Goal: Task Accomplishment & Management: Manage account settings

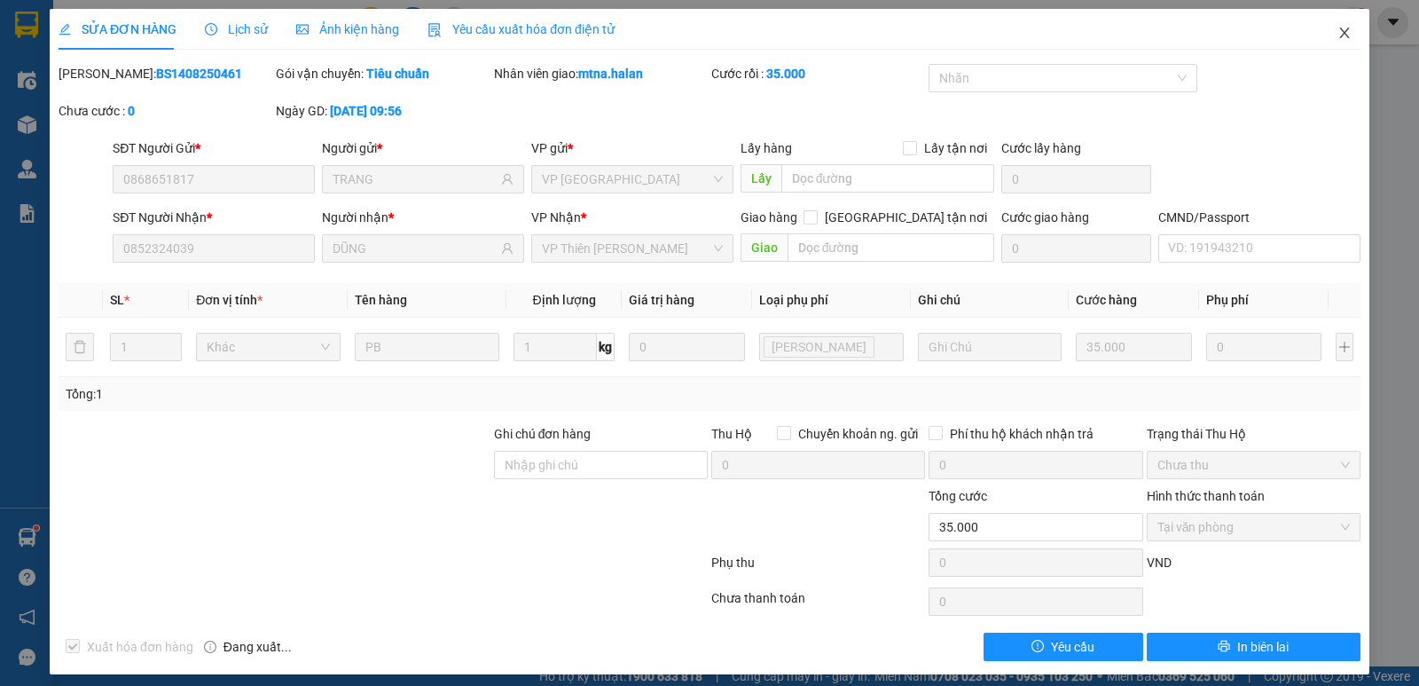
click at [1340, 32] on span "Close" at bounding box center [1345, 34] width 50 height 50
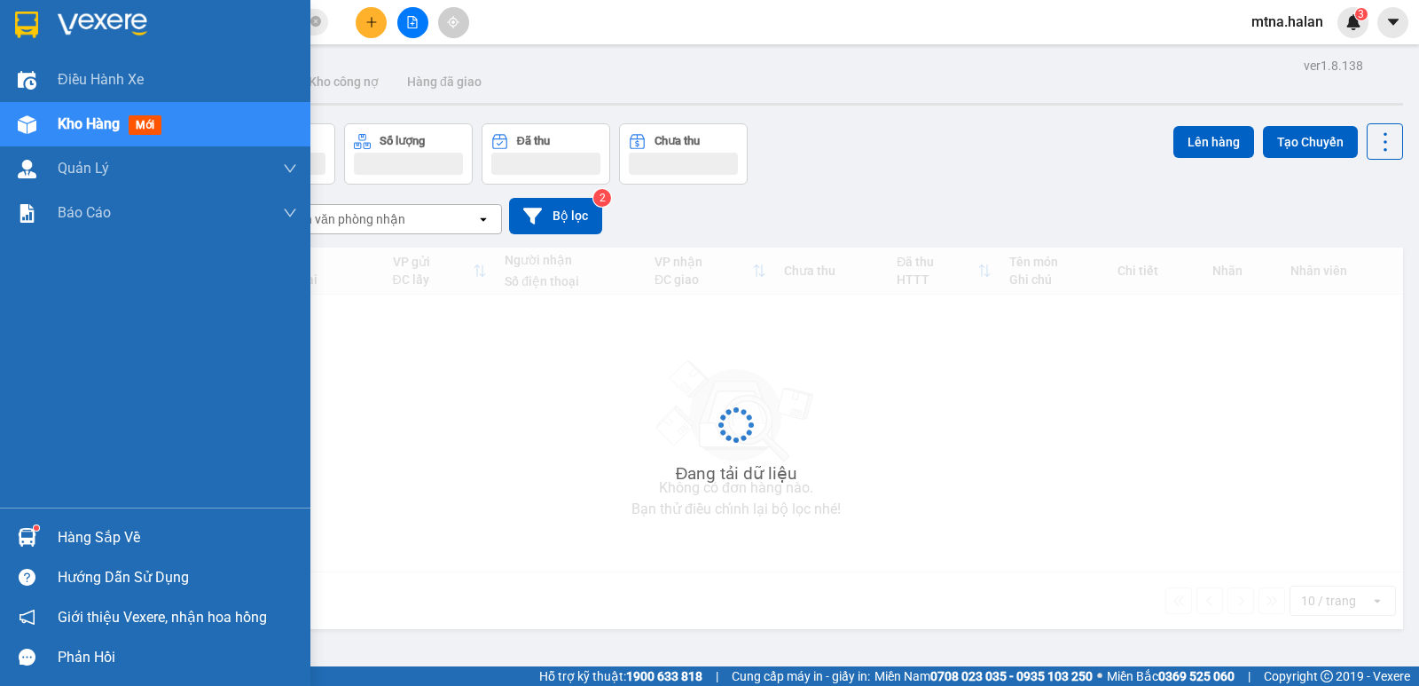
click at [24, 536] on img at bounding box center [27, 537] width 19 height 19
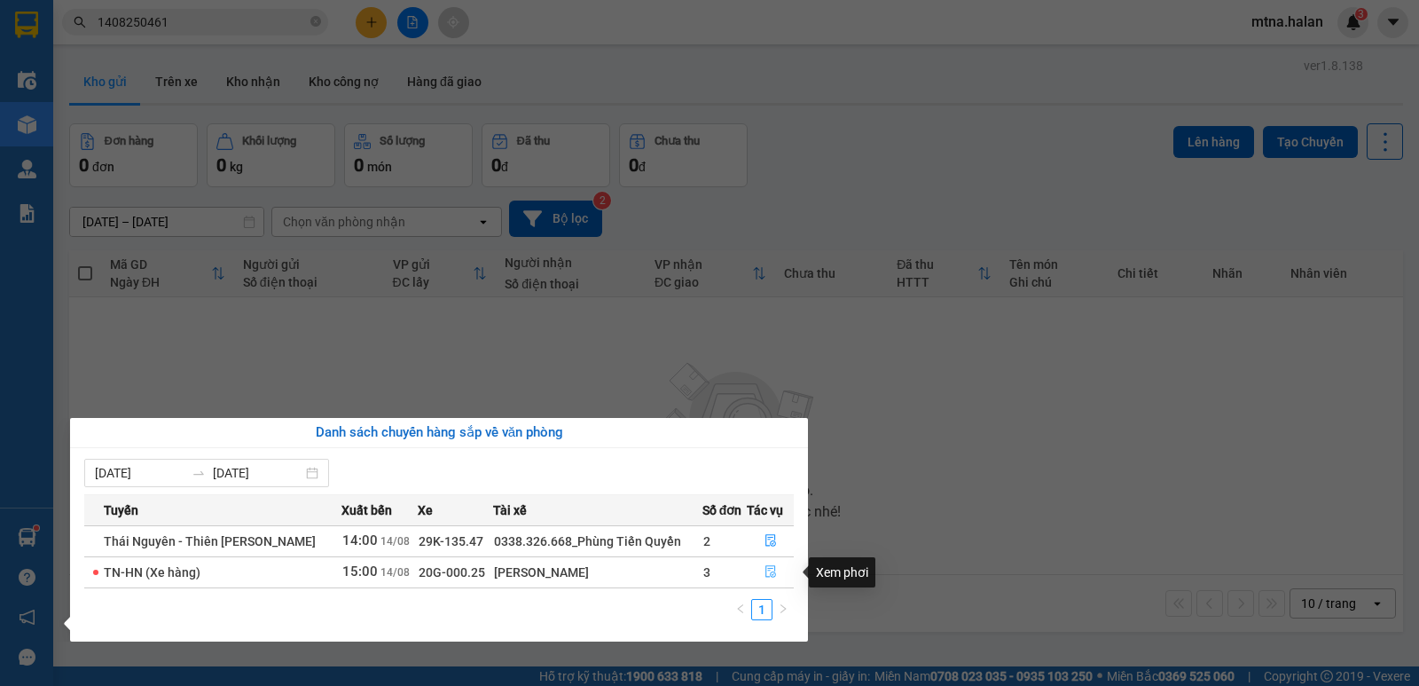
click at [772, 572] on icon "file-done" at bounding box center [770, 572] width 11 height 12
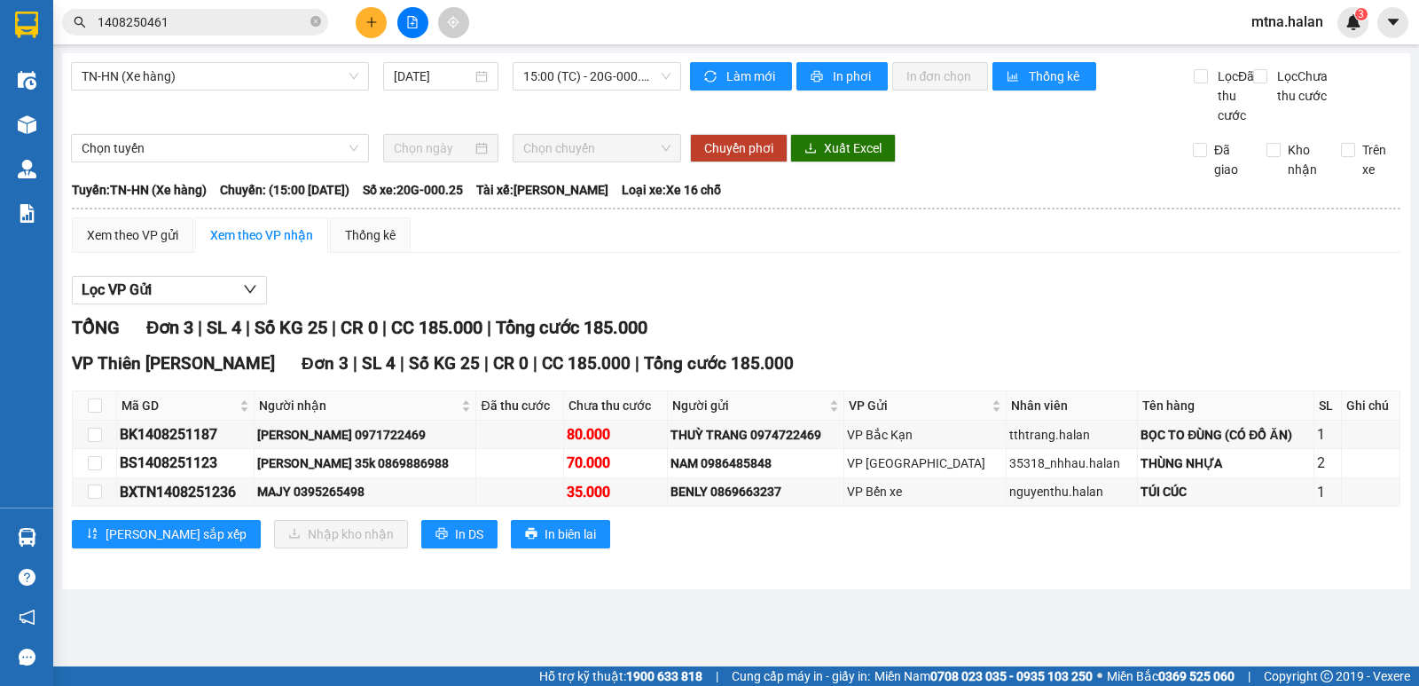
click at [372, 22] on icon "plus" at bounding box center [371, 21] width 10 height 1
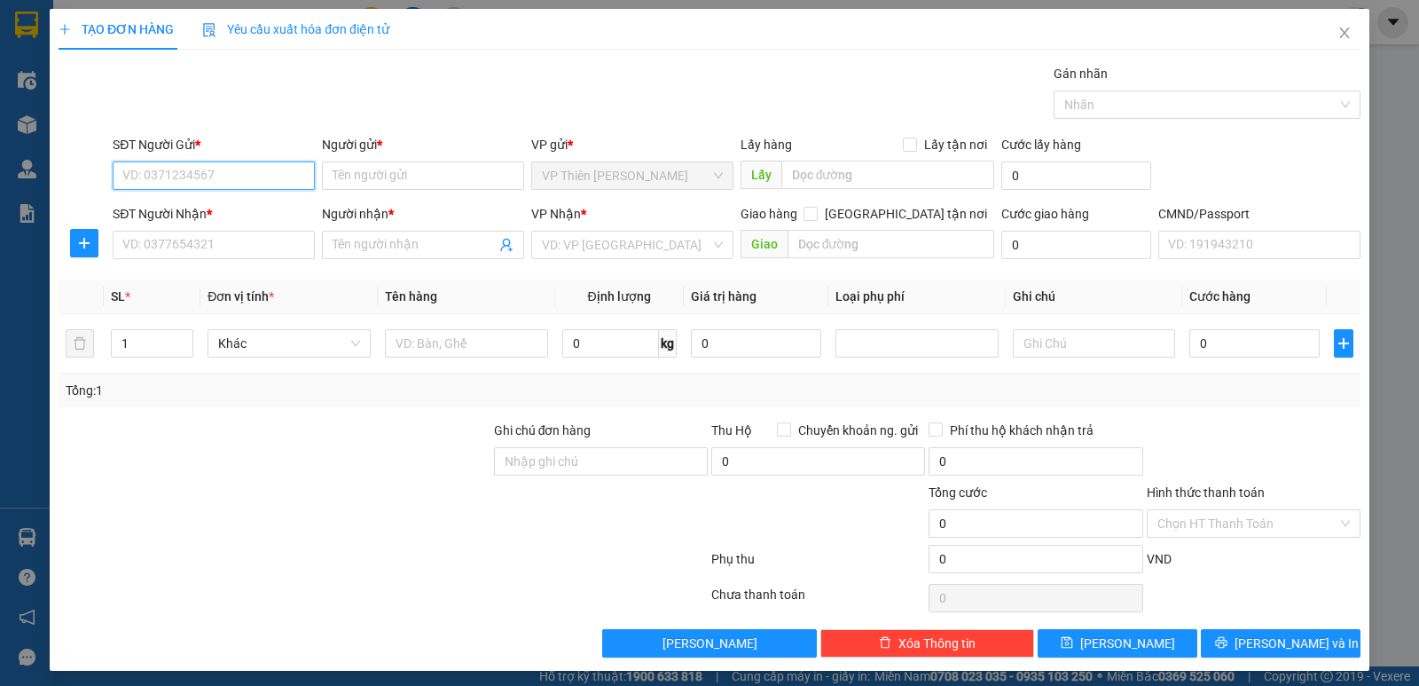
click at [247, 173] on input "SĐT Người Gửi *" at bounding box center [214, 175] width 202 height 28
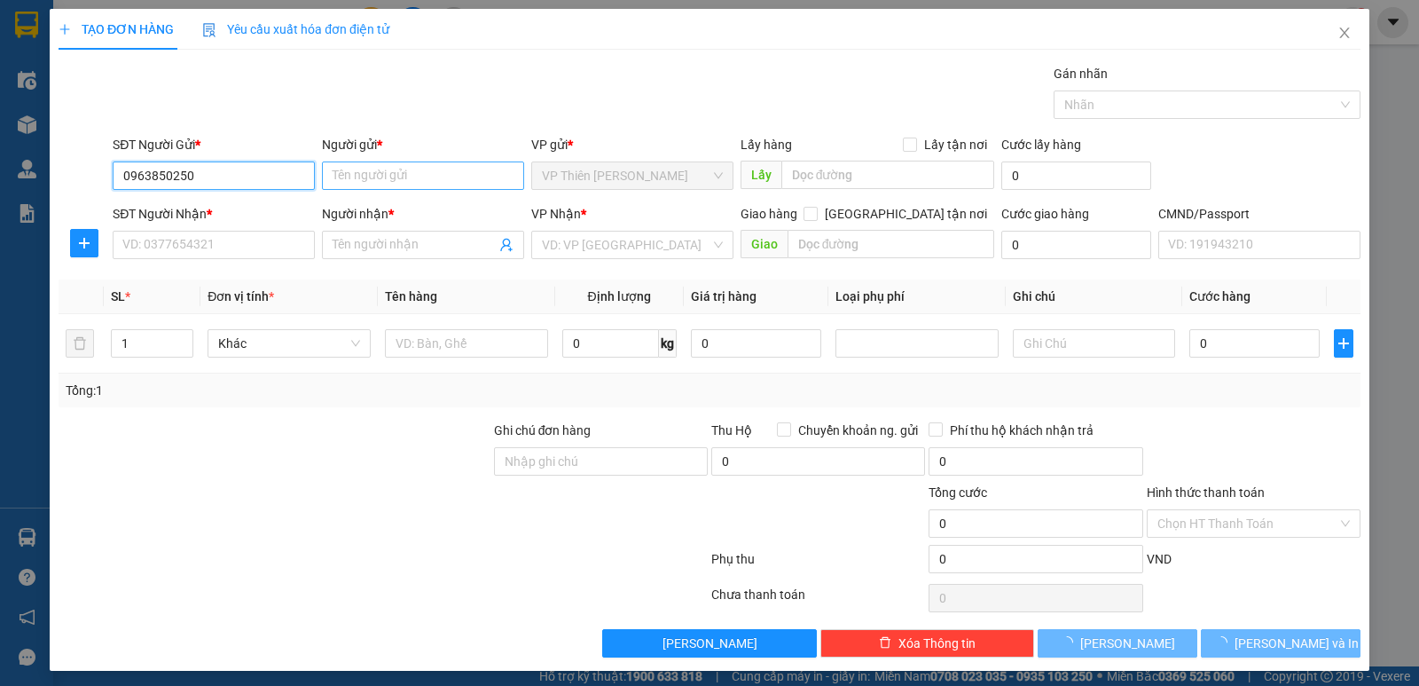
type input "0963850250"
click at [396, 176] on input "Người gửi *" at bounding box center [423, 175] width 202 height 28
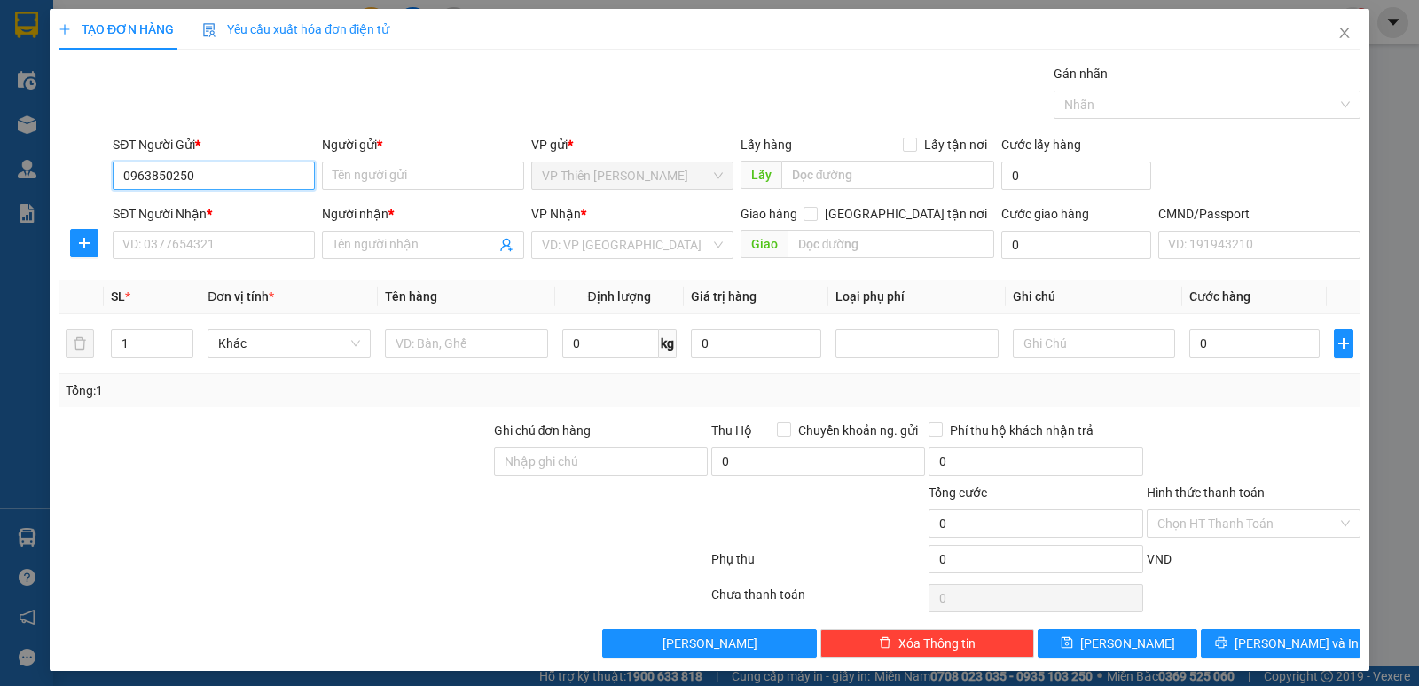
click at [263, 169] on input "0963850250" at bounding box center [214, 175] width 202 height 28
click at [206, 210] on div "0963850250 - TÂM" at bounding box center [211, 211] width 179 height 20
type input "TÂM"
click at [222, 239] on input "SĐT Người Nhận *" at bounding box center [214, 245] width 202 height 28
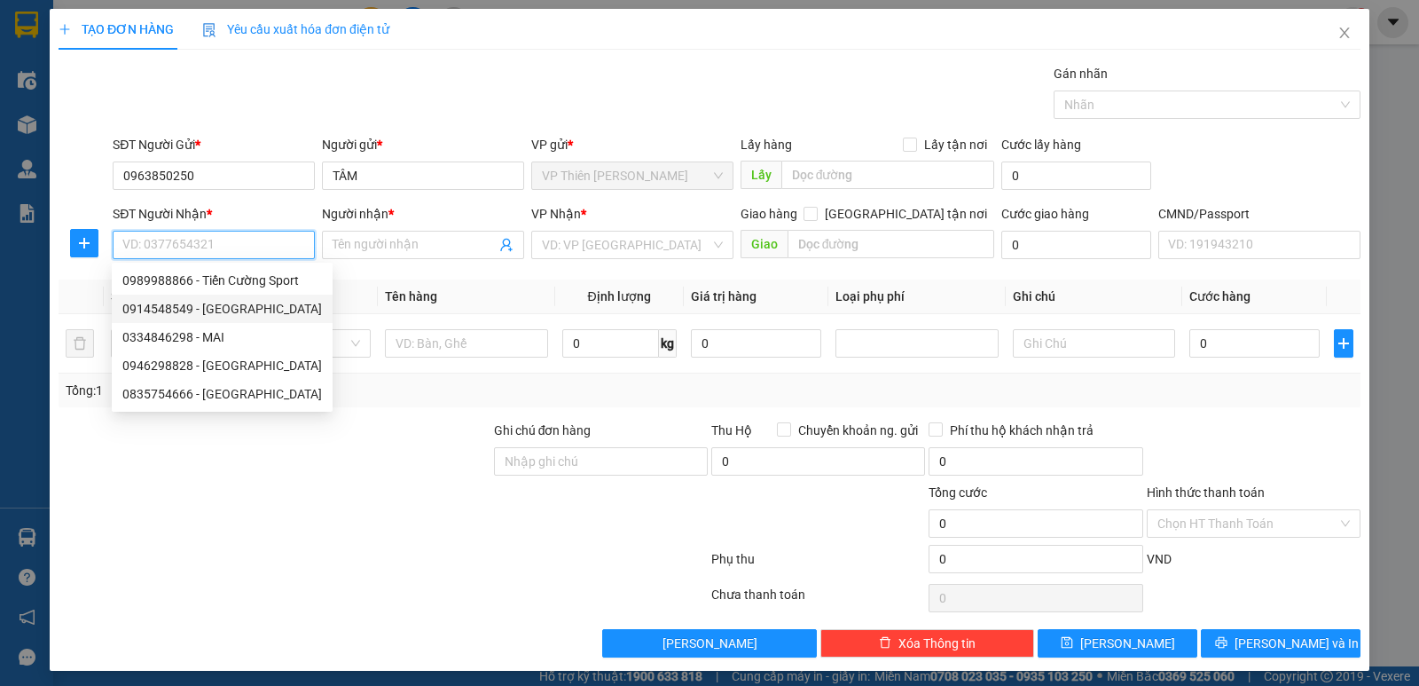
click at [235, 302] on div "0914548549 - [GEOGRAPHIC_DATA]" at bounding box center [222, 309] width 200 height 20
type input "0914548549"
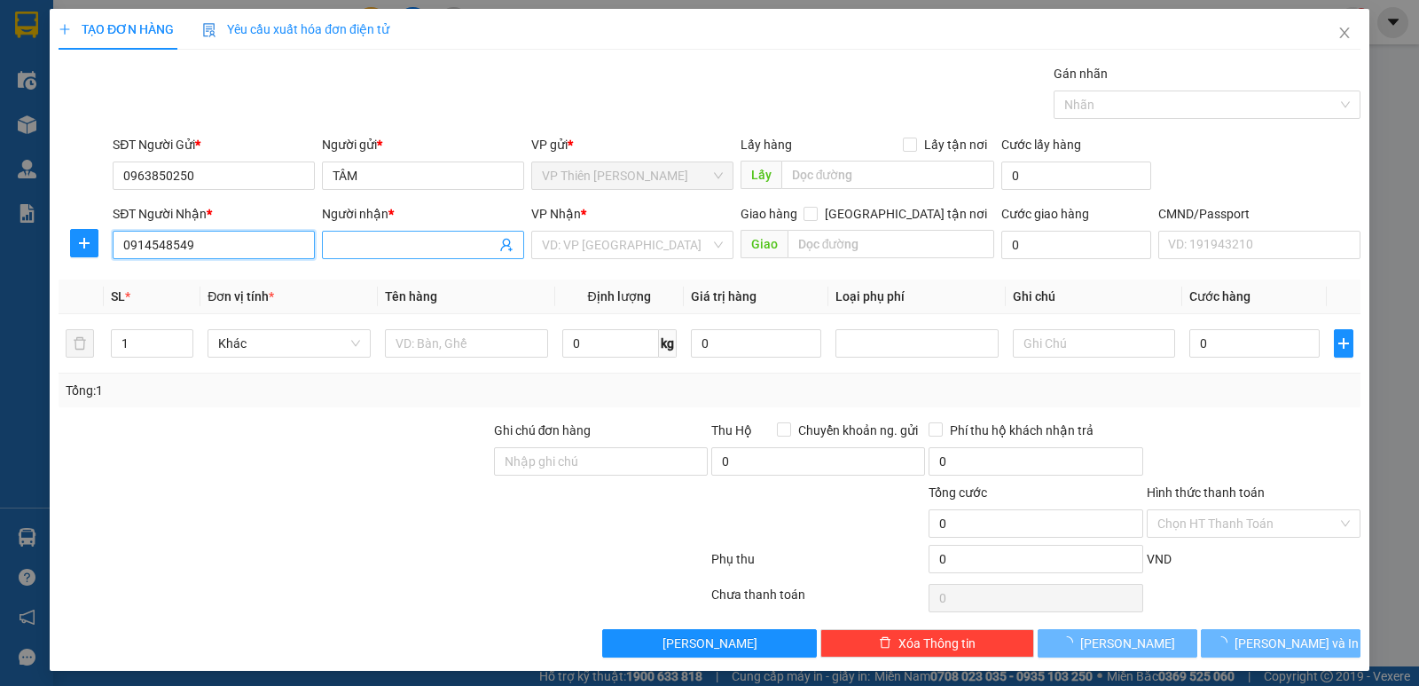
type input "[PERSON_NAME]"
click at [427, 242] on input "[PERSON_NAME]" at bounding box center [414, 245] width 163 height 20
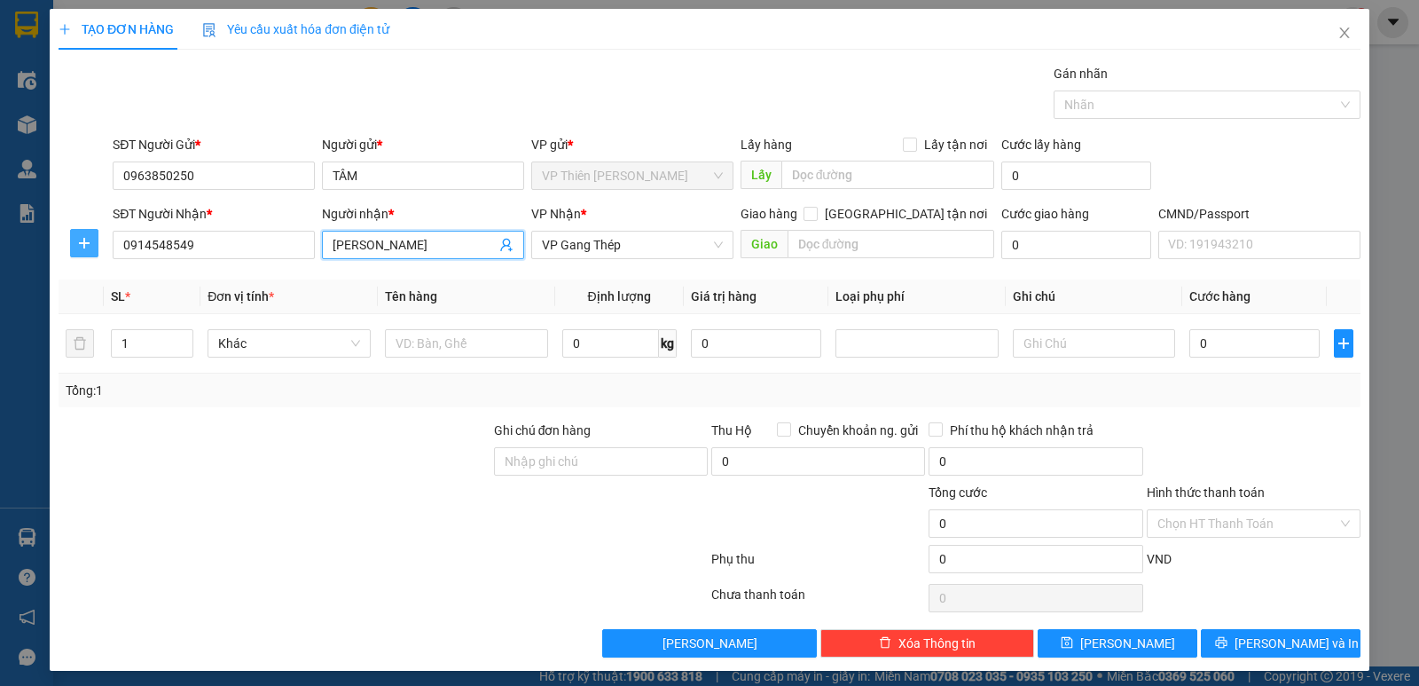
click at [79, 248] on icon "plus" at bounding box center [84, 243] width 14 height 14
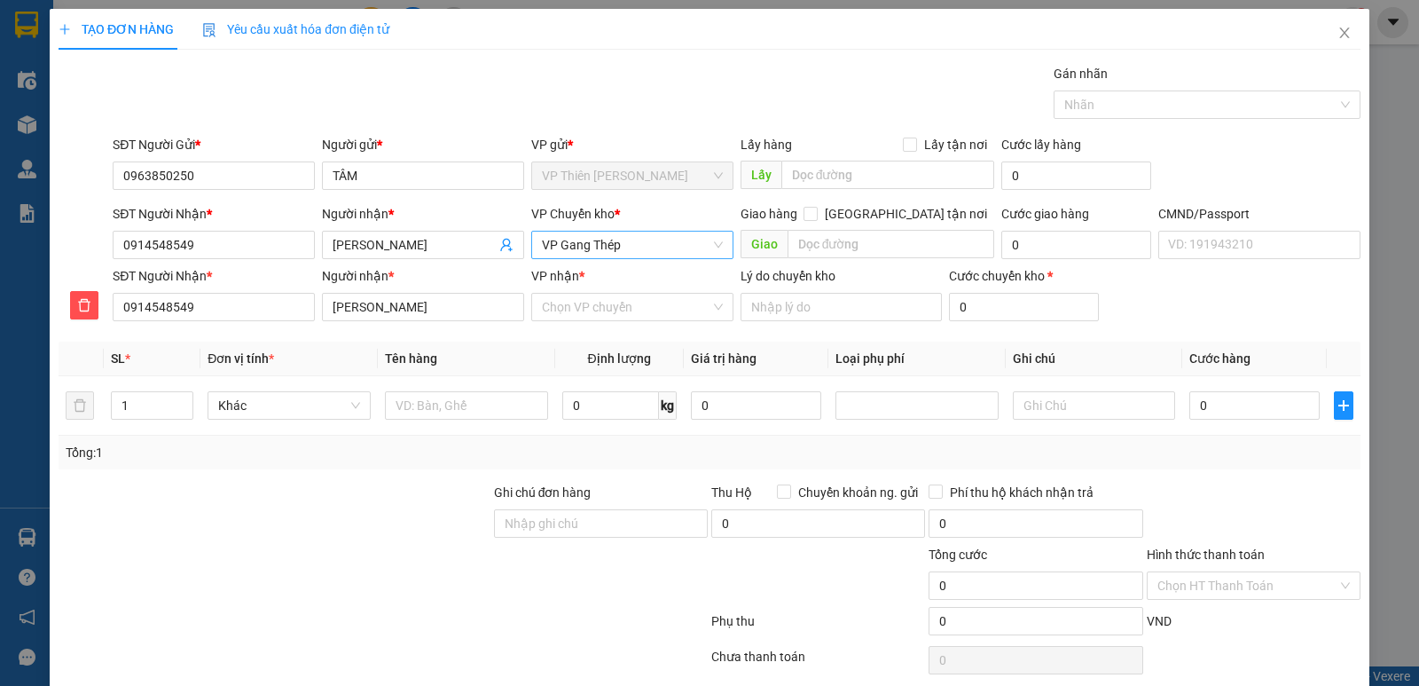
click at [647, 242] on span "VP Gang Thép" at bounding box center [632, 244] width 181 height 27
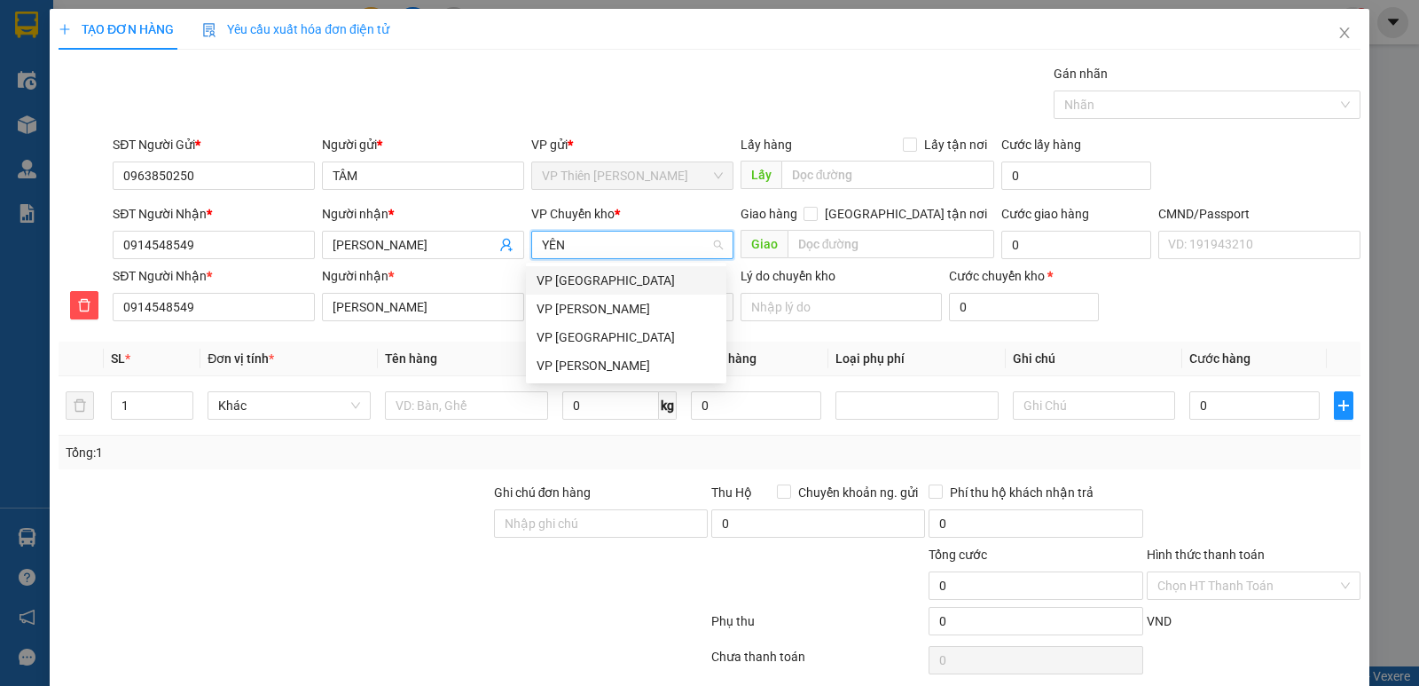
type input "YÊN"
click at [585, 276] on div "VP [GEOGRAPHIC_DATA]" at bounding box center [626, 280] width 179 height 20
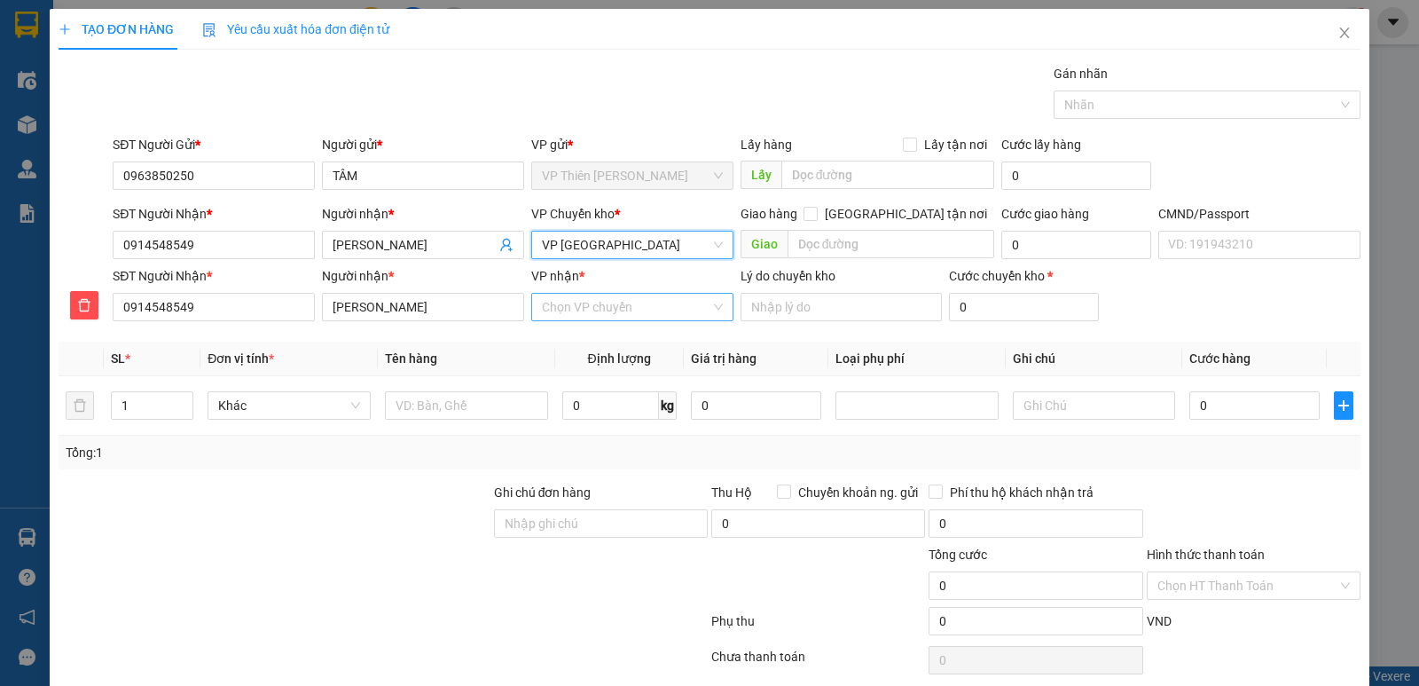
click at [671, 306] on input "VP nhận *" at bounding box center [626, 307] width 169 height 27
type input "GANG"
click at [575, 340] on div "VP Gang Thép" at bounding box center [626, 343] width 179 height 20
click at [494, 401] on input "text" at bounding box center [466, 405] width 163 height 28
type input "BẠC ĐEN ĐÒ THỂ THAO"
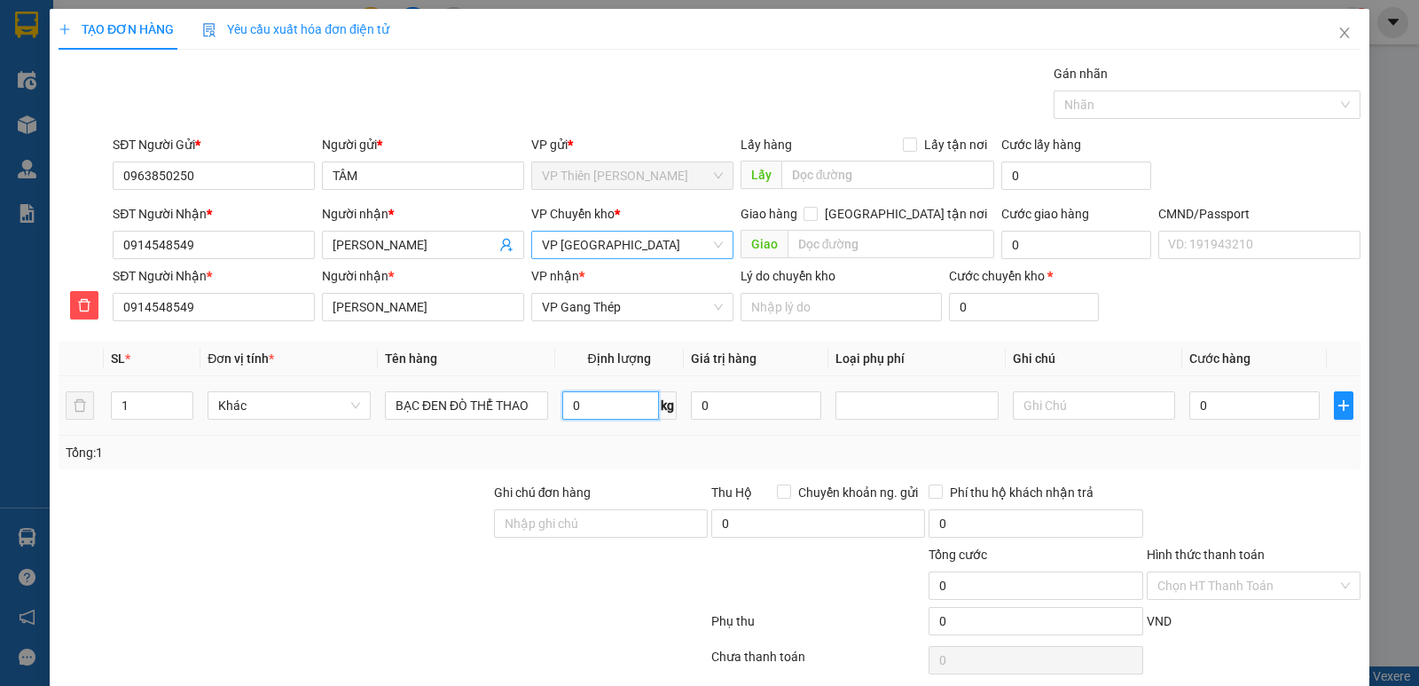
click at [615, 398] on input "0" at bounding box center [610, 405] width 97 height 28
type input "6"
click at [1224, 402] on input "0" at bounding box center [1254, 405] width 130 height 28
type input "4"
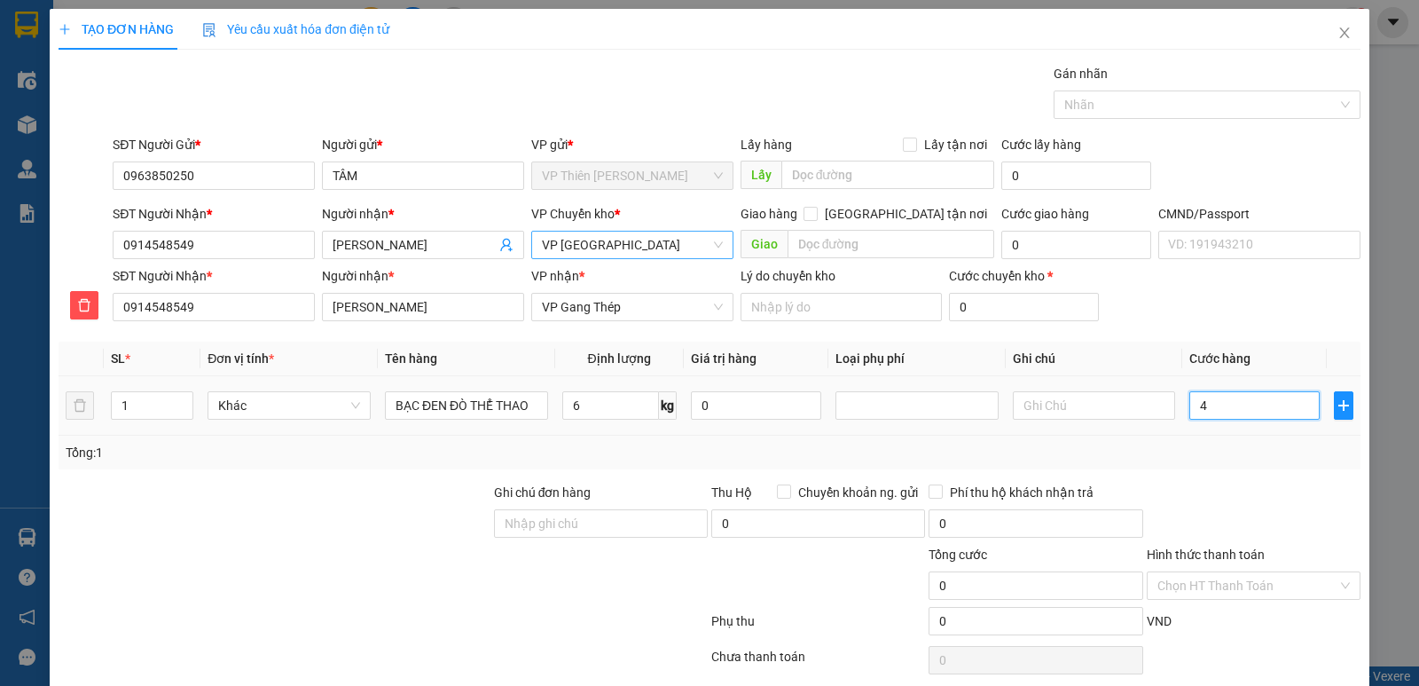
type input "4"
type input "40"
type input "400"
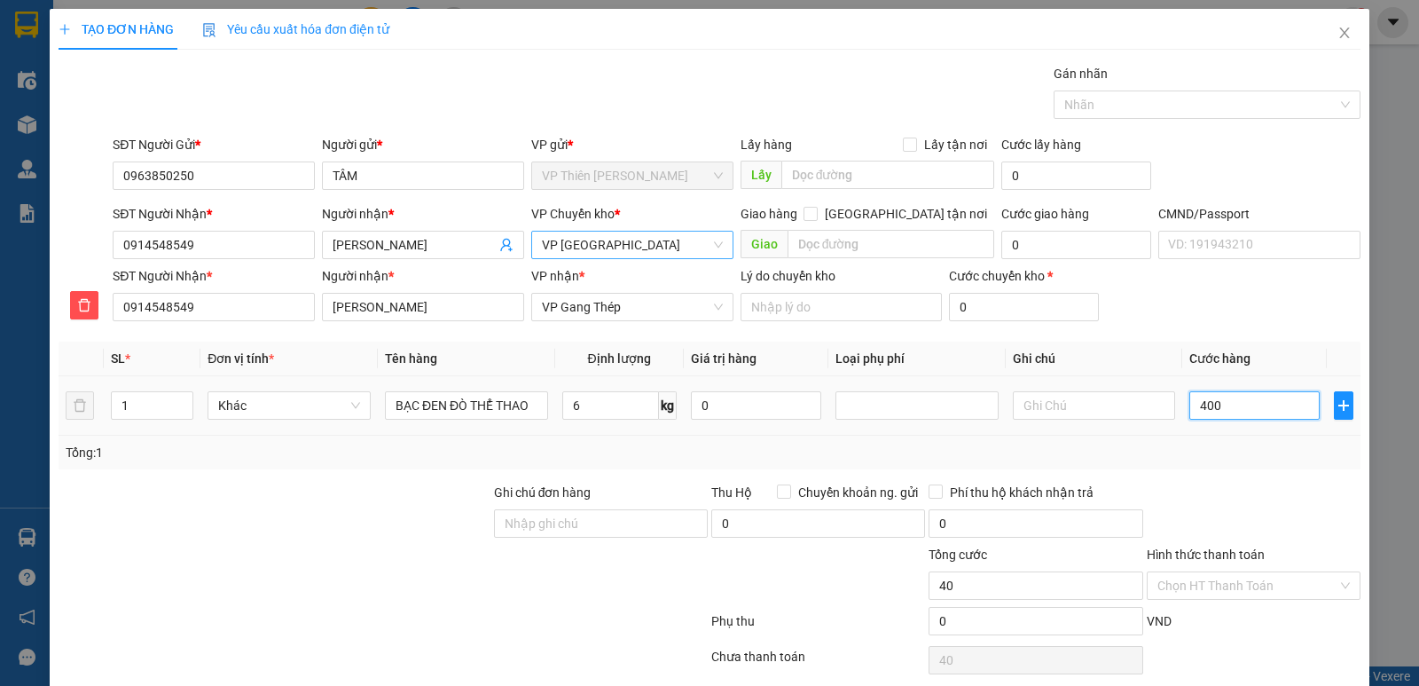
type input "400"
type input "4.000"
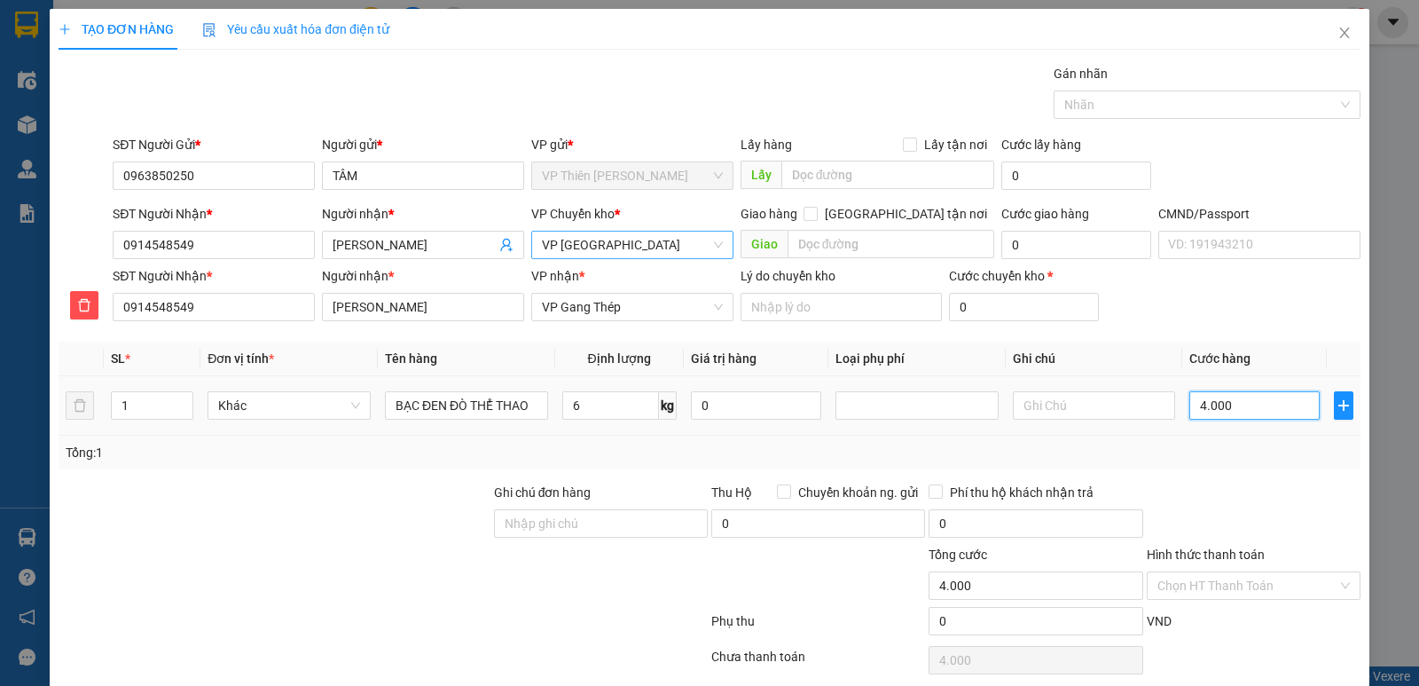
type input "40.000"
click at [1237, 585] on input "Hình thức thanh toán" at bounding box center [1247, 585] width 180 height 27
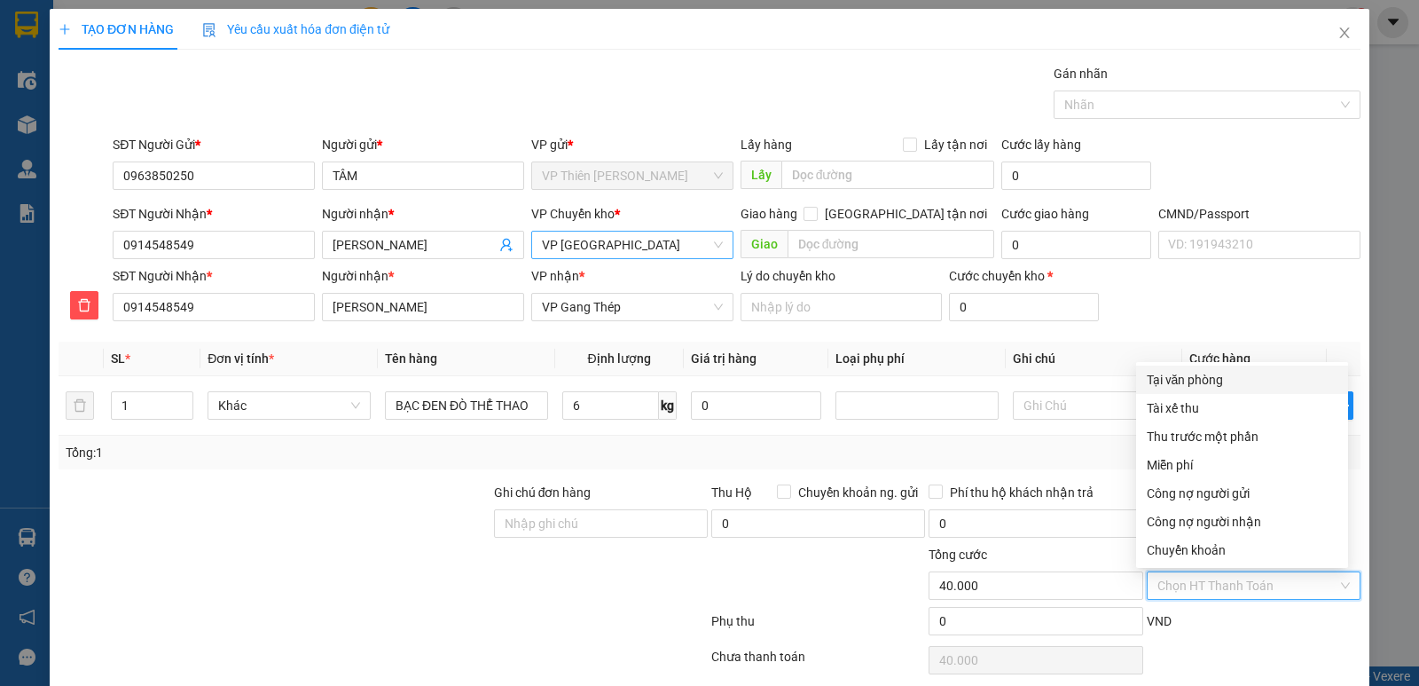
click at [1185, 380] on div "Tại văn phòng" at bounding box center [1242, 380] width 191 height 20
type input "0"
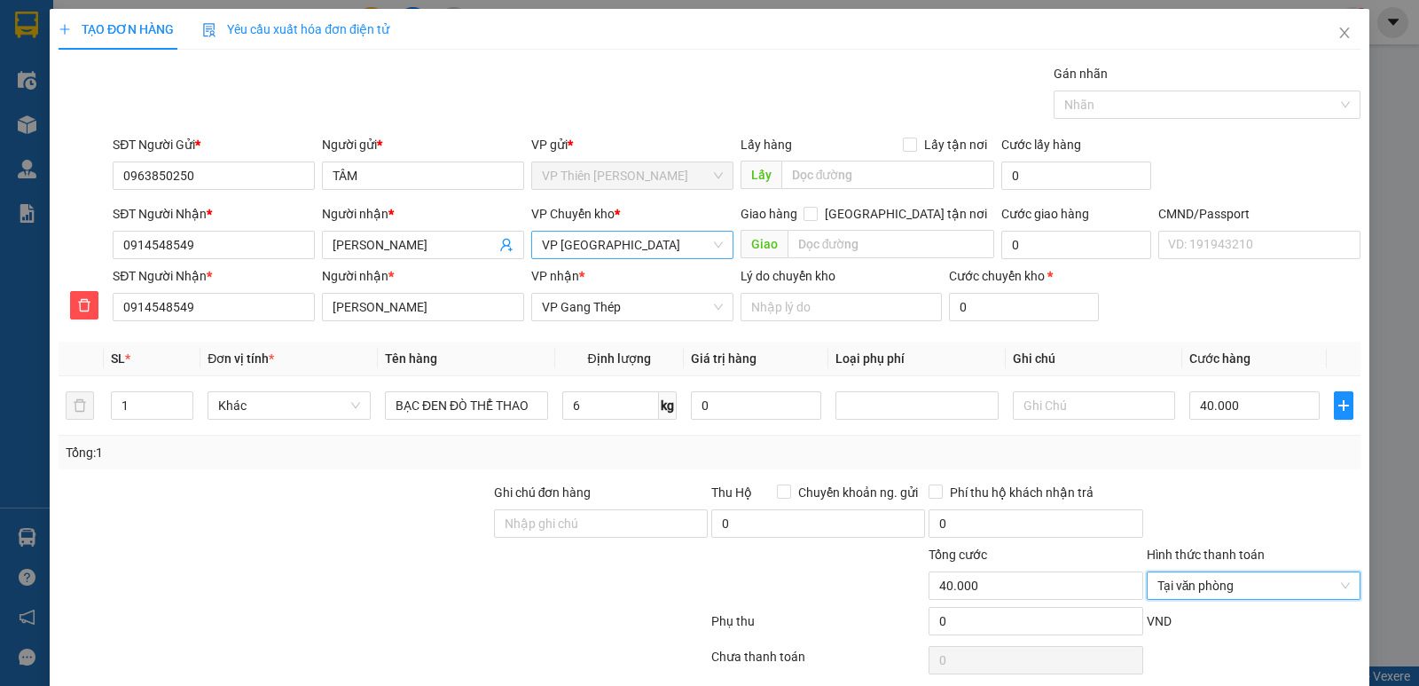
scroll to position [68, 0]
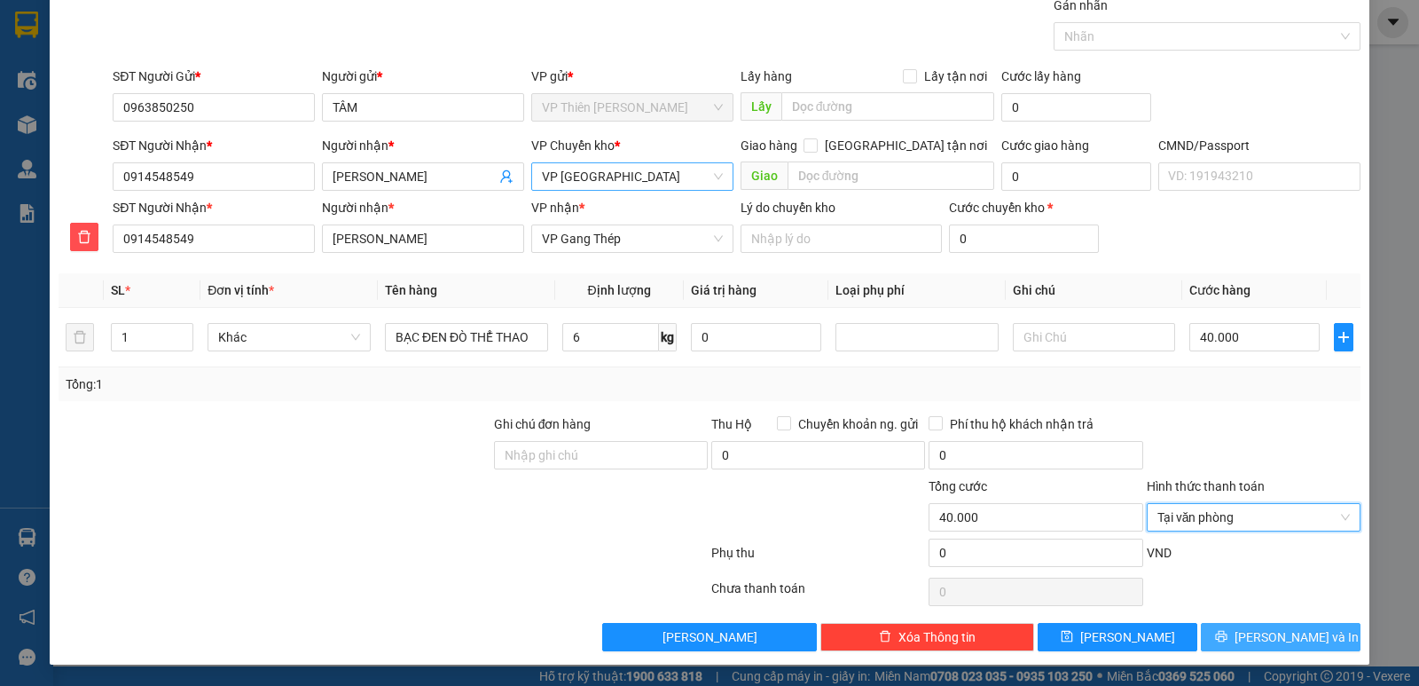
click at [1260, 637] on span "[PERSON_NAME] và In" at bounding box center [1296, 637] width 124 height 20
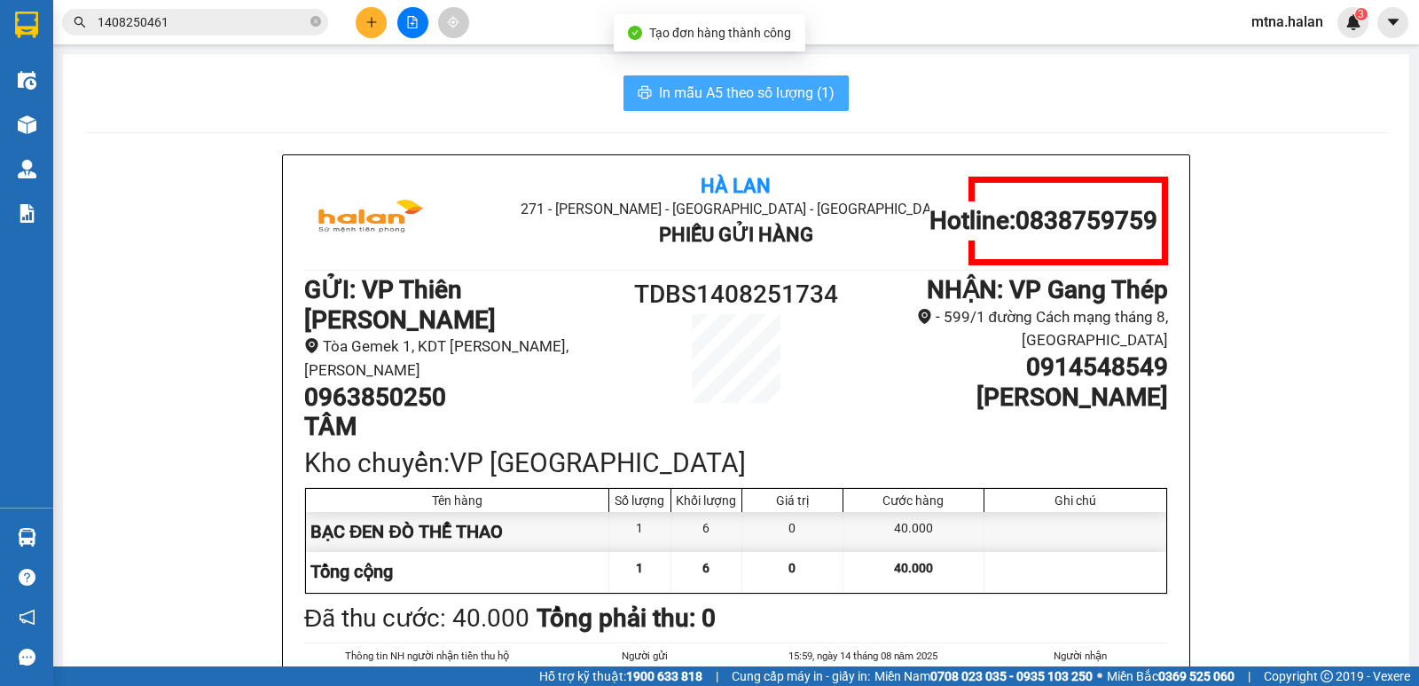
click at [749, 87] on span "In mẫu A5 theo số lượng (1)" at bounding box center [747, 93] width 176 height 22
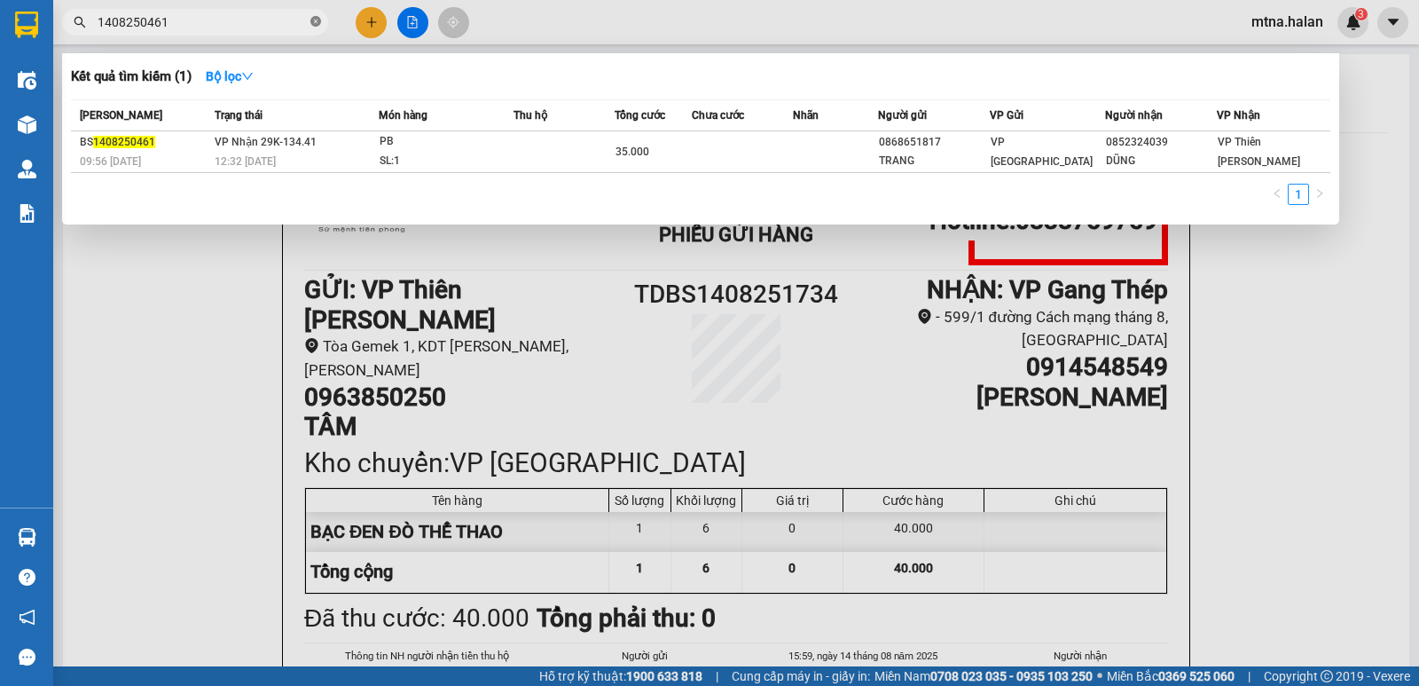
click at [311, 22] on icon "close-circle" at bounding box center [315, 21] width 11 height 11
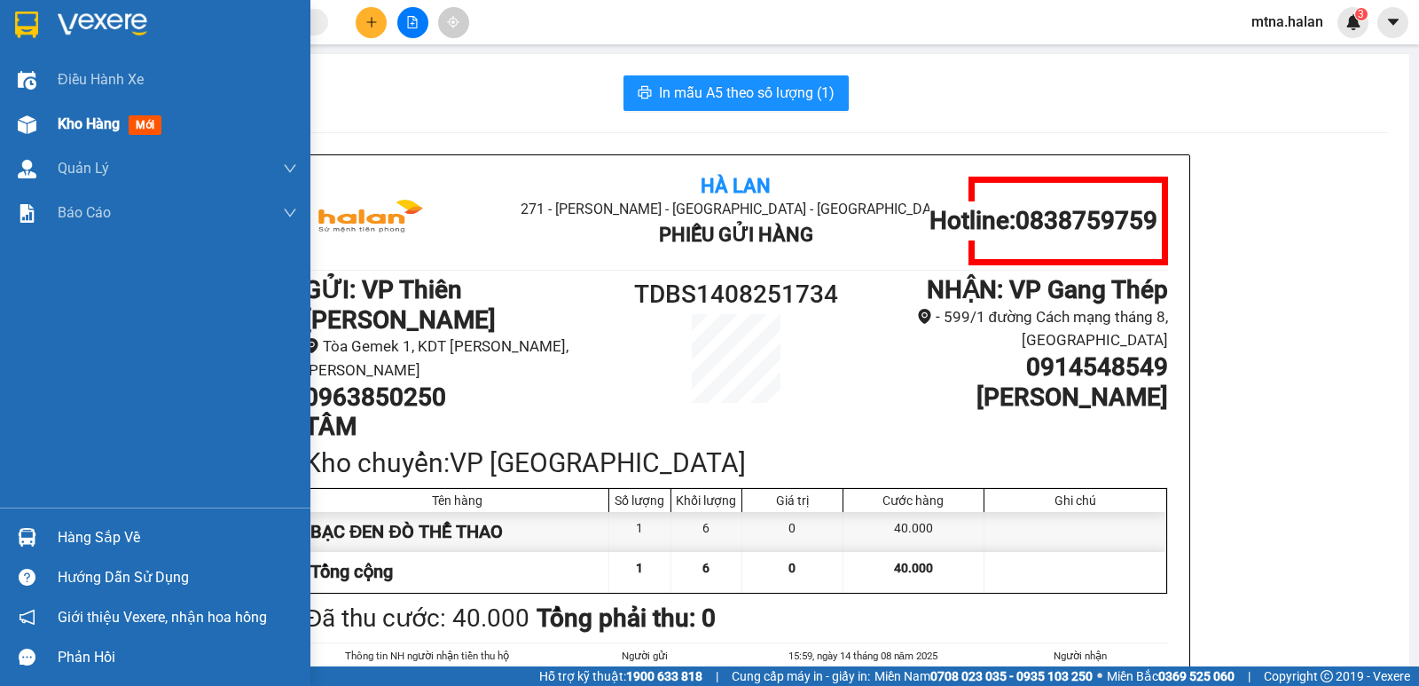
click at [32, 127] on img at bounding box center [27, 124] width 19 height 19
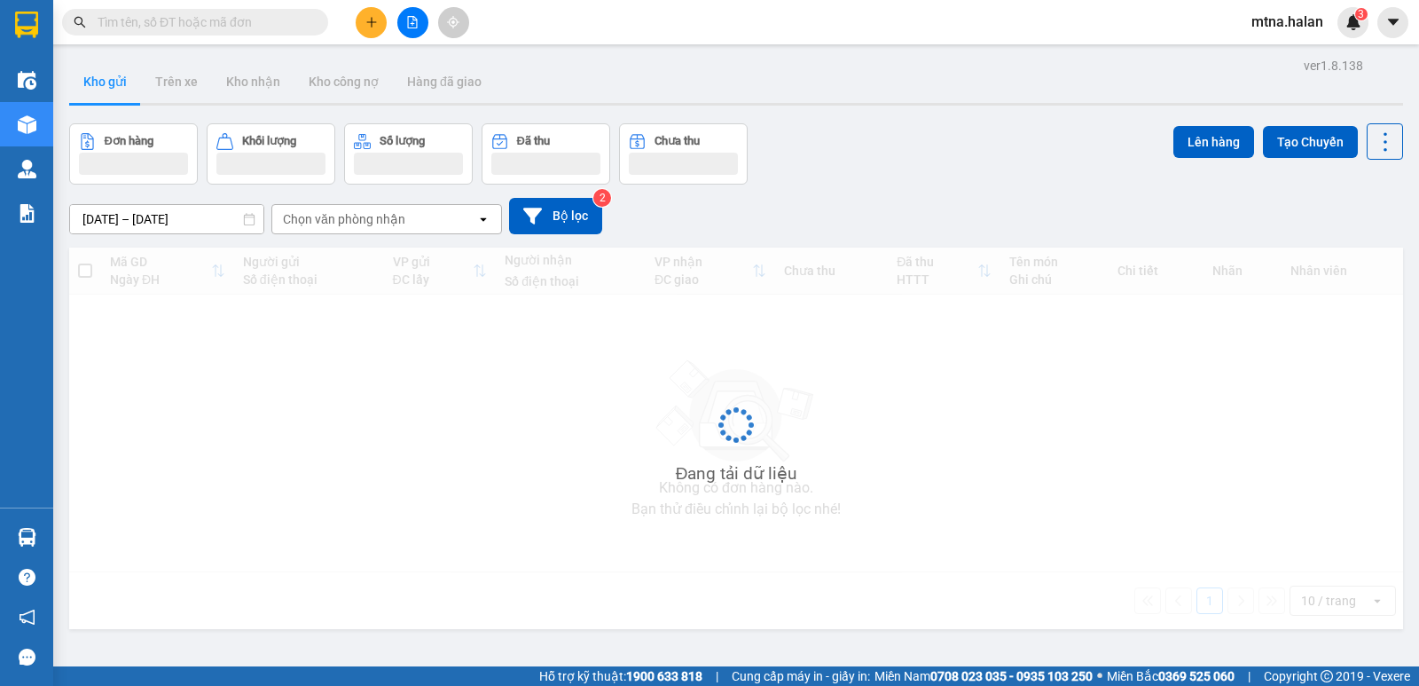
click at [310, 36] on div "Kết quả tìm kiếm ( 1 ) Bộ lọc Mã ĐH Trạng thái Món hàng Thu hộ Tổng cước Chưa c…" at bounding box center [173, 22] width 346 height 31
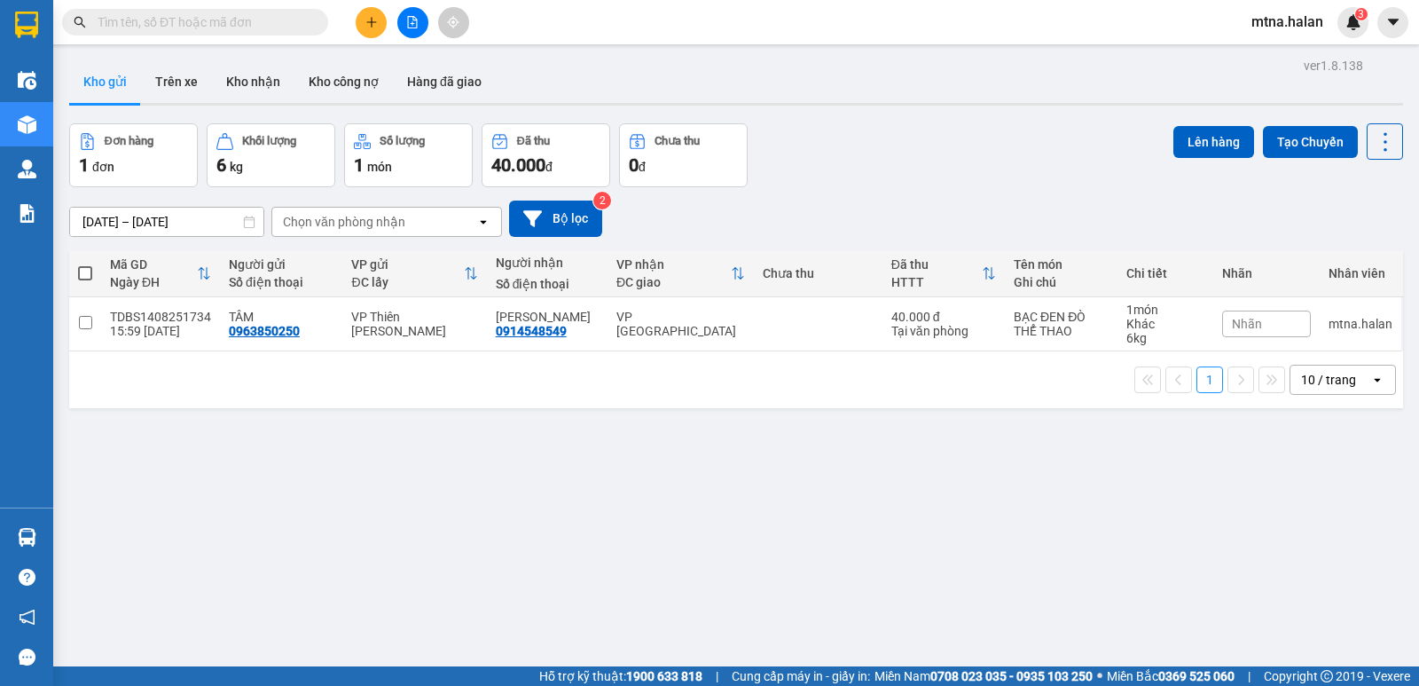
click at [286, 9] on span at bounding box center [195, 22] width 266 height 27
click at [286, 31] on input "text" at bounding box center [202, 22] width 209 height 20
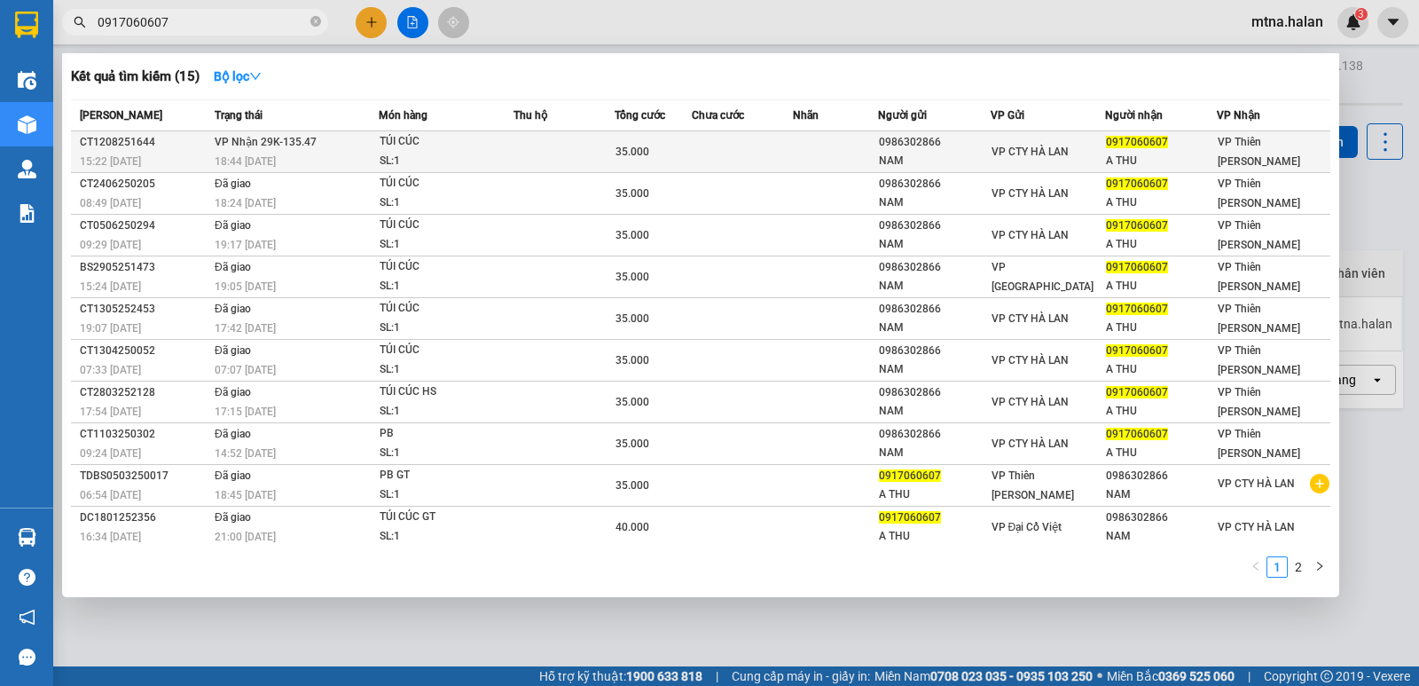
type input "0917060607"
click at [720, 152] on td at bounding box center [742, 152] width 101 height 42
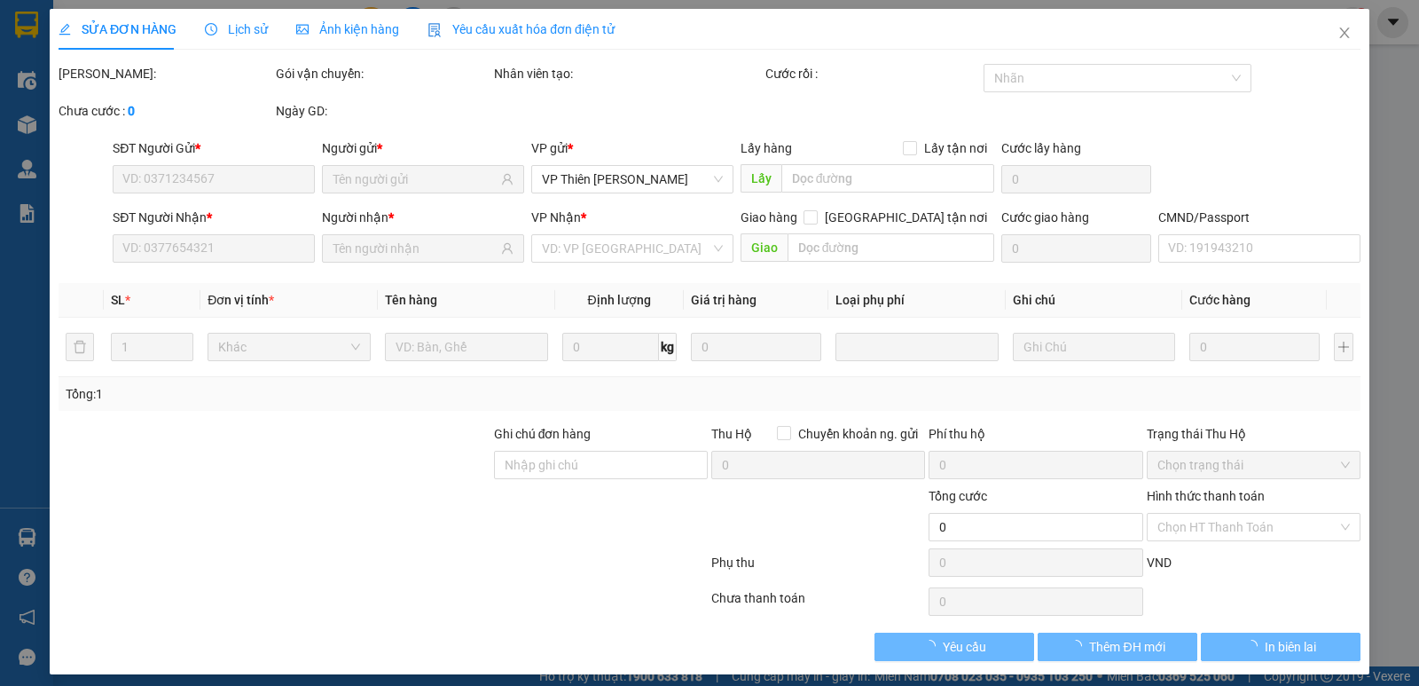
type input "0986302866"
type input "NAM"
type input "0917060607"
type input "A THU"
type input "35.000"
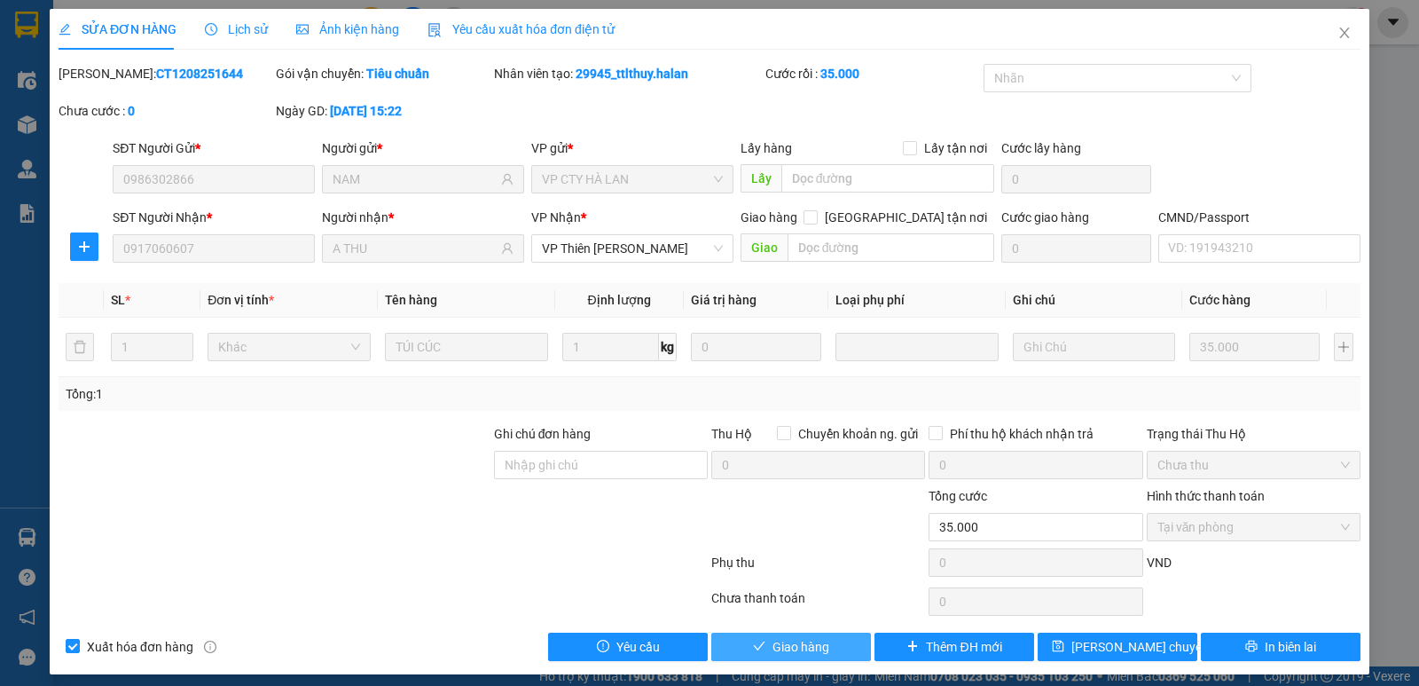
click at [822, 642] on button "Giao hàng" at bounding box center [791, 646] width 160 height 28
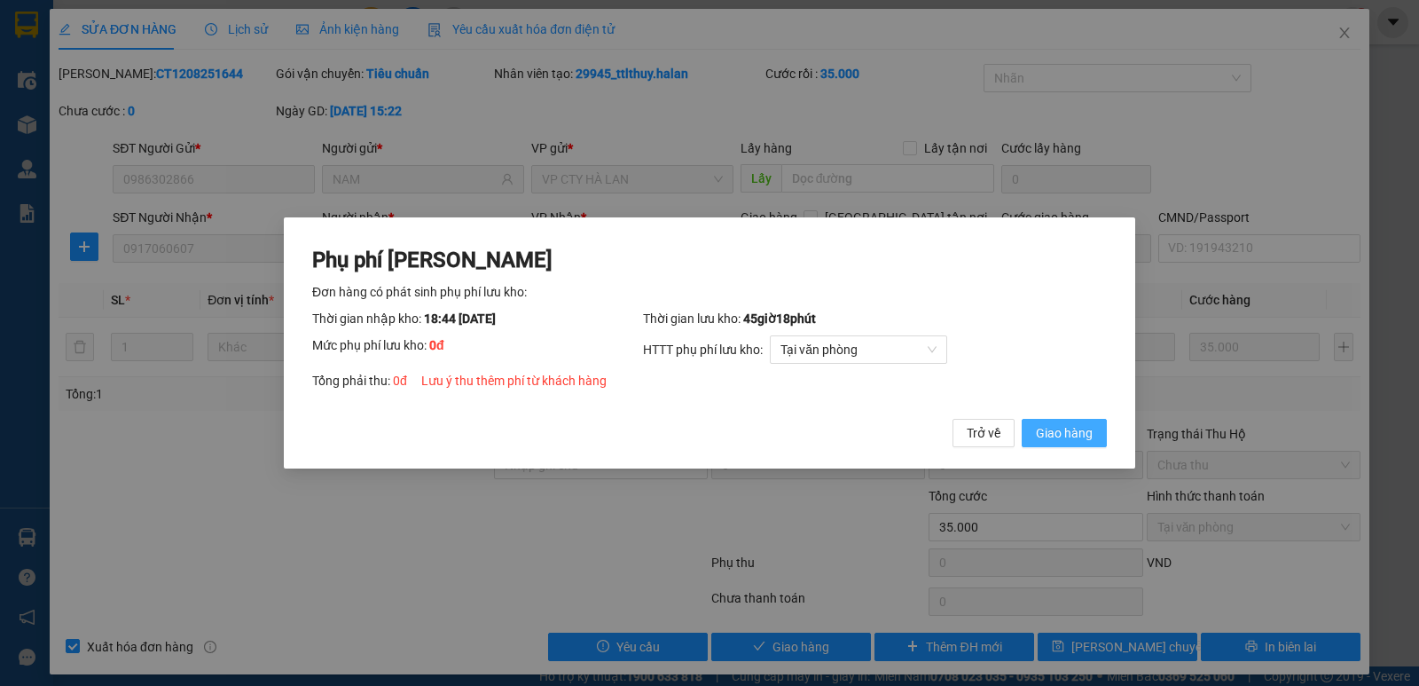
click at [1072, 433] on span "Giao hàng" at bounding box center [1064, 433] width 57 height 20
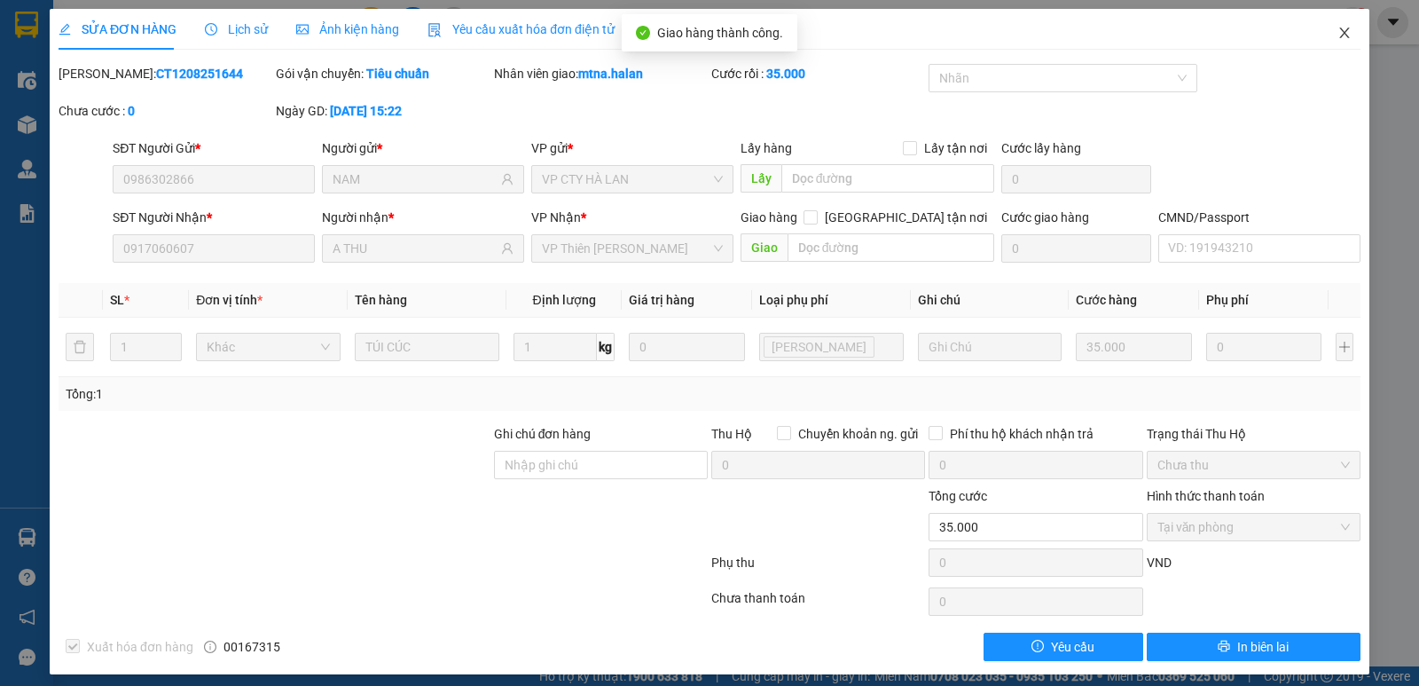
click at [1337, 40] on icon "close" at bounding box center [1344, 33] width 14 height 14
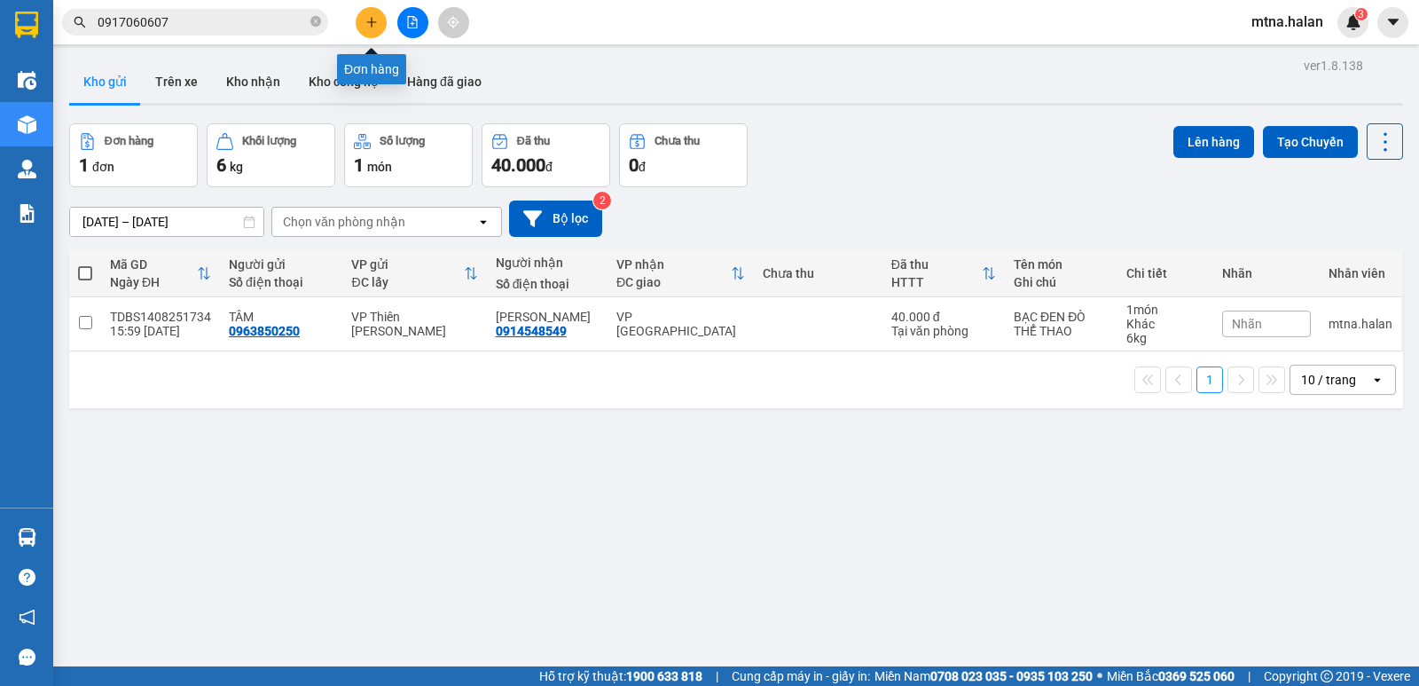
click at [375, 16] on icon "plus" at bounding box center [371, 22] width 12 height 12
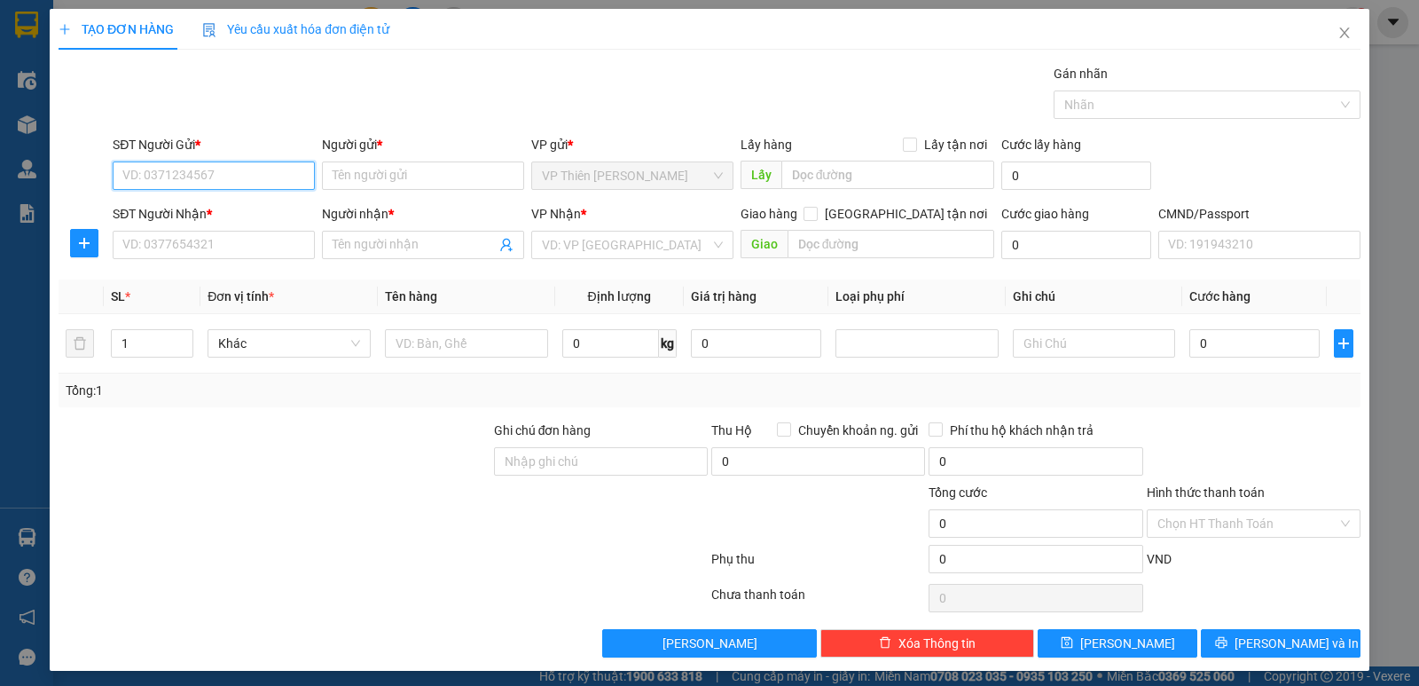
click at [247, 173] on input "SĐT Người Gửi *" at bounding box center [214, 175] width 202 height 28
type input "0969839279"
click at [234, 213] on div "0969839279 - A THÔNG" at bounding box center [211, 211] width 179 height 20
type input "A THÔNG"
type input "0969839279"
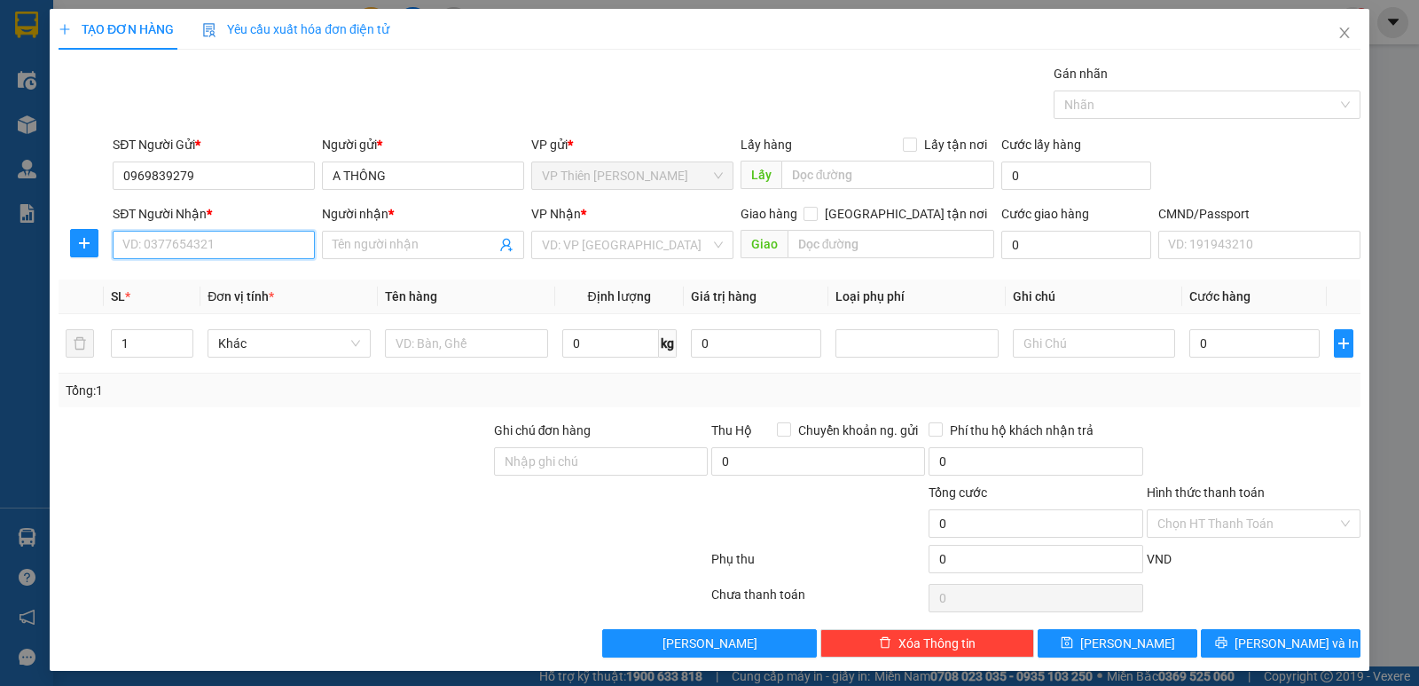
click at [239, 236] on input "SĐT Người Nhận *" at bounding box center [214, 245] width 202 height 28
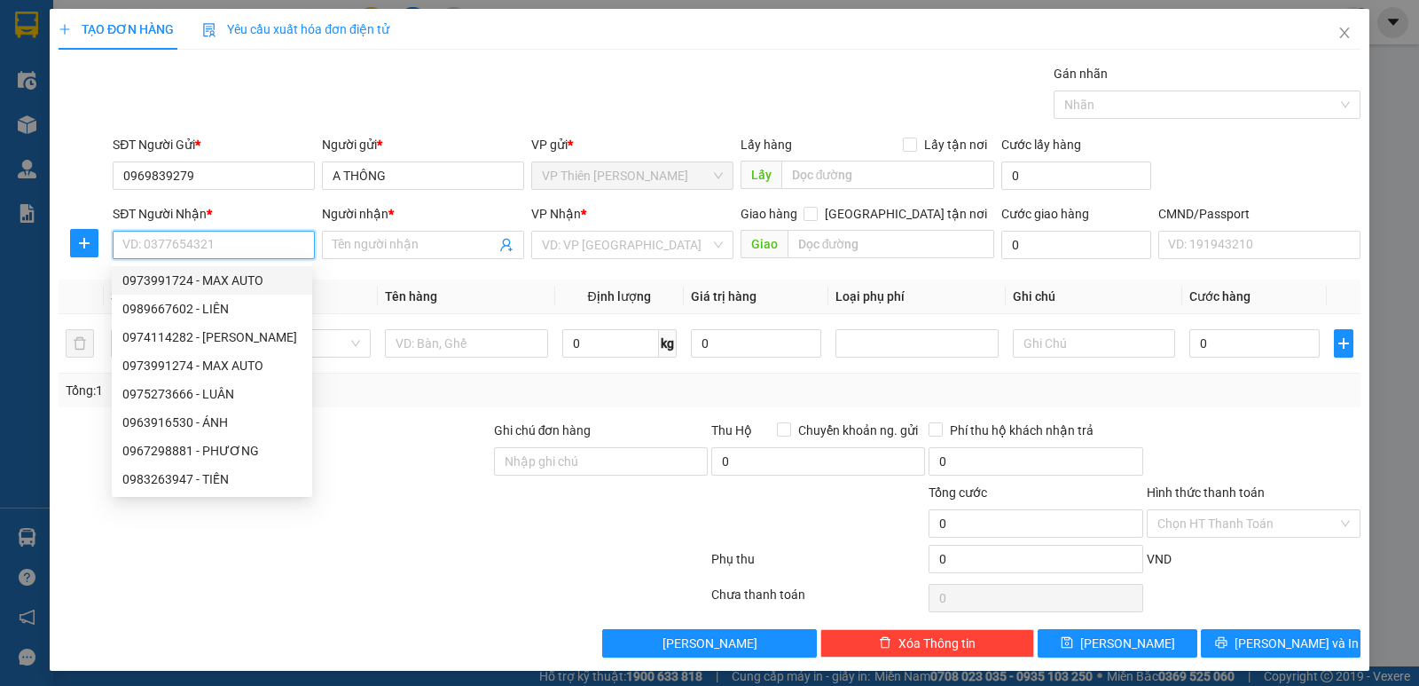
click at [241, 241] on input "SĐT Người Nhận *" at bounding box center [214, 245] width 202 height 28
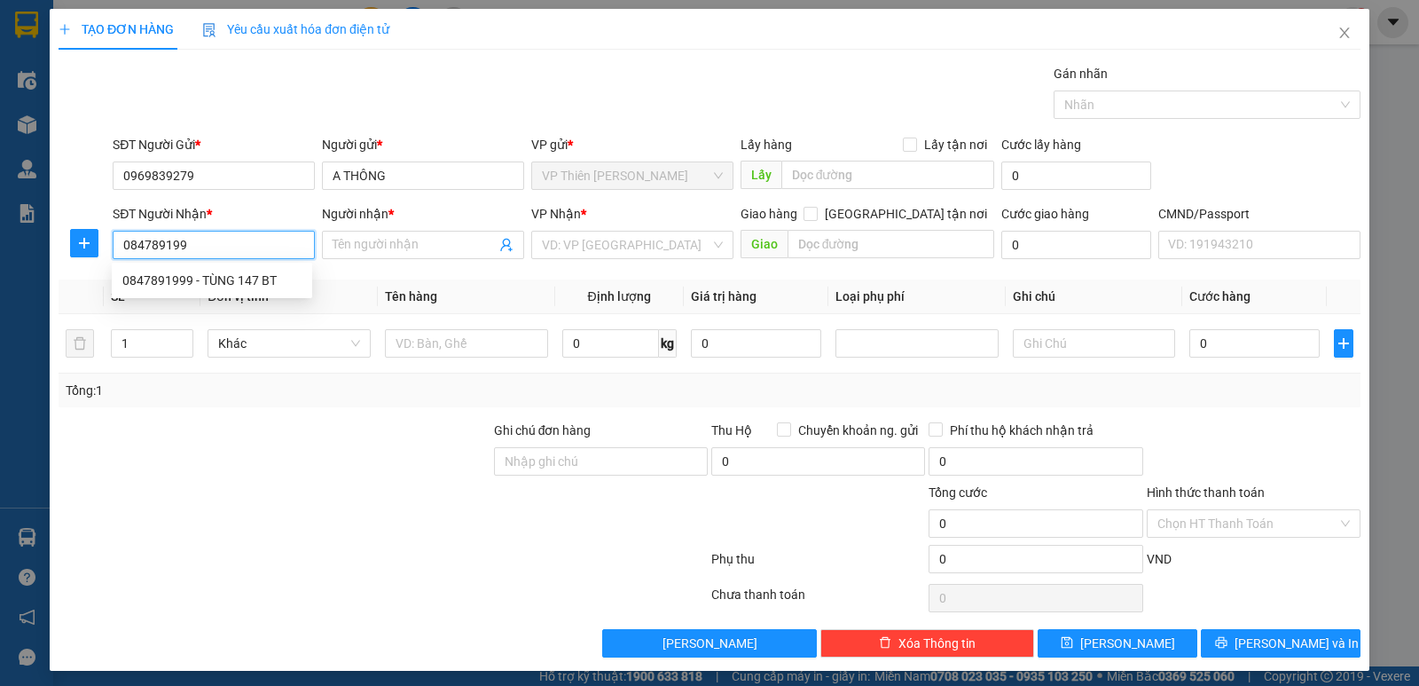
type input "0847891999"
click at [251, 270] on div "0847891999 - TÙNG 147 BT" at bounding box center [212, 280] width 200 height 28
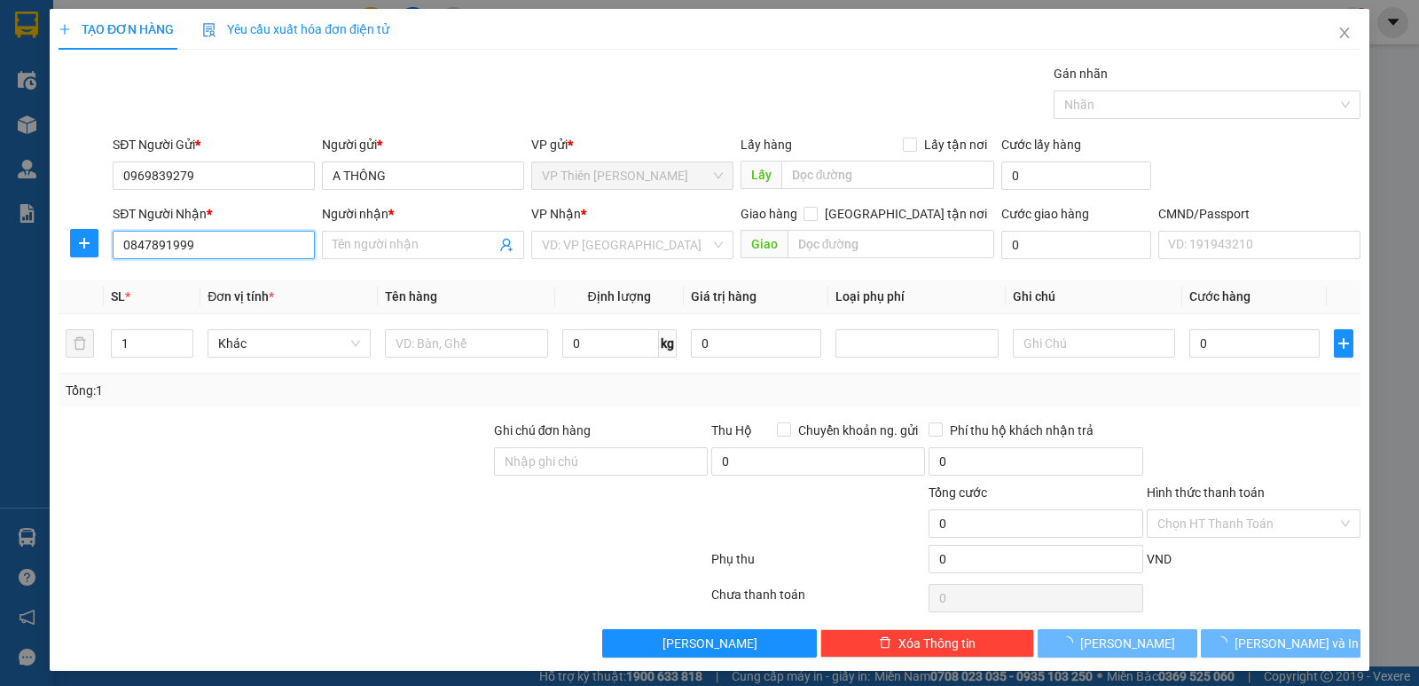
type input "TÙNG 147 BT"
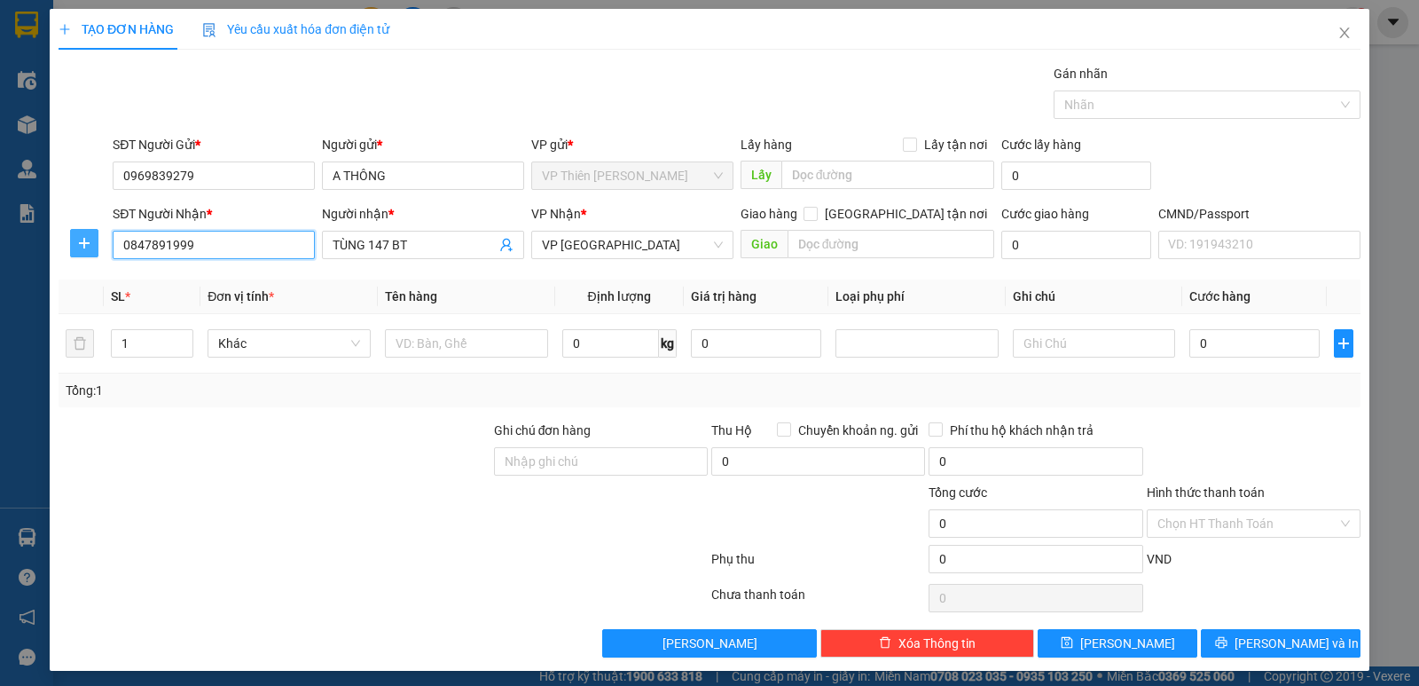
type input "0847891999"
click at [82, 241] on icon "plus" at bounding box center [84, 243] width 14 height 14
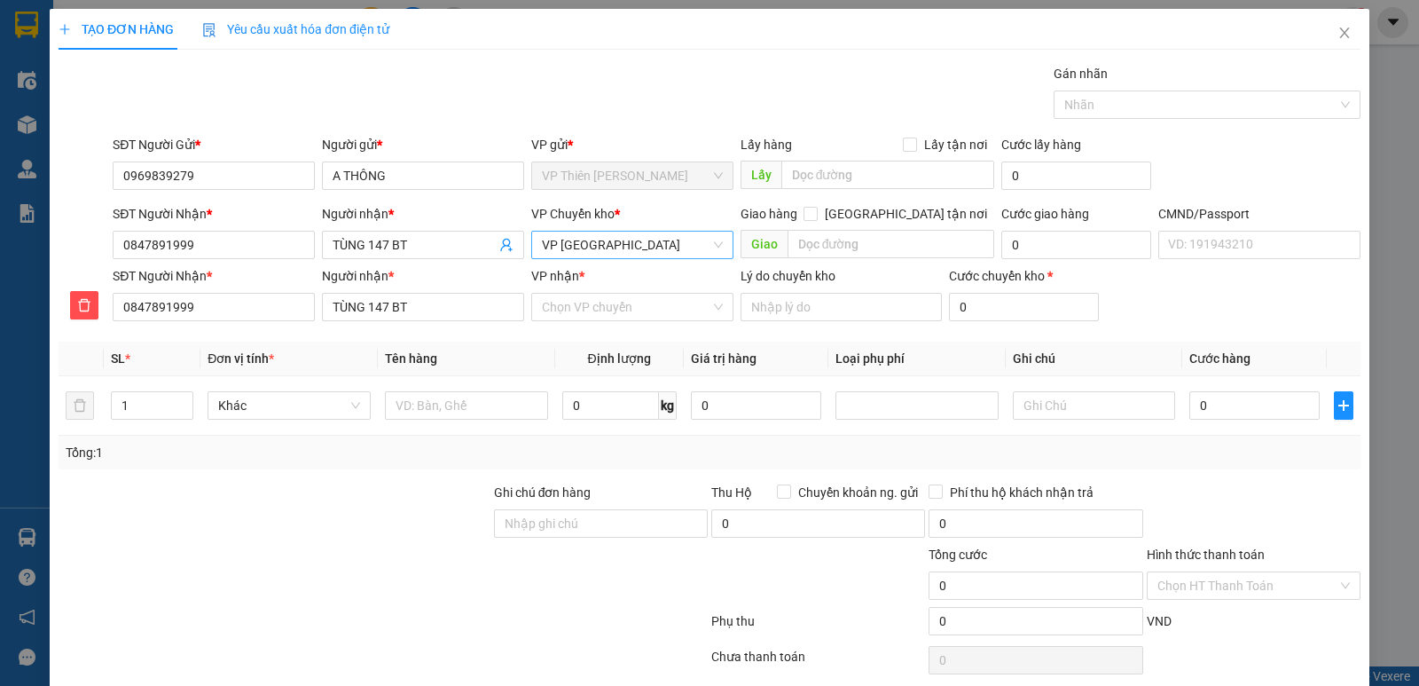
click at [628, 244] on span "VP [GEOGRAPHIC_DATA]" at bounding box center [632, 244] width 181 height 27
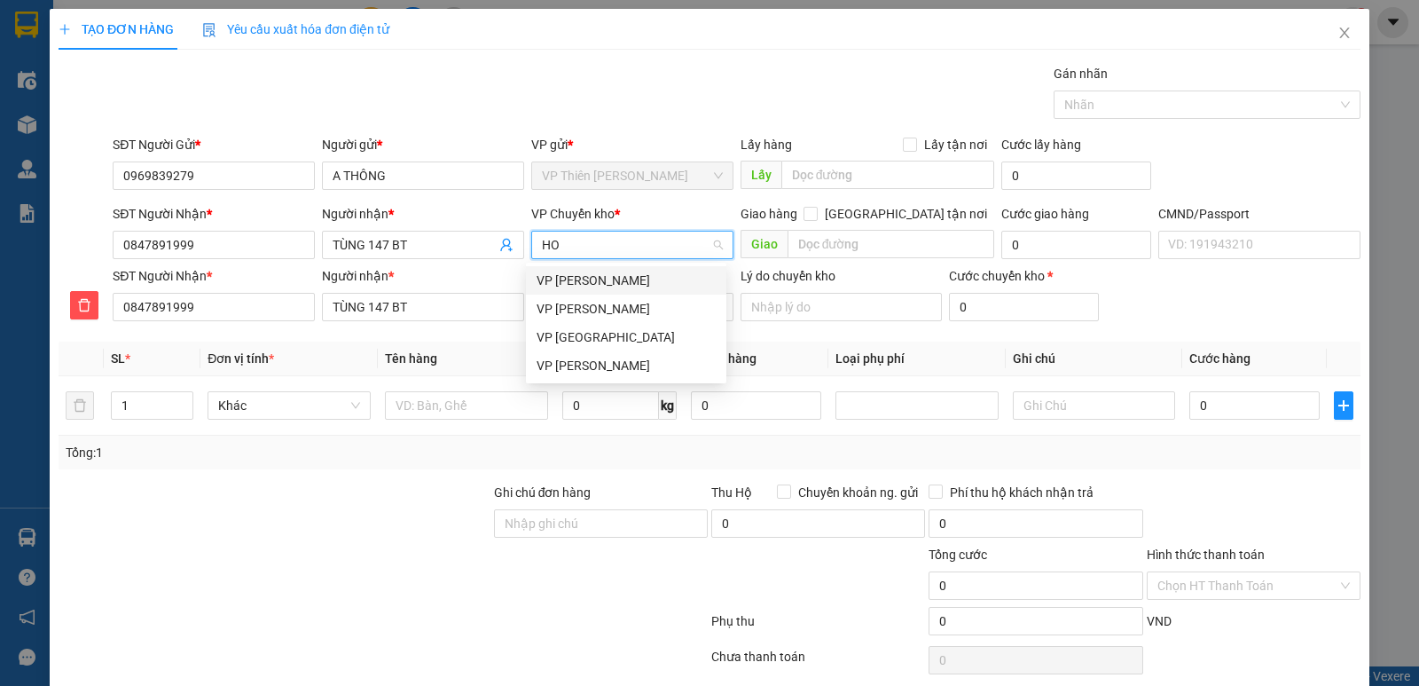
type input "HOA"
click at [592, 336] on div "VP [PERSON_NAME]" at bounding box center [626, 337] width 179 height 20
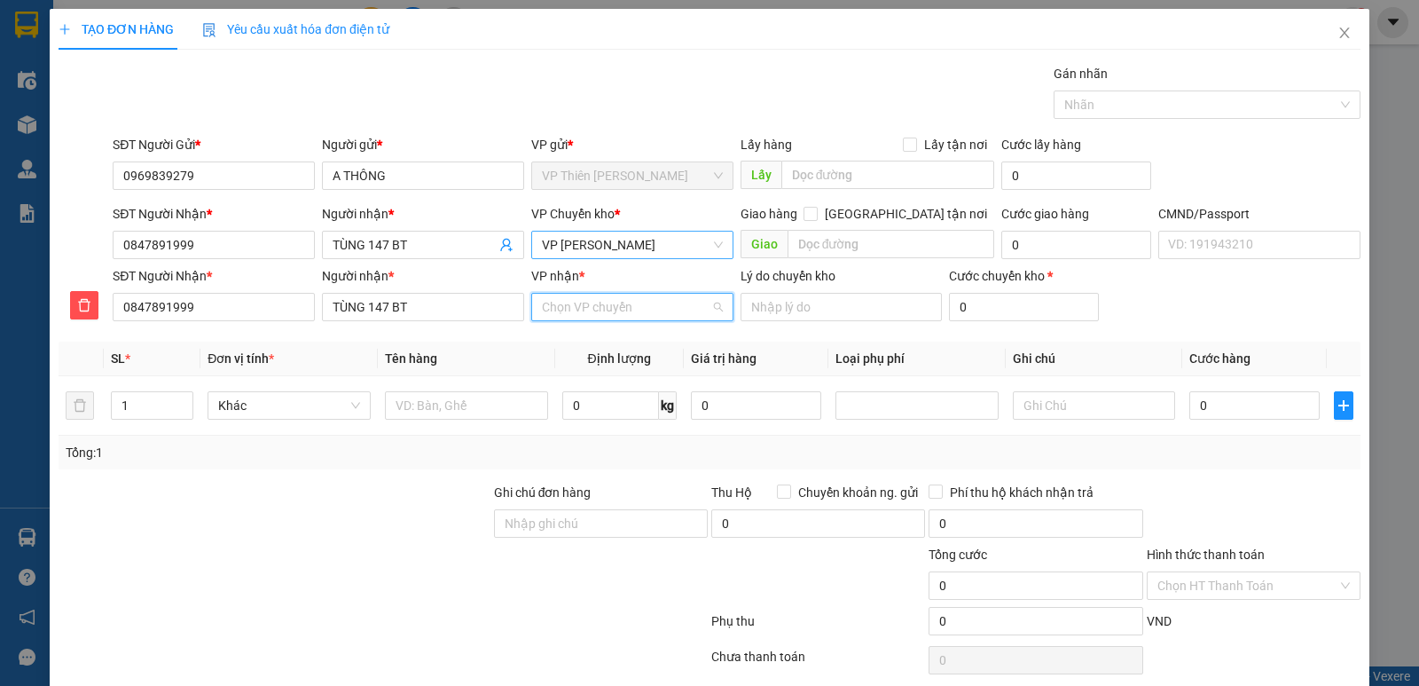
click at [650, 315] on input "VP nhận *" at bounding box center [626, 307] width 169 height 27
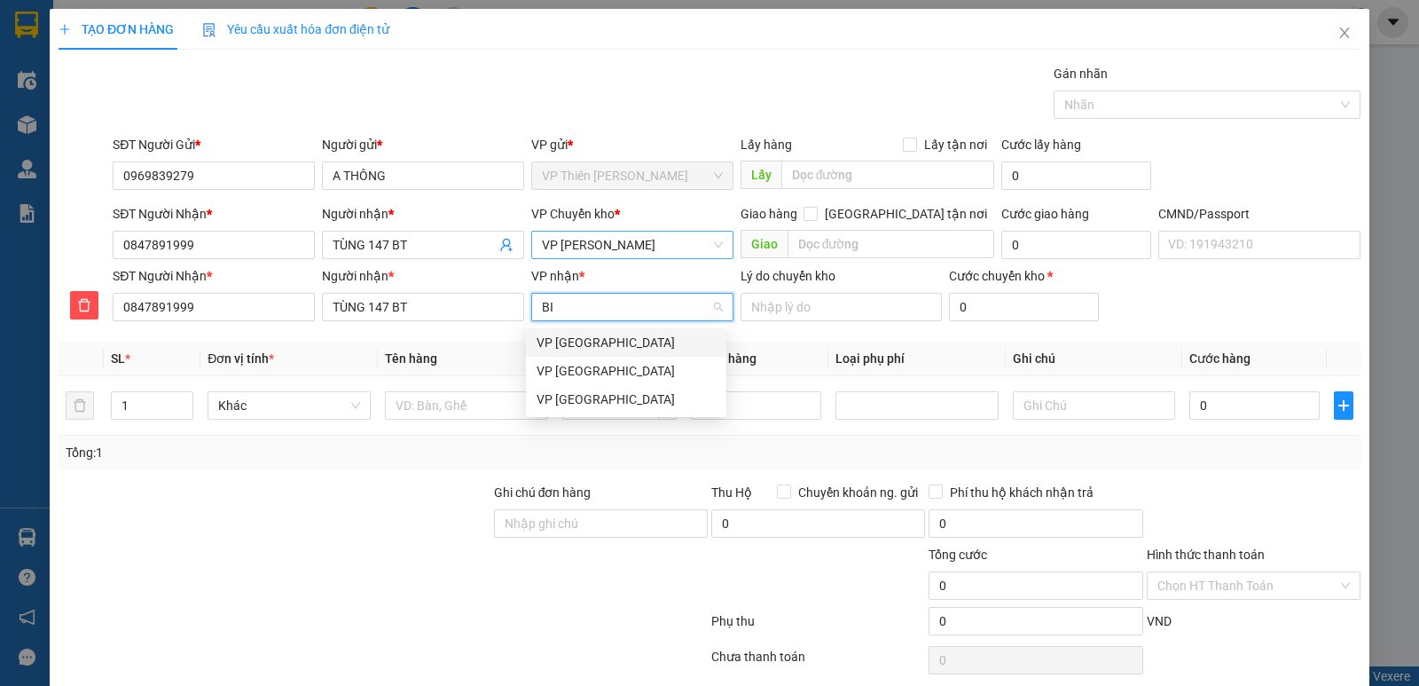
type input "BIN"
click at [596, 396] on div "VP [GEOGRAPHIC_DATA]" at bounding box center [626, 399] width 179 height 20
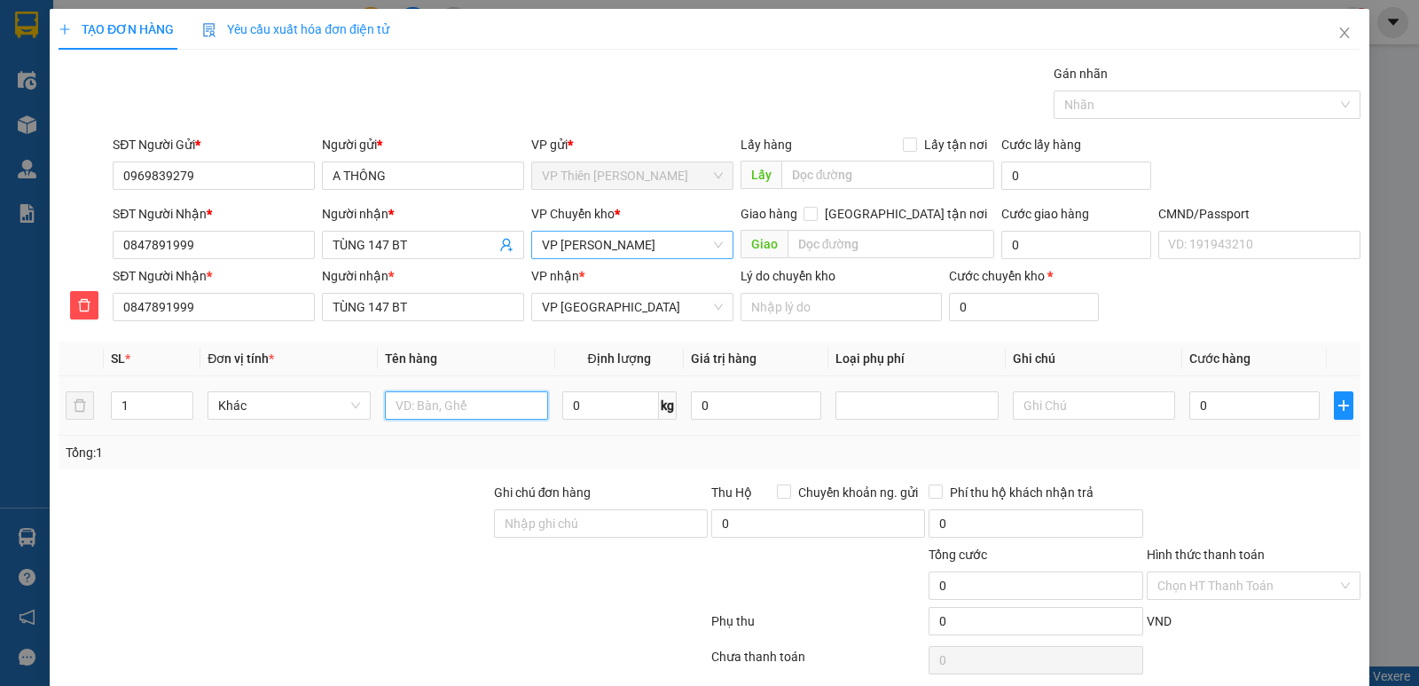
click at [479, 397] on input "text" at bounding box center [466, 405] width 163 height 28
type input "BỌC TẢI XANH THẢM"
click at [609, 398] on input "0" at bounding box center [610, 405] width 97 height 28
type input "8"
click at [1251, 405] on input "0" at bounding box center [1254, 405] width 130 height 28
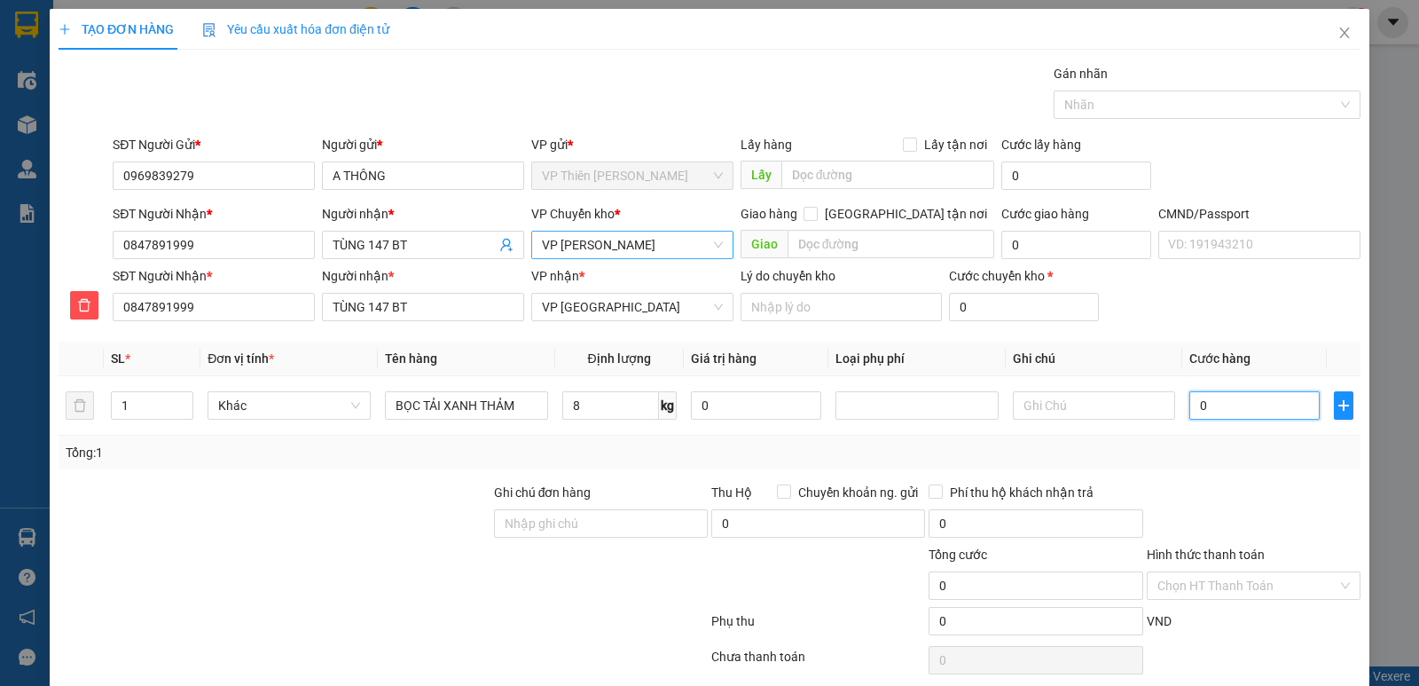
type input "5"
type input "50"
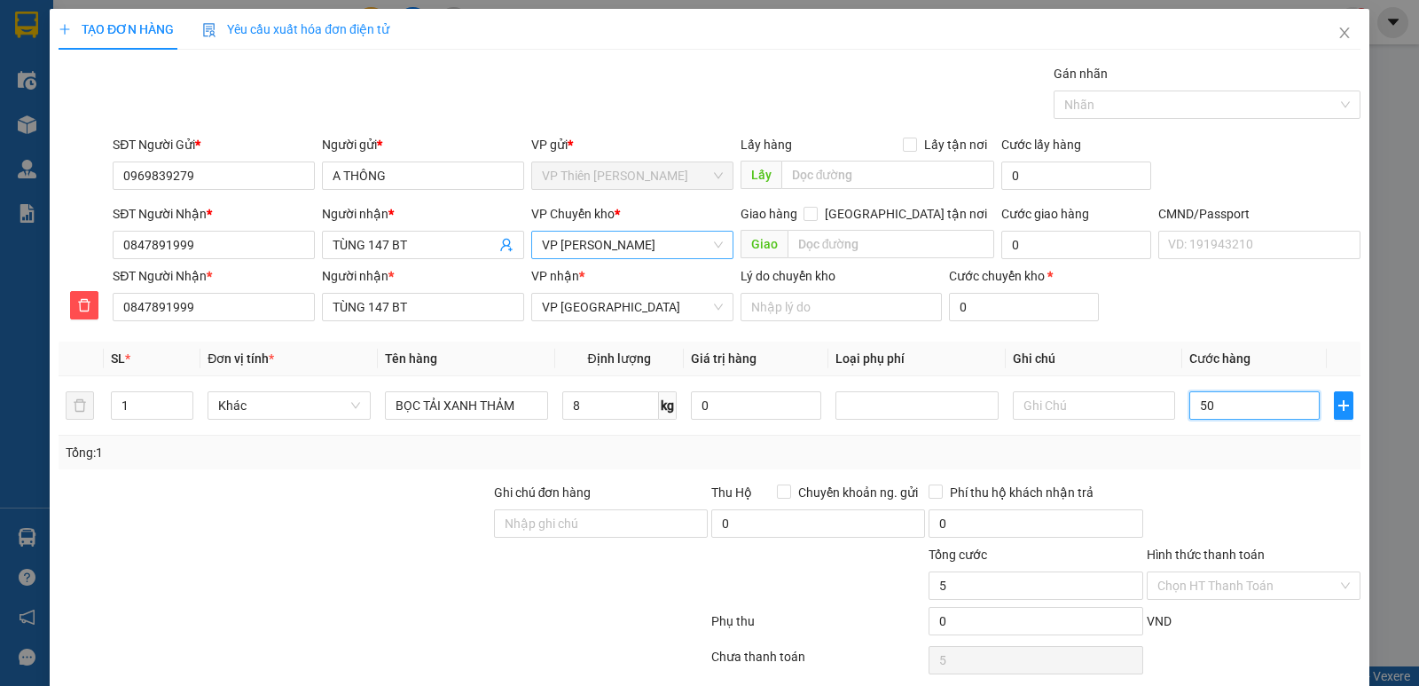
type input "50"
type input "500"
type input "5.000"
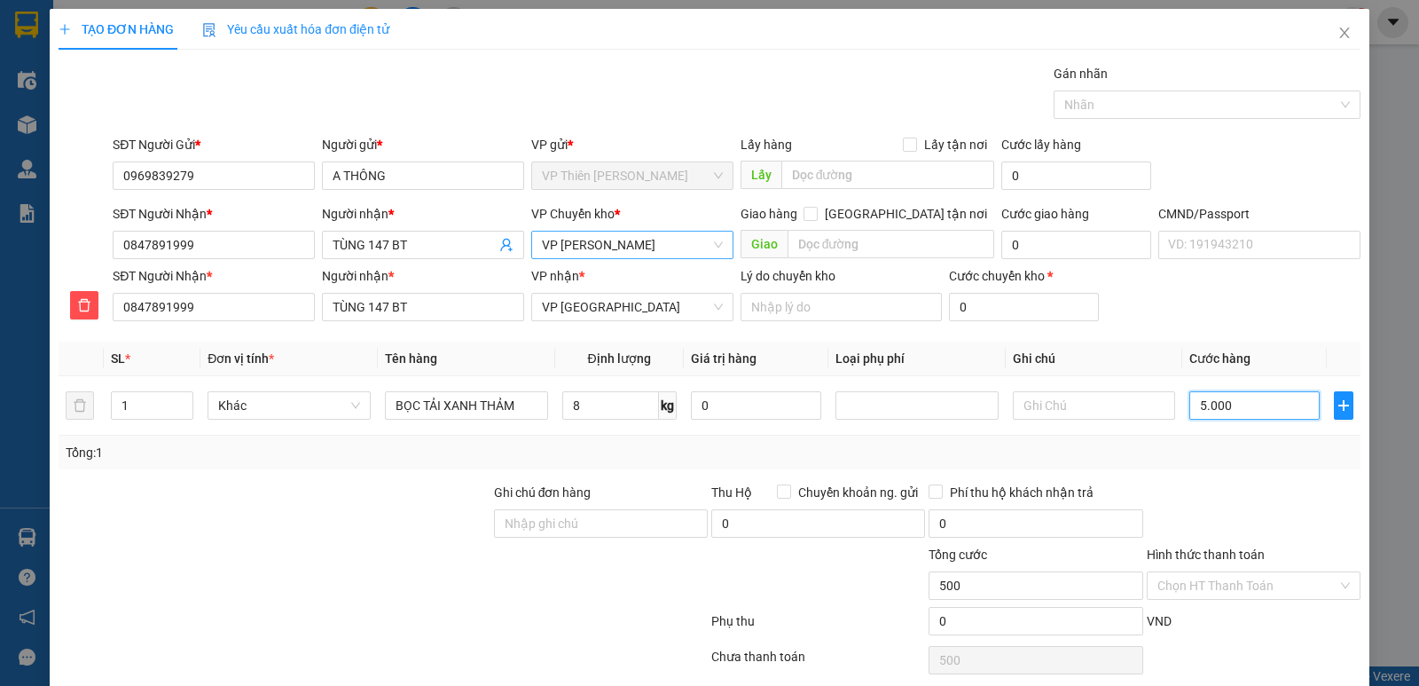
type input "5.000"
type input "50.000"
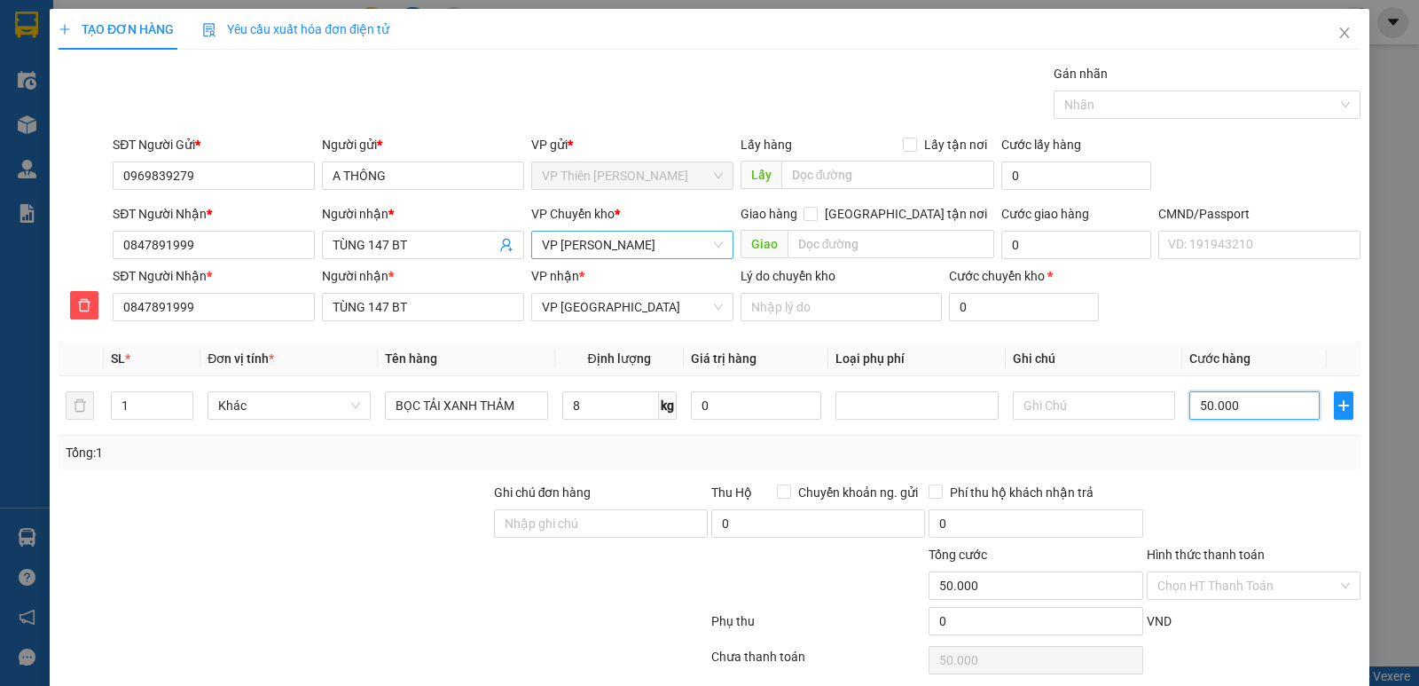
scroll to position [68, 0]
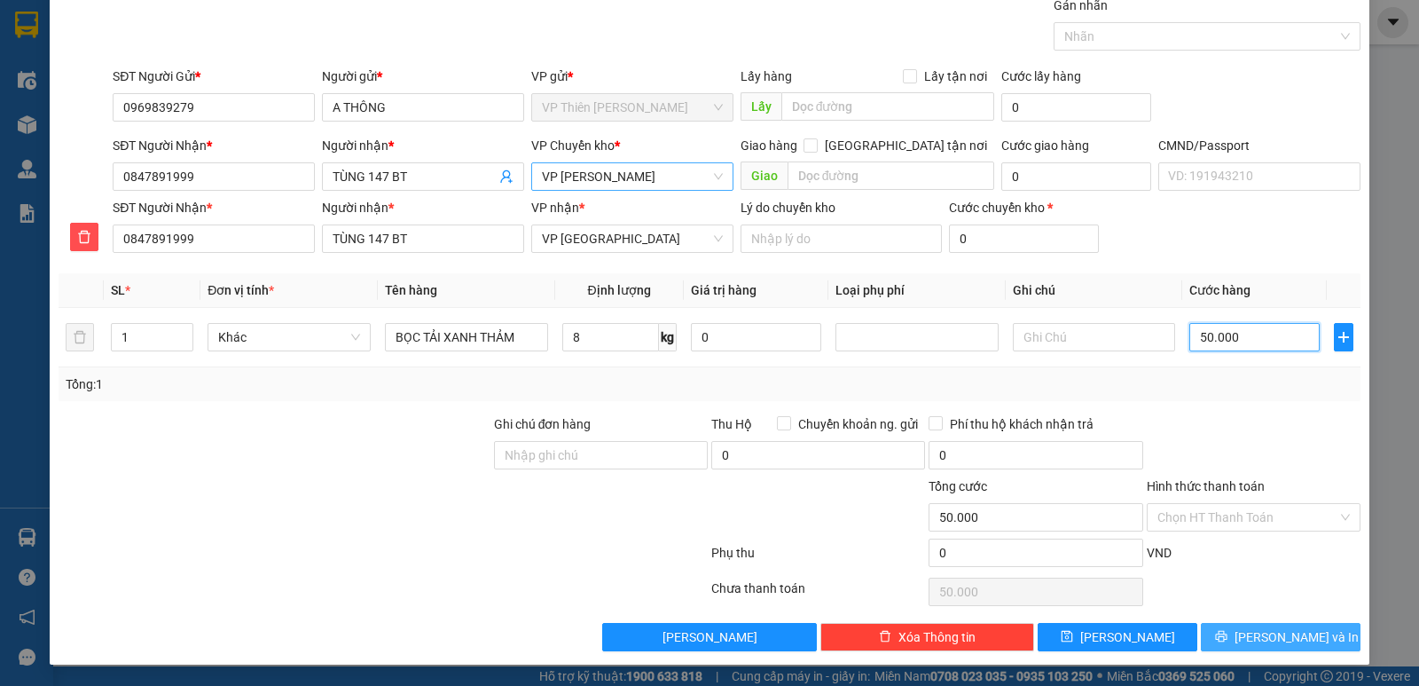
type input "50.000"
click at [1293, 633] on span "[PERSON_NAME] và In" at bounding box center [1296, 637] width 124 height 20
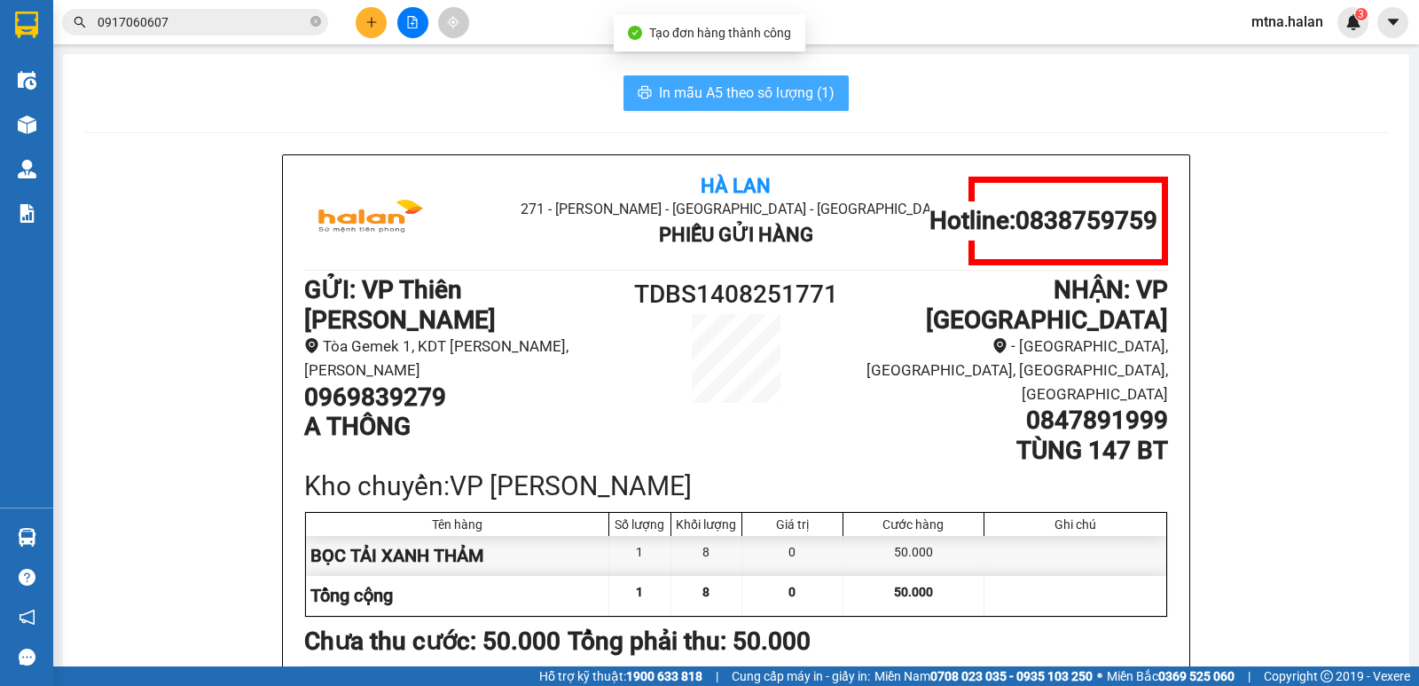
click at [726, 87] on span "In mẫu A5 theo số lượng (1)" at bounding box center [747, 93] width 176 height 22
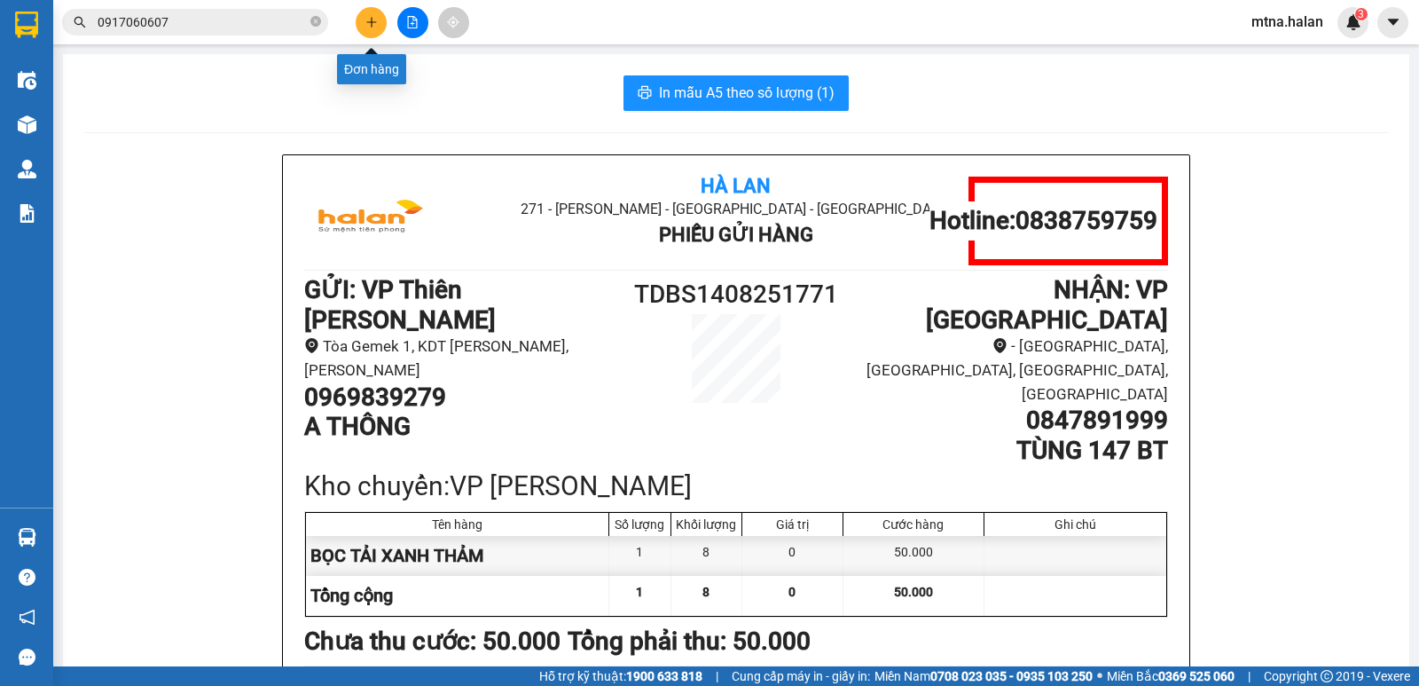
click at [380, 18] on button at bounding box center [371, 22] width 31 height 31
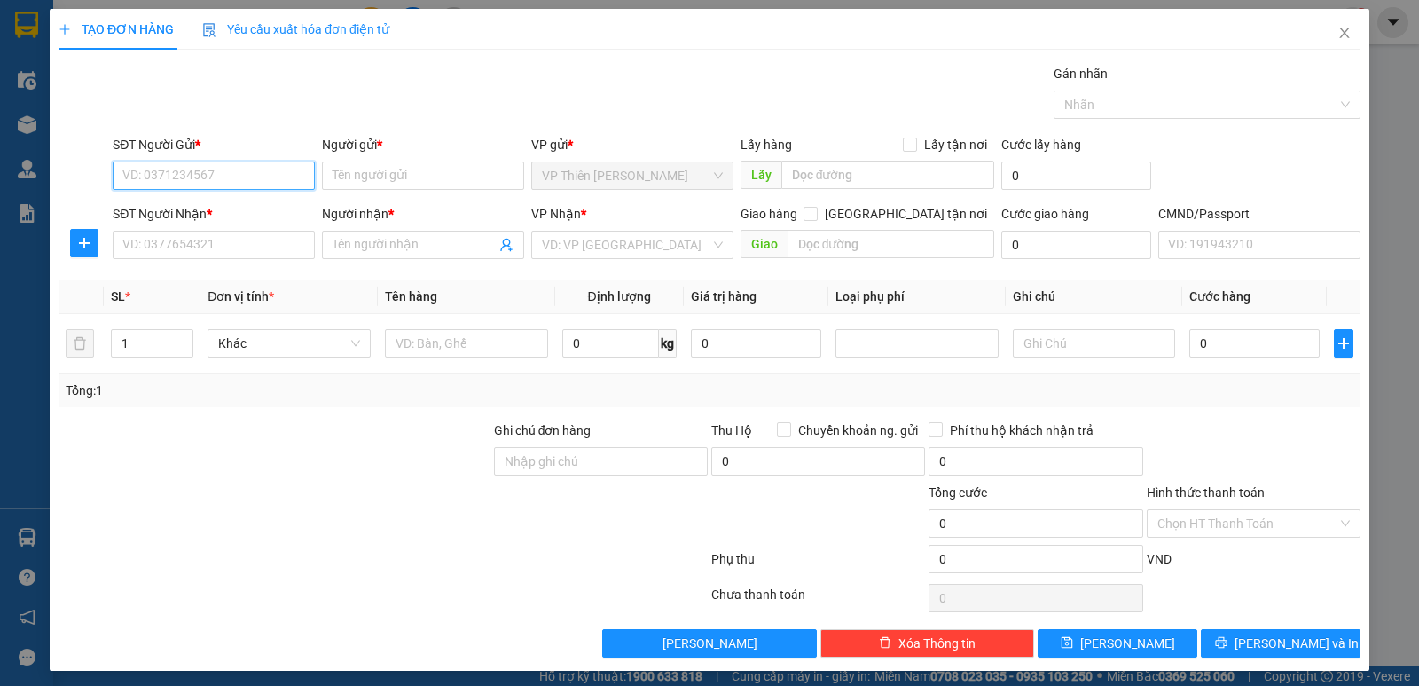
click at [259, 174] on input "SĐT Người Gửi *" at bounding box center [214, 175] width 202 height 28
click at [208, 208] on div "0888555817 - [PERSON_NAME]" at bounding box center [211, 211] width 179 height 20
type input "0888555817"
type input "VÂN"
type input "0888555817"
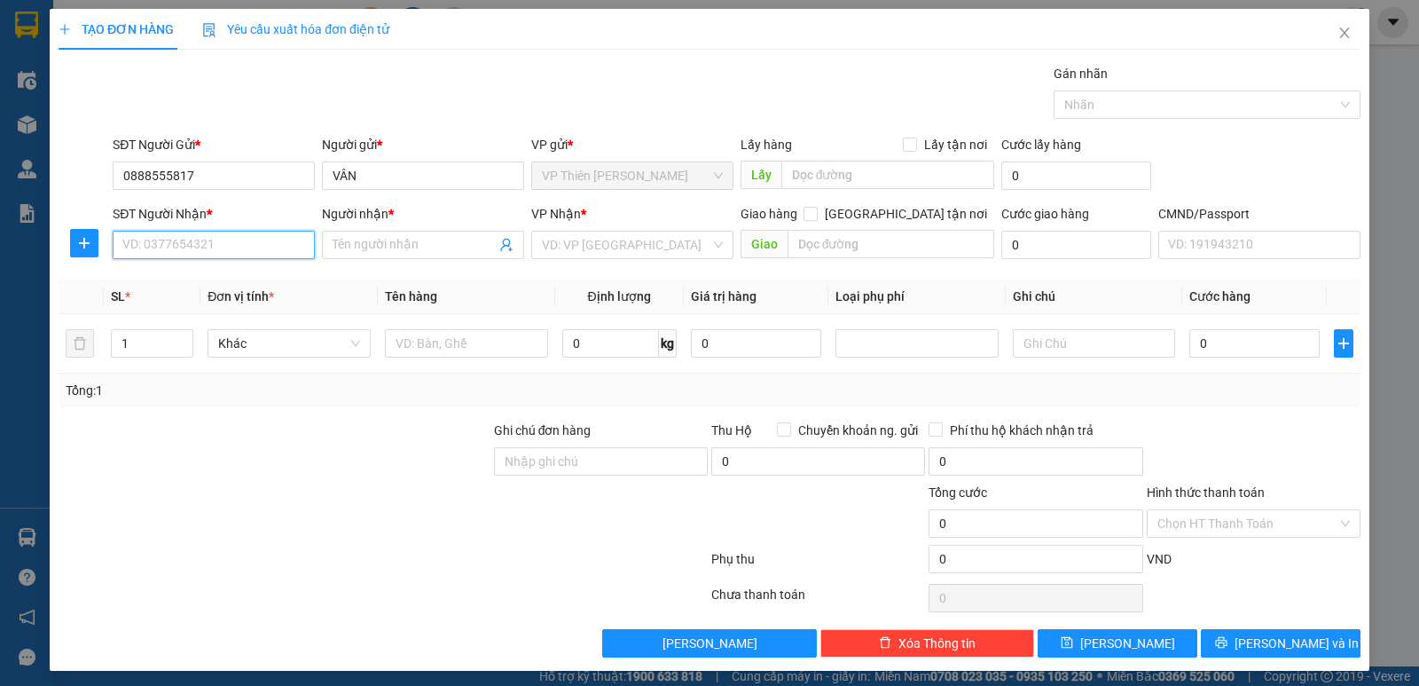
click at [237, 243] on input "SĐT Người Nhận *" at bounding box center [214, 245] width 202 height 28
click at [229, 279] on div "0988974888 - CHÚ LONG" at bounding box center [211, 280] width 179 height 20
type input "0988974888"
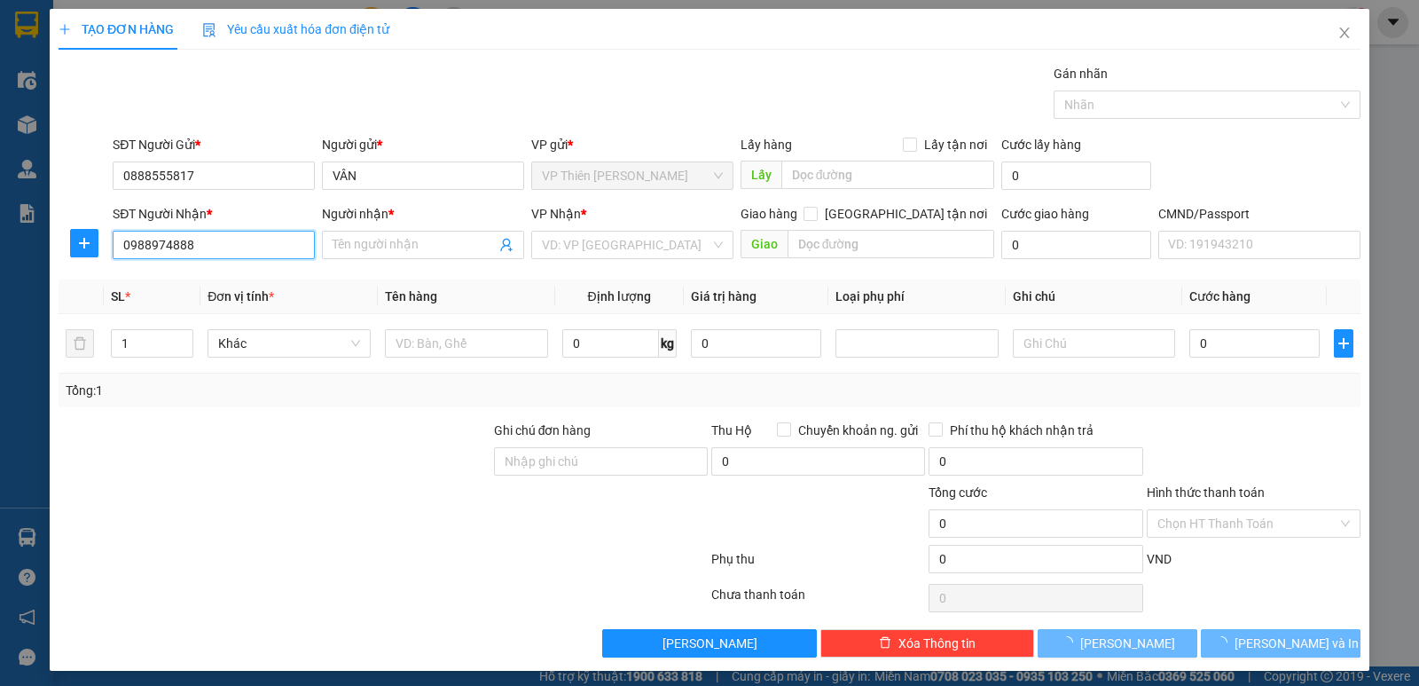
type input "CHÚ LONG"
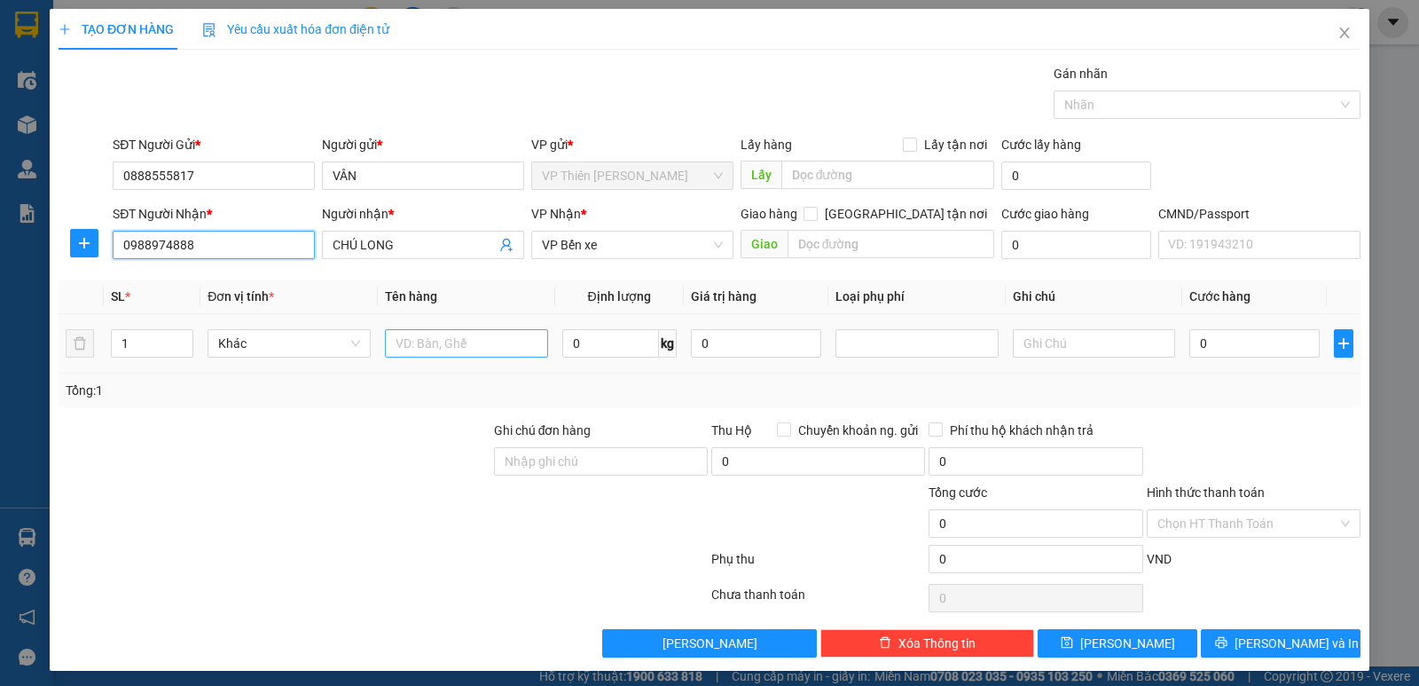
type input "0988974888"
click at [453, 344] on input "text" at bounding box center [466, 343] width 163 height 28
type input "bọc đen bs"
click at [600, 341] on input "0" at bounding box center [610, 343] width 97 height 28
type input "1"
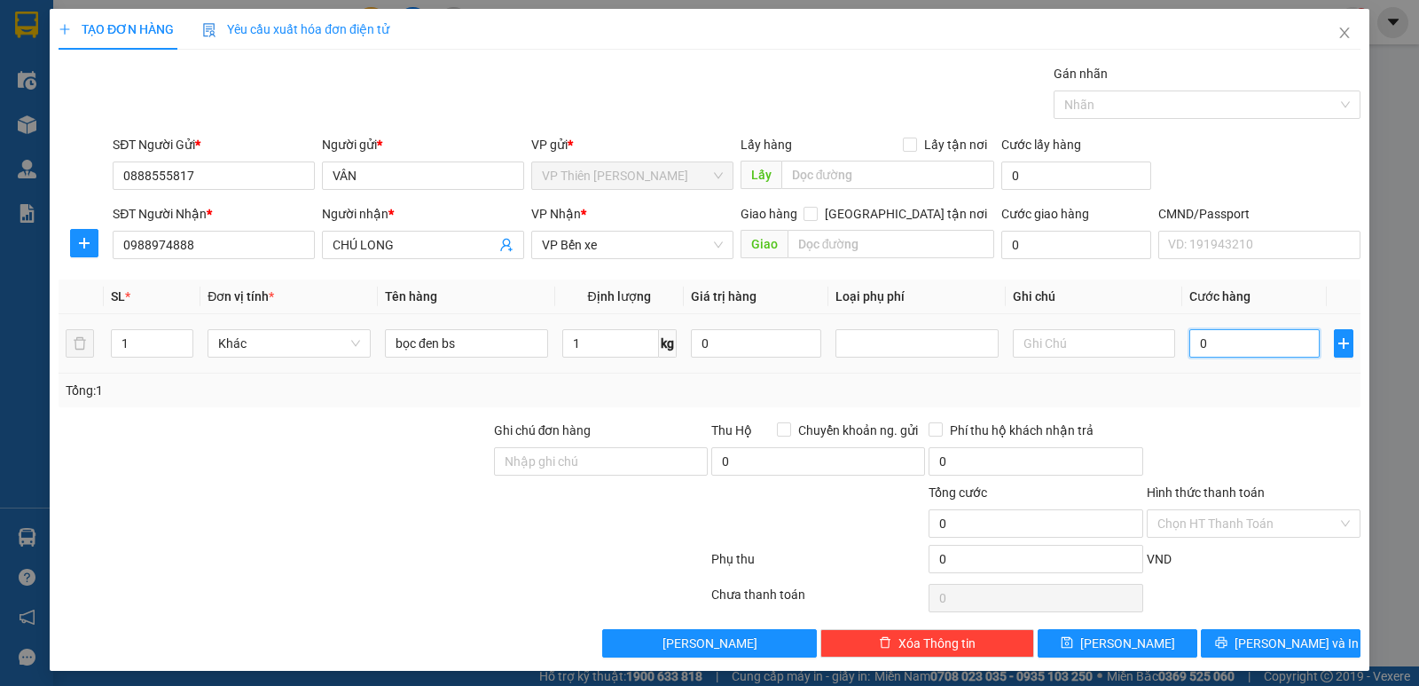
click at [1249, 338] on input "0" at bounding box center [1254, 343] width 130 height 28
type input "3"
type input "35"
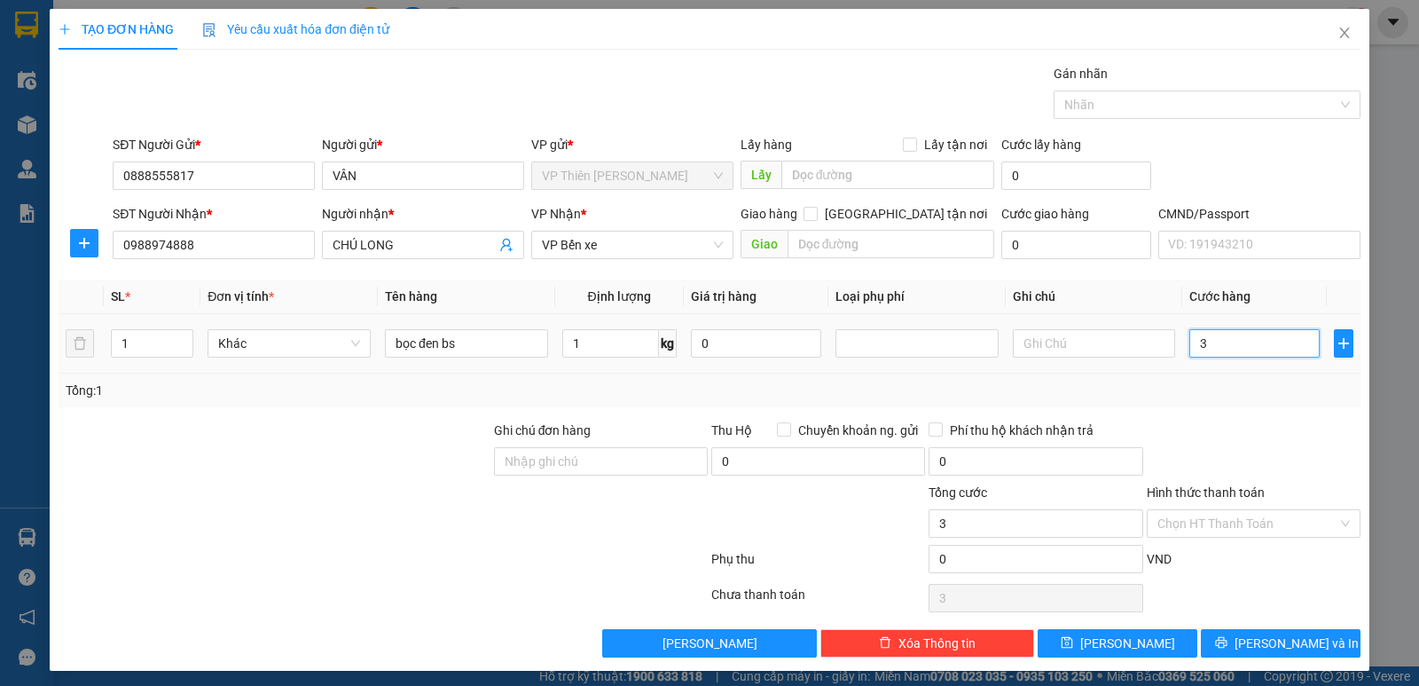
type input "35"
type input "350"
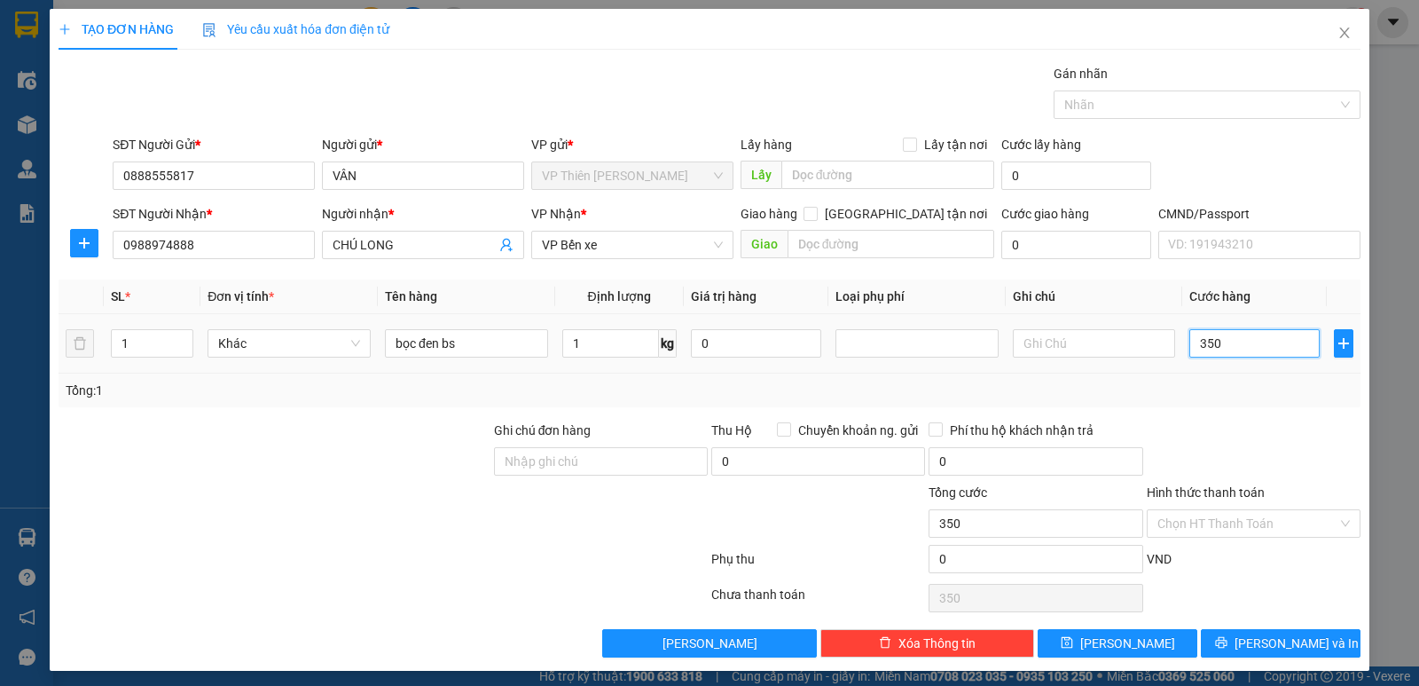
type input "3.500"
type input "35.000"
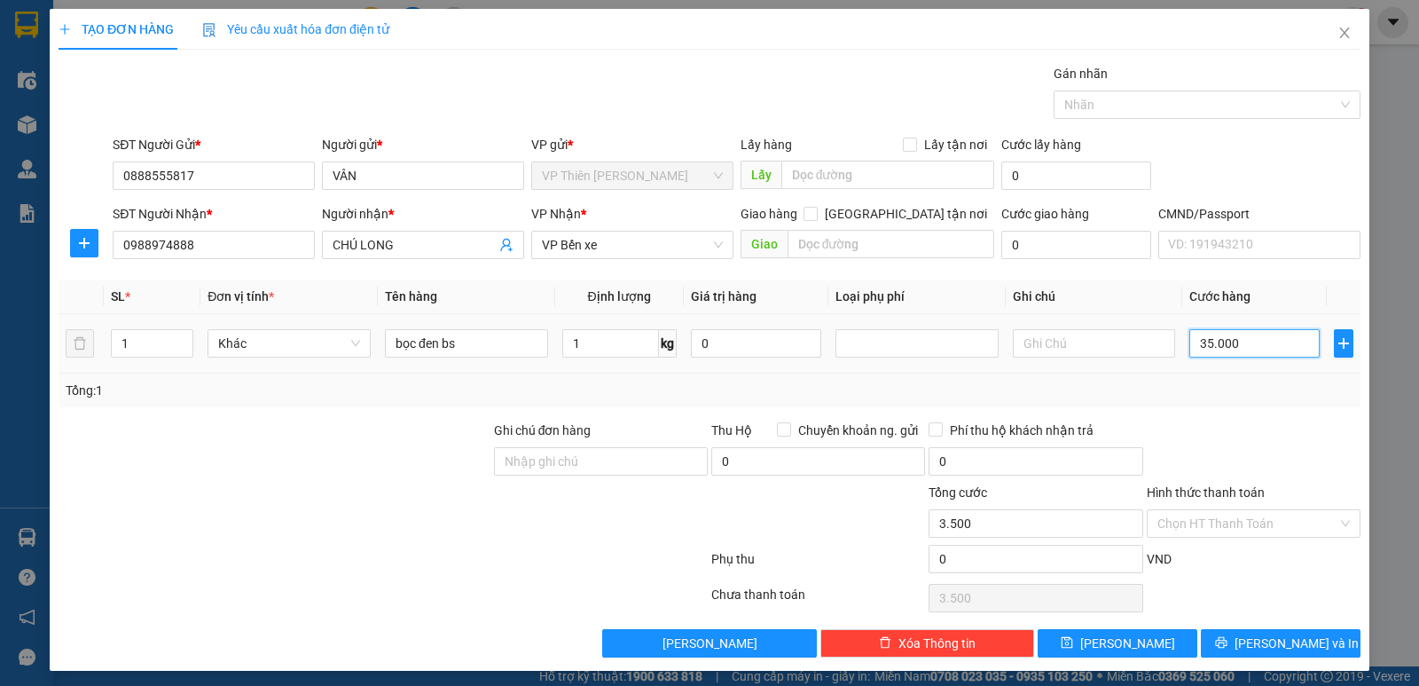
type input "35.000"
click at [1280, 639] on span "[PERSON_NAME] và In" at bounding box center [1296, 643] width 124 height 20
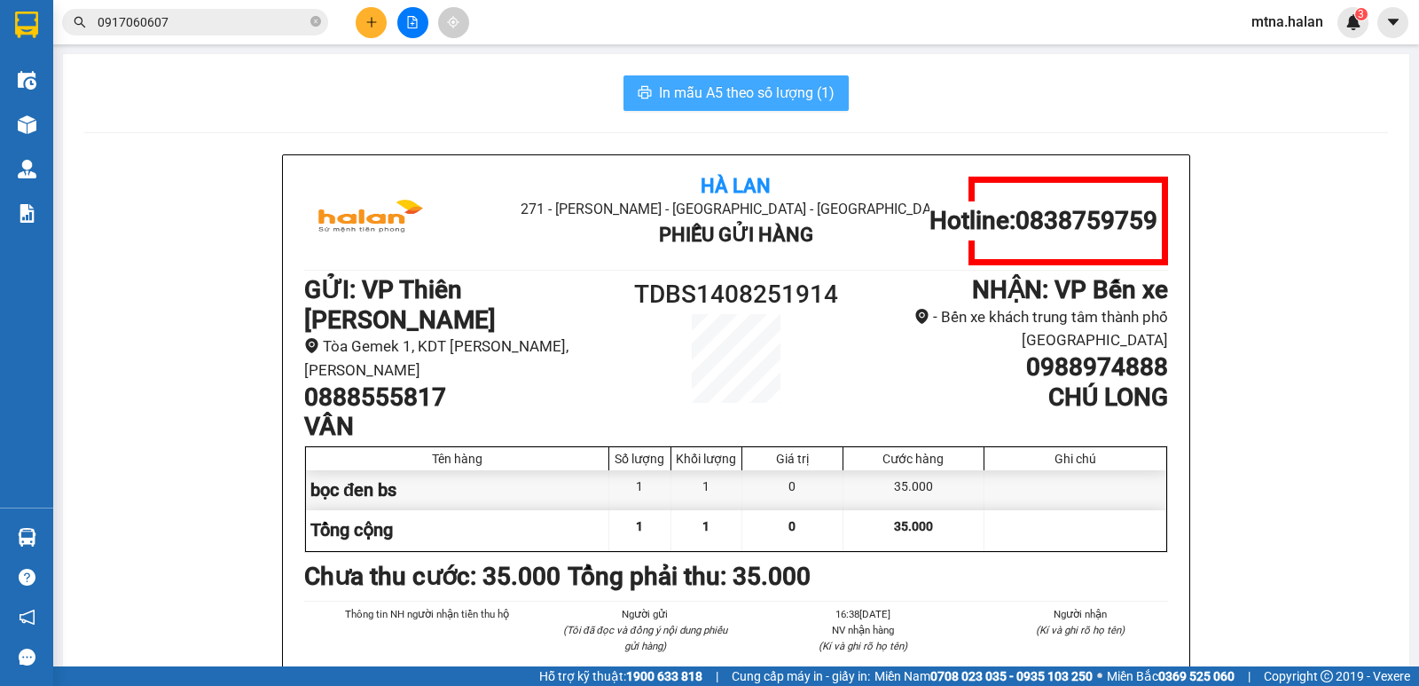
click at [774, 99] on span "In mẫu A5 theo số lượng (1)" at bounding box center [747, 93] width 176 height 22
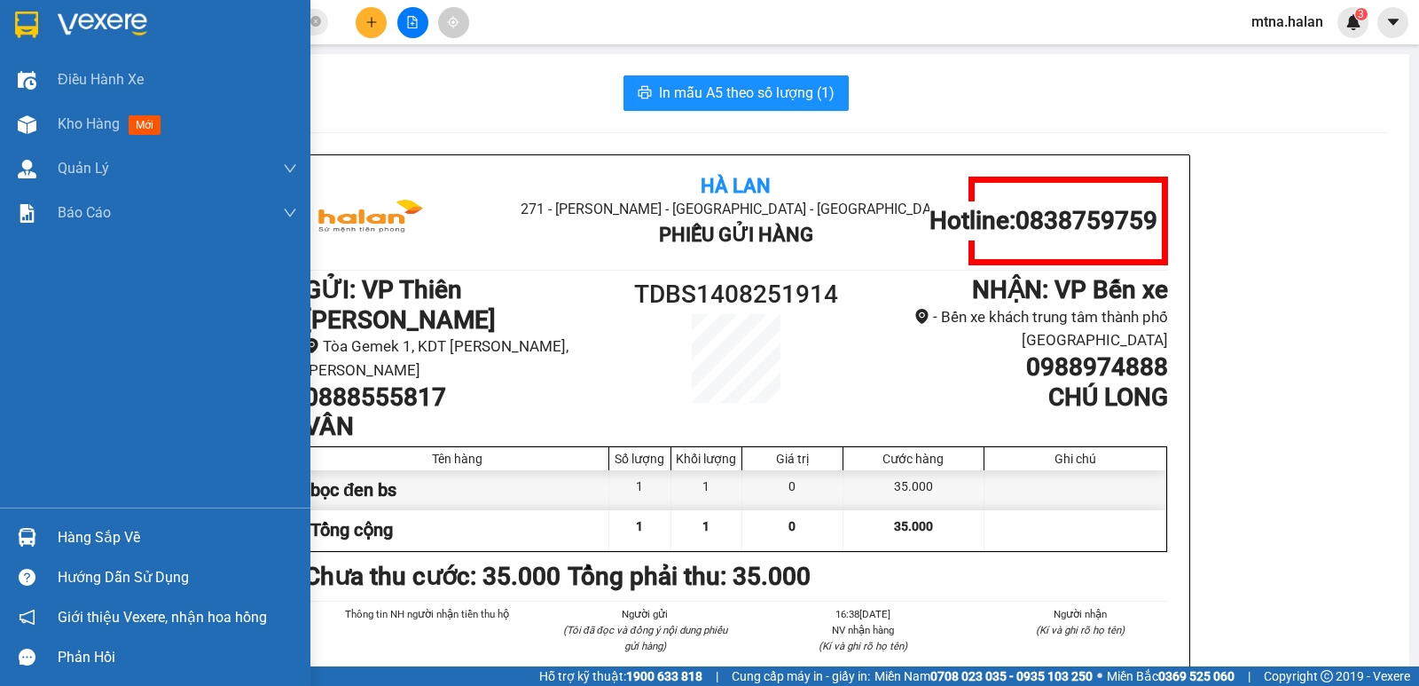
click at [7, 525] on div "Hàng sắp về" at bounding box center [155, 537] width 310 height 40
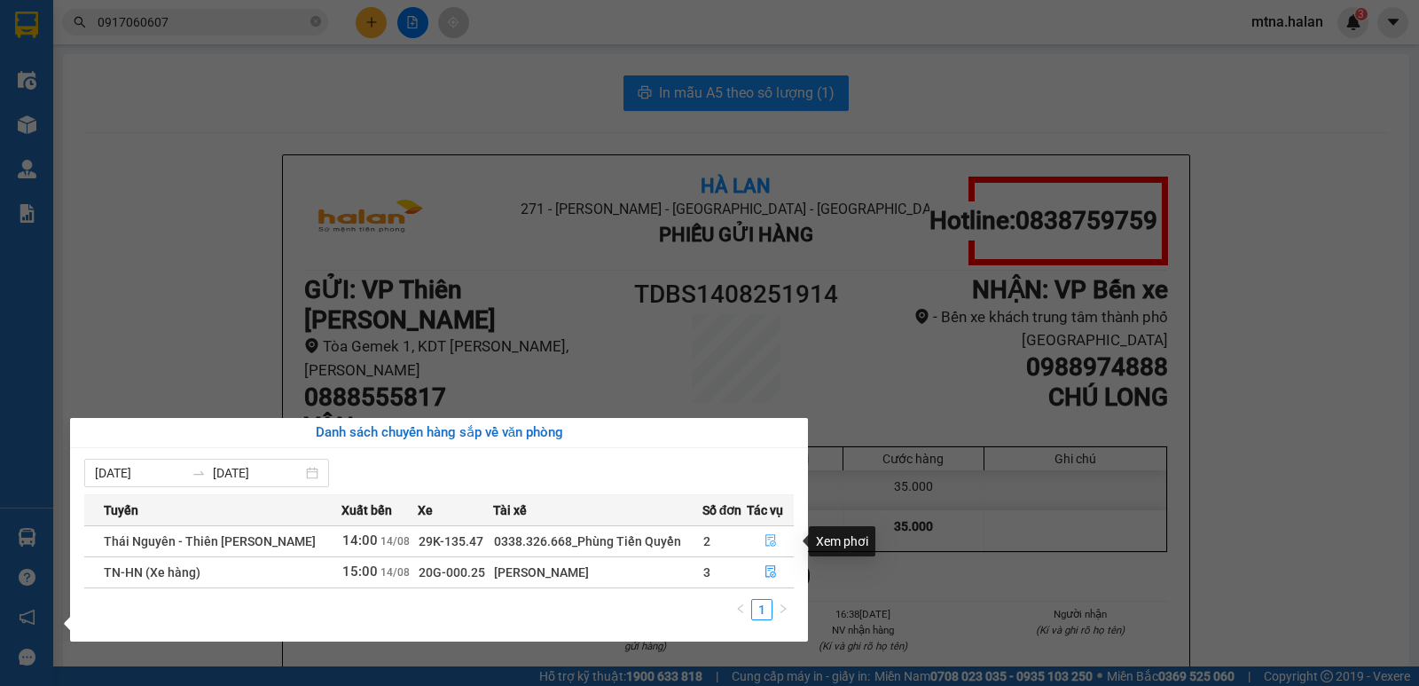
click at [770, 542] on icon "file-done" at bounding box center [770, 541] width 11 height 12
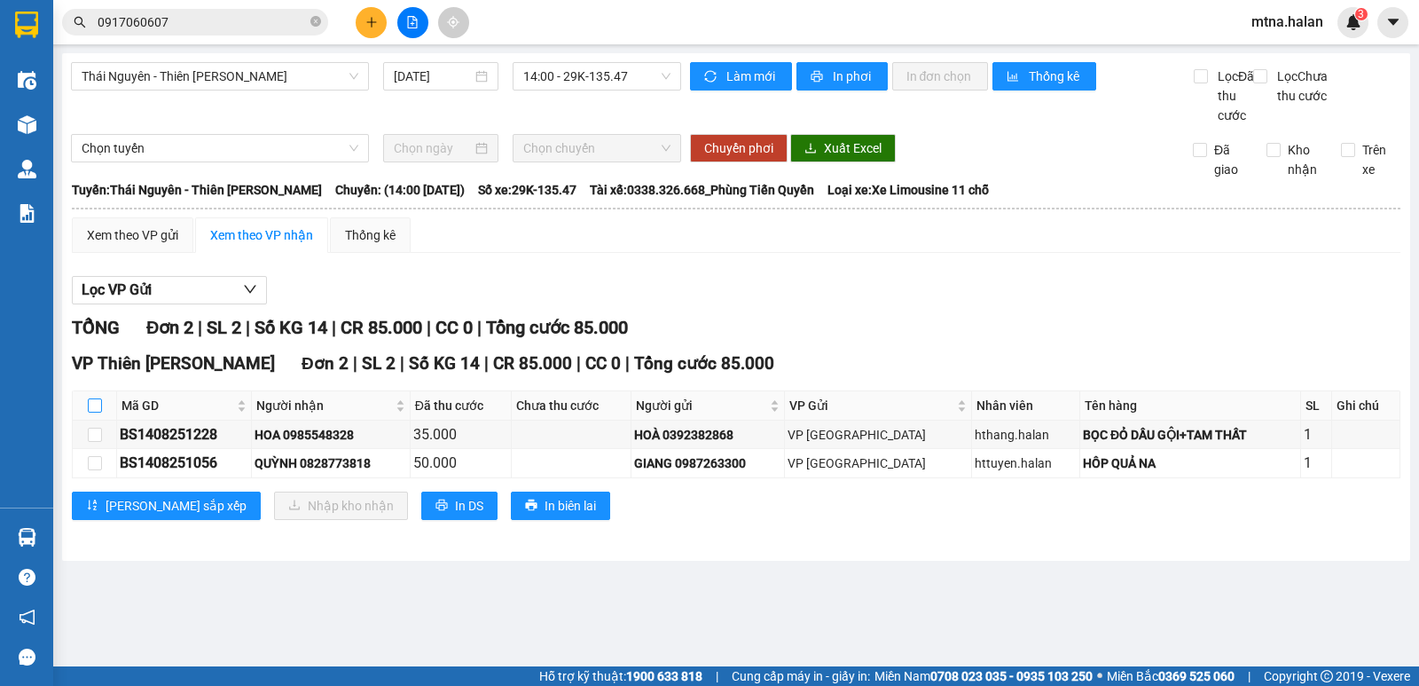
click at [99, 412] on input "checkbox" at bounding box center [95, 405] width 14 height 14
checkbox input "true"
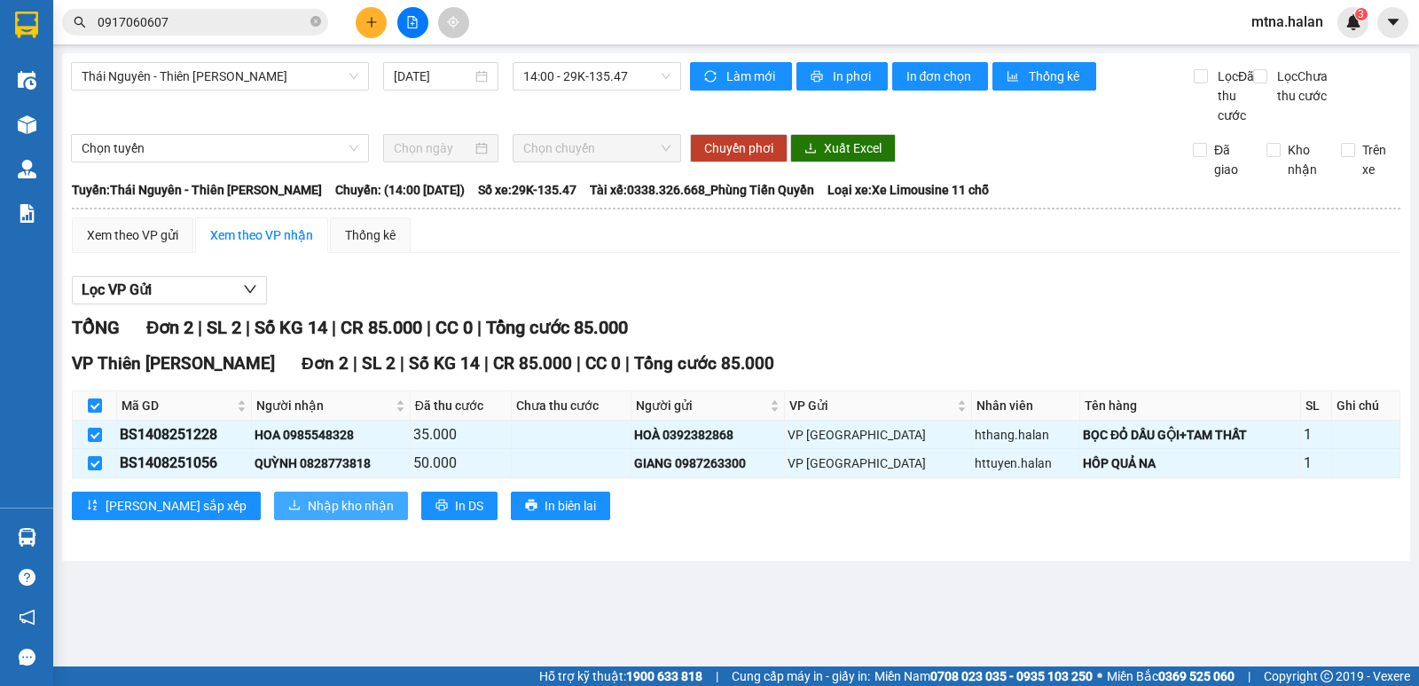
click at [308, 515] on span "Nhập kho nhận" at bounding box center [351, 506] width 86 height 20
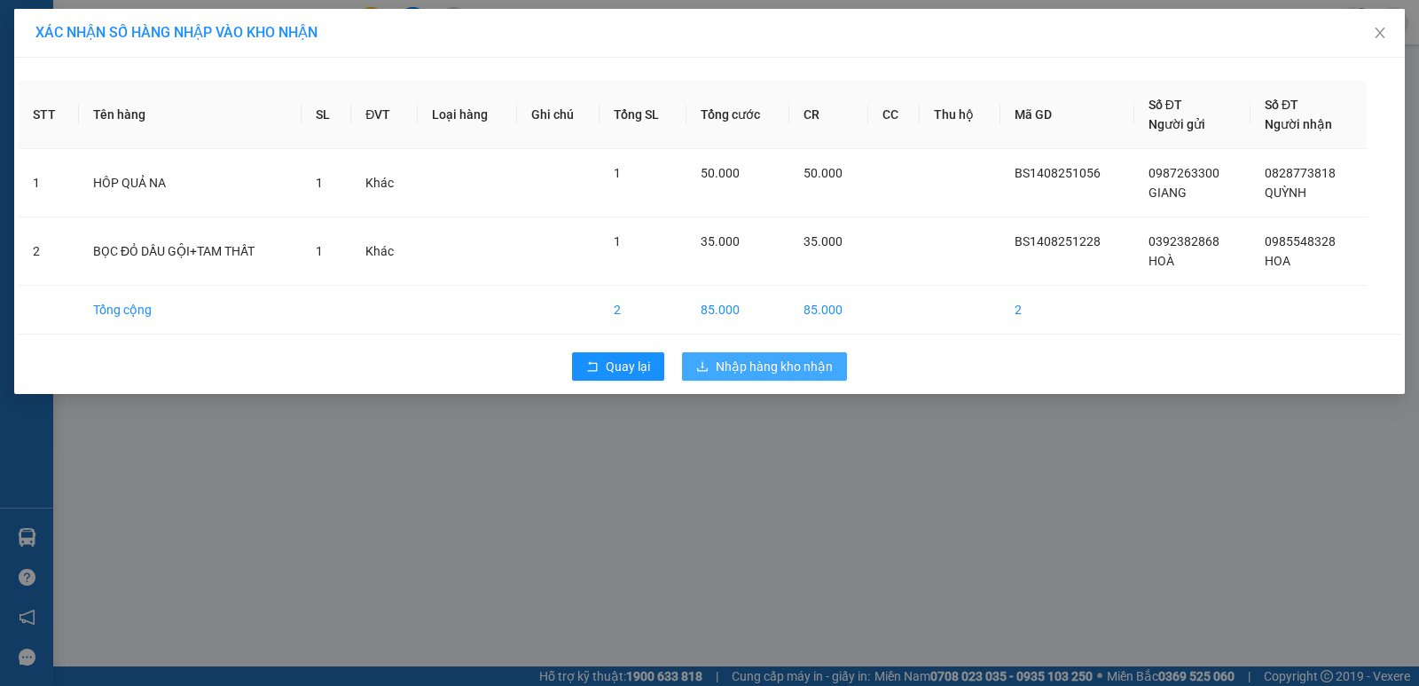
click at [782, 371] on span "Nhập hàng kho nhận" at bounding box center [774, 367] width 117 height 20
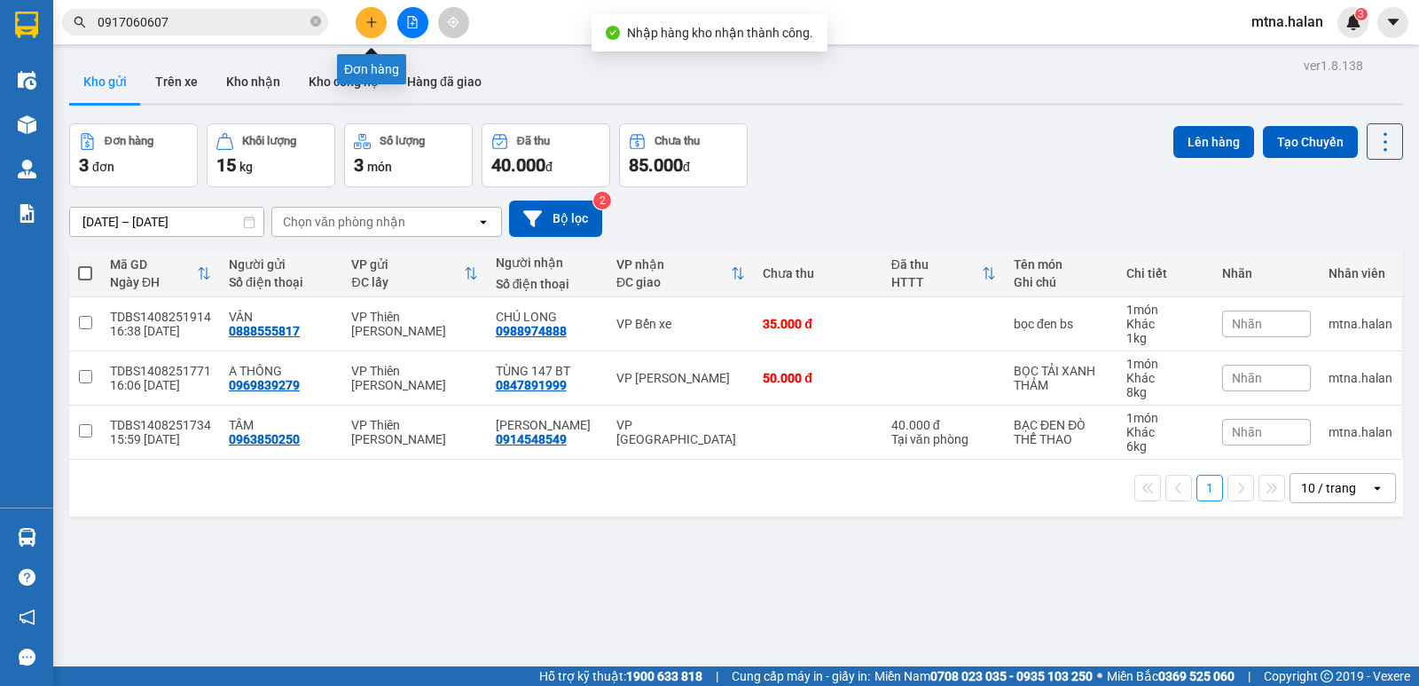
click at [374, 20] on icon "plus" at bounding box center [371, 22] width 12 height 12
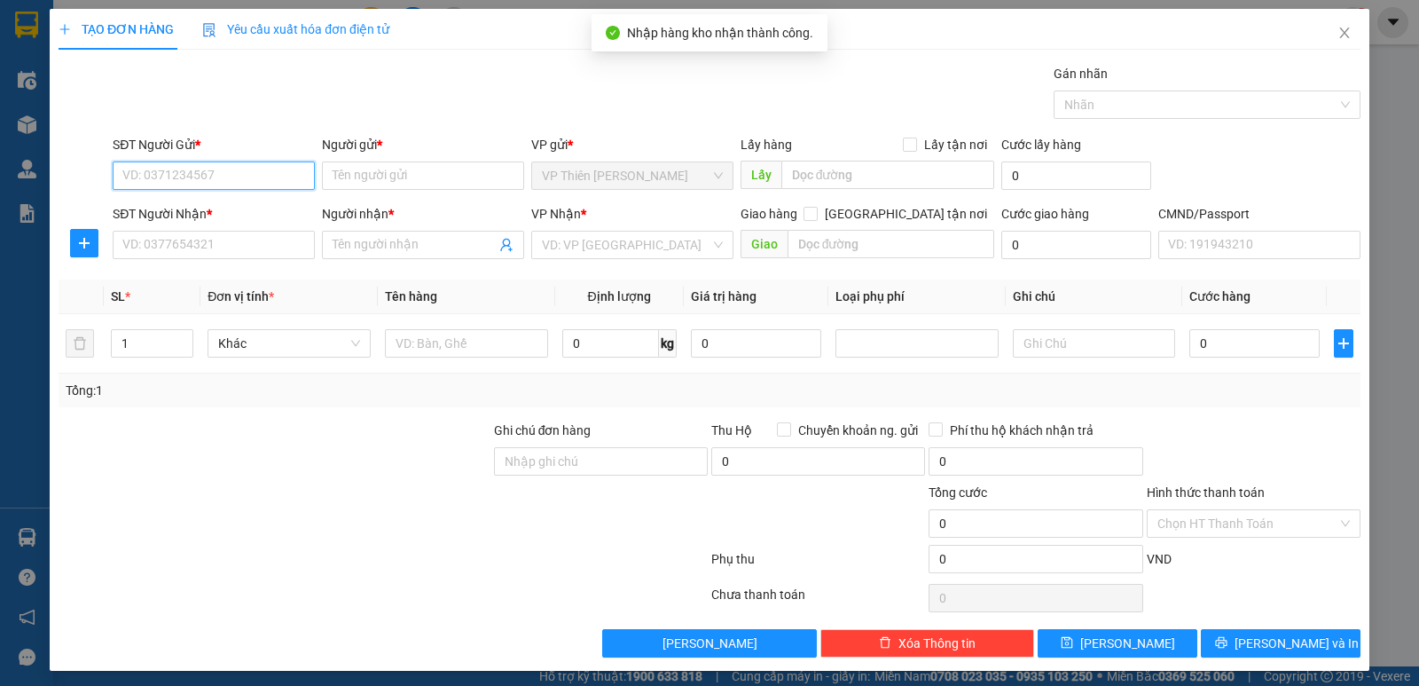
click at [222, 166] on input "SĐT Người Gửi *" at bounding box center [214, 175] width 202 height 28
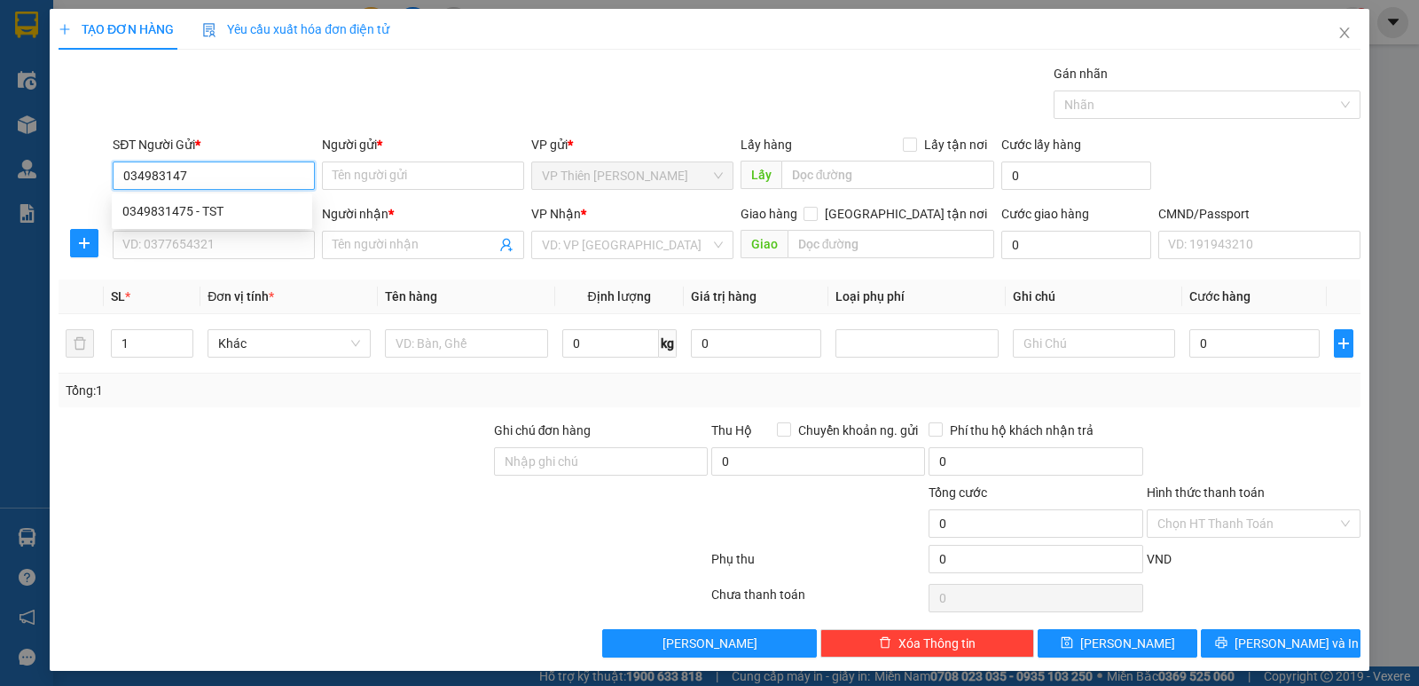
type input "0349831475"
click at [166, 207] on div "0349831475 - TST" at bounding box center [211, 211] width 179 height 20
type input "TST"
type input "0349831475"
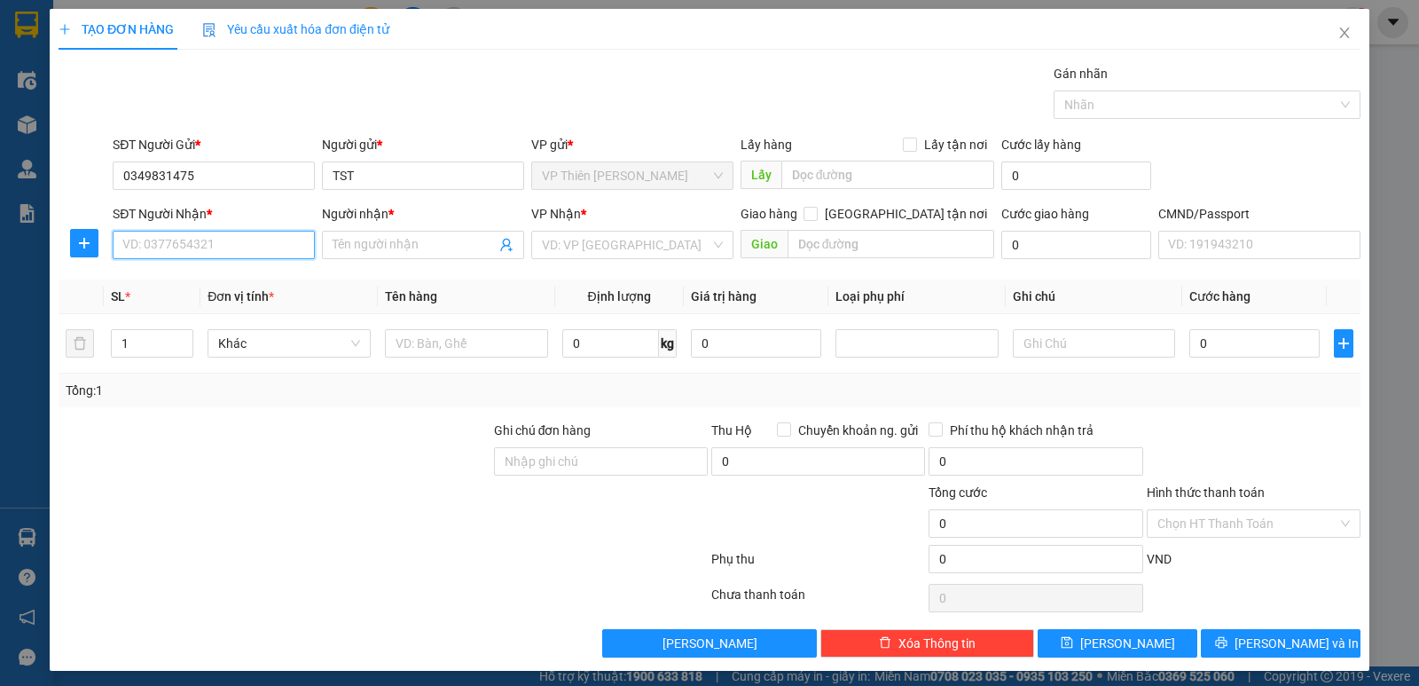
click at [263, 247] on input "SĐT Người Nhận *" at bounding box center [214, 245] width 202 height 28
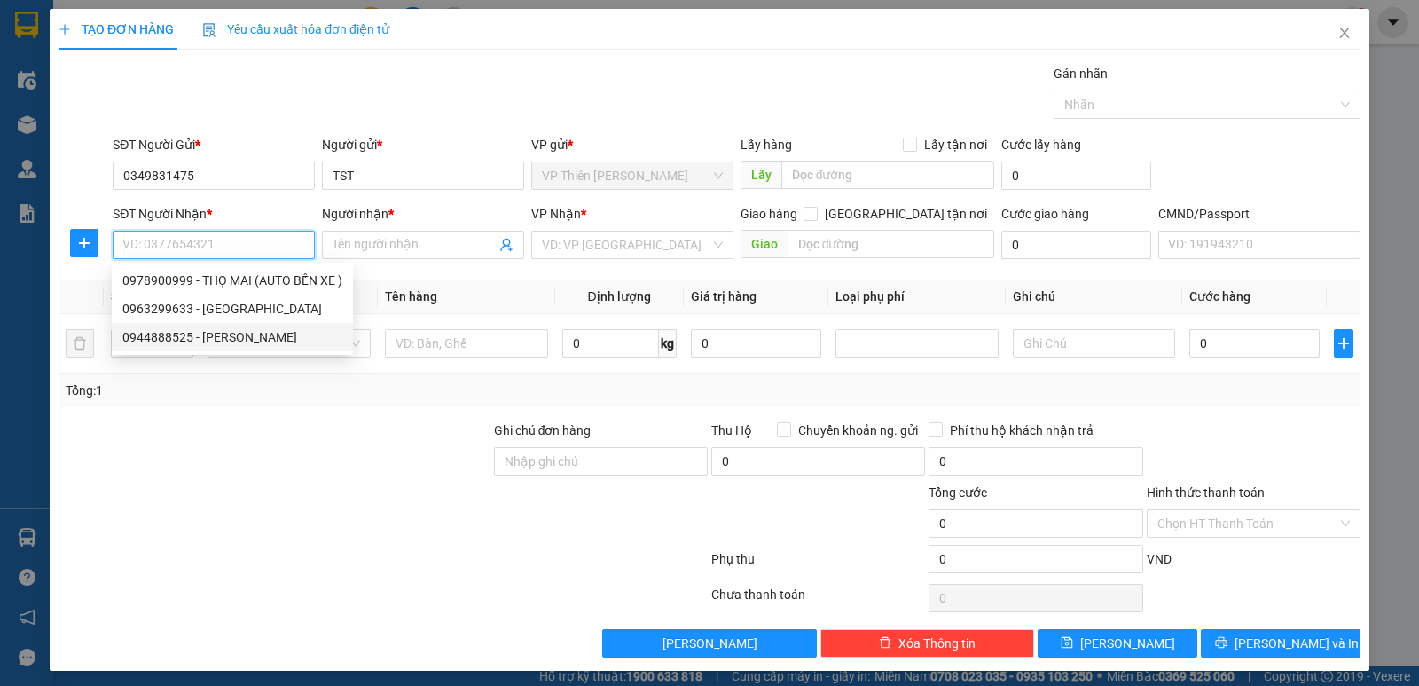
click at [250, 337] on div "0944888525 - [PERSON_NAME]" at bounding box center [232, 337] width 220 height 20
type input "0944888525"
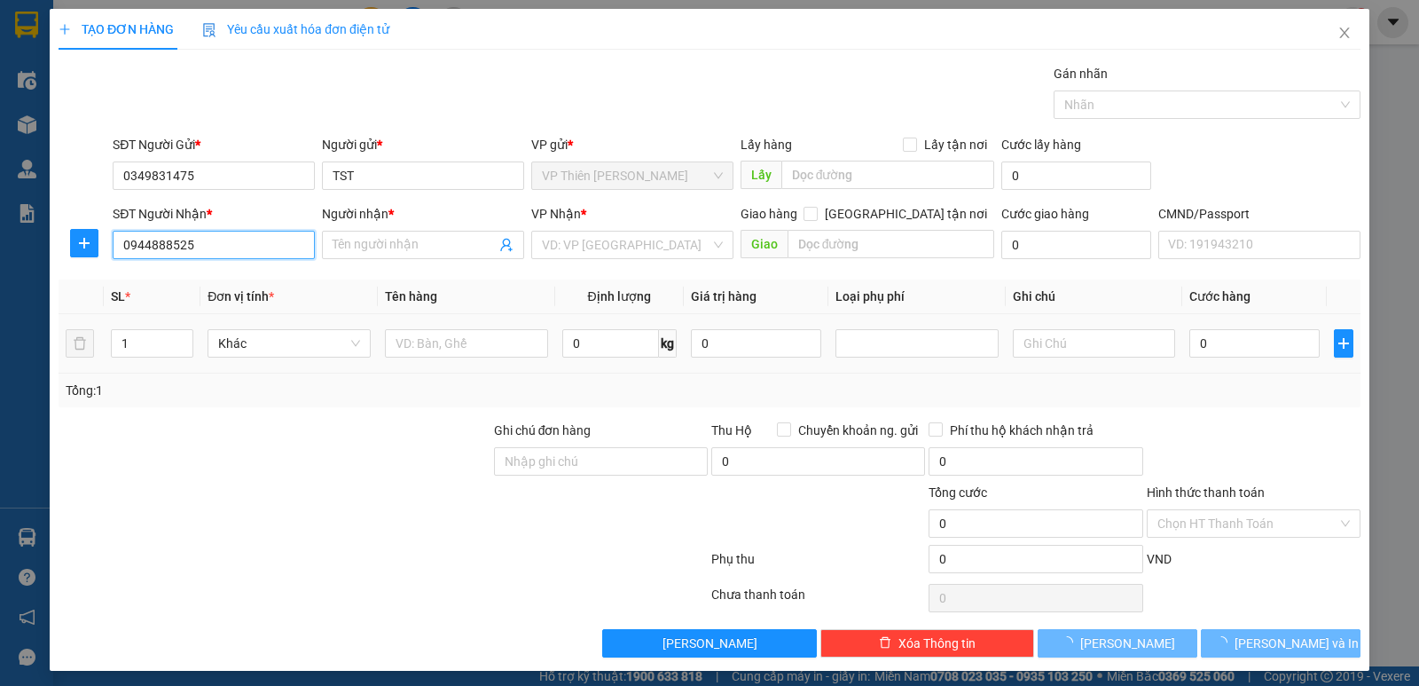
type input "QUANG NGÀ"
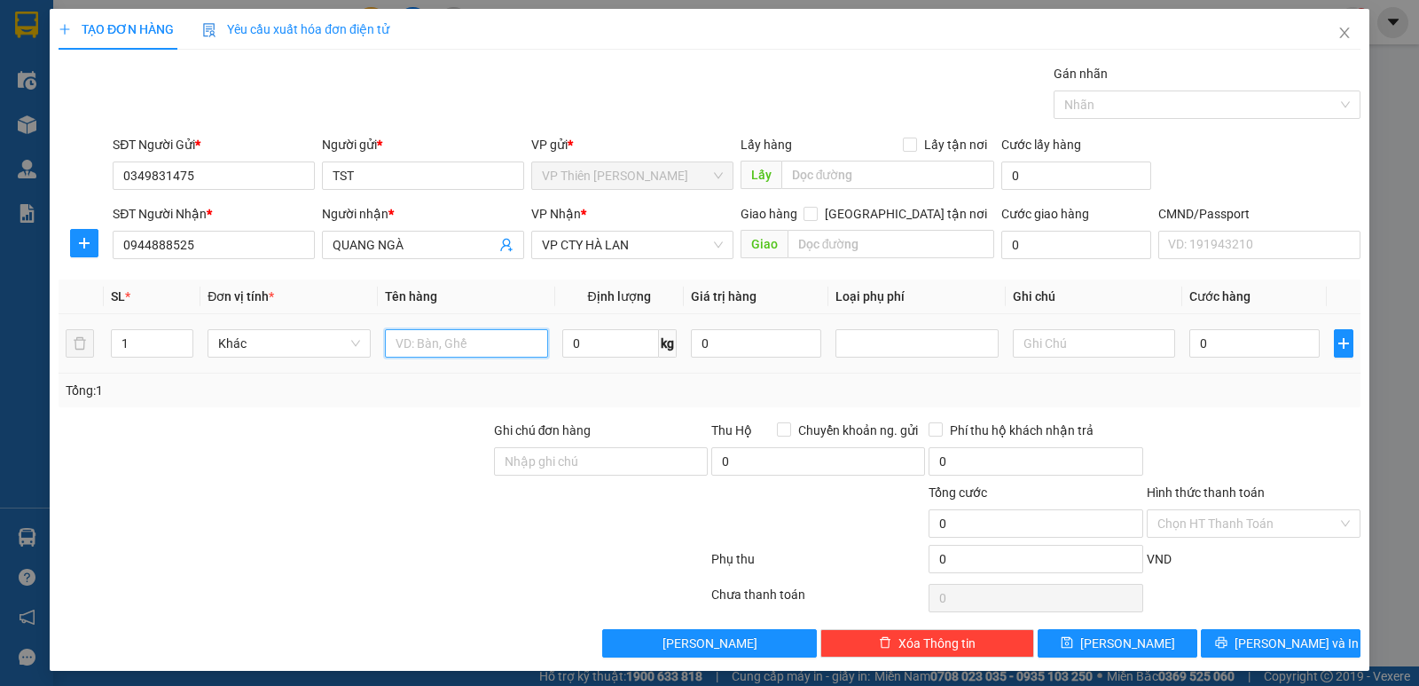
click at [480, 346] on input "text" at bounding box center [466, 343] width 163 height 28
type input "hộp vòng bi"
click at [600, 337] on input "0" at bounding box center [610, 343] width 97 height 28
type input "7"
click at [1210, 347] on input "0" at bounding box center [1254, 343] width 130 height 28
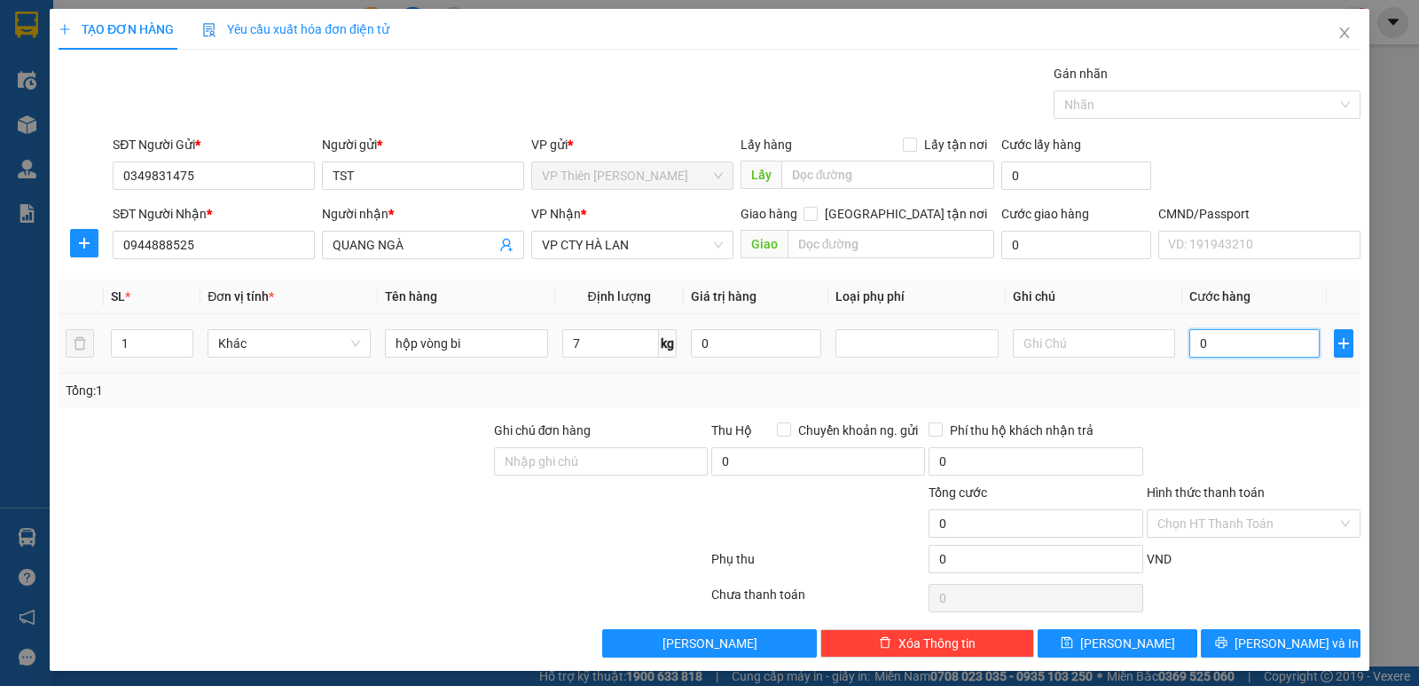
type input "4"
type input "40"
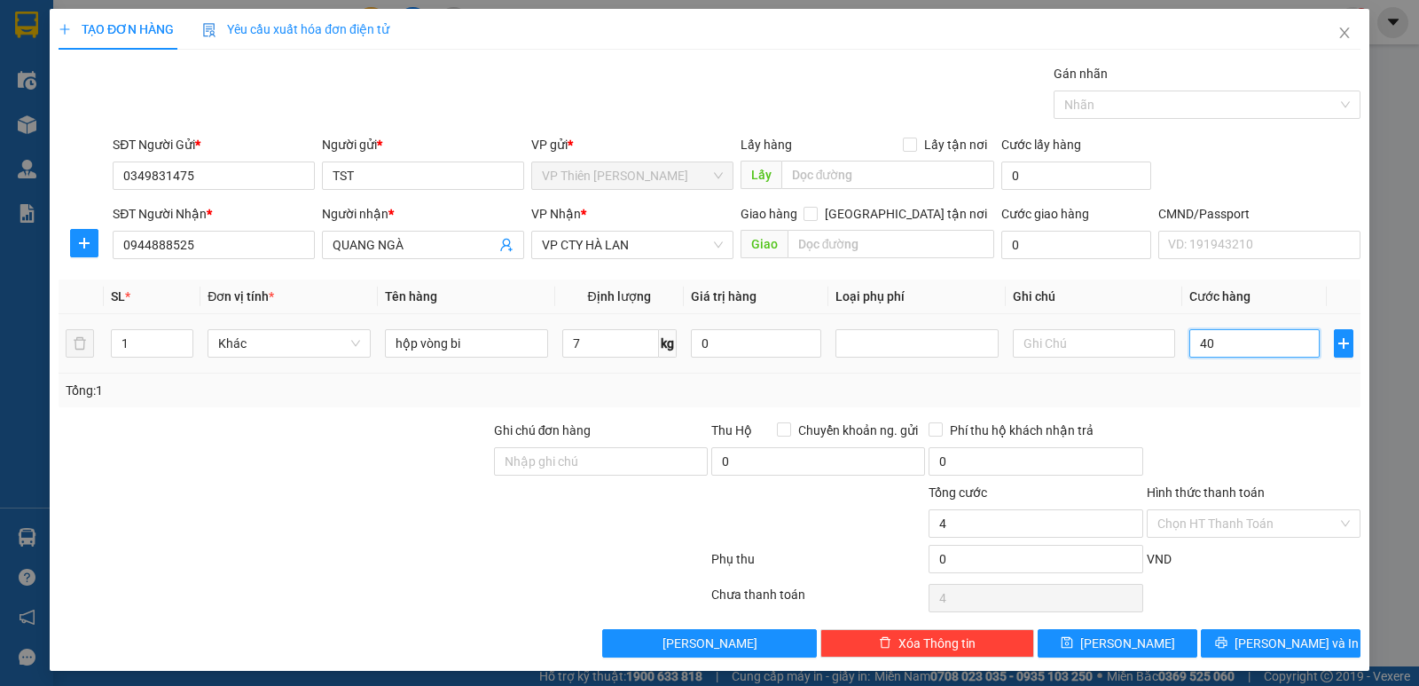
type input "40"
type input "400"
type input "4.000"
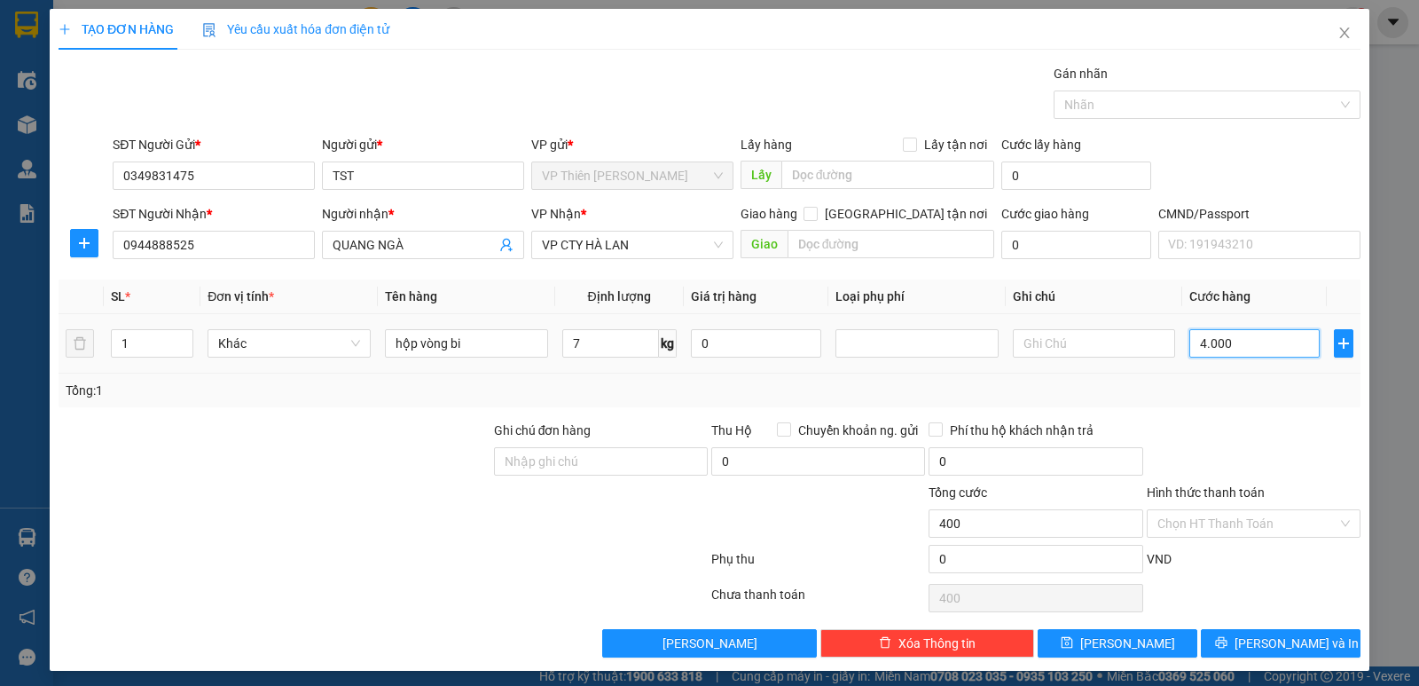
type input "4.000"
type input "40.000"
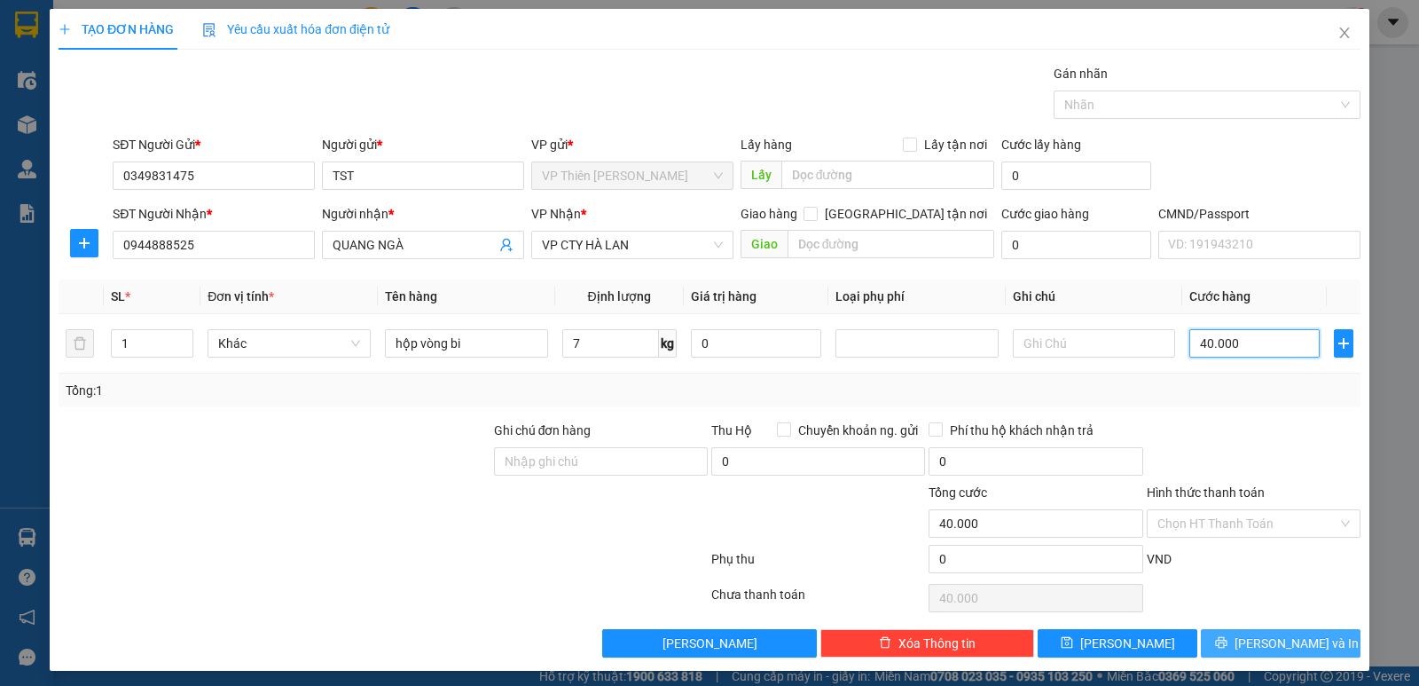
type input "40.000"
click at [1273, 639] on span "[PERSON_NAME] và In" at bounding box center [1296, 643] width 124 height 20
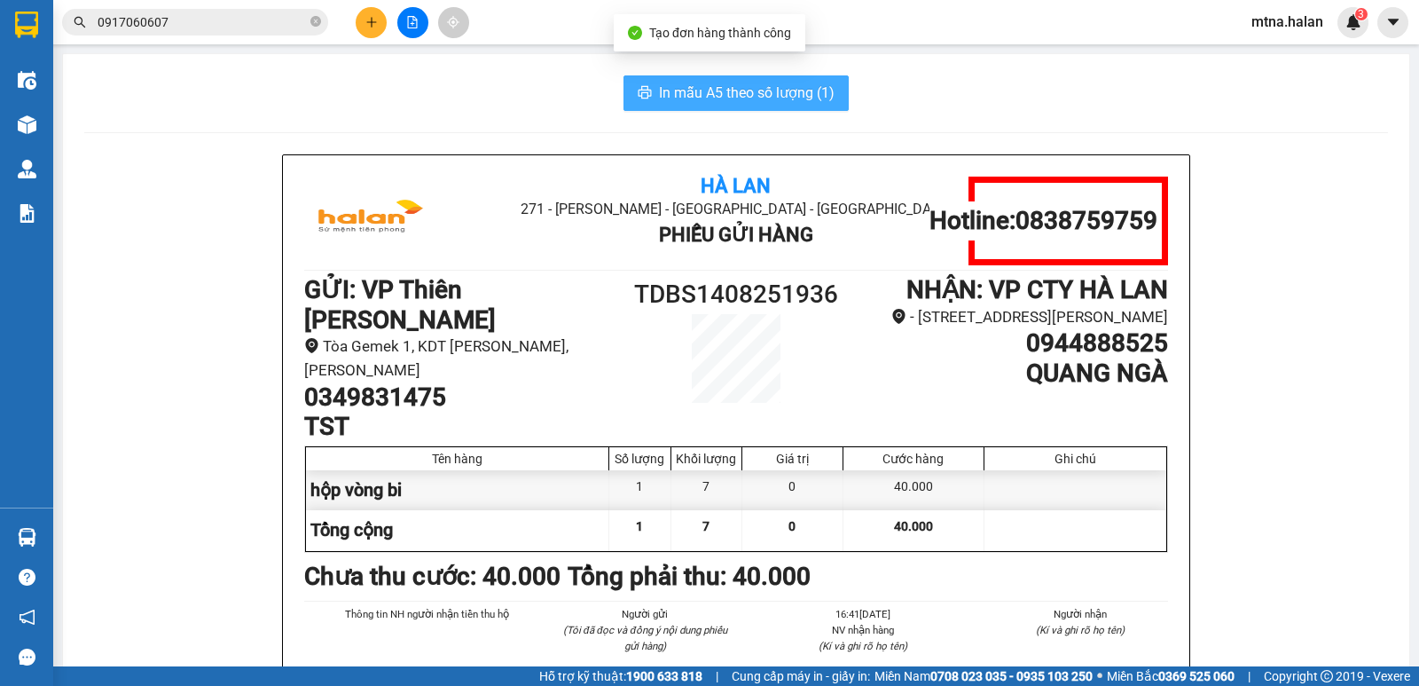
click at [729, 92] on span "In mẫu A5 theo số lượng (1)" at bounding box center [747, 93] width 176 height 22
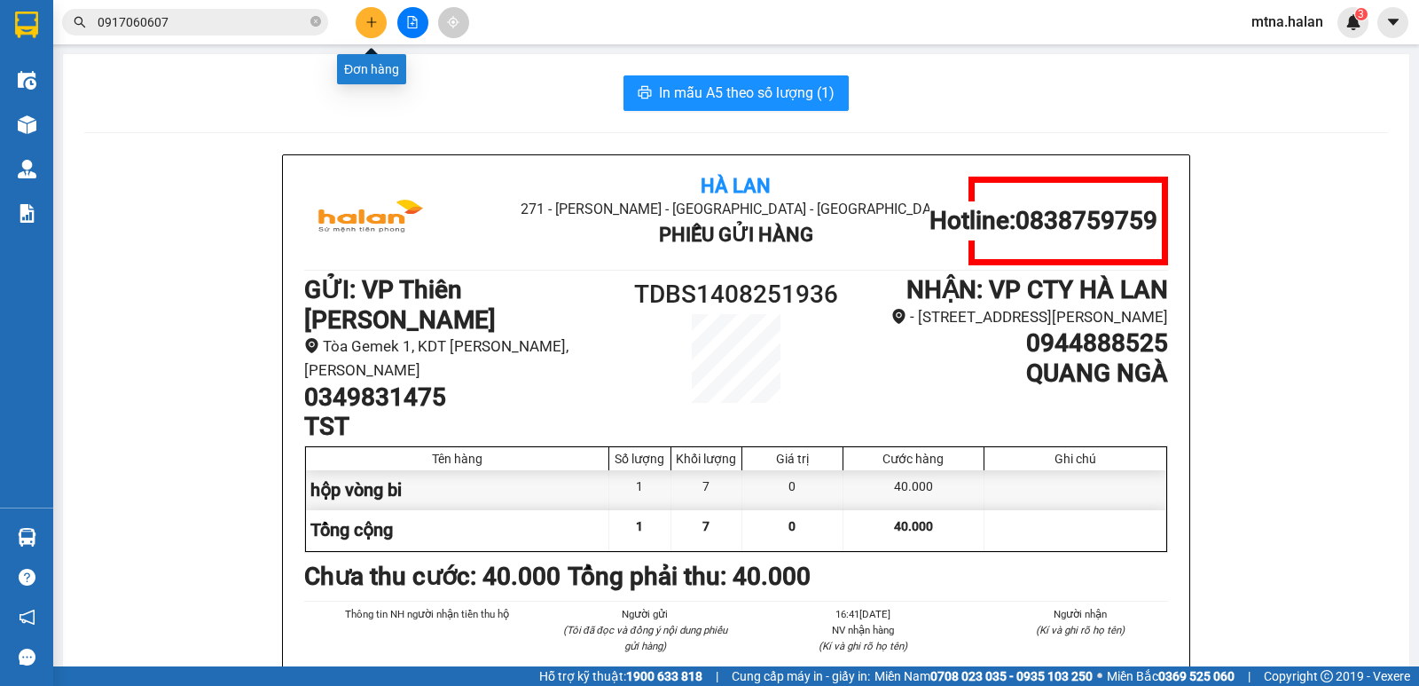
click at [375, 23] on icon "plus" at bounding box center [371, 22] width 12 height 12
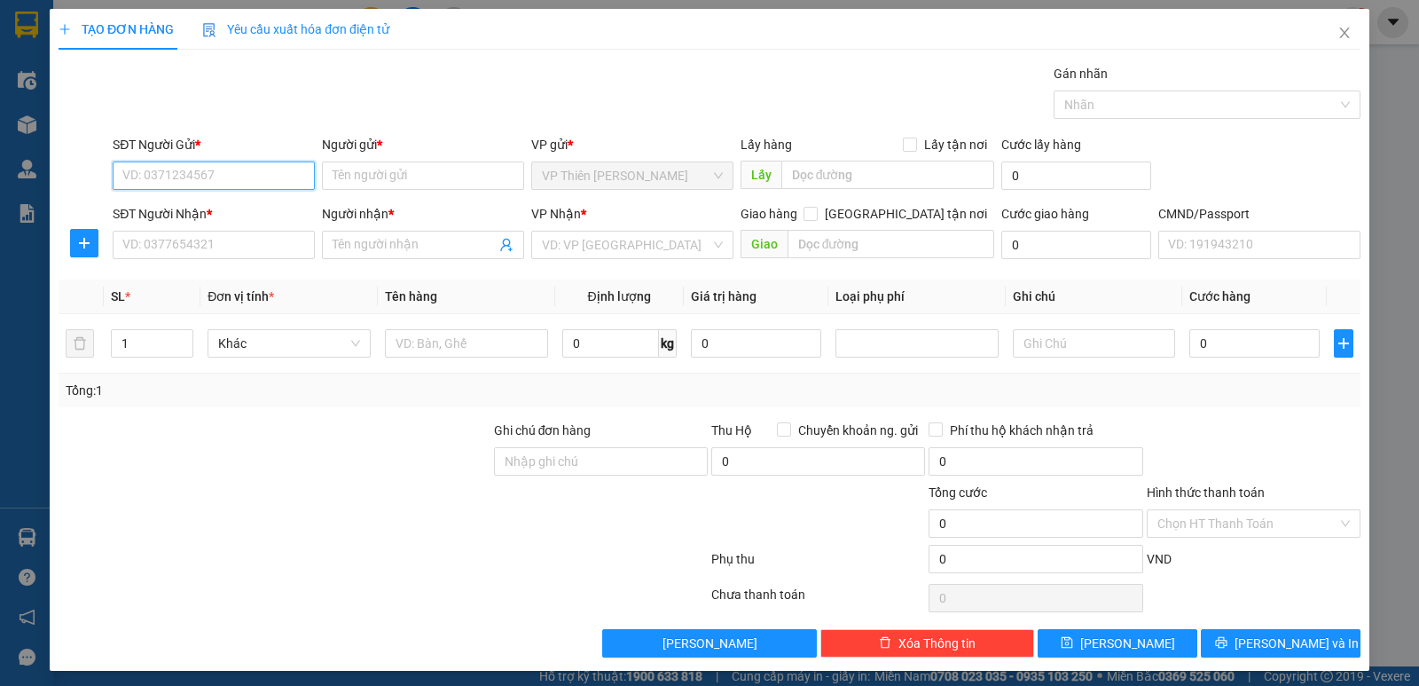
click at [235, 178] on input "SĐT Người Gửi *" at bounding box center [214, 175] width 202 height 28
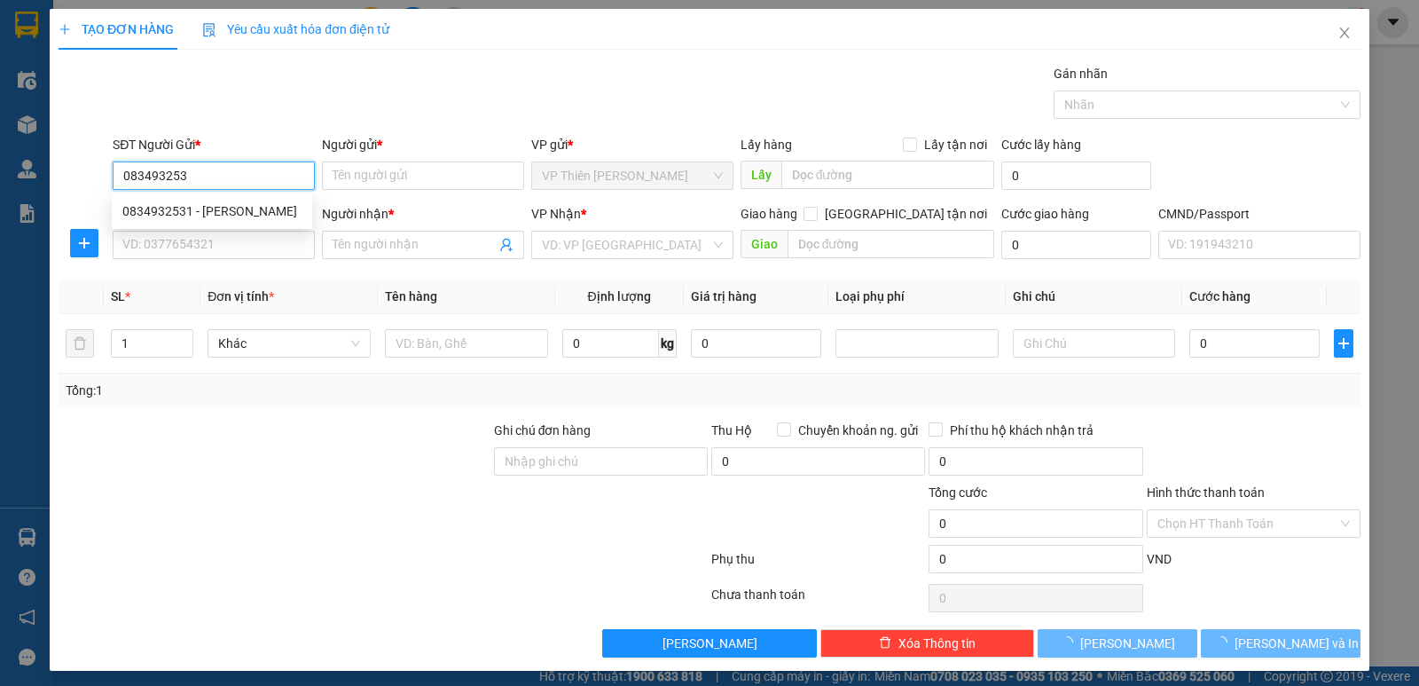
type input "0834932531"
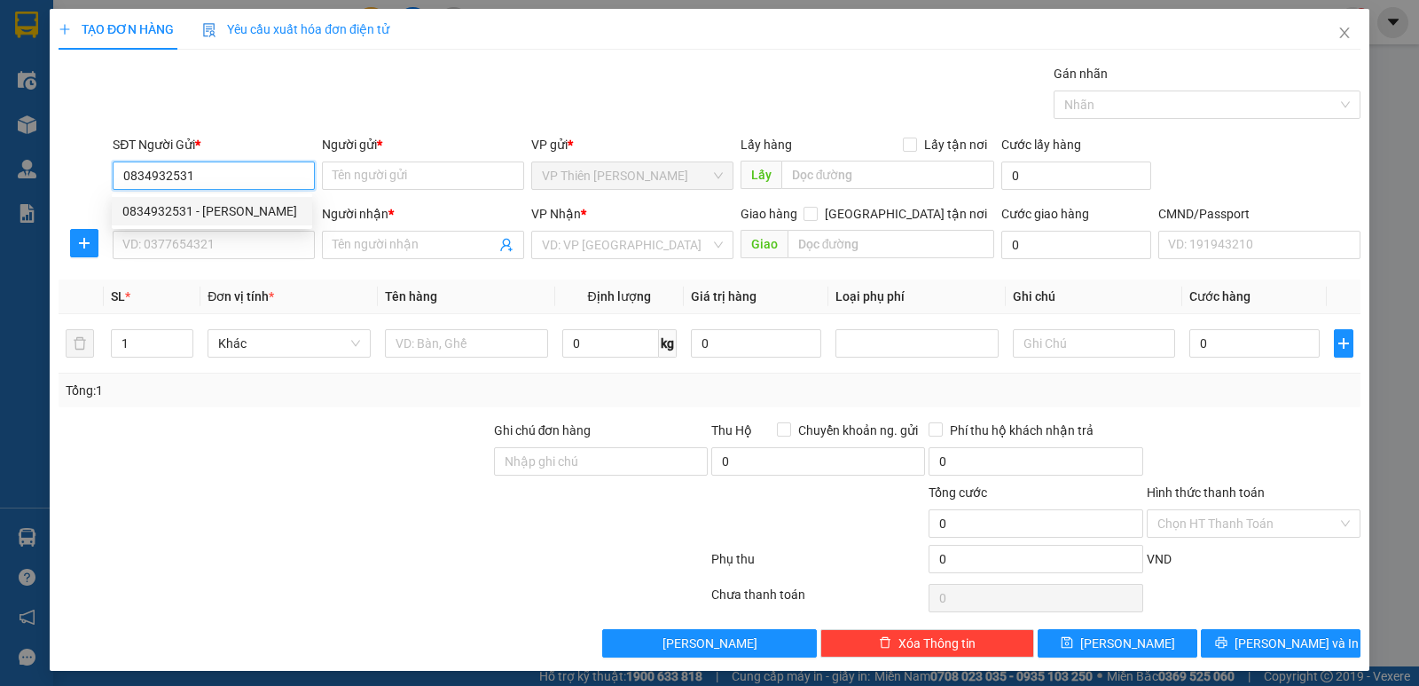
click at [223, 210] on div "0834932531 - [PERSON_NAME]" at bounding box center [211, 211] width 179 height 20
type input "[PERSON_NAME]"
type input "0834932531"
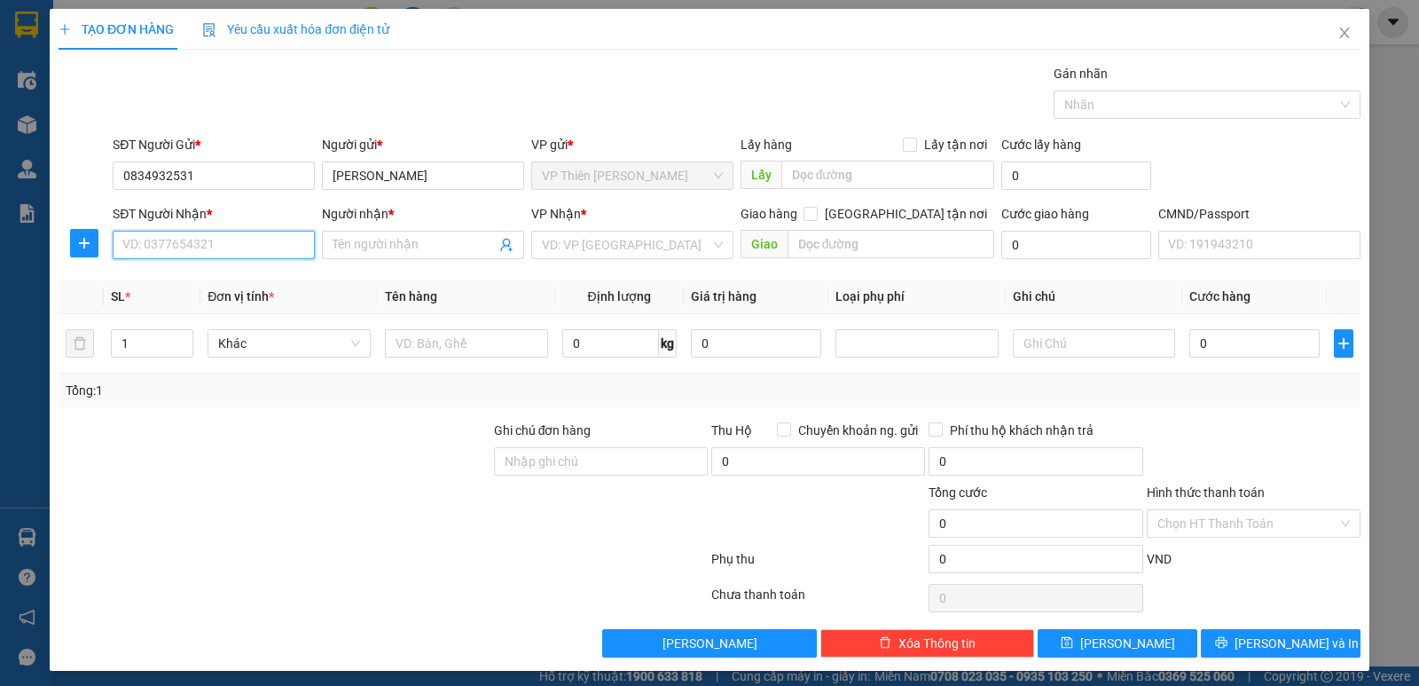
click at [235, 240] on input "SĐT Người Nhận *" at bounding box center [214, 245] width 202 height 28
type input "0948756460"
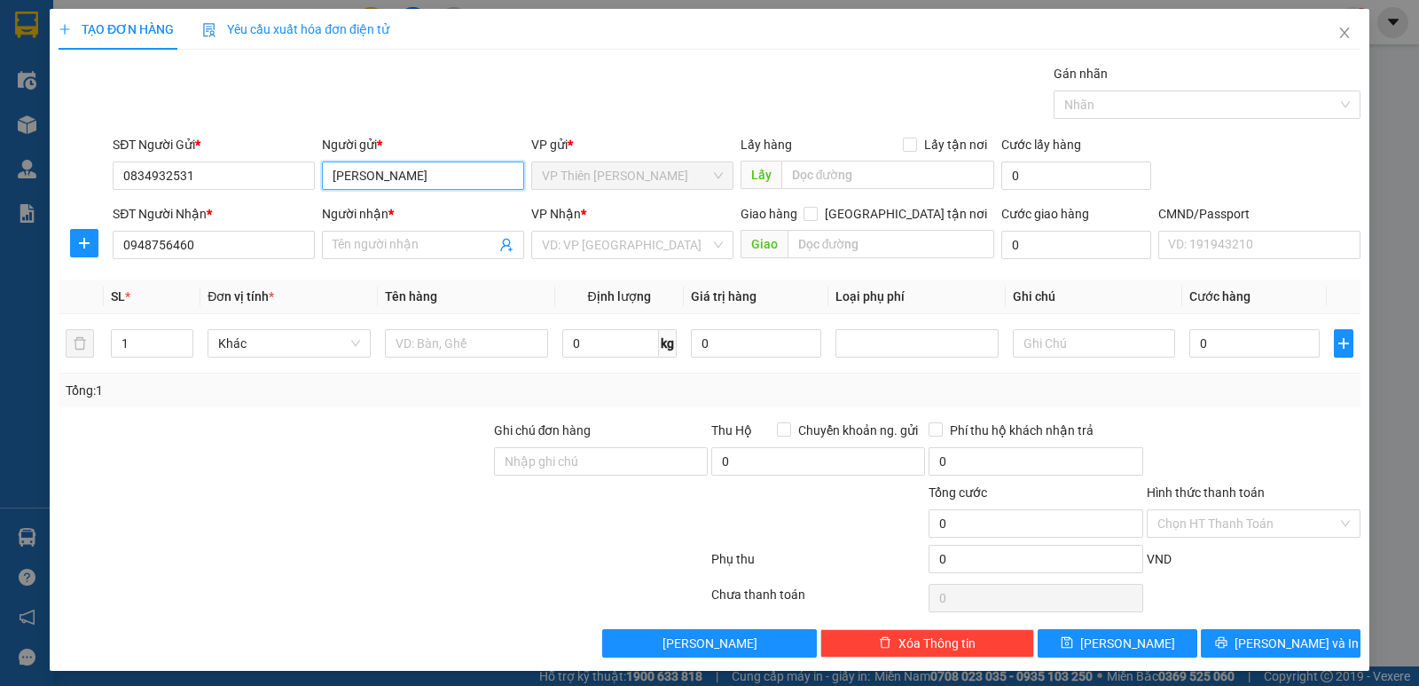
click at [435, 173] on input "[PERSON_NAME]" at bounding box center [423, 175] width 202 height 28
type input "M"
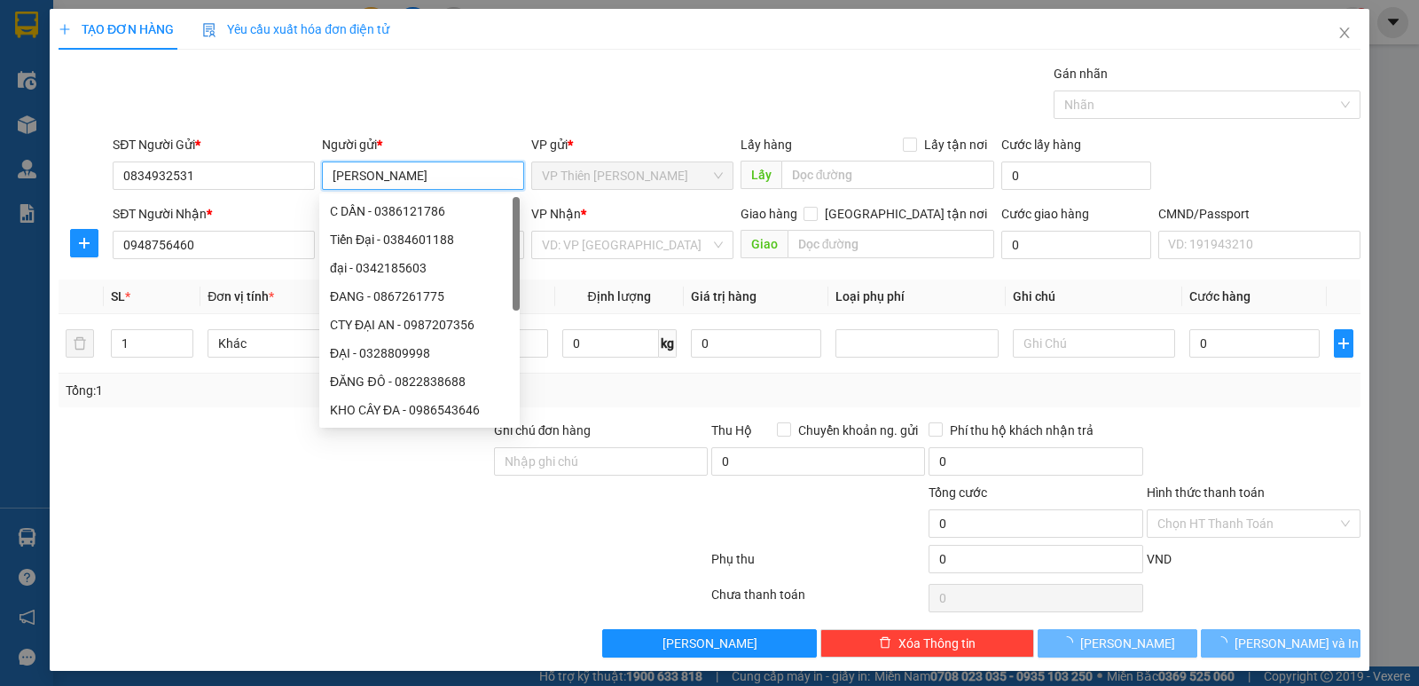
type input "[PERSON_NAME]"
type input "0386121786"
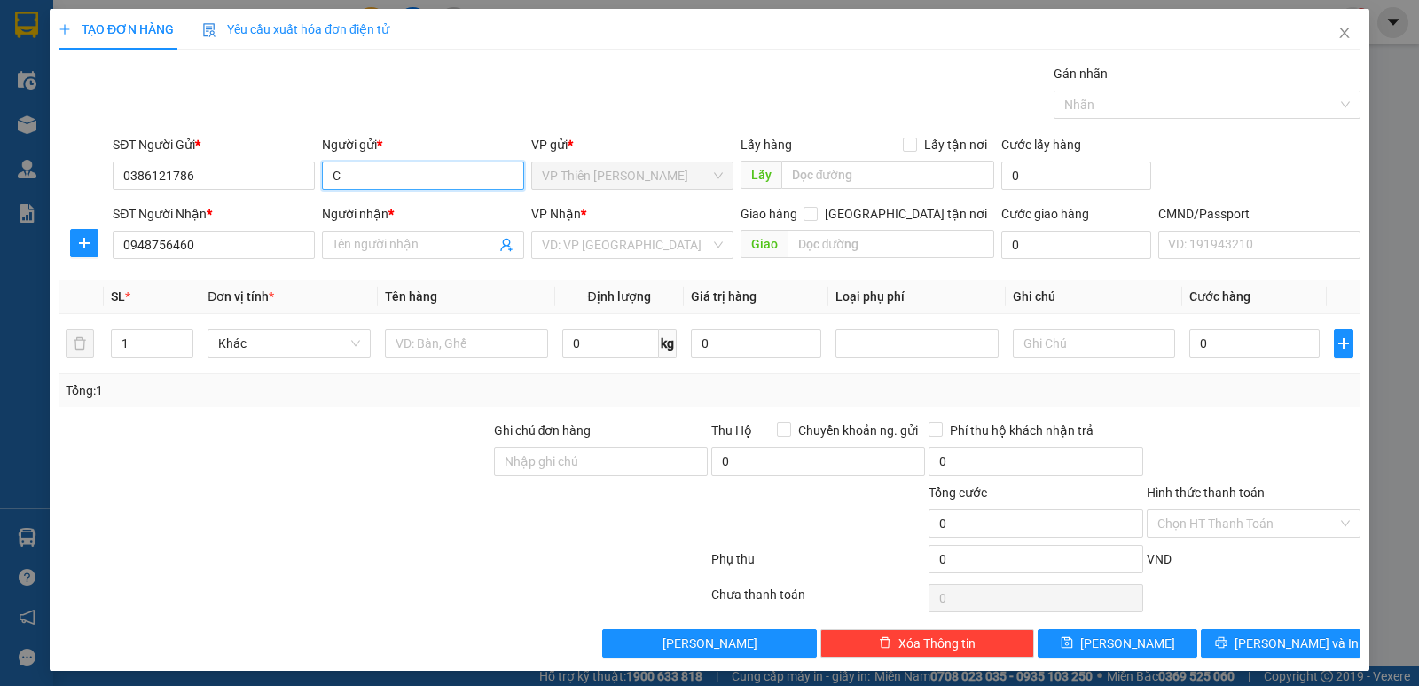
type input "C"
type input "[PERSON_NAME]"
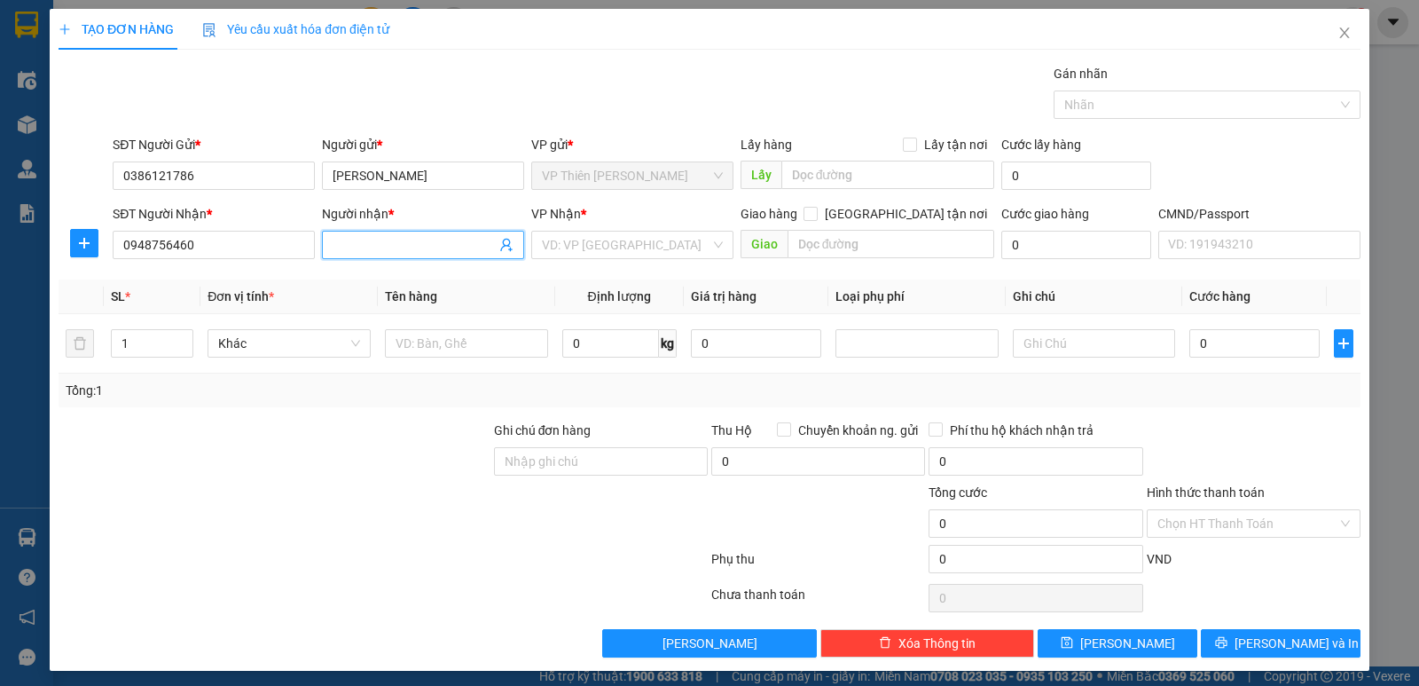
click at [455, 238] on input "Người nhận *" at bounding box center [414, 245] width 163 height 20
type input "hercio"
click at [666, 252] on input "search" at bounding box center [626, 244] width 169 height 27
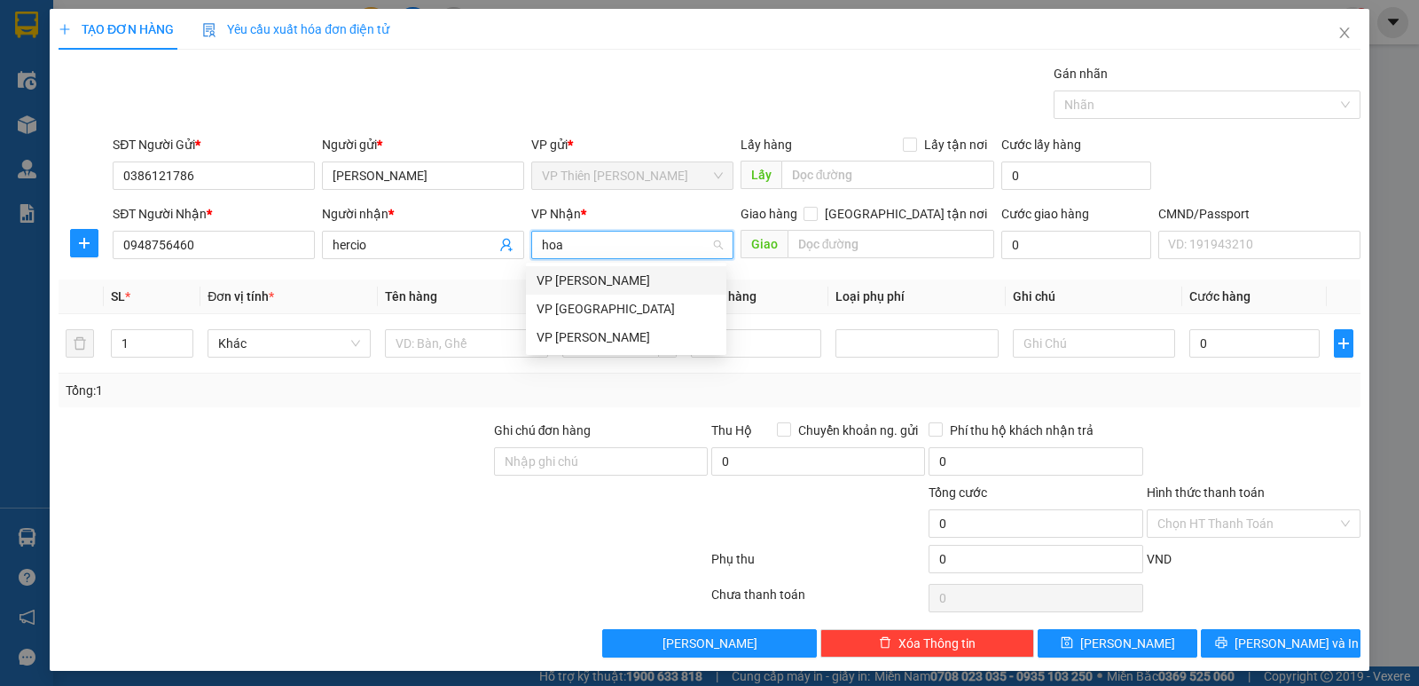
type input "hoan"
click at [615, 278] on div "VP [PERSON_NAME]" at bounding box center [626, 280] width 179 height 20
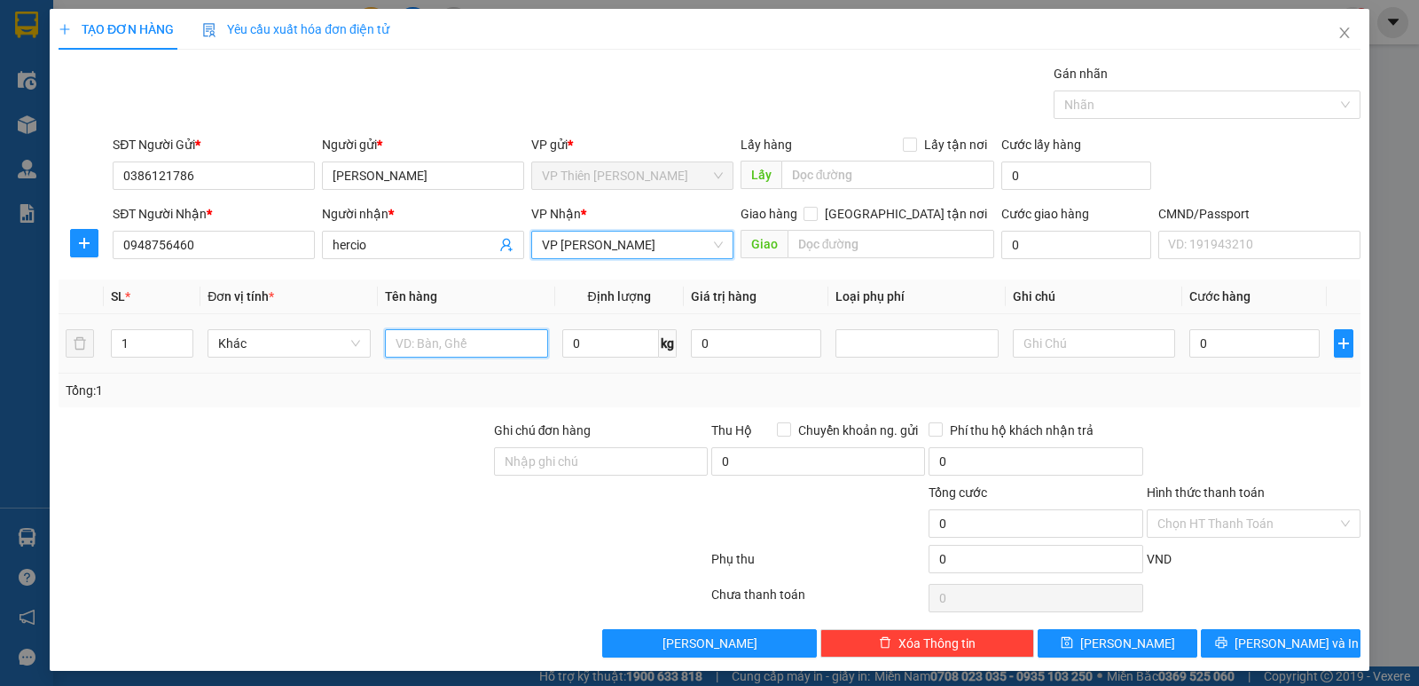
click at [505, 339] on input "text" at bounding box center [466, 343] width 163 height 28
type input "túi cúc"
click at [587, 345] on input "0" at bounding box center [610, 343] width 97 height 28
type input "1"
click at [1219, 342] on input "0" at bounding box center [1254, 343] width 130 height 28
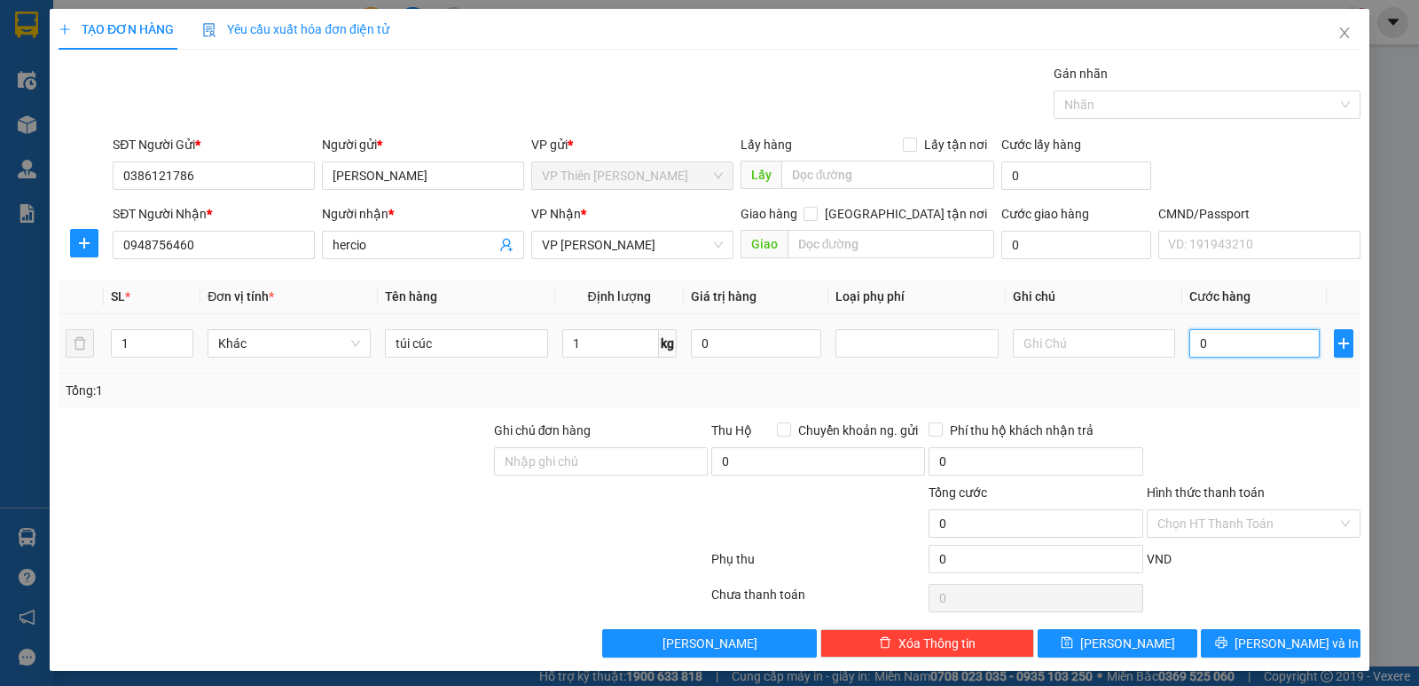
type input "3"
type input "35"
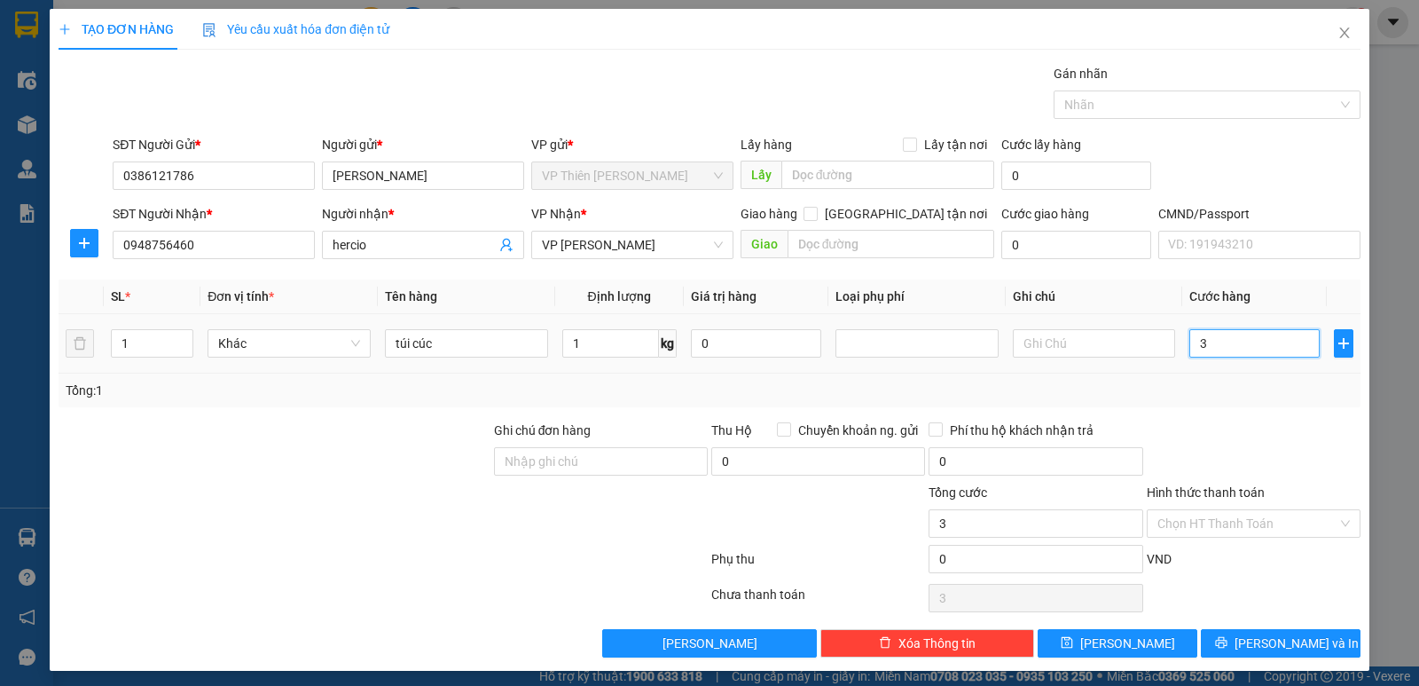
type input "35"
type input "350"
type input "3.500"
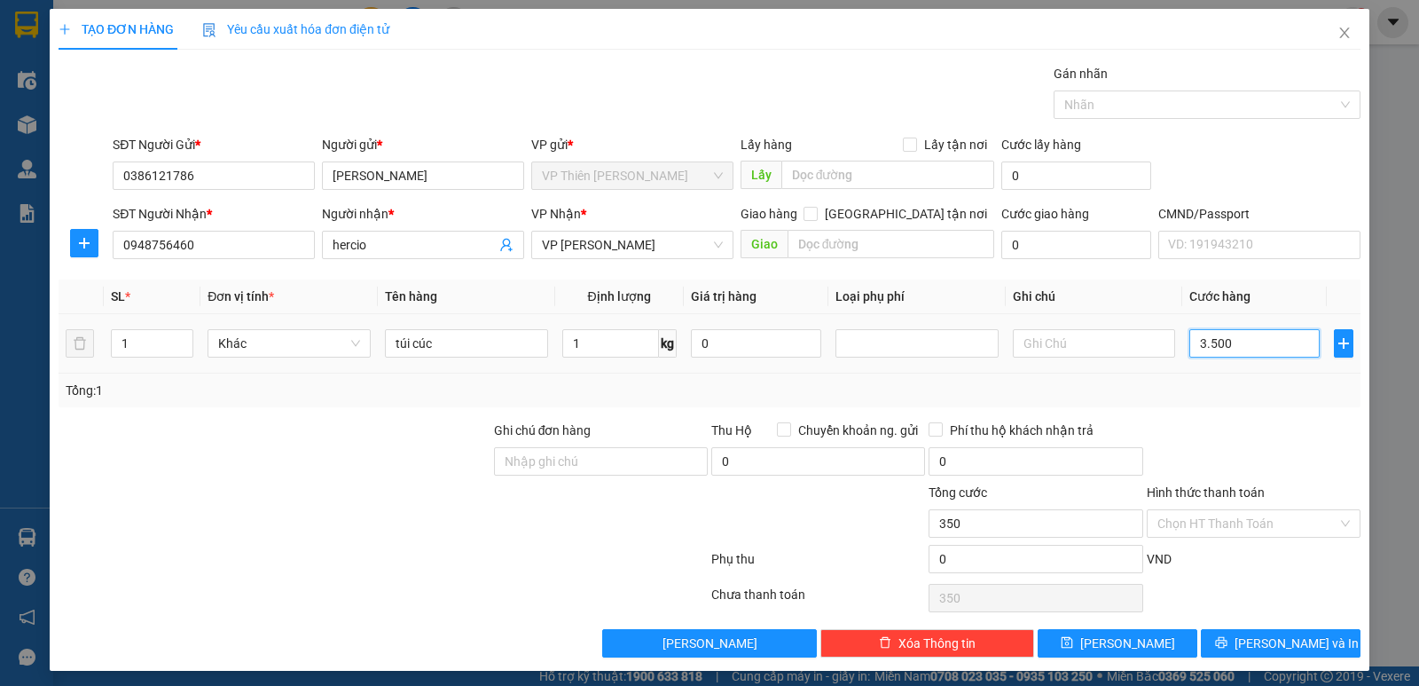
type input "3.500"
type input "35.000"
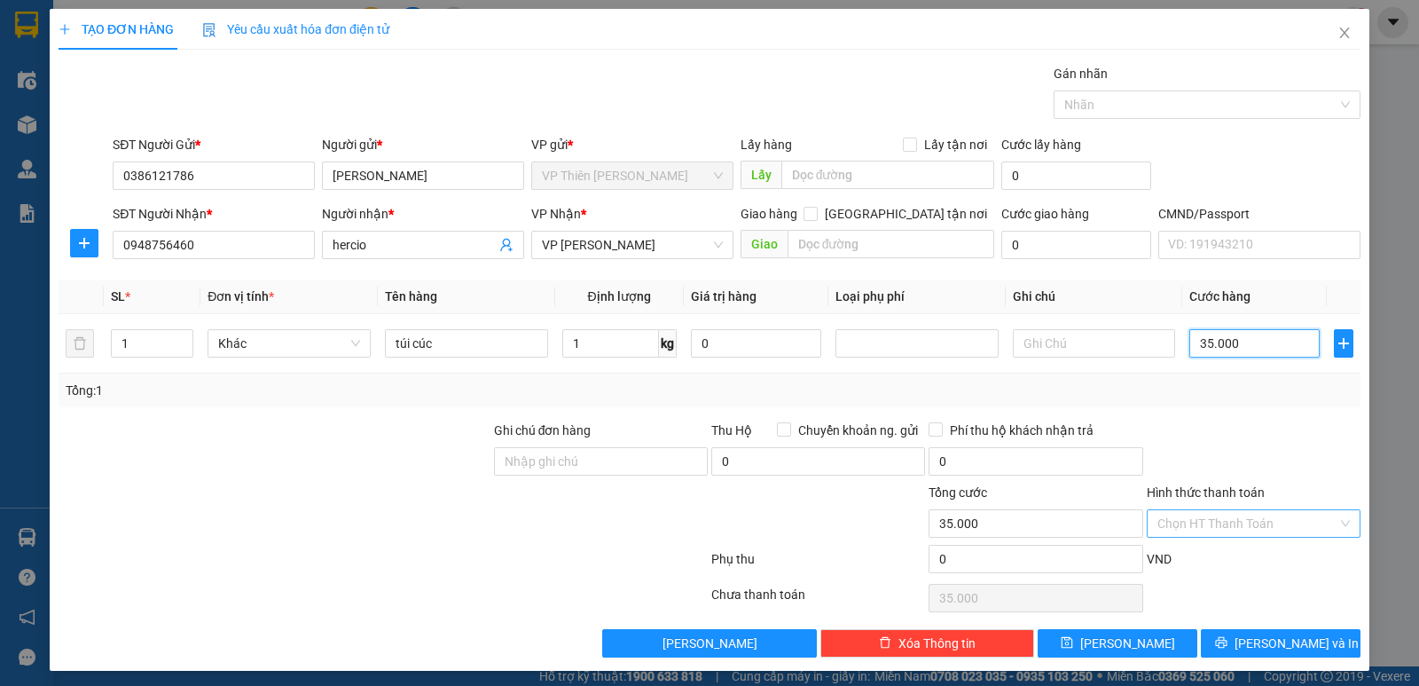
type input "35.000"
click at [1213, 528] on input "Hình thức thanh toán" at bounding box center [1247, 523] width 180 height 27
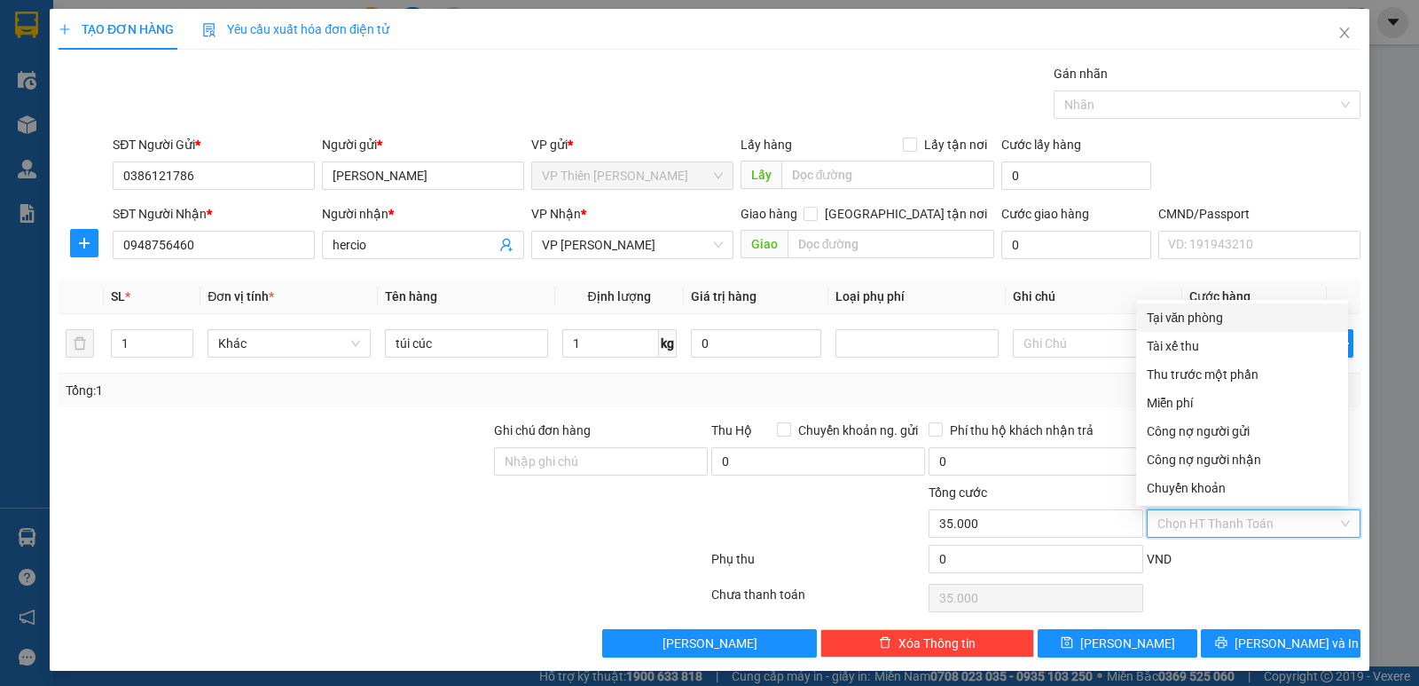
click at [1216, 316] on div "Tại văn phòng" at bounding box center [1242, 318] width 191 height 20
type input "0"
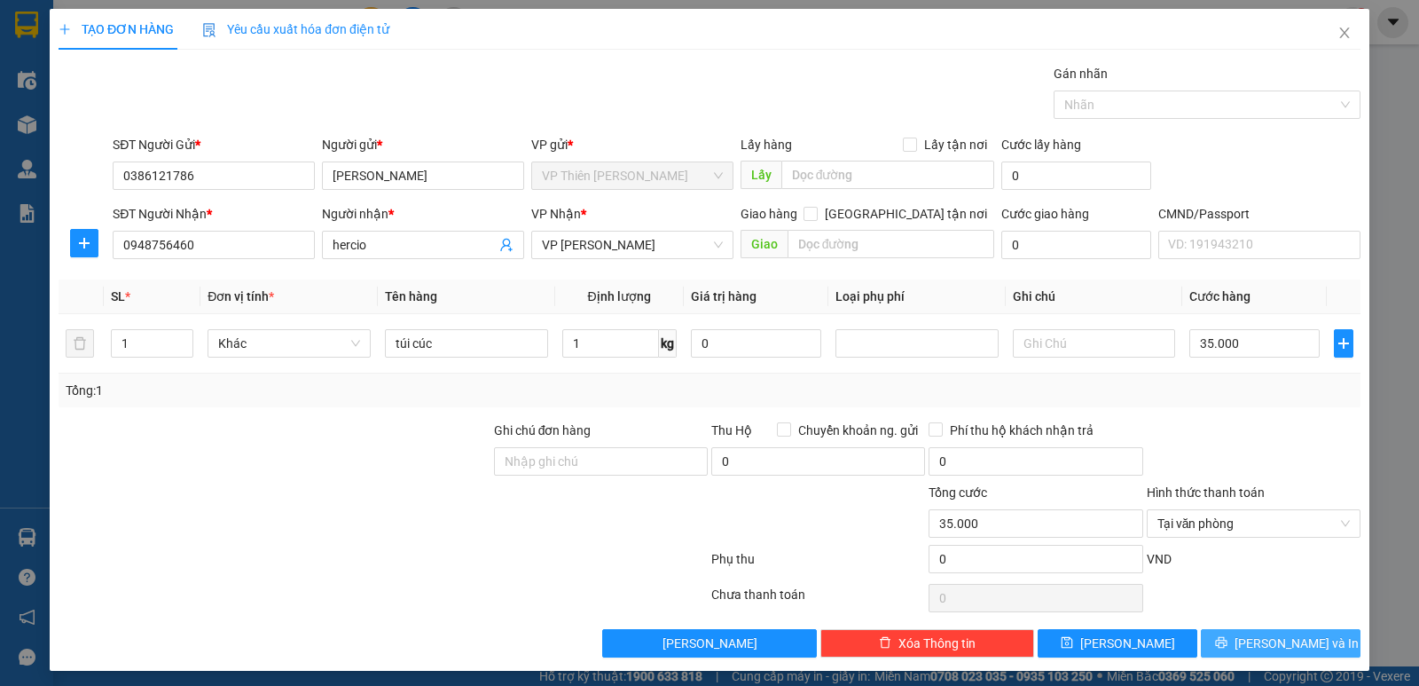
click at [1281, 635] on span "[PERSON_NAME] và In" at bounding box center [1296, 643] width 124 height 20
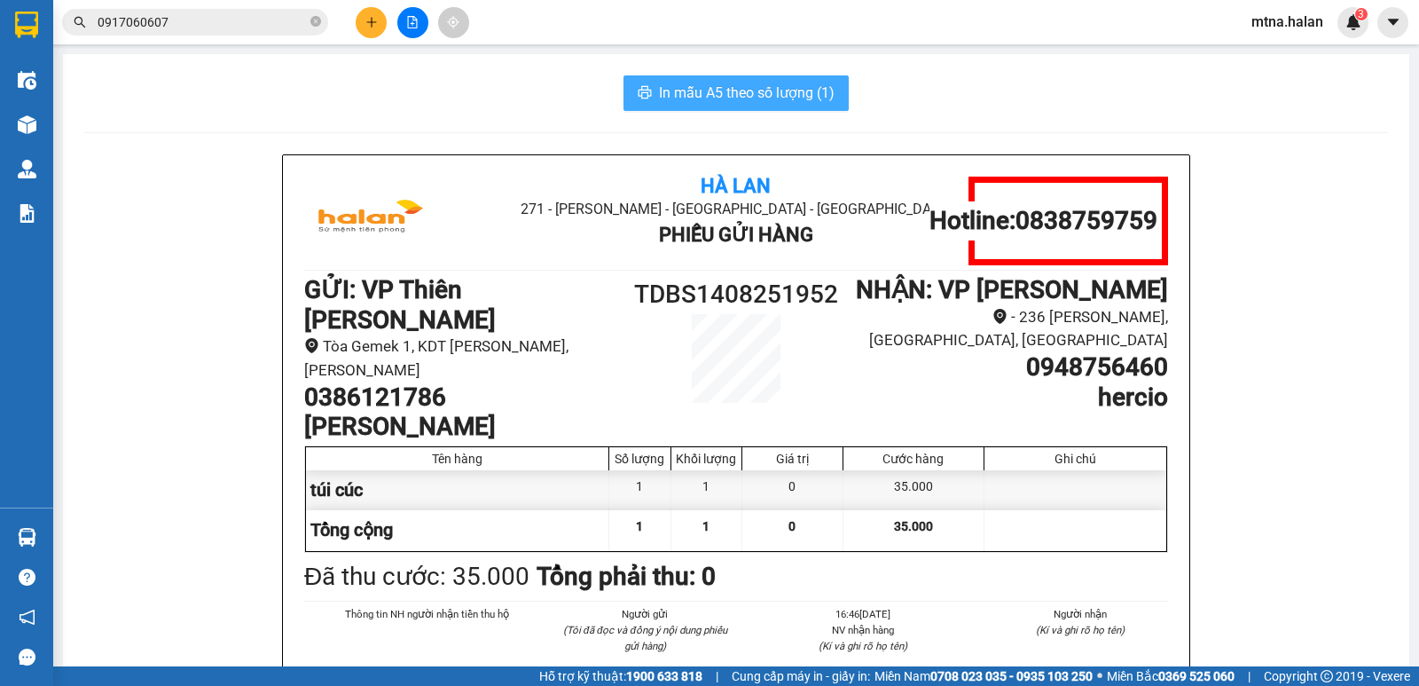
click at [738, 89] on span "In mẫu A5 theo số lượng (1)" at bounding box center [747, 93] width 176 height 22
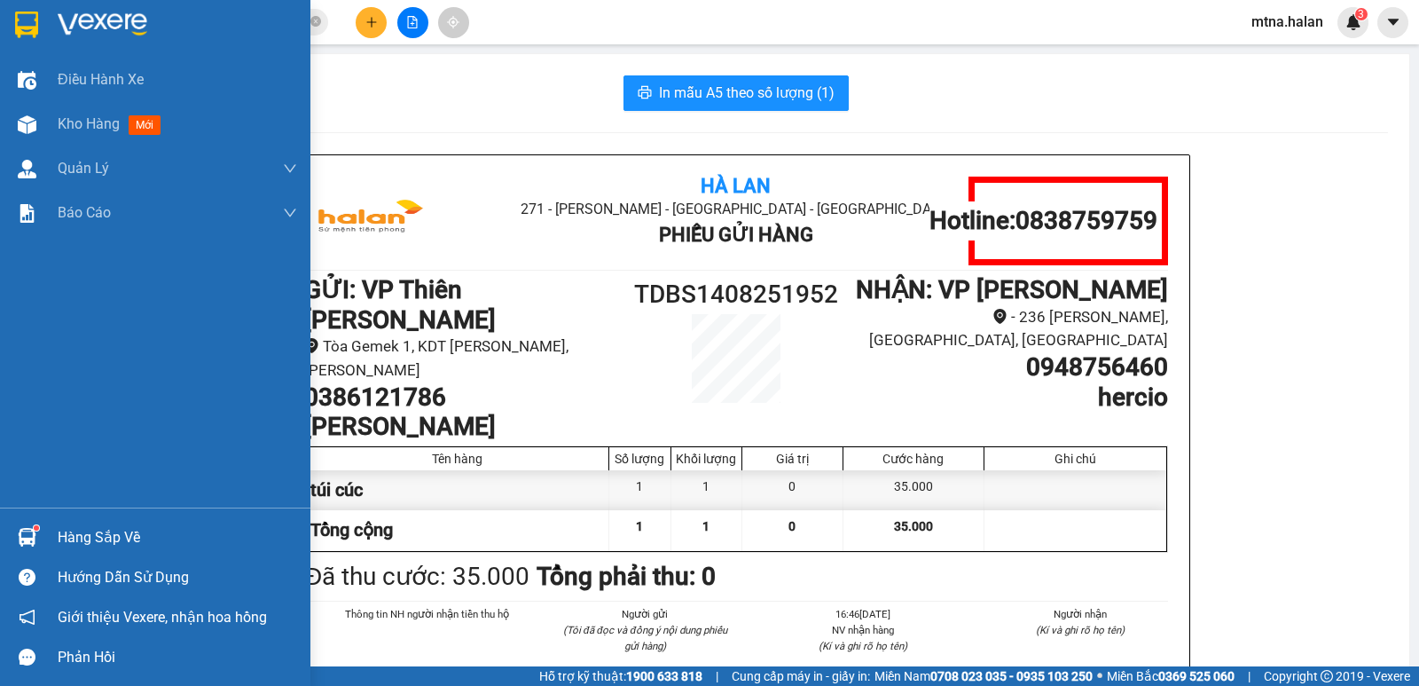
click at [27, 543] on img at bounding box center [27, 537] width 19 height 19
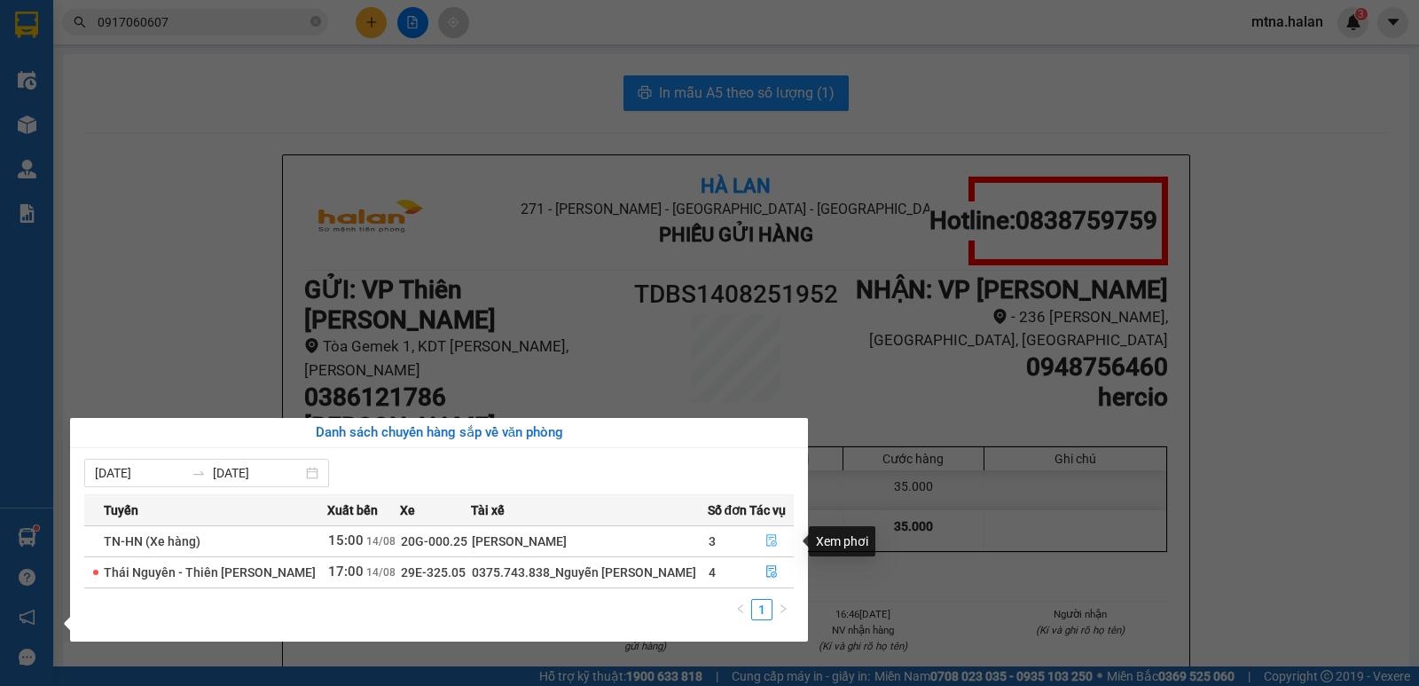
click at [768, 532] on button "button" at bounding box center [771, 541] width 43 height 28
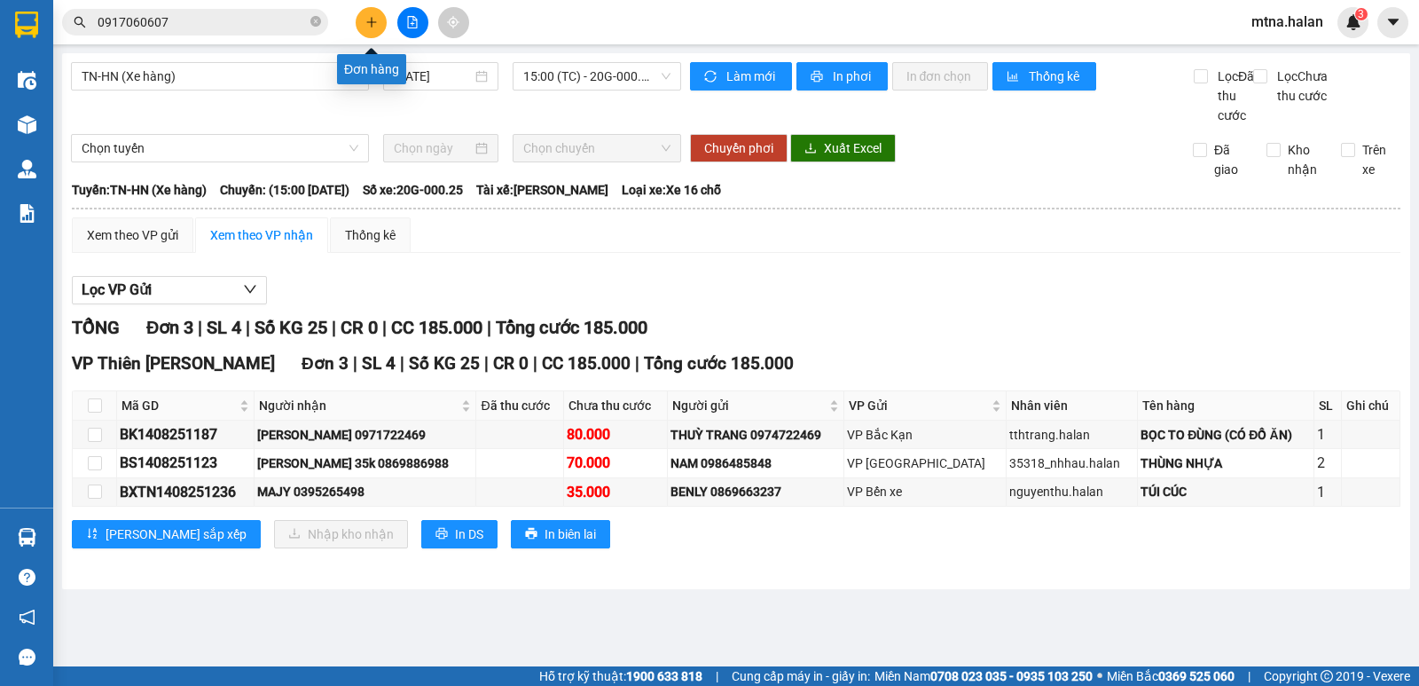
click at [374, 19] on icon "plus" at bounding box center [371, 22] width 12 height 12
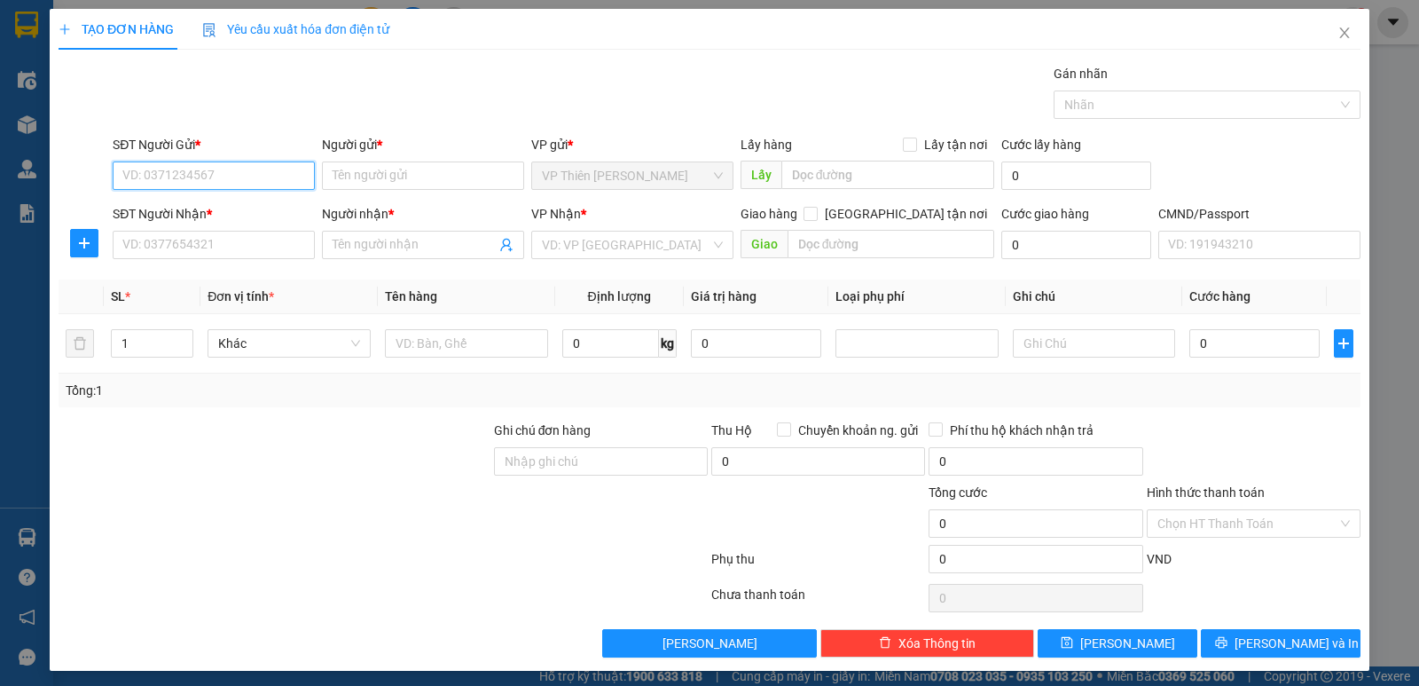
click at [236, 177] on input "SĐT Người Gửi *" at bounding box center [214, 175] width 202 height 28
type input "0845956626"
click at [236, 207] on div "0845956626 - LONG PHƯƠNG" at bounding box center [211, 211] width 179 height 20
type input "[PERSON_NAME]"
type input "0845956626"
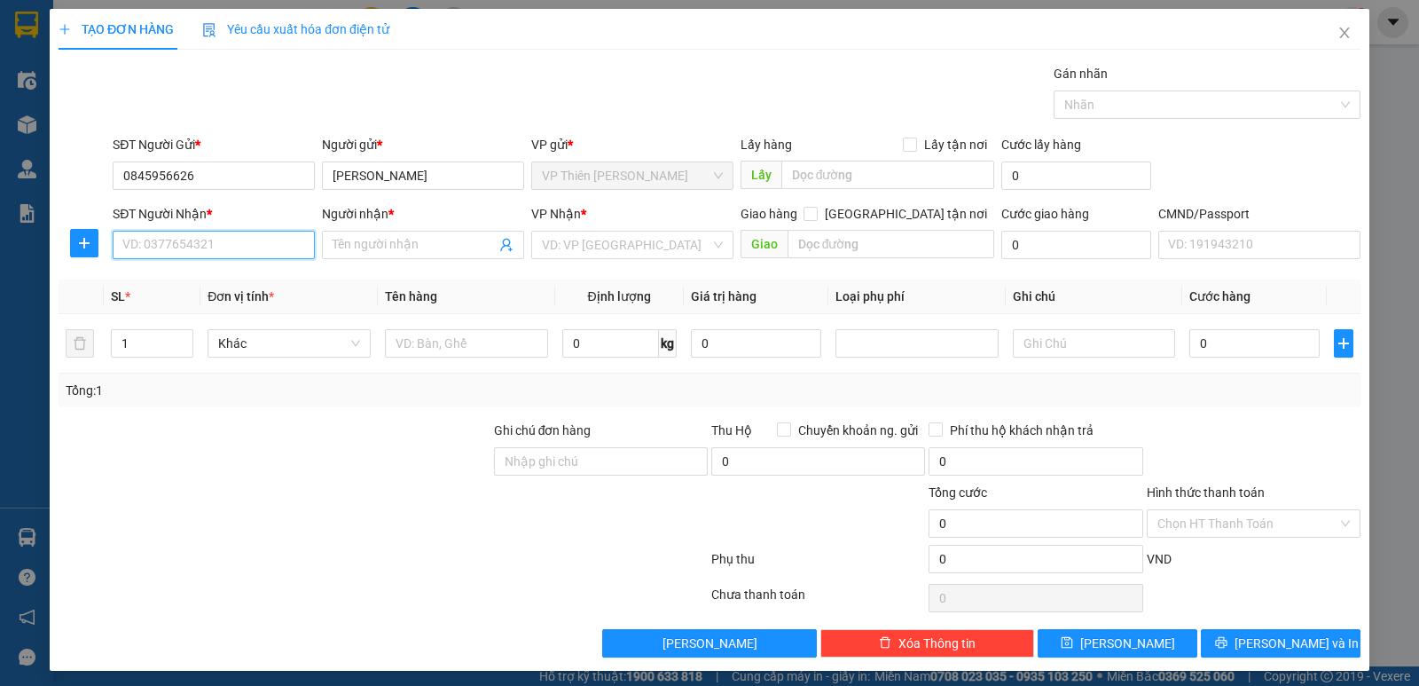
click at [232, 255] on input "SĐT Người Nhận *" at bounding box center [214, 245] width 202 height 28
click at [216, 276] on div "0865108605 - TÂN" at bounding box center [211, 280] width 179 height 20
type input "0865108605"
click at [380, 239] on input "TÂN" at bounding box center [414, 245] width 163 height 20
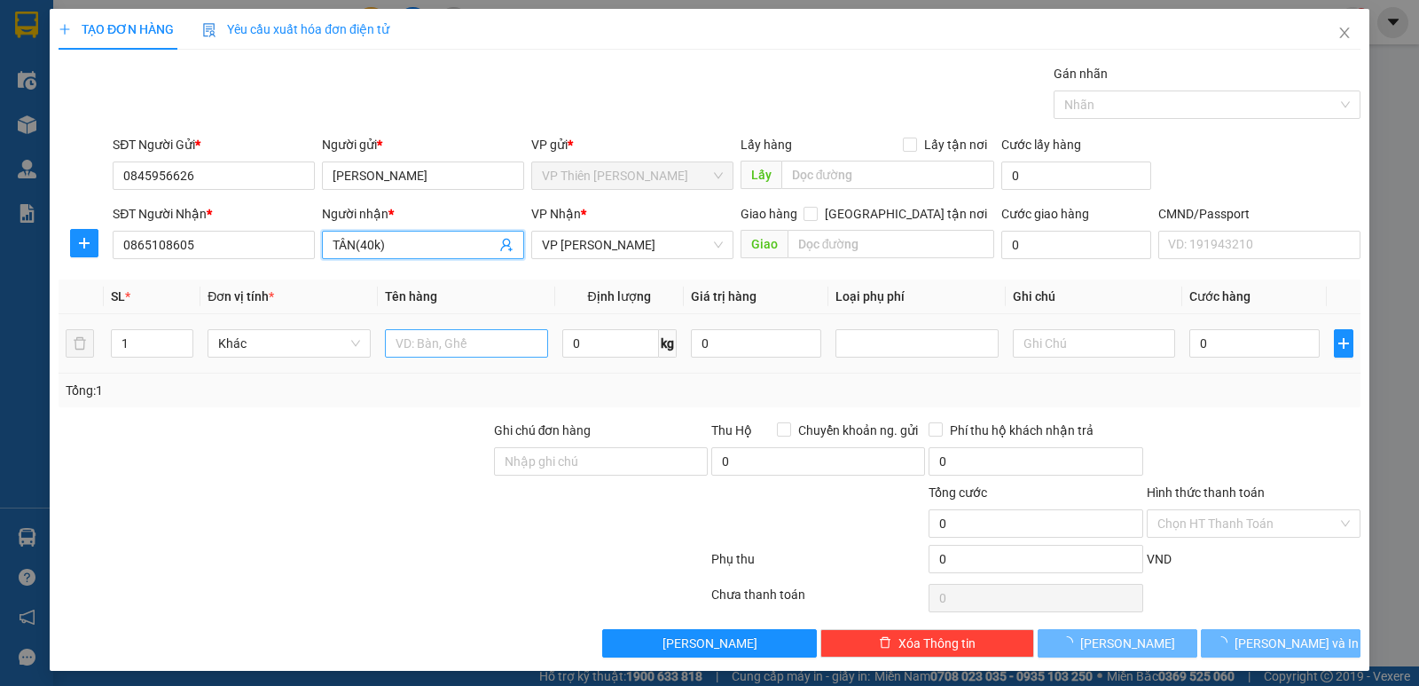
type input "TÂN(40k)"
click at [494, 342] on input "text" at bounding box center [466, 343] width 163 height 28
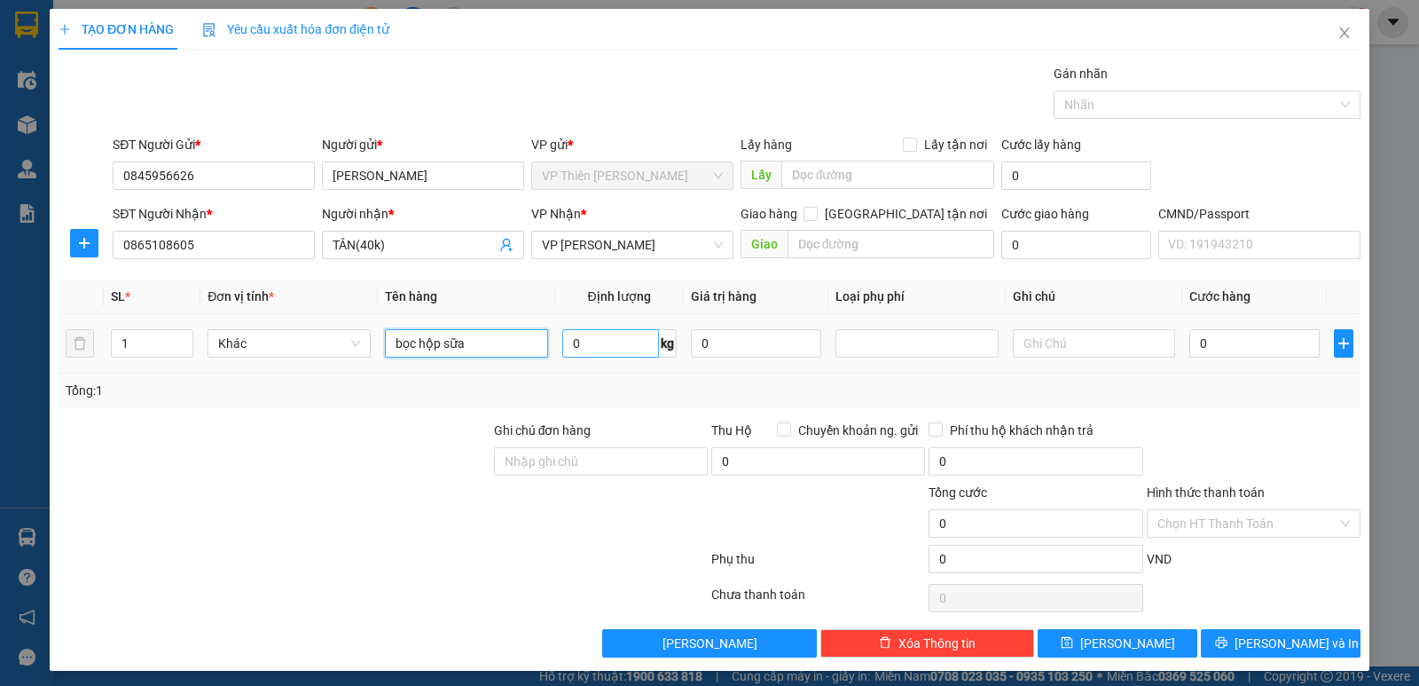
type input "bọc hộp sữa"
click at [607, 341] on input "0" at bounding box center [610, 343] width 97 height 28
click at [1212, 349] on input "0" at bounding box center [1254, 343] width 130 height 28
type input "4"
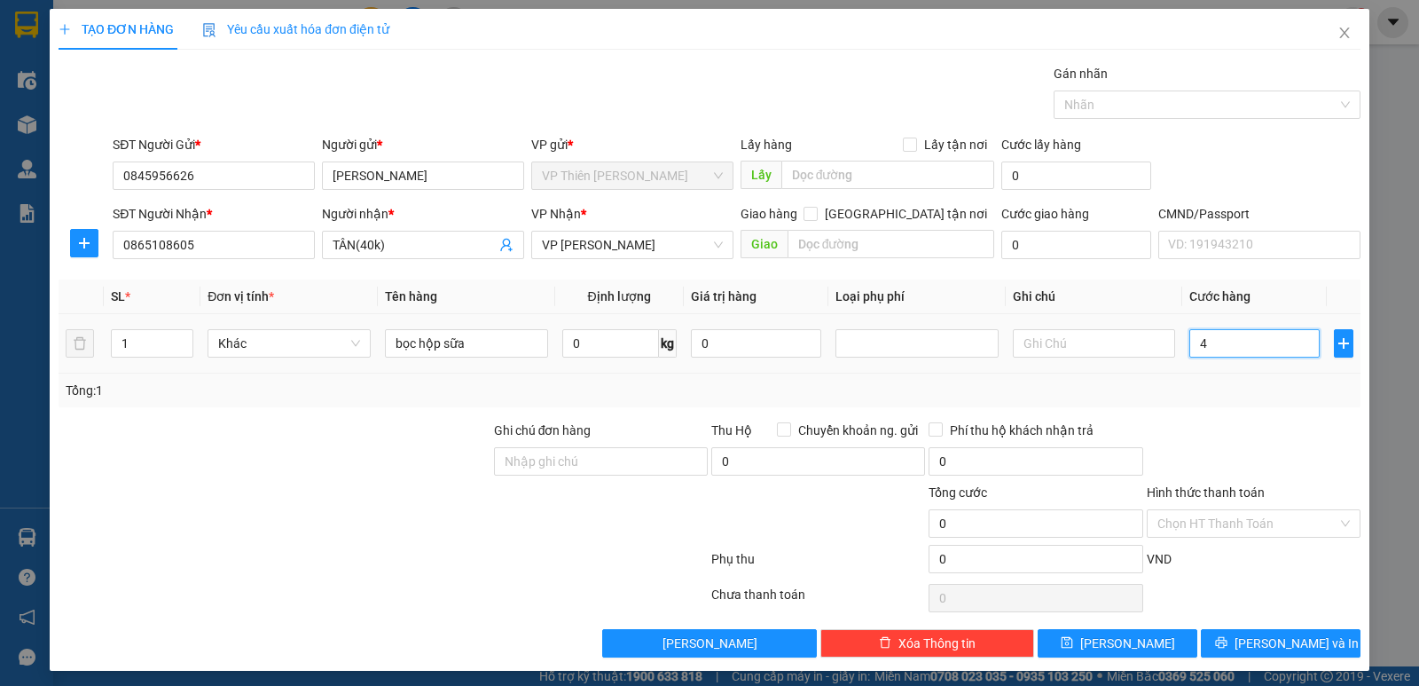
type input "4"
type input "40"
type input "400"
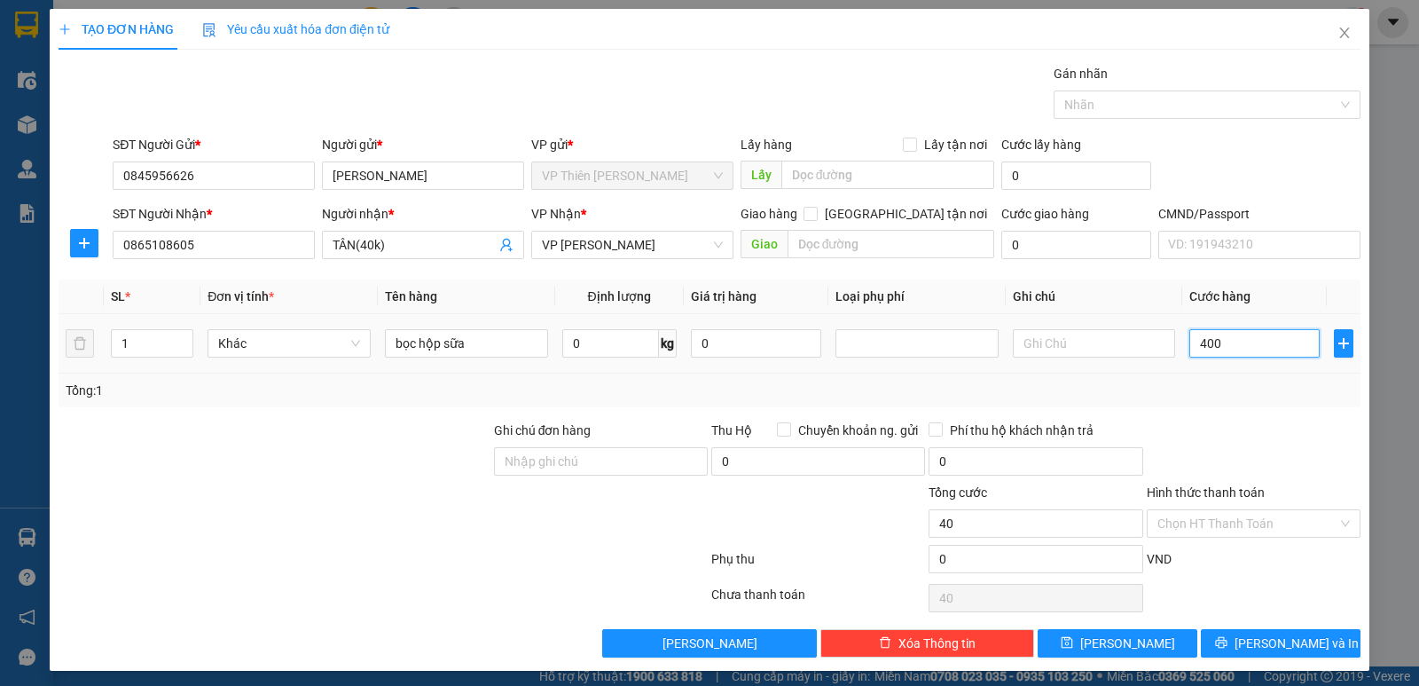
type input "400"
type input "4.000"
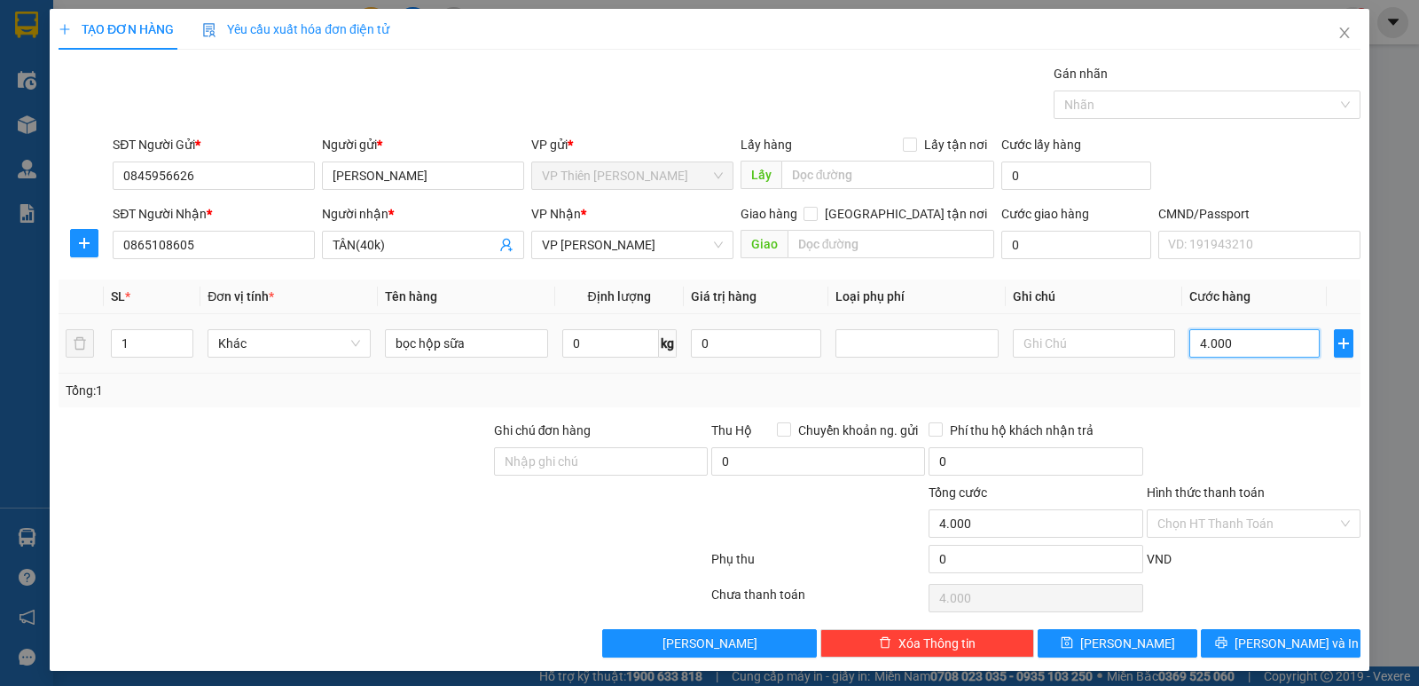
type input "40.000"
click at [1266, 644] on span "[PERSON_NAME] và In" at bounding box center [1296, 643] width 124 height 20
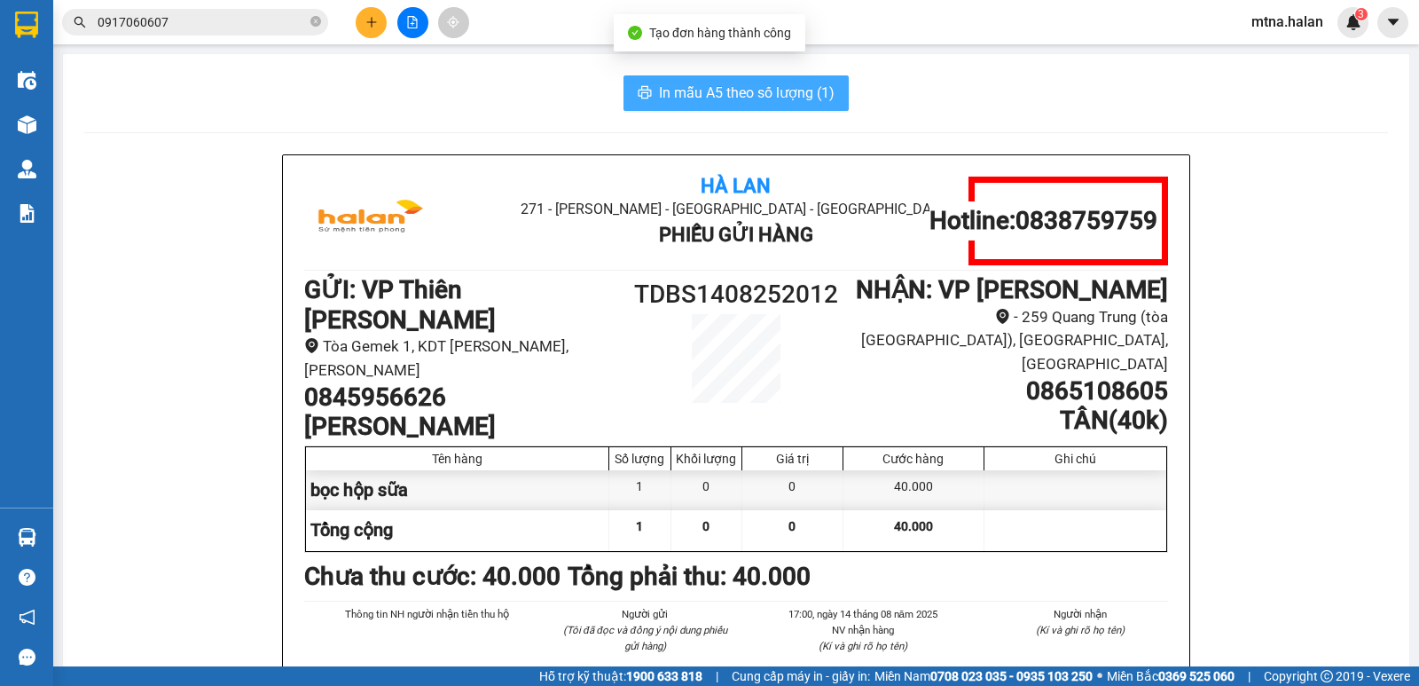
click at [727, 96] on span "In mẫu A5 theo số lượng (1)" at bounding box center [747, 93] width 176 height 22
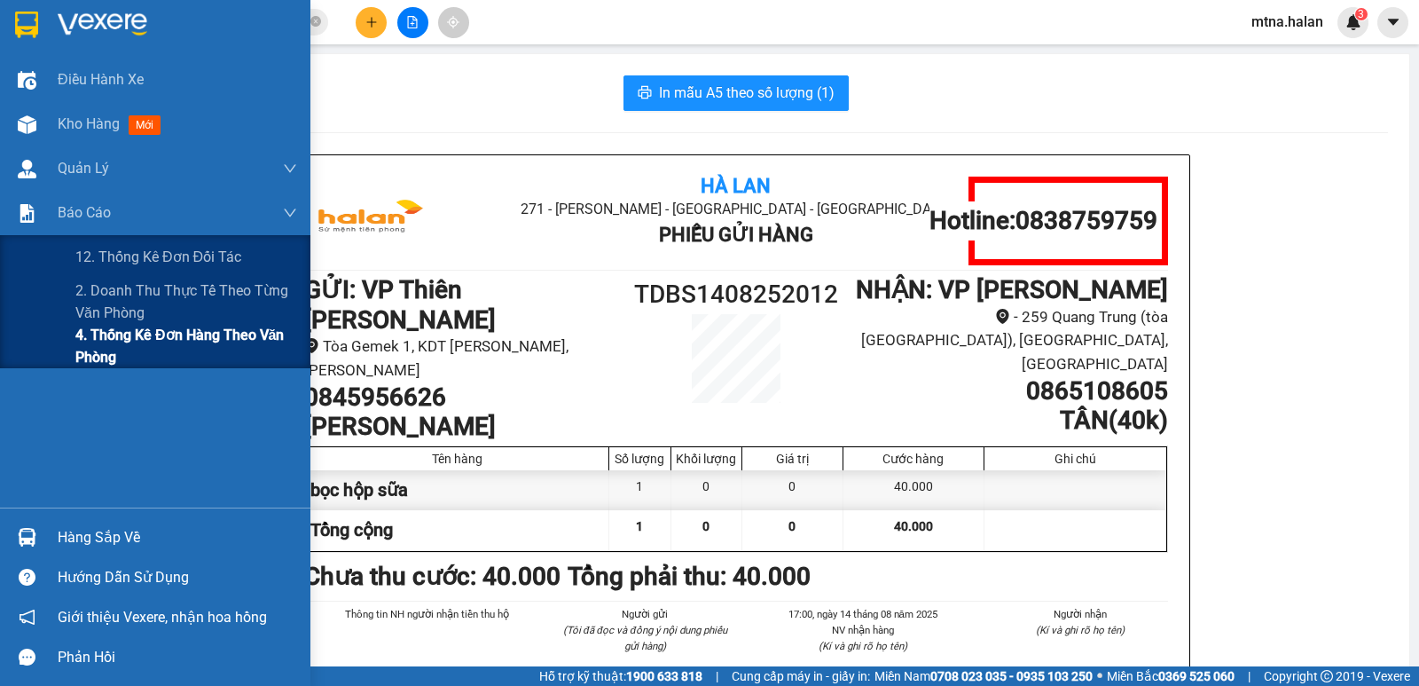
click at [105, 361] on span "4. Thống kê đơn hàng theo văn phòng" at bounding box center [186, 346] width 222 height 44
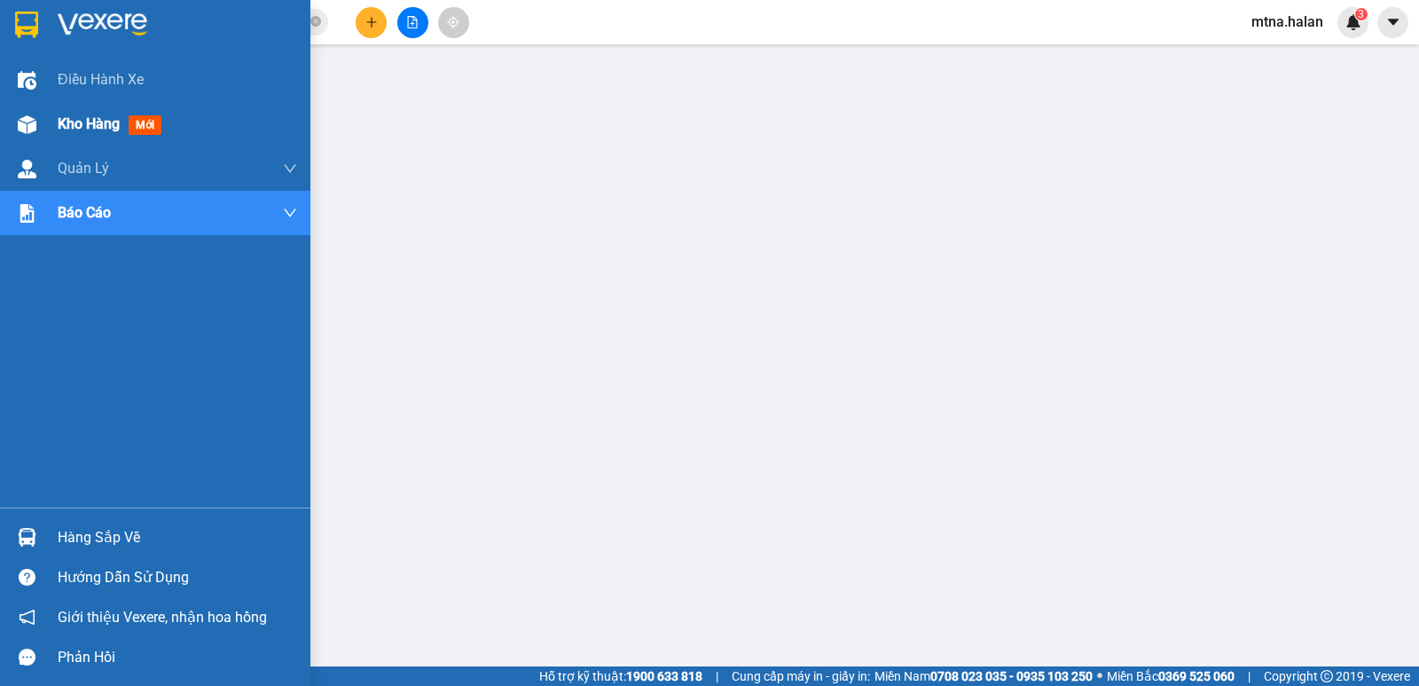
click at [26, 120] on img at bounding box center [27, 124] width 19 height 19
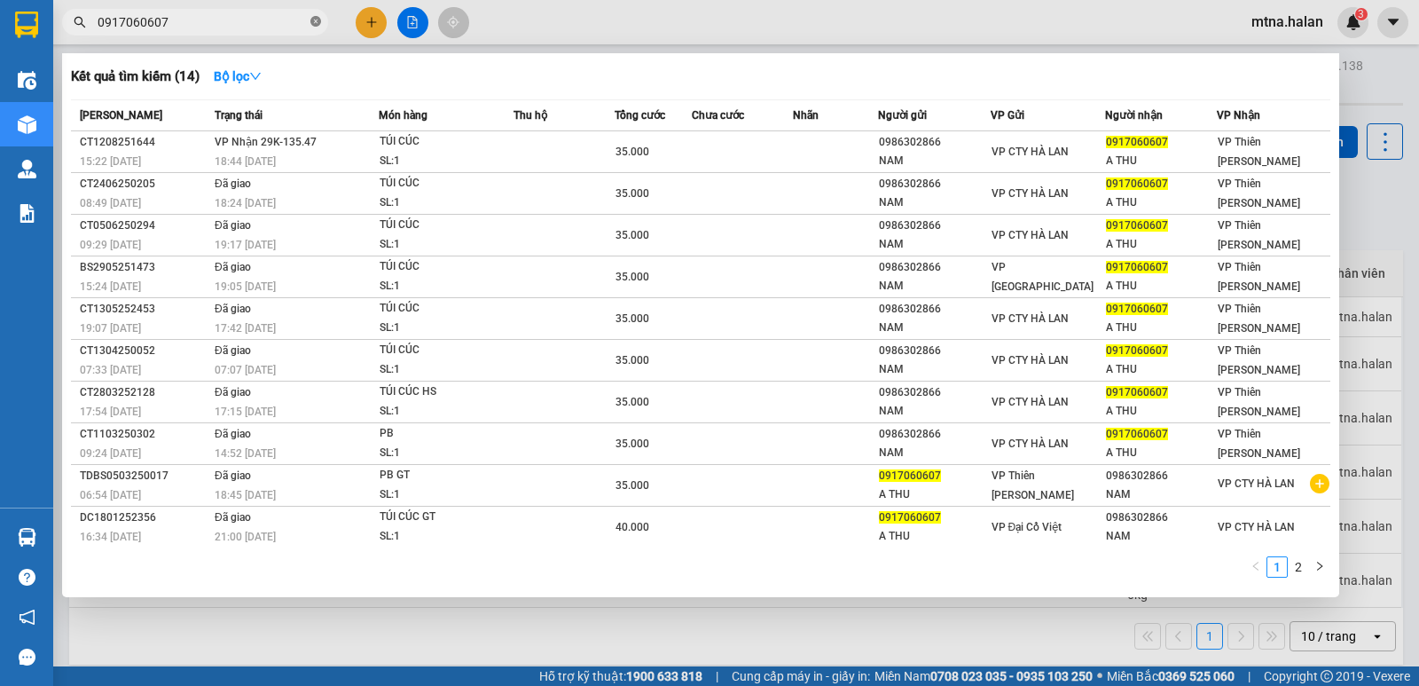
click at [314, 22] on icon "close-circle" at bounding box center [315, 21] width 11 height 11
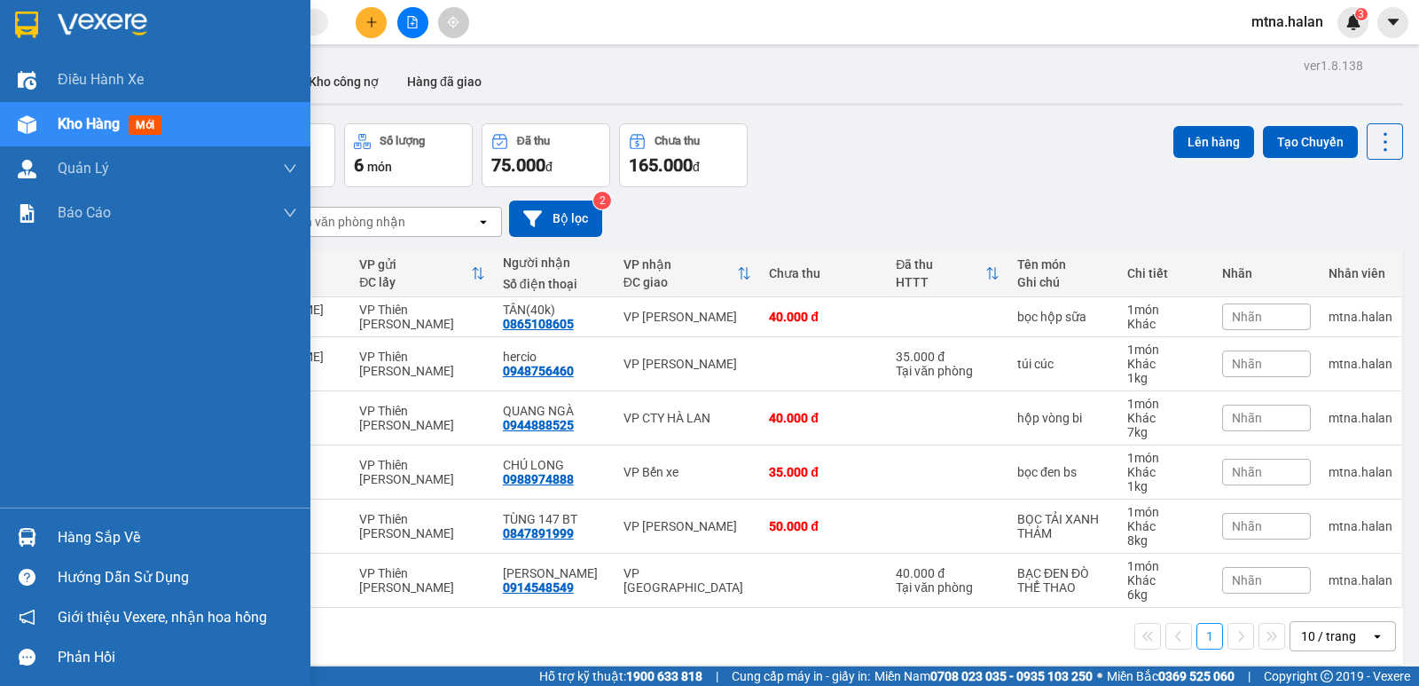
click at [24, 127] on img at bounding box center [27, 124] width 19 height 19
click at [26, 537] on img at bounding box center [27, 537] width 19 height 19
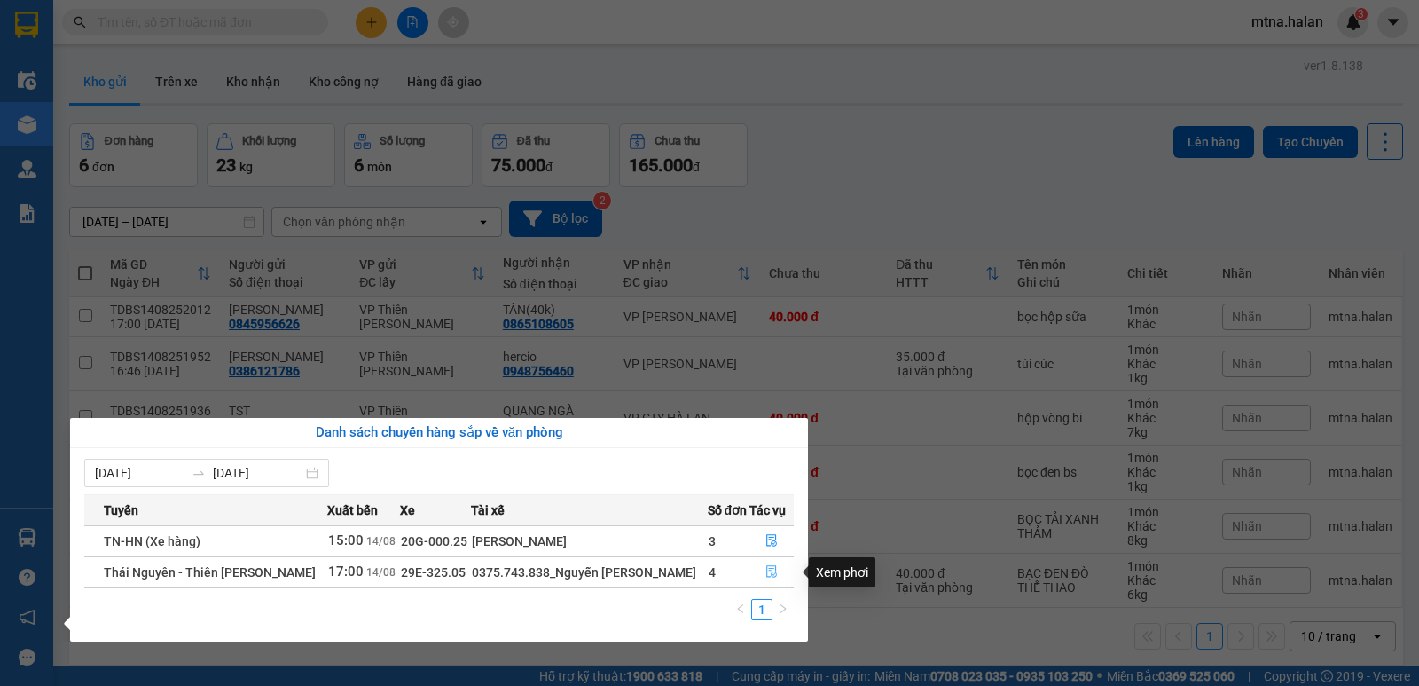
click at [770, 573] on icon "file-done" at bounding box center [771, 572] width 11 height 12
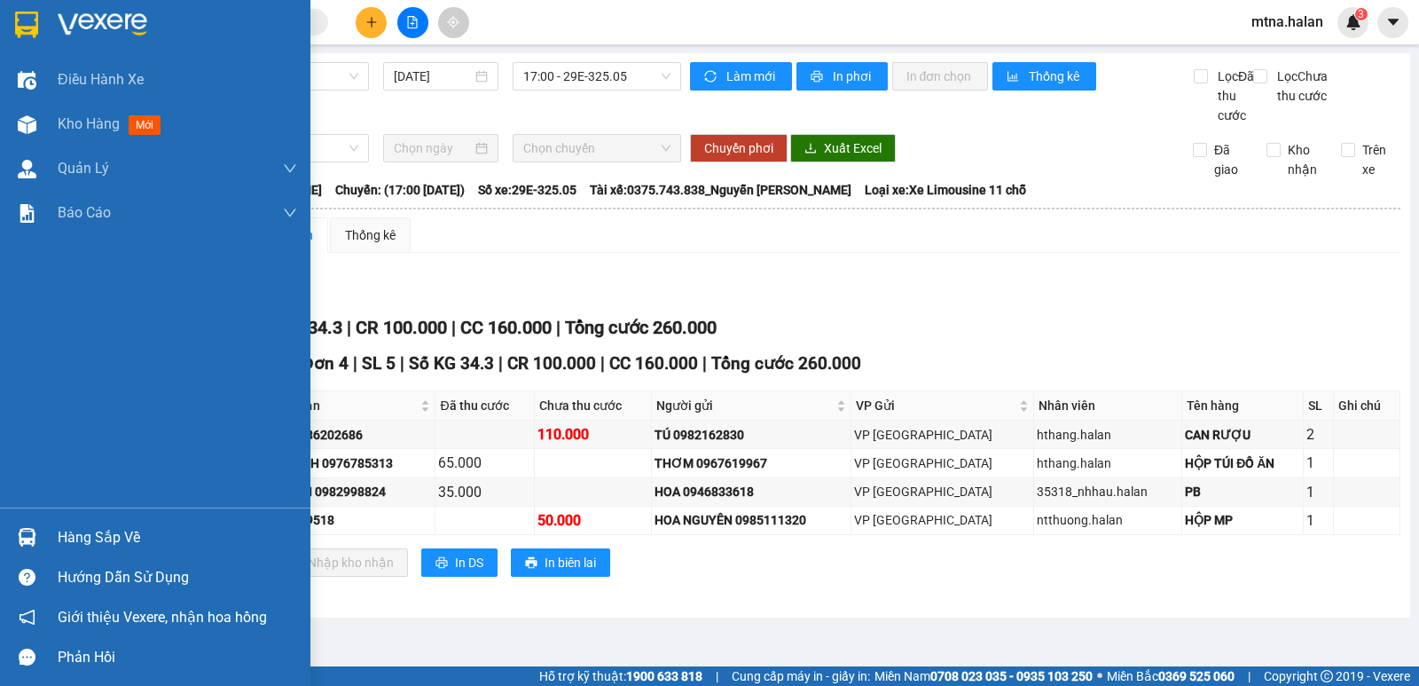
click at [25, 529] on img at bounding box center [27, 537] width 19 height 19
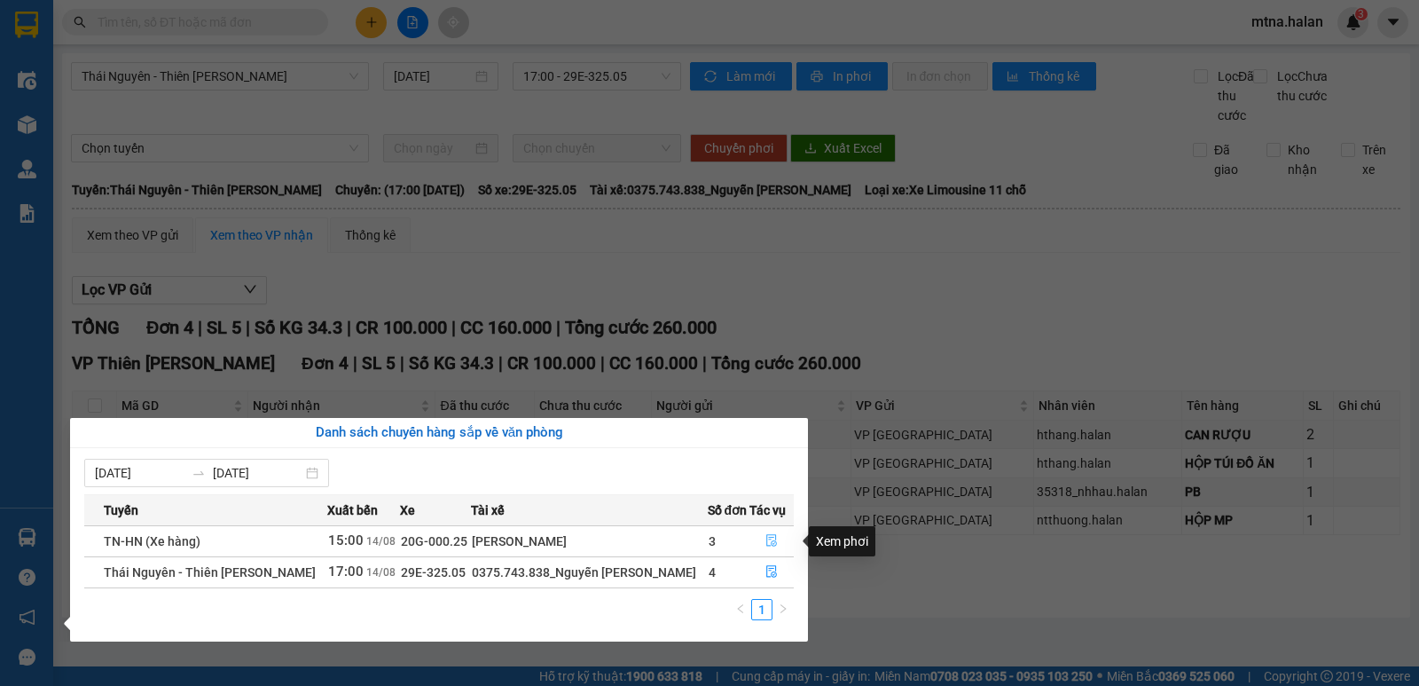
click at [767, 538] on icon "file-done" at bounding box center [771, 540] width 12 height 12
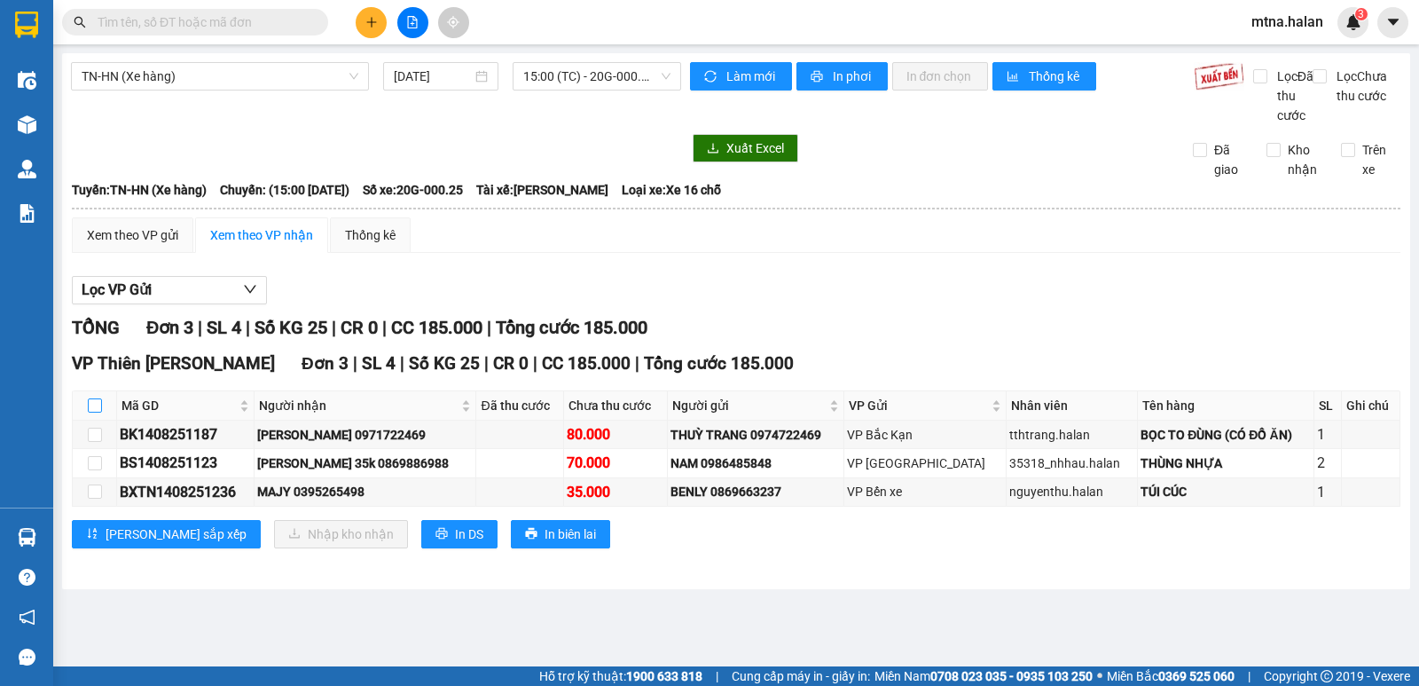
click at [91, 412] on input "checkbox" at bounding box center [95, 405] width 14 height 14
checkbox input "true"
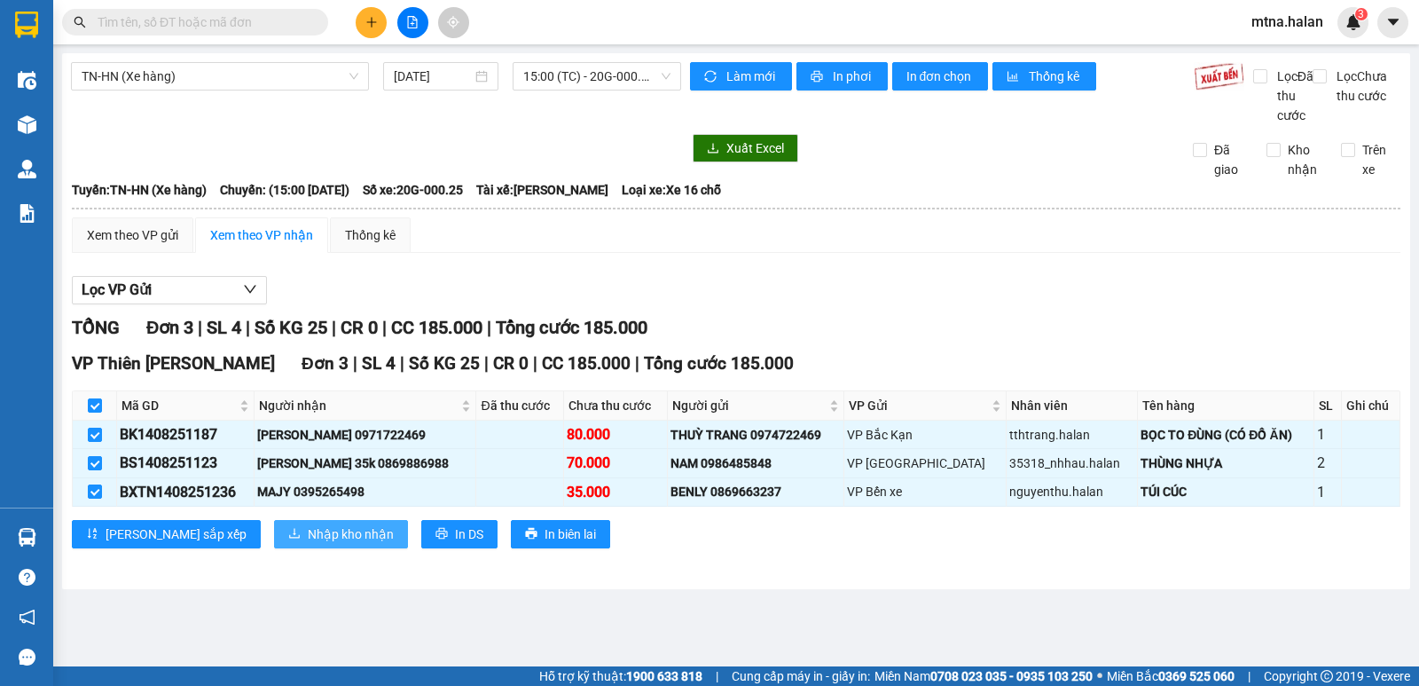
click at [308, 544] on span "Nhập kho nhận" at bounding box center [351, 534] width 86 height 20
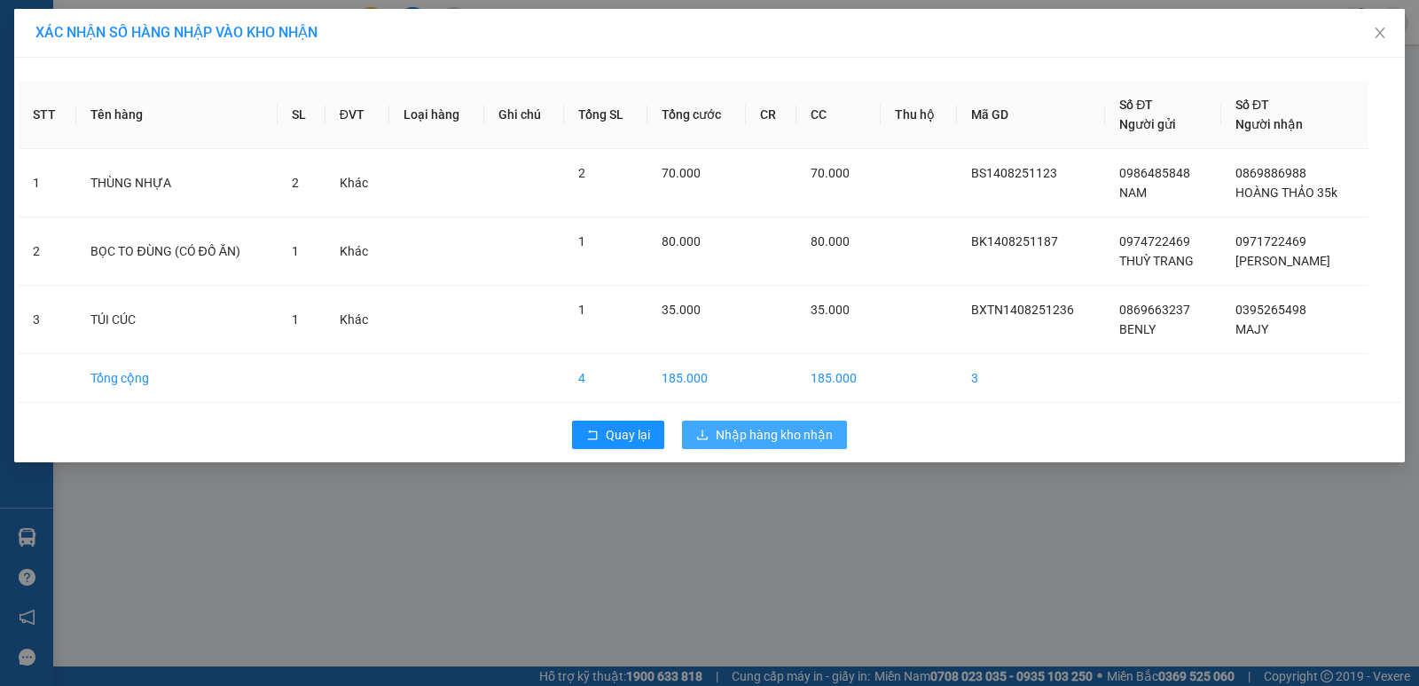
click at [778, 428] on span "Nhập hàng kho nhận" at bounding box center [774, 435] width 117 height 20
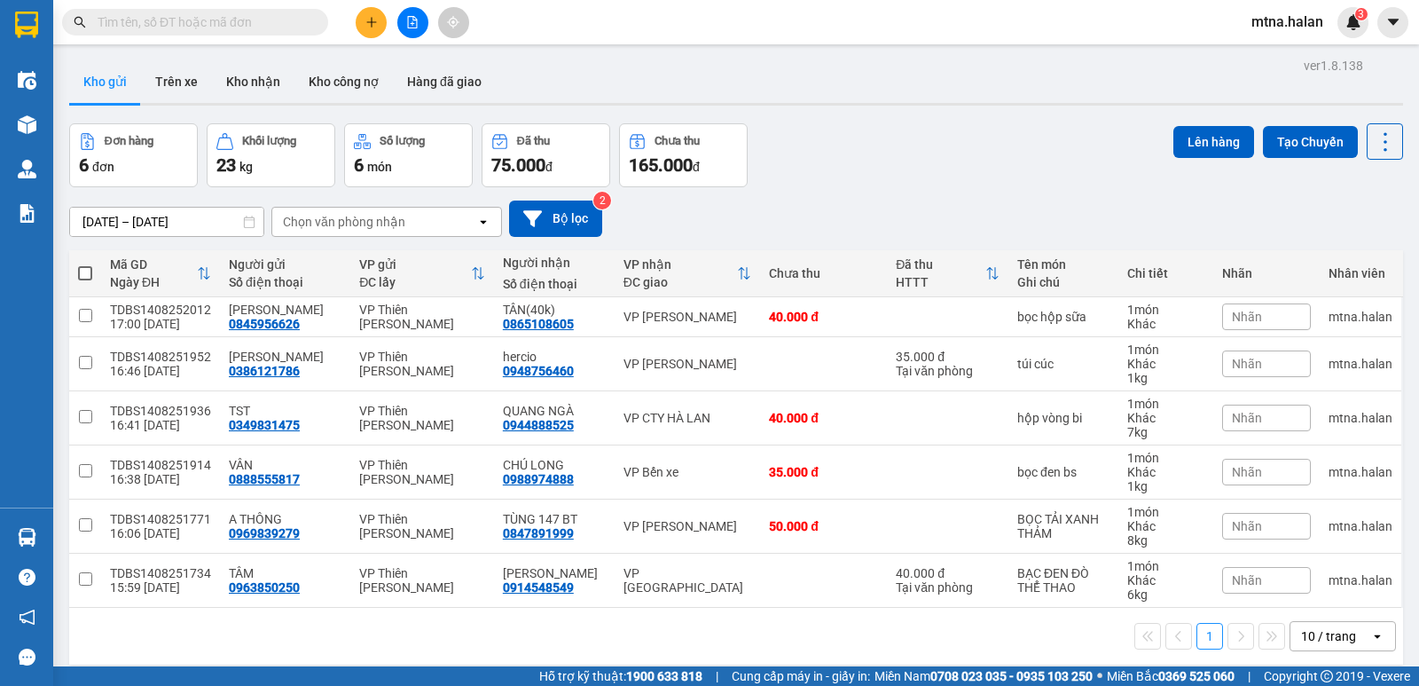
click at [88, 273] on span at bounding box center [85, 273] width 14 height 14
click at [85, 264] on input "checkbox" at bounding box center [85, 264] width 0 height 0
checkbox input "true"
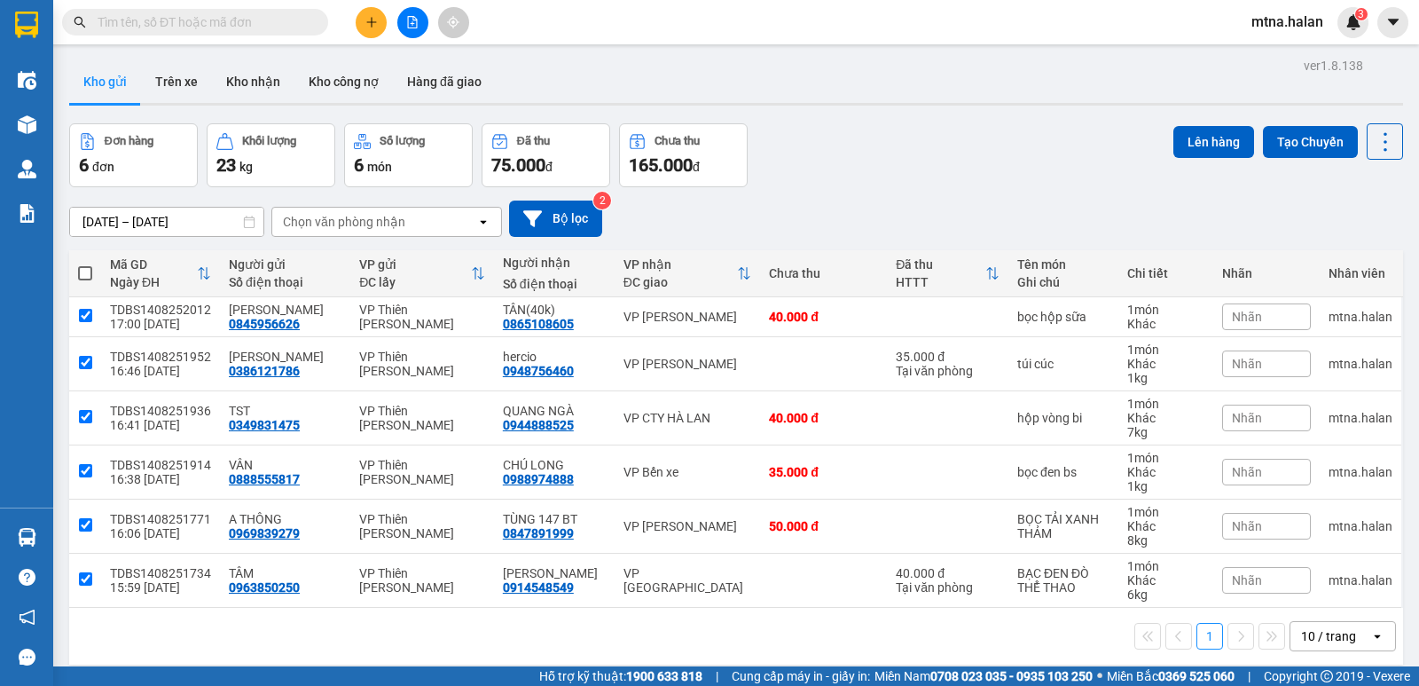
checkbox input "true"
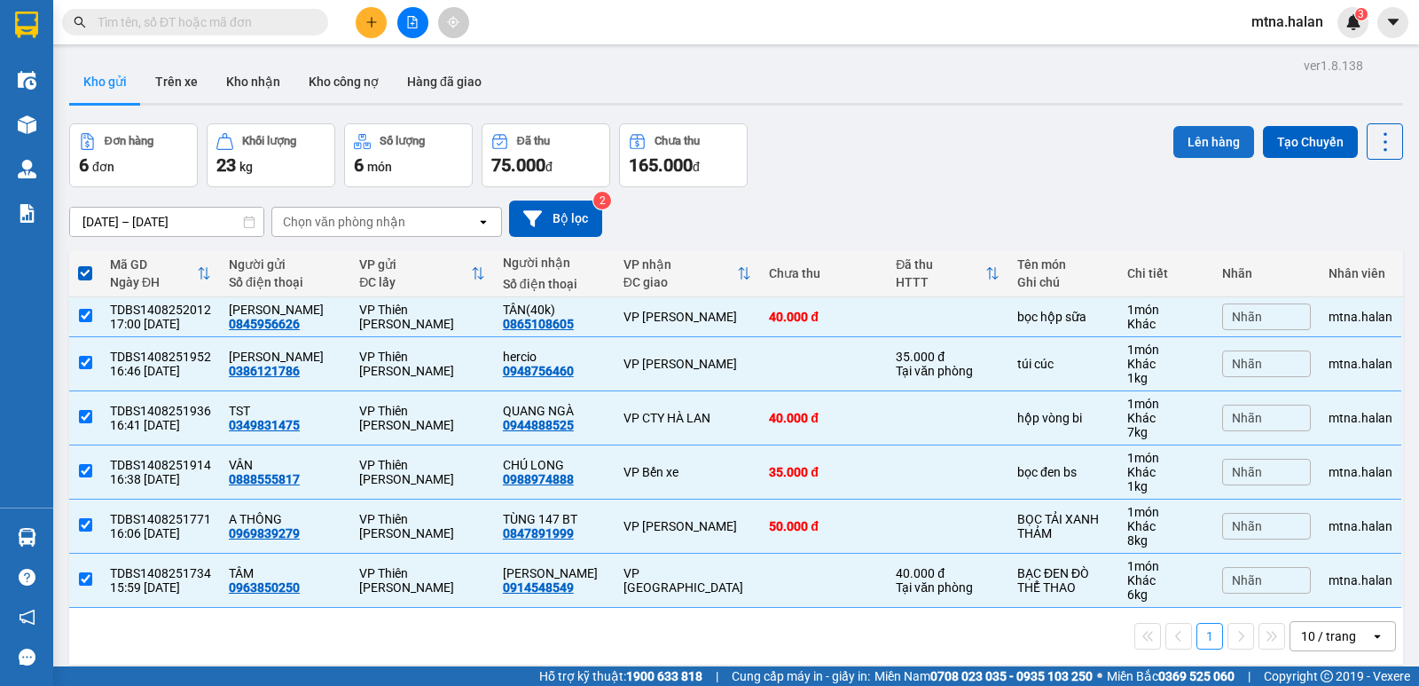
click at [1214, 139] on button "Lên hàng" at bounding box center [1213, 142] width 81 height 32
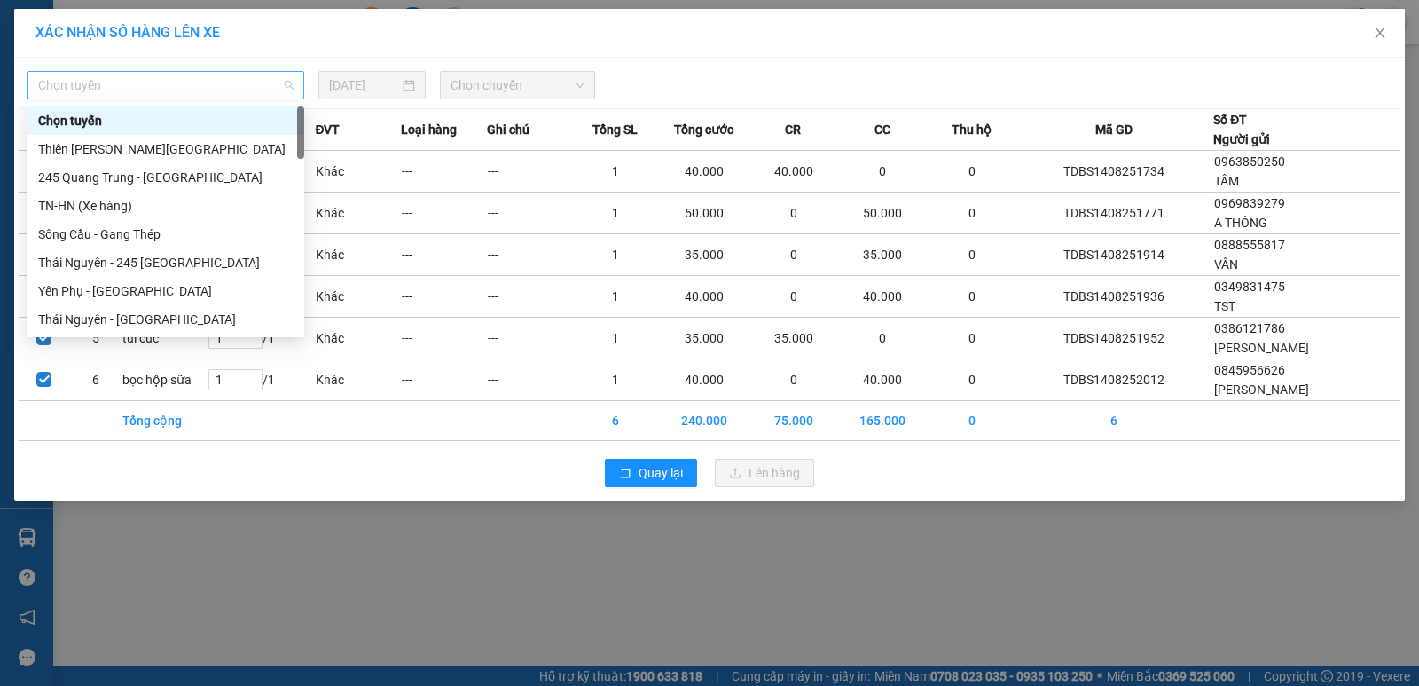
click at [156, 87] on span "Chọn tuyến" at bounding box center [165, 85] width 255 height 27
type input "hn"
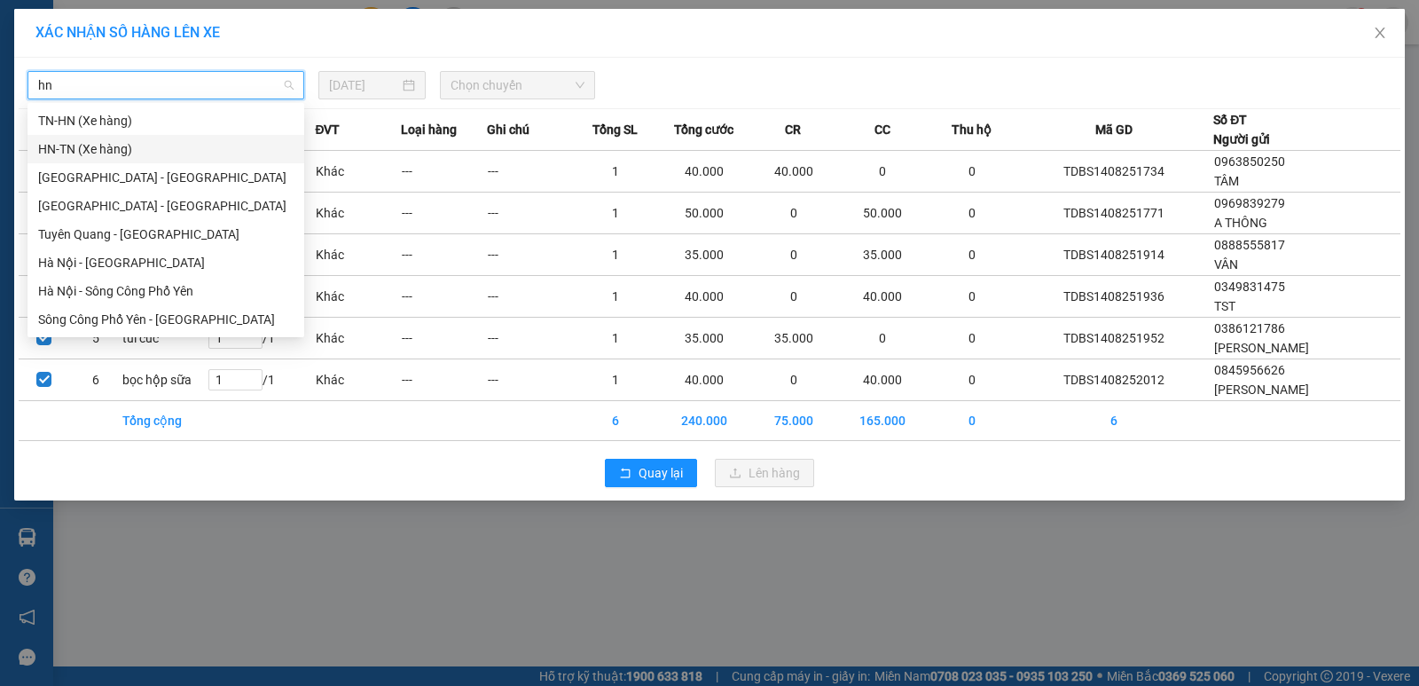
click at [89, 151] on div "HN-TN (Xe hàng)" at bounding box center [165, 149] width 255 height 20
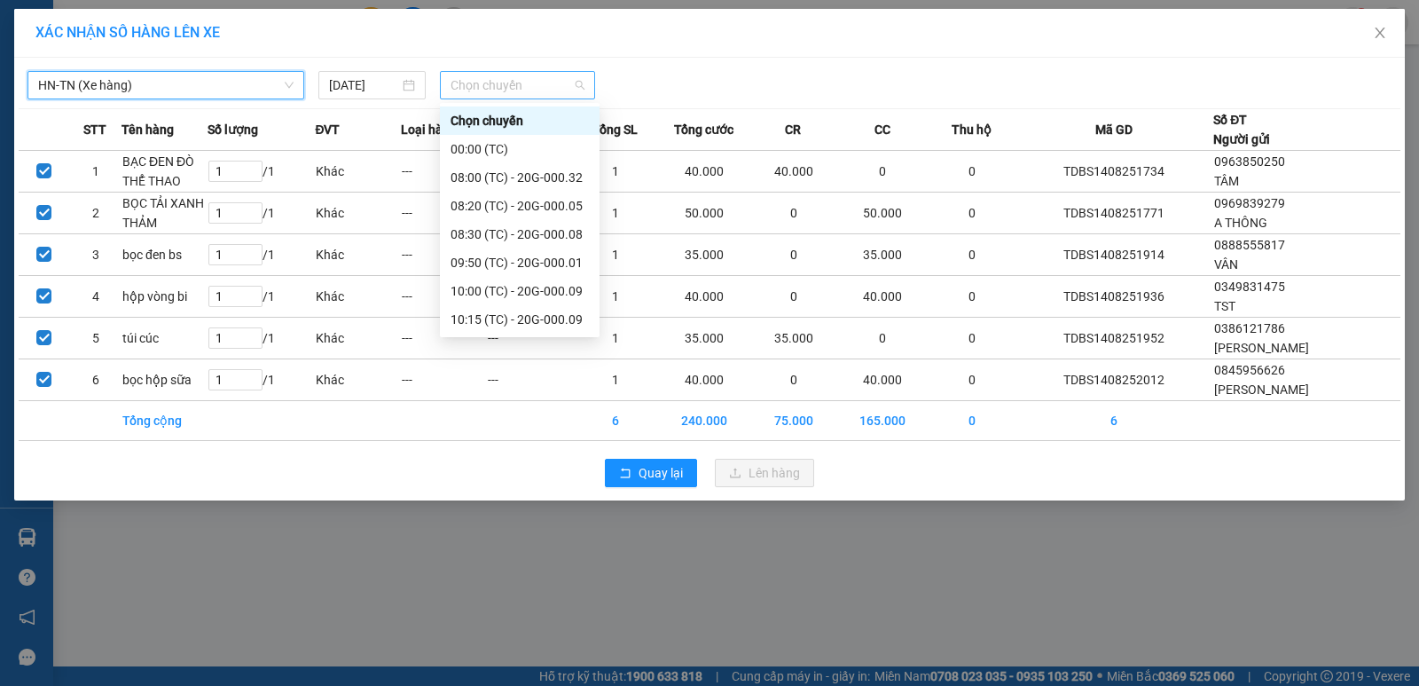
click at [536, 82] on span "Chọn chuyến" at bounding box center [518, 85] width 134 height 27
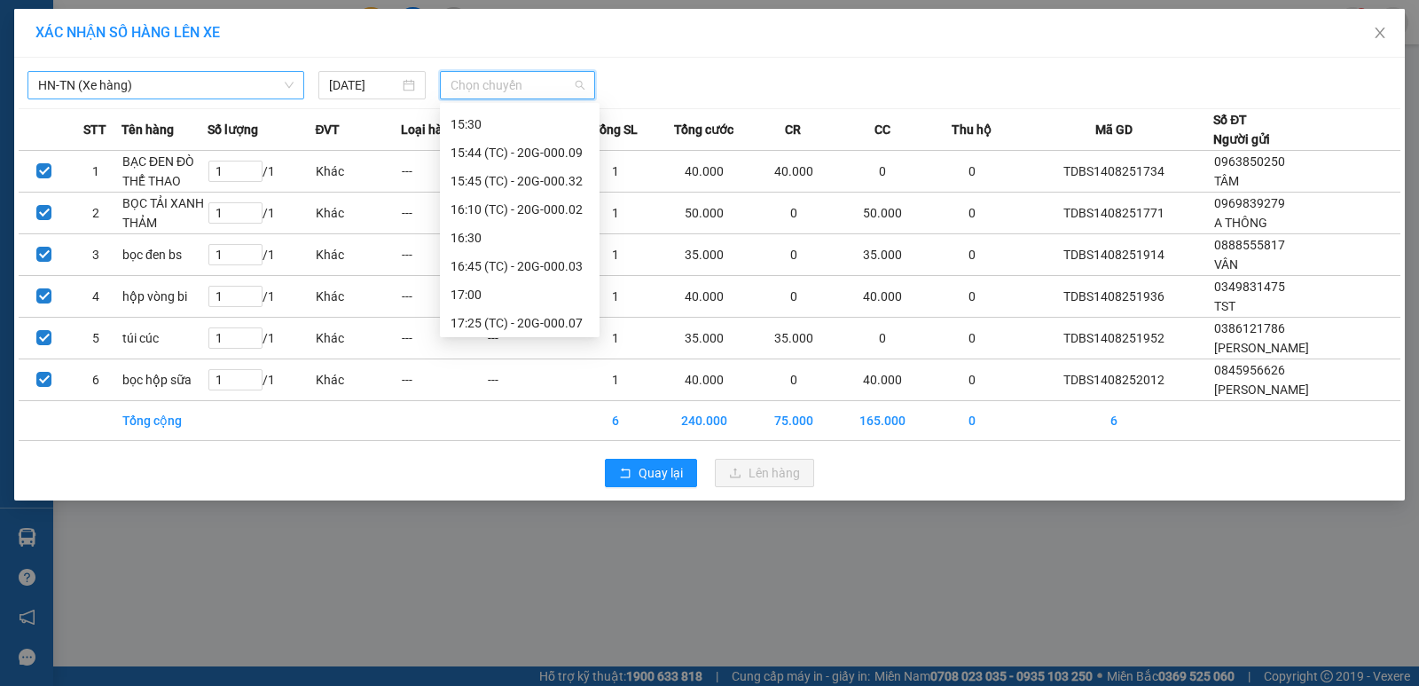
scroll to position [443, 0]
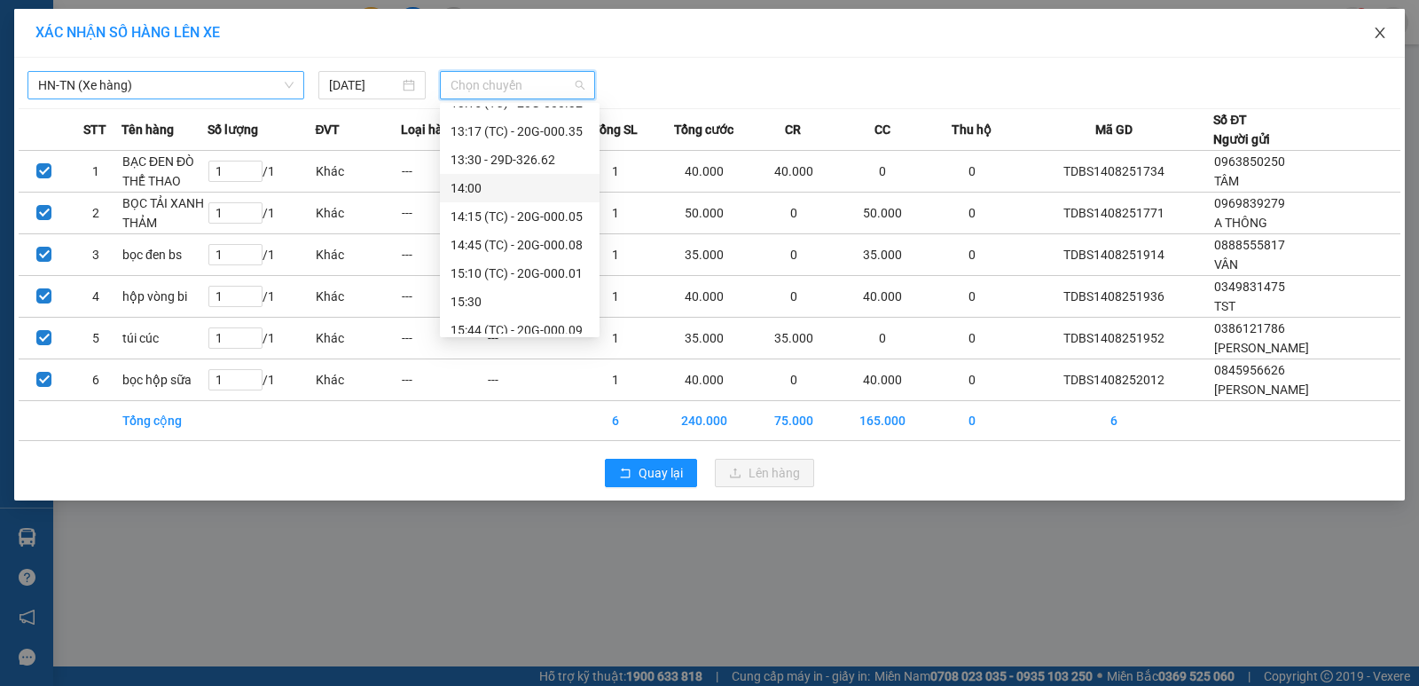
click at [1384, 35] on icon "close" at bounding box center [1380, 33] width 14 height 14
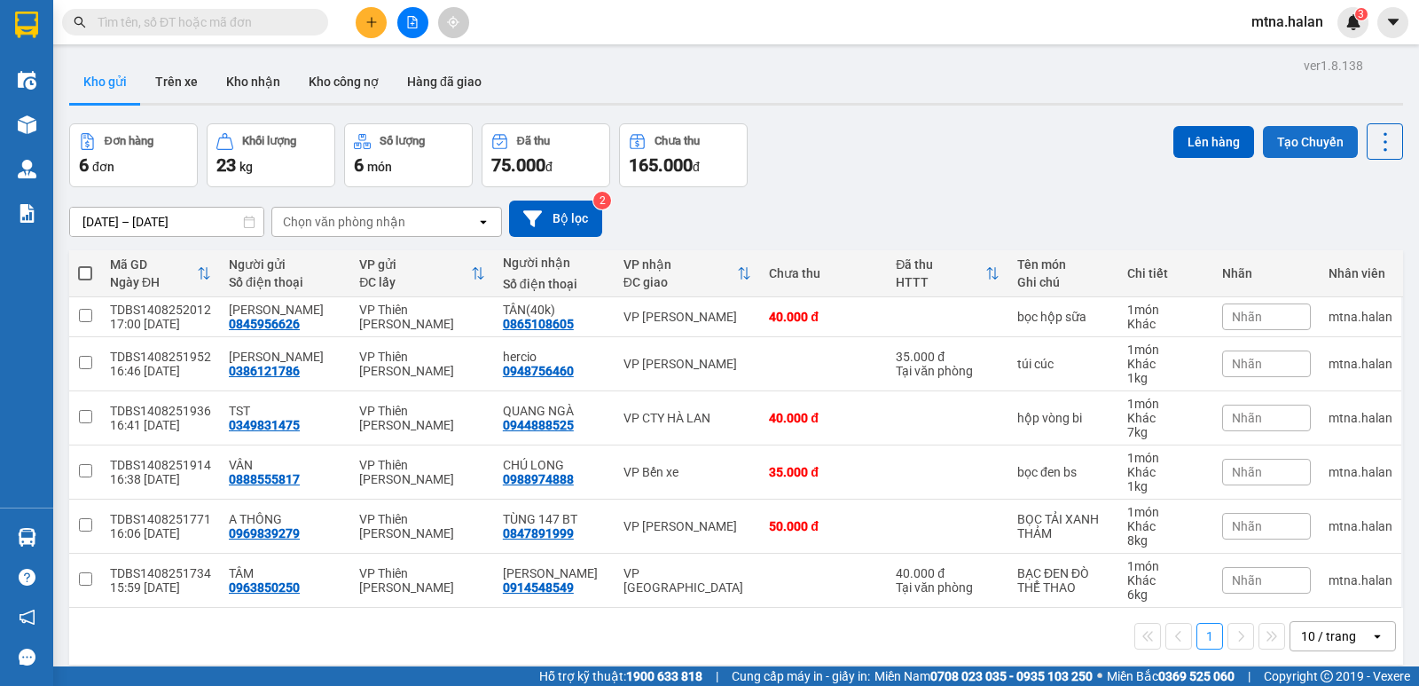
click at [1284, 139] on button "Tạo Chuyến" at bounding box center [1310, 142] width 95 height 32
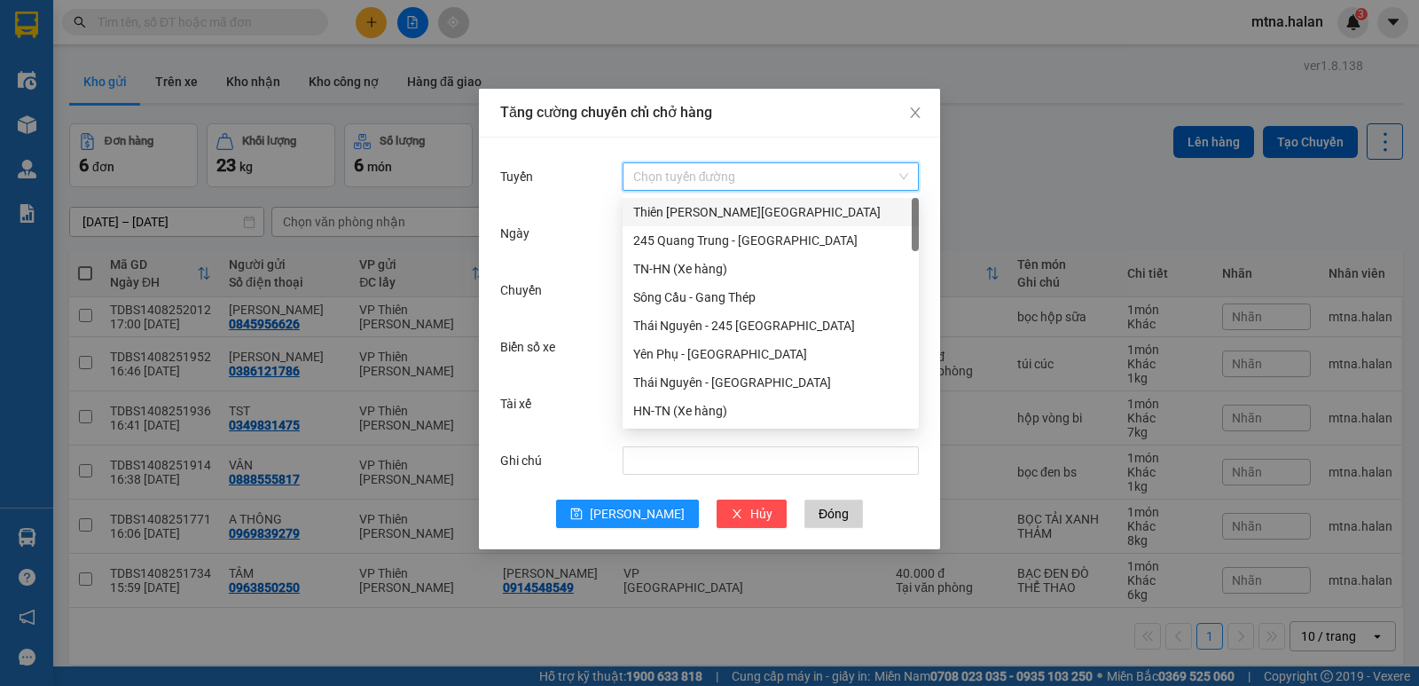
click at [739, 169] on input "Tuyến" at bounding box center [764, 176] width 263 height 27
click at [689, 411] on div "HN-TN (Xe hàng)" at bounding box center [770, 411] width 275 height 20
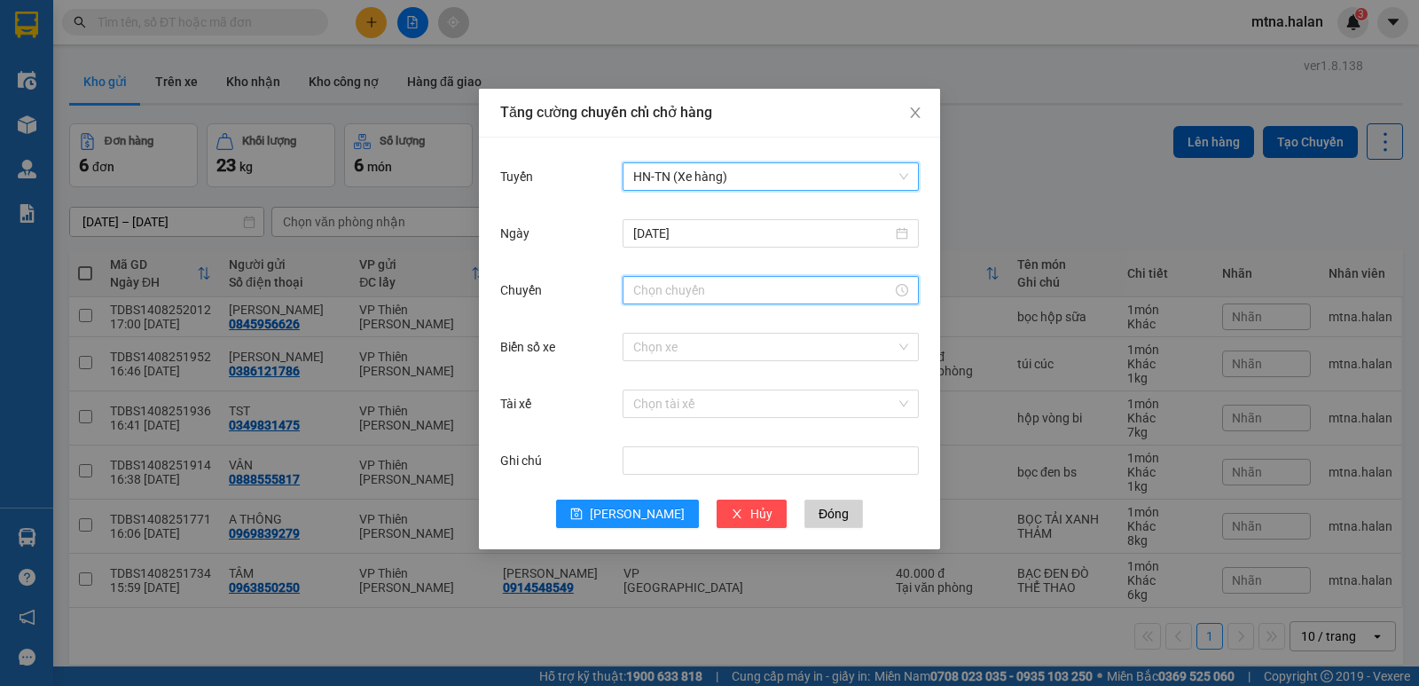
click at [725, 292] on input "Chuyến" at bounding box center [762, 290] width 259 height 20
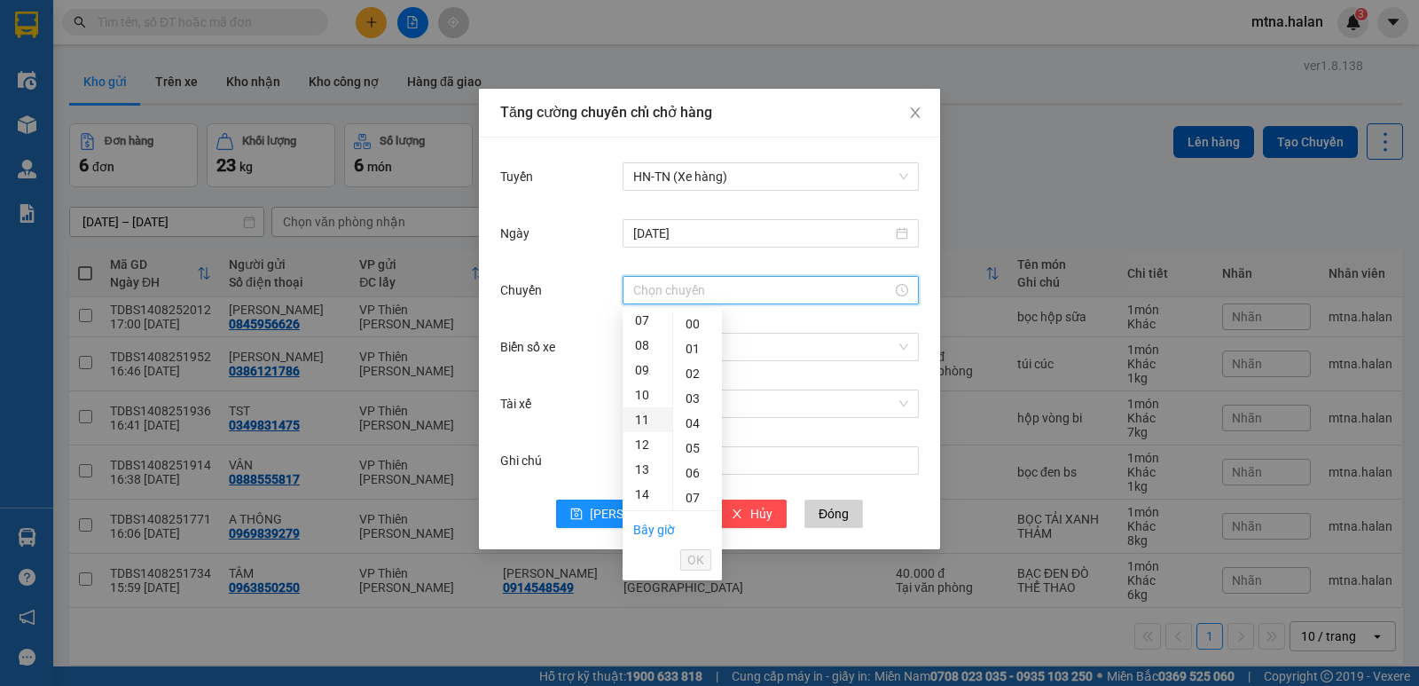
scroll to position [355, 0]
click at [645, 386] on div "17" at bounding box center [648, 391] width 50 height 25
click at [698, 448] on div "30" at bounding box center [697, 447] width 49 height 25
type input "17:30"
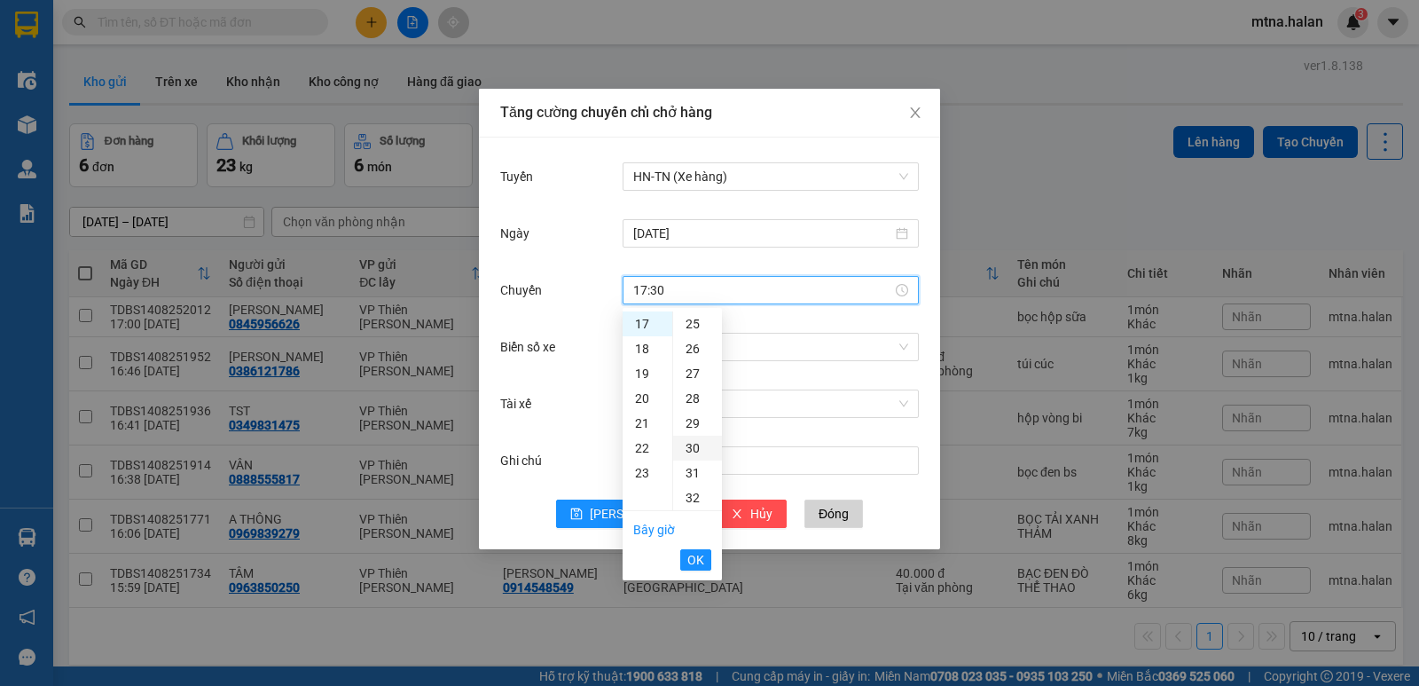
scroll to position [745, 0]
click at [690, 560] on span "OK" at bounding box center [695, 560] width 17 height 20
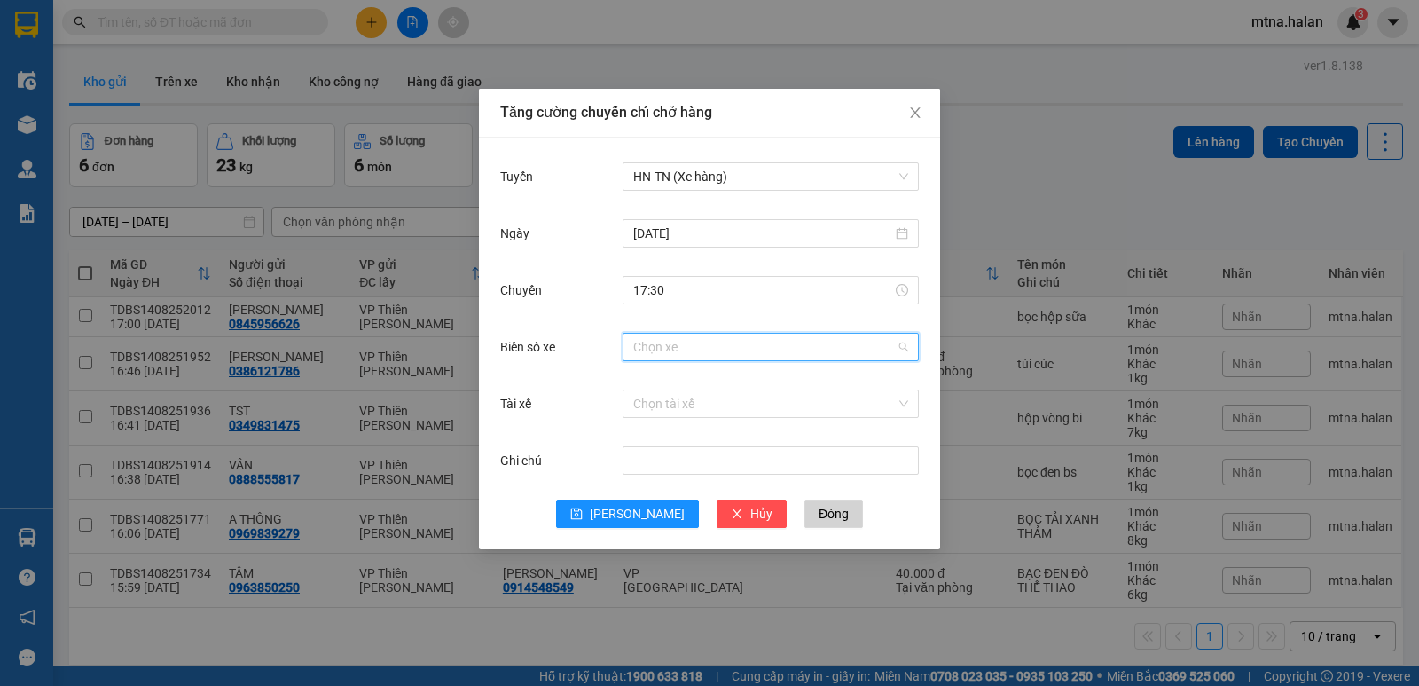
click at [733, 345] on input "Biển số xe" at bounding box center [764, 346] width 263 height 27
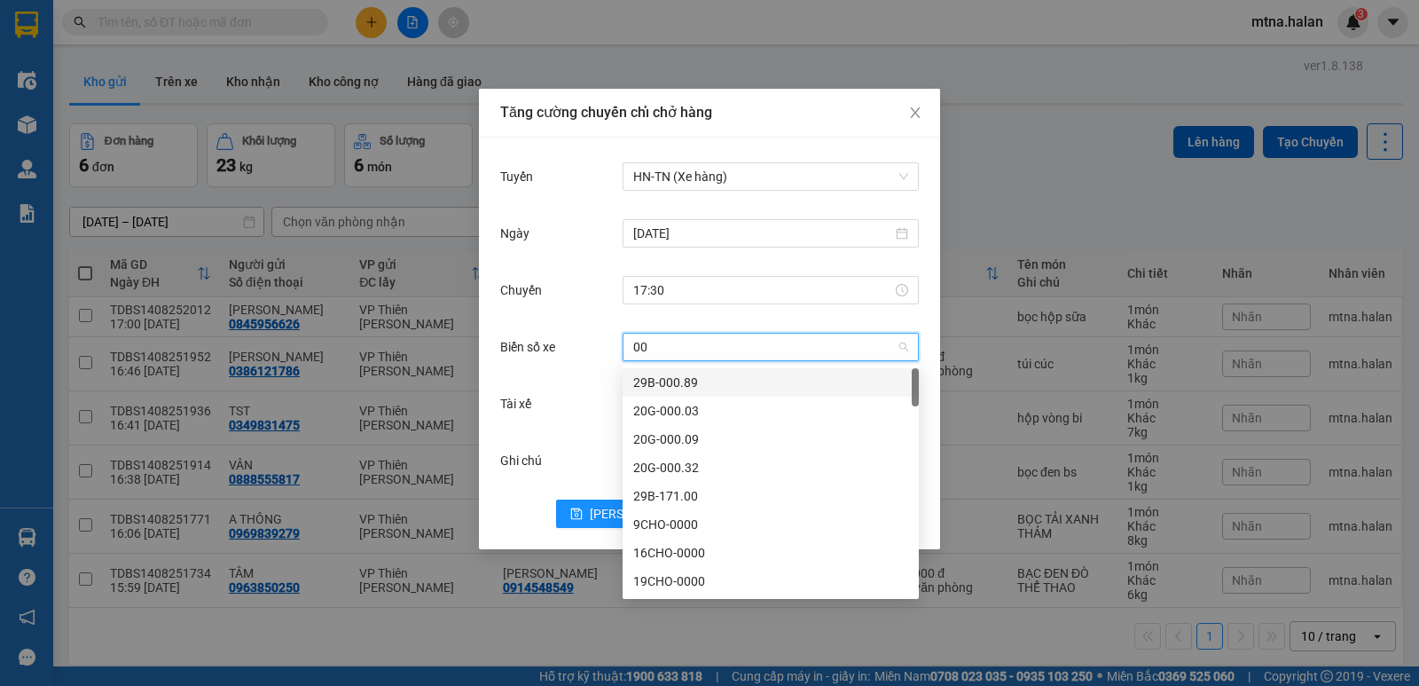
type input "0"
type input "20g"
click at [670, 553] on div "20G-000.25" at bounding box center [770, 553] width 275 height 20
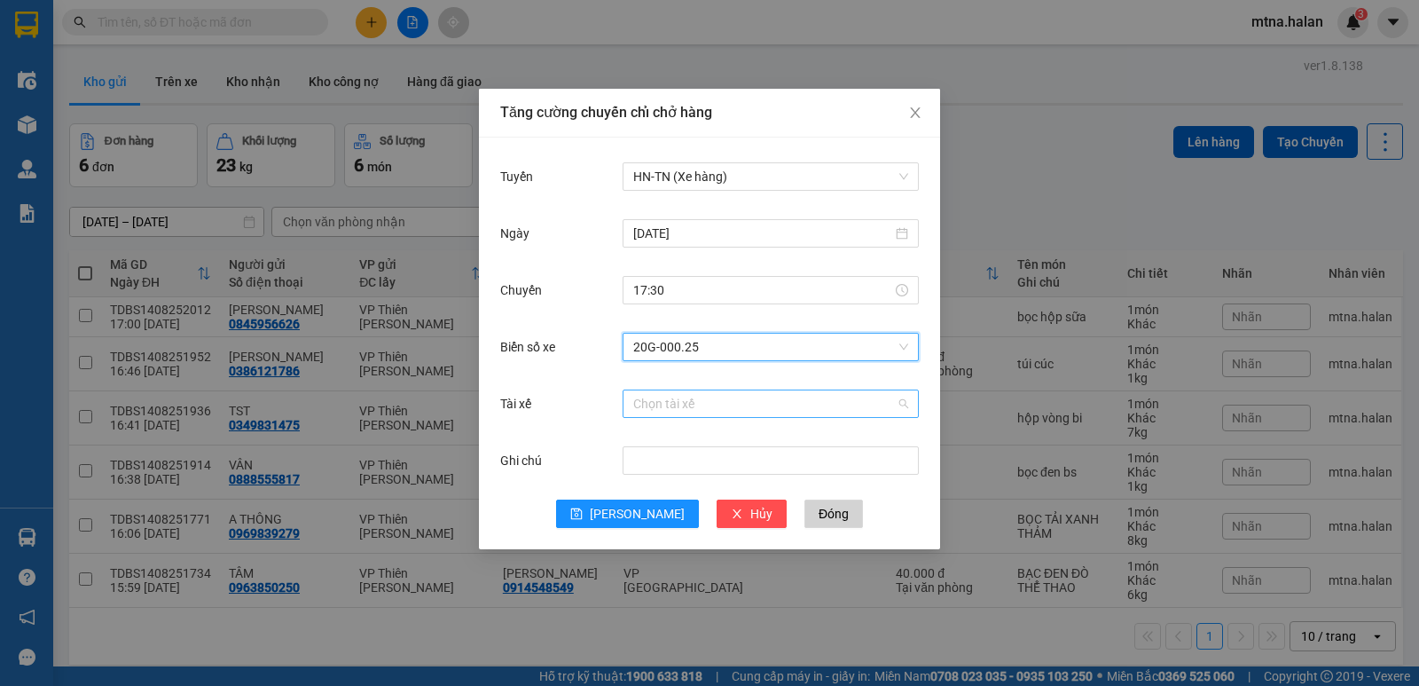
click at [733, 397] on input "Tài xế" at bounding box center [764, 403] width 263 height 27
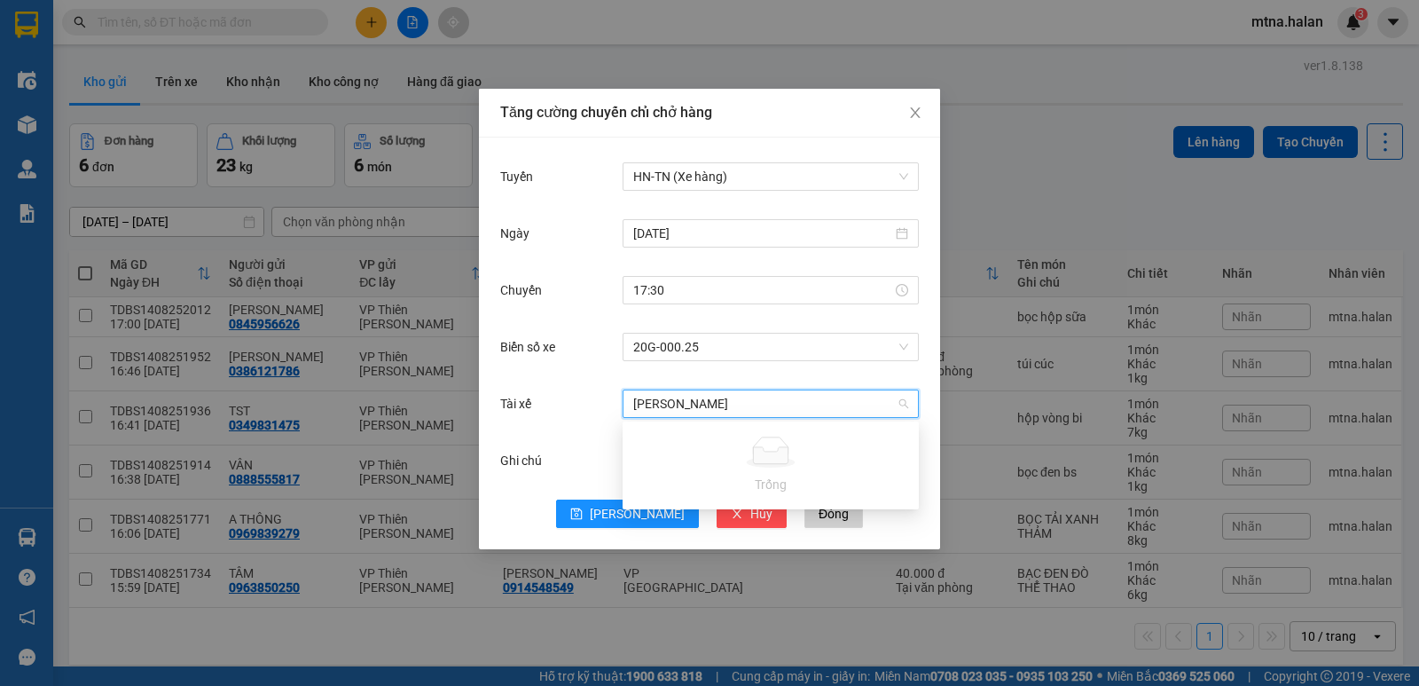
type input "[PERSON_NAME]"
click at [718, 404] on input "Tài xế" at bounding box center [764, 403] width 263 height 27
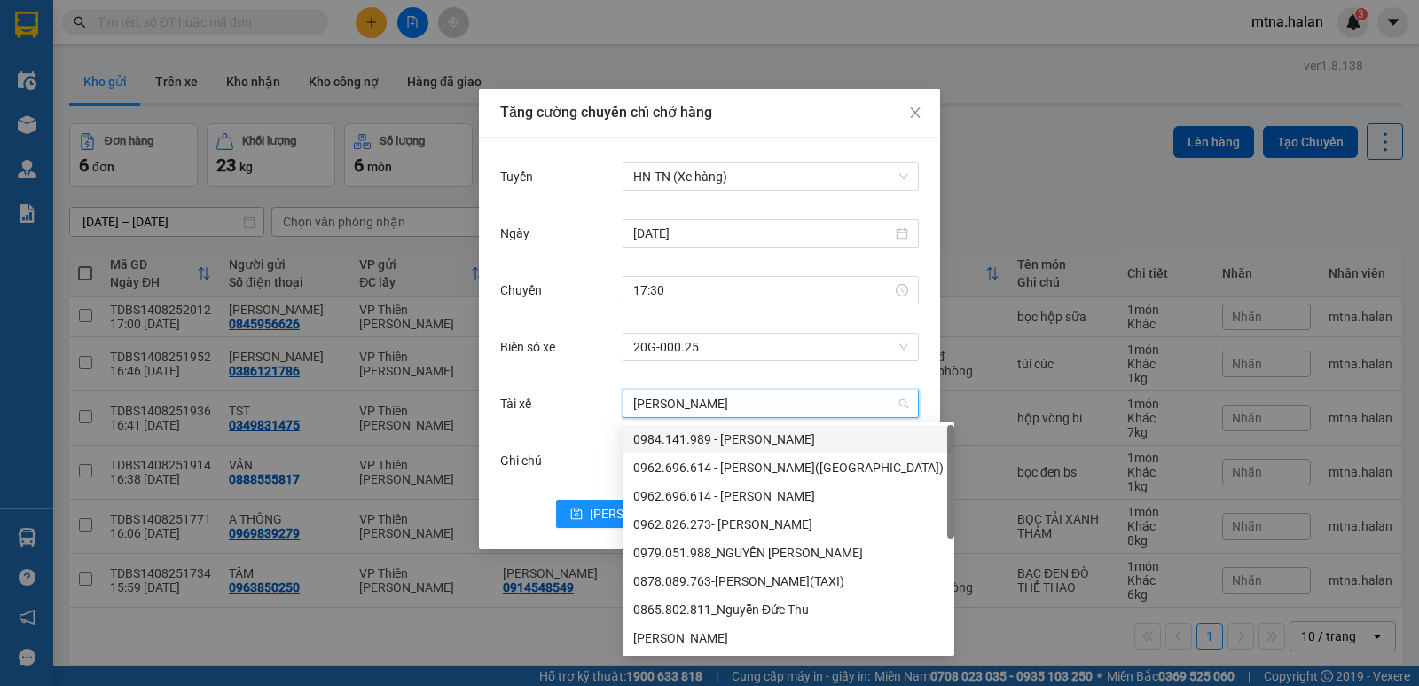
type input "[PERSON_NAME]"
click at [674, 638] on div "[PERSON_NAME]" at bounding box center [788, 638] width 310 height 20
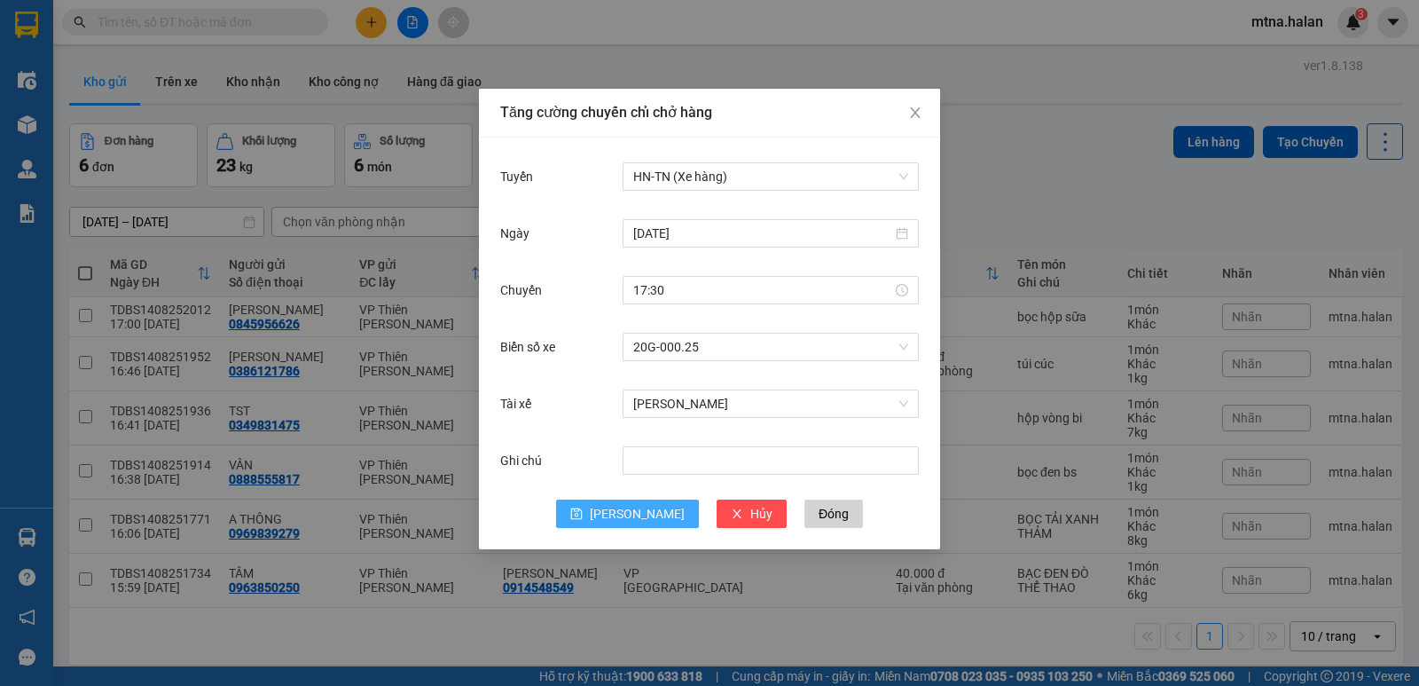
click at [643, 508] on span "[PERSON_NAME]" at bounding box center [637, 514] width 95 height 20
click at [1082, 163] on div "Tăng cường chuyến chỉ chở hàng Tuyến Chọn tuyến đường Ngày Chuyến Biển số xe Ch…" at bounding box center [709, 343] width 1419 height 686
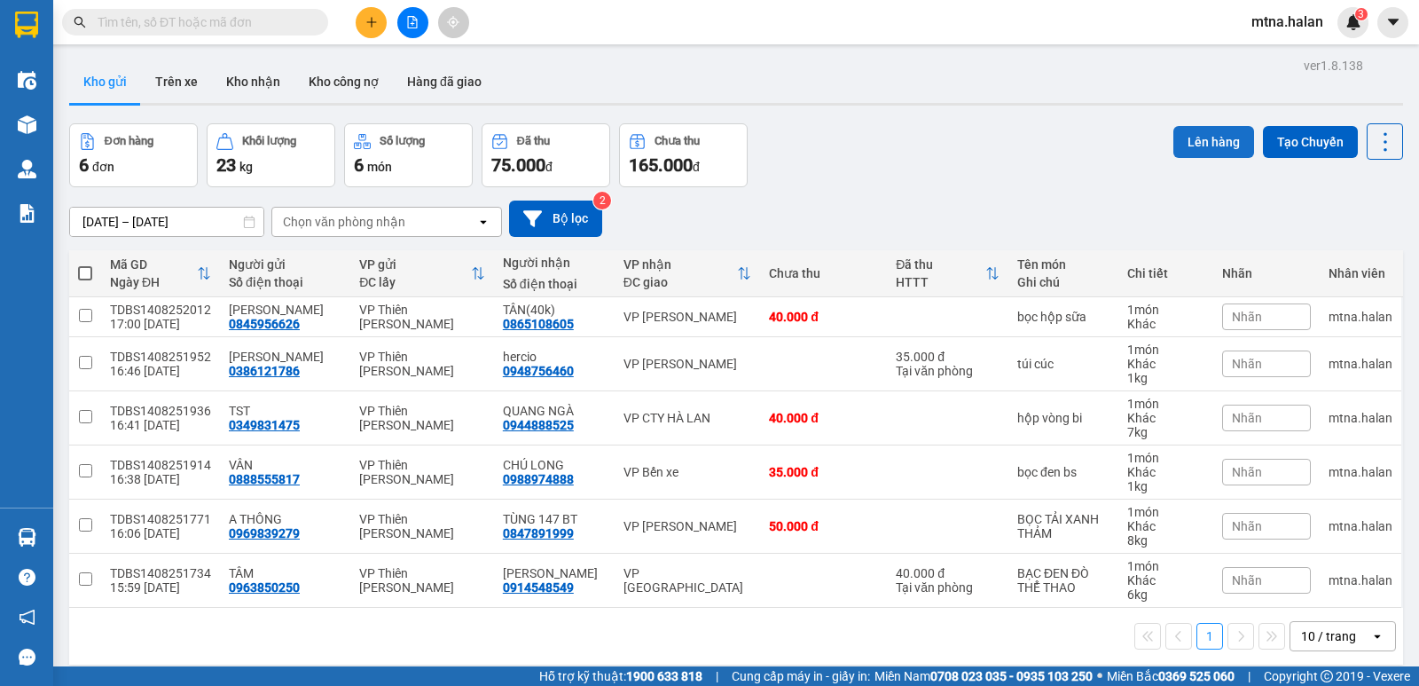
click at [1203, 139] on button "Lên hàng" at bounding box center [1213, 142] width 81 height 32
click at [84, 270] on span at bounding box center [85, 273] width 14 height 14
click at [85, 264] on input "checkbox" at bounding box center [85, 264] width 0 height 0
checkbox input "true"
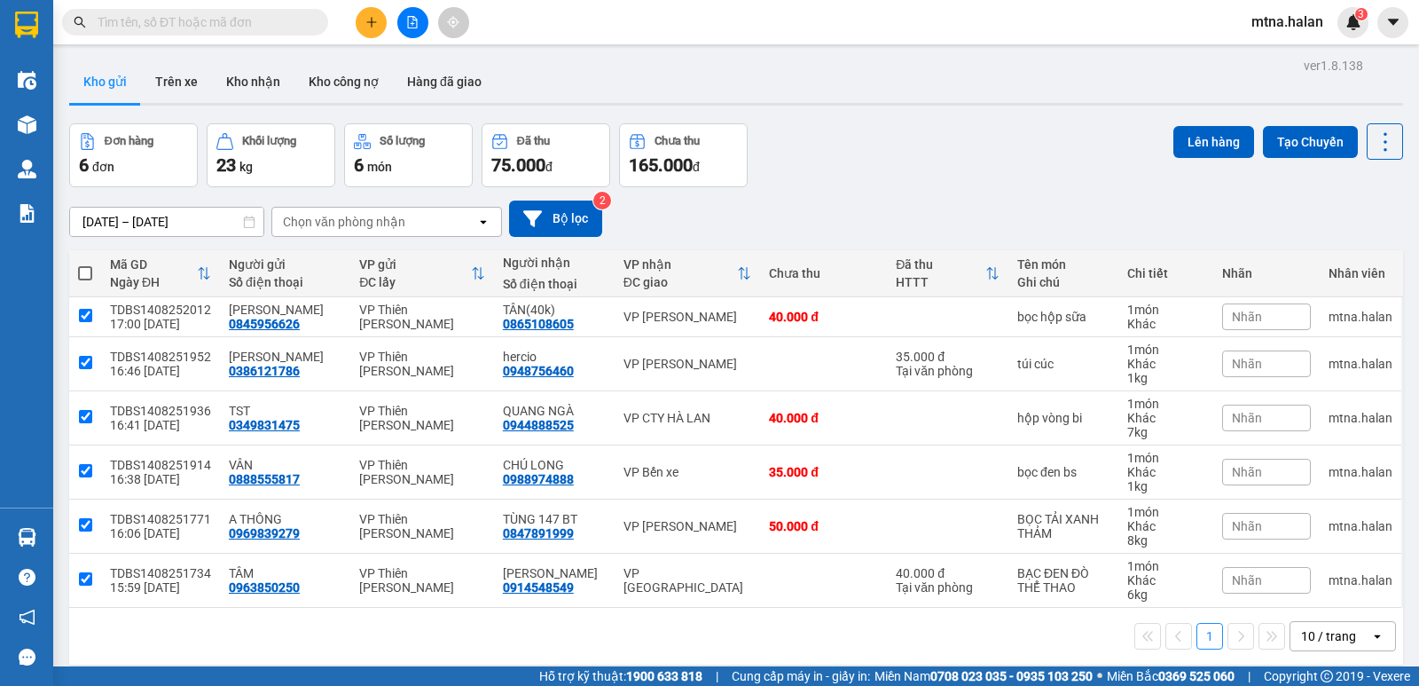
checkbox input "true"
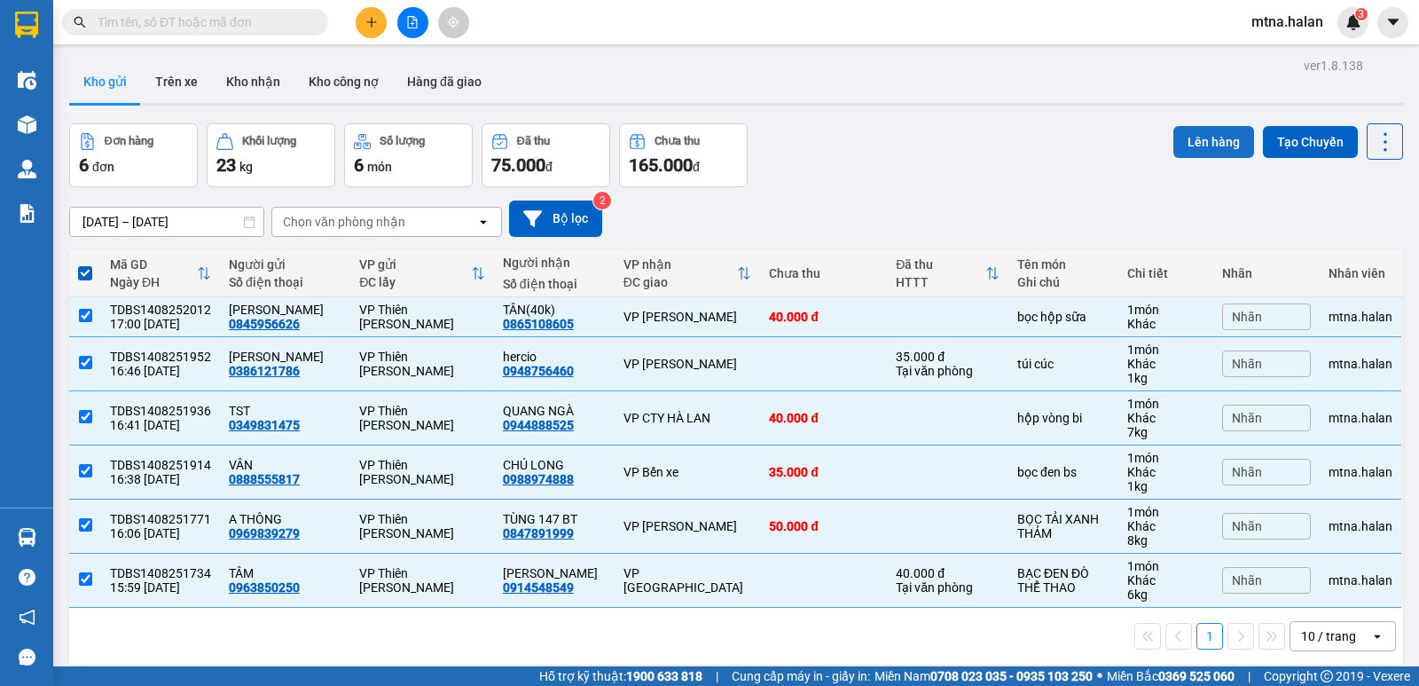
click at [1191, 144] on button "Lên hàng" at bounding box center [1213, 142] width 81 height 32
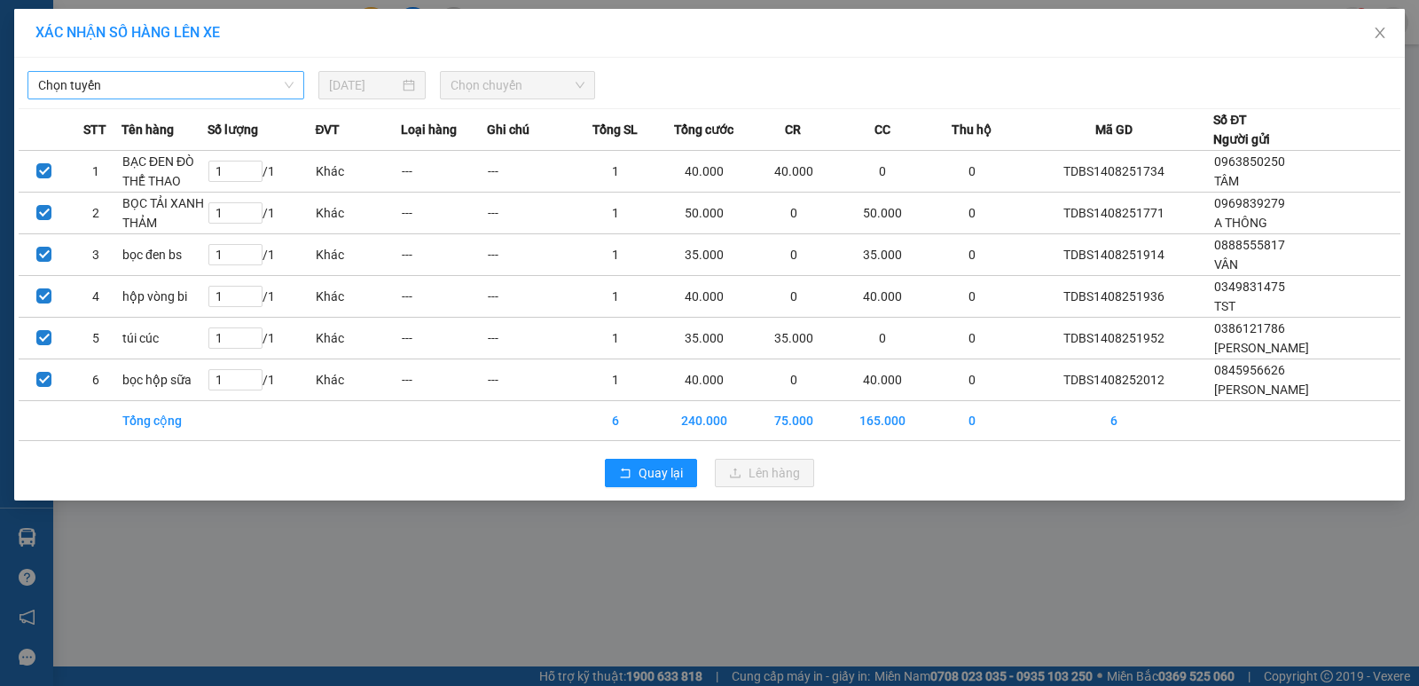
click at [201, 85] on span "Chọn tuyến" at bounding box center [165, 85] width 255 height 27
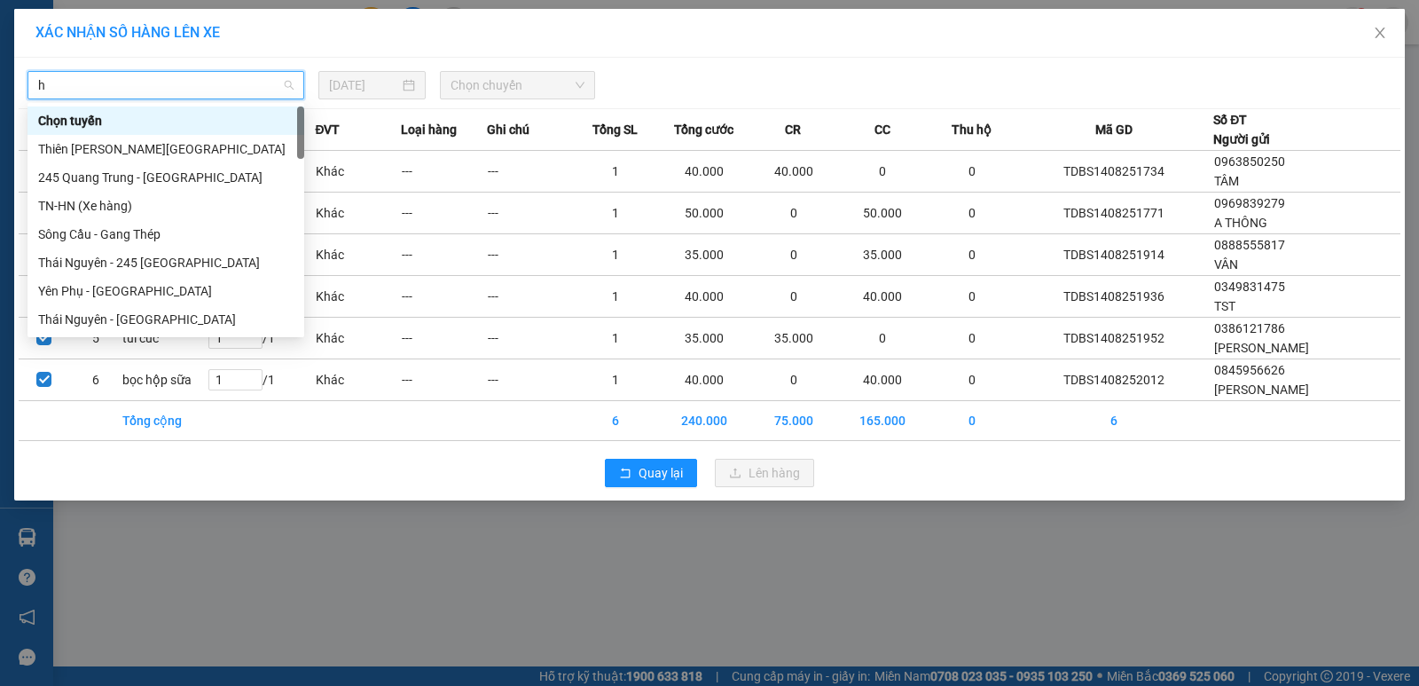
type input "hn"
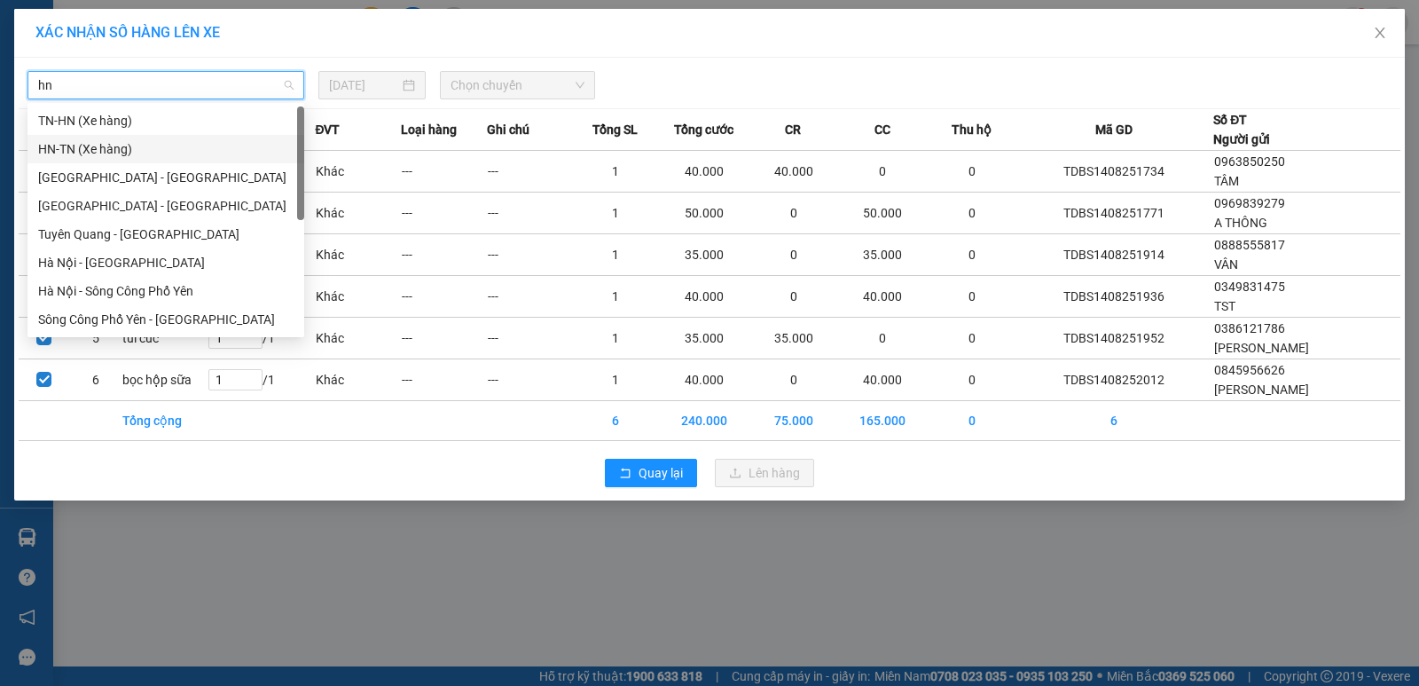
click at [74, 148] on div "HN-TN (Xe hàng)" at bounding box center [165, 149] width 255 height 20
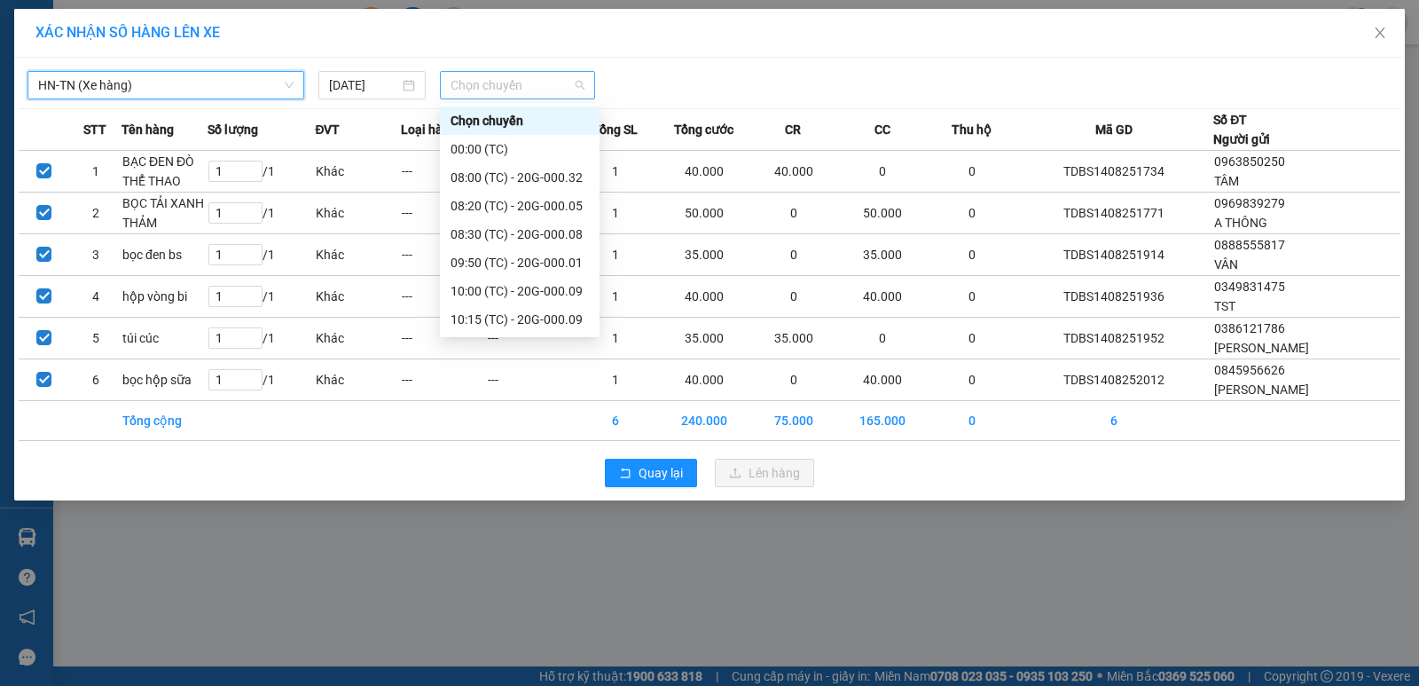
click at [542, 84] on span "Chọn chuyến" at bounding box center [518, 85] width 134 height 27
click at [513, 266] on div "17:30 (TC) - 20G-000.25" at bounding box center [520, 263] width 138 height 20
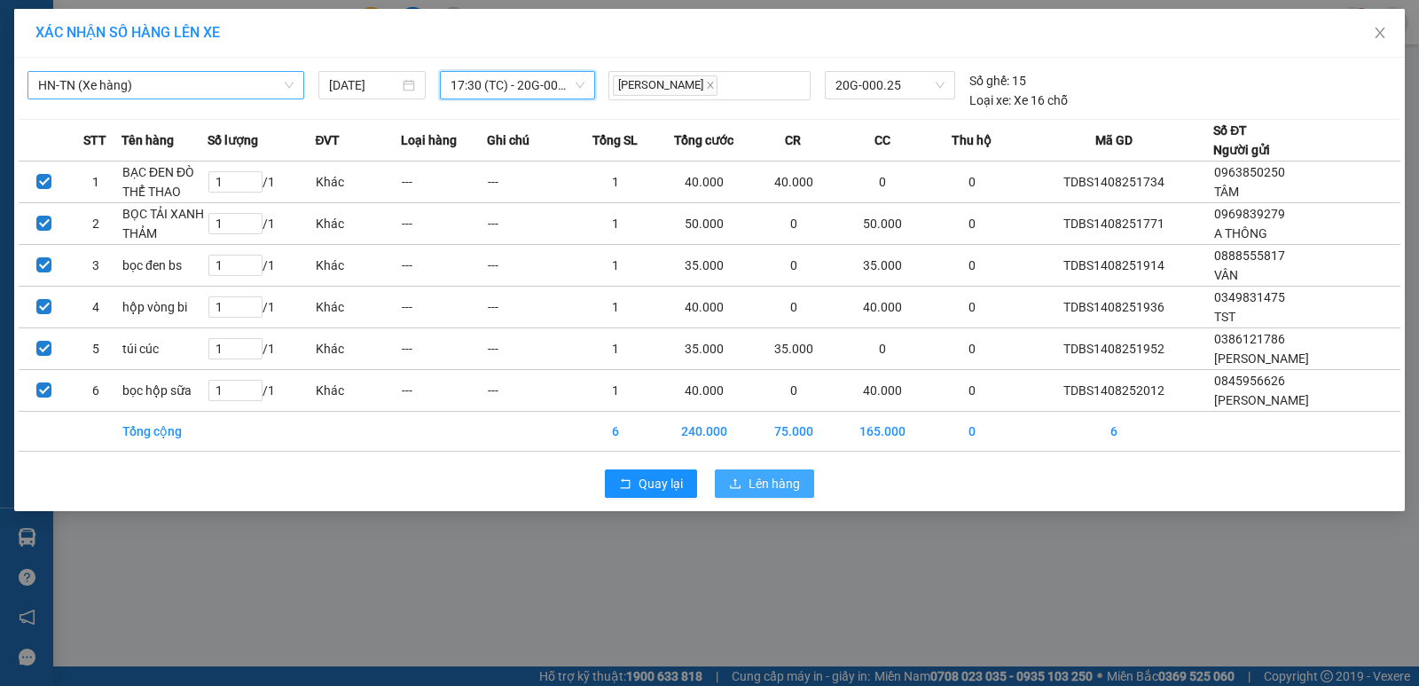
click at [777, 489] on span "Lên hàng" at bounding box center [774, 484] width 51 height 20
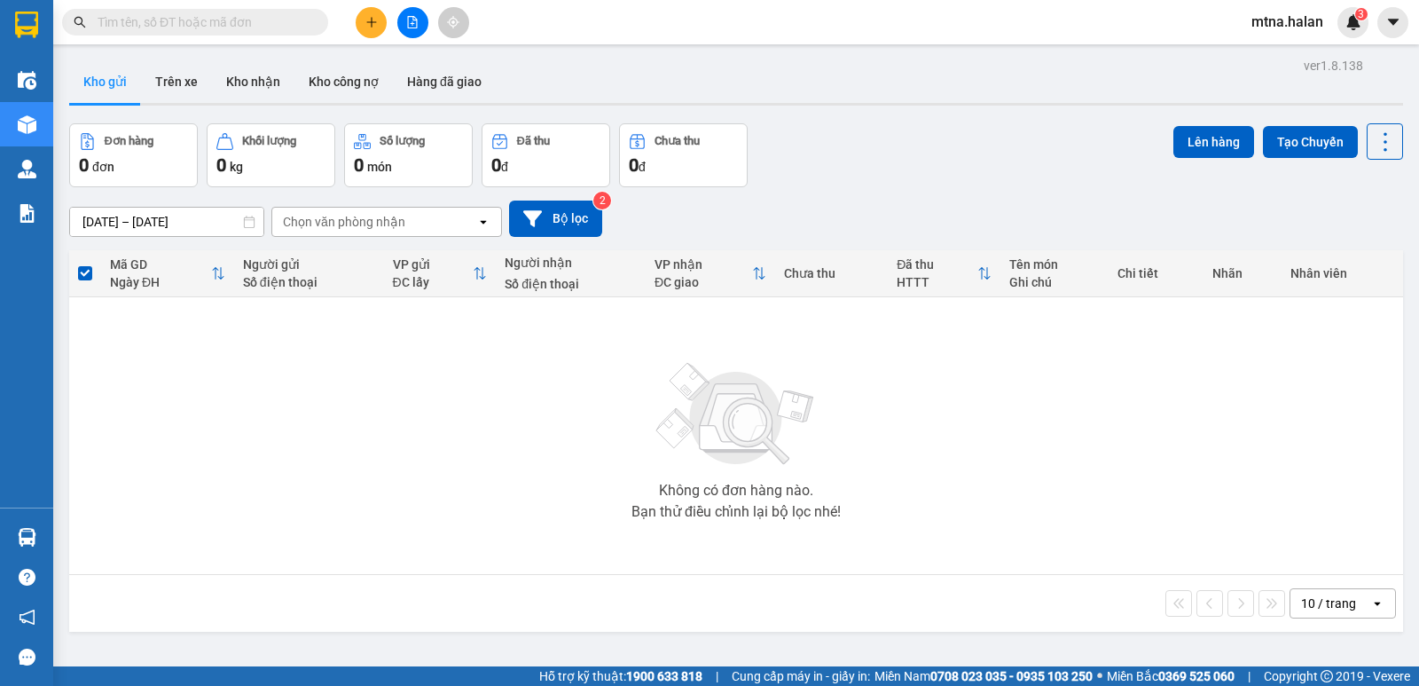
click at [264, 23] on input "text" at bounding box center [202, 22] width 209 height 20
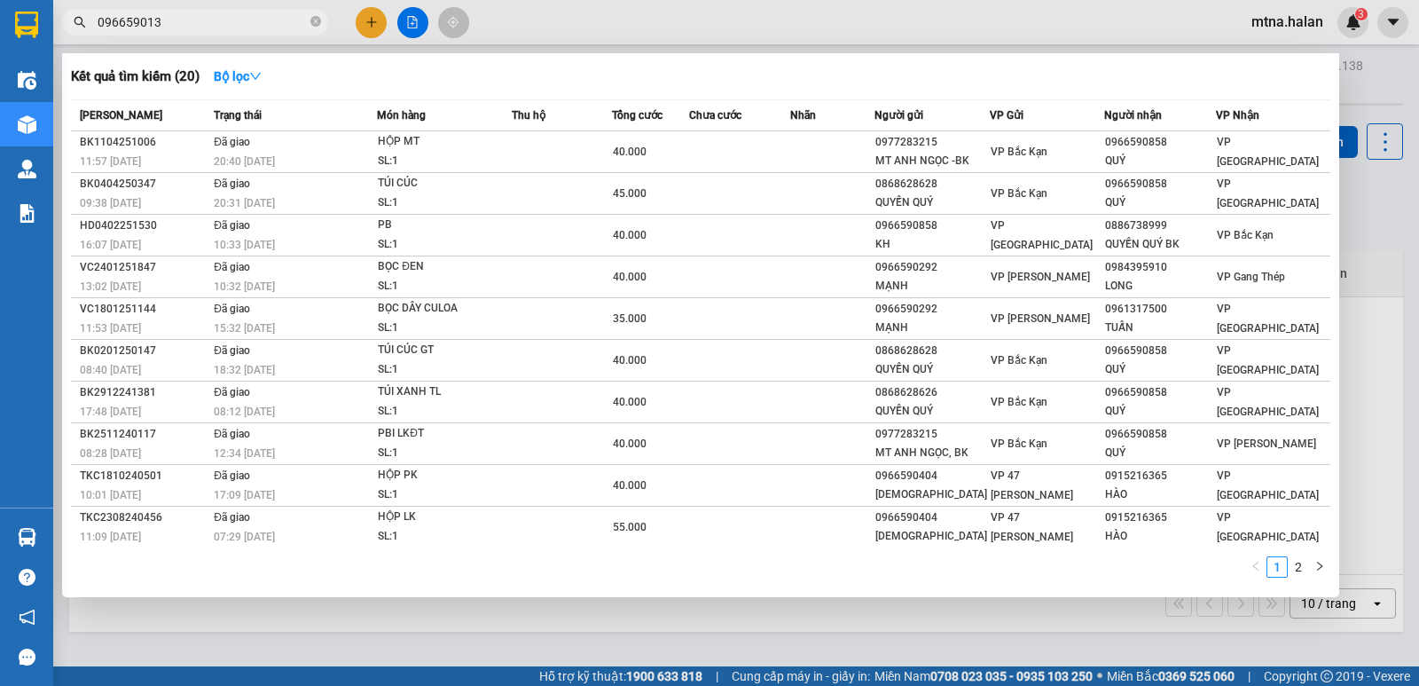
type input "0966590139"
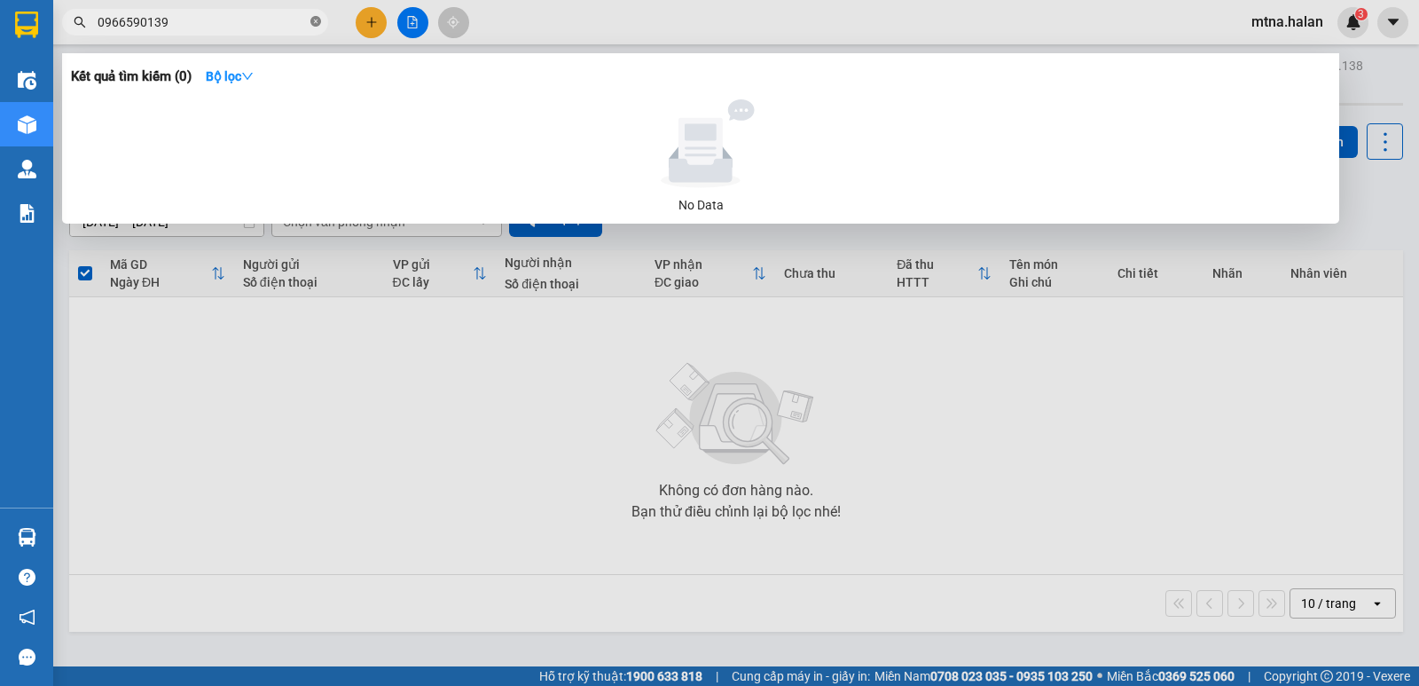
click at [315, 25] on icon "close-circle" at bounding box center [315, 21] width 11 height 11
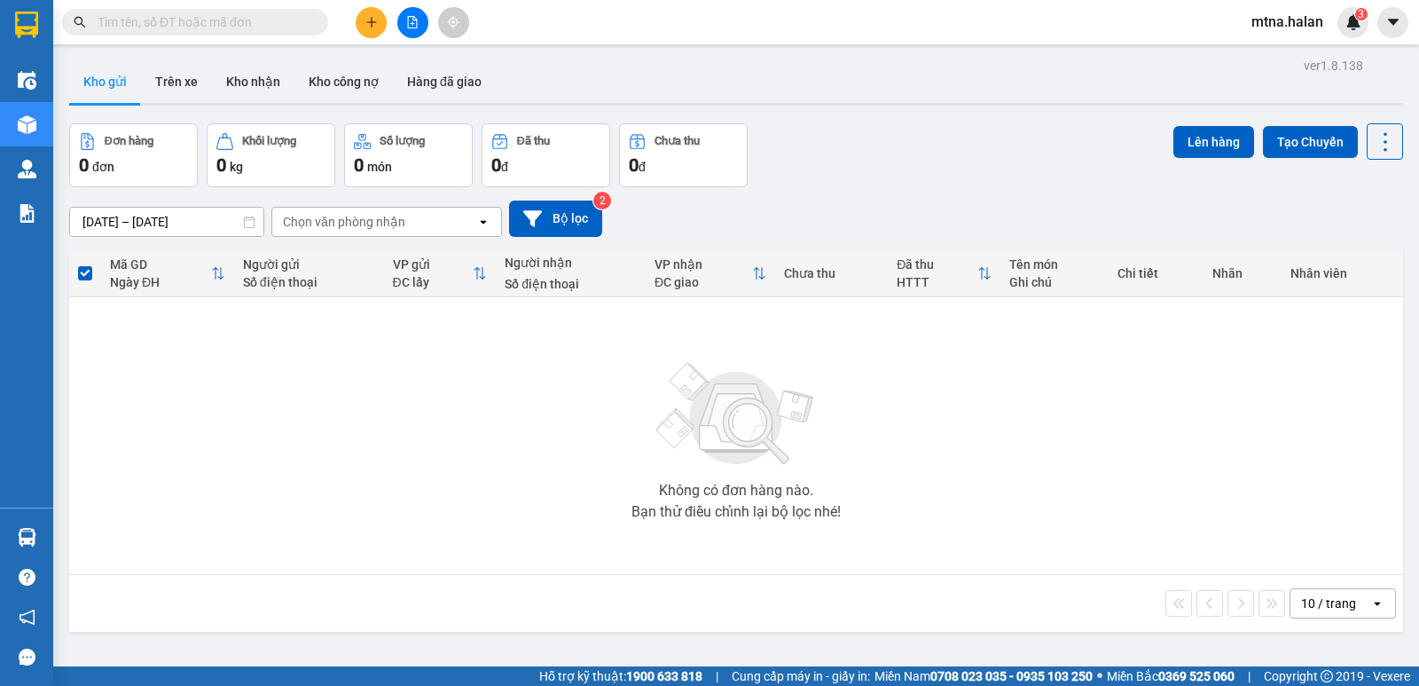
click at [271, 20] on input "text" at bounding box center [202, 22] width 209 height 20
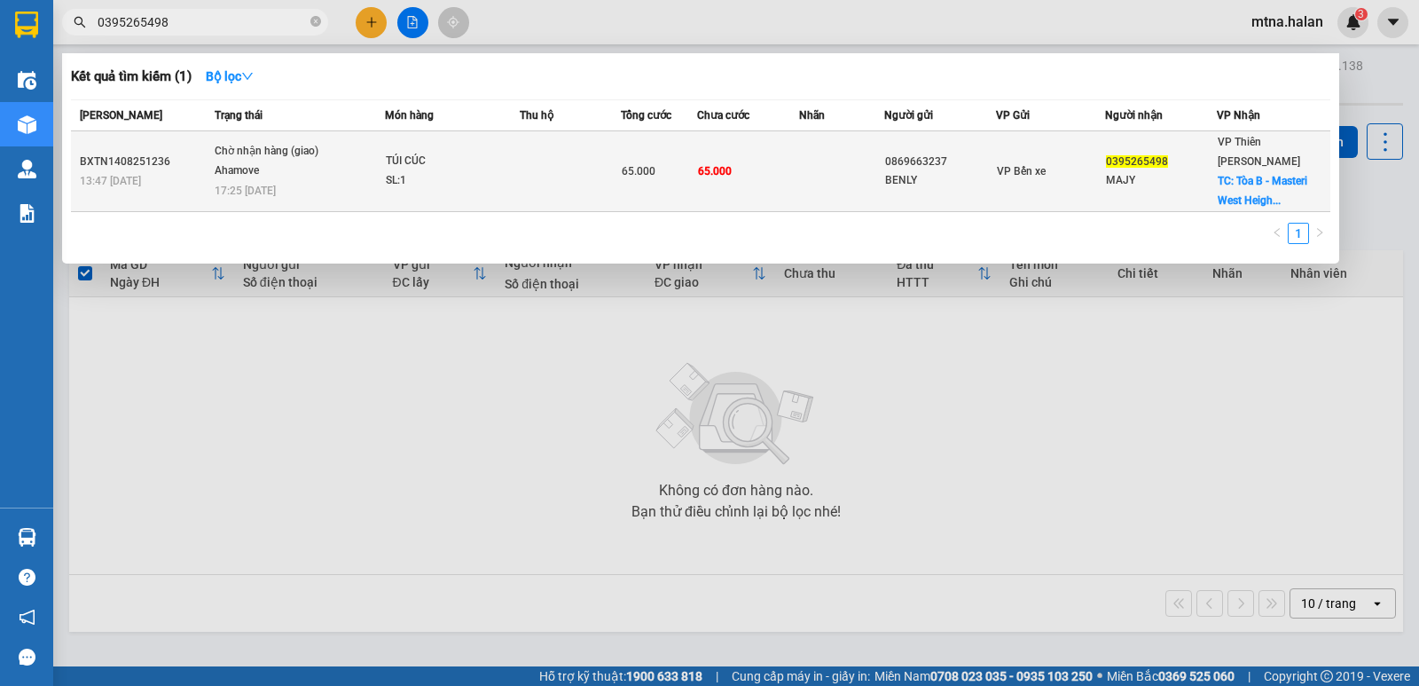
type input "0395265498"
click at [814, 152] on td at bounding box center [841, 171] width 84 height 81
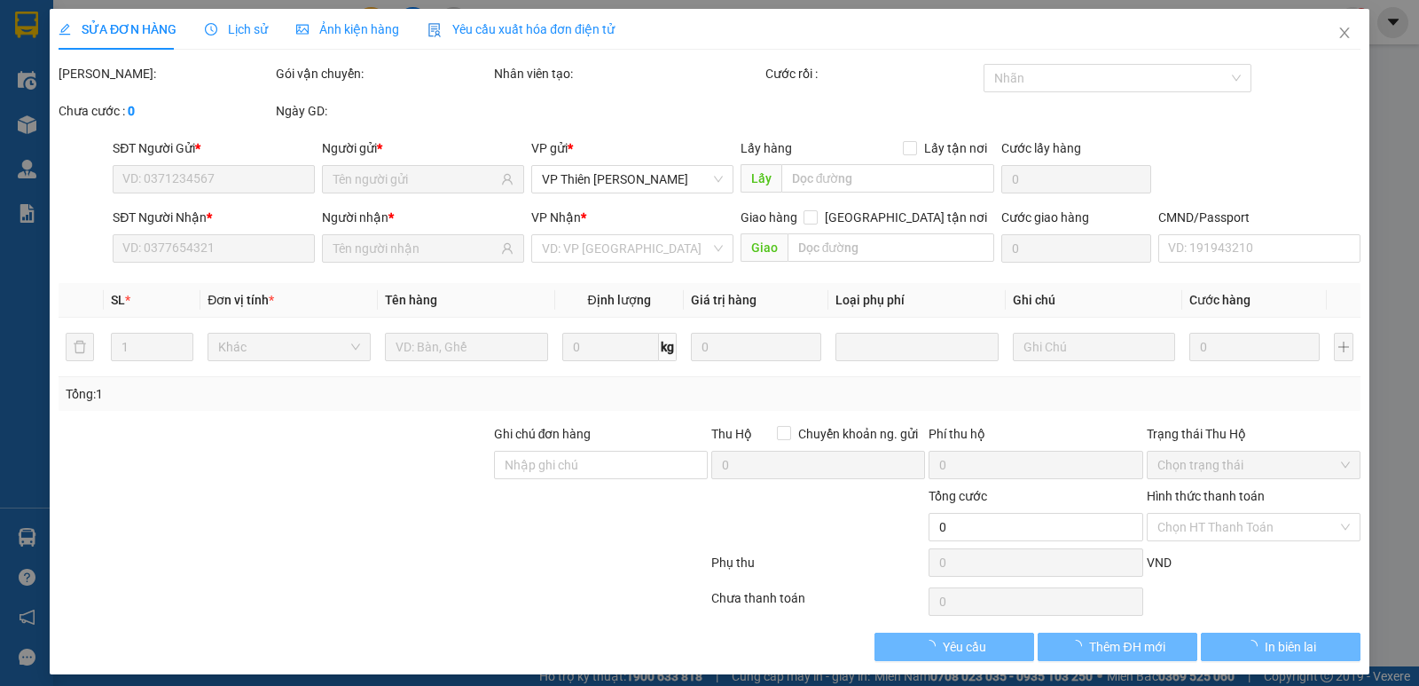
type input "0869663237"
type input "BENLY"
type input "0395265498"
type input "MAJY"
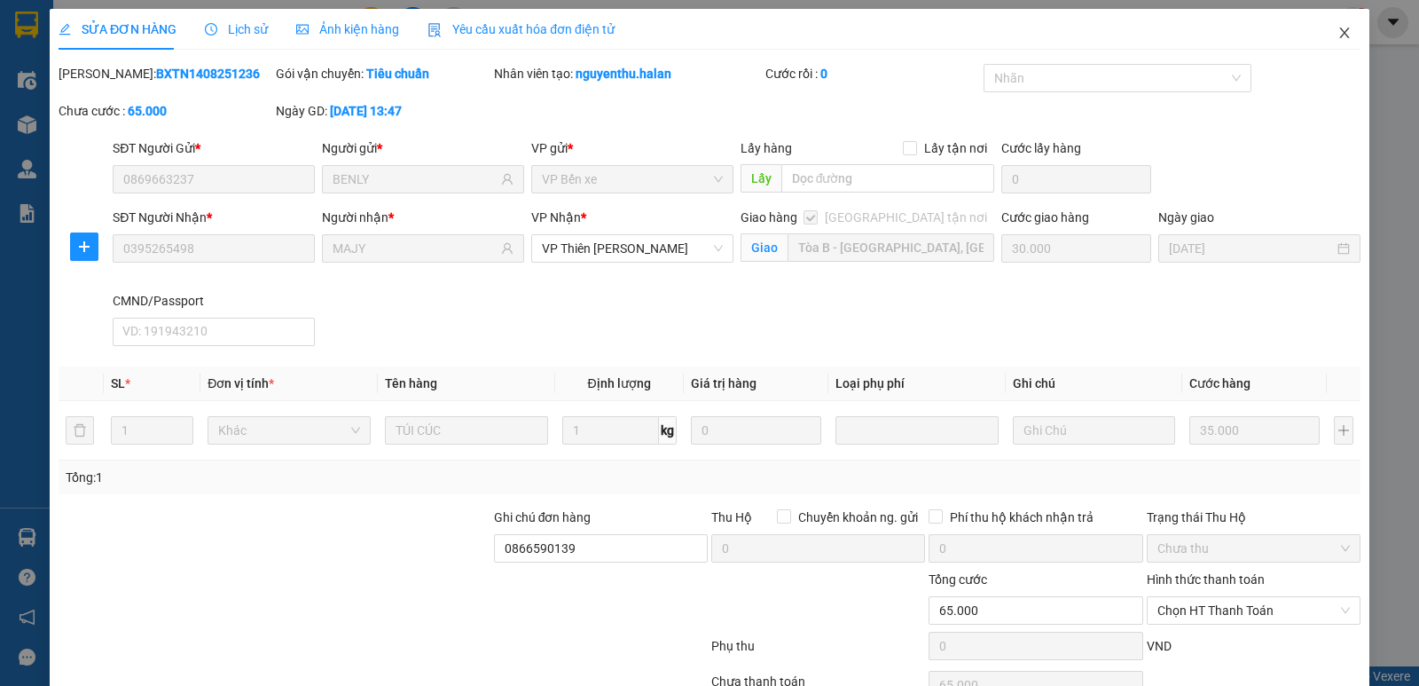
click at [1337, 31] on icon "close" at bounding box center [1344, 33] width 14 height 14
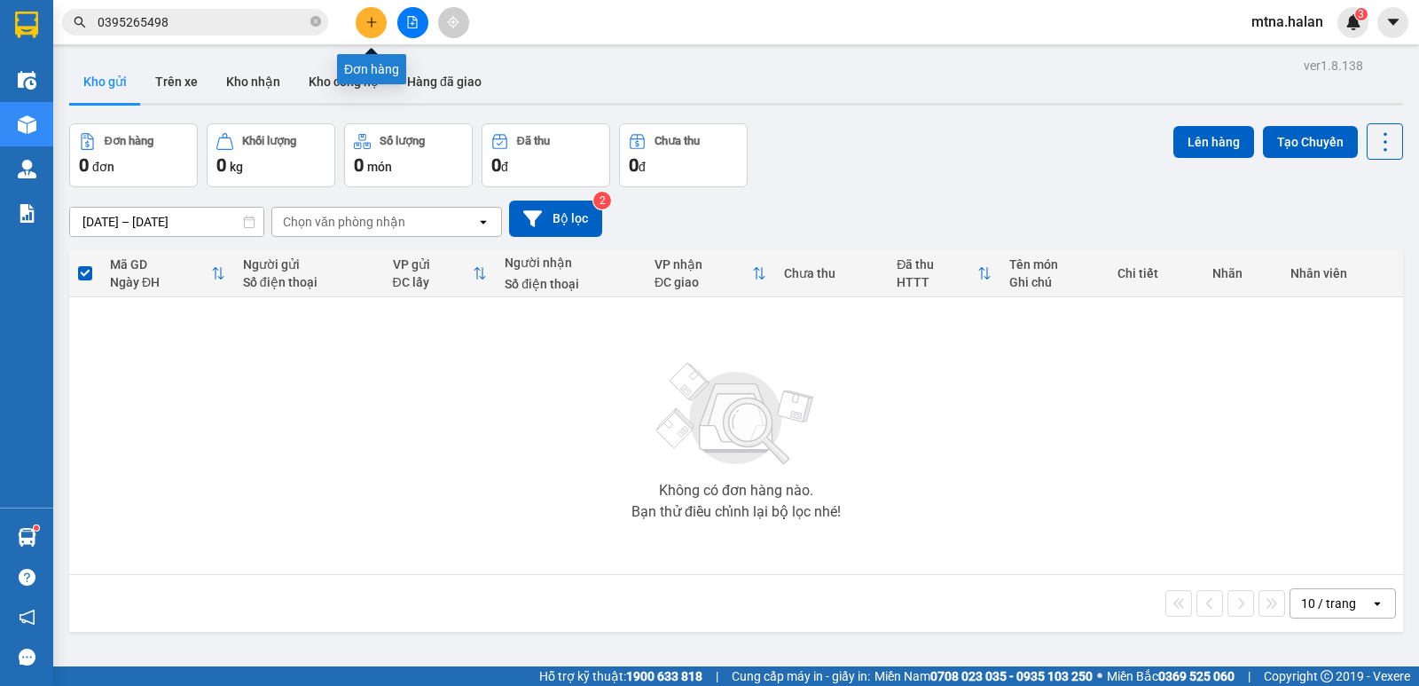
click at [366, 20] on icon "plus" at bounding box center [371, 22] width 12 height 12
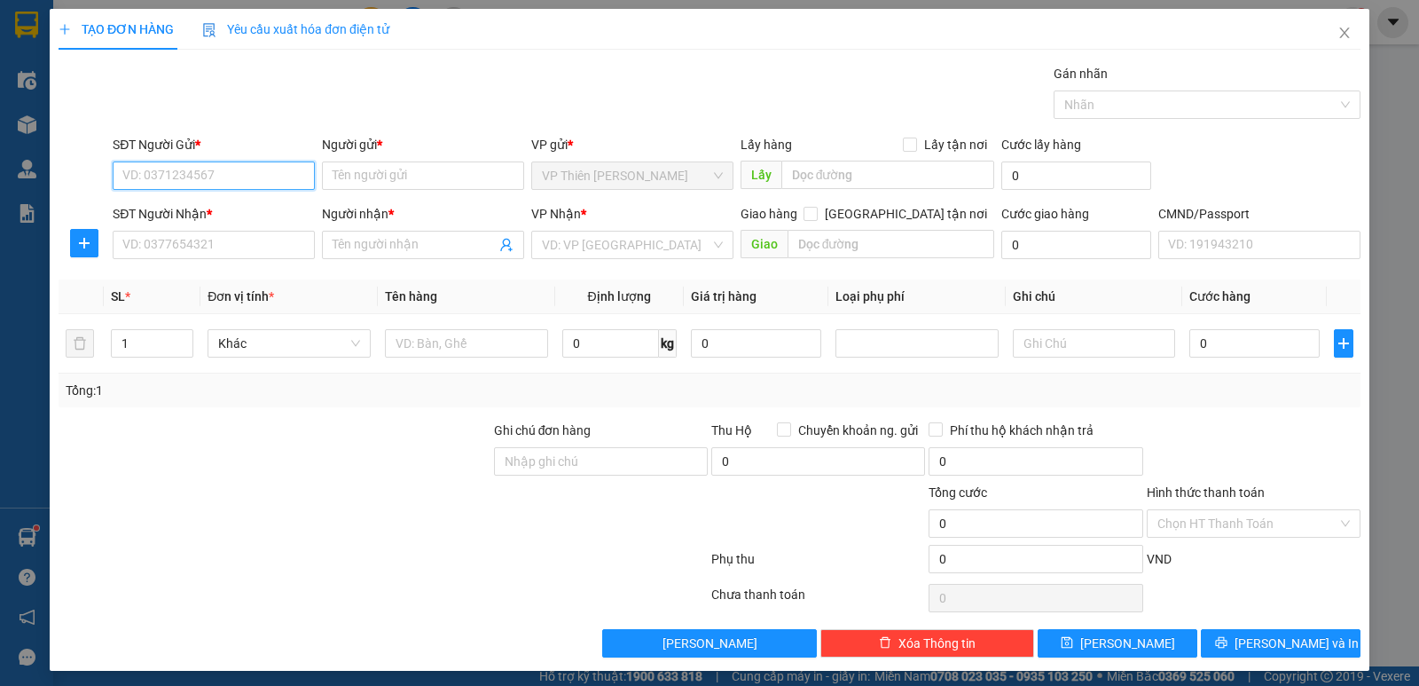
click at [239, 172] on input "SĐT Người Gửi *" at bounding box center [214, 175] width 202 height 28
click at [130, 205] on div "0971404842 - MAI" at bounding box center [211, 211] width 179 height 20
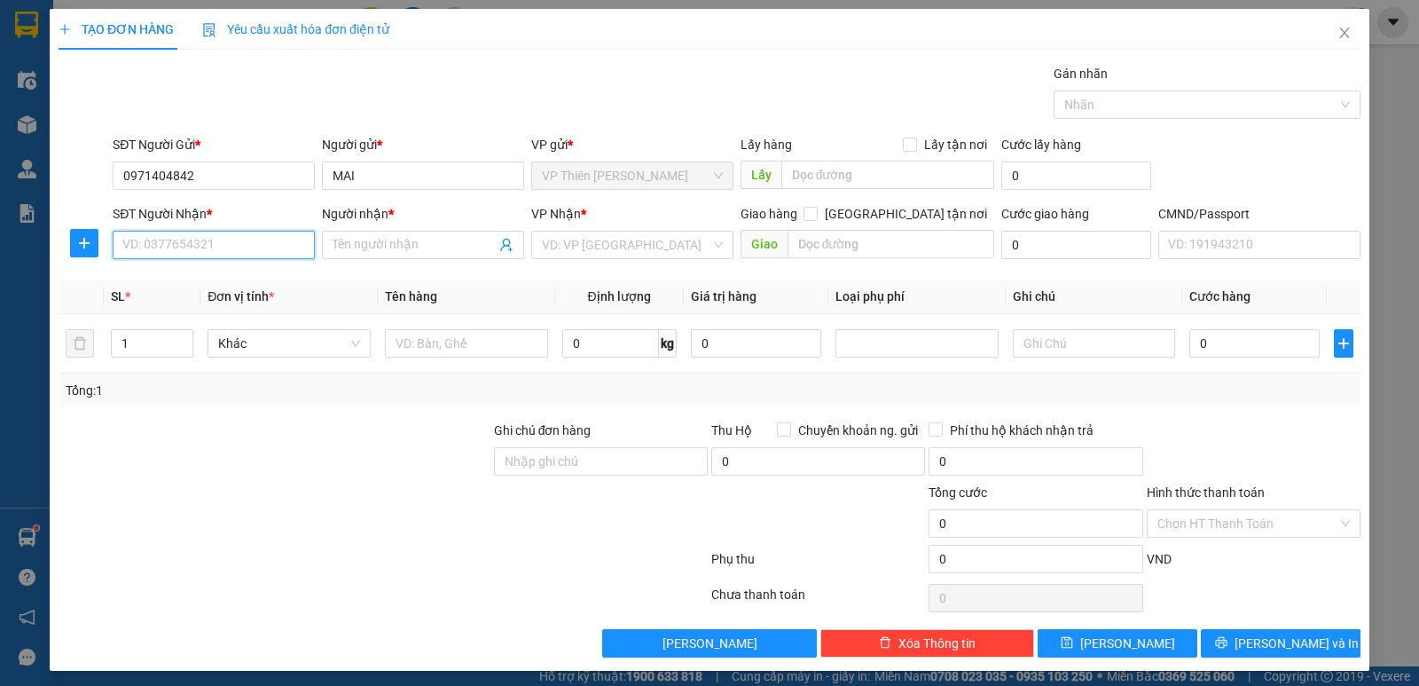
click at [214, 245] on input "SĐT Người Nhận *" at bounding box center [214, 245] width 202 height 28
click at [183, 278] on div "0979186636 - SỸ" at bounding box center [211, 280] width 179 height 20
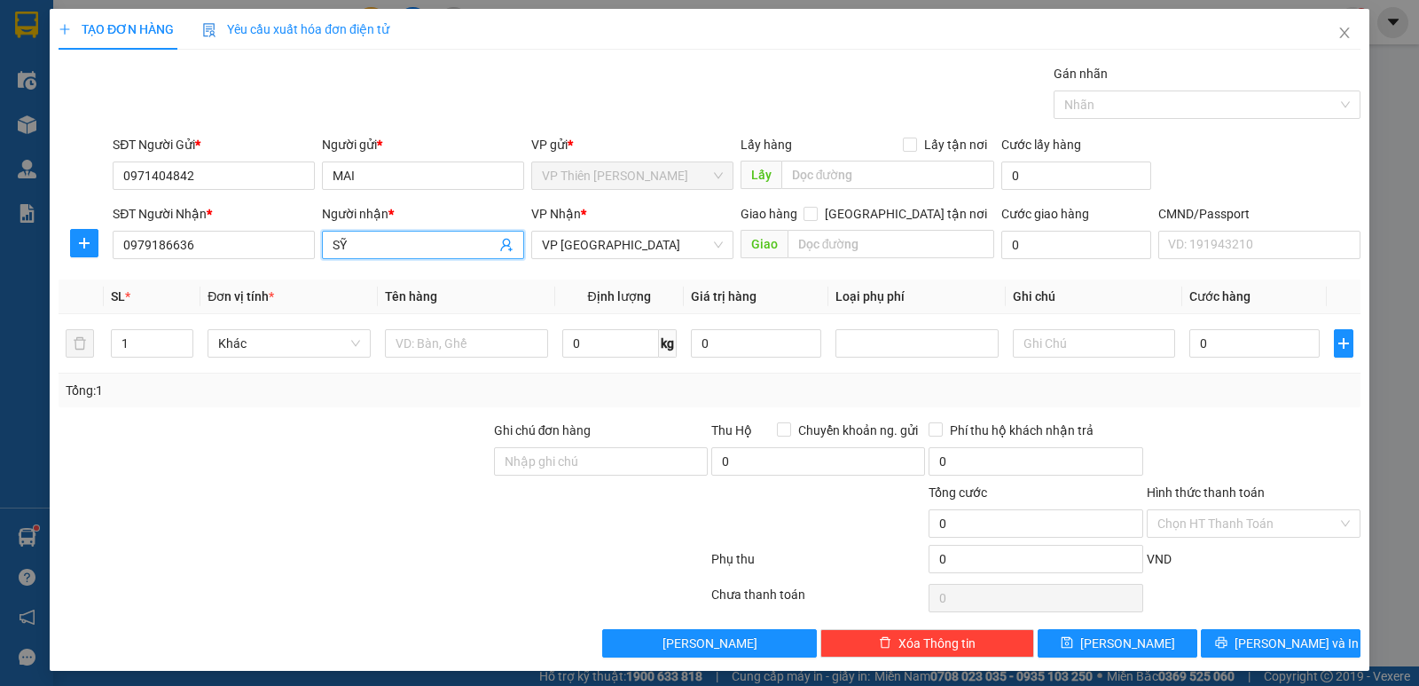
click at [357, 244] on input "SỸ" at bounding box center [414, 245] width 163 height 20
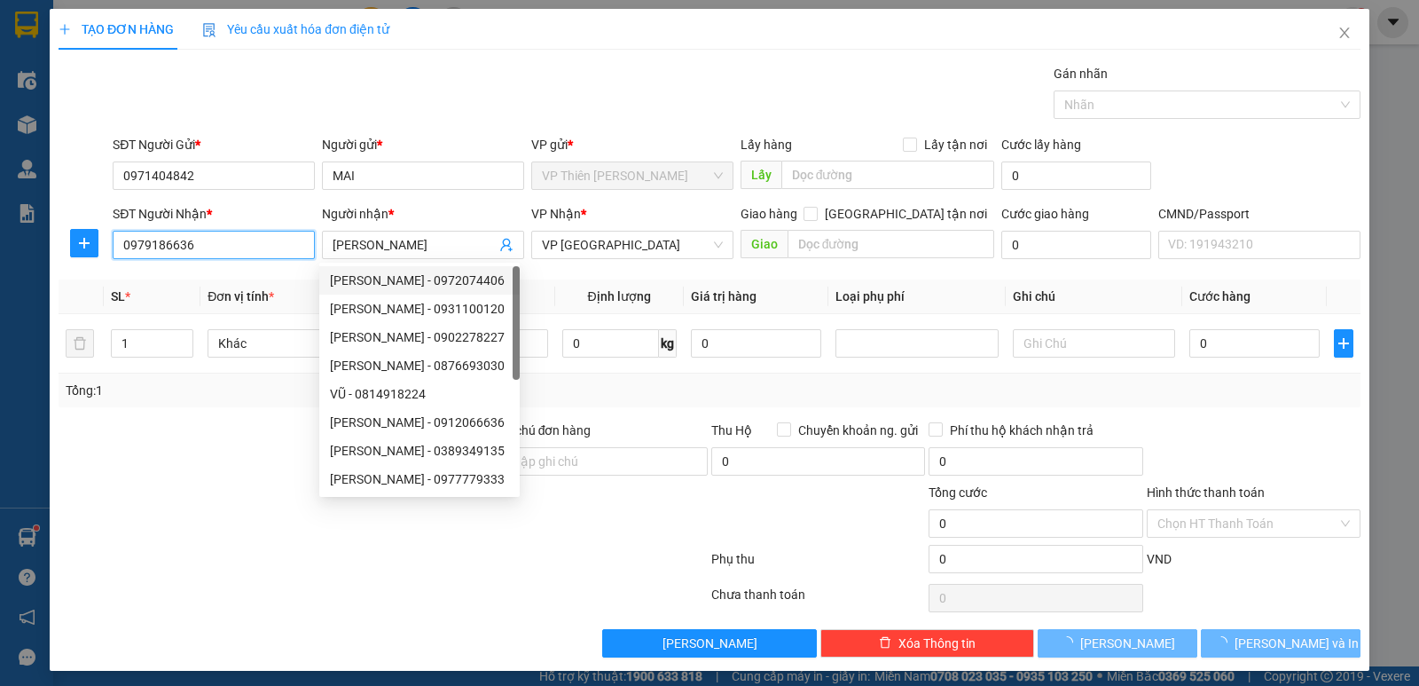
click at [245, 244] on input "0979186636" at bounding box center [214, 245] width 202 height 28
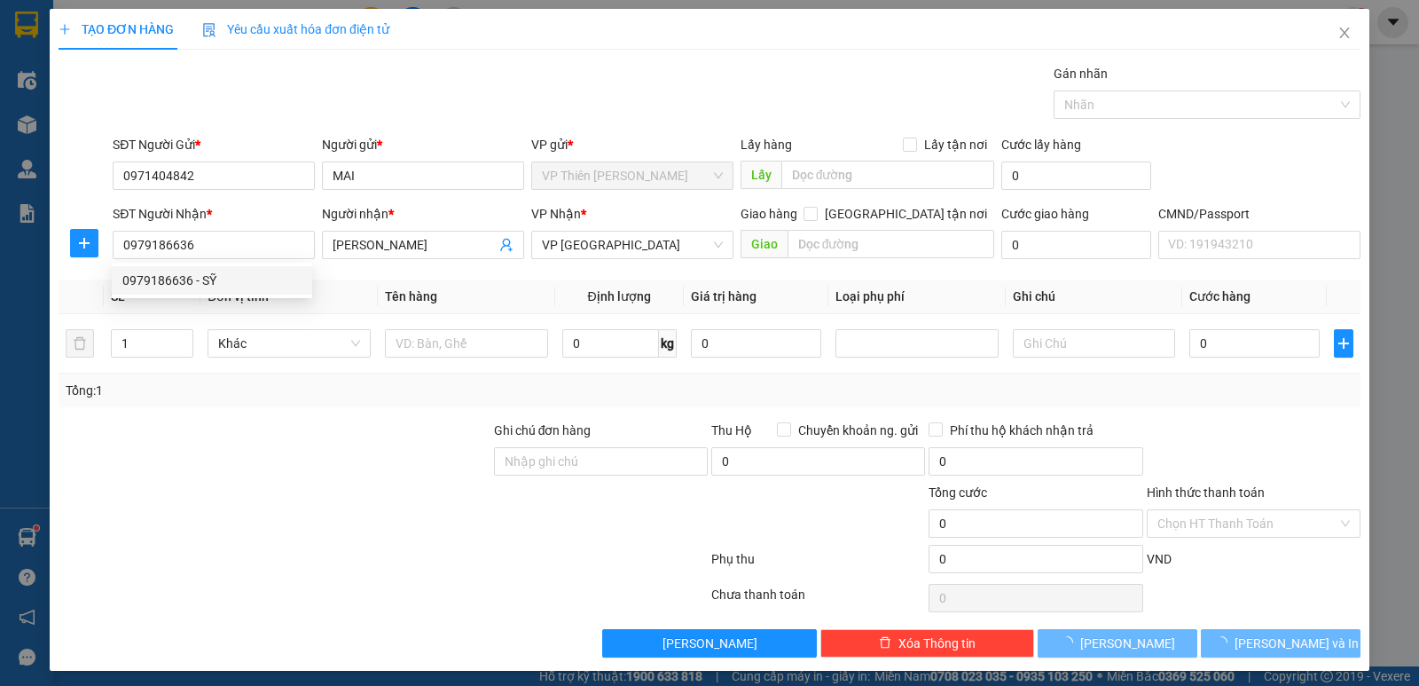
click at [387, 538] on div at bounding box center [274, 513] width 435 height 62
click at [482, 337] on input "text" at bounding box center [466, 343] width 163 height 28
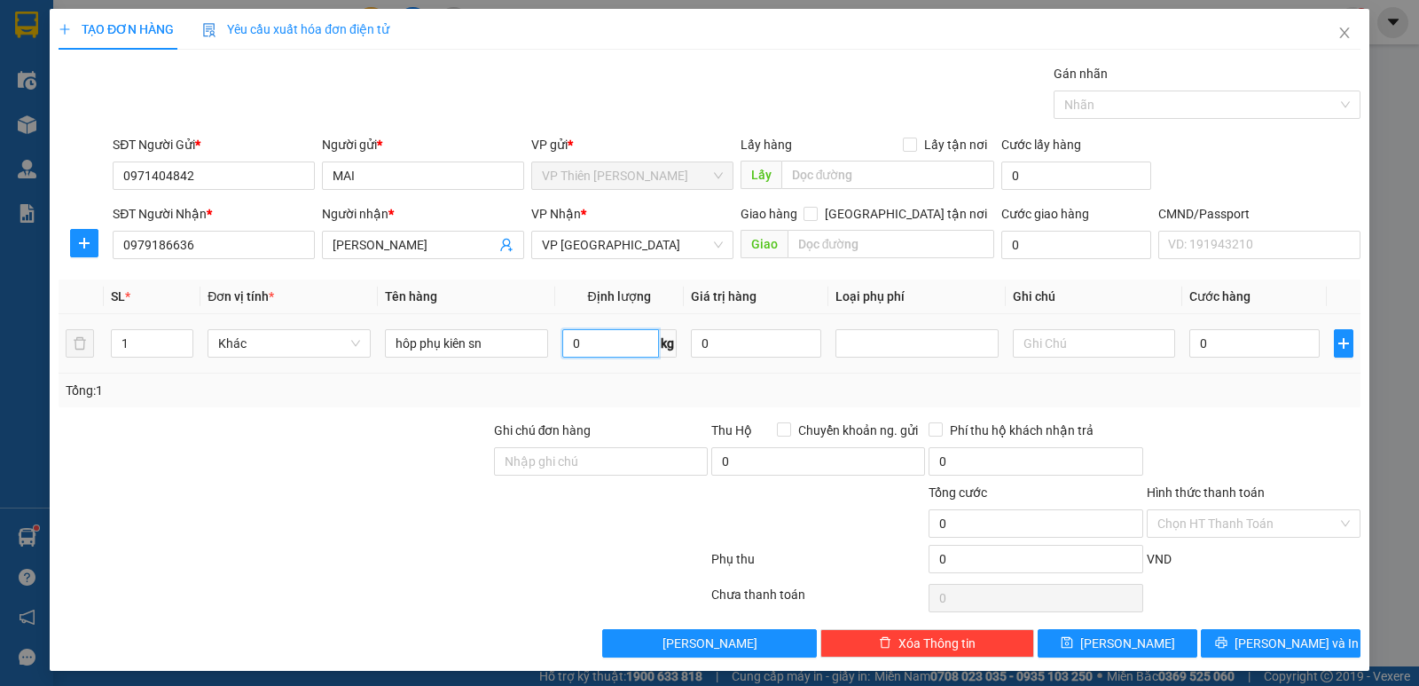
click at [589, 335] on input "0" at bounding box center [610, 343] width 97 height 28
click at [1243, 340] on input "0" at bounding box center [1254, 343] width 130 height 28
click at [1272, 641] on span "[PERSON_NAME] và In" at bounding box center [1296, 643] width 124 height 20
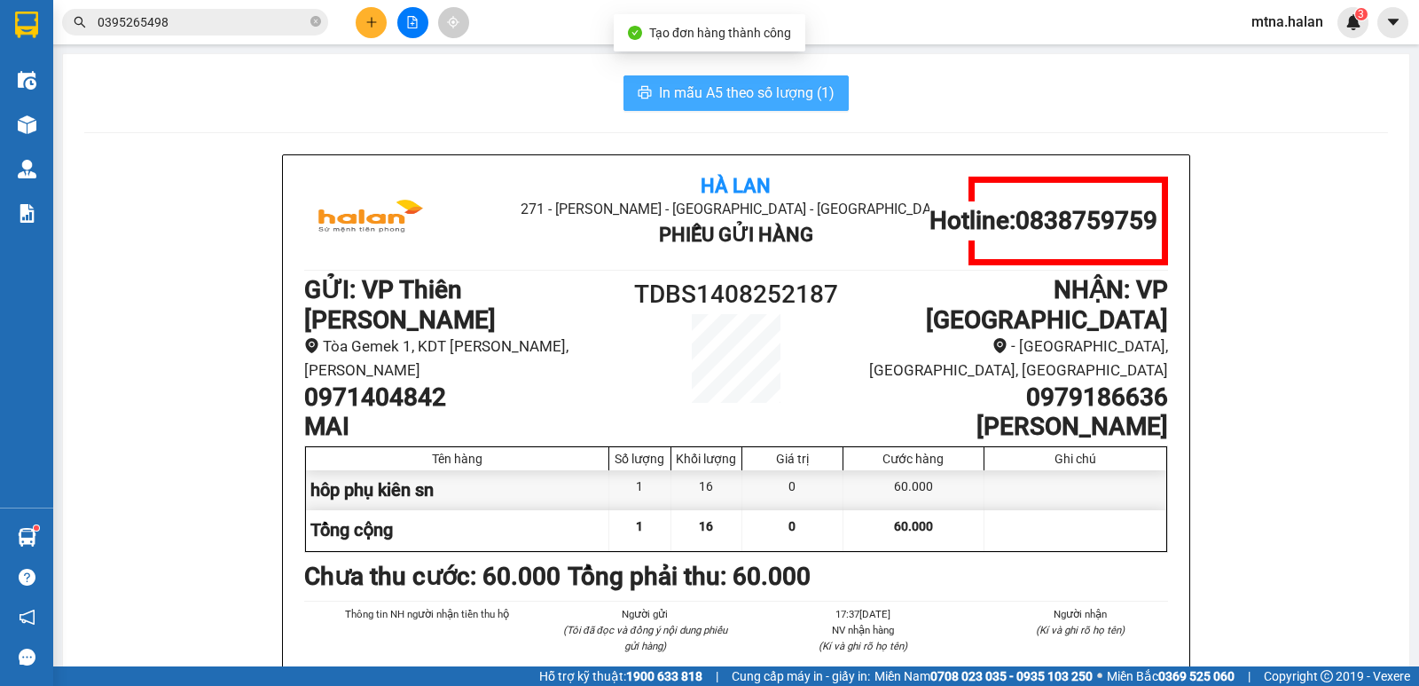
click at [744, 84] on span "In mẫu A5 theo số lượng (1)" at bounding box center [747, 93] width 176 height 22
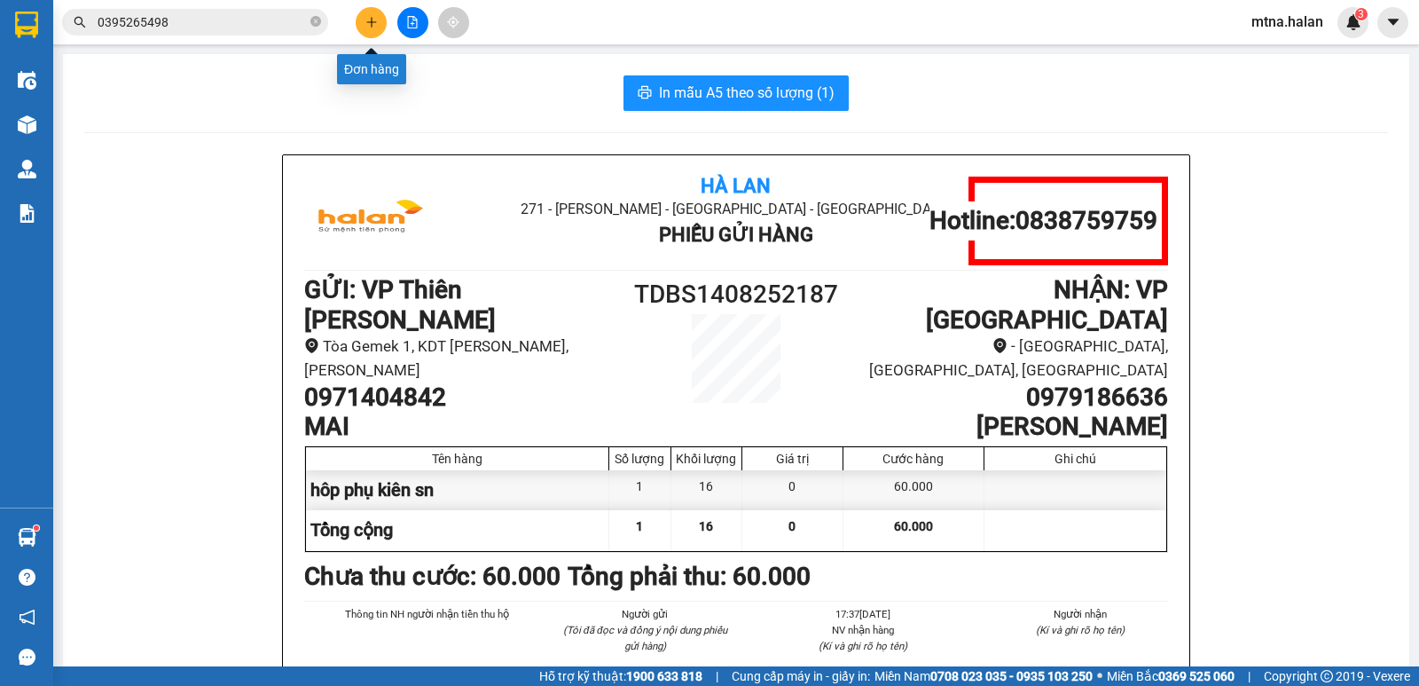
click at [366, 21] on icon "plus" at bounding box center [371, 22] width 12 height 12
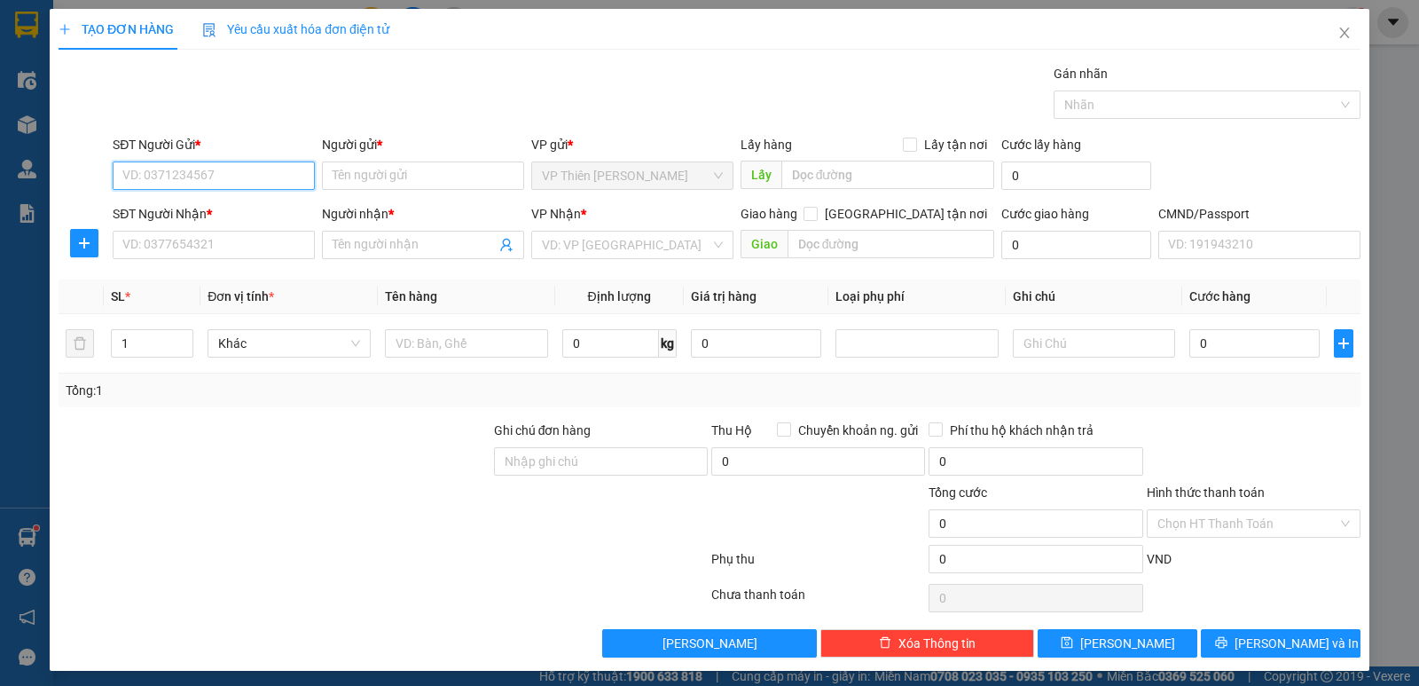
click at [237, 179] on input "SĐT Người Gửi *" at bounding box center [214, 175] width 202 height 28
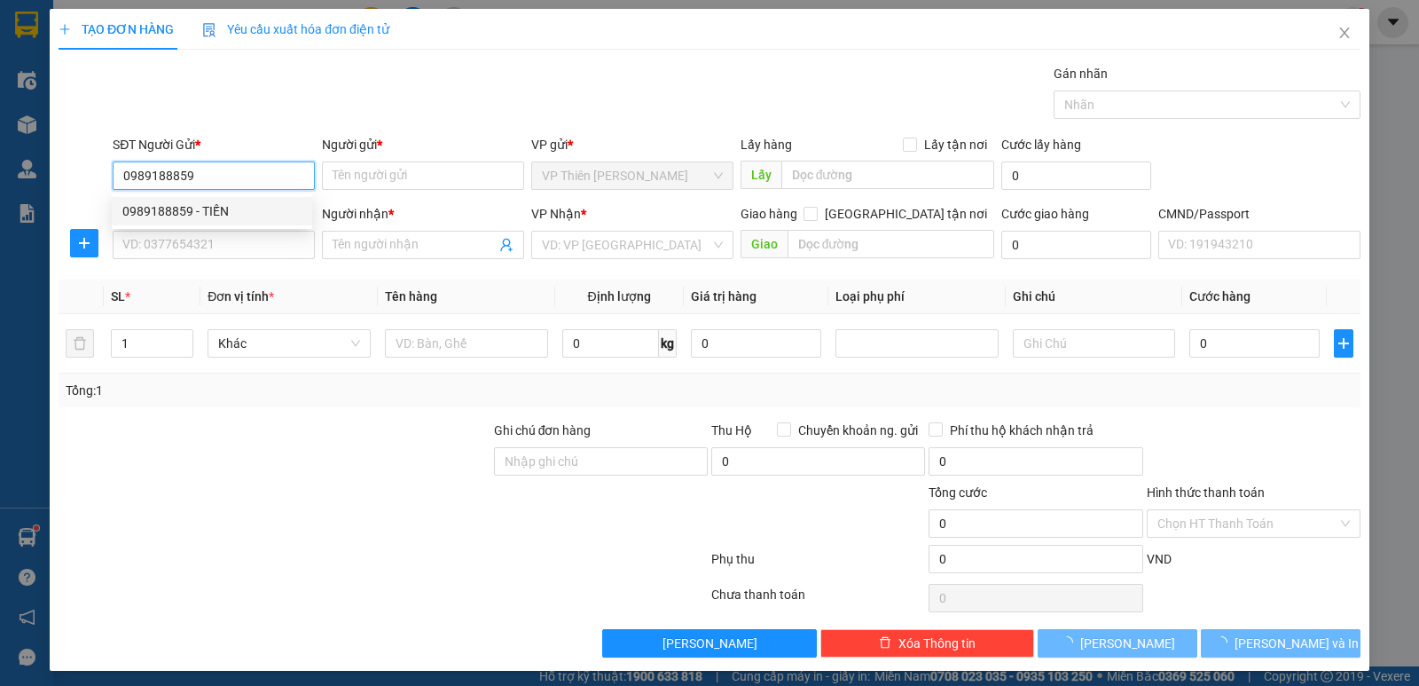
click at [205, 211] on div "0989188859 - TIẾN" at bounding box center [211, 211] width 179 height 20
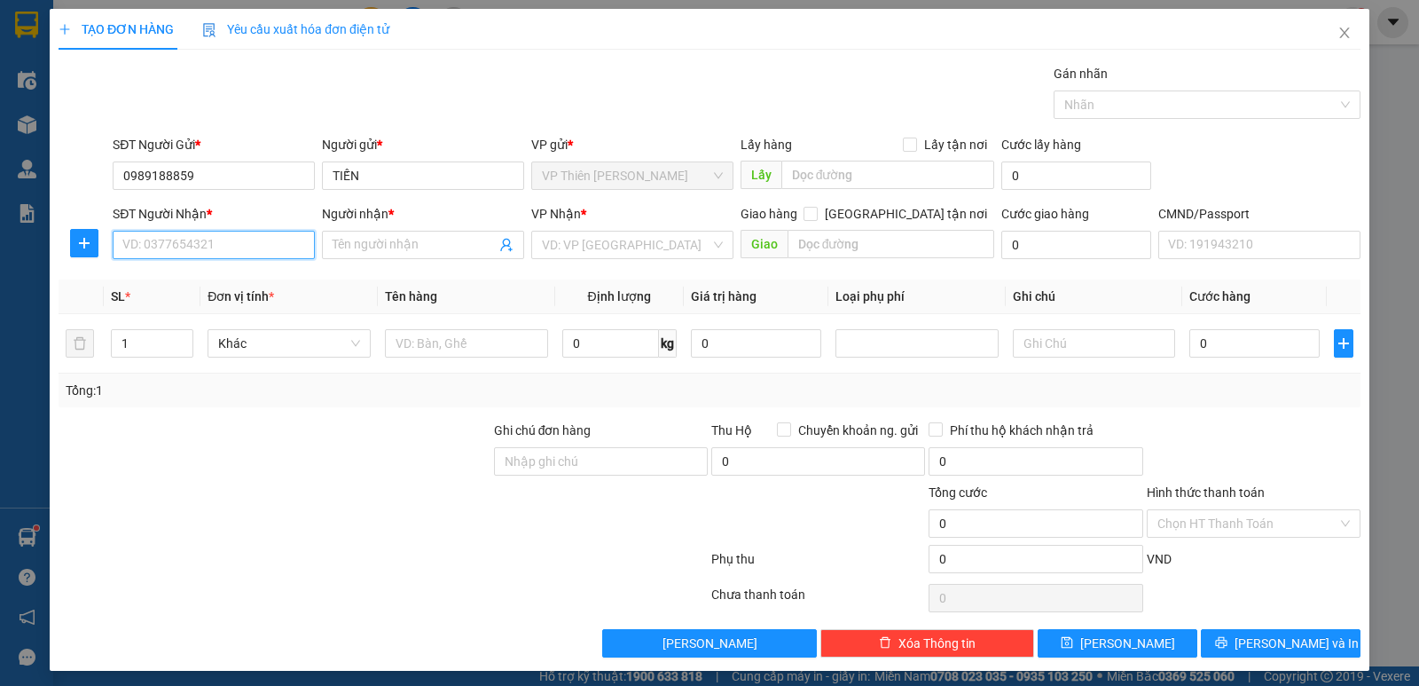
click at [222, 238] on input "SĐT Người Nhận *" at bounding box center [214, 245] width 202 height 28
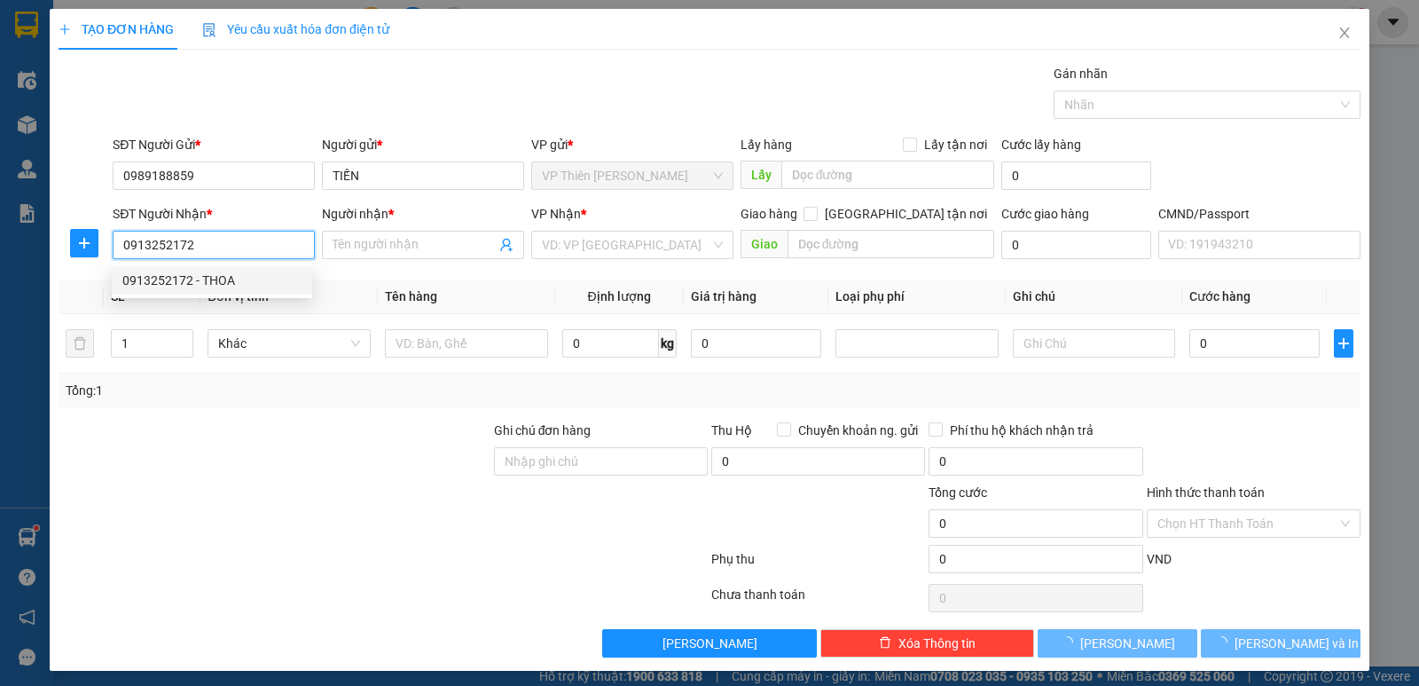
click at [174, 278] on div "0913252172 - THOA" at bounding box center [211, 280] width 179 height 20
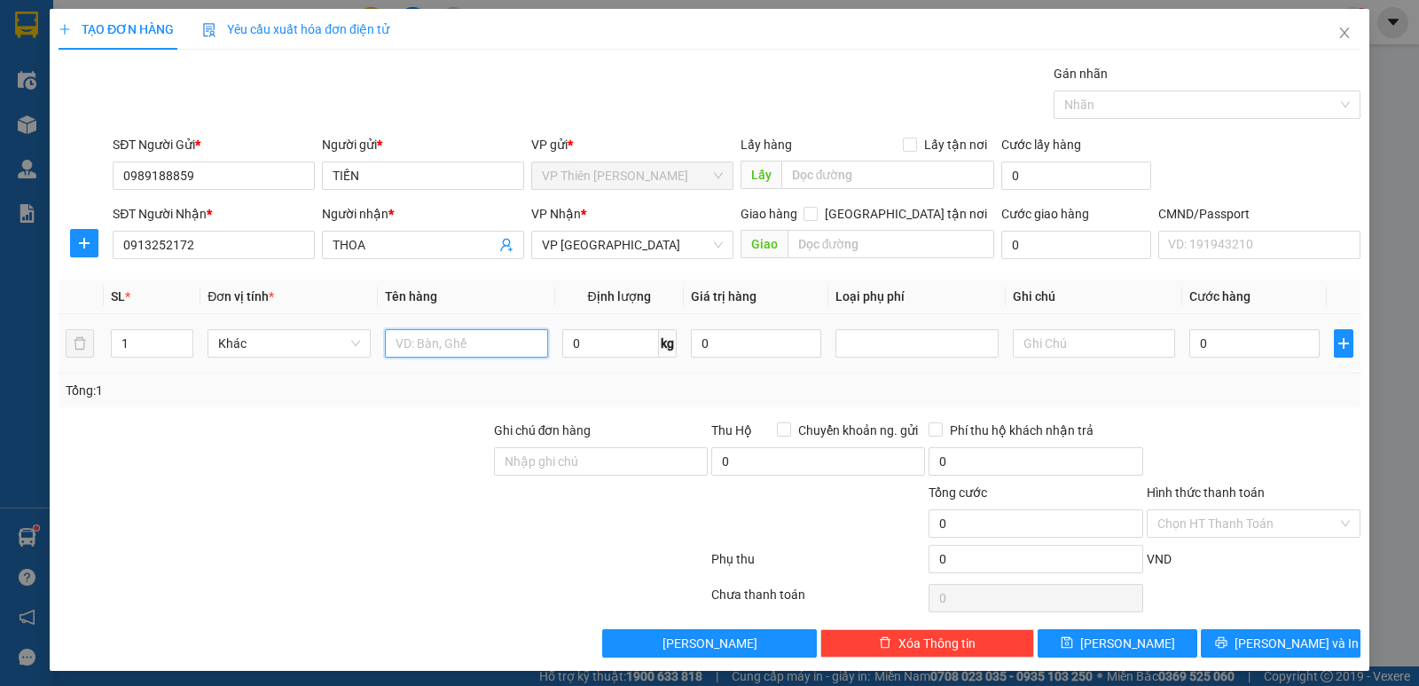
click at [483, 337] on input "text" at bounding box center [466, 343] width 163 height 28
click at [604, 352] on input "0" at bounding box center [610, 343] width 97 height 28
click at [1244, 338] on input "0" at bounding box center [1254, 343] width 130 height 28
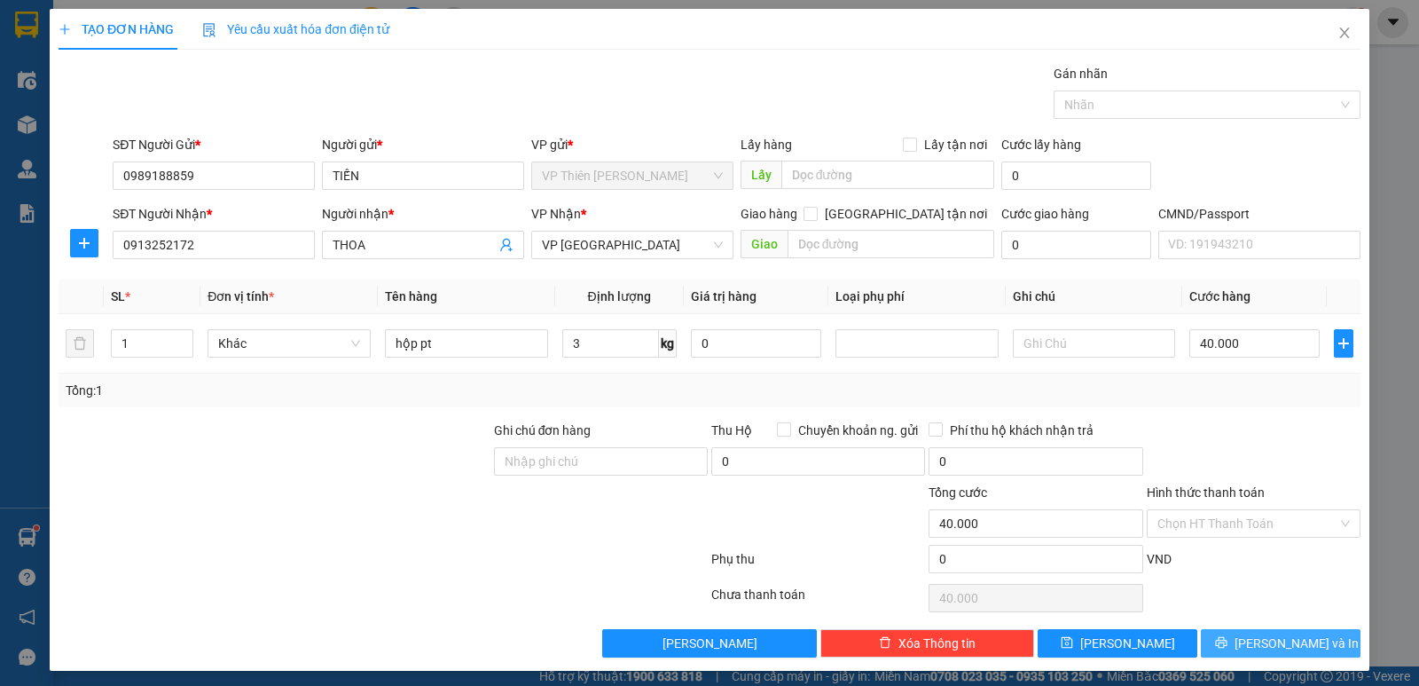
click at [1285, 643] on span "[PERSON_NAME] và In" at bounding box center [1296, 643] width 124 height 20
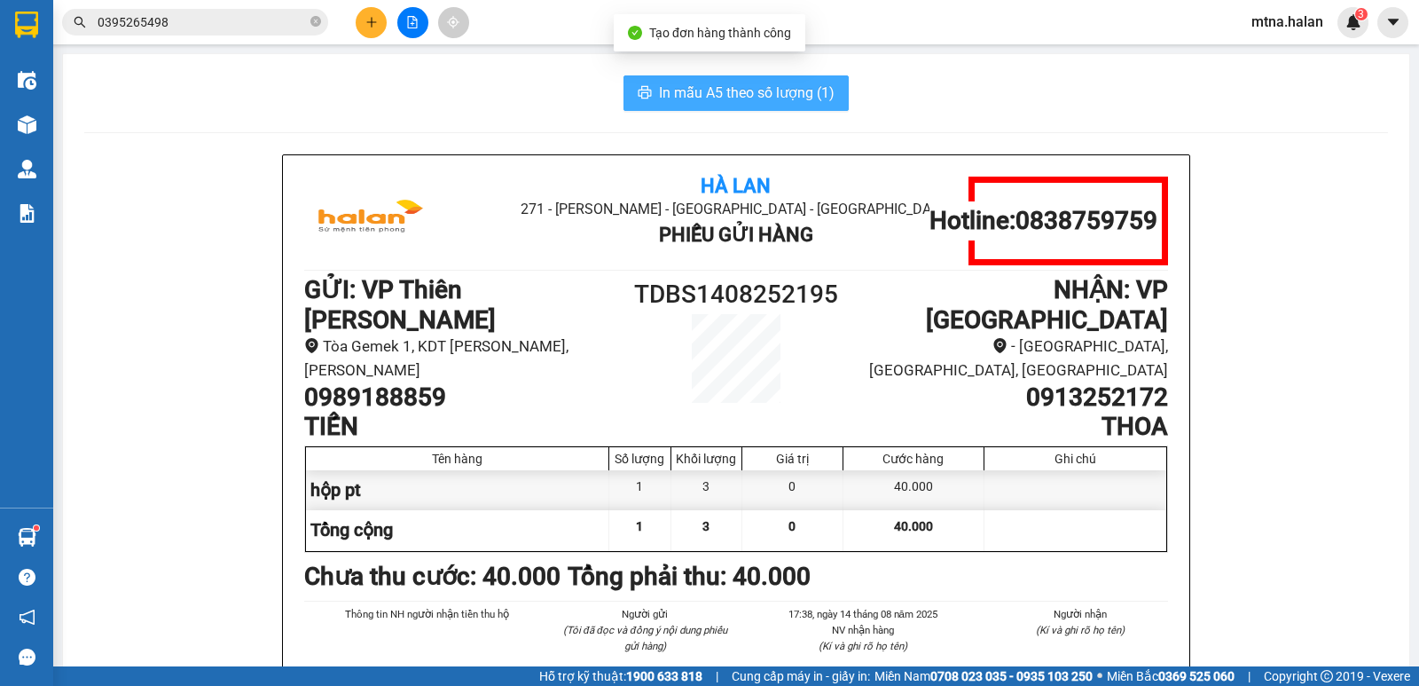
click at [685, 92] on span "In mẫu A5 theo số lượng (1)" at bounding box center [747, 93] width 176 height 22
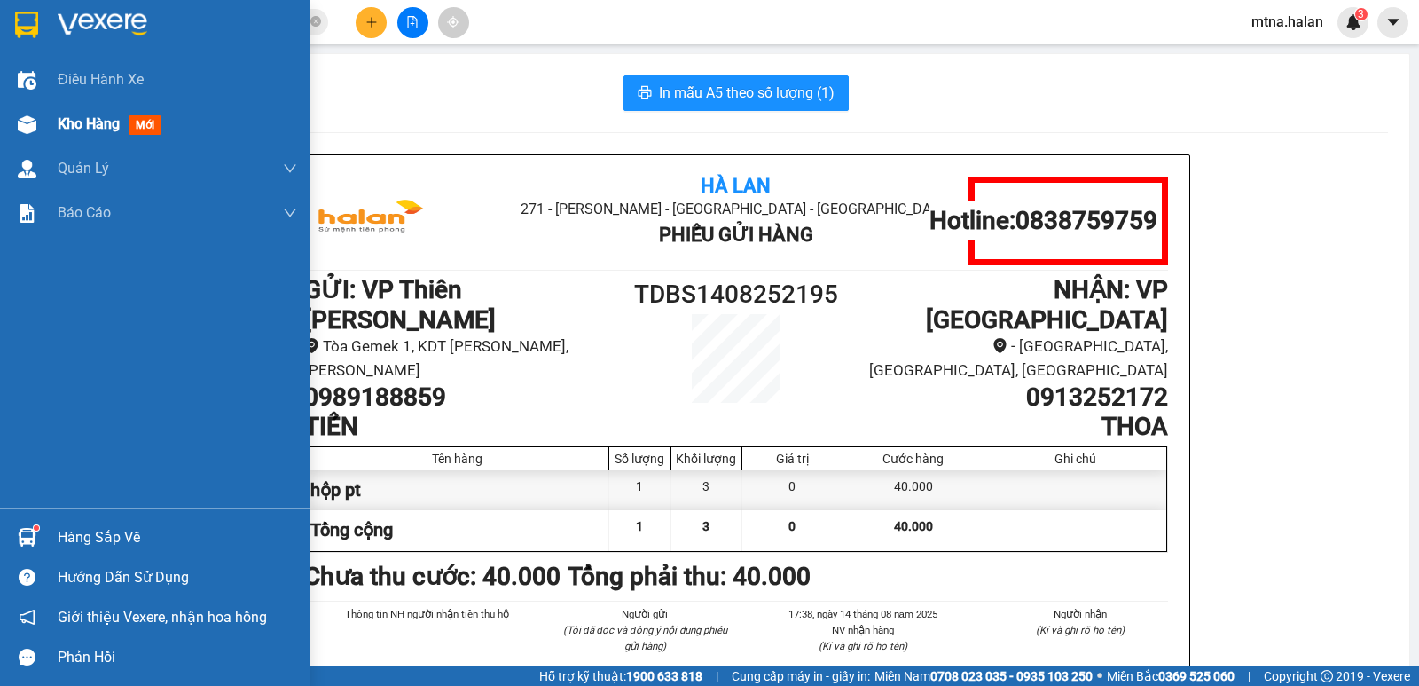
click at [23, 125] on img at bounding box center [27, 124] width 19 height 19
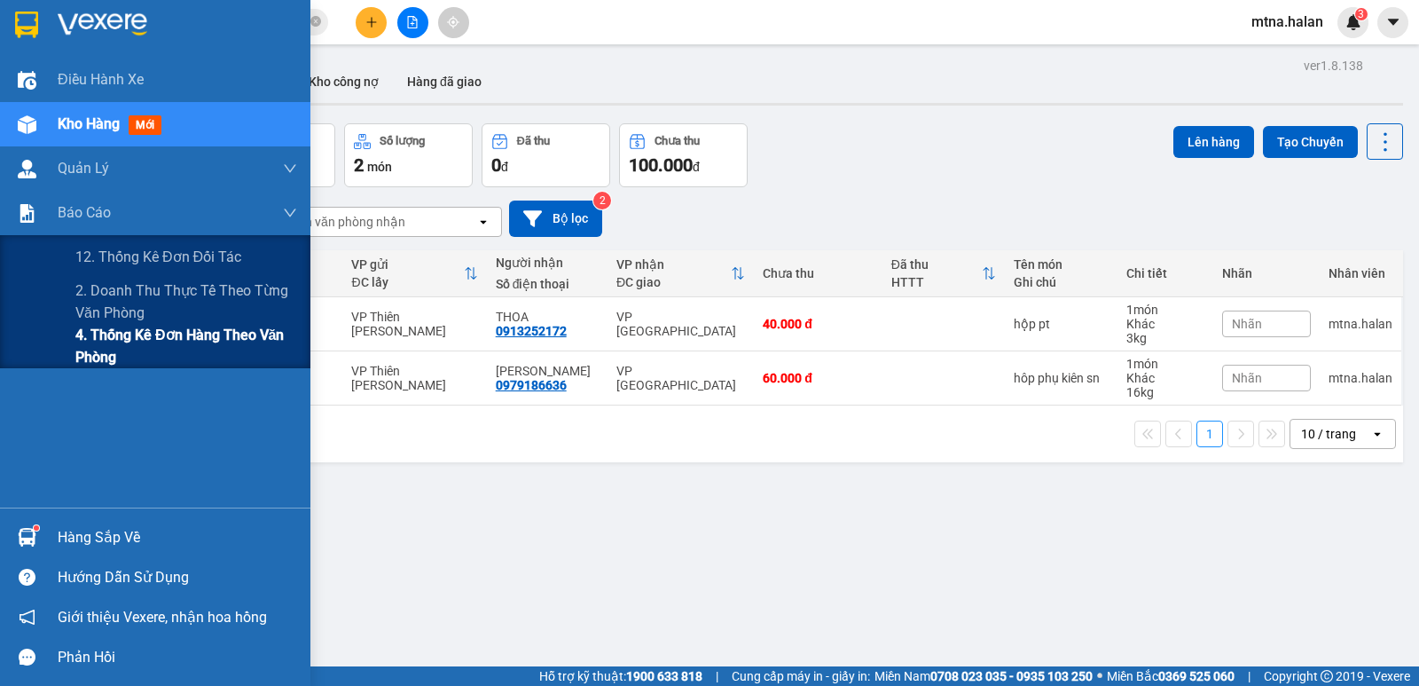
click at [103, 340] on span "4. Thống kê đơn hàng theo văn phòng" at bounding box center [186, 346] width 222 height 44
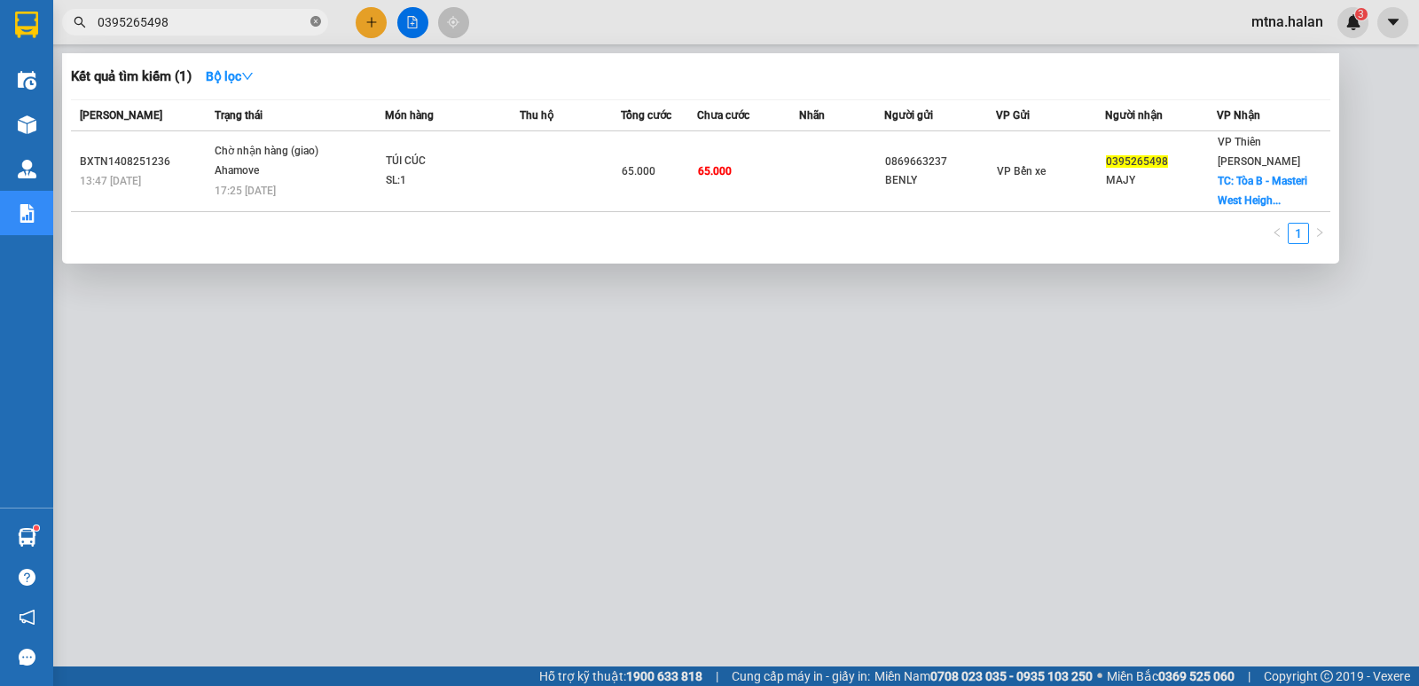
click at [314, 18] on icon "close-circle" at bounding box center [315, 21] width 11 height 11
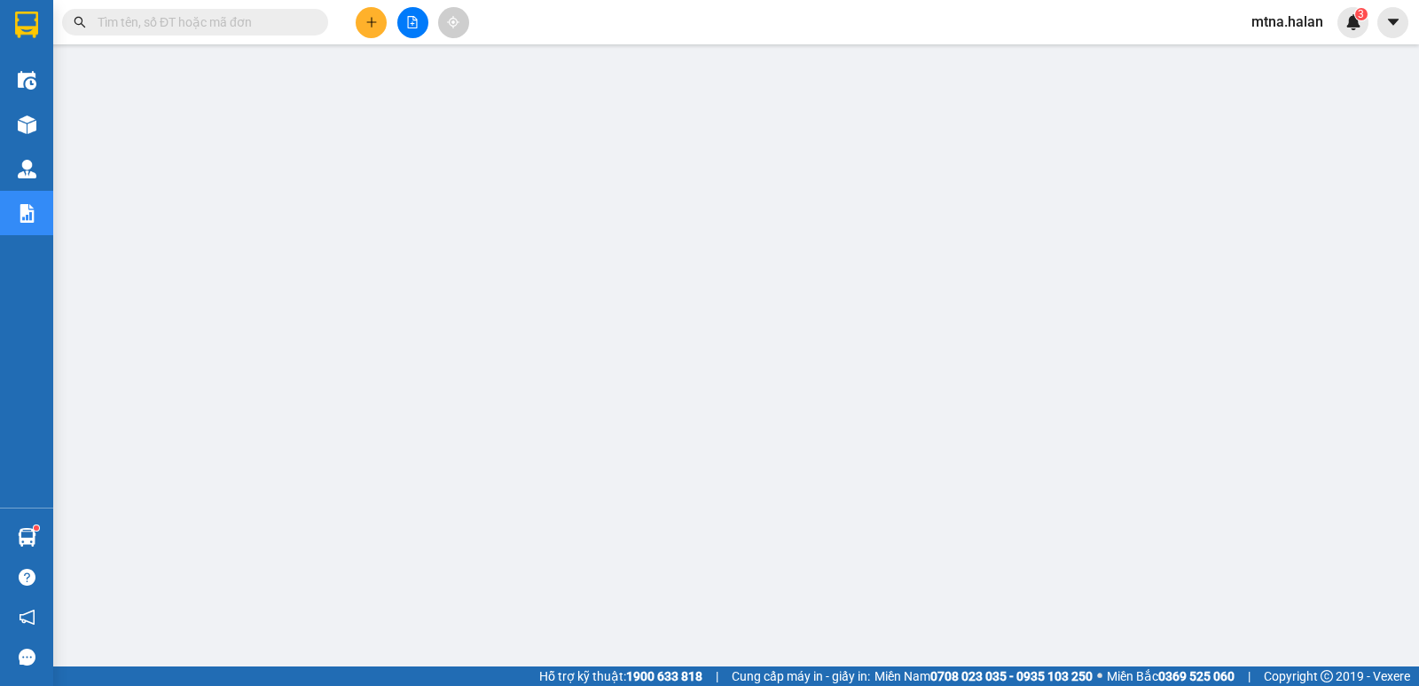
click at [365, 18] on icon "plus" at bounding box center [371, 22] width 12 height 12
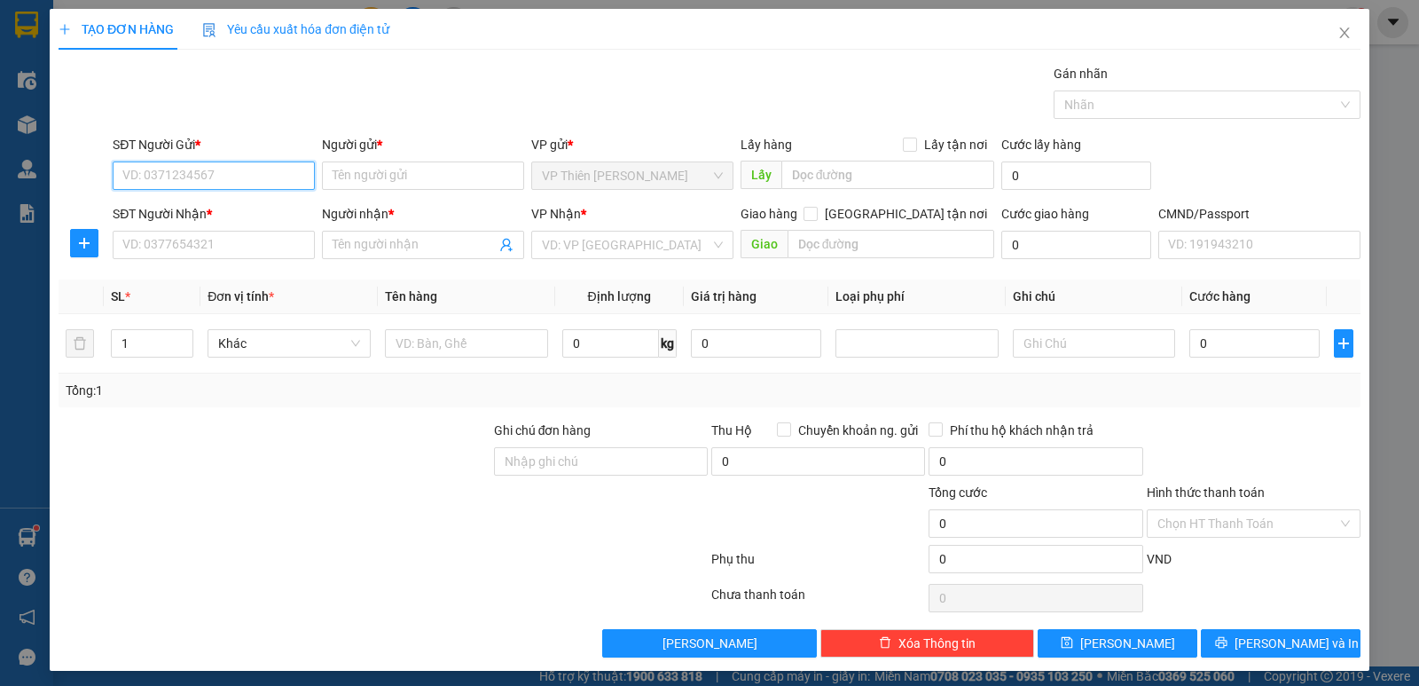
click at [257, 178] on input "SĐT Người Gửi *" at bounding box center [214, 175] width 202 height 28
click at [214, 209] on div "0971768555 - LỢI" at bounding box center [211, 211] width 179 height 20
click at [219, 245] on input "SĐT Người Nhận *" at bounding box center [214, 245] width 202 height 28
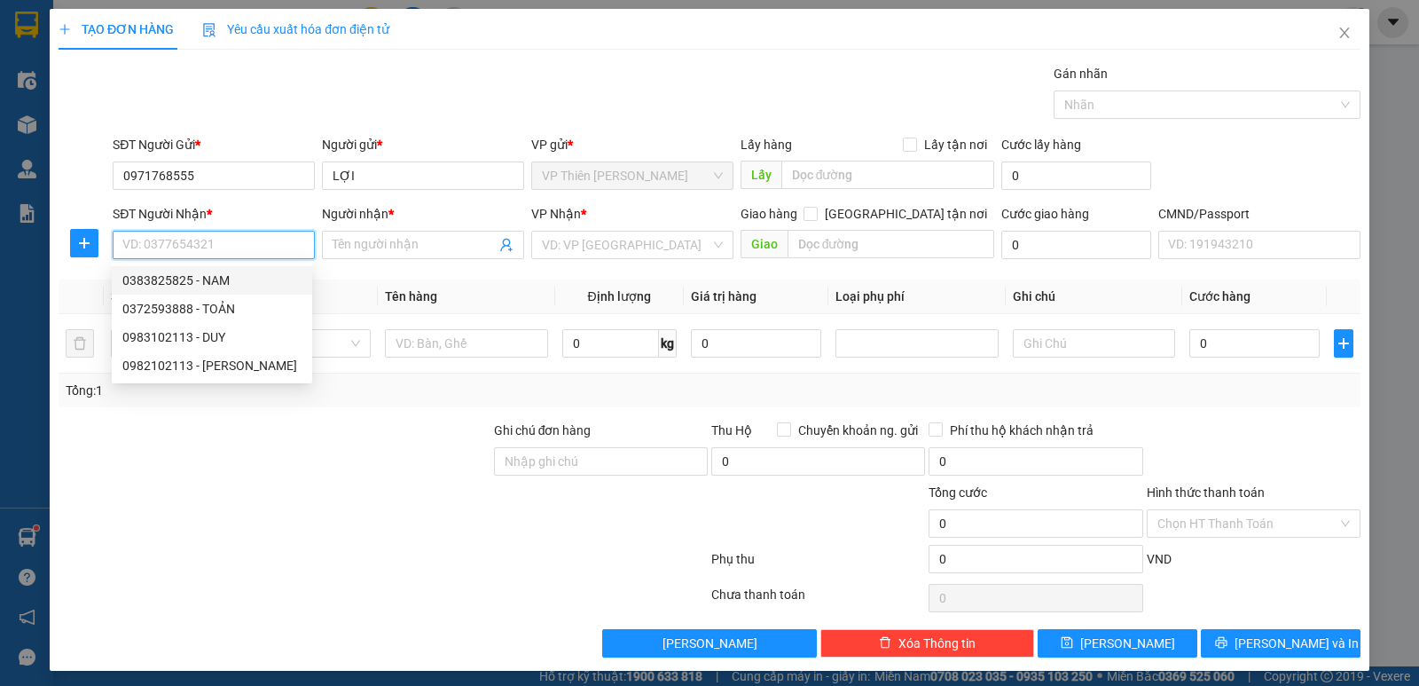
click at [211, 274] on div "0383825825 - NAM" at bounding box center [211, 280] width 179 height 20
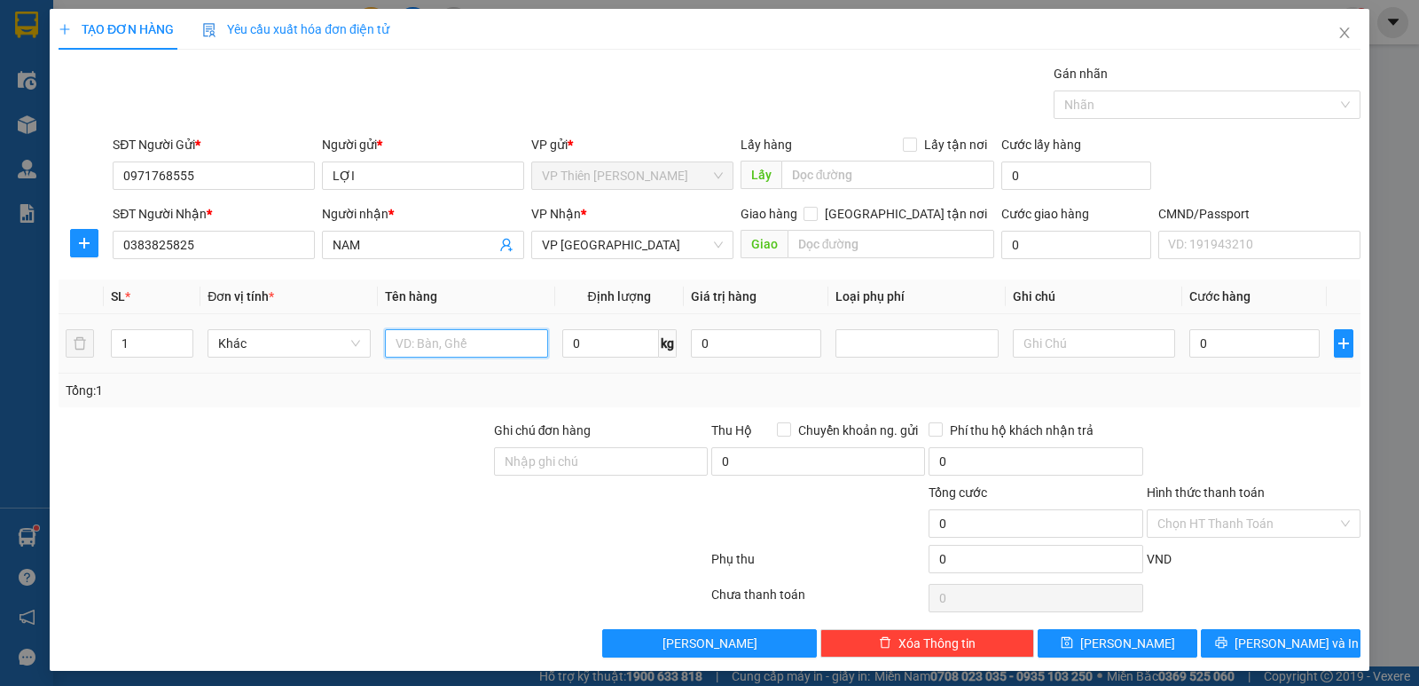
click at [494, 338] on input "text" at bounding box center [466, 343] width 163 height 28
click at [600, 344] on input "0" at bounding box center [610, 343] width 97 height 28
click at [1242, 350] on input "0" at bounding box center [1254, 343] width 130 height 28
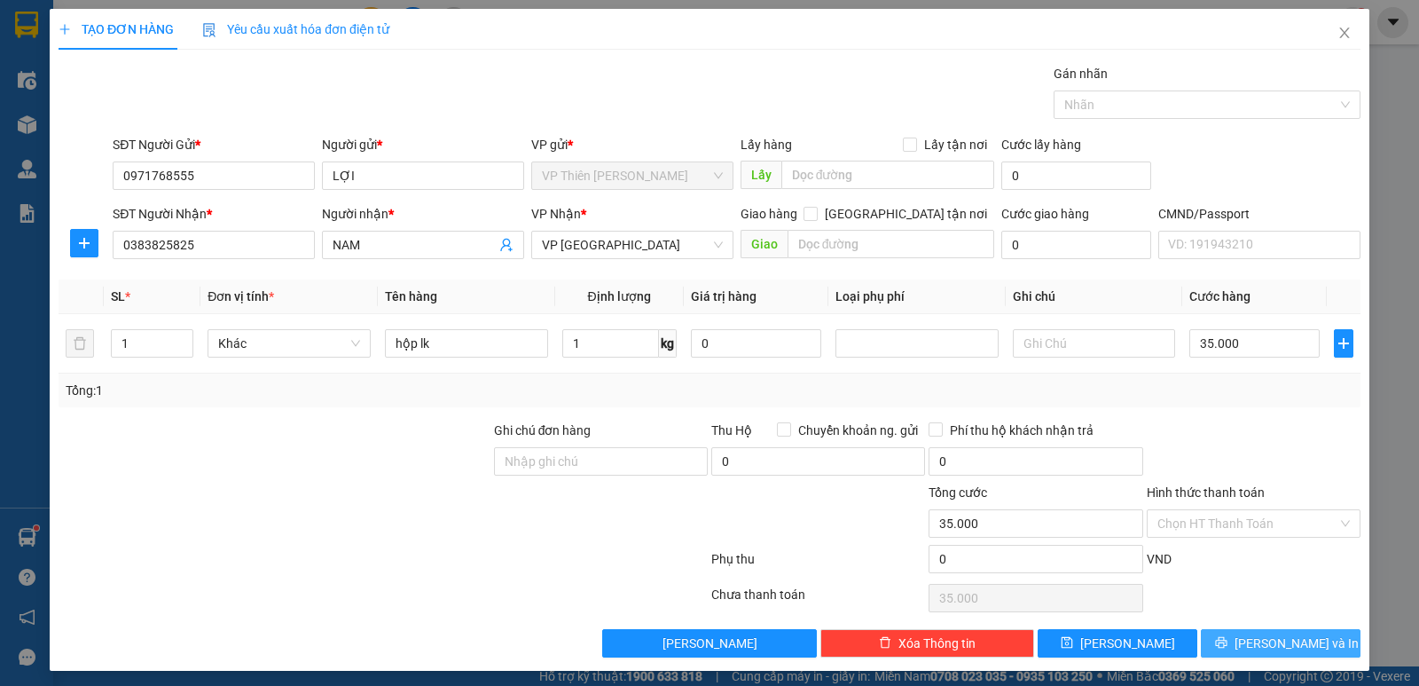
click at [1266, 651] on span "[PERSON_NAME] và In" at bounding box center [1296, 643] width 124 height 20
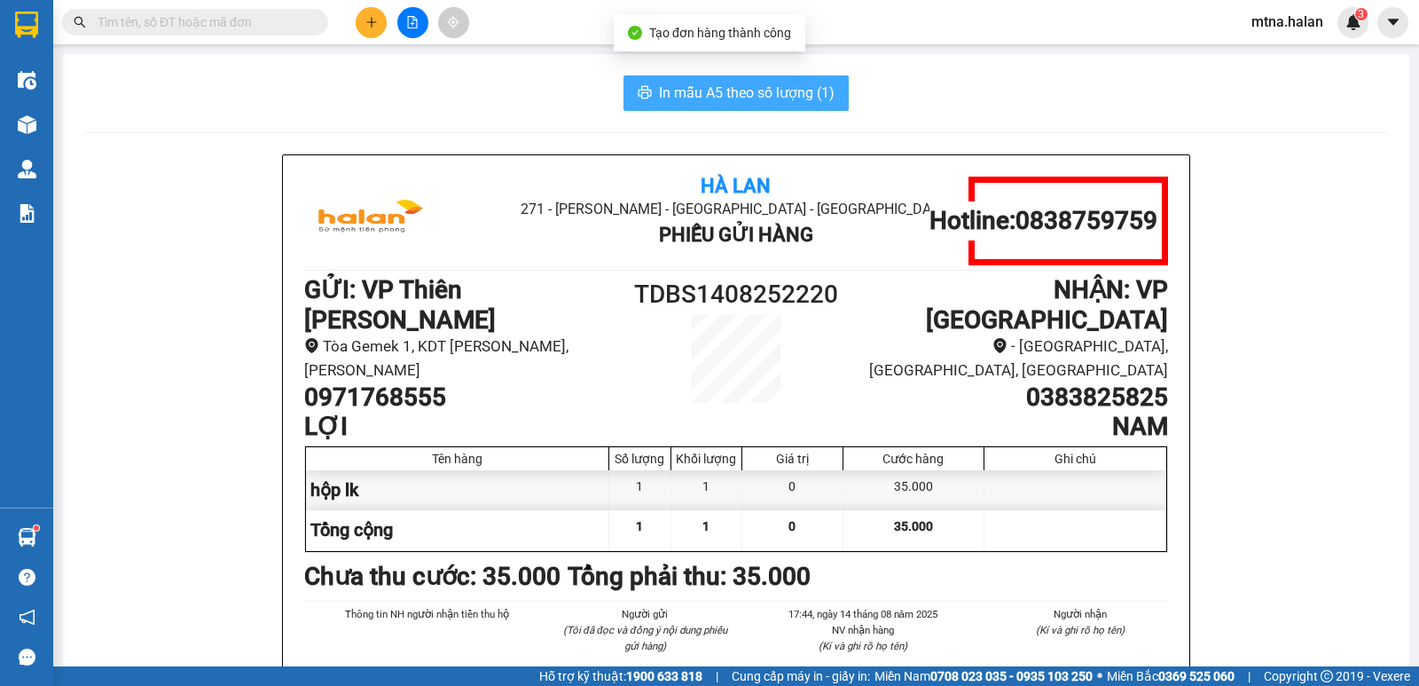
click at [723, 98] on span "In mẫu A5 theo số lượng (1)" at bounding box center [747, 93] width 176 height 22
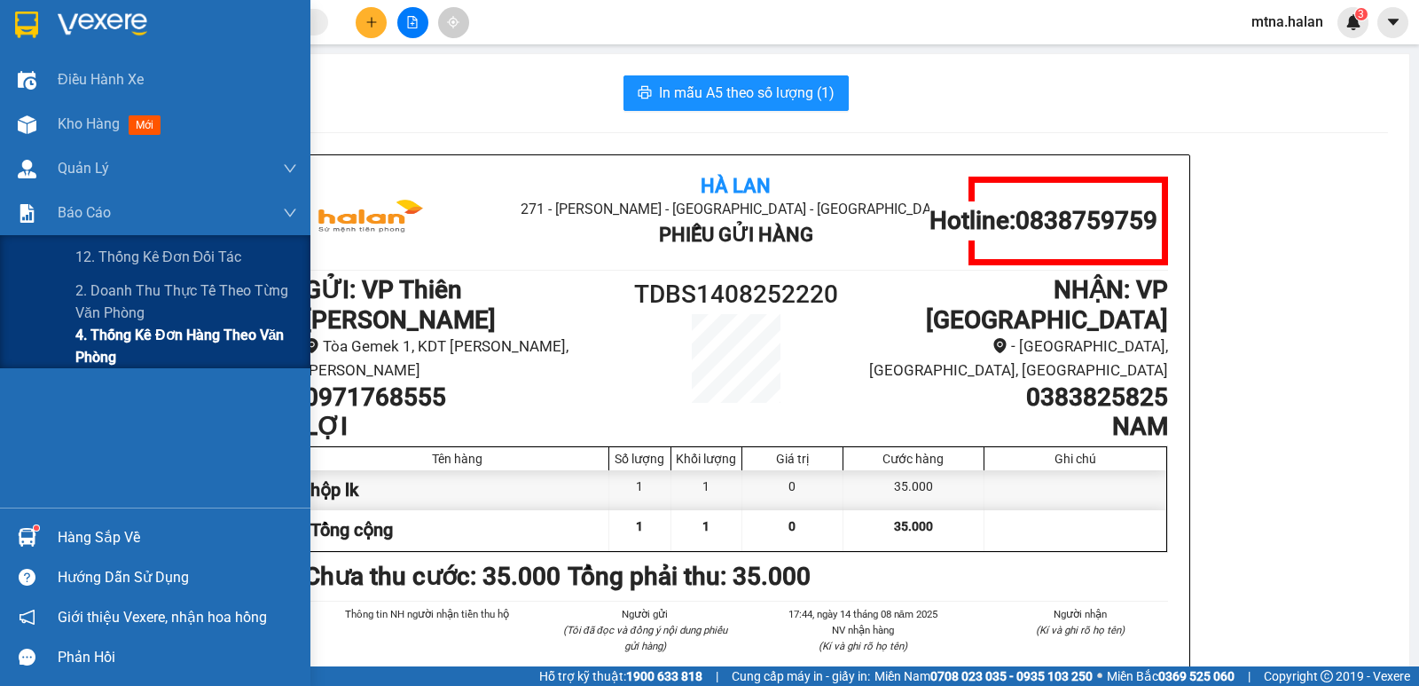
click at [95, 339] on span "4. Thống kê đơn hàng theo văn phòng" at bounding box center [186, 346] width 222 height 44
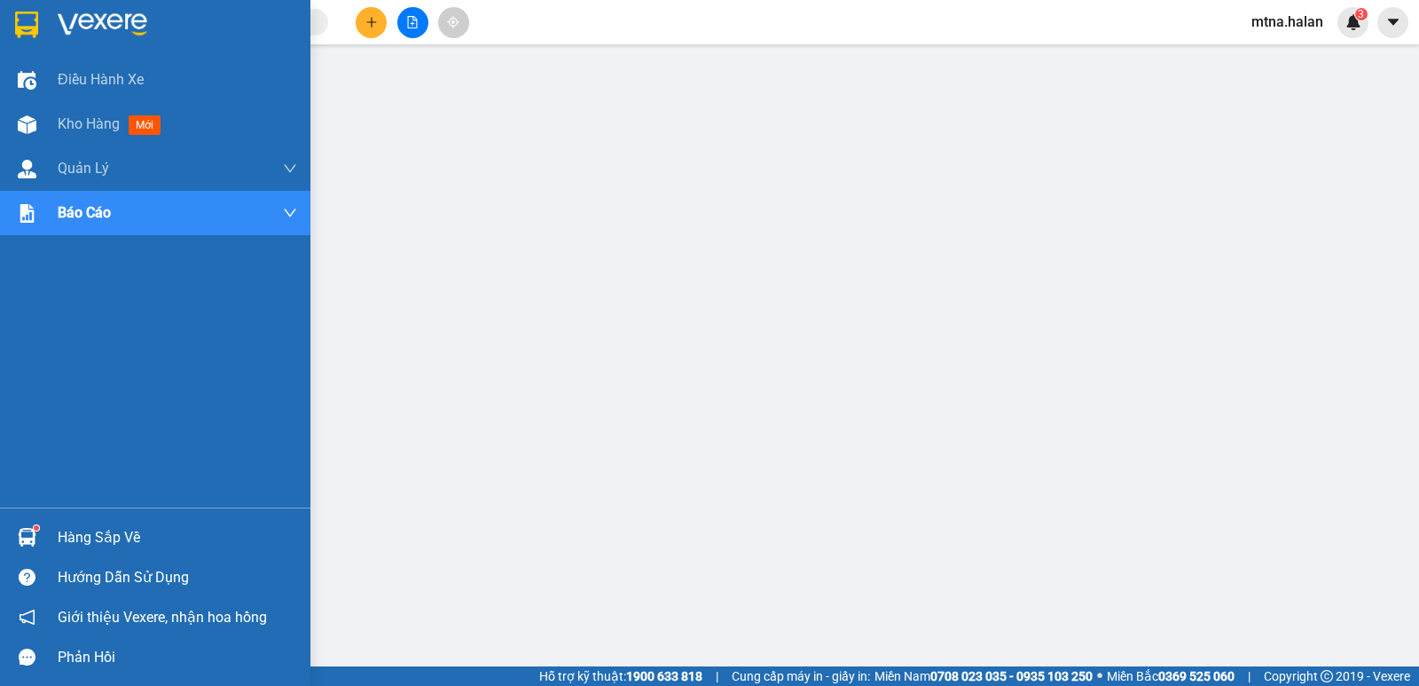
click at [27, 529] on img at bounding box center [27, 537] width 19 height 19
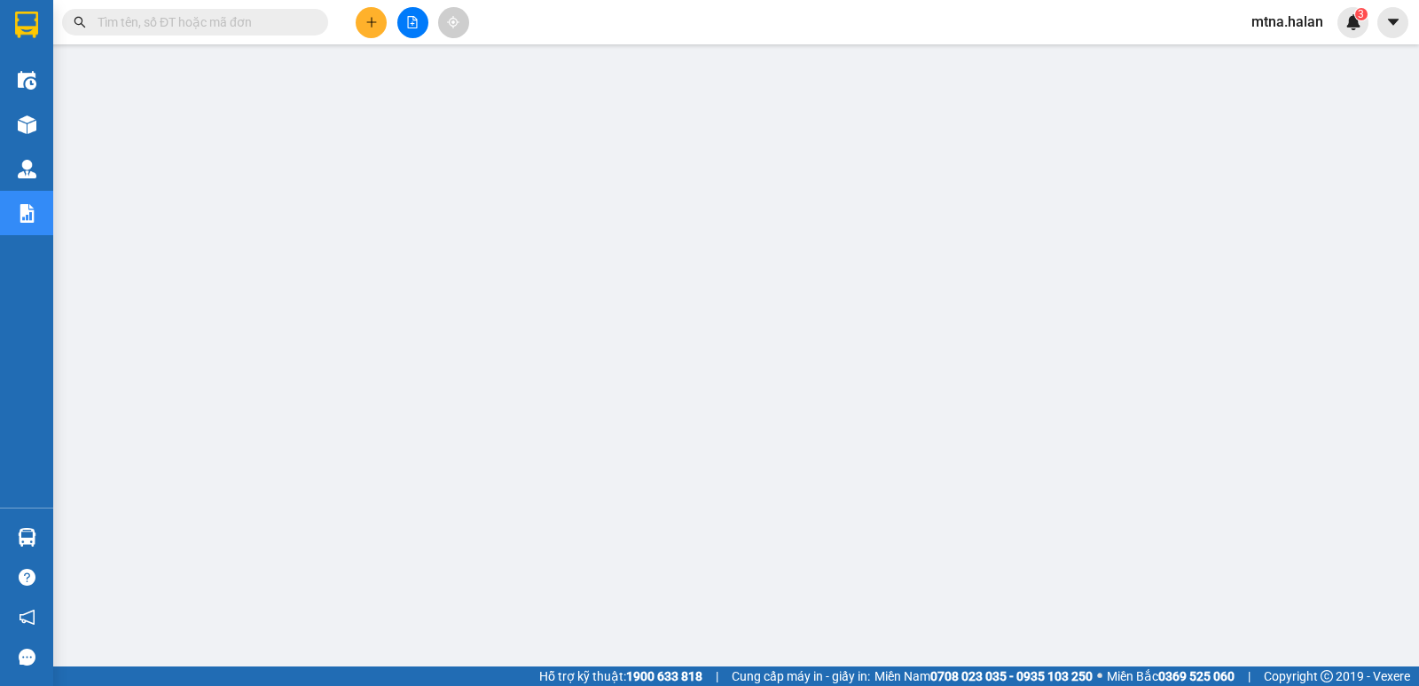
click at [271, 20] on input "text" at bounding box center [202, 22] width 209 height 20
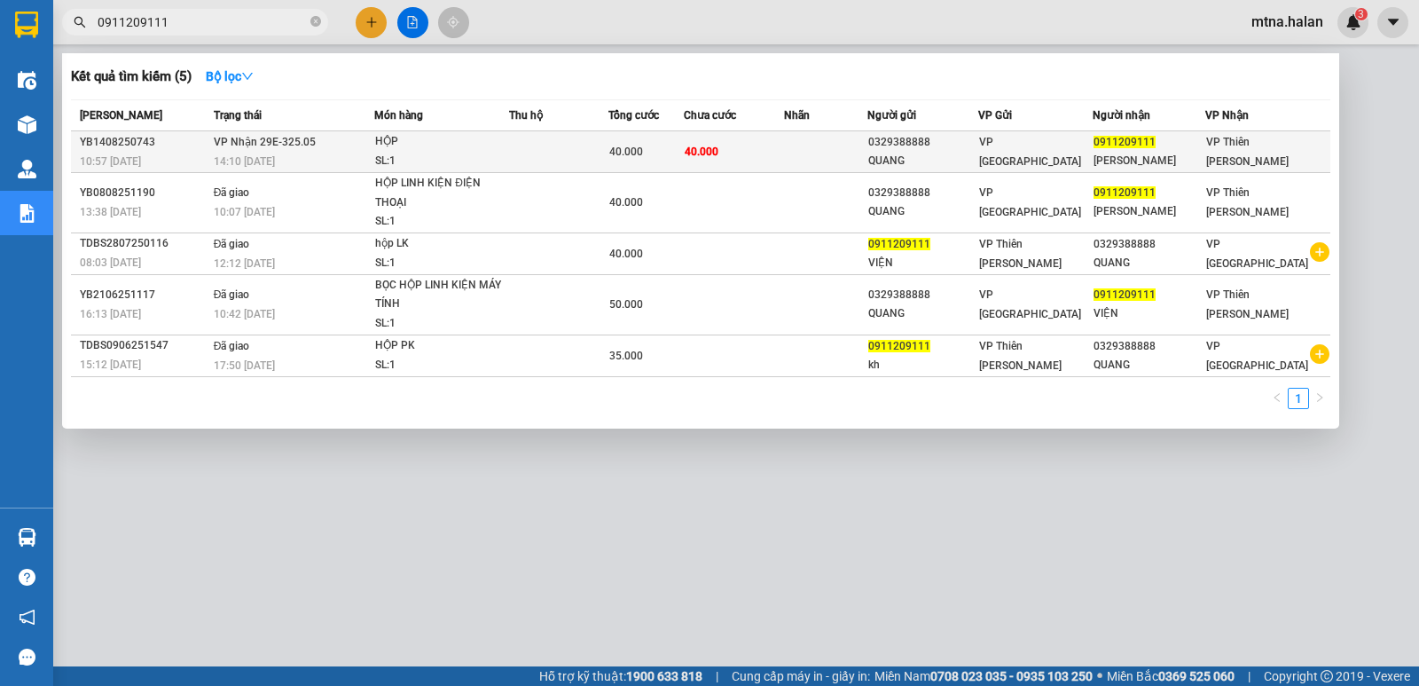
click at [779, 143] on td "40.000" at bounding box center [734, 152] width 100 height 42
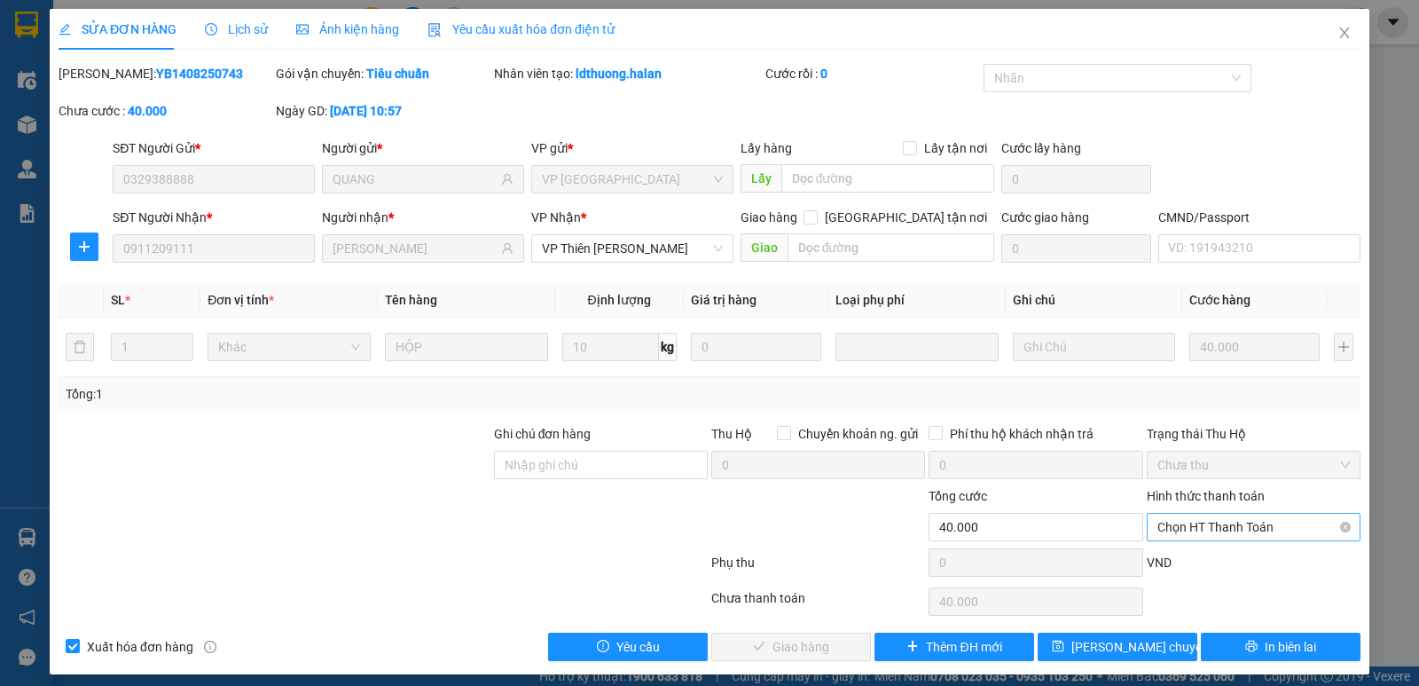
click at [1187, 528] on span "Chọn HT Thanh Toán" at bounding box center [1253, 526] width 192 height 27
click at [1185, 381] on div "Tại văn phòng" at bounding box center [1242, 378] width 191 height 20
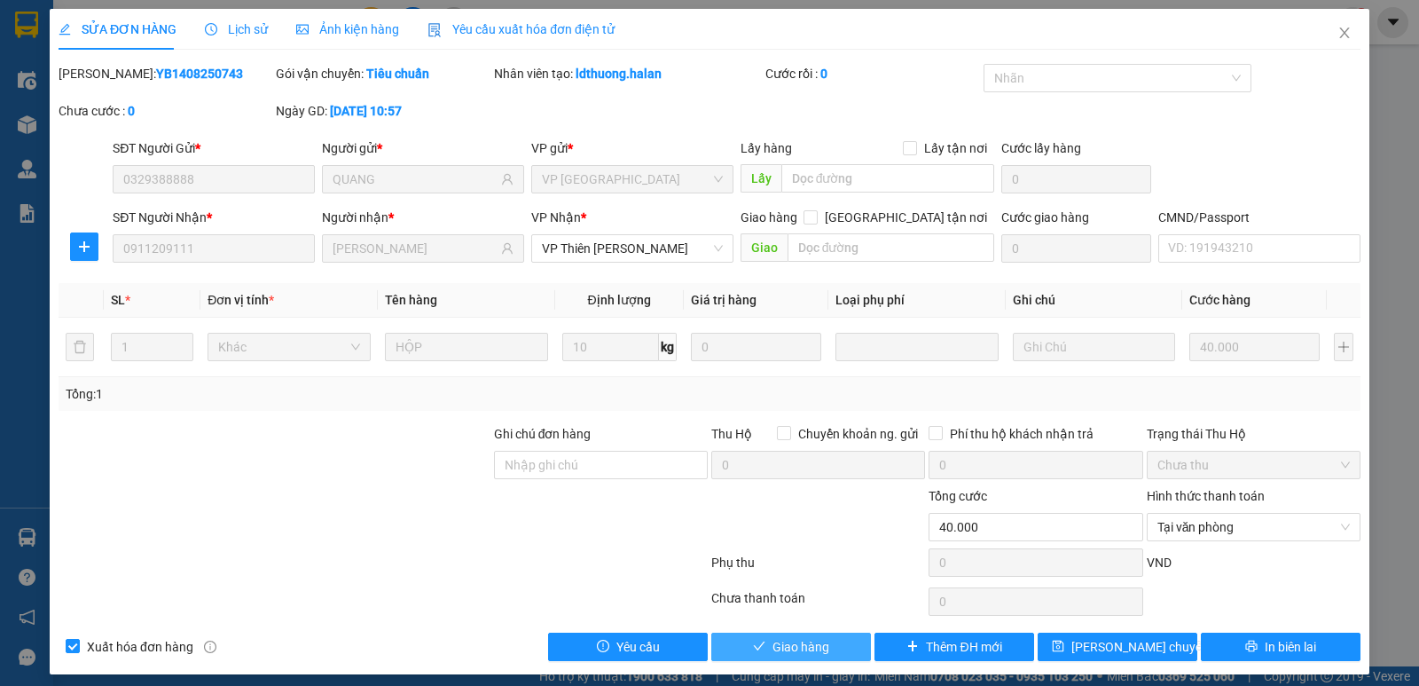
click at [763, 647] on button "Giao hàng" at bounding box center [791, 646] width 160 height 28
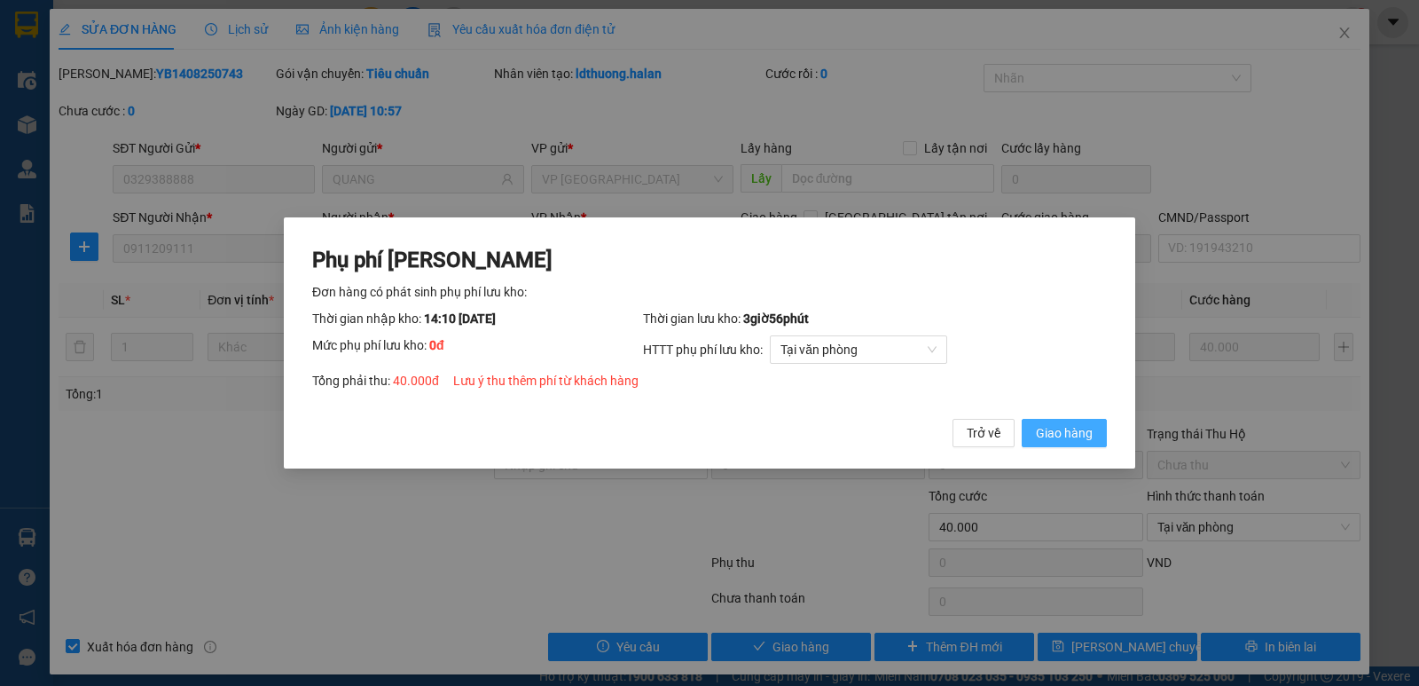
click at [1073, 437] on span "Giao hàng" at bounding box center [1064, 433] width 57 height 20
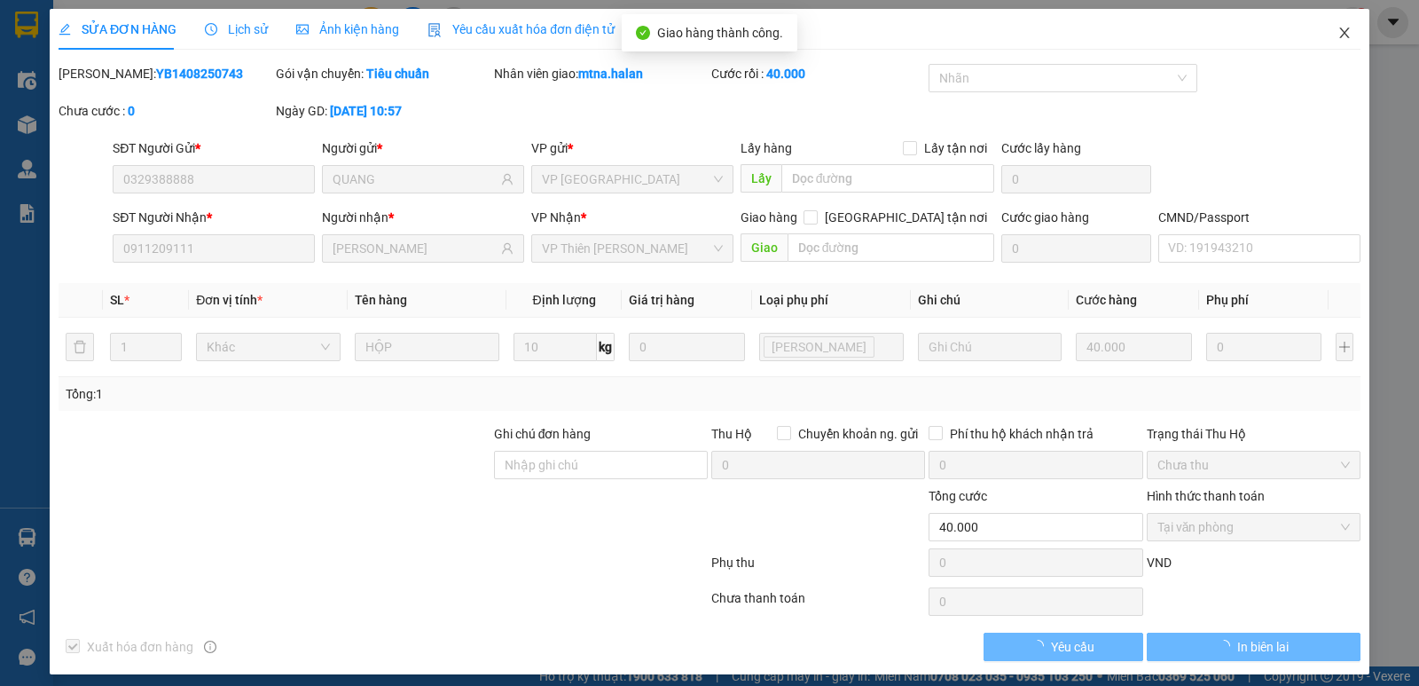
click at [1341, 30] on span "Close" at bounding box center [1345, 34] width 50 height 50
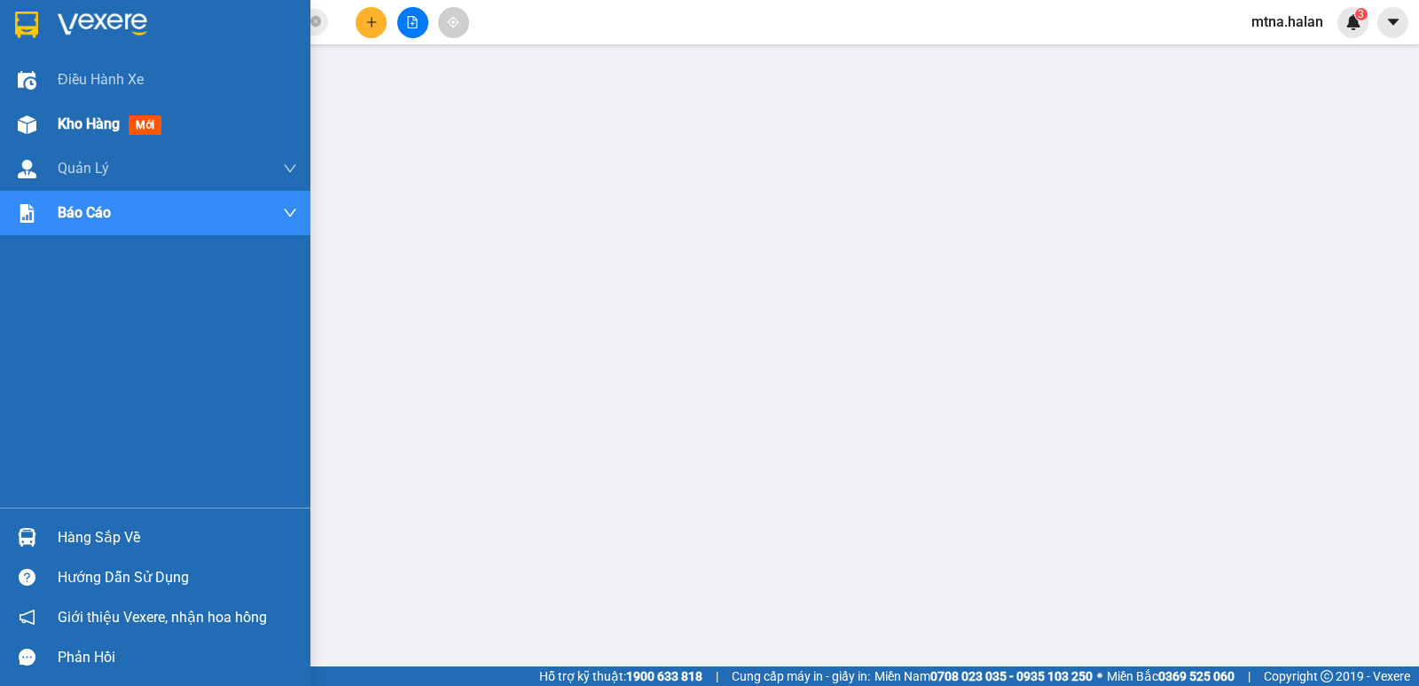
click at [21, 121] on img at bounding box center [27, 124] width 19 height 19
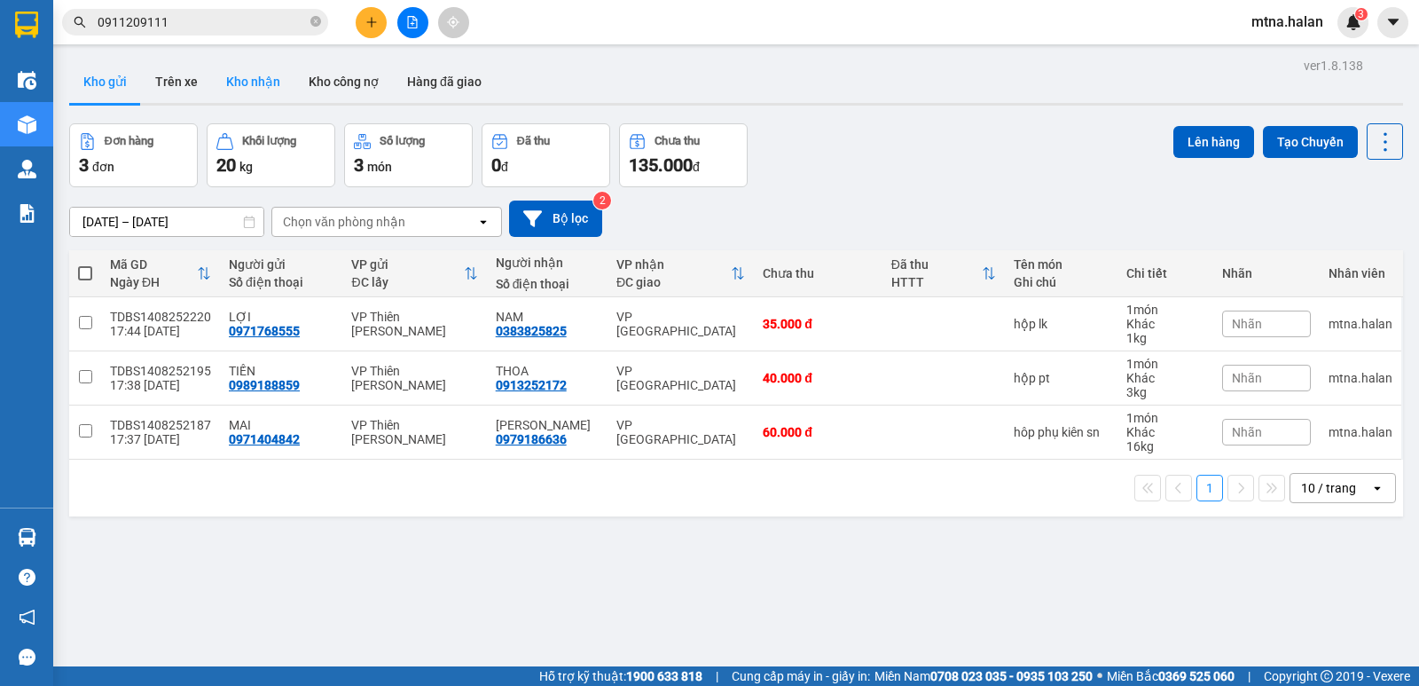
click at [251, 74] on button "Kho nhận" at bounding box center [253, 81] width 82 height 43
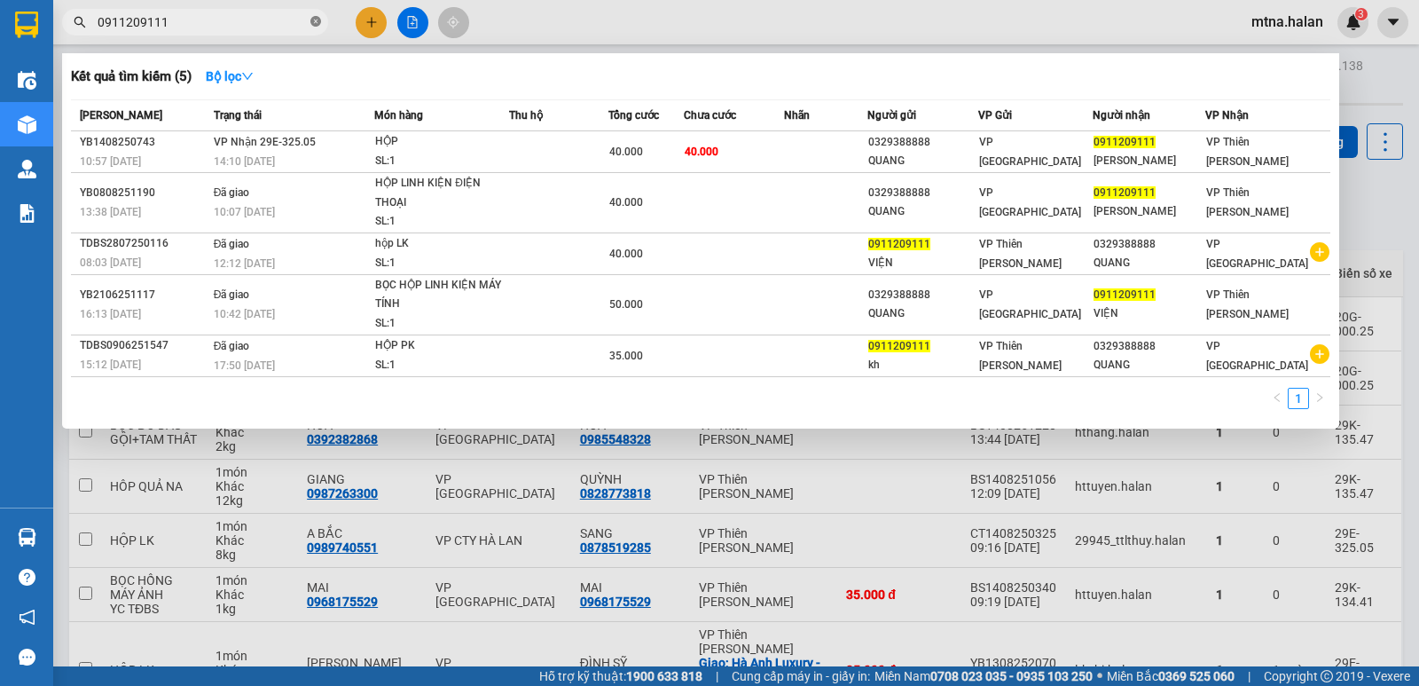
click at [317, 19] on icon "close-circle" at bounding box center [315, 21] width 11 height 11
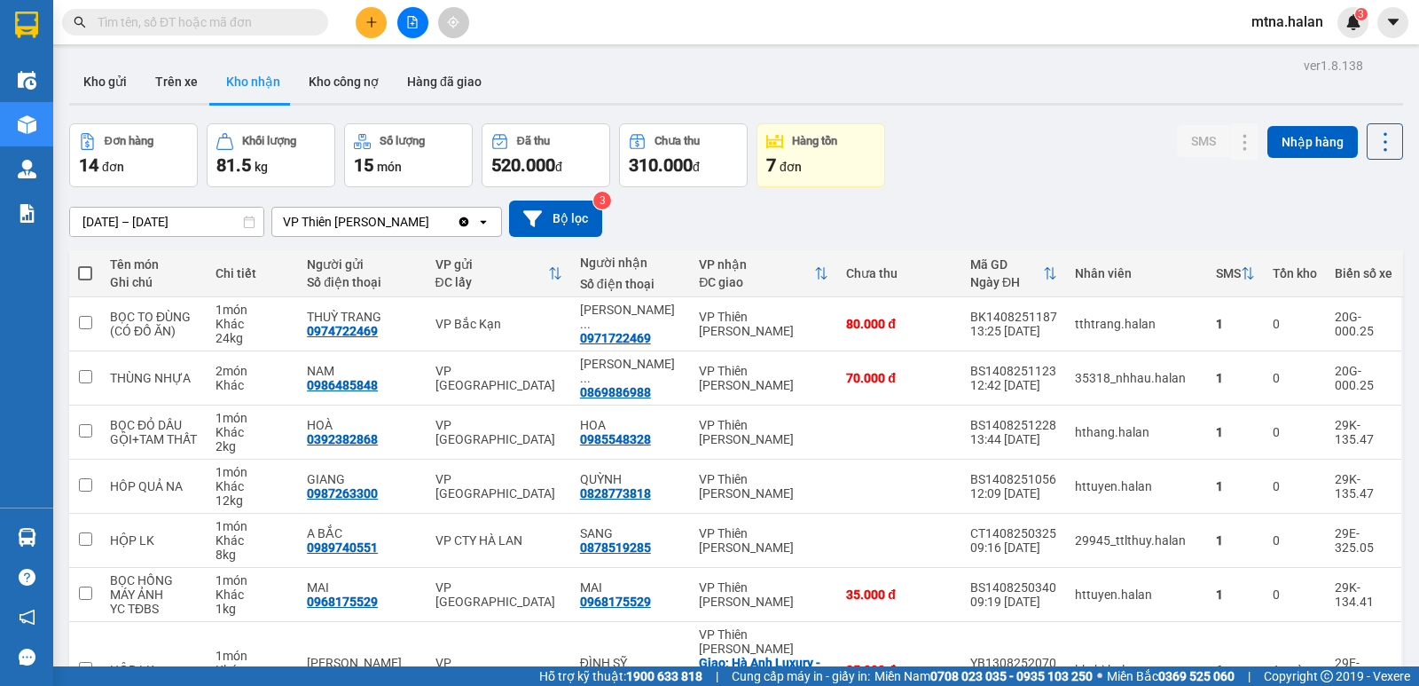
click at [303, 19] on input "text" at bounding box center [202, 22] width 209 height 20
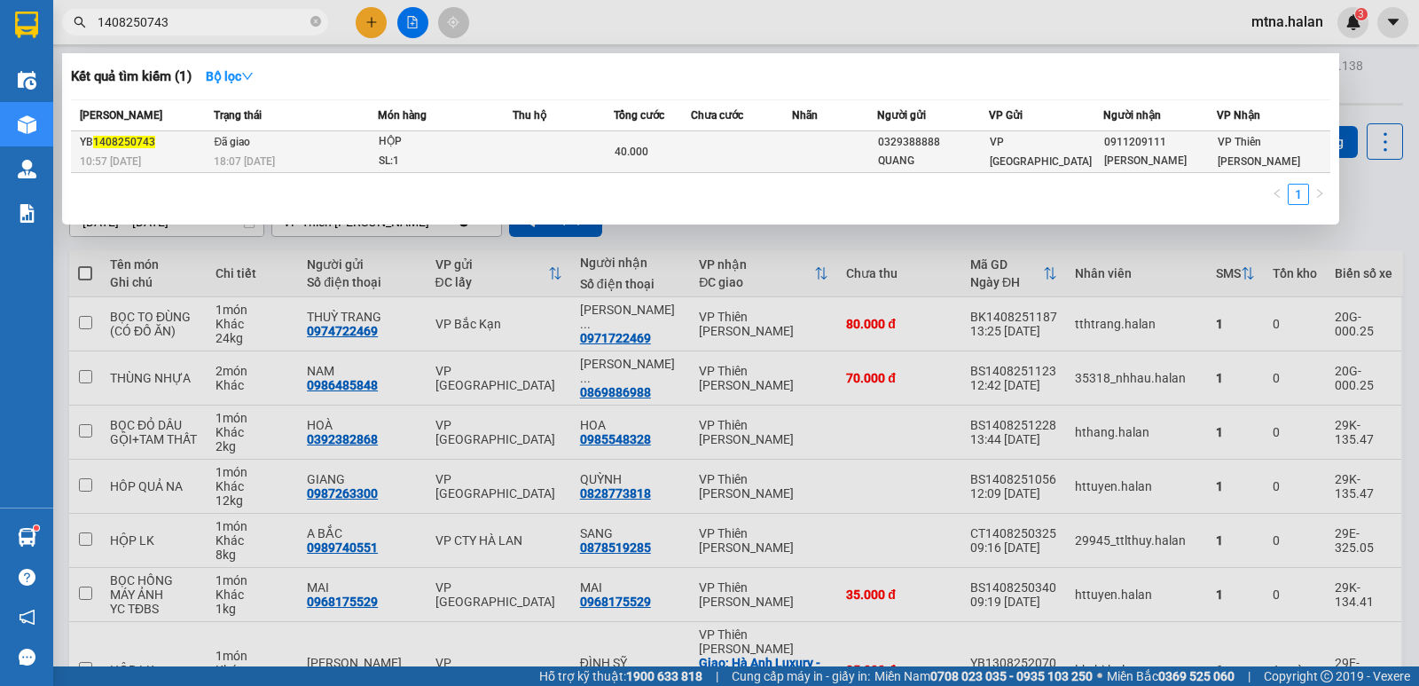
click at [757, 150] on td at bounding box center [741, 152] width 101 height 42
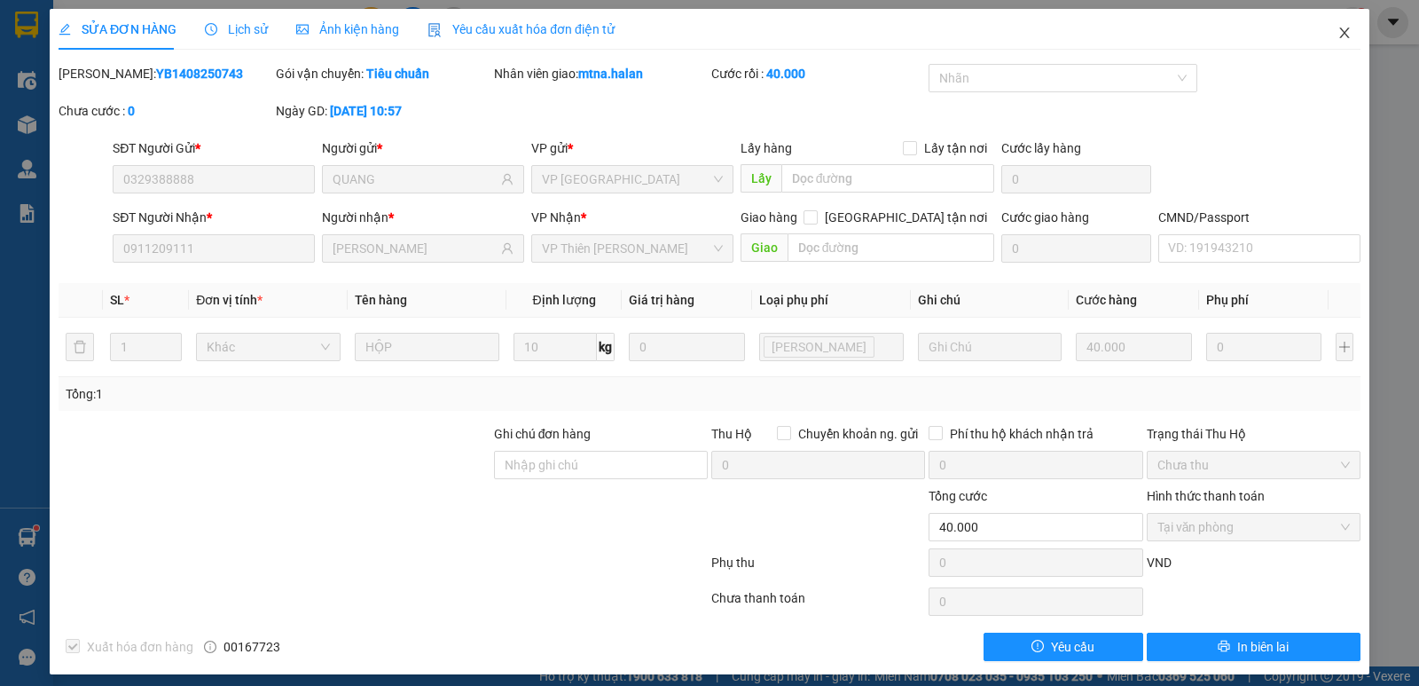
click at [1337, 28] on icon "close" at bounding box center [1344, 33] width 14 height 14
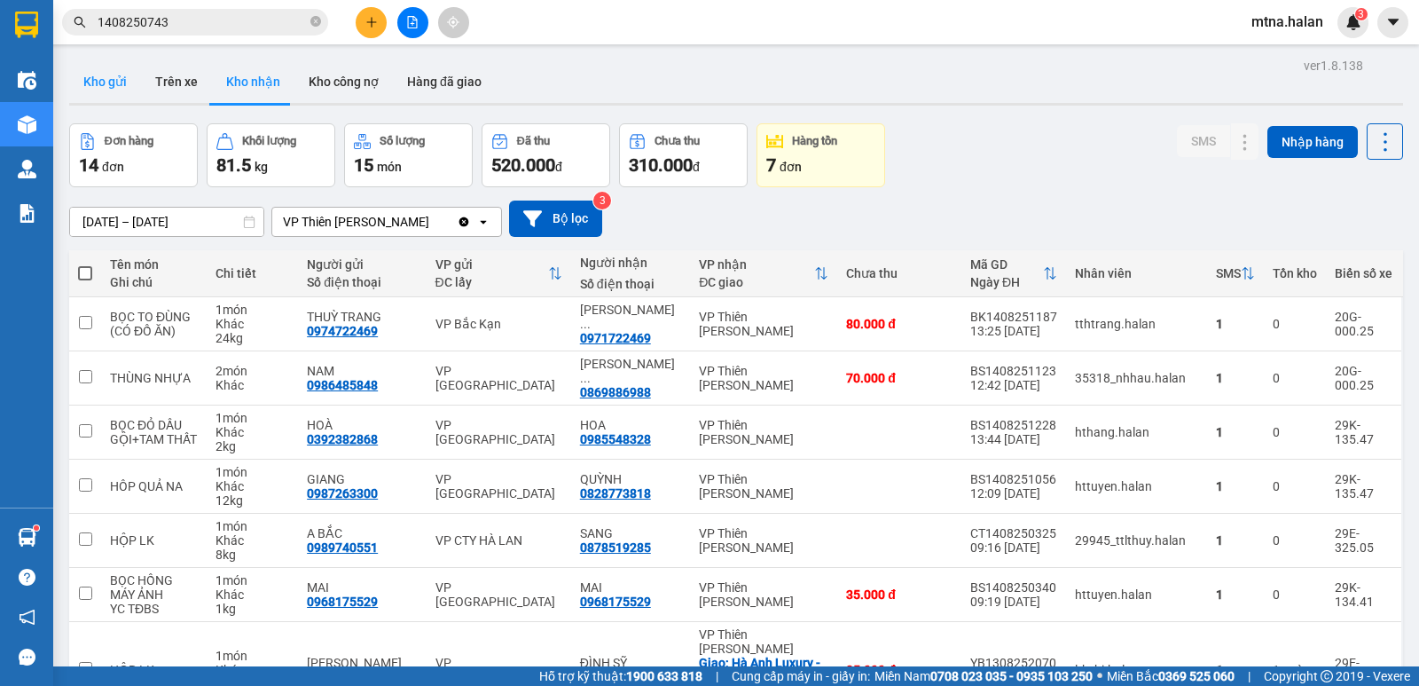
click at [86, 76] on button "Kho gửi" at bounding box center [105, 81] width 72 height 43
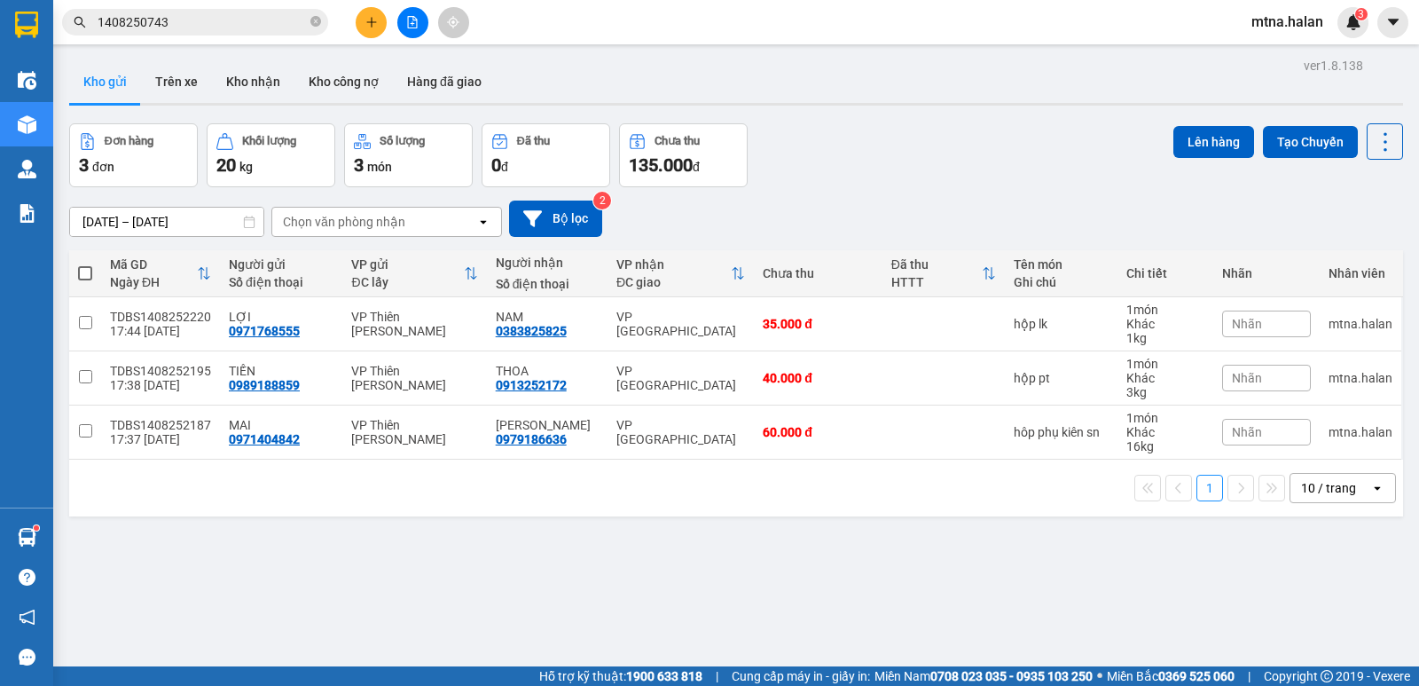
click at [78, 270] on span at bounding box center [85, 273] width 14 height 14
click at [85, 264] on input "checkbox" at bounding box center [85, 264] width 0 height 0
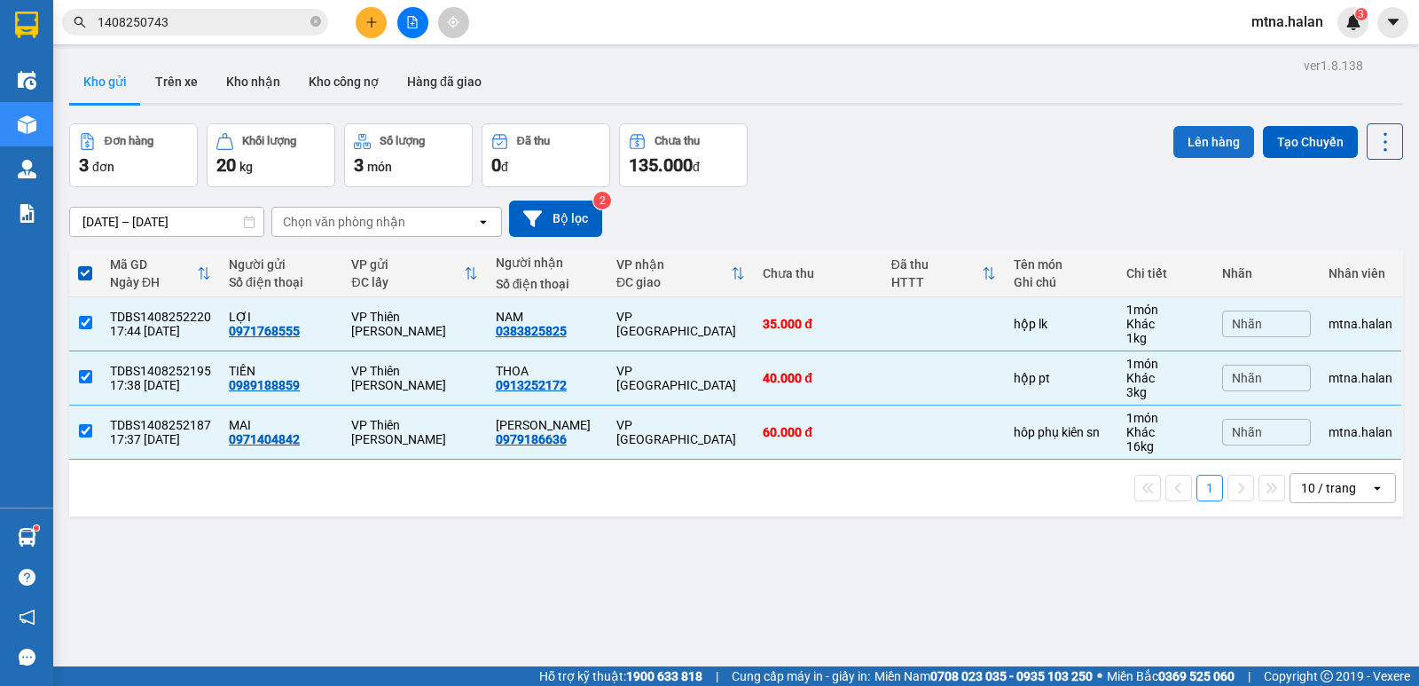
click at [1198, 141] on button "Lên hàng" at bounding box center [1213, 142] width 81 height 32
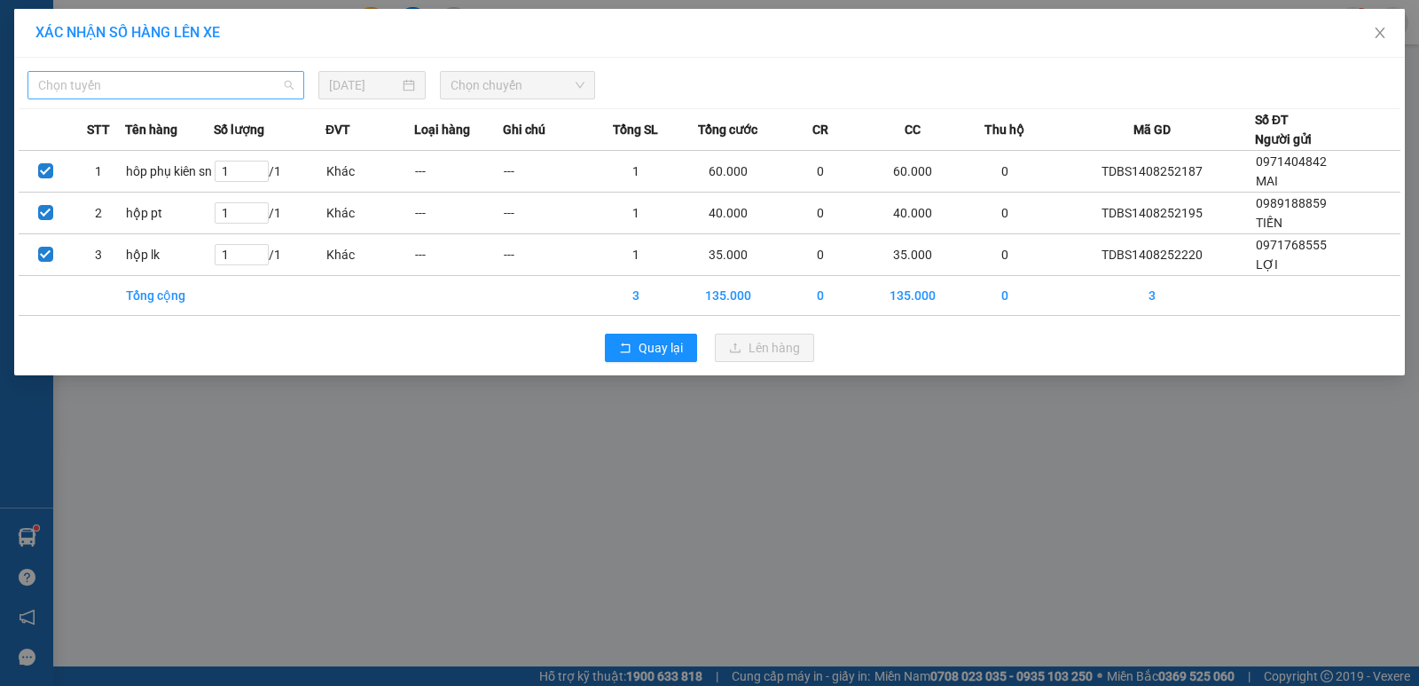
click at [146, 85] on span "Chọn tuyến" at bounding box center [165, 85] width 255 height 27
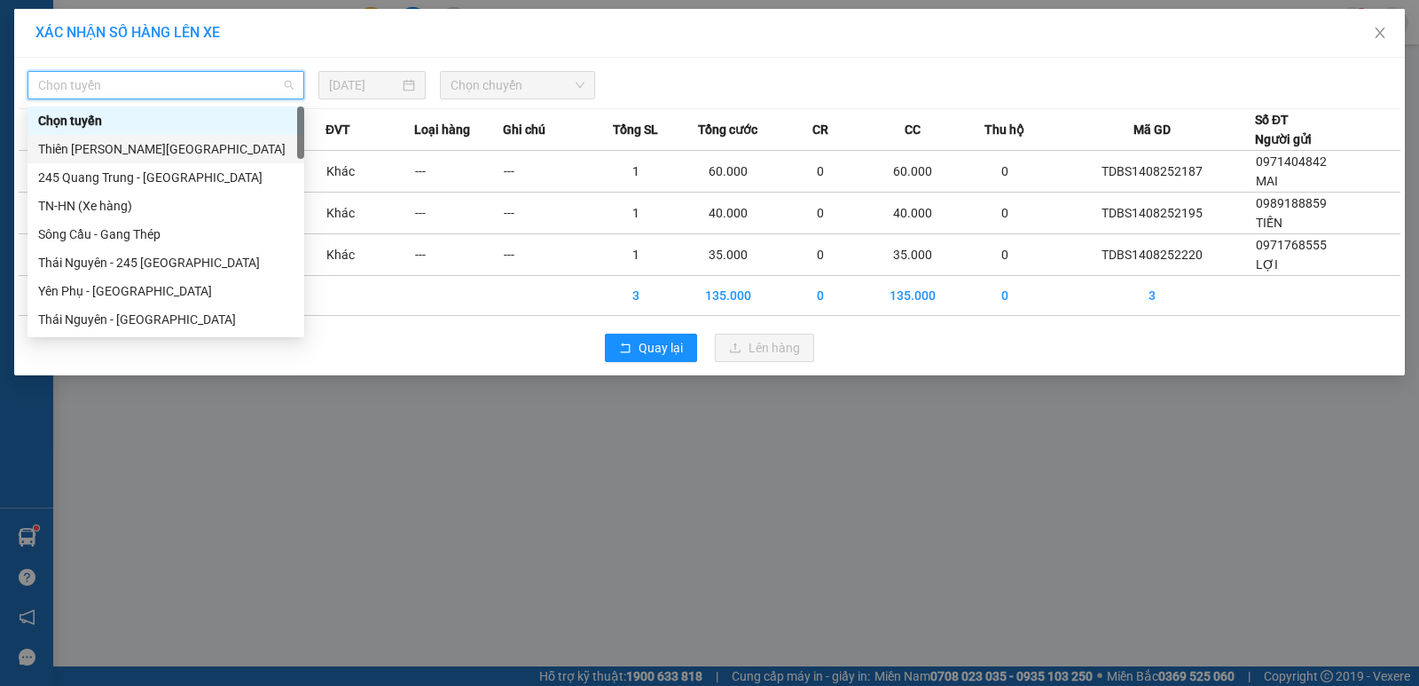
click at [117, 146] on div "Thiên [PERSON_NAME][GEOGRAPHIC_DATA]" at bounding box center [165, 149] width 255 height 20
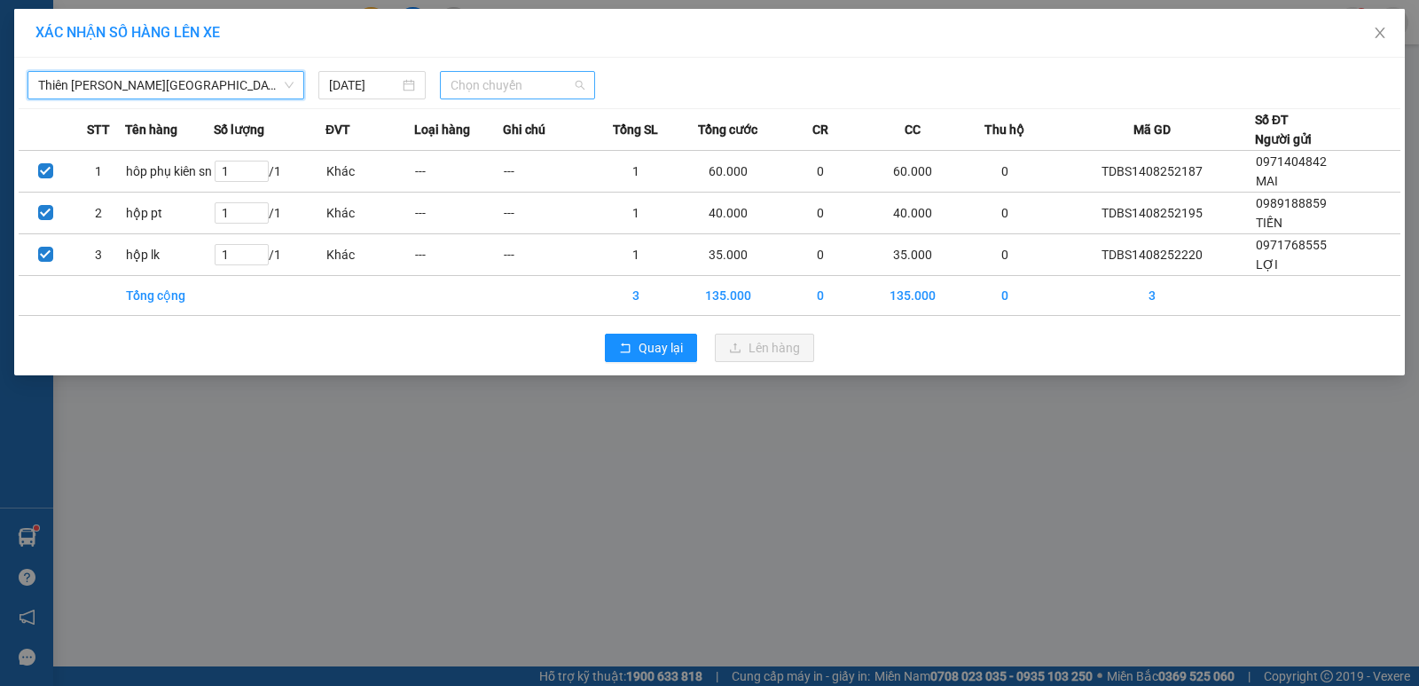
click at [538, 87] on span "Chọn chuyến" at bounding box center [518, 85] width 134 height 27
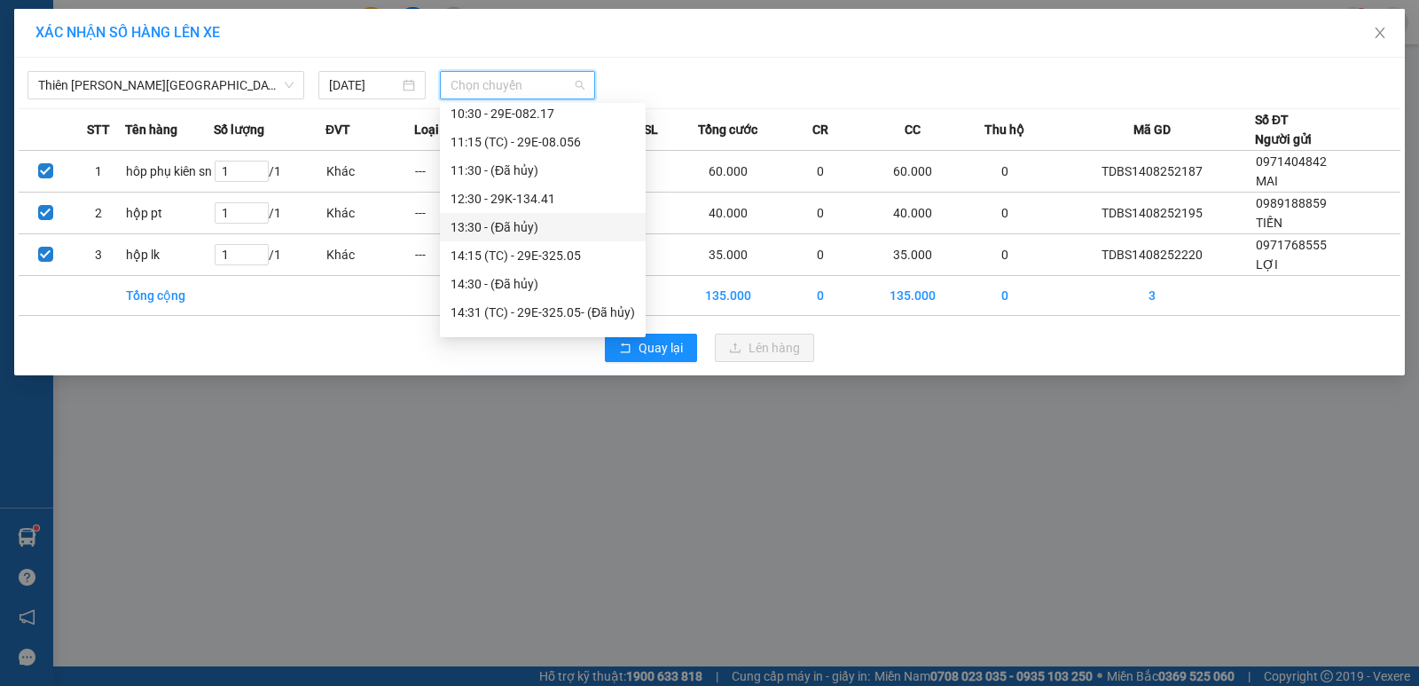
scroll to position [355, 0]
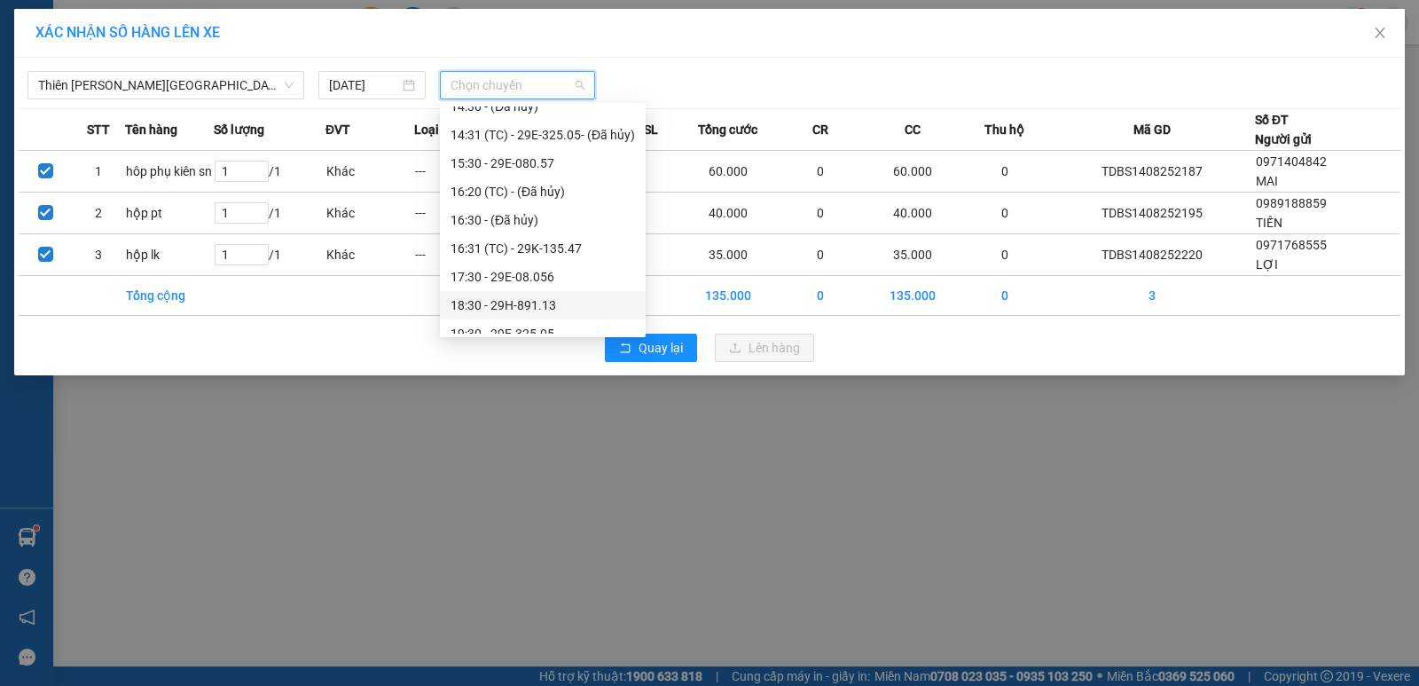
click at [538, 305] on div "18:30 - 29H-891.13" at bounding box center [543, 305] width 184 height 20
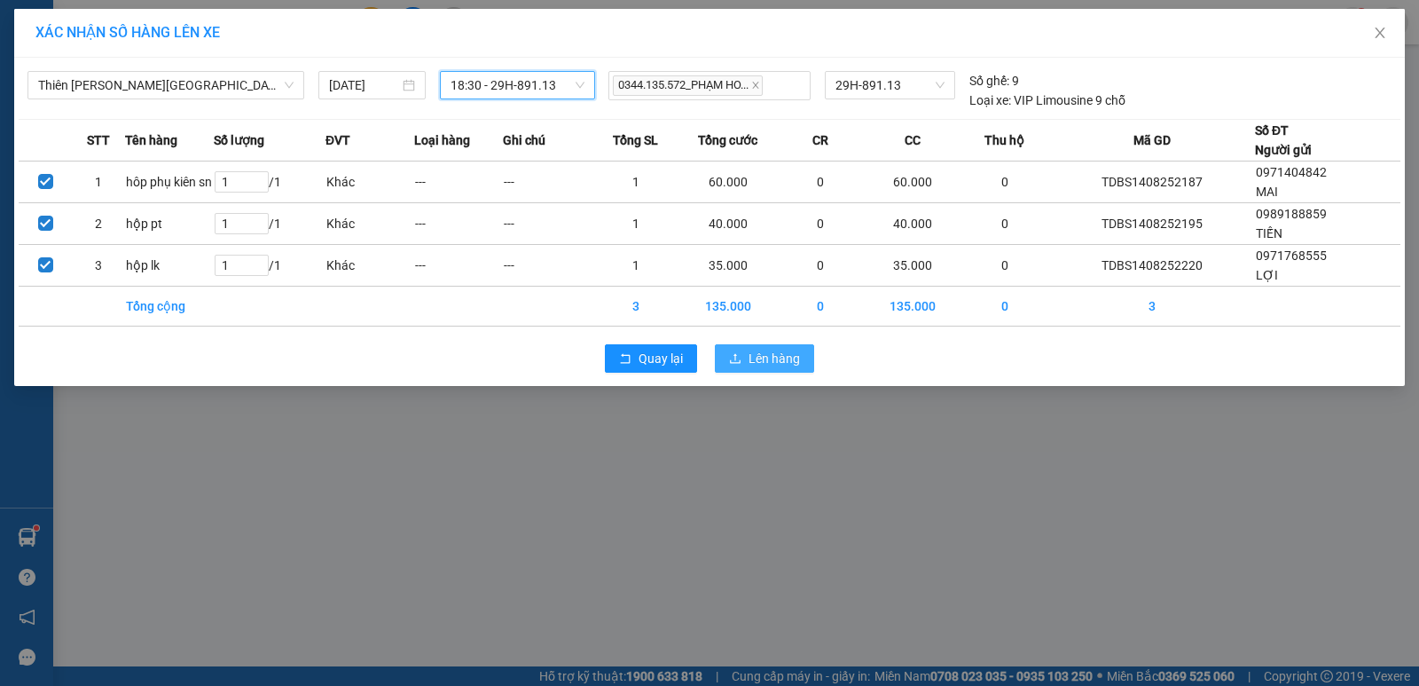
click at [772, 357] on span "Lên hàng" at bounding box center [774, 359] width 51 height 20
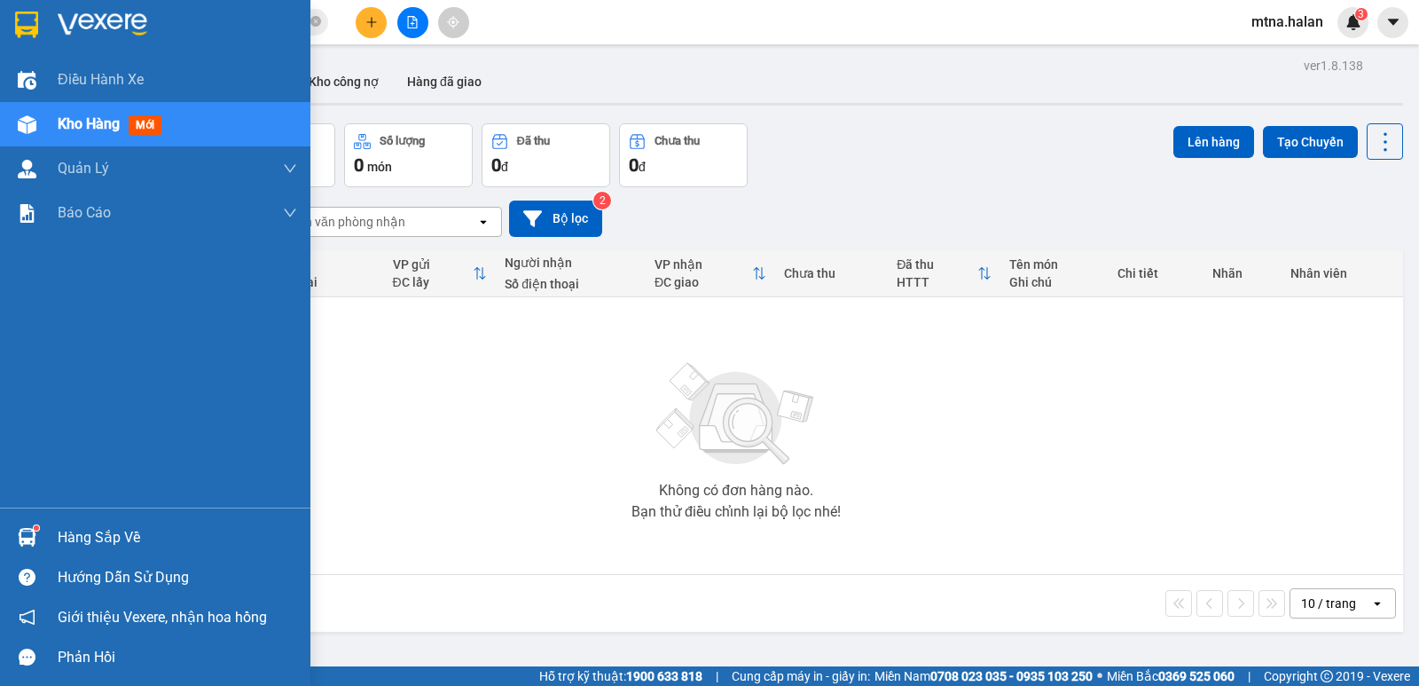
click at [37, 535] on div at bounding box center [27, 536] width 31 height 31
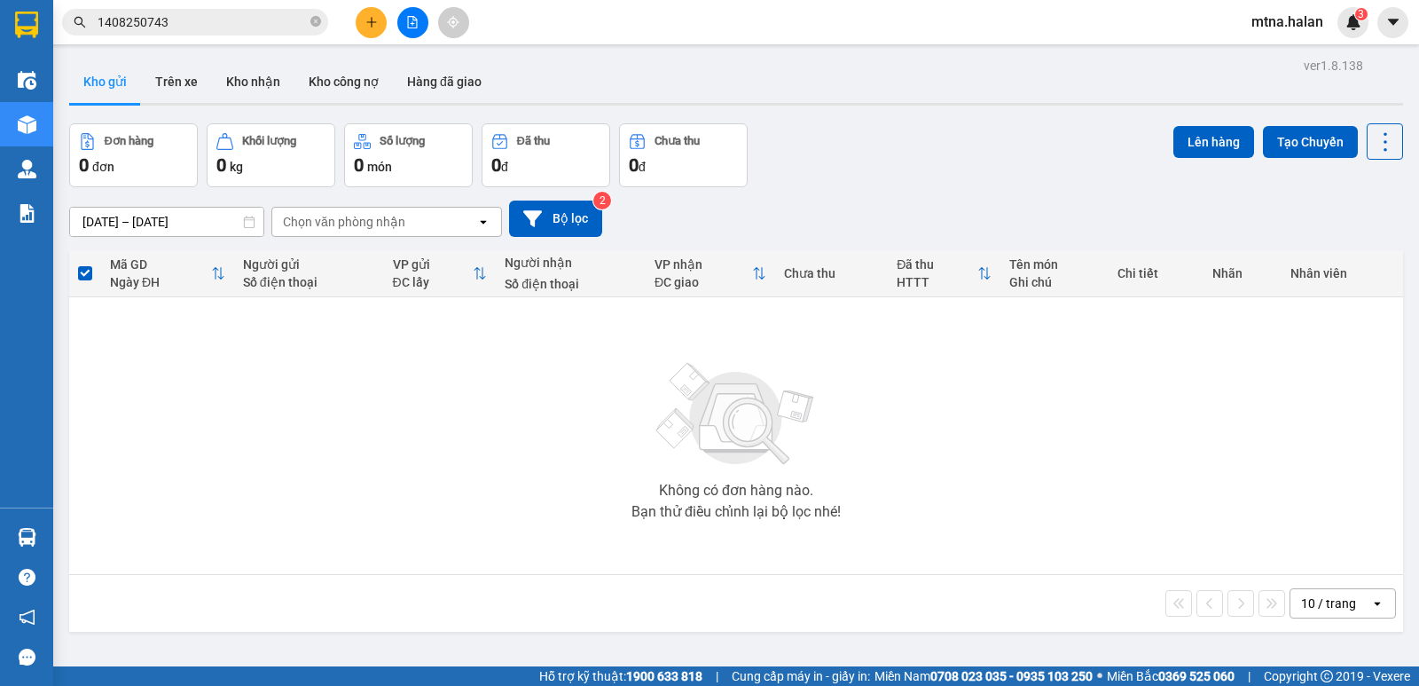
click at [944, 494] on section "Kết quả tìm kiếm ( 1 ) Bộ lọc Mã ĐH Trạng thái Món hàng Thu hộ Tổng cước Chưa c…" at bounding box center [709, 343] width 1419 height 686
click at [319, 25] on icon "close-circle" at bounding box center [315, 21] width 11 height 11
click at [184, 81] on button "Trên xe" at bounding box center [176, 81] width 71 height 43
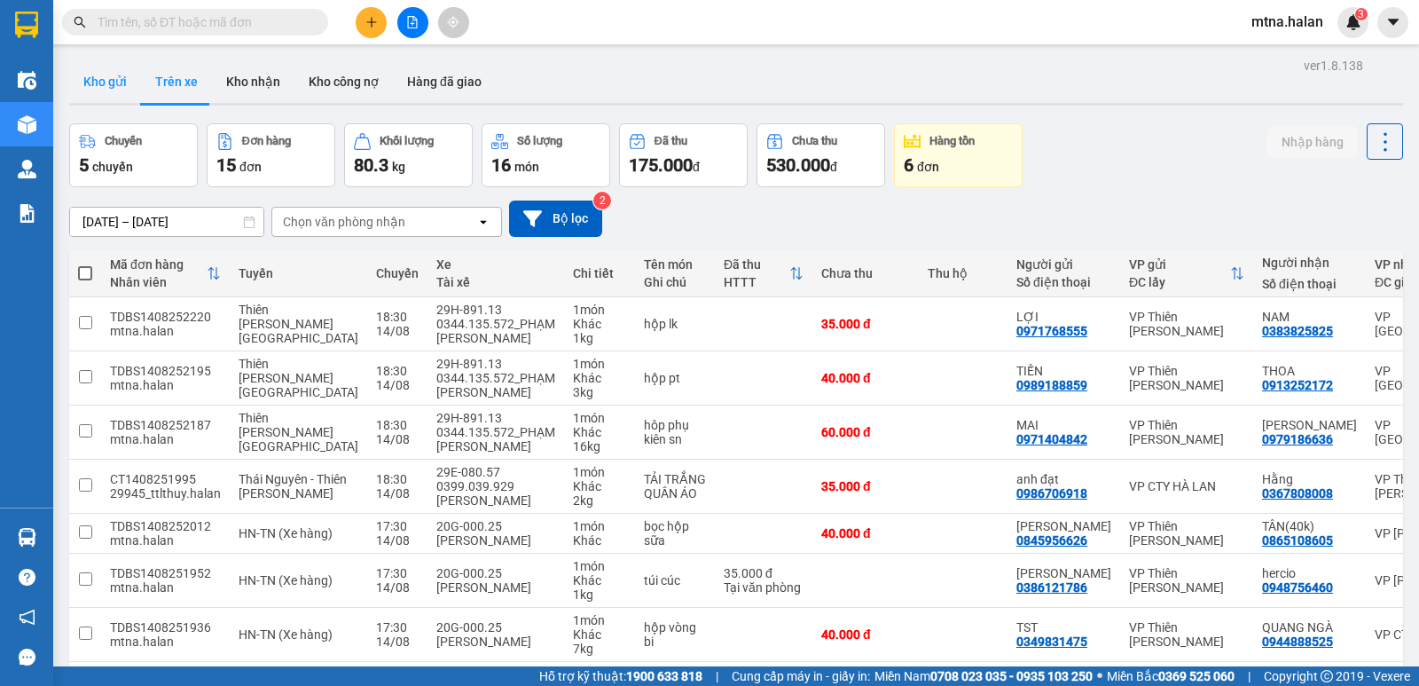
click at [106, 81] on button "Kho gửi" at bounding box center [105, 81] width 72 height 43
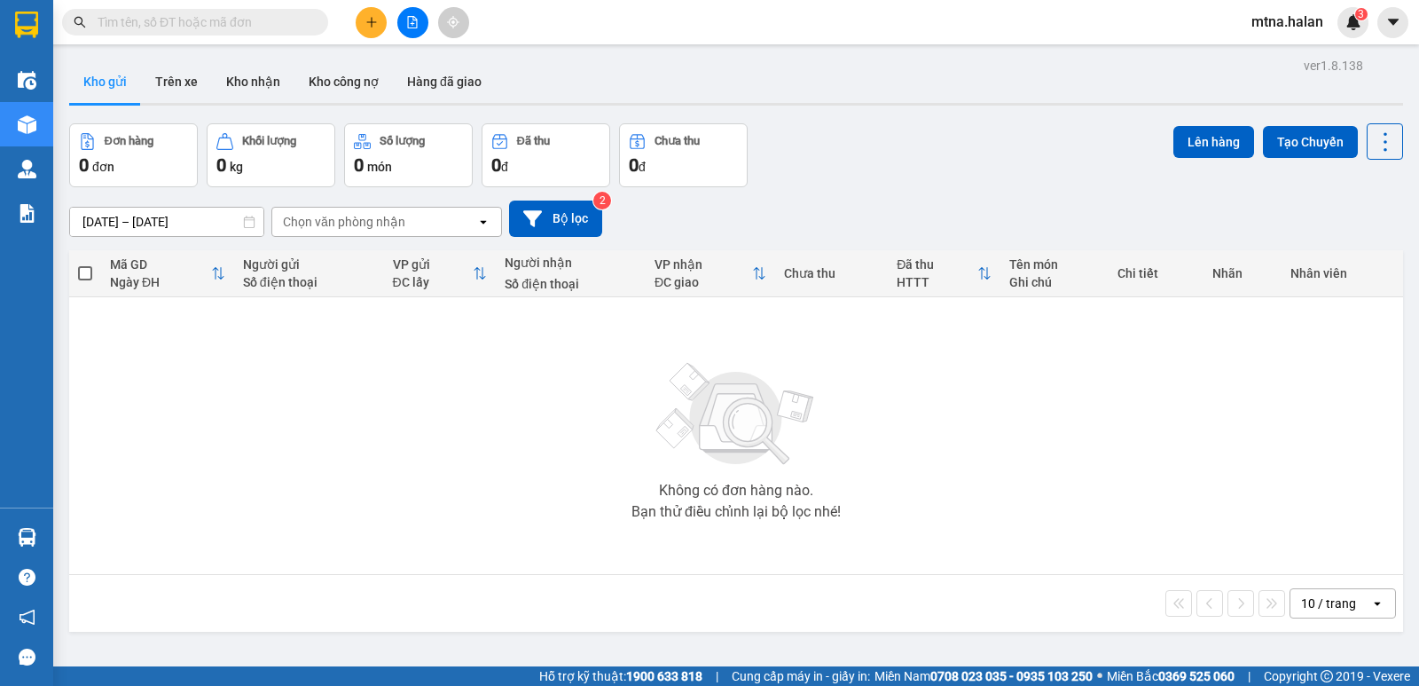
click at [267, 16] on input "text" at bounding box center [202, 22] width 209 height 20
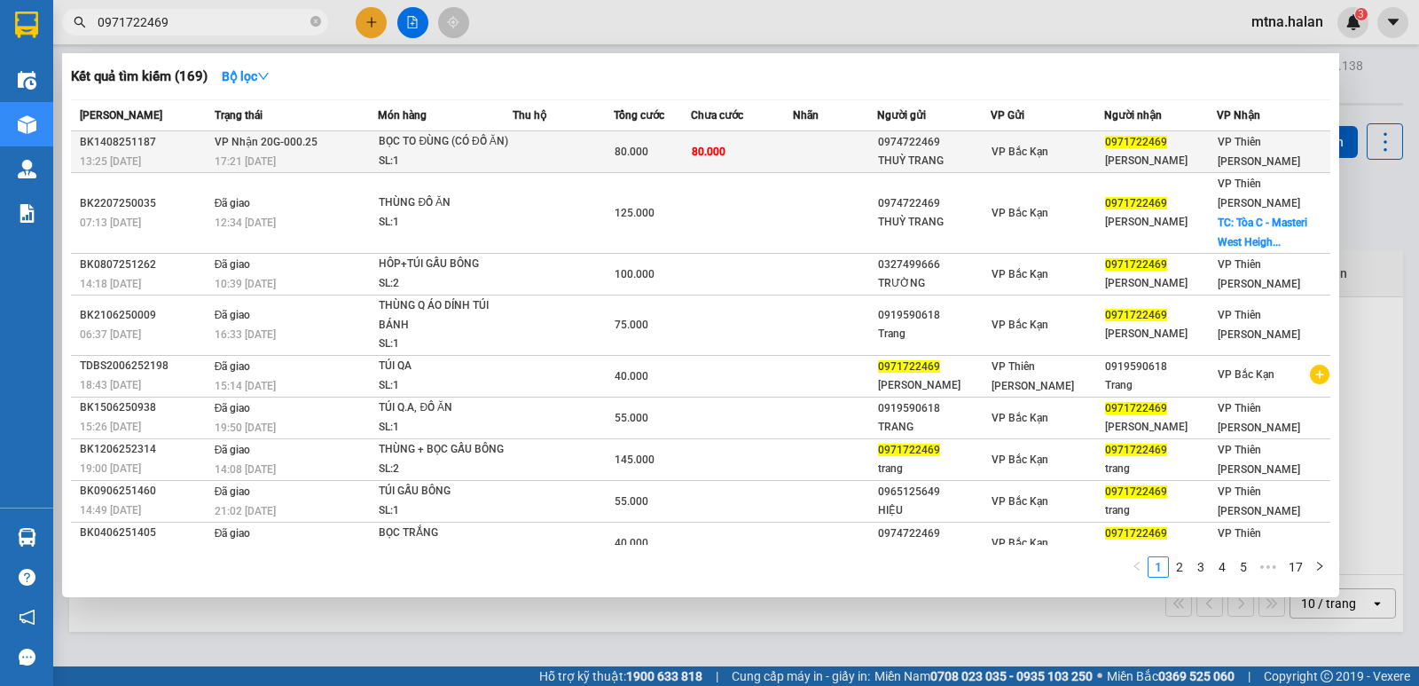
click at [813, 152] on td at bounding box center [835, 152] width 84 height 42
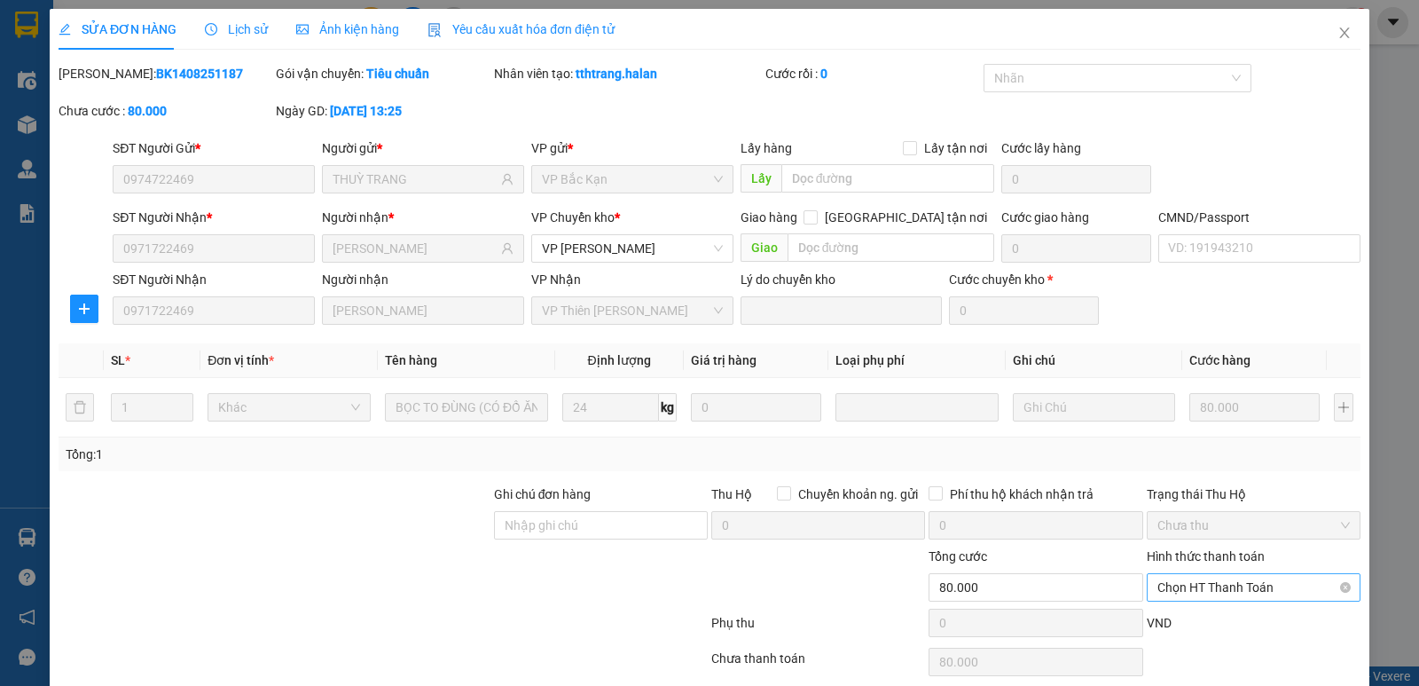
click at [1215, 588] on span "Chọn HT Thanh Toán" at bounding box center [1253, 587] width 192 height 27
click at [1204, 436] on div "Tại văn phòng" at bounding box center [1242, 438] width 191 height 20
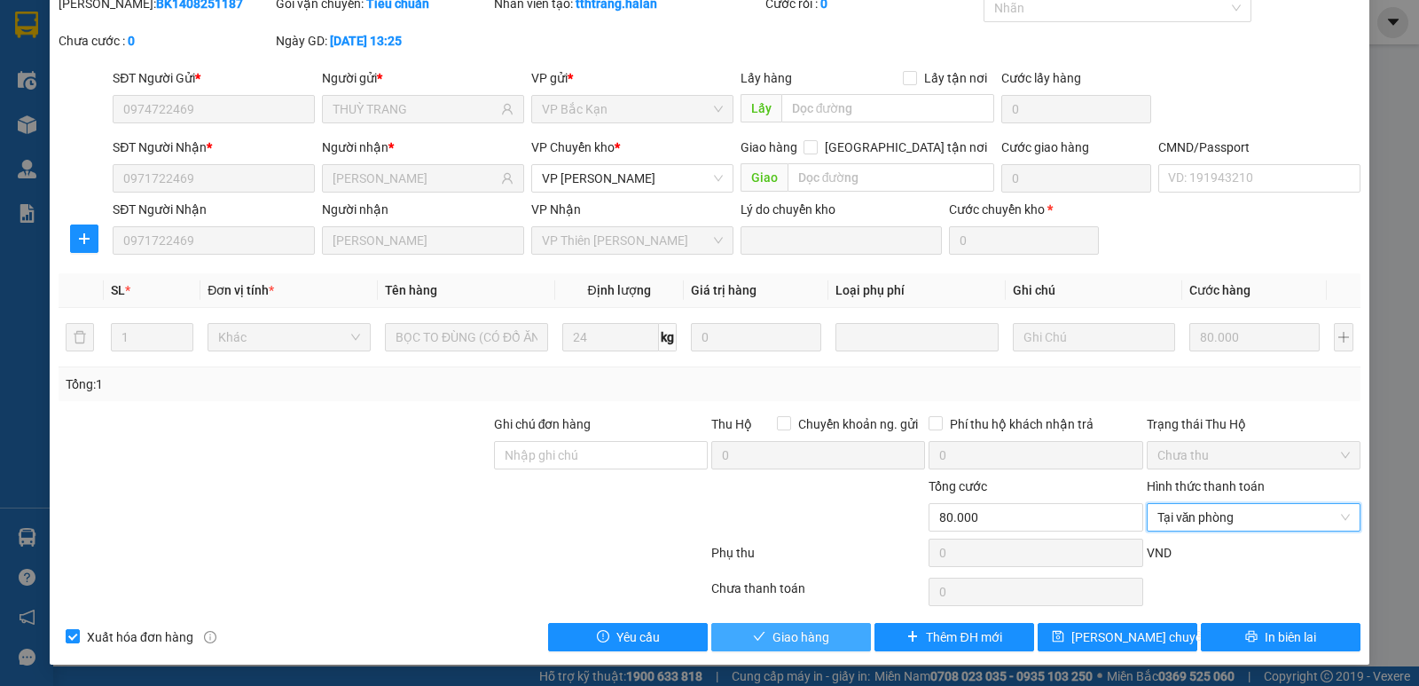
click at [788, 631] on span "Giao hàng" at bounding box center [800, 637] width 57 height 20
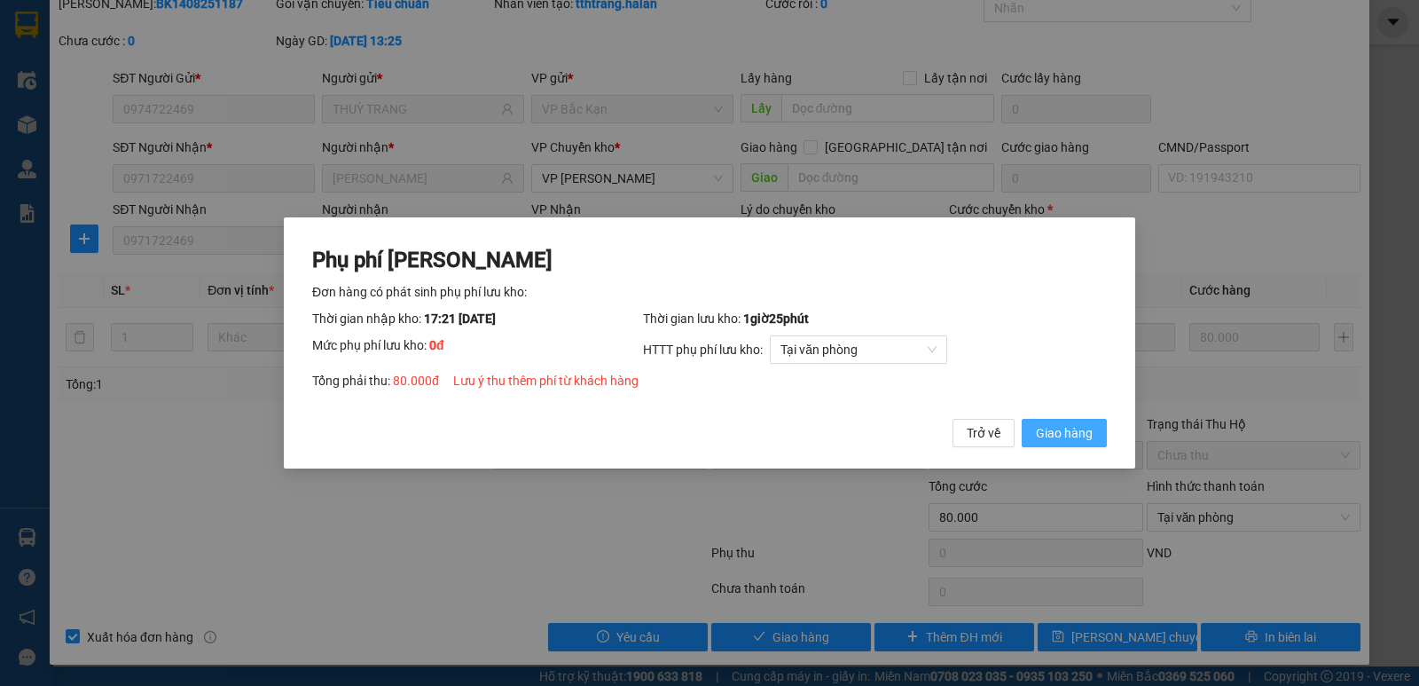
click at [1086, 428] on span "Giao hàng" at bounding box center [1064, 433] width 57 height 20
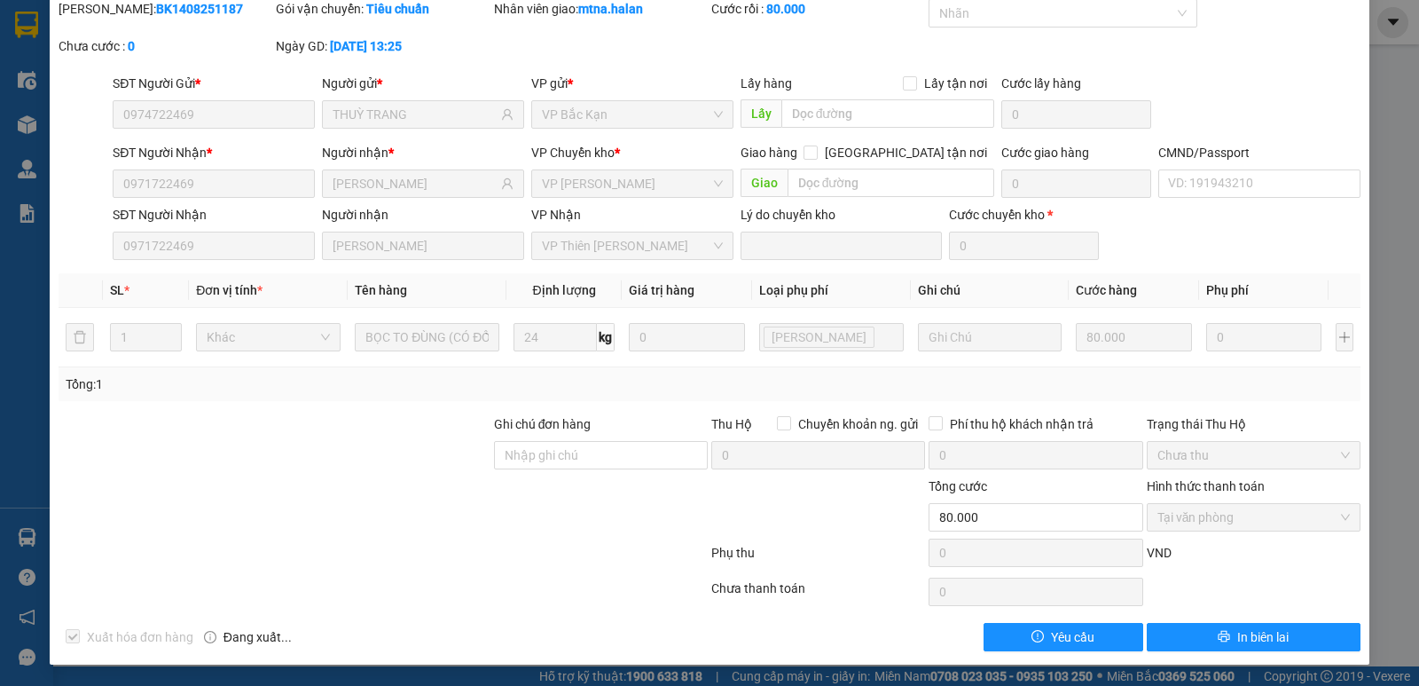
scroll to position [0, 0]
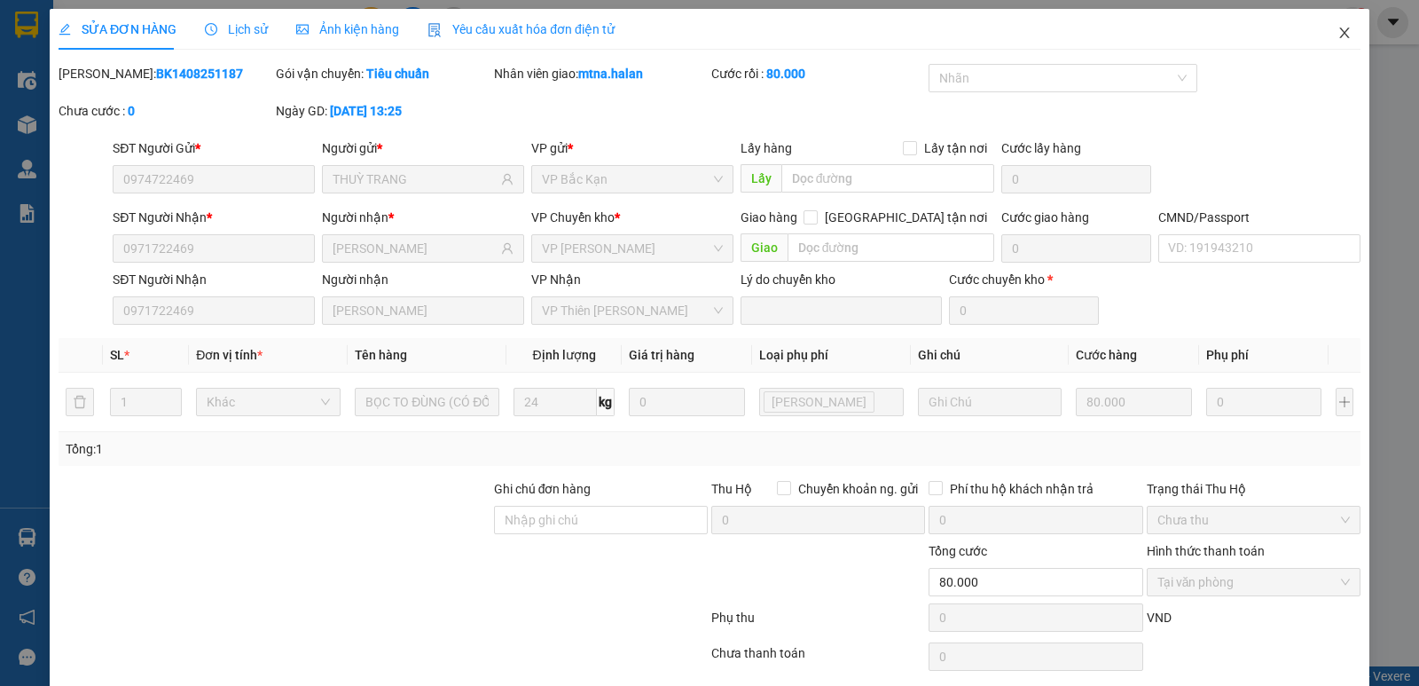
click at [1337, 33] on icon "close" at bounding box center [1344, 33] width 14 height 14
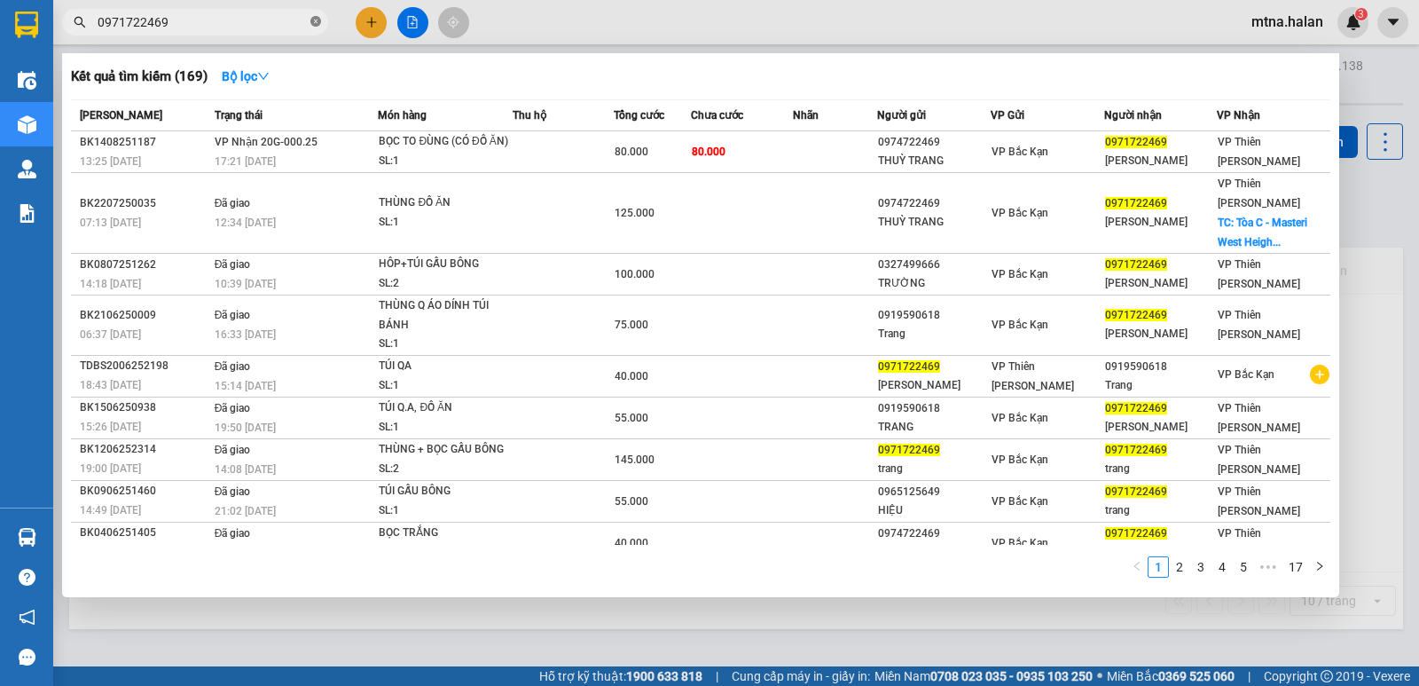
click at [315, 24] on icon "close-circle" at bounding box center [315, 21] width 11 height 11
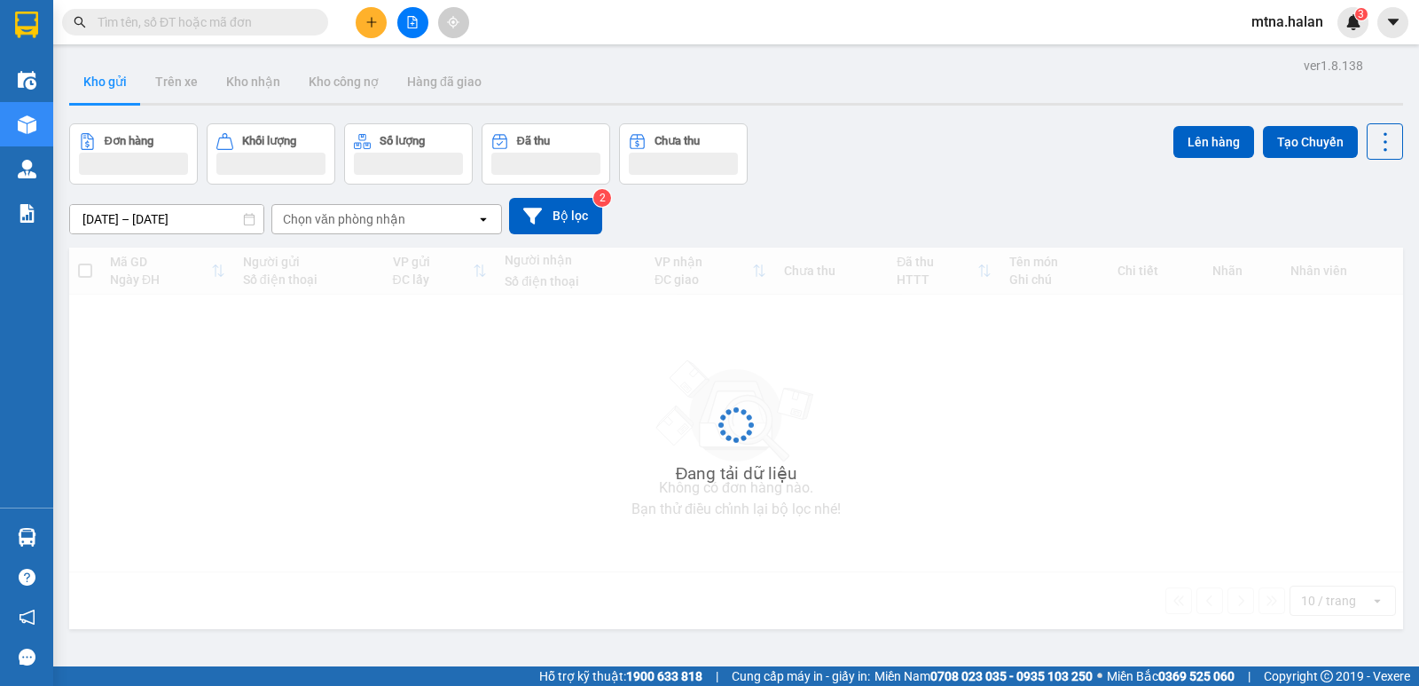
click at [292, 20] on input "text" at bounding box center [202, 22] width 209 height 20
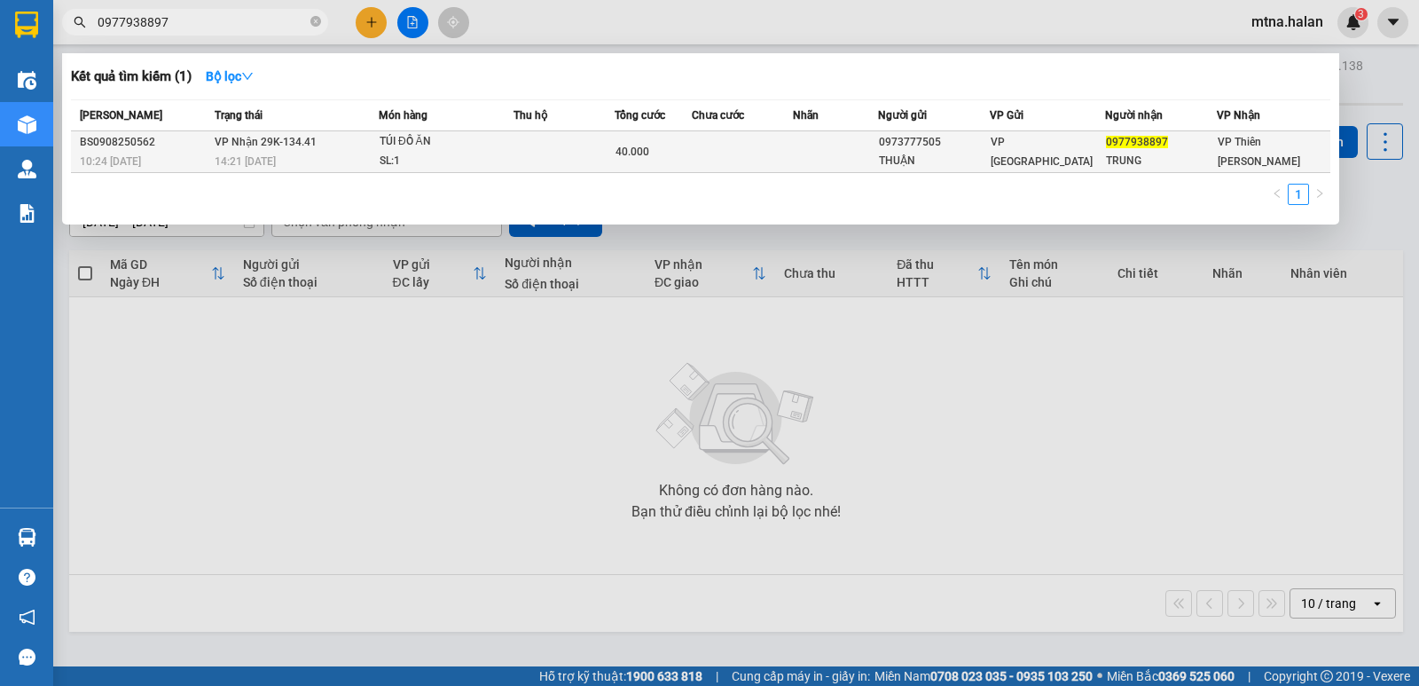
click at [760, 155] on td at bounding box center [742, 152] width 101 height 42
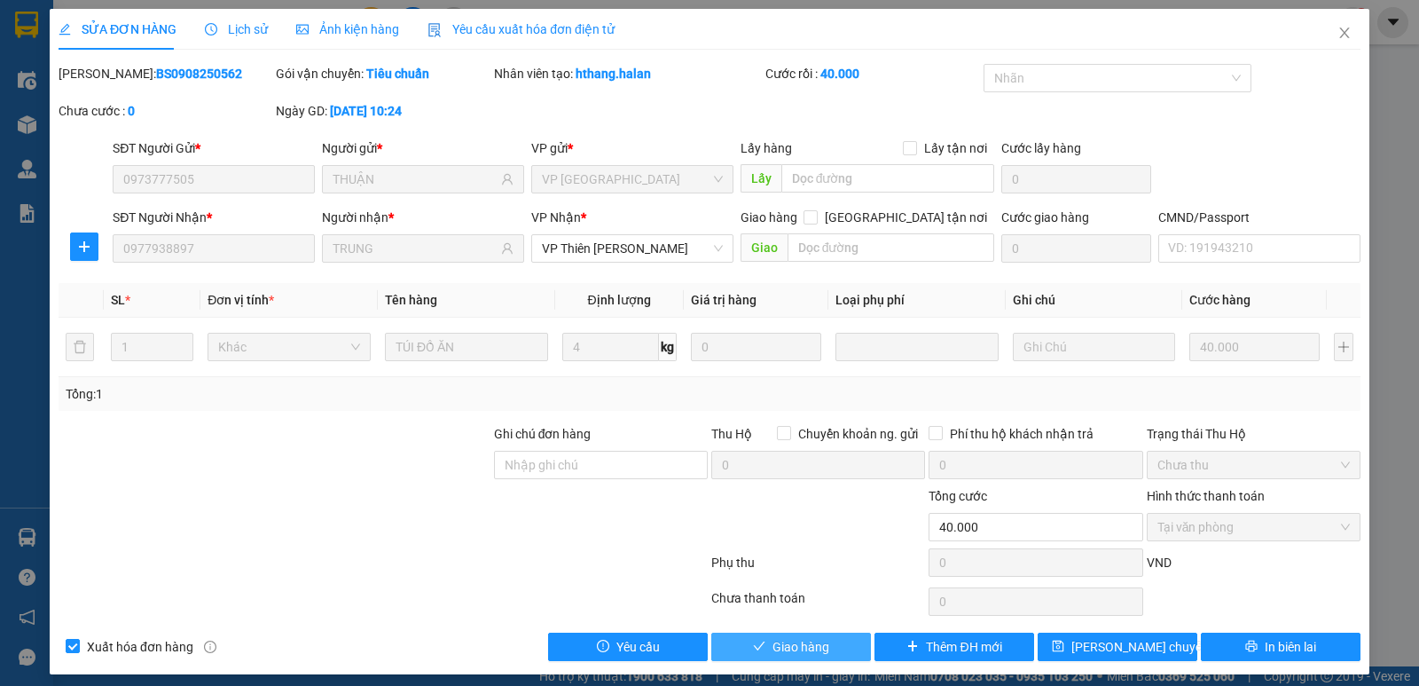
click at [786, 648] on span "Giao hàng" at bounding box center [800, 647] width 57 height 20
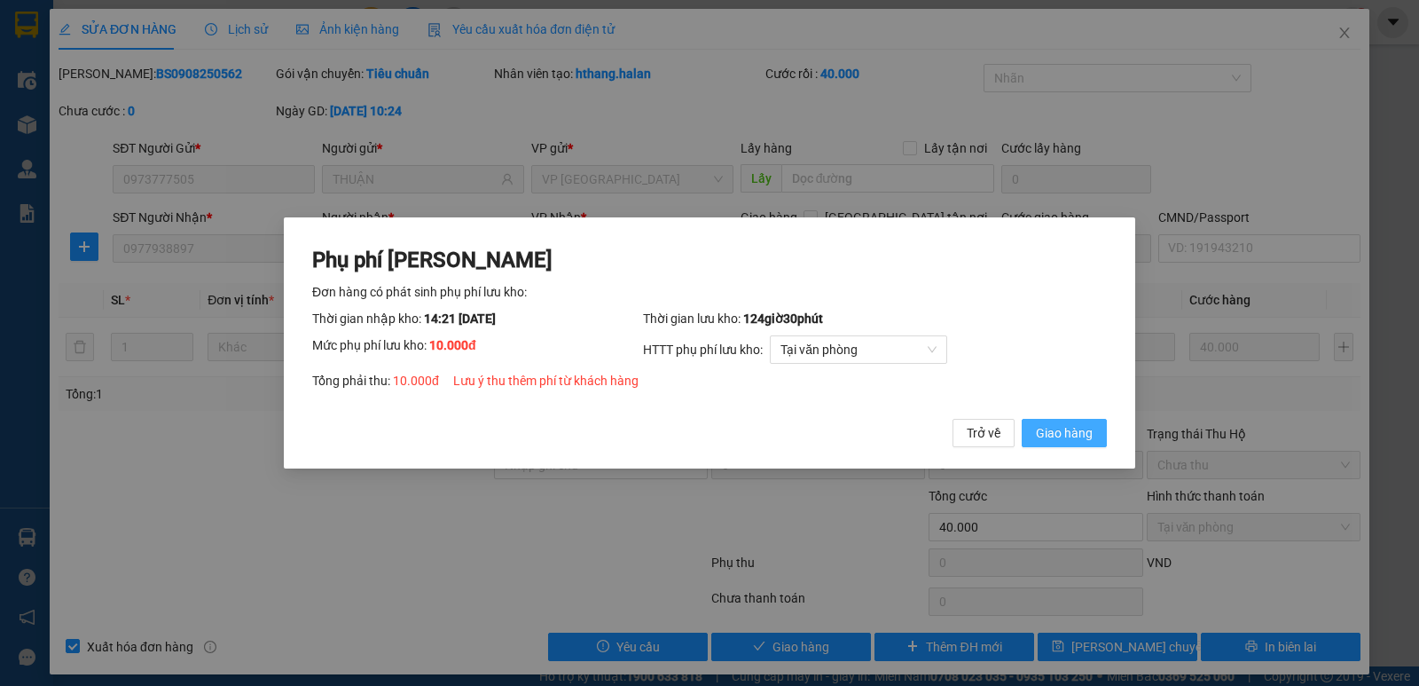
click at [1078, 432] on span "Giao hàng" at bounding box center [1064, 433] width 57 height 20
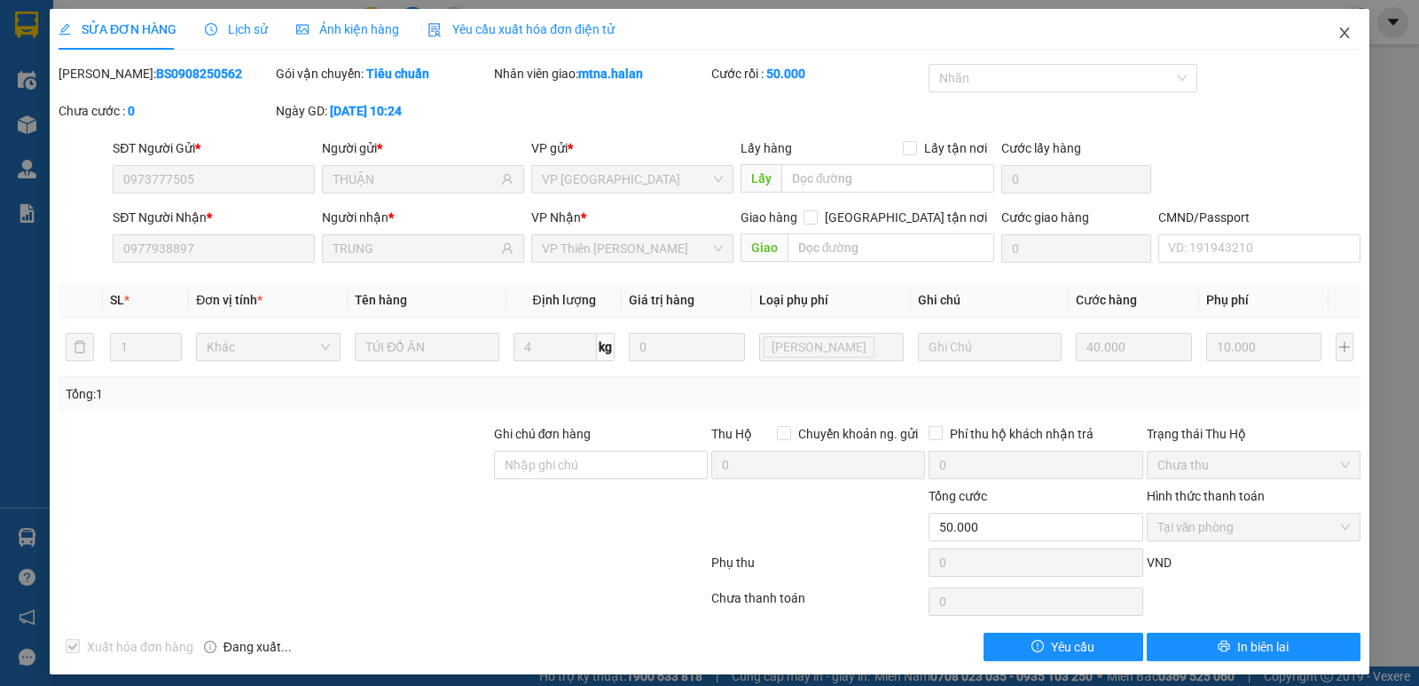
click at [1337, 33] on icon "close" at bounding box center [1344, 33] width 14 height 14
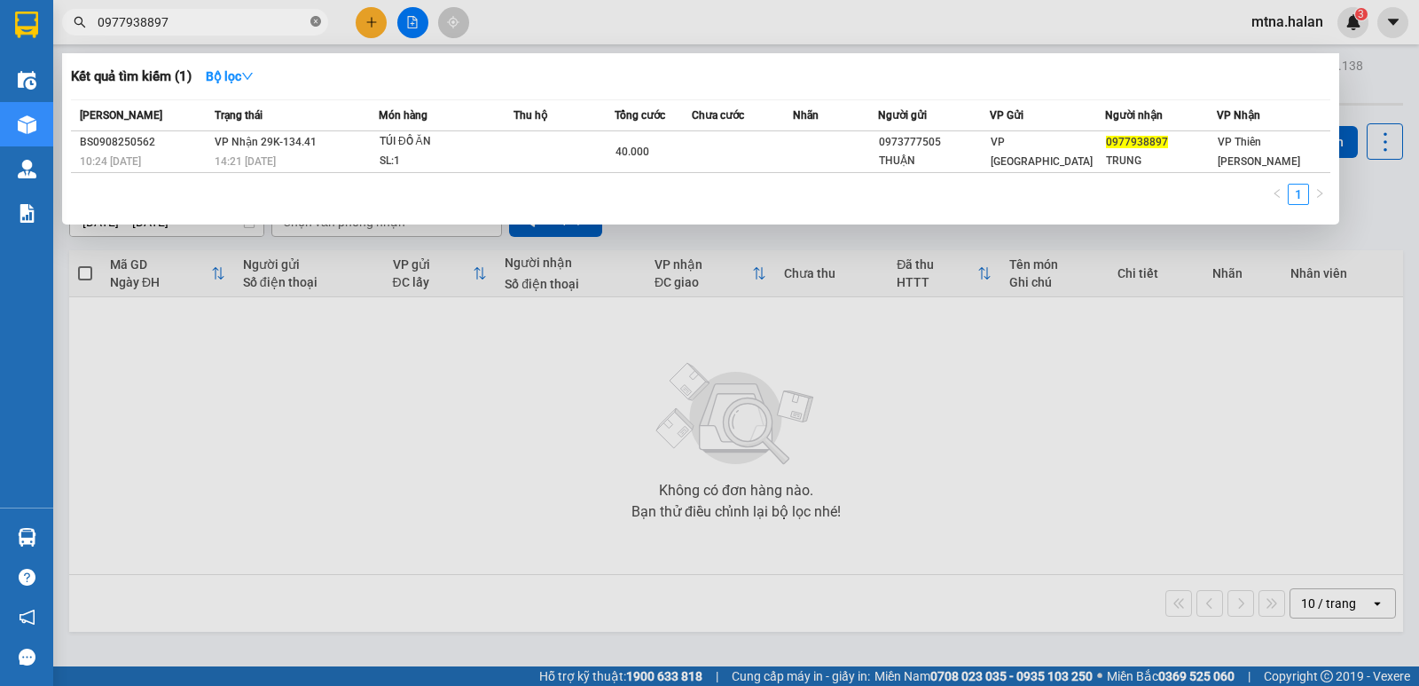
click at [313, 21] on icon "close-circle" at bounding box center [315, 21] width 11 height 11
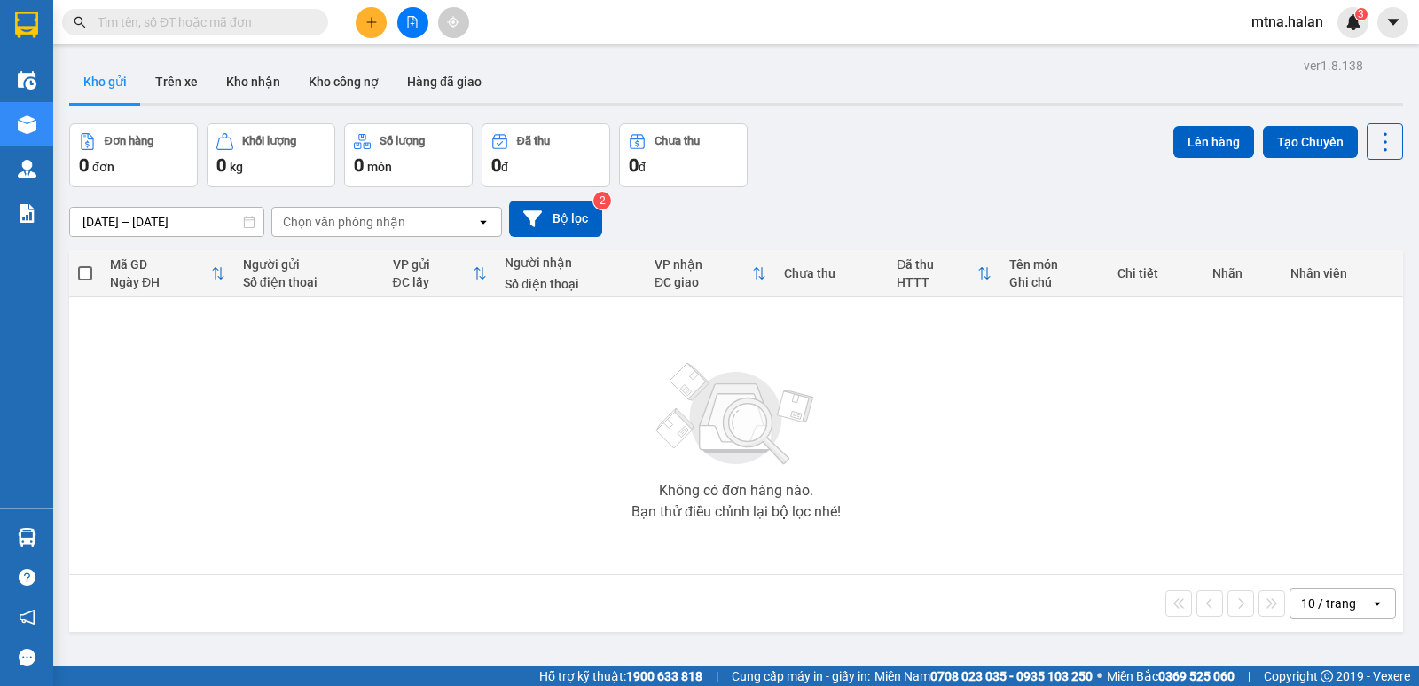
click at [293, 21] on input "text" at bounding box center [202, 22] width 209 height 20
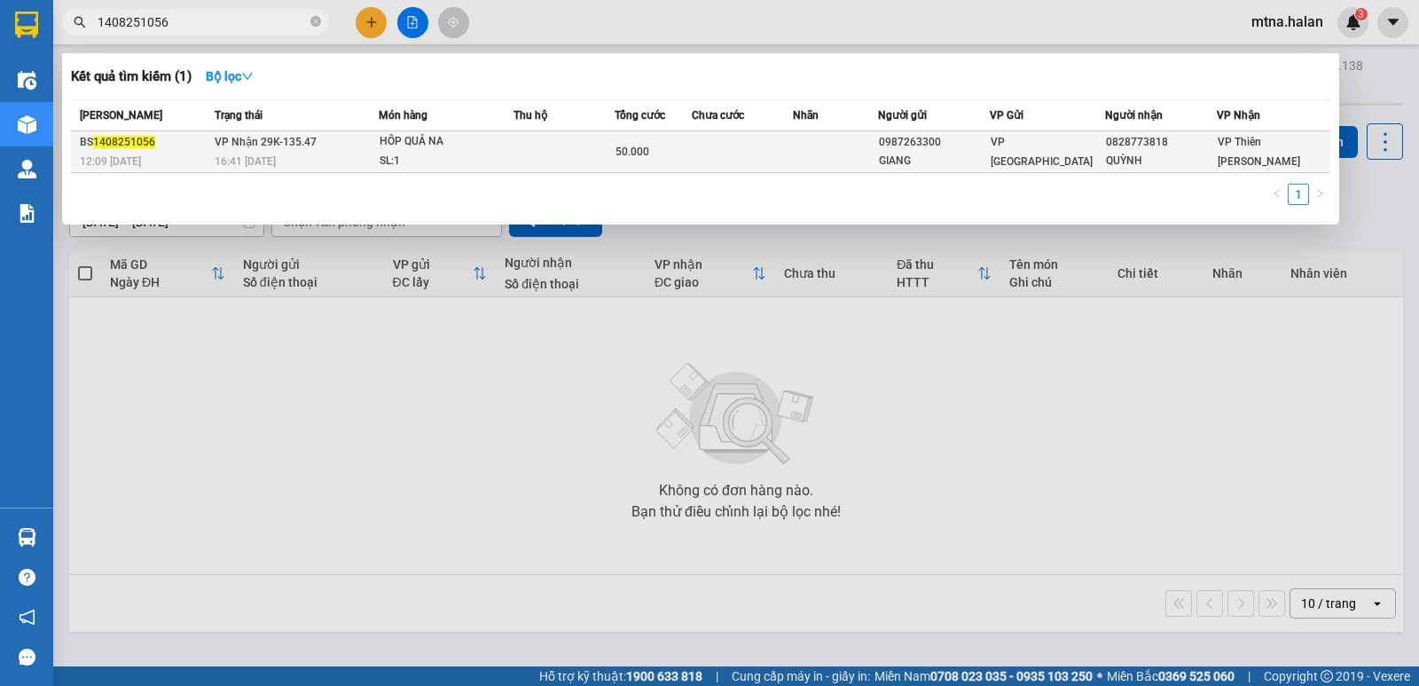
click at [701, 164] on td at bounding box center [742, 152] width 101 height 42
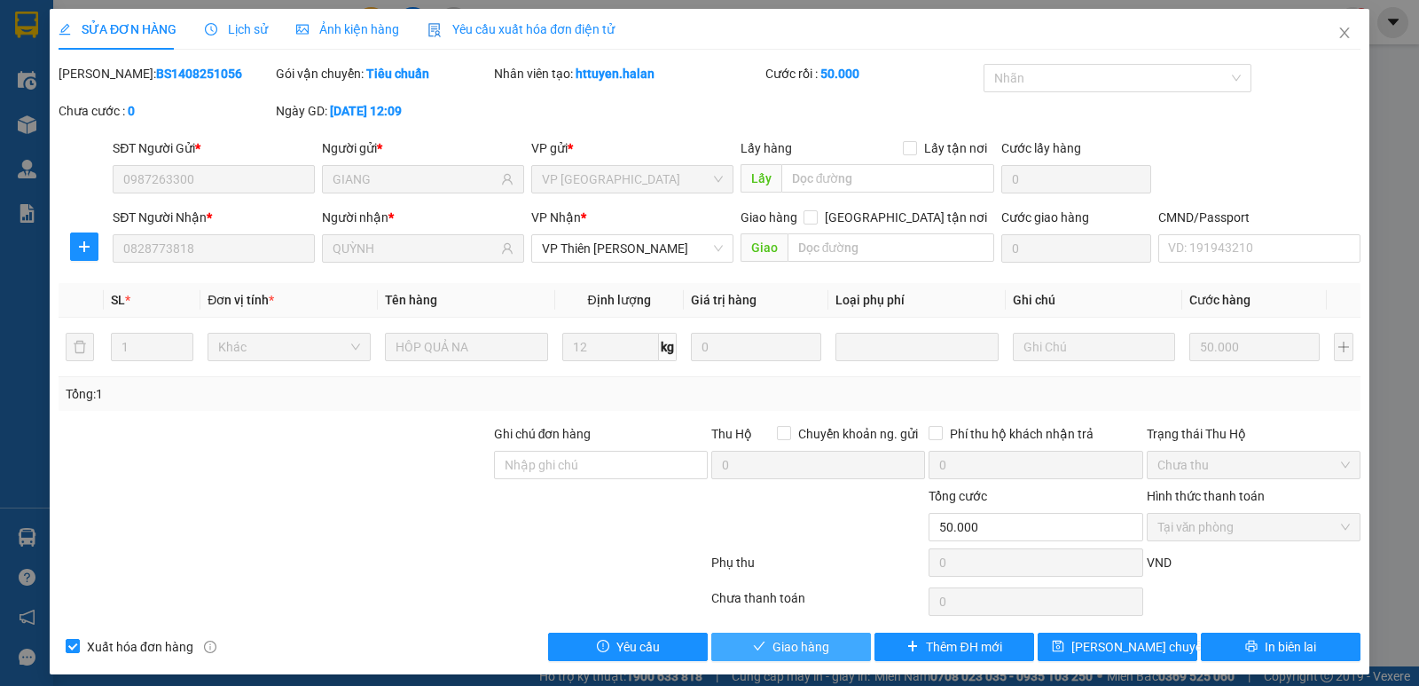
click at [803, 644] on span "Giao hàng" at bounding box center [800, 647] width 57 height 20
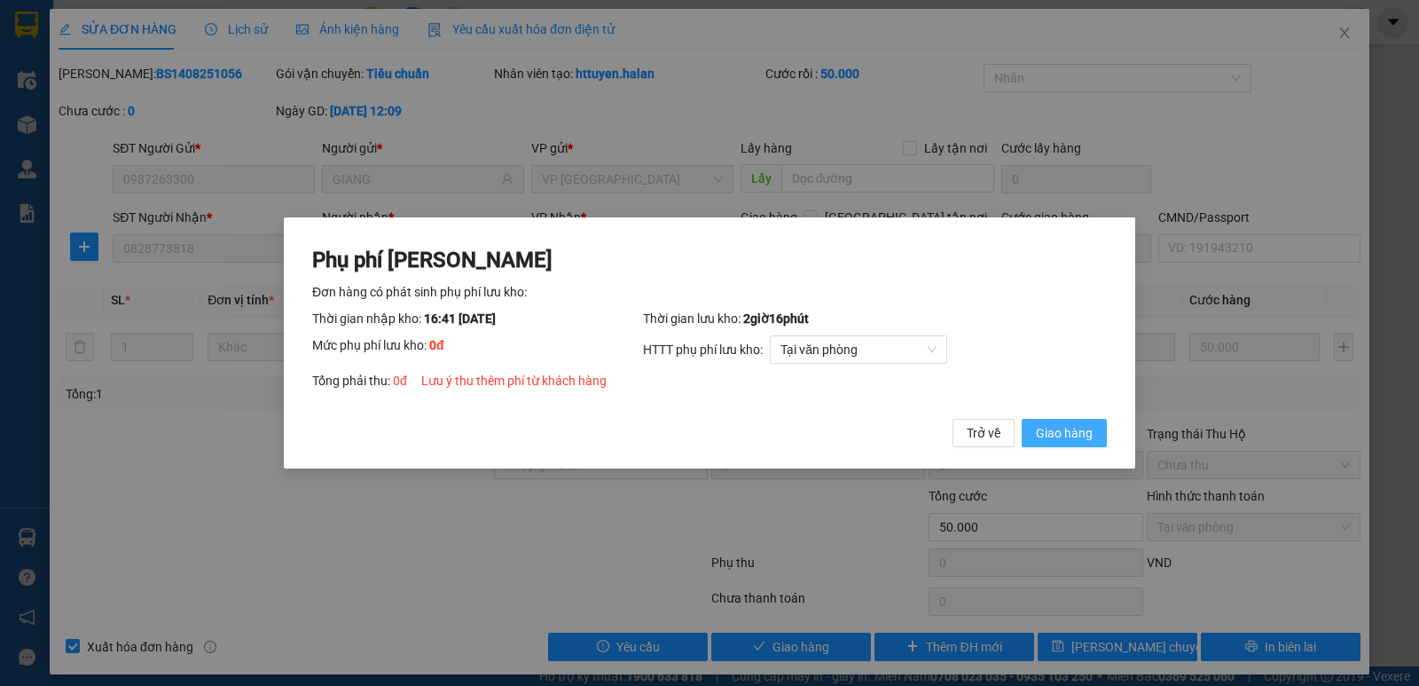
click at [1079, 437] on span "Giao hàng" at bounding box center [1064, 433] width 57 height 20
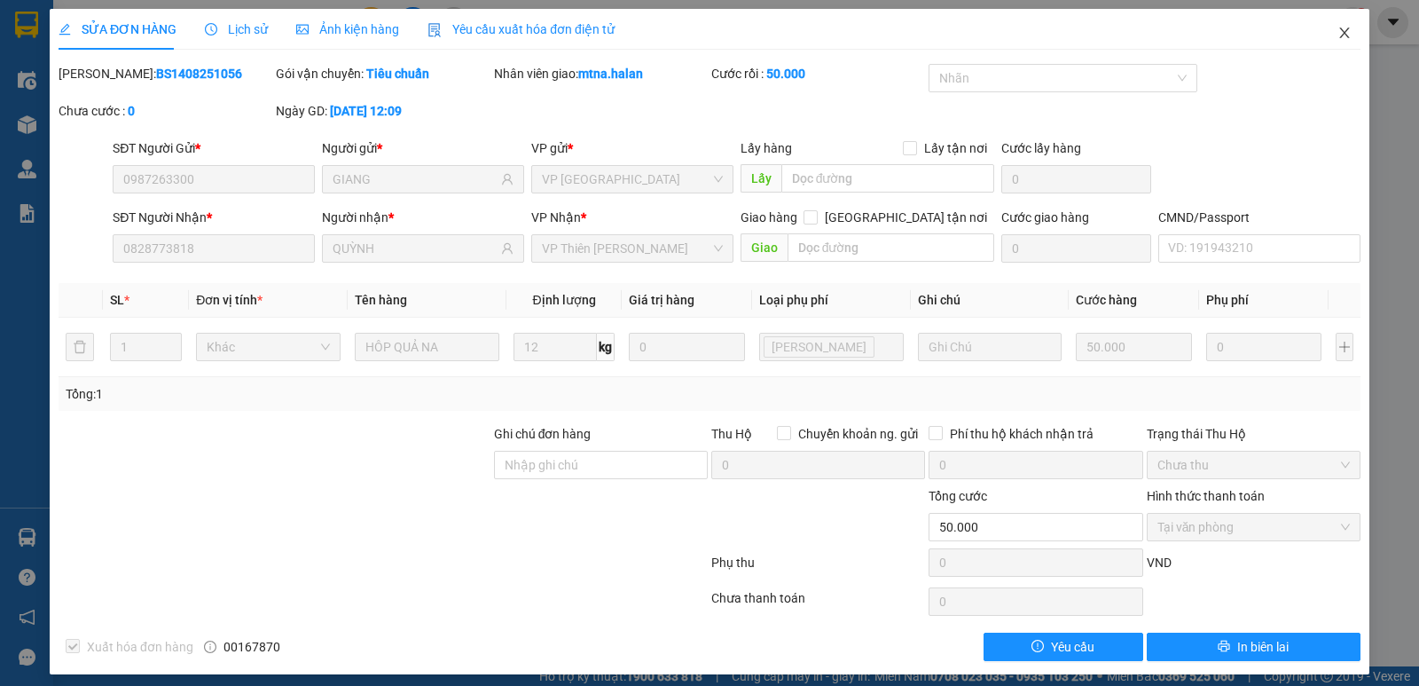
click at [1339, 30] on icon "close" at bounding box center [1344, 32] width 10 height 11
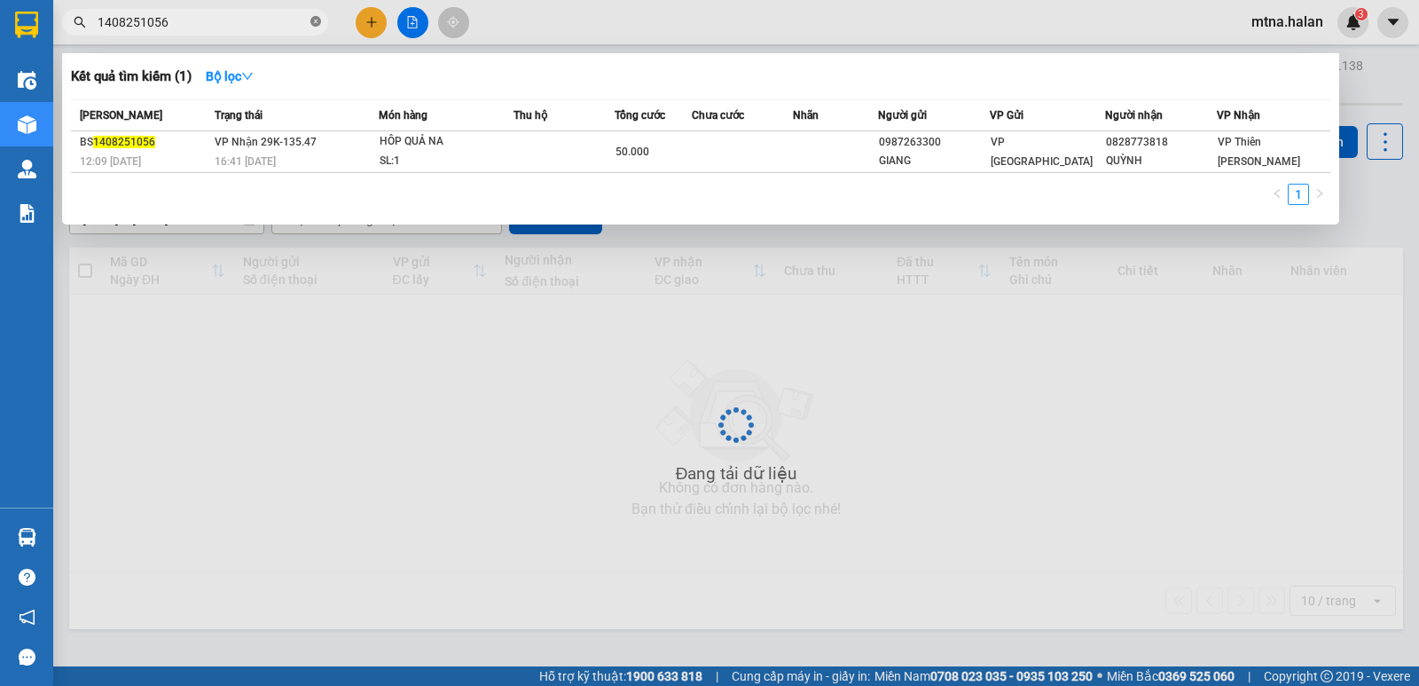
click at [317, 25] on icon "close-circle" at bounding box center [315, 21] width 11 height 11
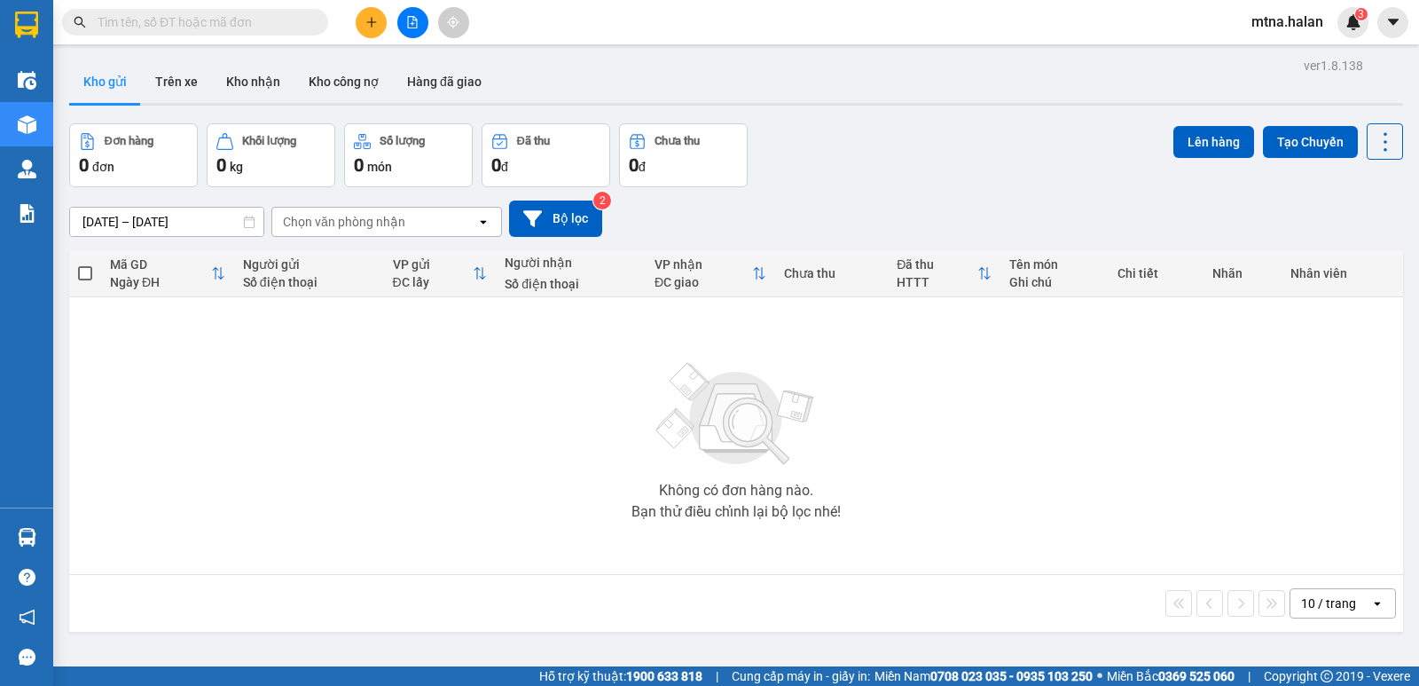
click at [297, 23] on input "text" at bounding box center [202, 22] width 209 height 20
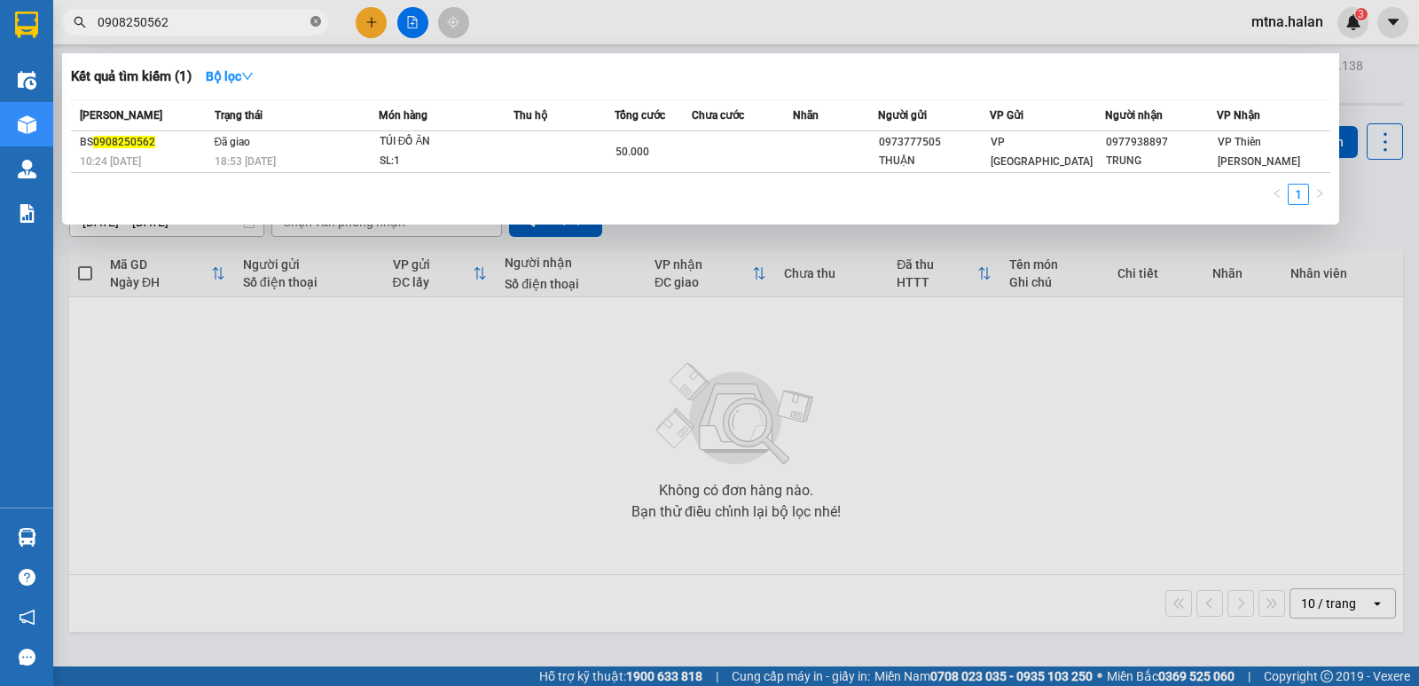
click at [314, 20] on icon "close-circle" at bounding box center [315, 21] width 11 height 11
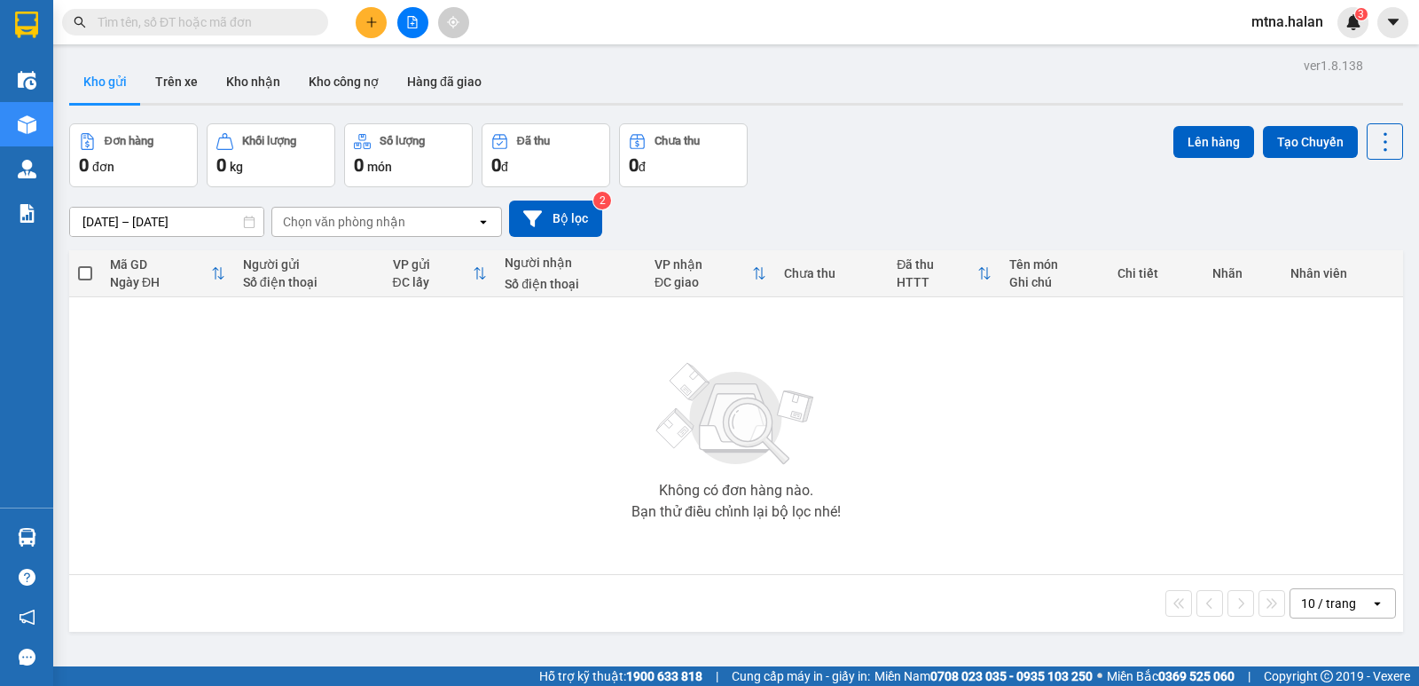
click at [263, 21] on input "text" at bounding box center [202, 22] width 209 height 20
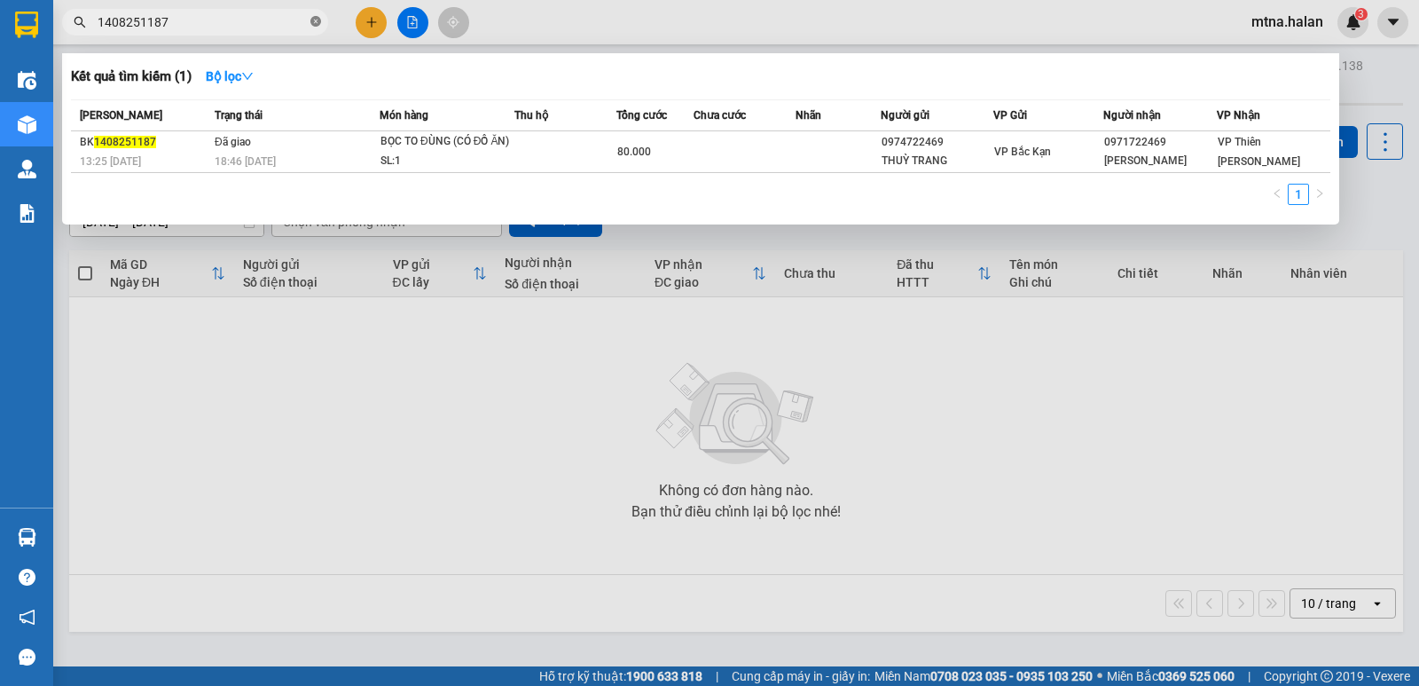
click at [315, 22] on icon "close-circle" at bounding box center [315, 21] width 11 height 11
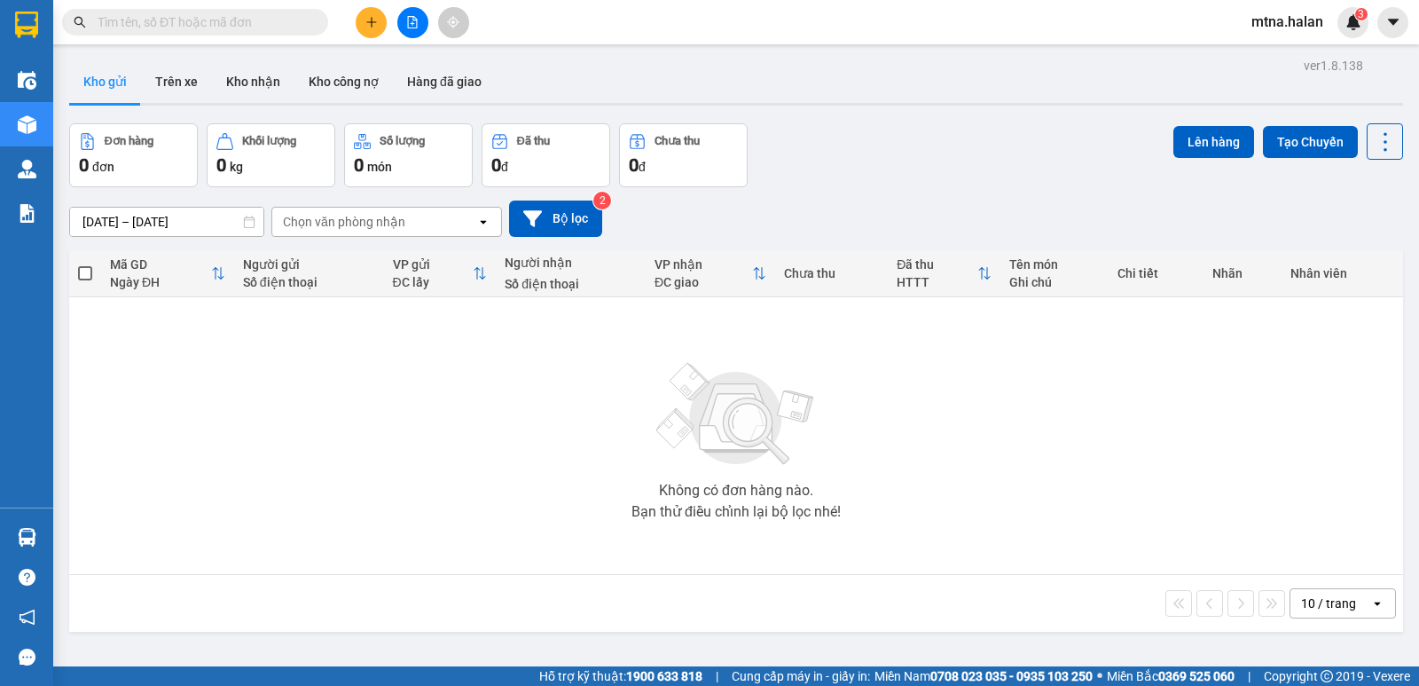
click at [299, 21] on input "text" at bounding box center [202, 22] width 209 height 20
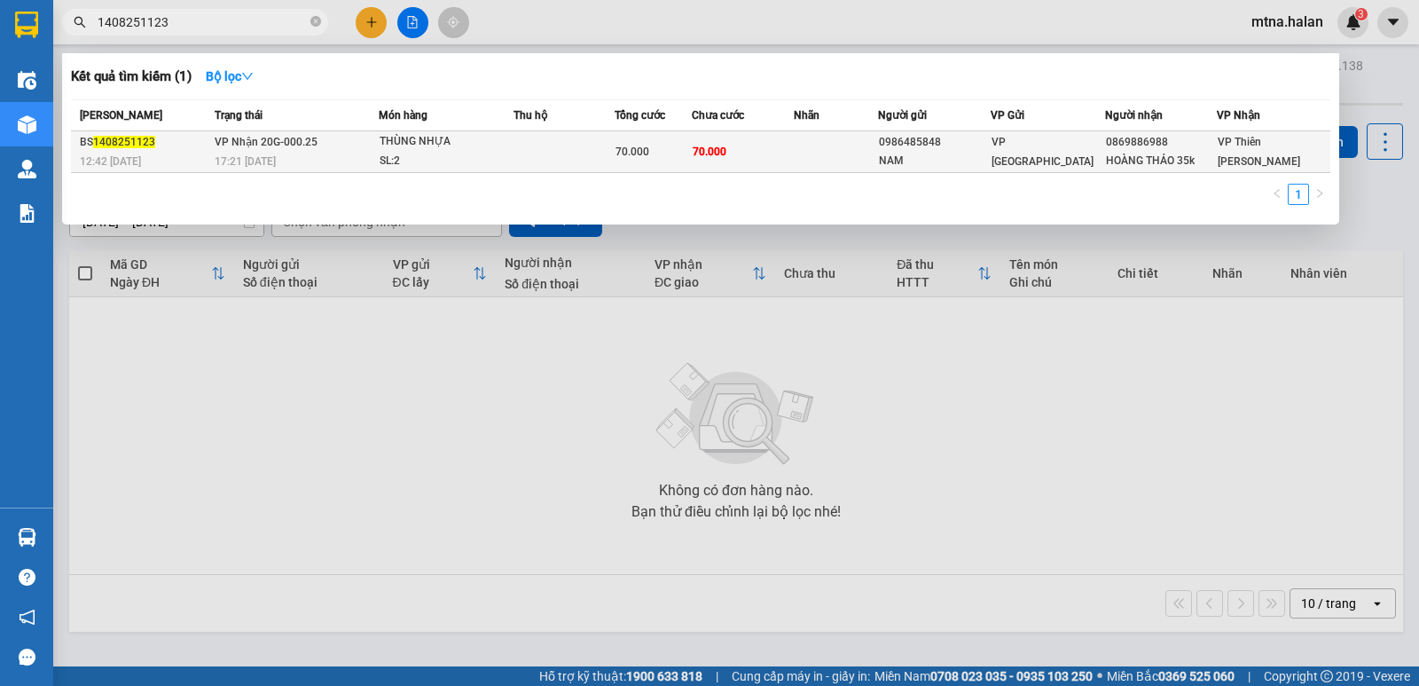
click at [814, 148] on td at bounding box center [836, 152] width 85 height 42
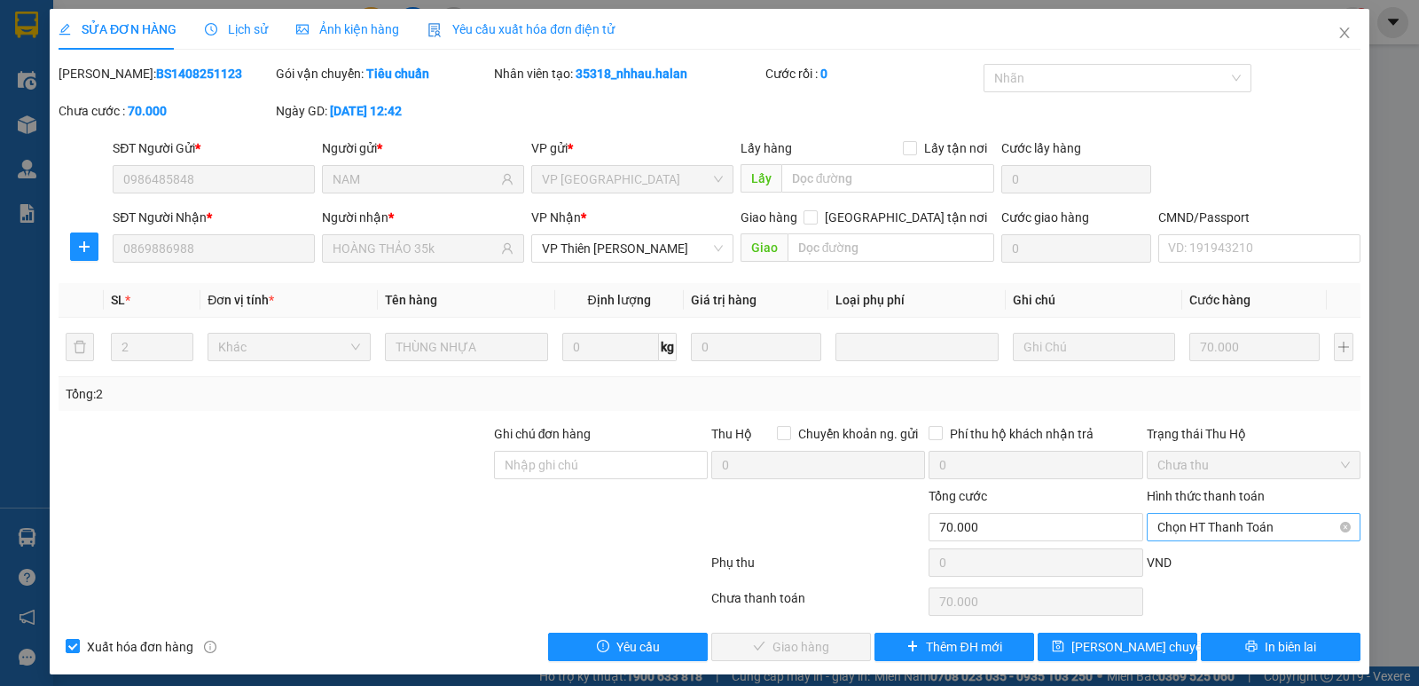
click at [1243, 526] on span "Chọn HT Thanh Toán" at bounding box center [1253, 526] width 192 height 27
click at [1213, 463] on div "Công nợ người nhận" at bounding box center [1242, 463] width 191 height 20
click at [822, 651] on button "Giao hàng" at bounding box center [791, 646] width 160 height 28
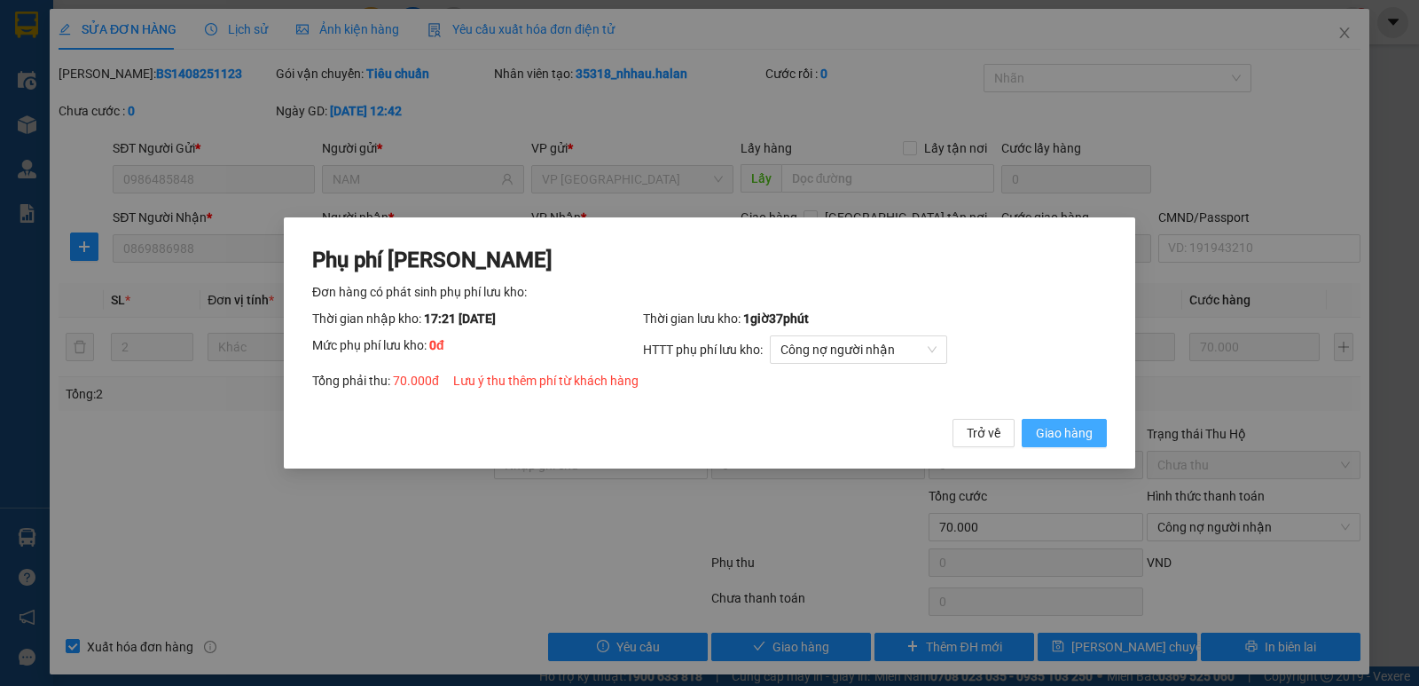
click at [1083, 427] on span "Giao hàng" at bounding box center [1064, 433] width 57 height 20
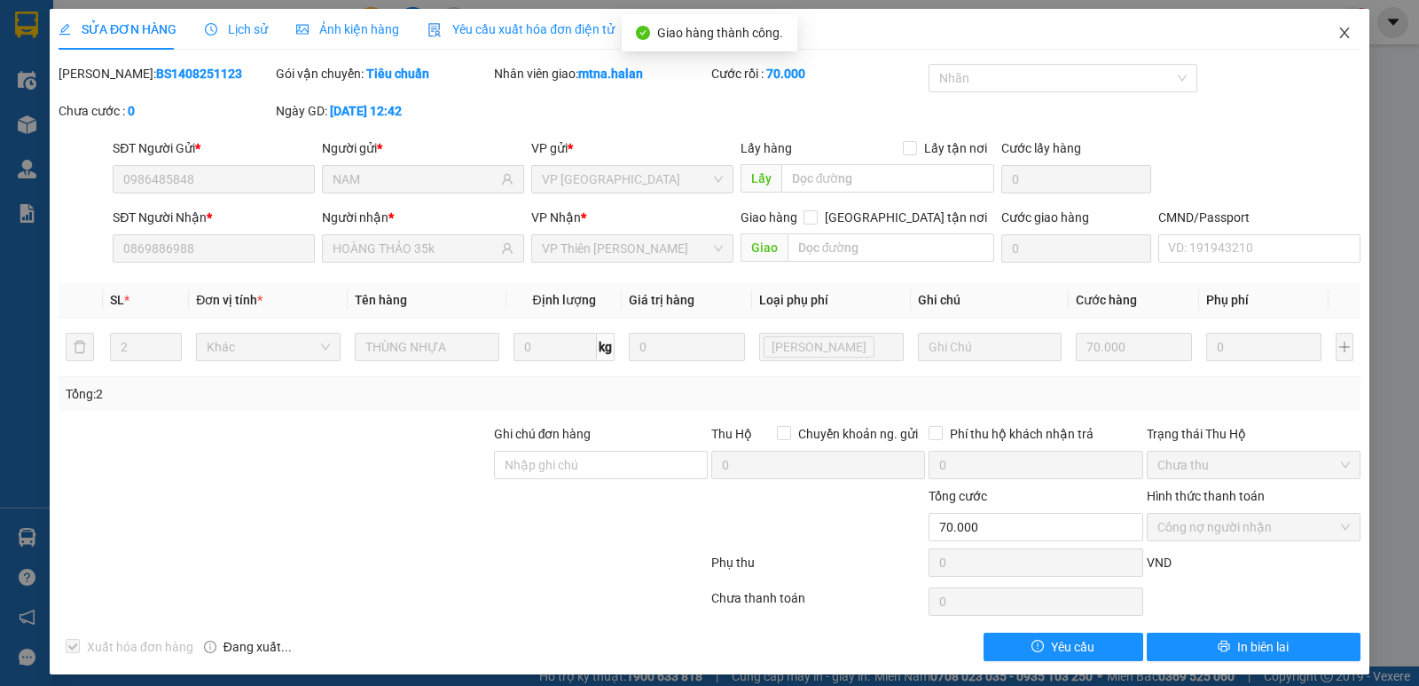
click at [1337, 31] on icon "close" at bounding box center [1344, 33] width 14 height 14
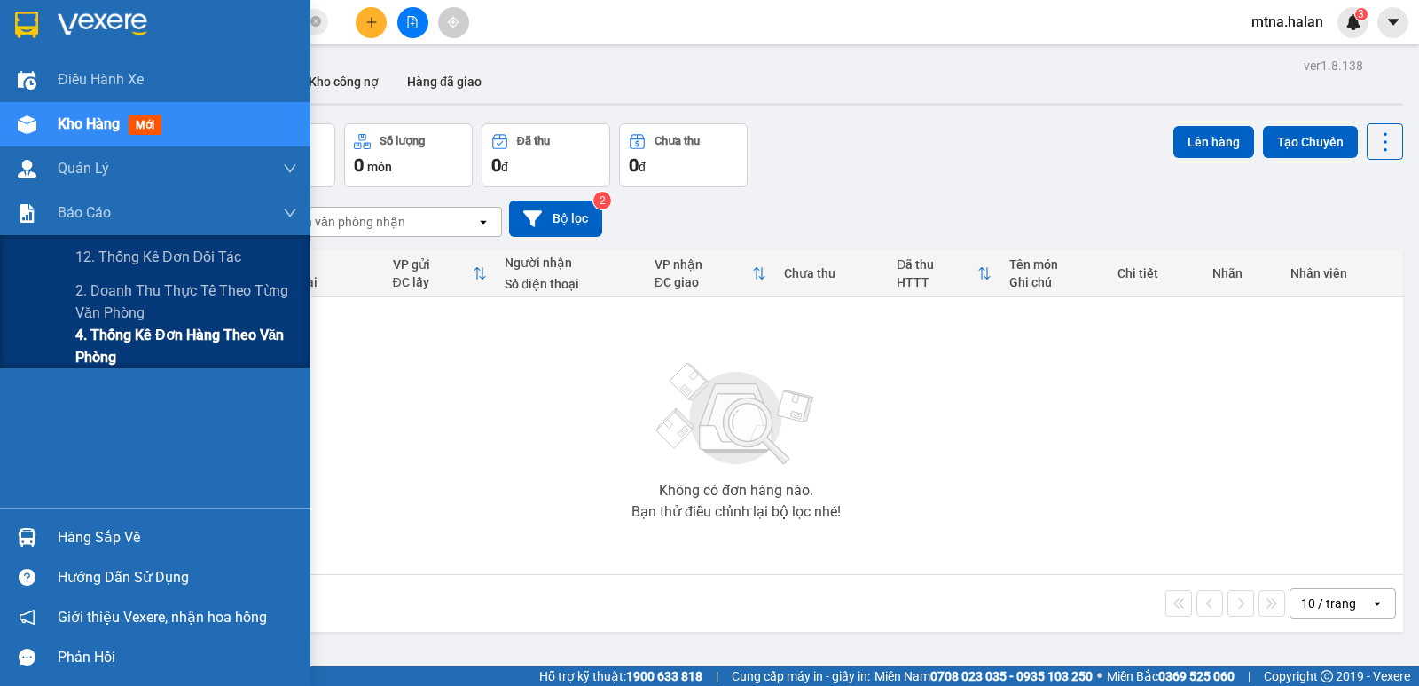
click at [123, 351] on span "4. Thống kê đơn hàng theo văn phòng" at bounding box center [186, 346] width 222 height 44
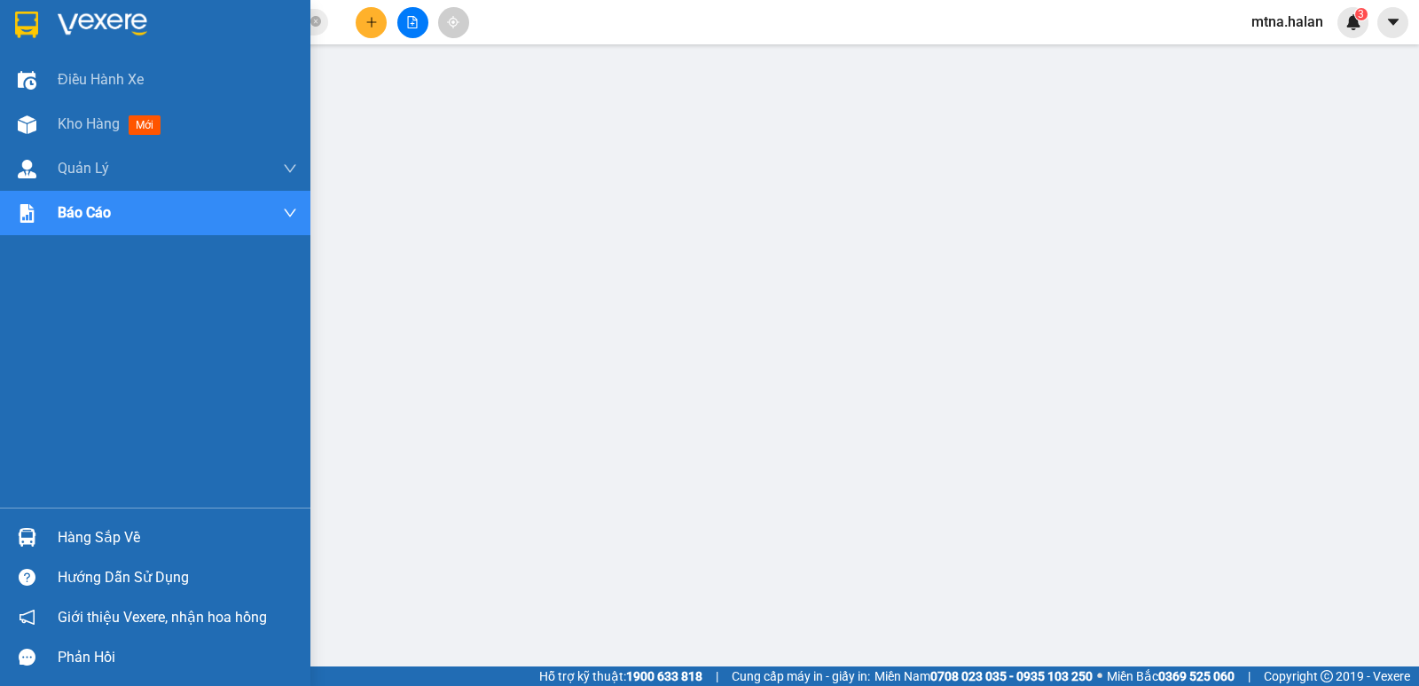
drag, startPoint x: 24, startPoint y: 534, endPoint x: 107, endPoint y: 485, distance: 96.6
click at [24, 533] on img at bounding box center [27, 537] width 19 height 19
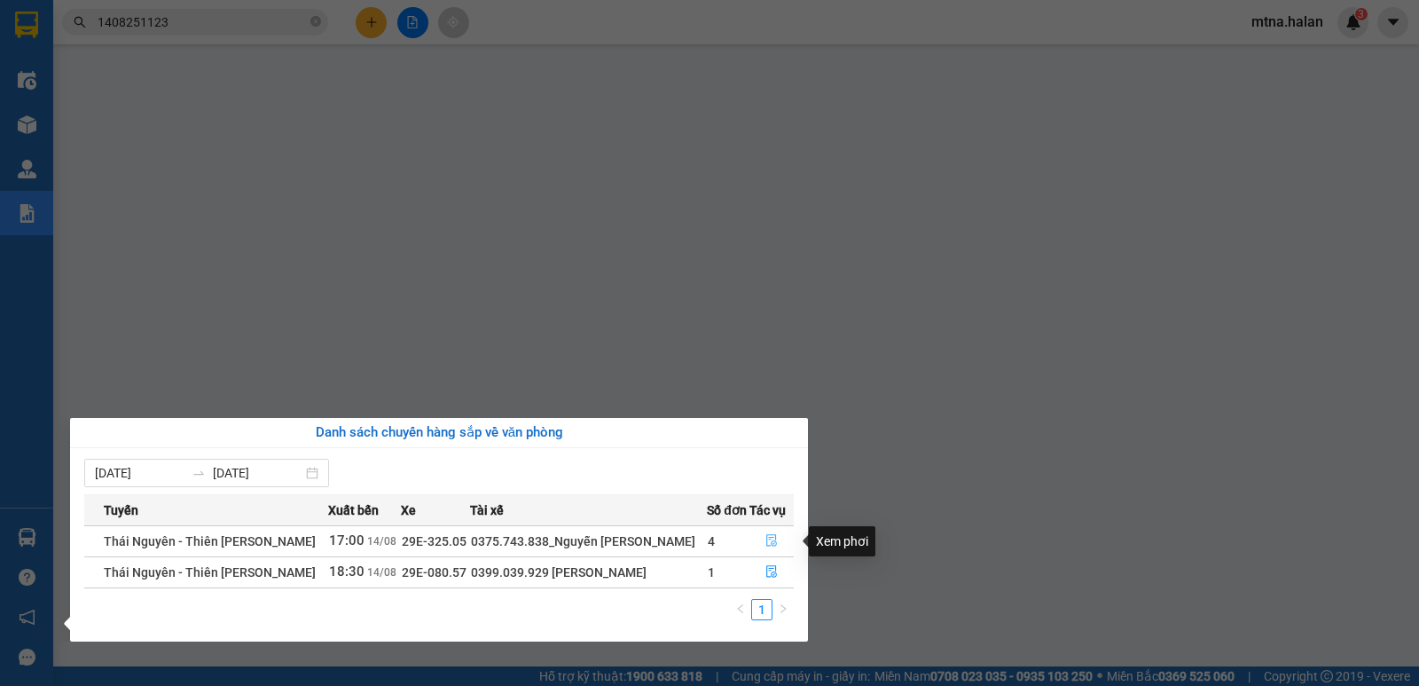
click at [768, 545] on icon "file-done" at bounding box center [771, 540] width 12 height 12
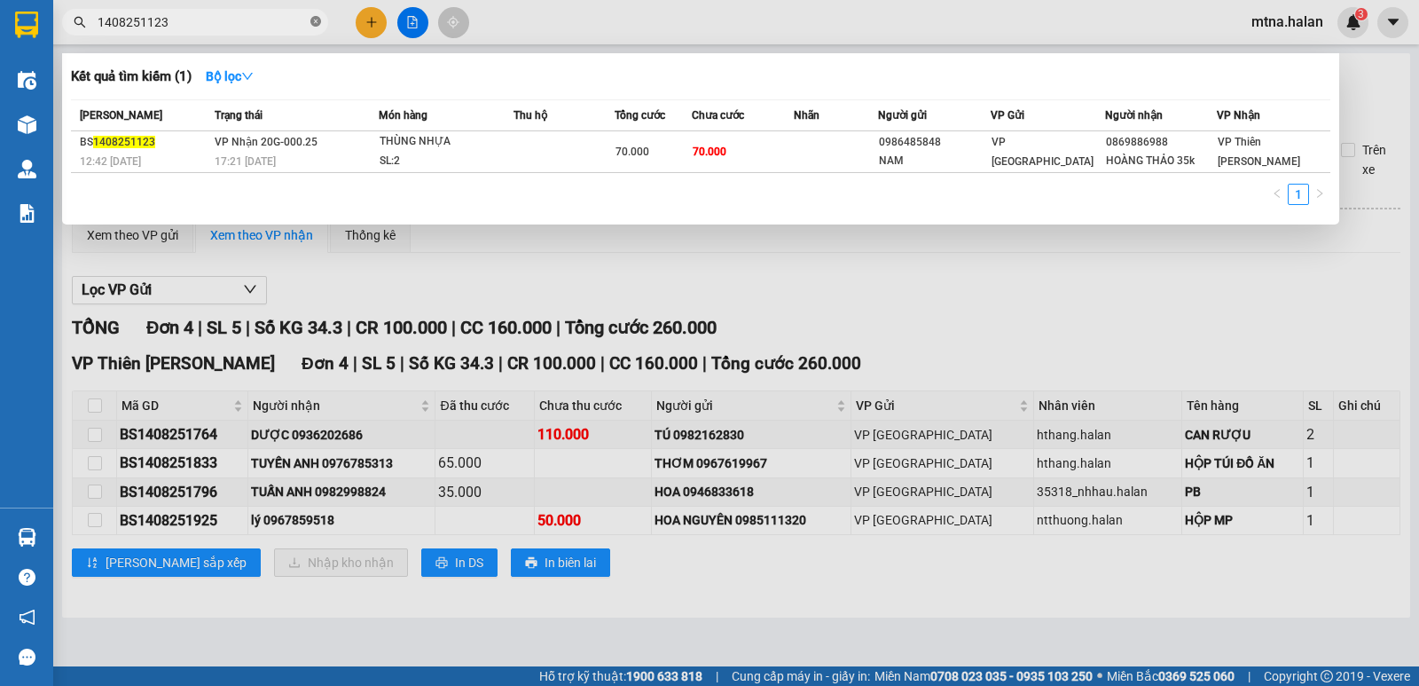
click at [314, 17] on icon "close-circle" at bounding box center [315, 21] width 11 height 11
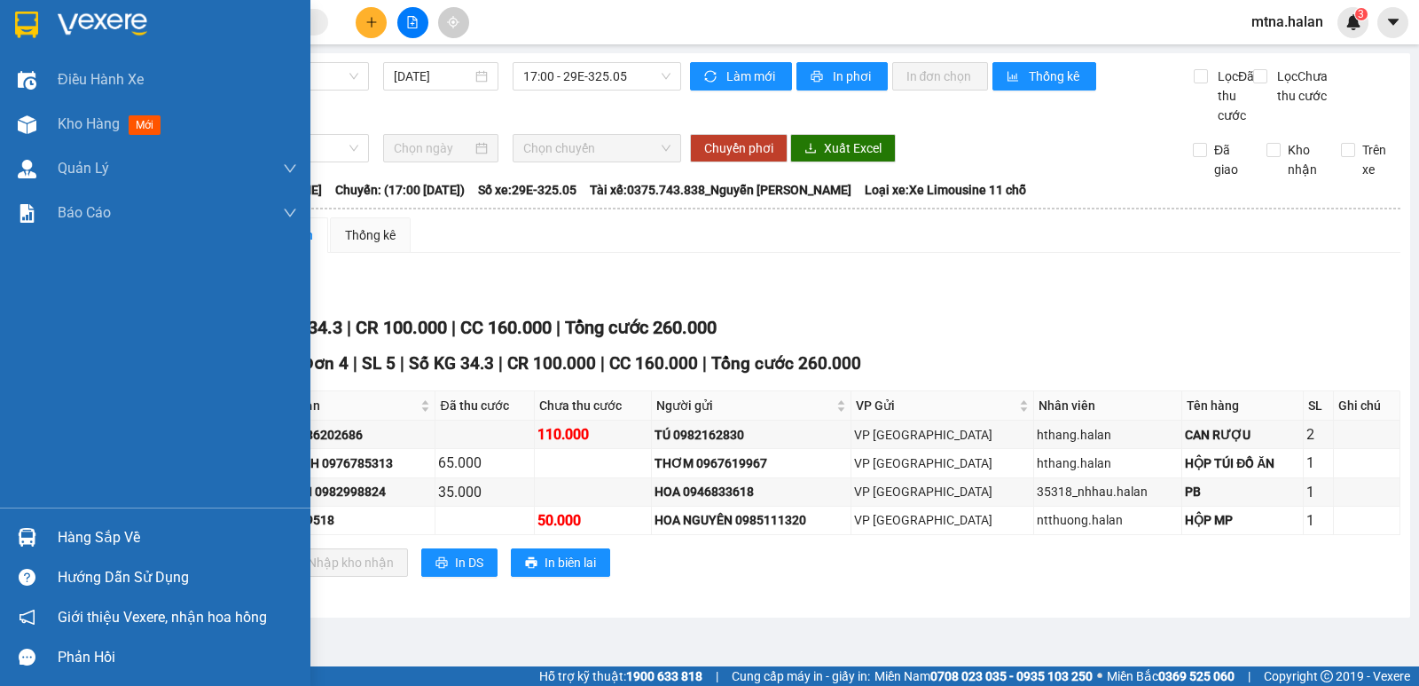
click at [33, 532] on img at bounding box center [27, 537] width 19 height 19
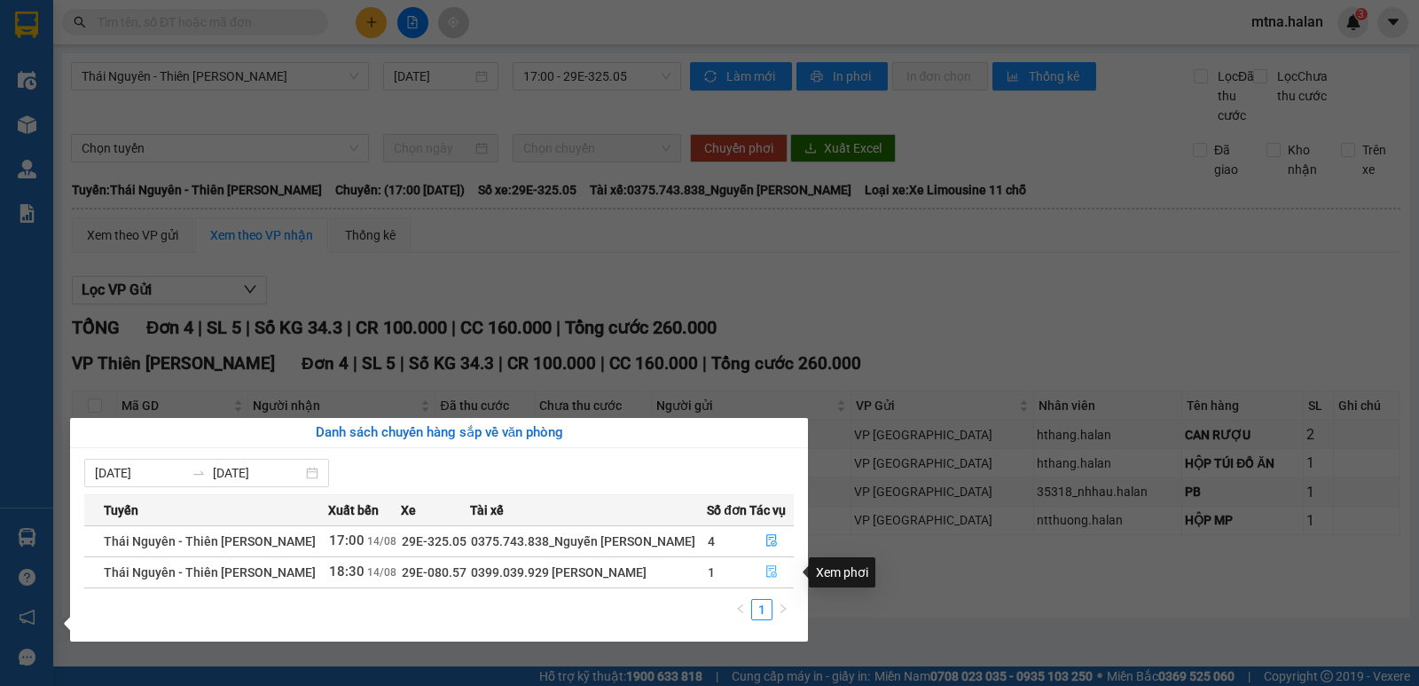
click at [772, 573] on icon "file-done" at bounding box center [771, 571] width 12 height 12
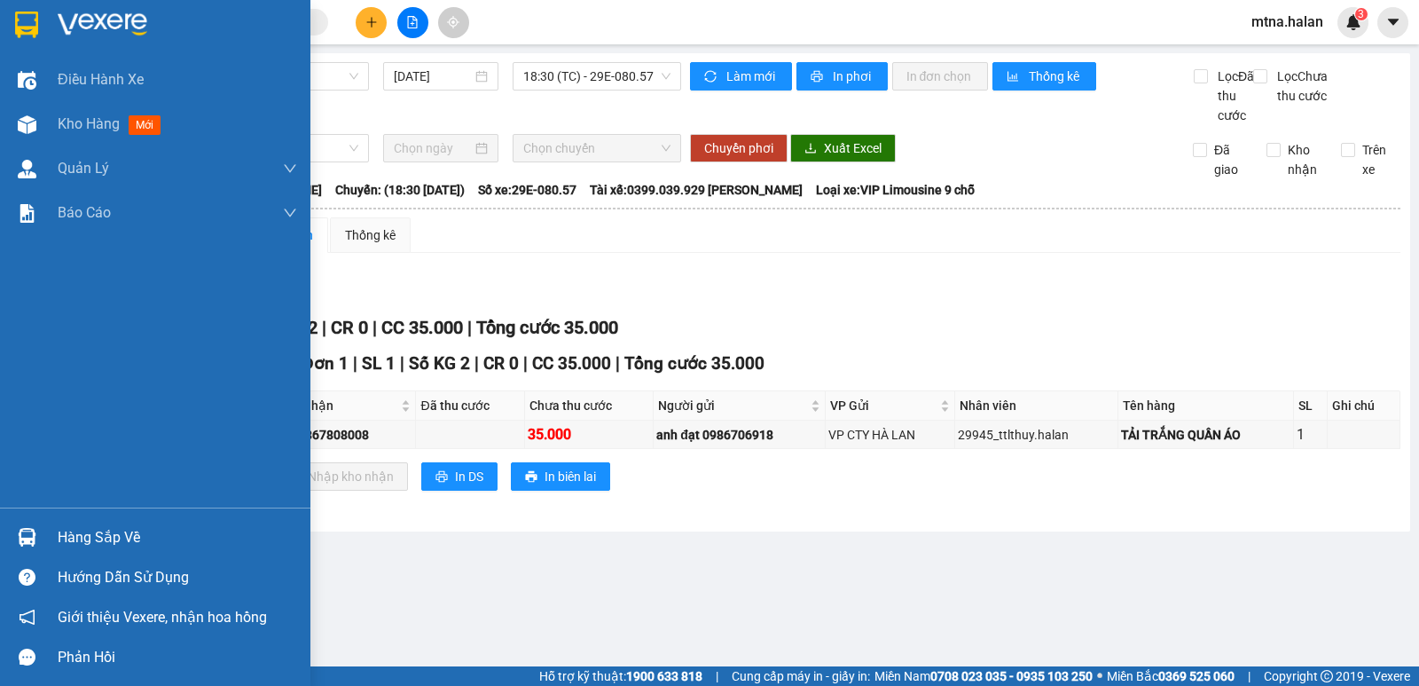
click at [27, 529] on img at bounding box center [27, 537] width 19 height 19
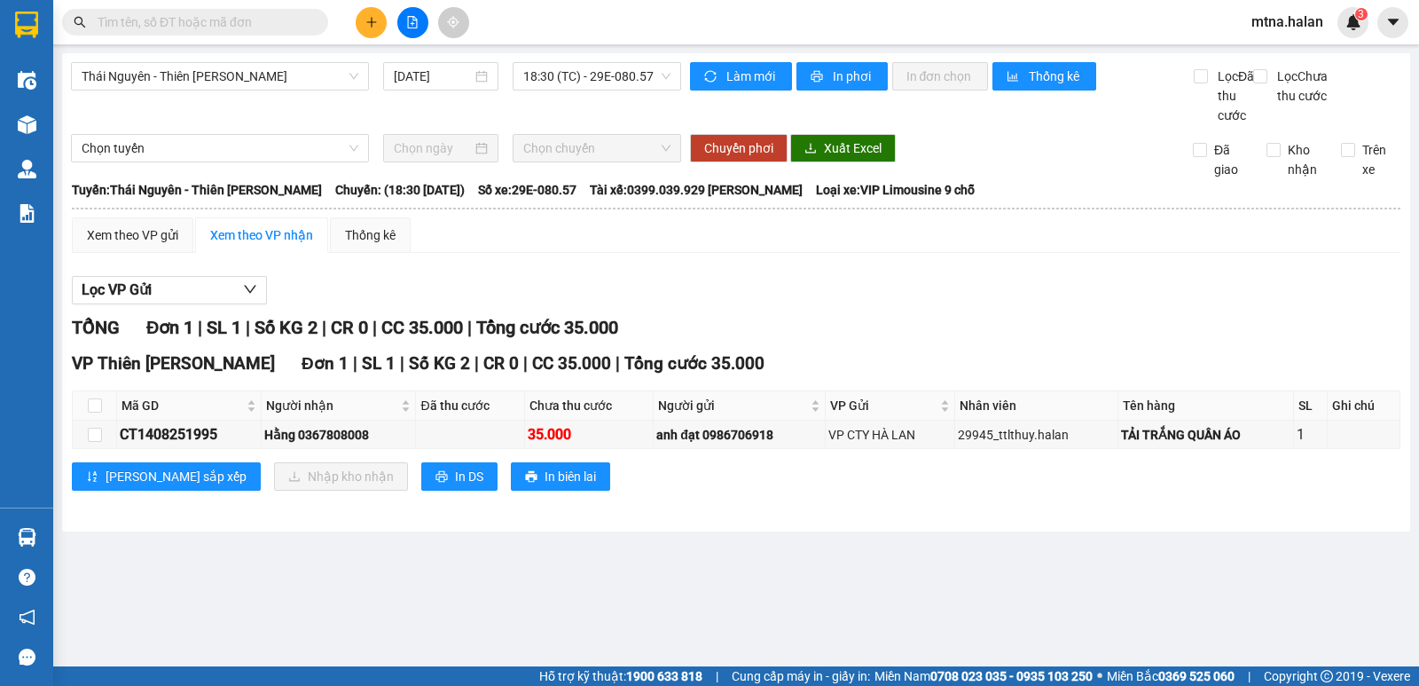
click at [948, 540] on section "Kết quả tìm kiếm ( 1 ) Bộ lọc Mã ĐH Trạng thái Món hàng Thu hộ Tổng cước Chưa c…" at bounding box center [709, 343] width 1419 height 686
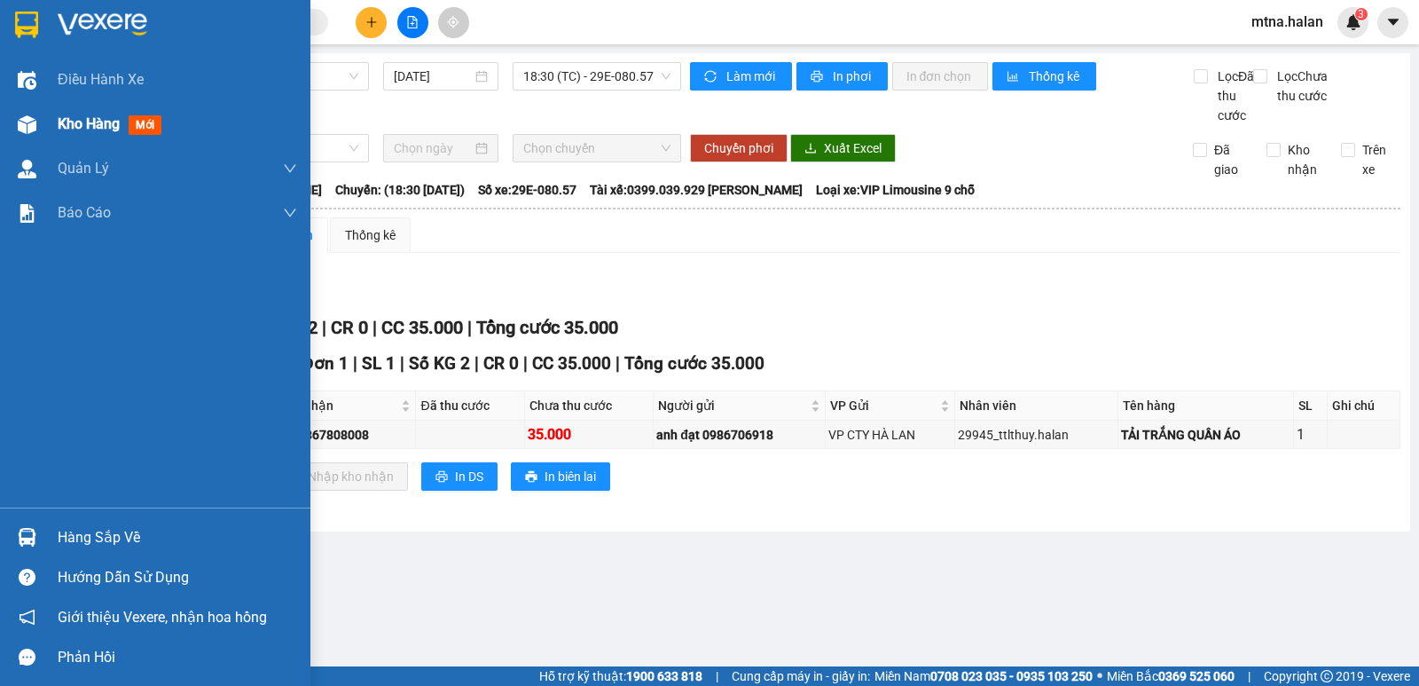
click at [29, 115] on img at bounding box center [27, 124] width 19 height 19
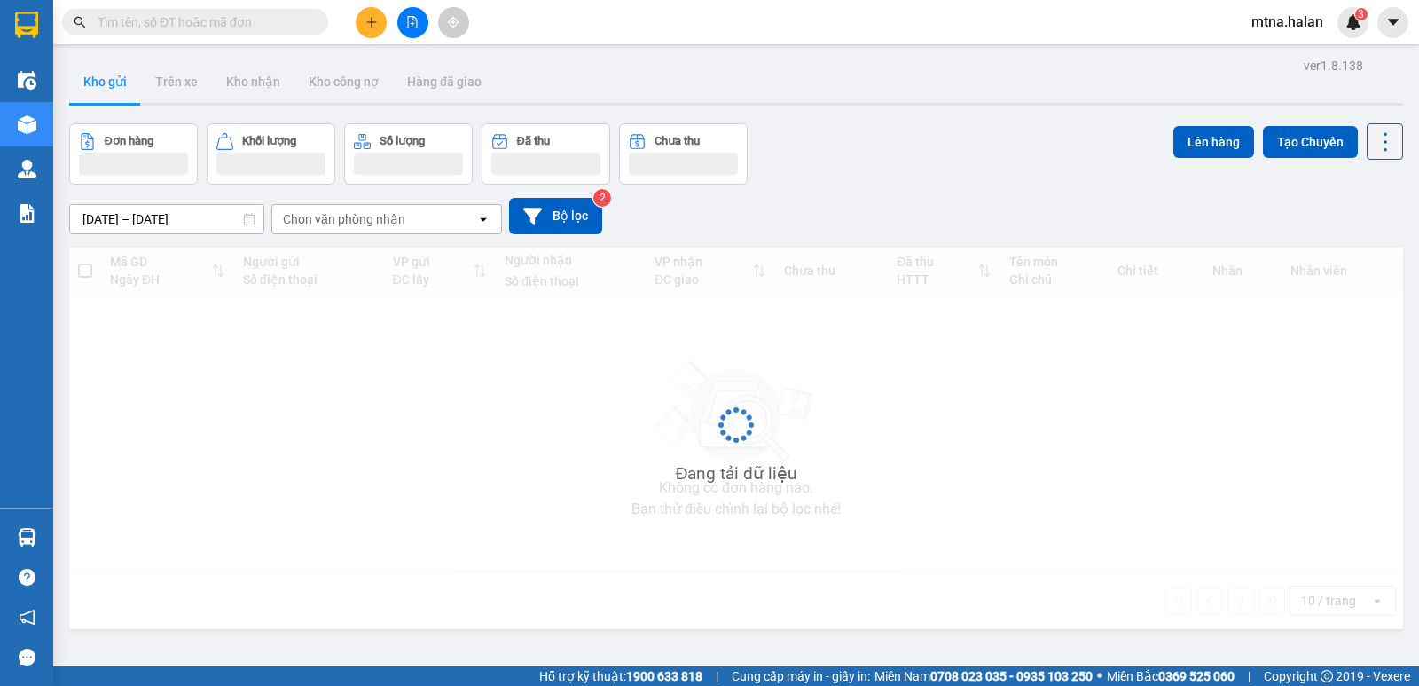
click at [305, 10] on span at bounding box center [195, 22] width 266 height 27
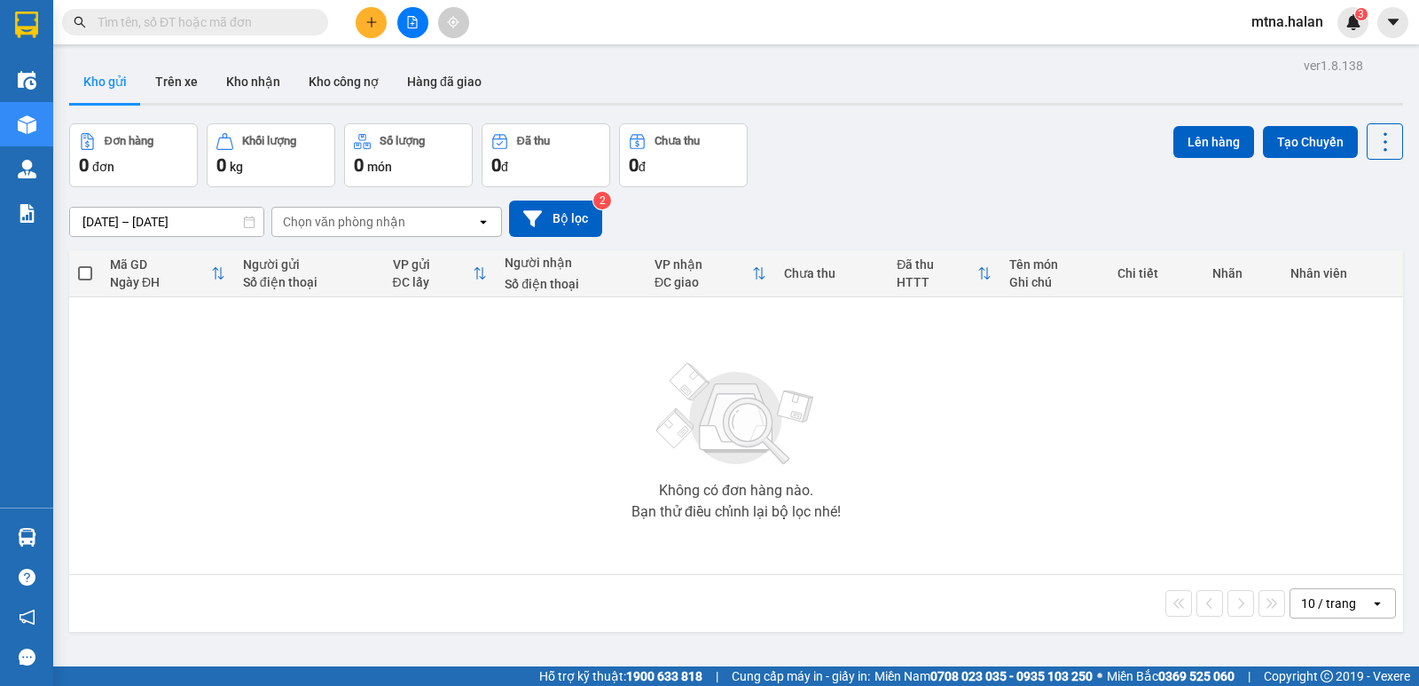
click at [294, 27] on input "text" at bounding box center [202, 22] width 209 height 20
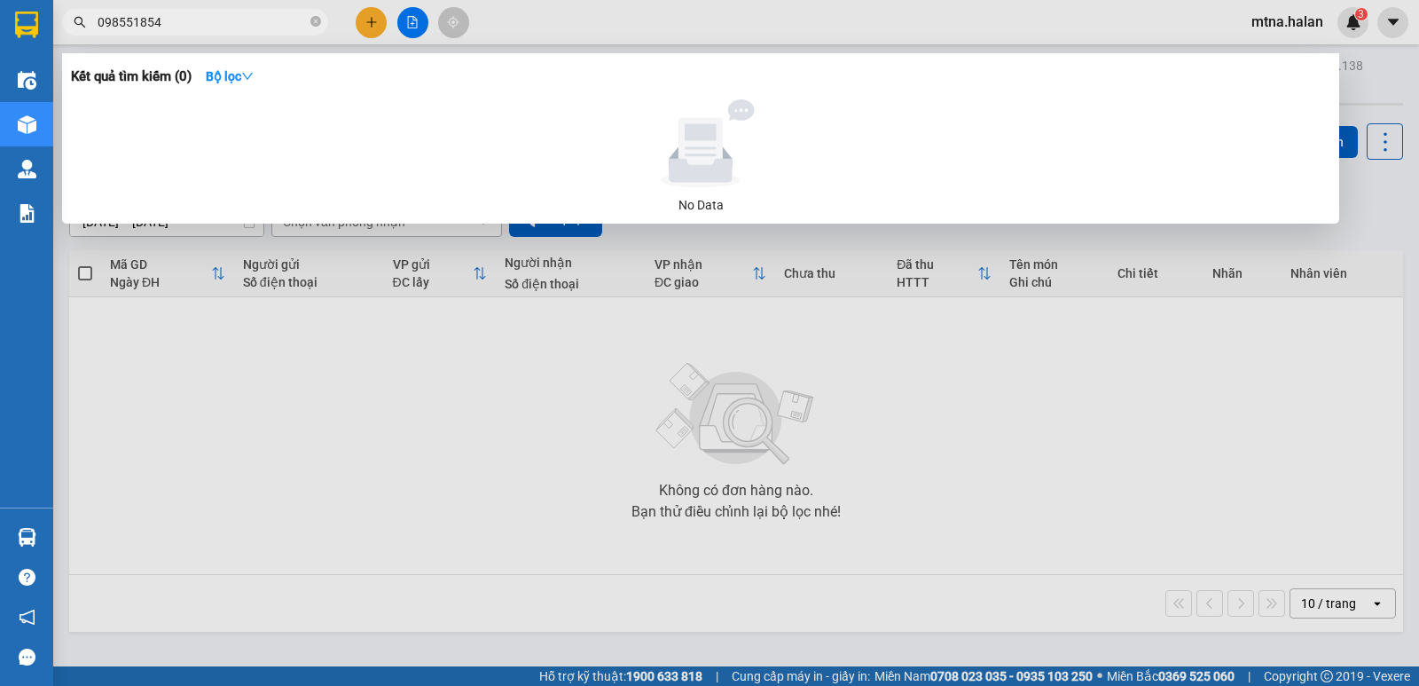
click at [183, 17] on input "098551854" at bounding box center [202, 22] width 209 height 20
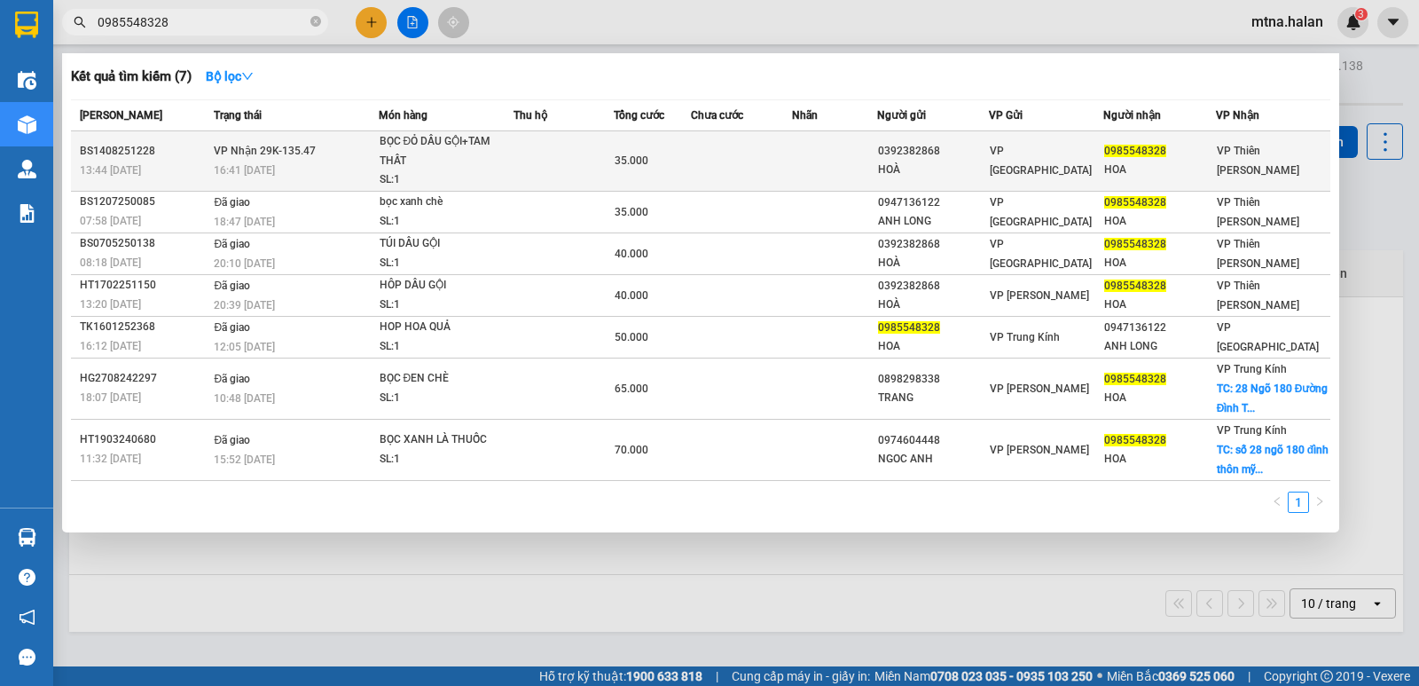
click at [707, 167] on td at bounding box center [741, 161] width 101 height 60
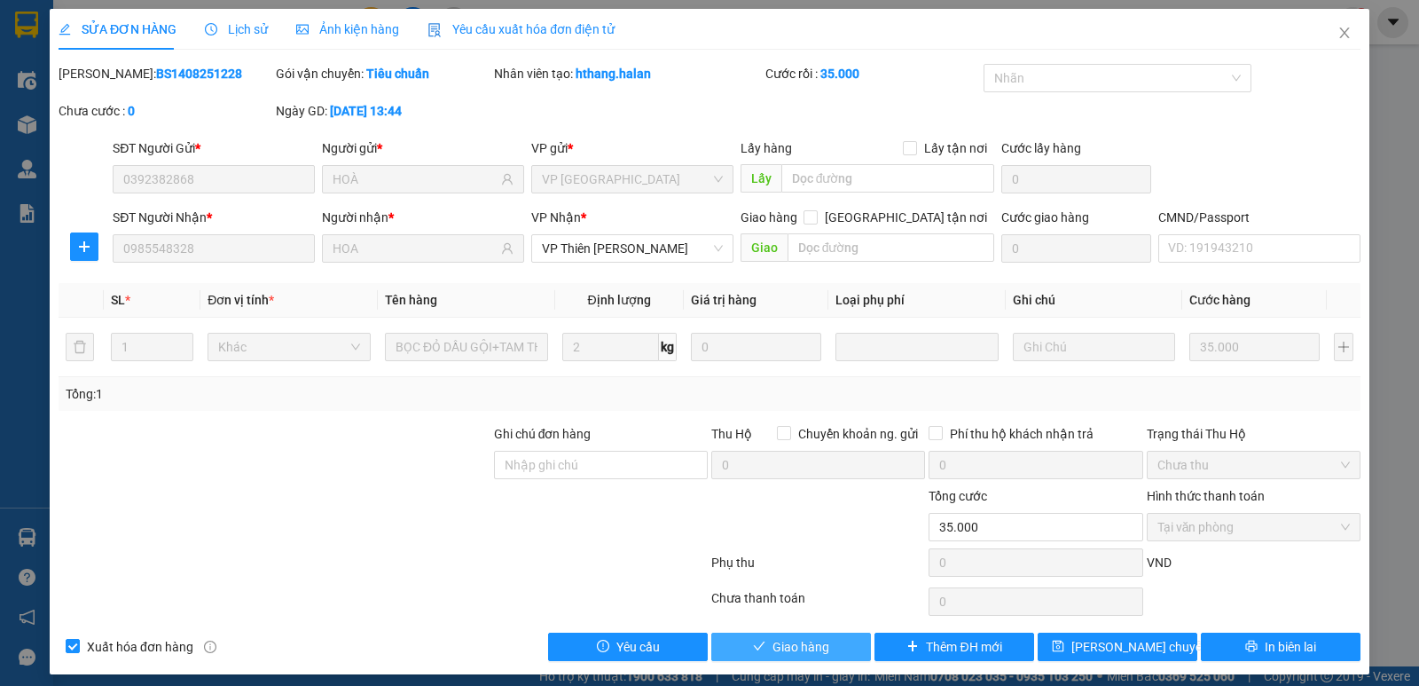
click at [786, 646] on span "Giao hàng" at bounding box center [800, 647] width 57 height 20
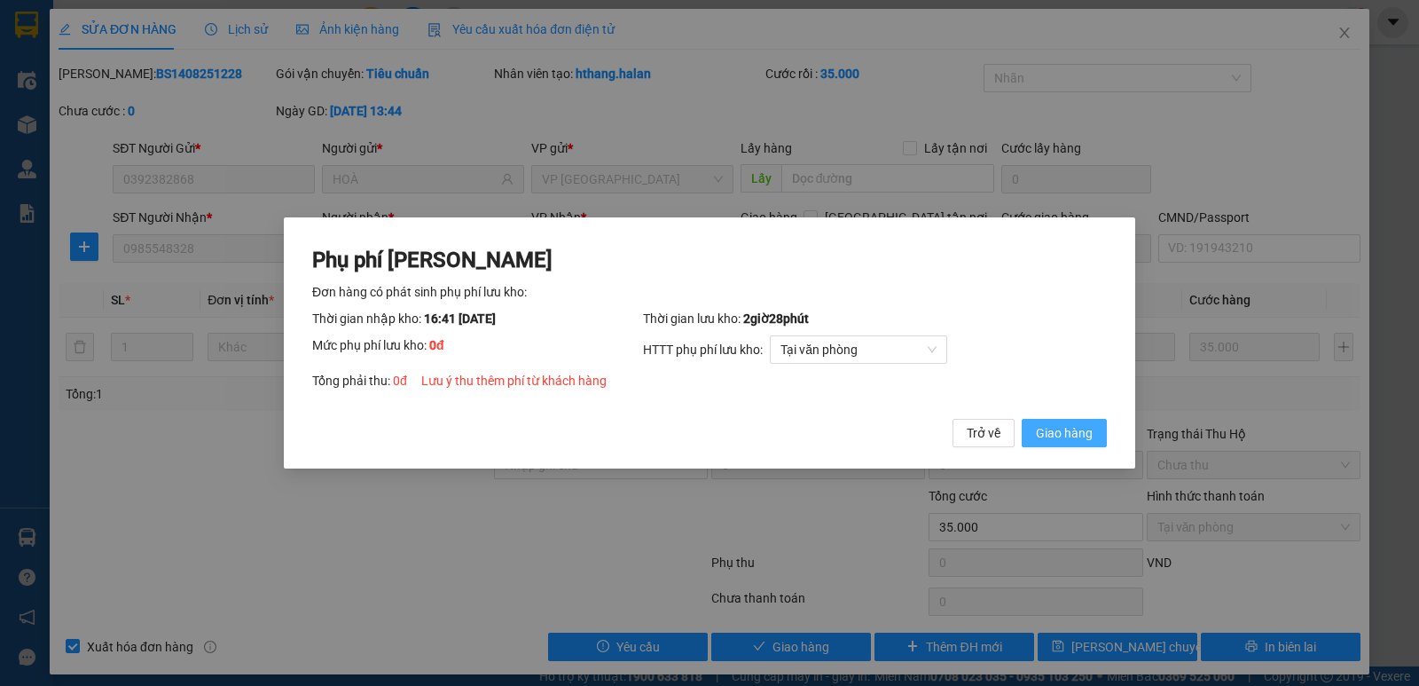
click at [1051, 422] on button "Giao hàng" at bounding box center [1064, 433] width 85 height 28
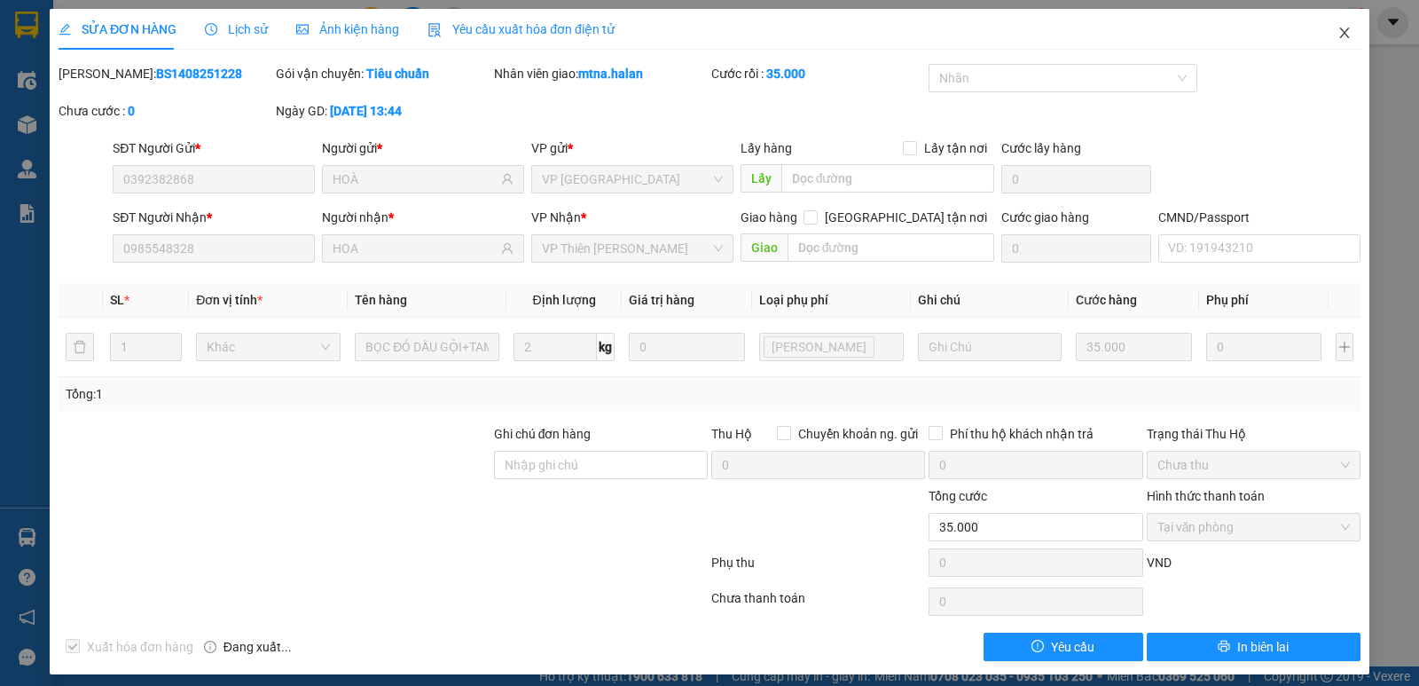
click at [1337, 39] on icon "close" at bounding box center [1344, 33] width 14 height 14
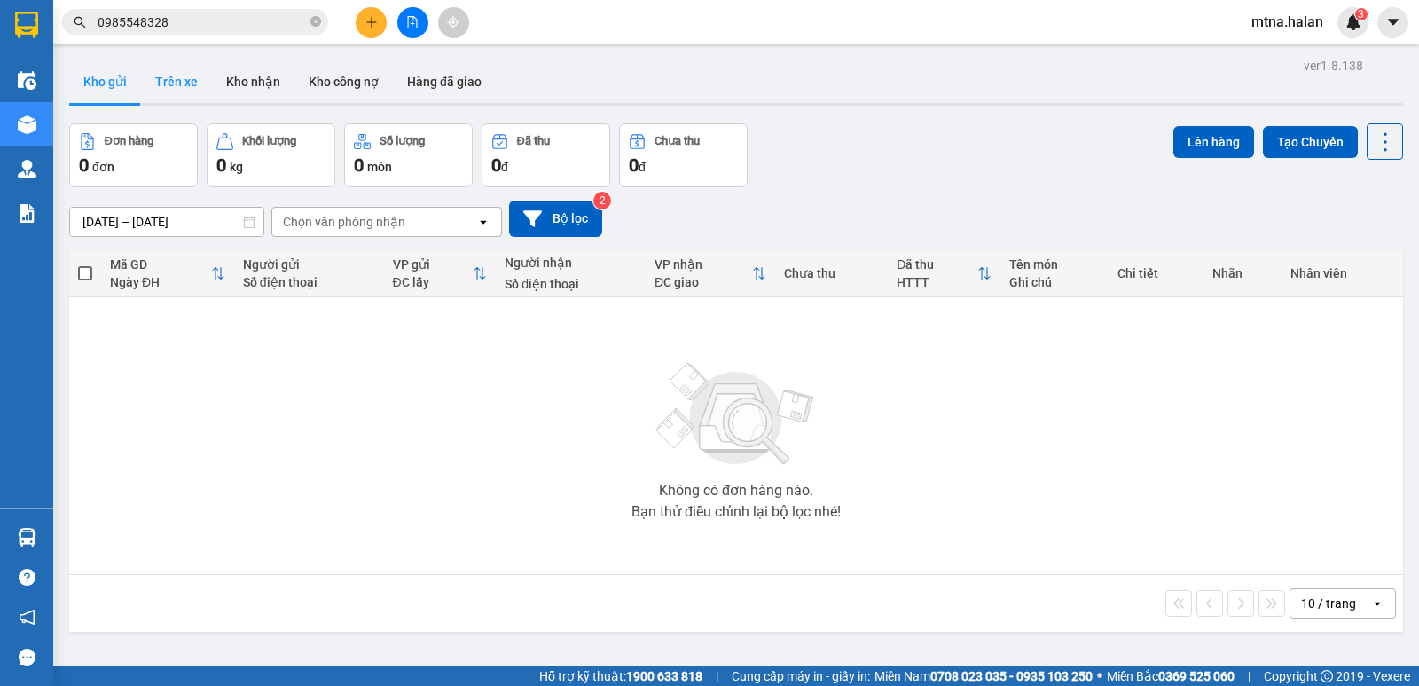
click at [177, 76] on button "Trên xe" at bounding box center [176, 81] width 71 height 43
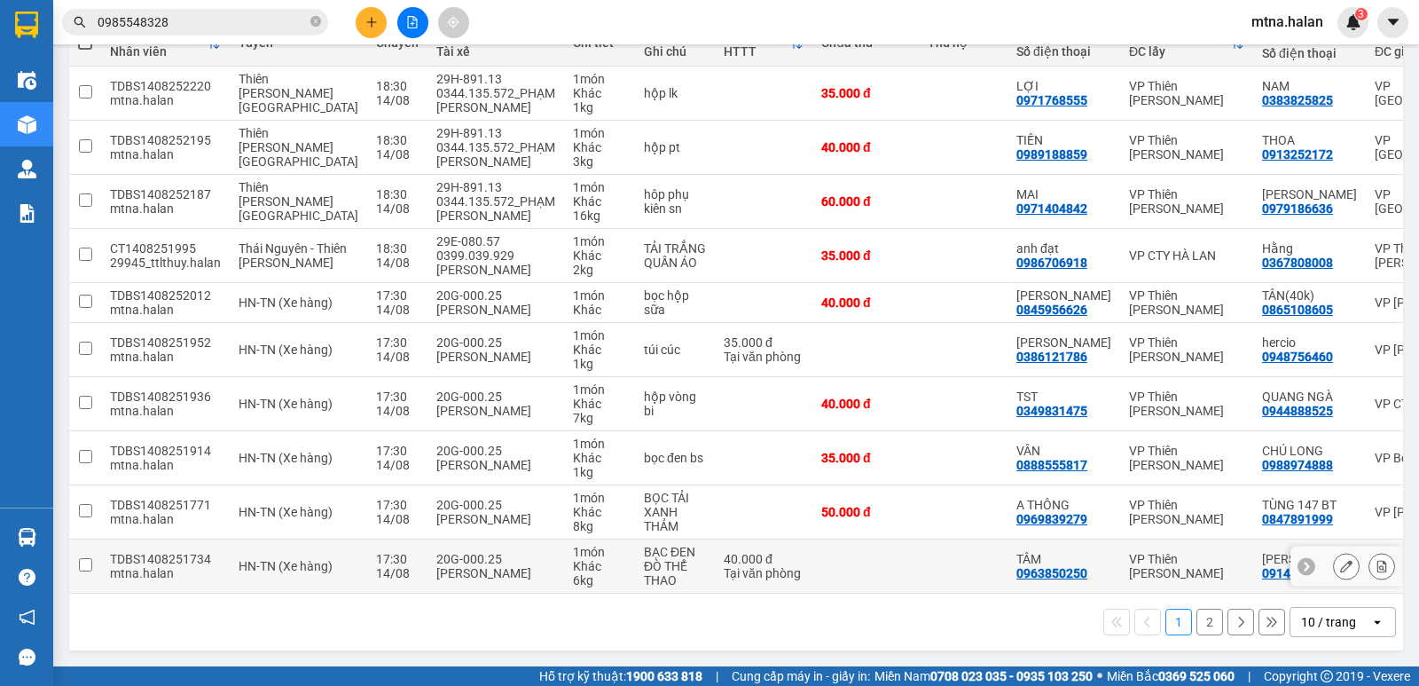
scroll to position [309, 0]
click at [1199, 618] on button "2" at bounding box center [1209, 621] width 27 height 27
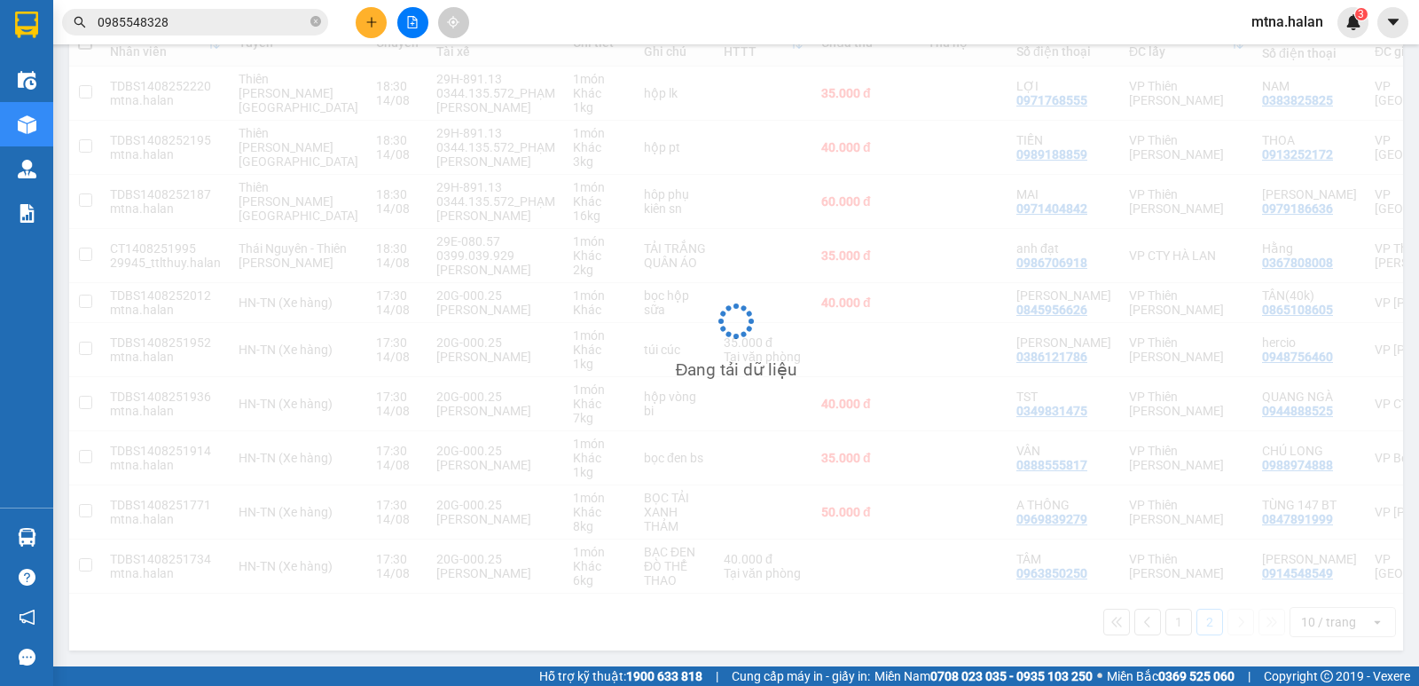
scroll to position [82, 0]
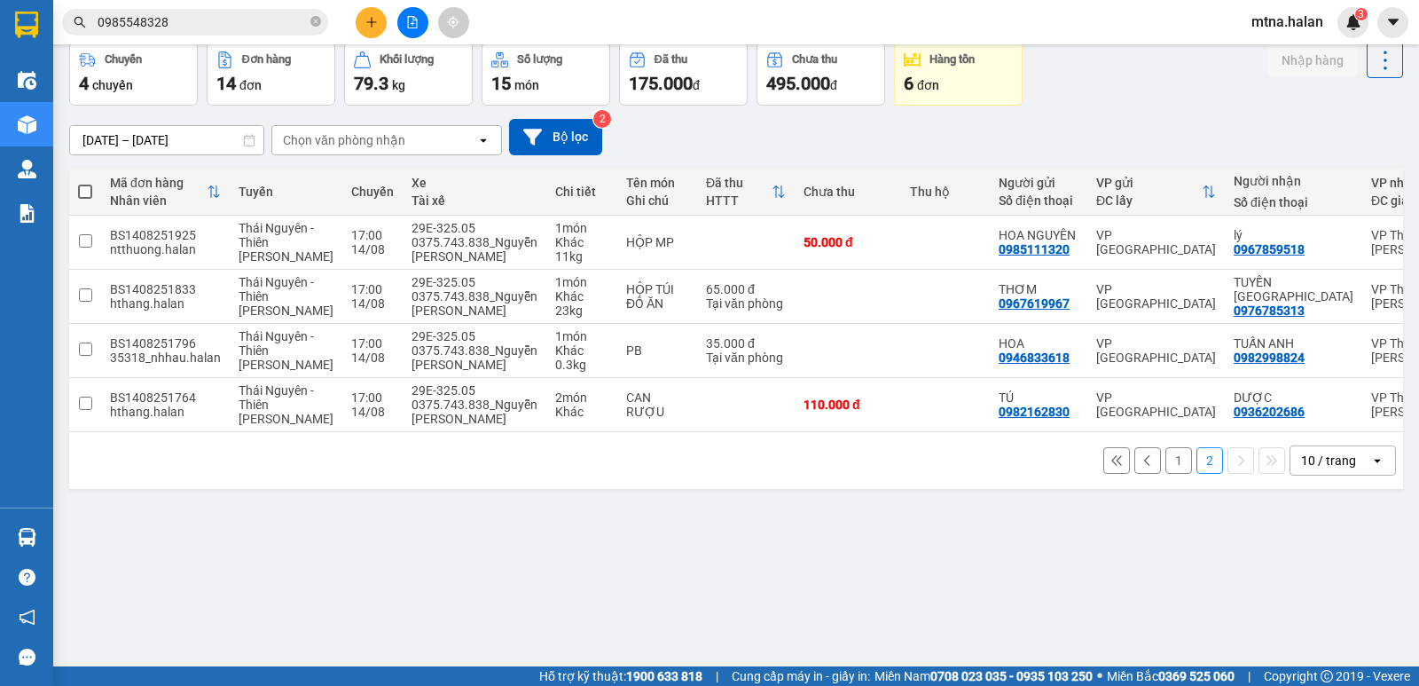
click at [1165, 474] on button "1" at bounding box center [1178, 460] width 27 height 27
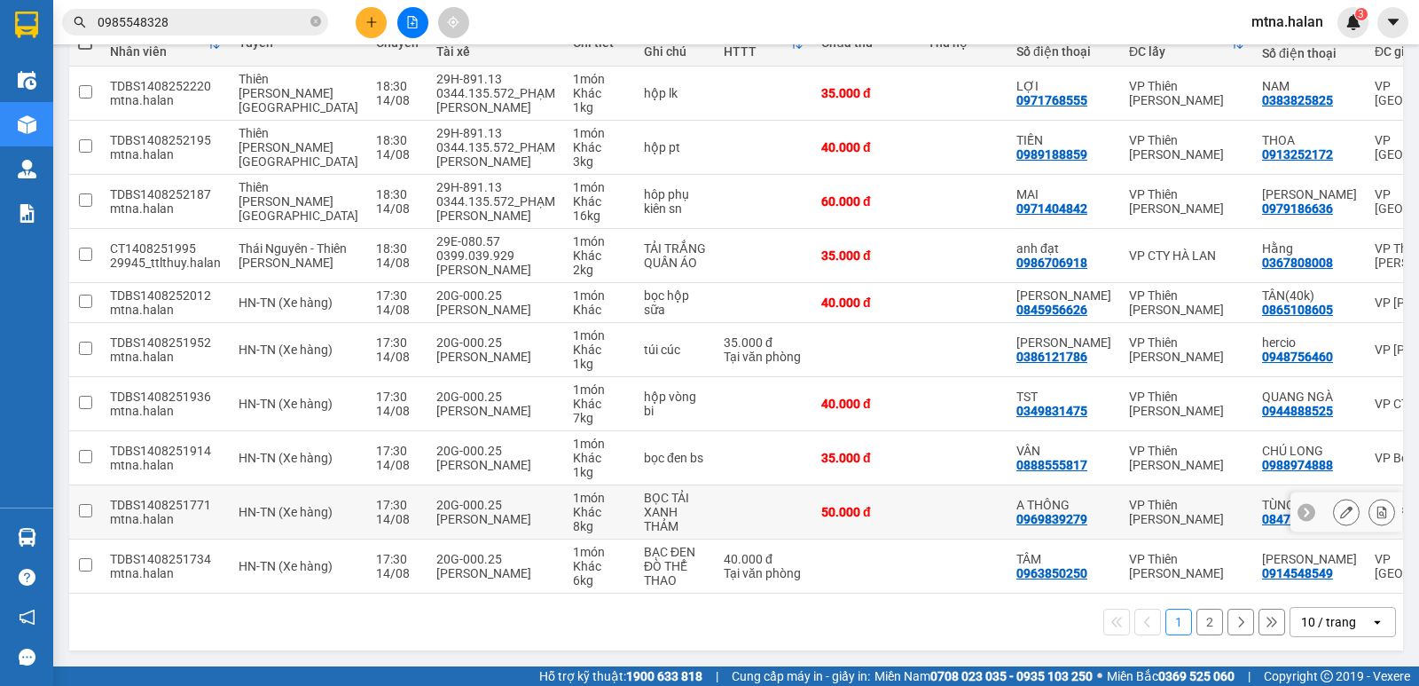
scroll to position [220, 0]
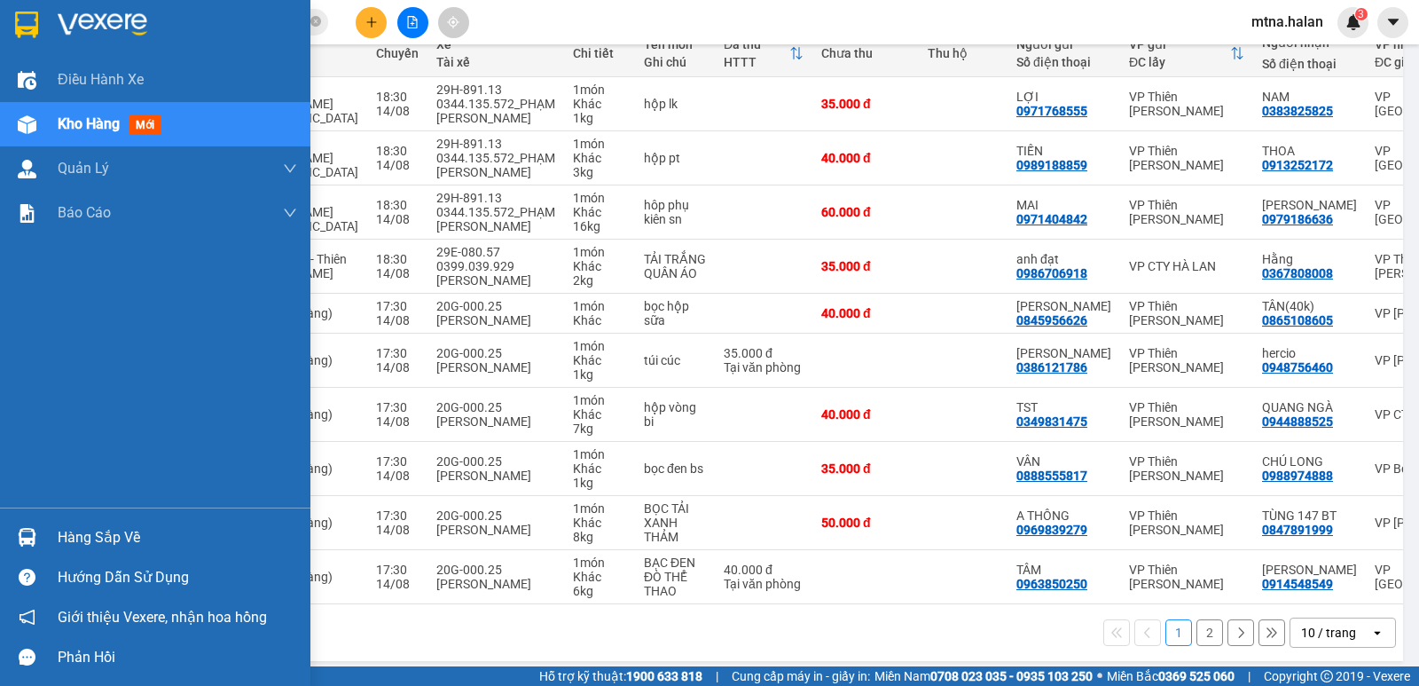
click at [16, 533] on div at bounding box center [27, 536] width 31 height 31
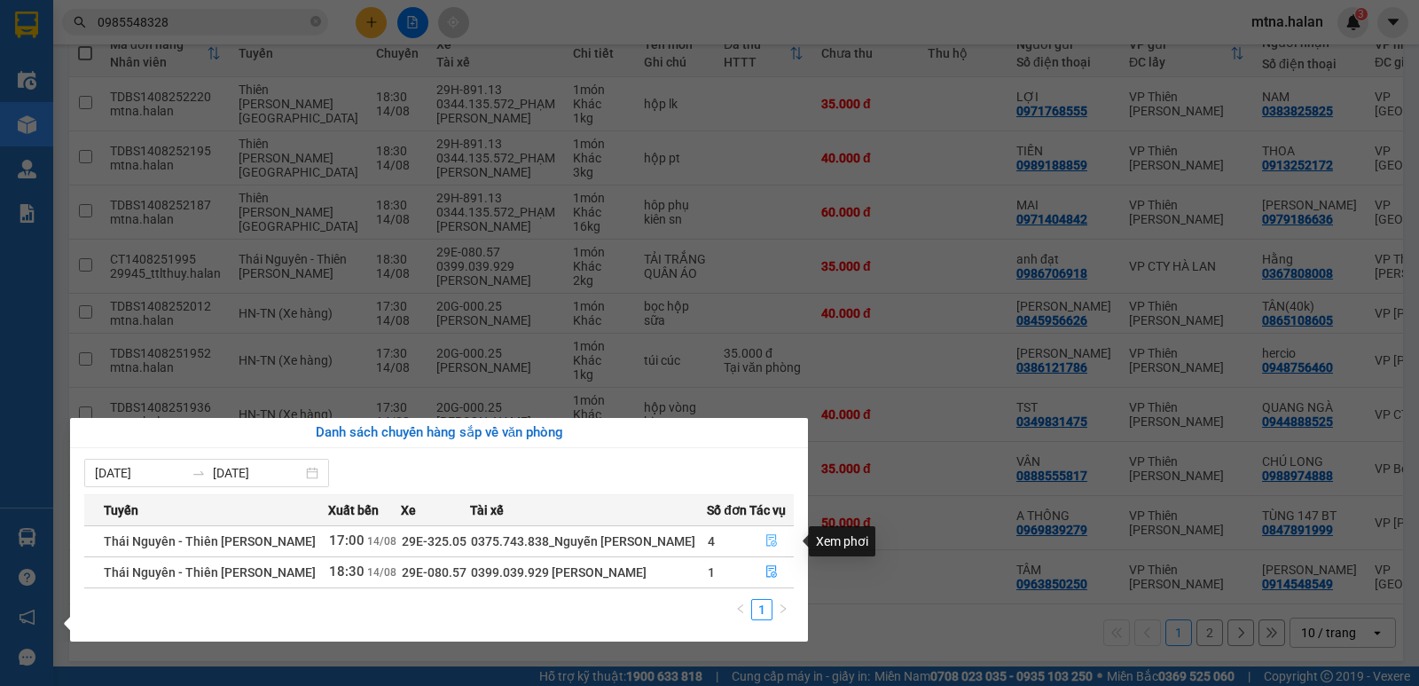
click at [755, 535] on button "button" at bounding box center [771, 541] width 43 height 28
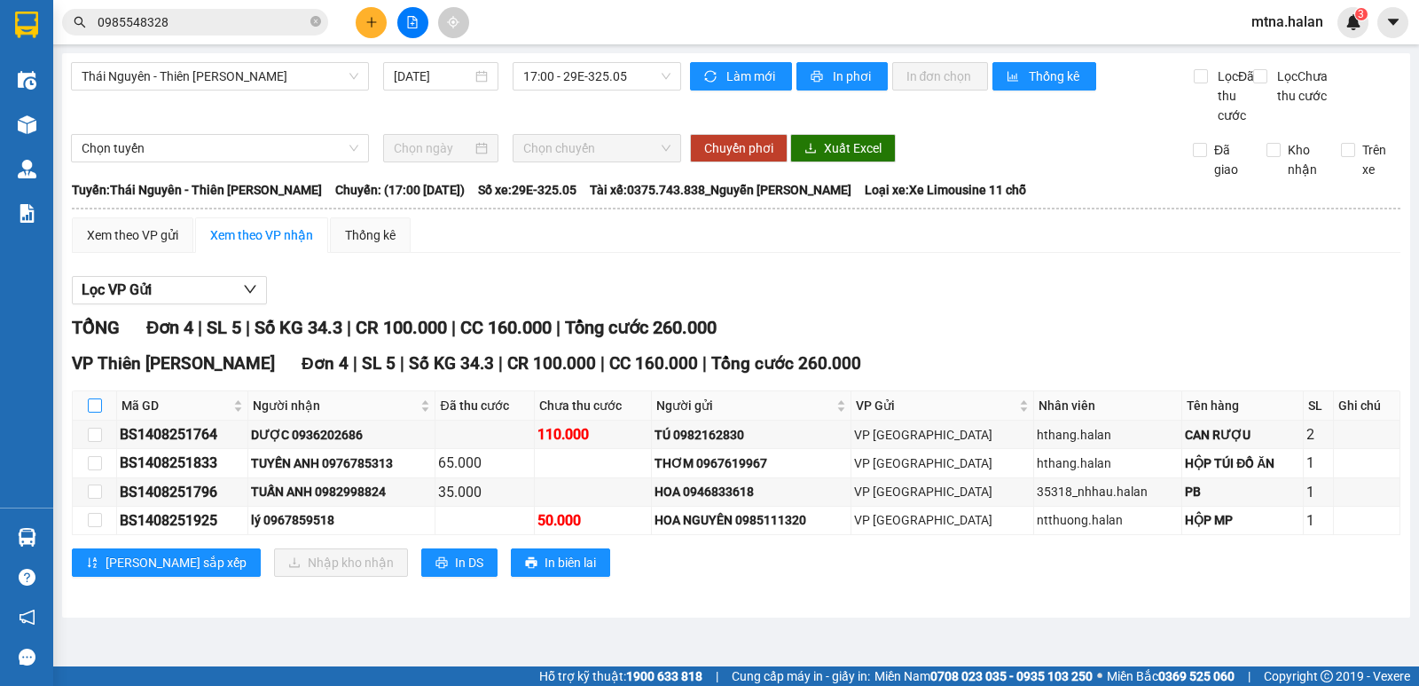
click at [97, 412] on input "checkbox" at bounding box center [95, 405] width 14 height 14
checkbox input "true"
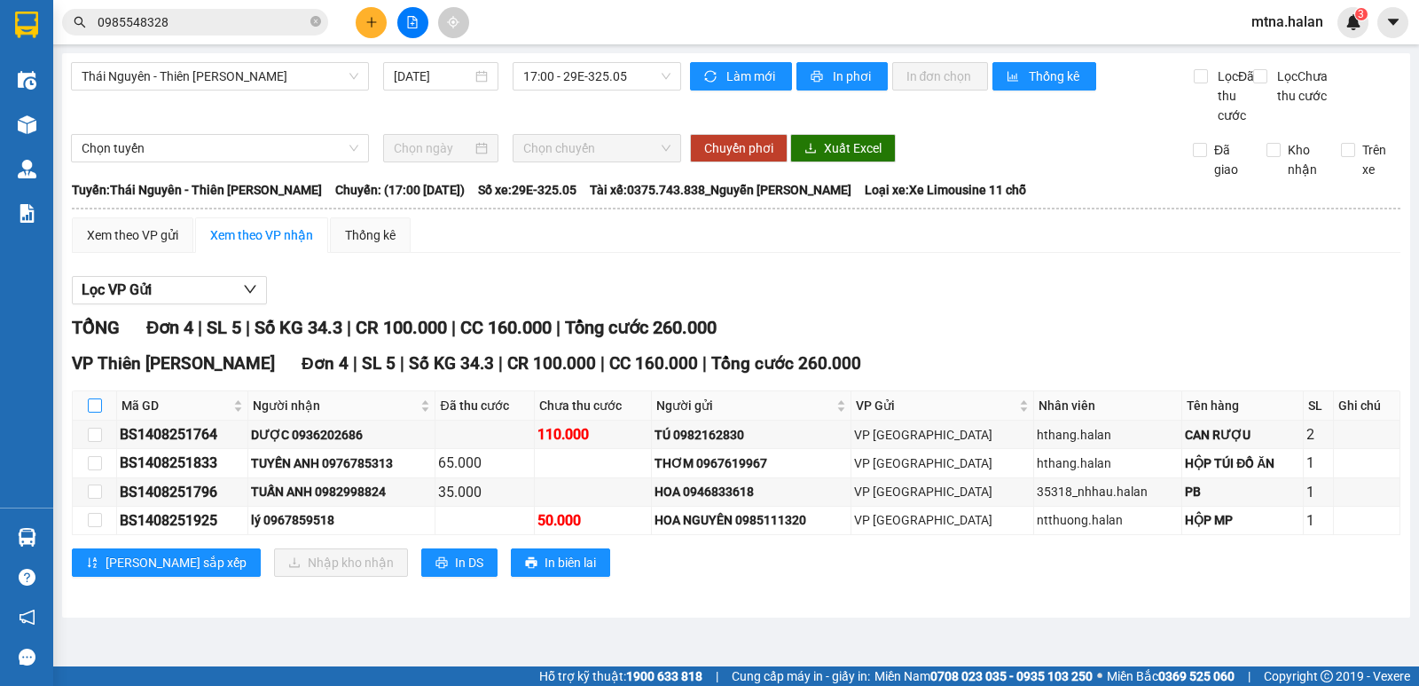
checkbox input "true"
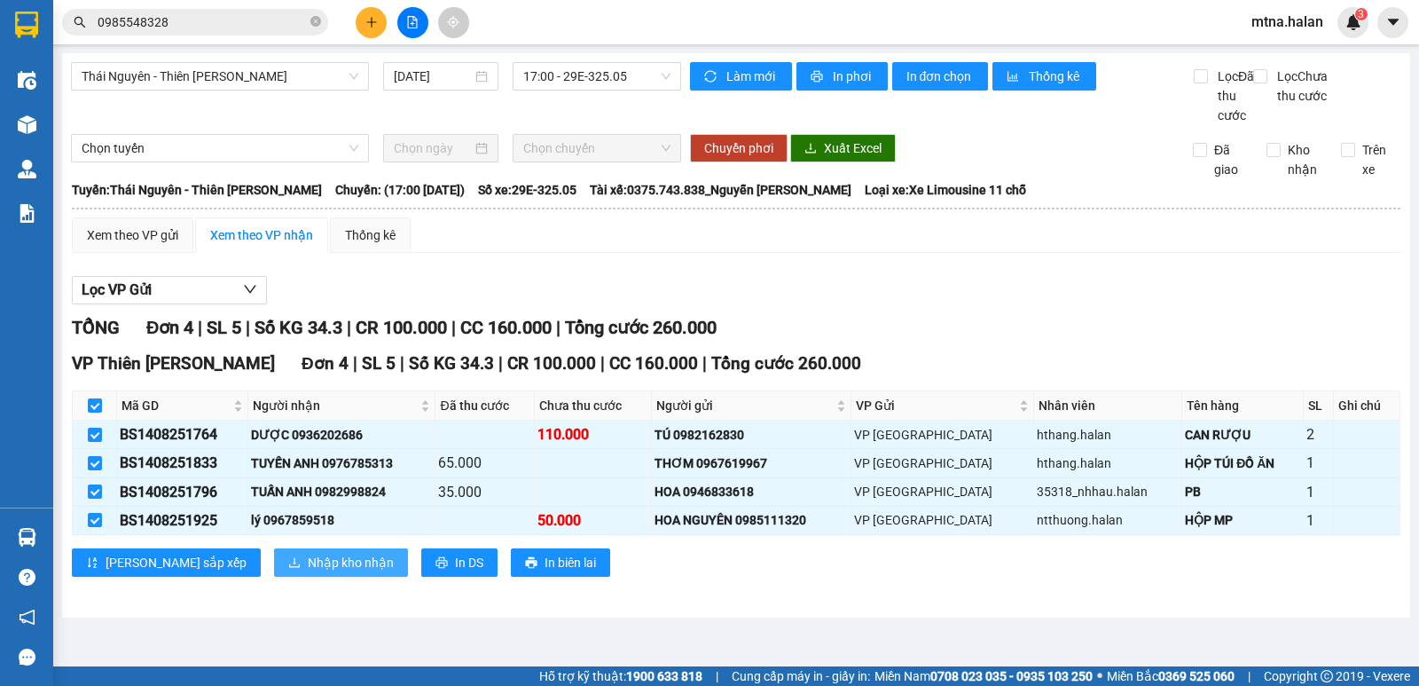
click at [308, 572] on span "Nhập kho nhận" at bounding box center [351, 563] width 86 height 20
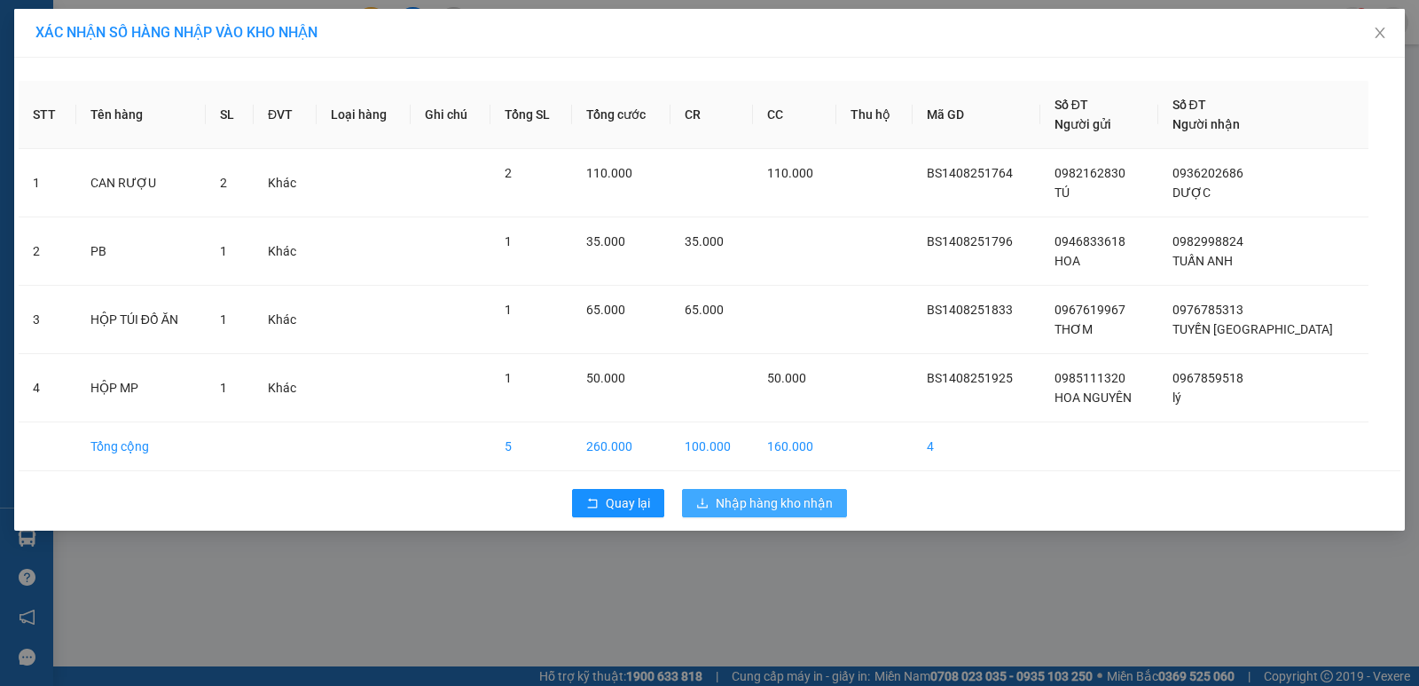
click at [756, 496] on span "Nhập hàng kho nhận" at bounding box center [774, 503] width 117 height 20
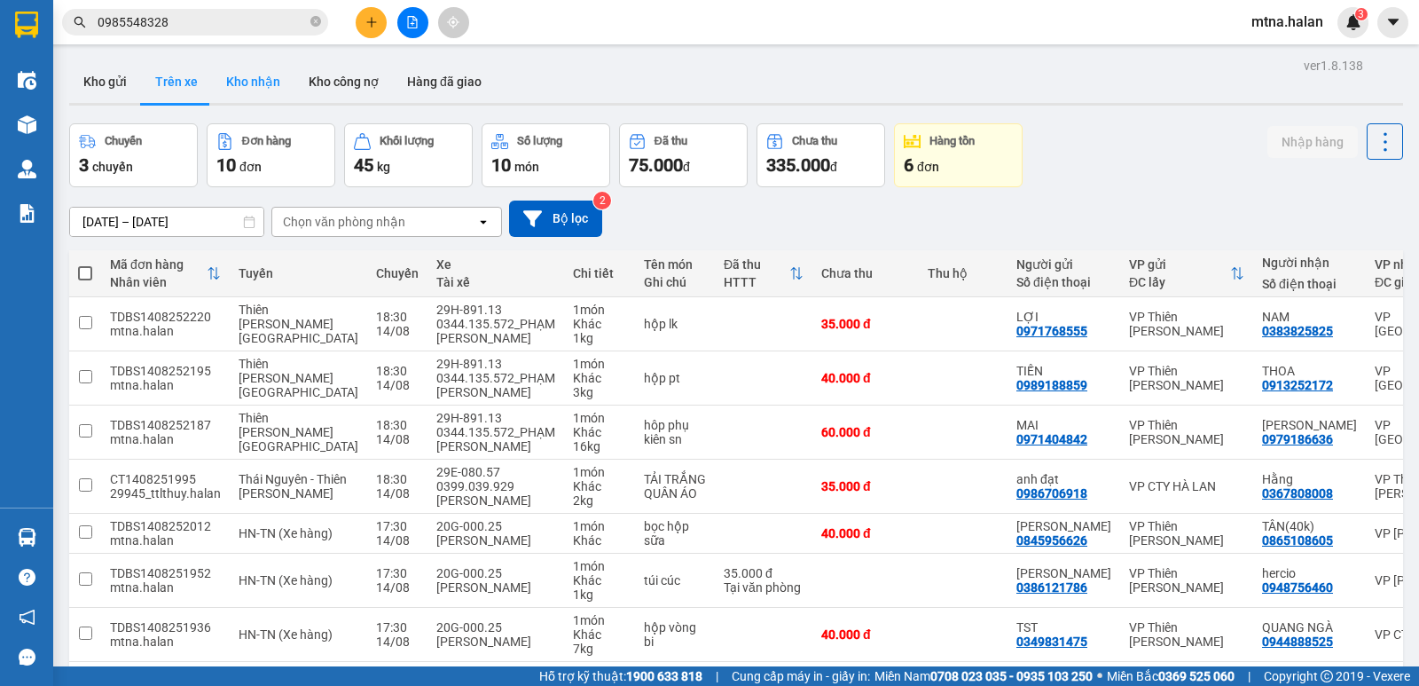
click at [261, 83] on button "Kho nhận" at bounding box center [253, 81] width 82 height 43
type input "[DATE] – [DATE]"
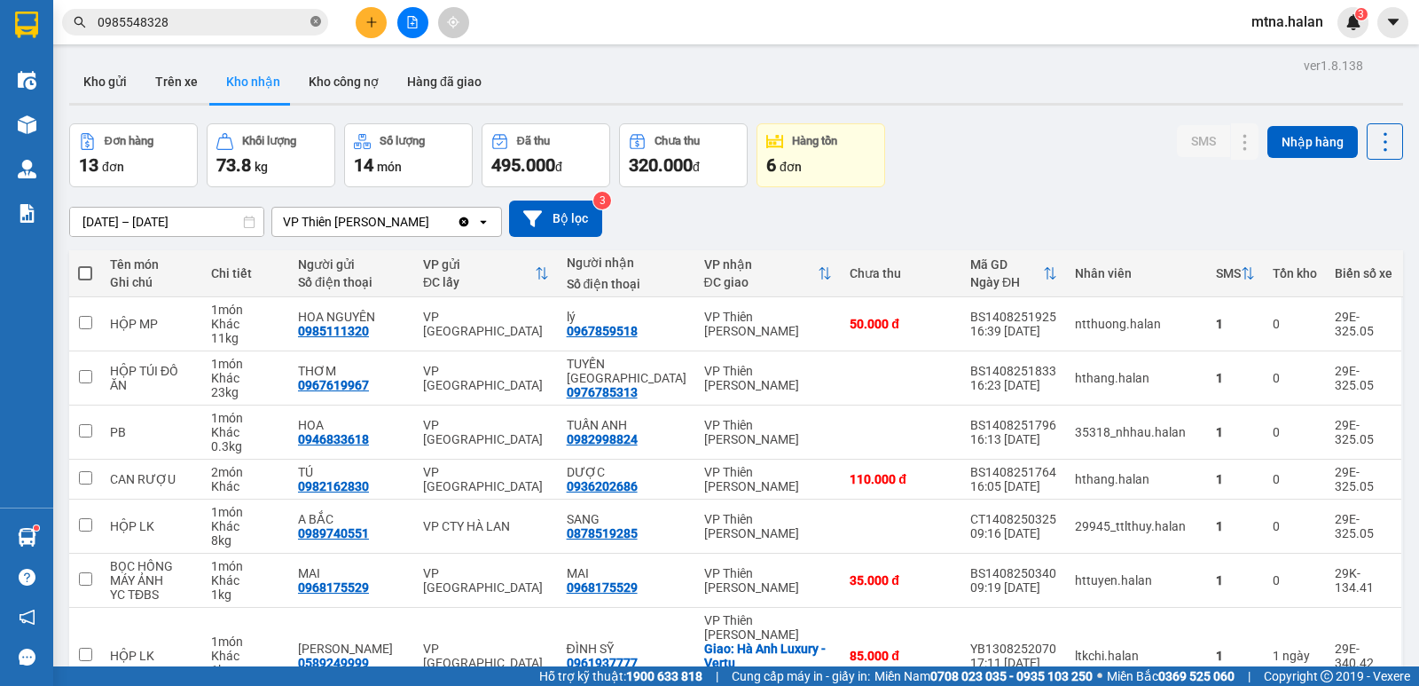
click at [312, 18] on icon "close-circle" at bounding box center [315, 21] width 11 height 11
drag, startPoint x: 106, startPoint y: 82, endPoint x: 142, endPoint y: 69, distance: 37.9
click at [106, 82] on button "Kho gửi" at bounding box center [105, 81] width 72 height 43
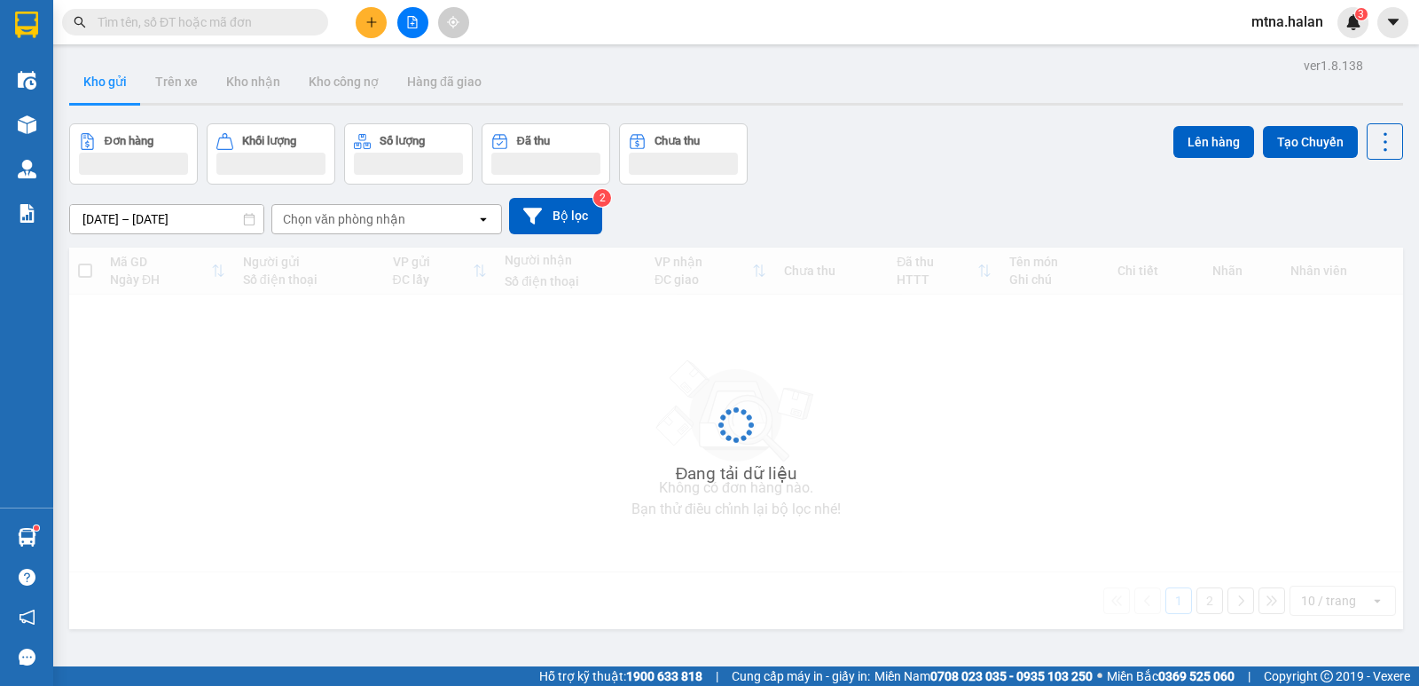
click at [296, 20] on input "text" at bounding box center [202, 22] width 209 height 20
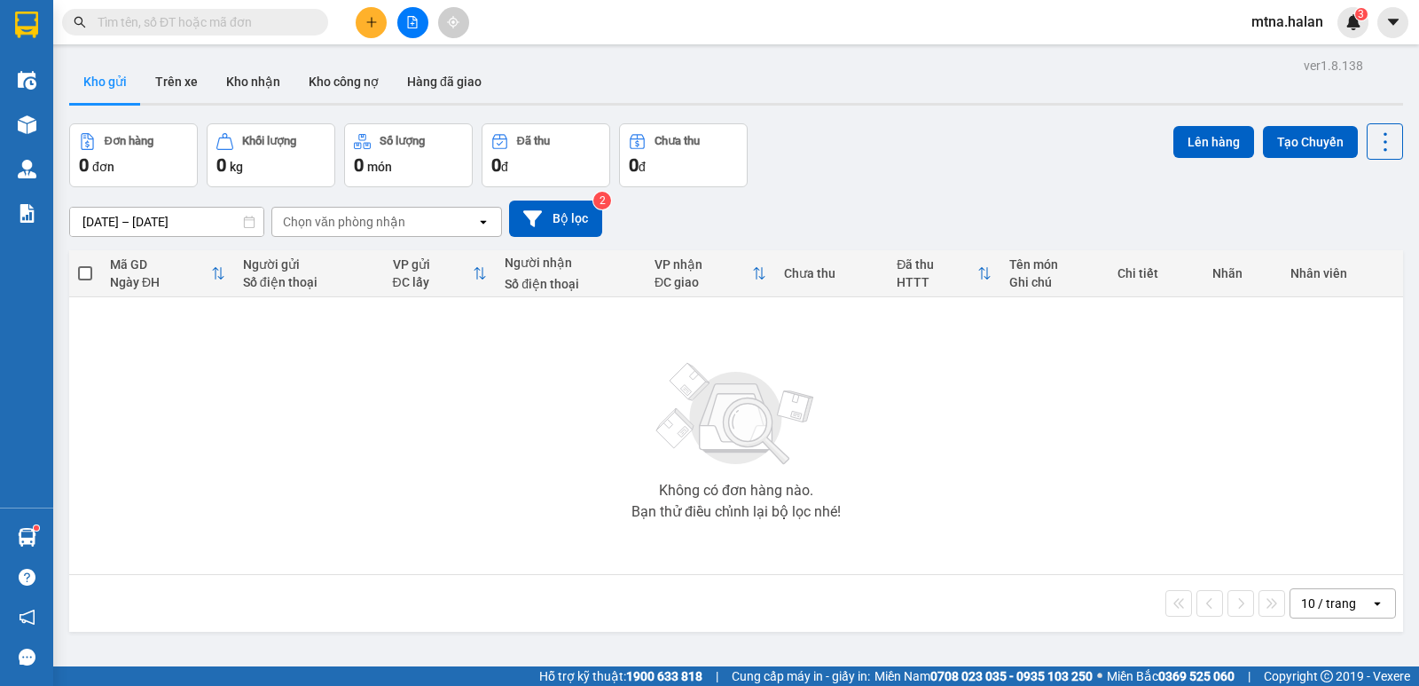
click at [294, 20] on input "text" at bounding box center [202, 22] width 209 height 20
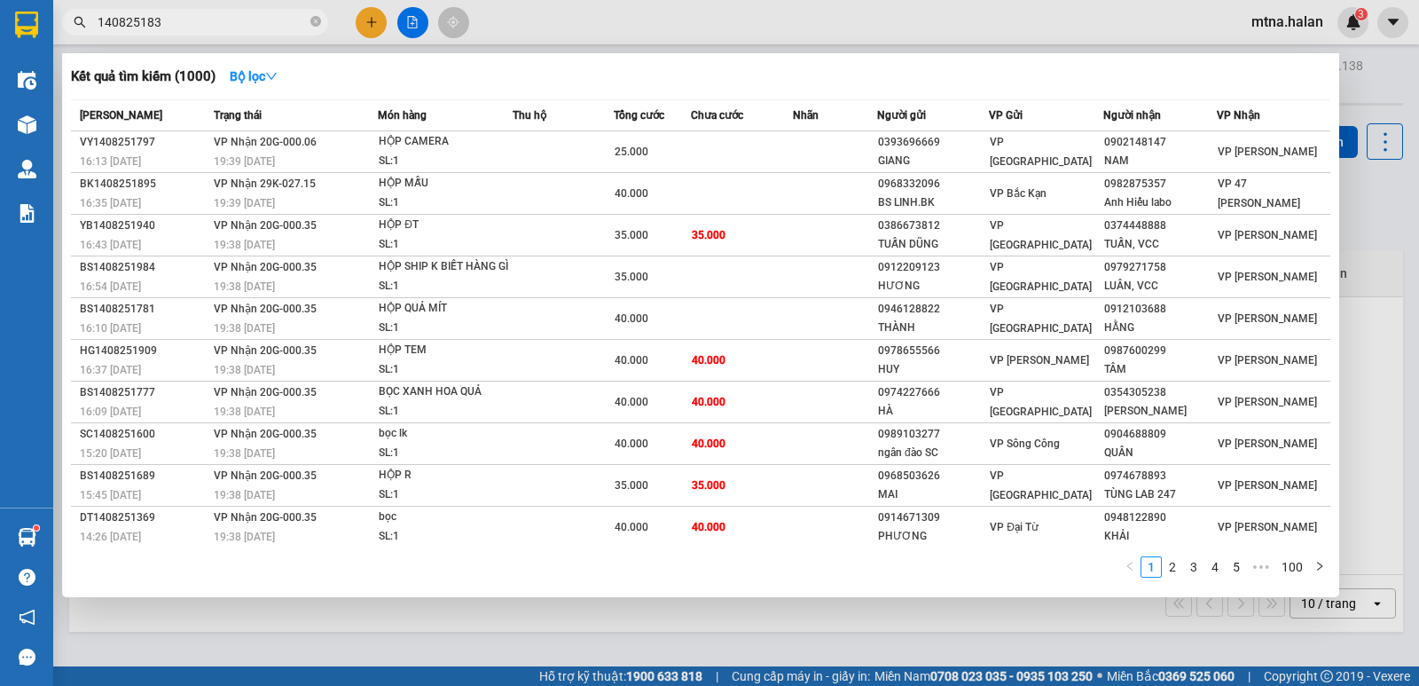
type input "1408251838"
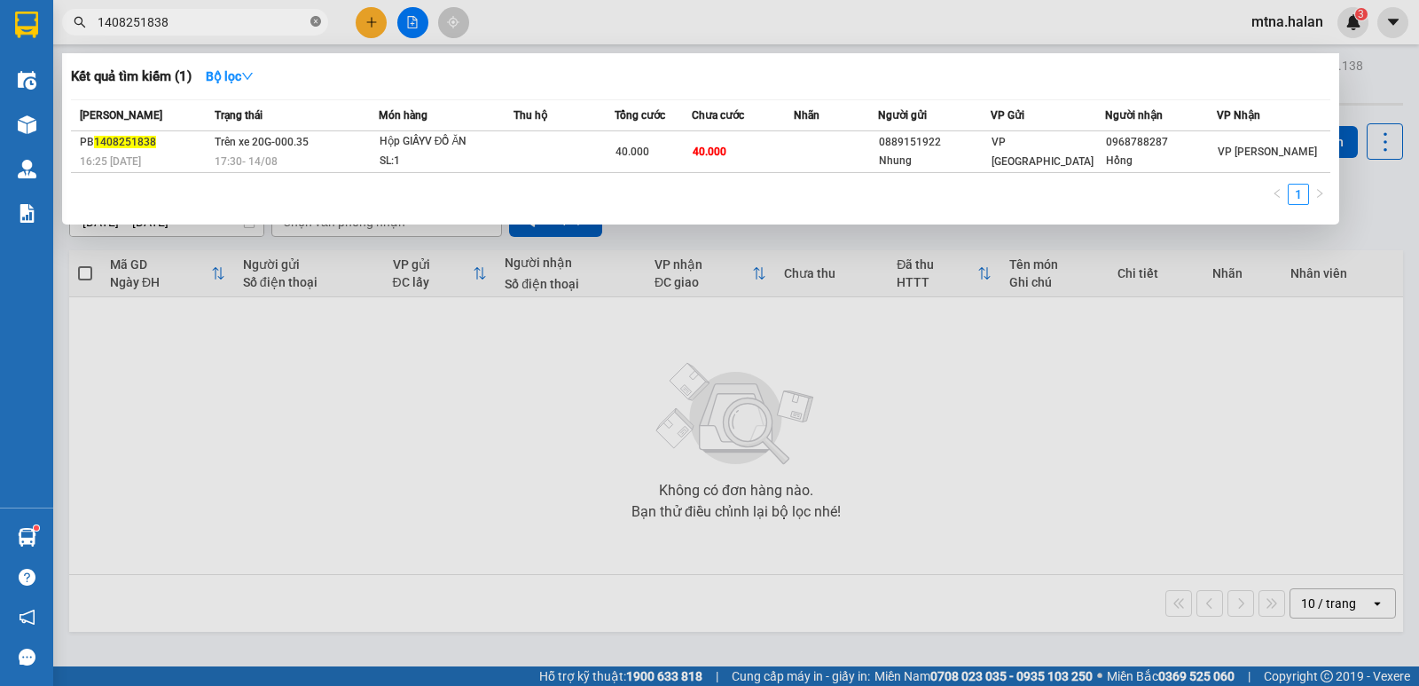
click at [315, 17] on icon "close-circle" at bounding box center [315, 21] width 11 height 11
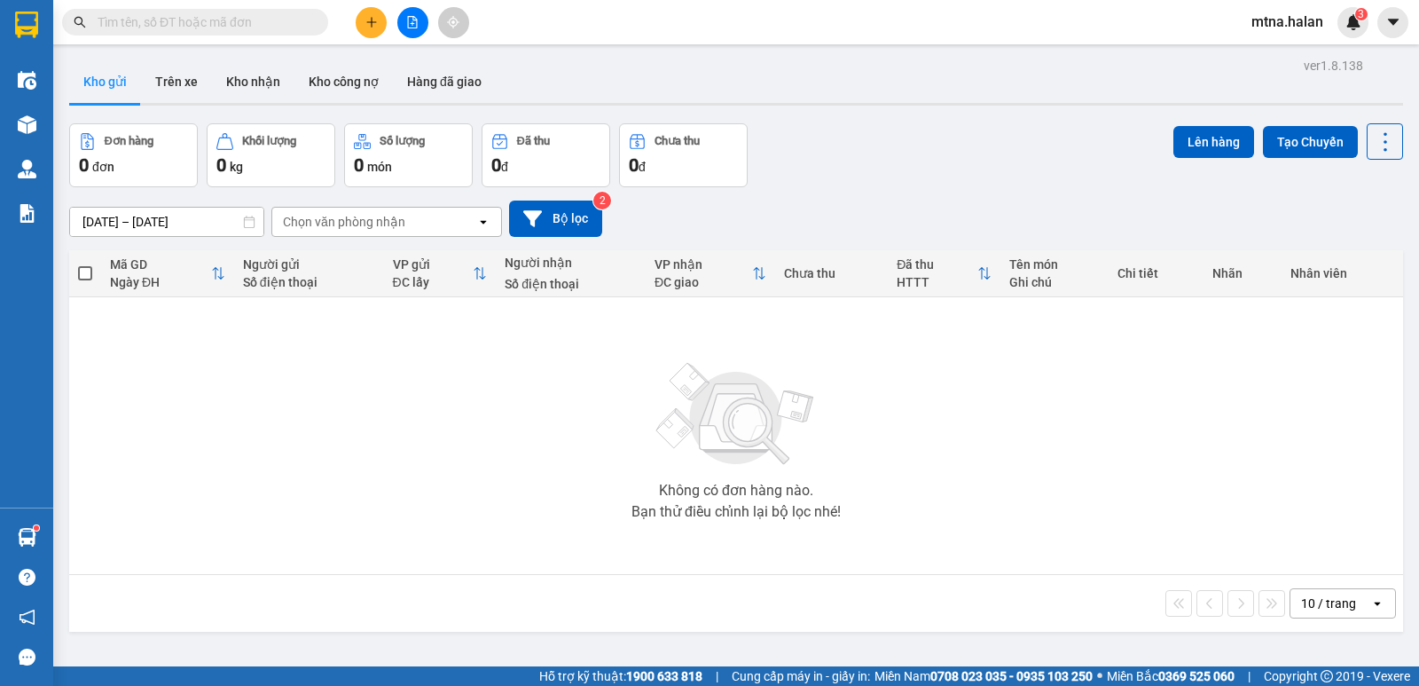
click at [272, 21] on input "text" at bounding box center [202, 22] width 209 height 20
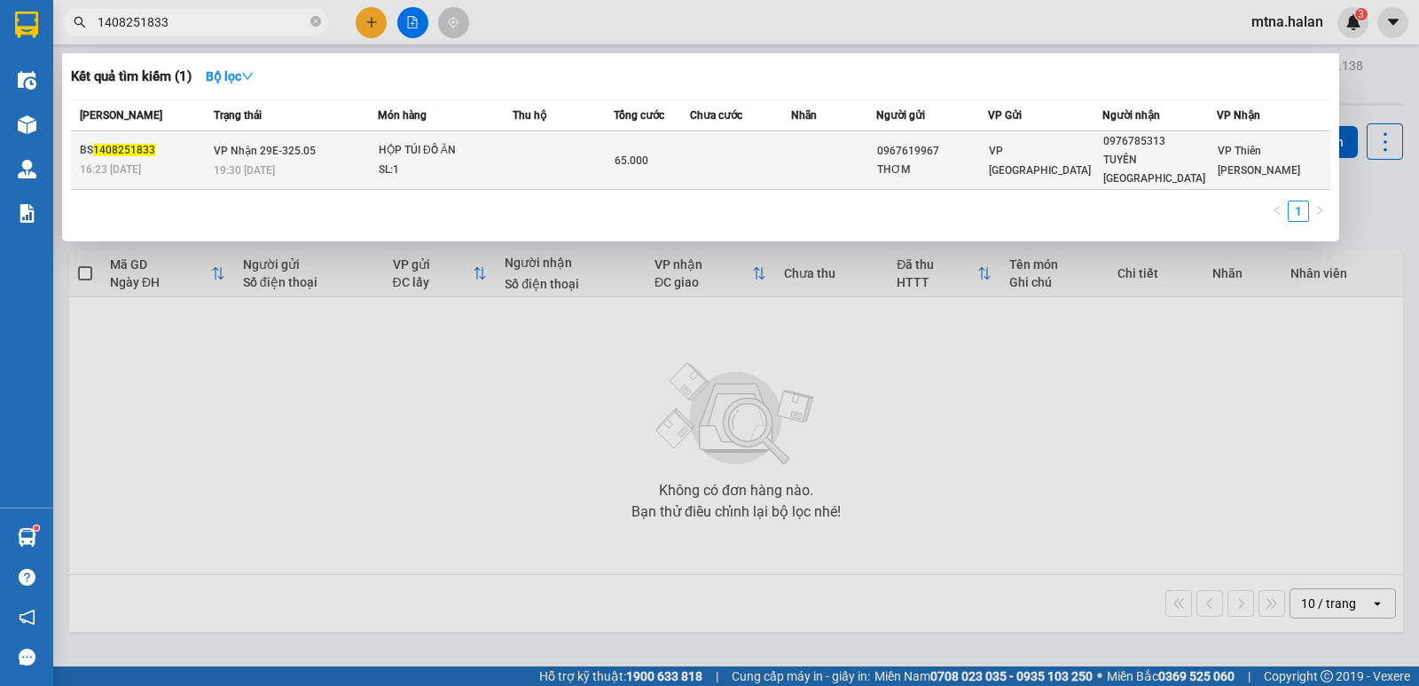
type input "1408251833"
click at [764, 157] on td at bounding box center [740, 160] width 101 height 59
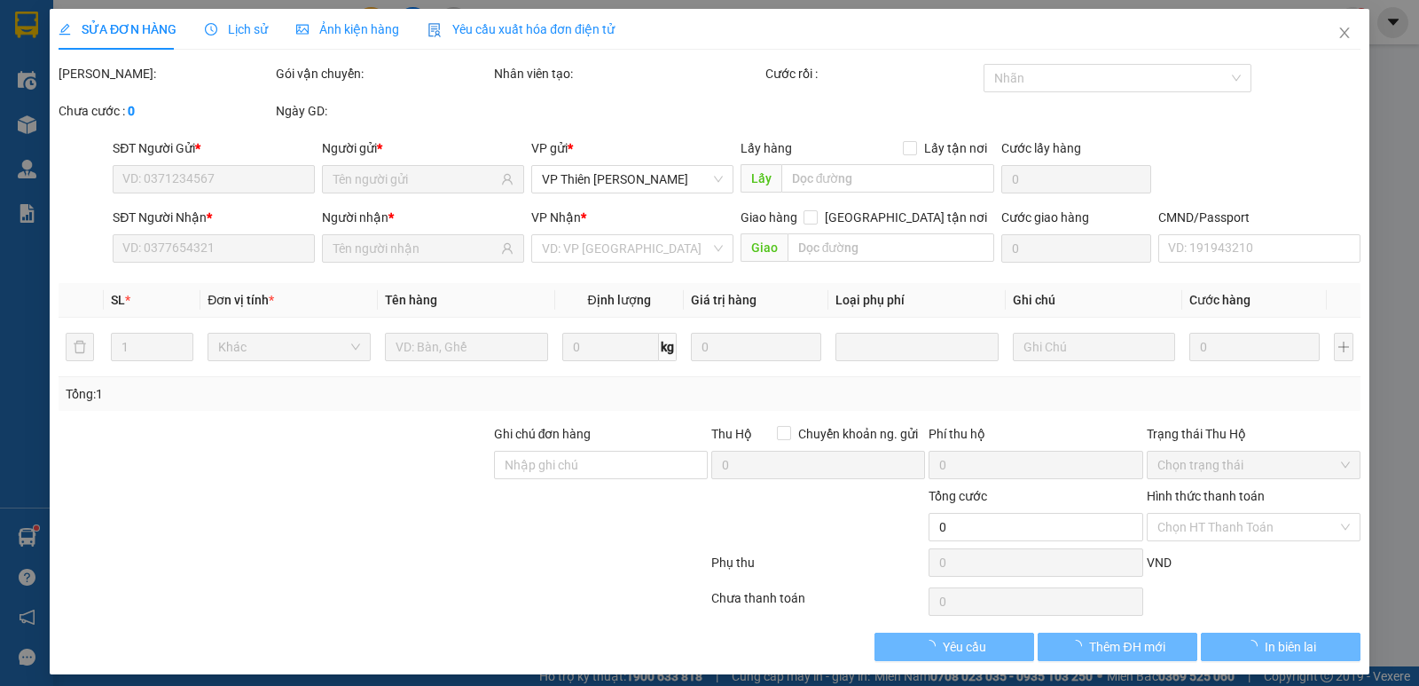
type input "0967619967"
type input "THƠM"
type input "0976785313"
type input "TUYẾN [GEOGRAPHIC_DATA]"
type input "65.000"
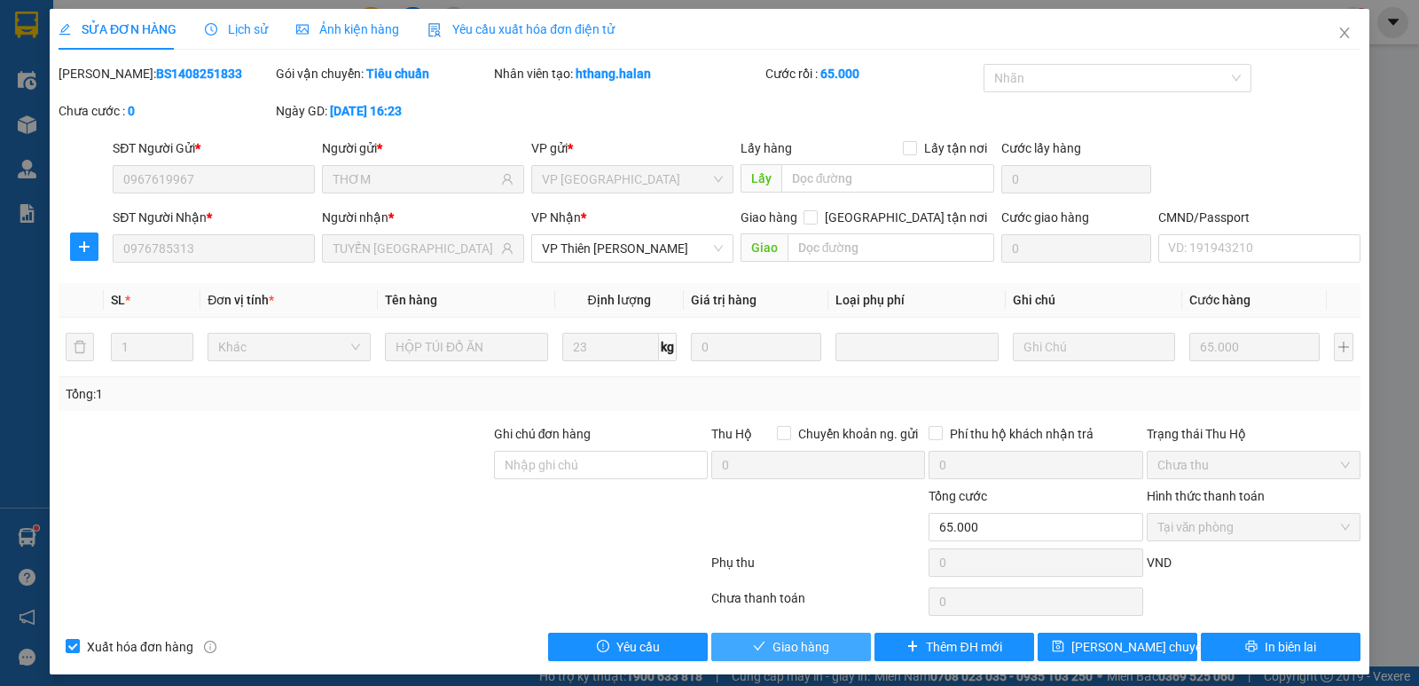
click at [772, 645] on span "Giao hàng" at bounding box center [800, 647] width 57 height 20
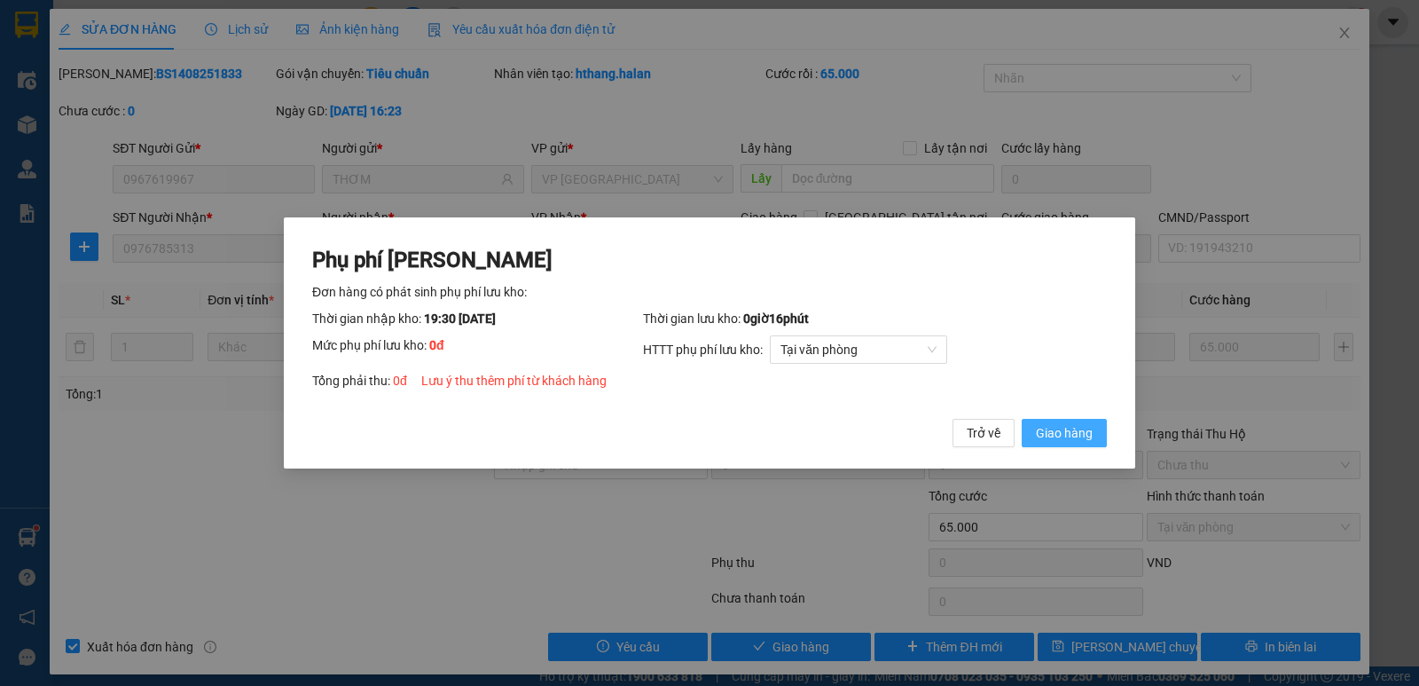
click at [1085, 431] on span "Giao hàng" at bounding box center [1064, 433] width 57 height 20
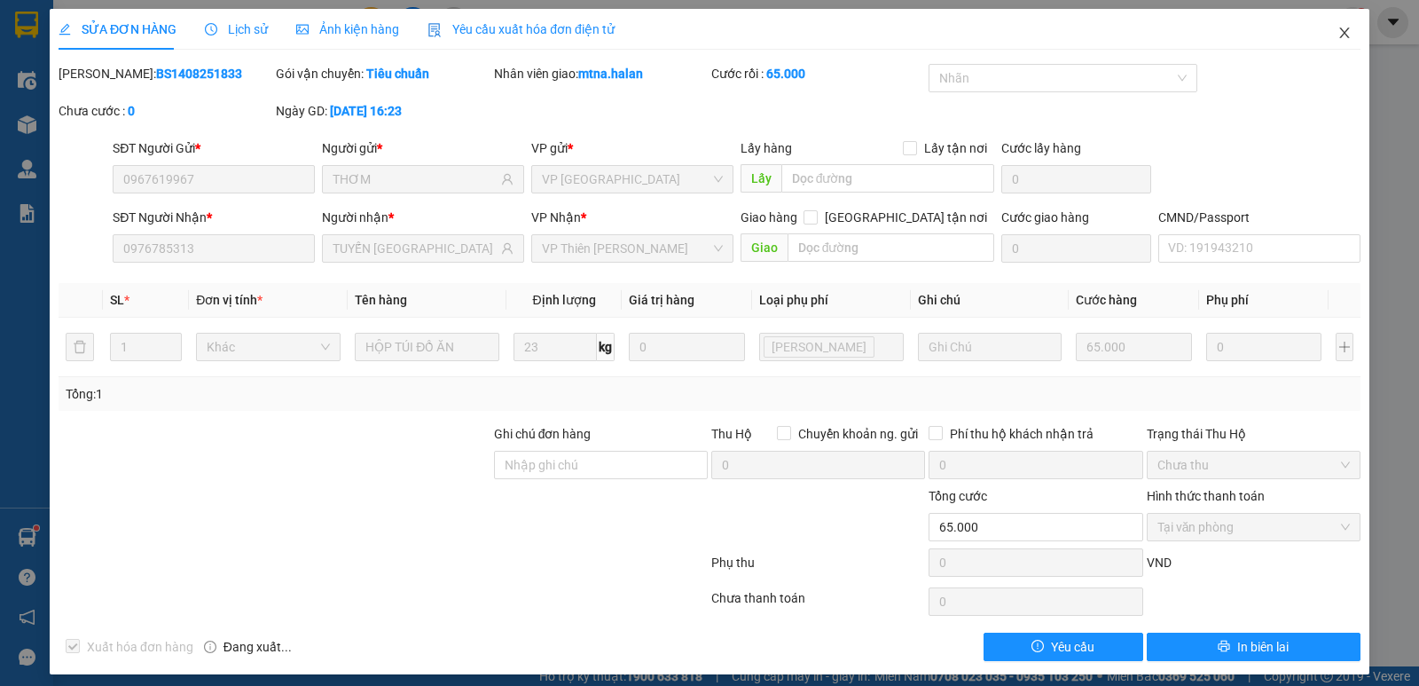
click at [1337, 27] on icon "close" at bounding box center [1344, 33] width 14 height 14
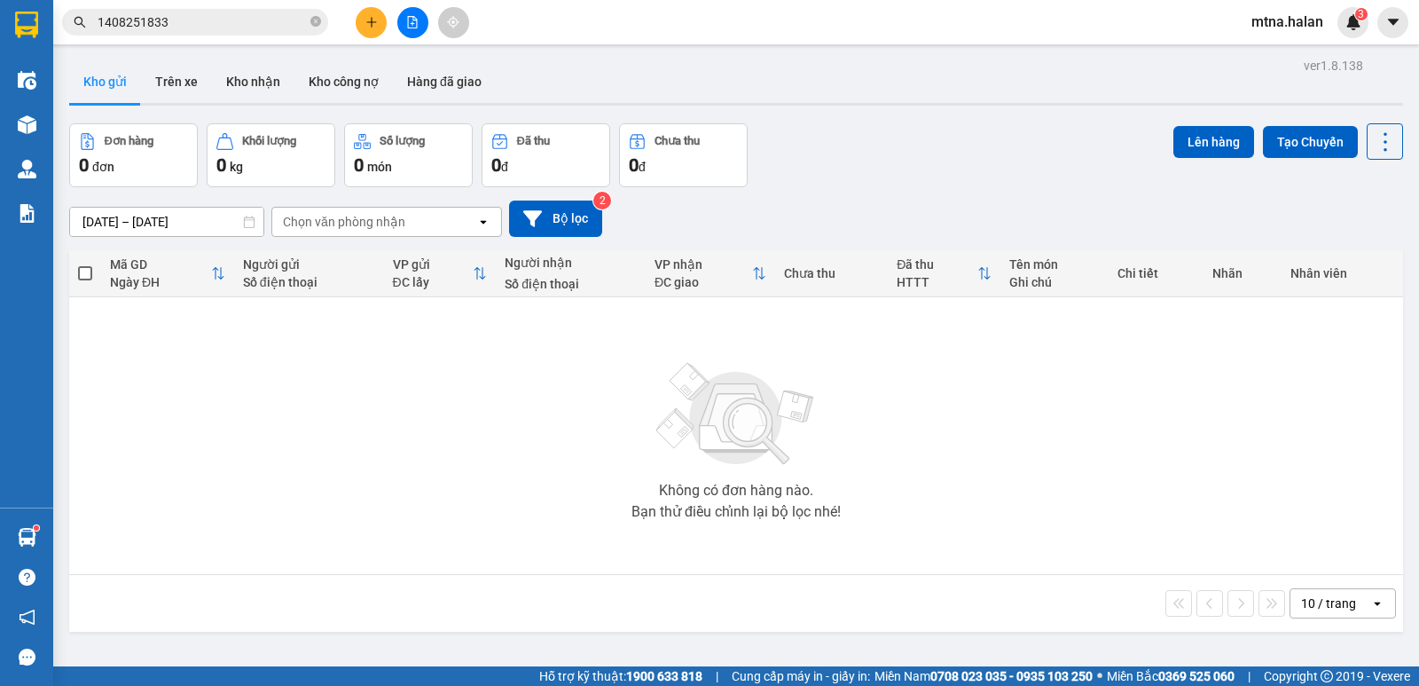
click at [89, 338] on div "Không có đơn hàng nào. Bạn thử điều chỉnh lại bộ lọc nhé!" at bounding box center [736, 435] width 1316 height 266
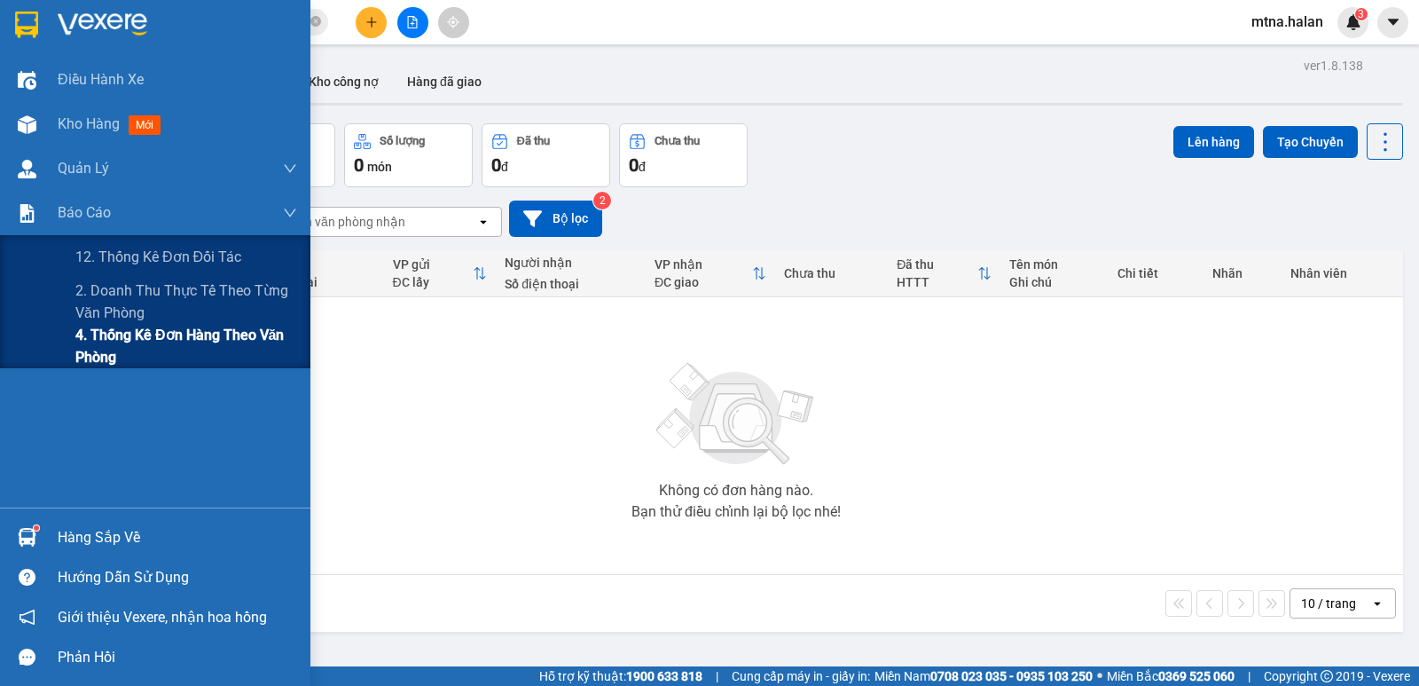
click at [116, 350] on span "4. Thống kê đơn hàng theo văn phòng" at bounding box center [186, 346] width 222 height 44
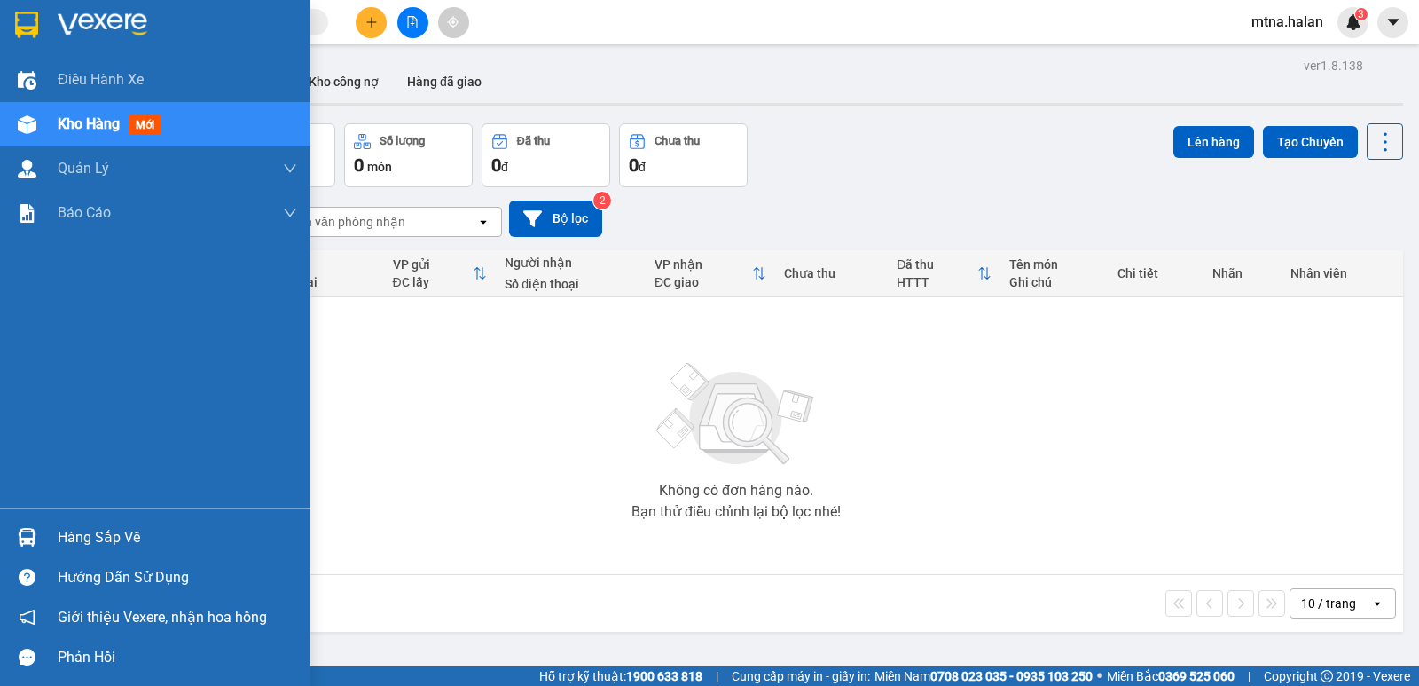
click at [26, 536] on img at bounding box center [27, 537] width 19 height 19
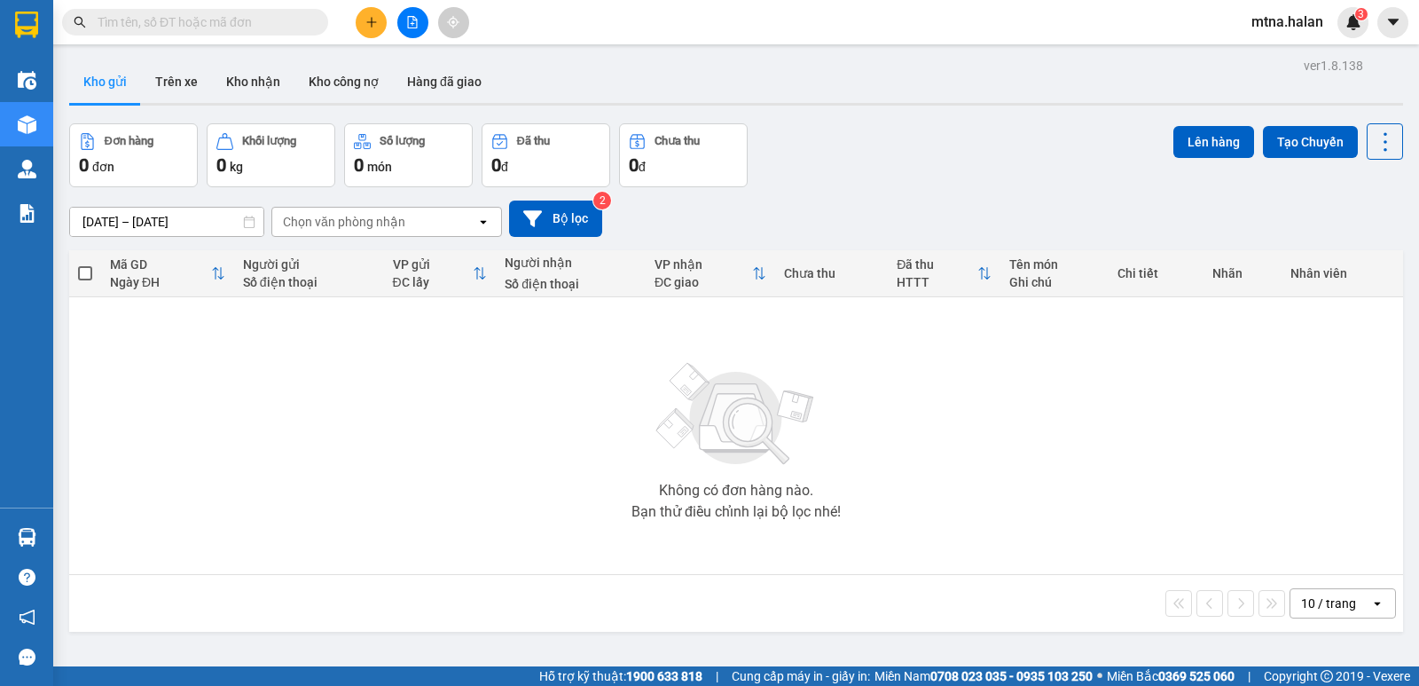
click at [971, 474] on section "Kết quả [PERSON_NAME] ( 0 ) Bộ lọc No Data mtna.halan 3 Điều [PERSON_NAME] xe K…" at bounding box center [709, 343] width 1419 height 686
click at [250, 82] on button "Kho nhận" at bounding box center [253, 81] width 82 height 43
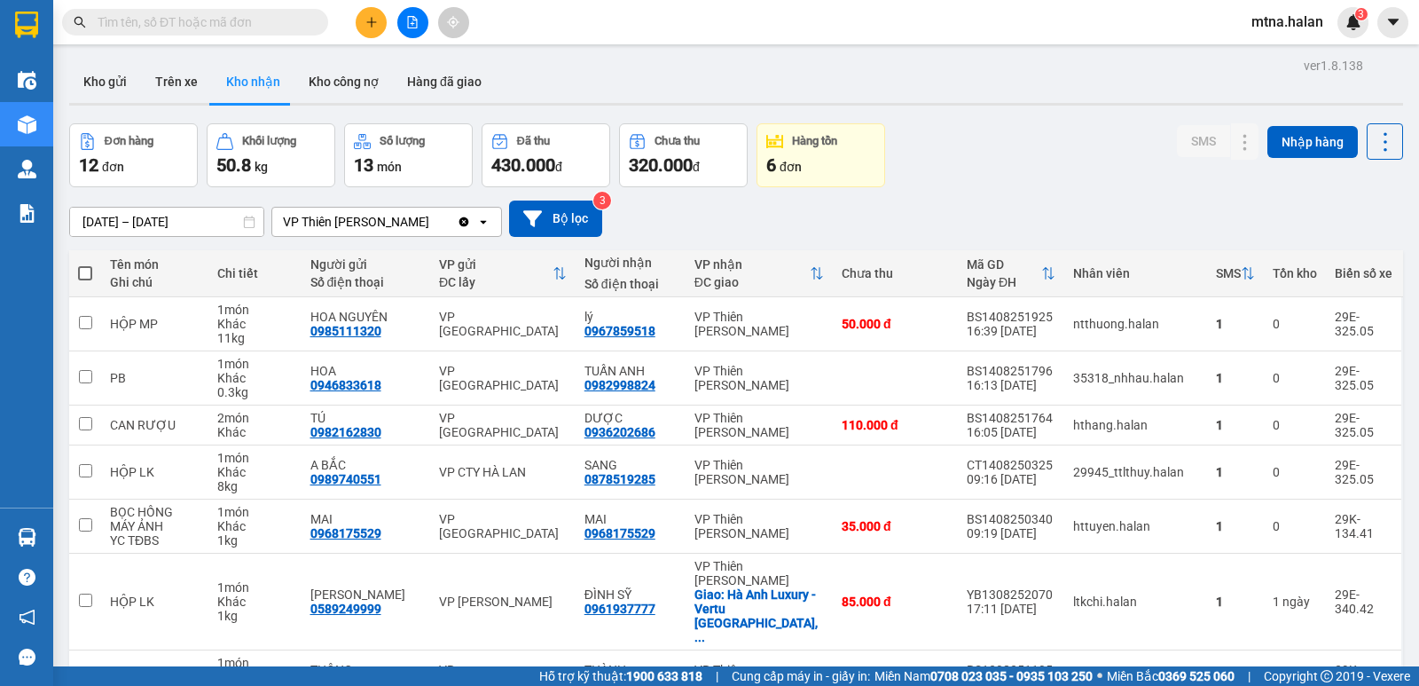
drag, startPoint x: 94, startPoint y: 75, endPoint x: 177, endPoint y: 42, distance: 89.9
click at [95, 75] on button "Kho gửi" at bounding box center [105, 81] width 72 height 43
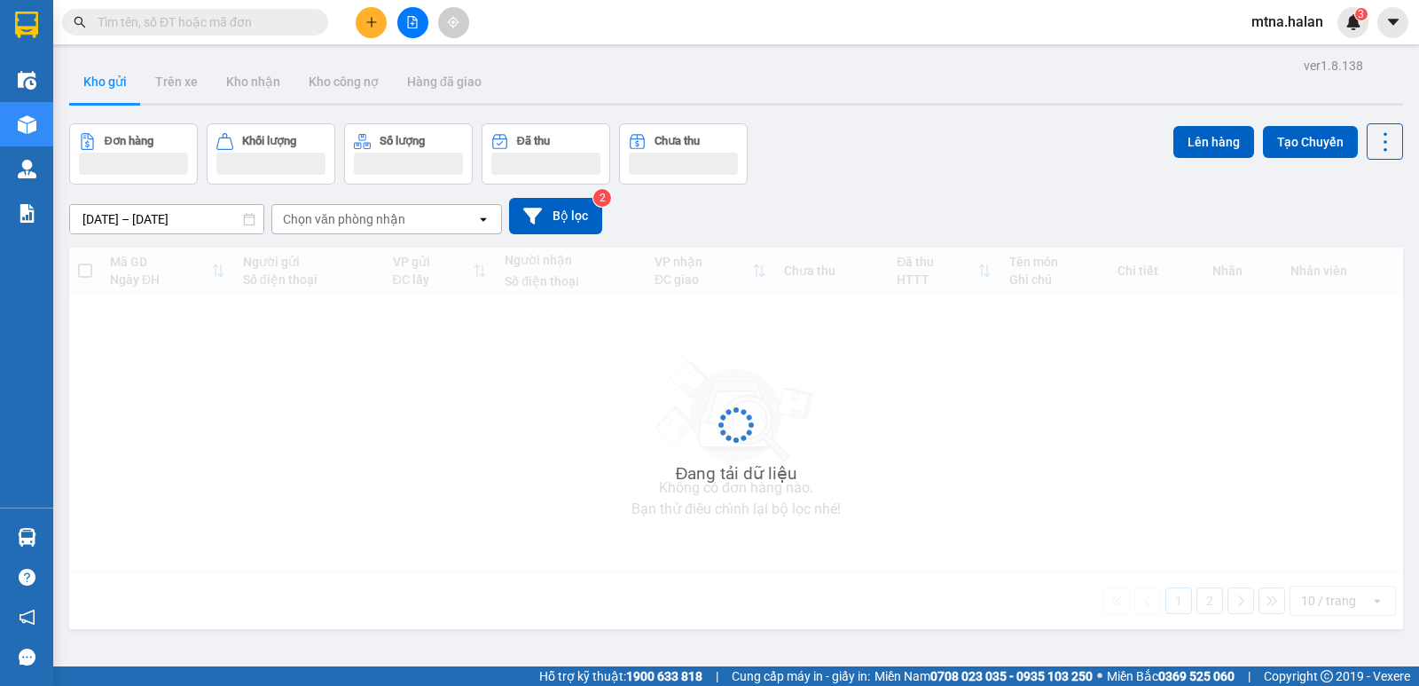
click at [277, 23] on input "text" at bounding box center [202, 22] width 209 height 20
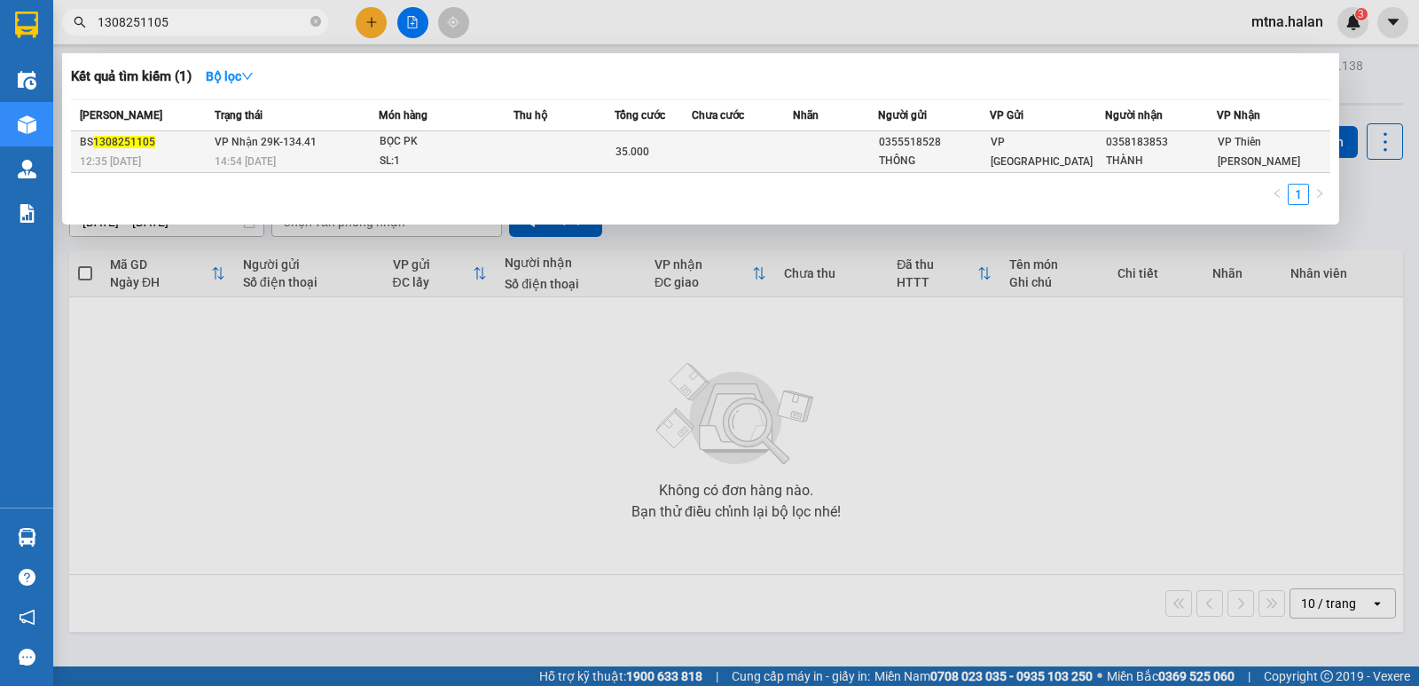
type input "1308251105"
click at [720, 158] on td at bounding box center [742, 152] width 101 height 42
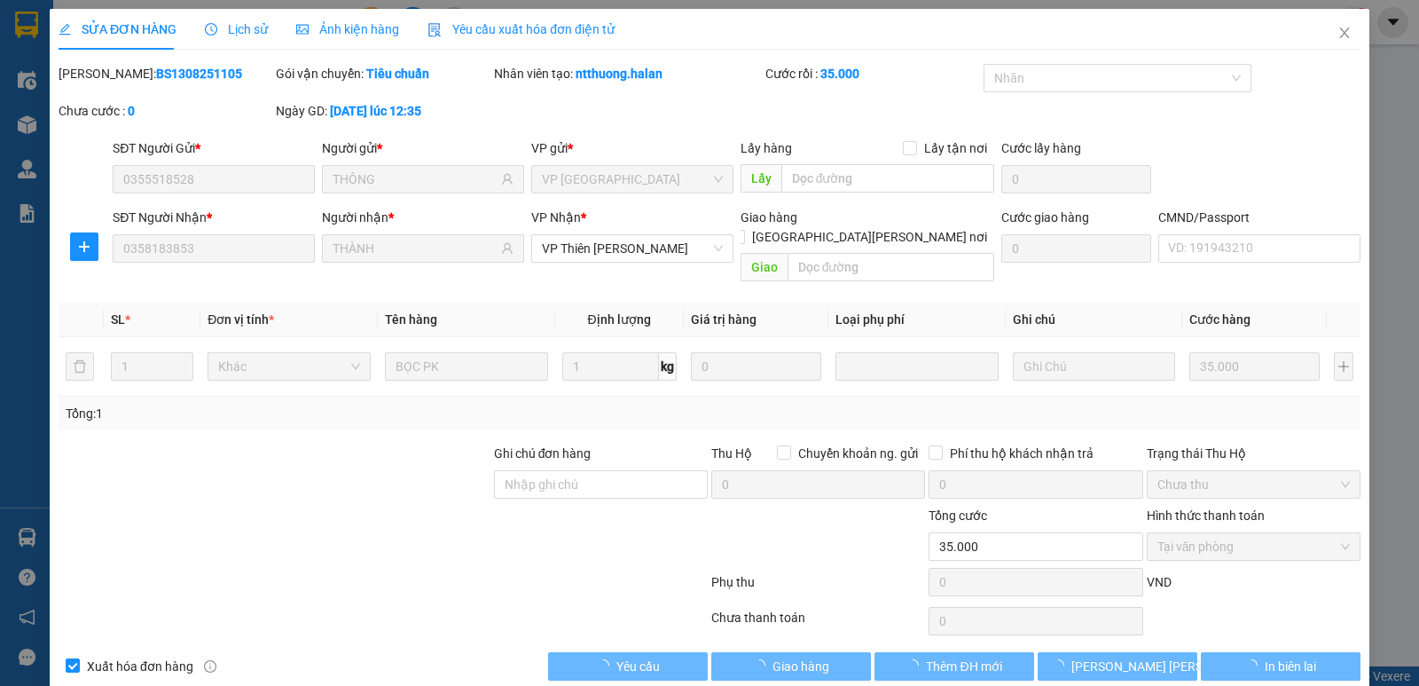
type input "0355518528"
type input "THÔNG"
type input "0358183853"
type input "THÀNH"
type input "35.000"
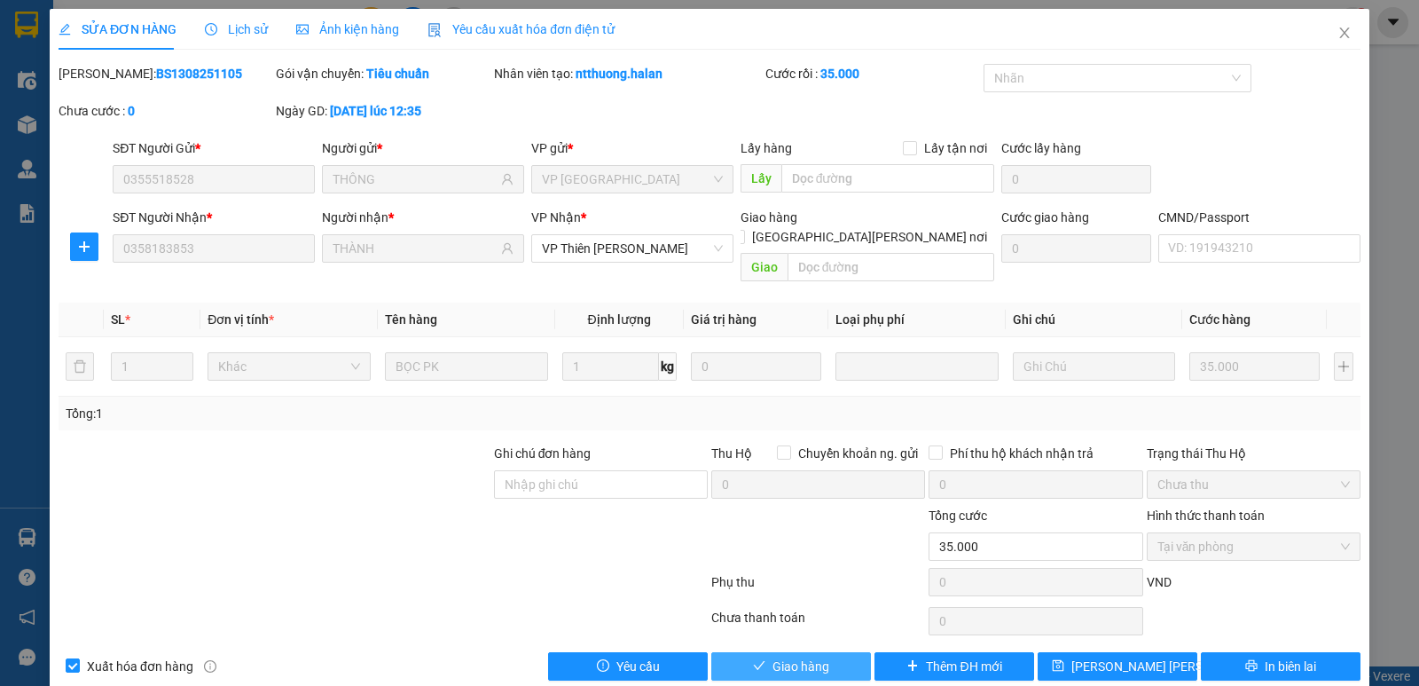
click at [810, 656] on span "Giao hàng" at bounding box center [800, 666] width 57 height 20
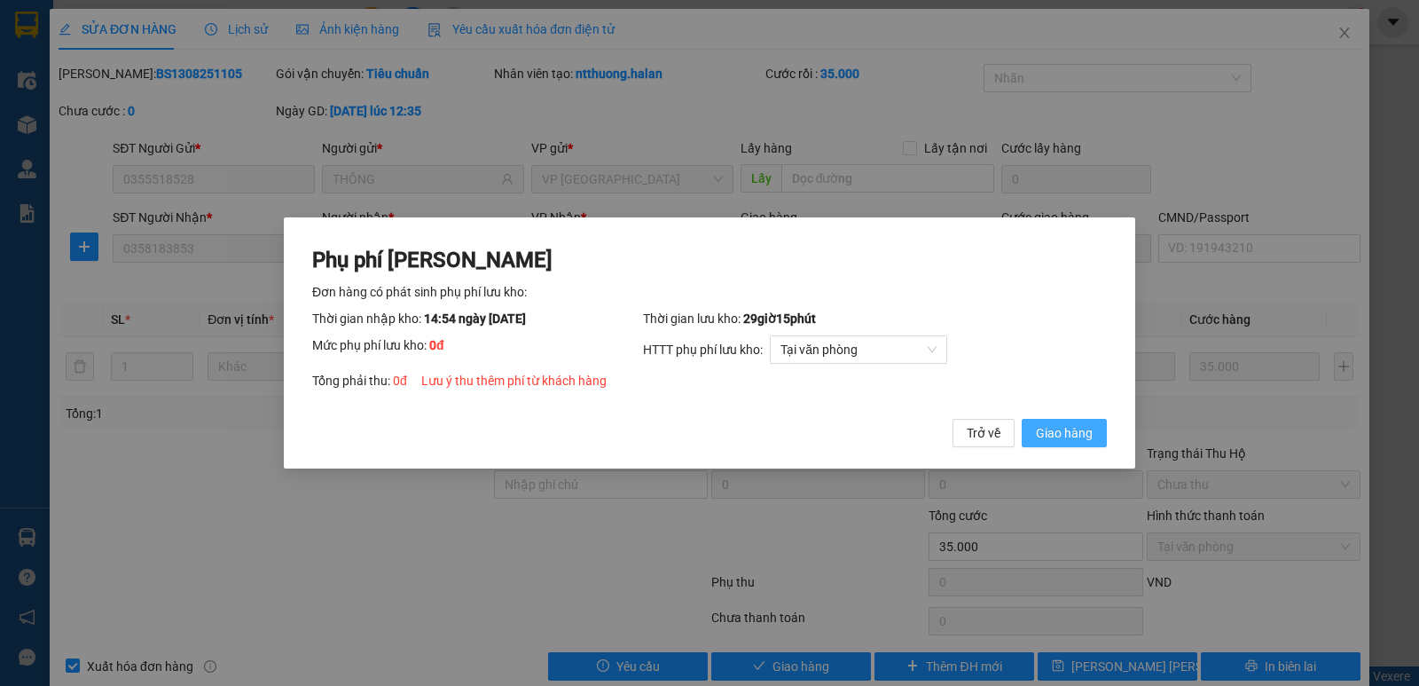
click at [1058, 432] on span "Giao hàng" at bounding box center [1064, 433] width 57 height 20
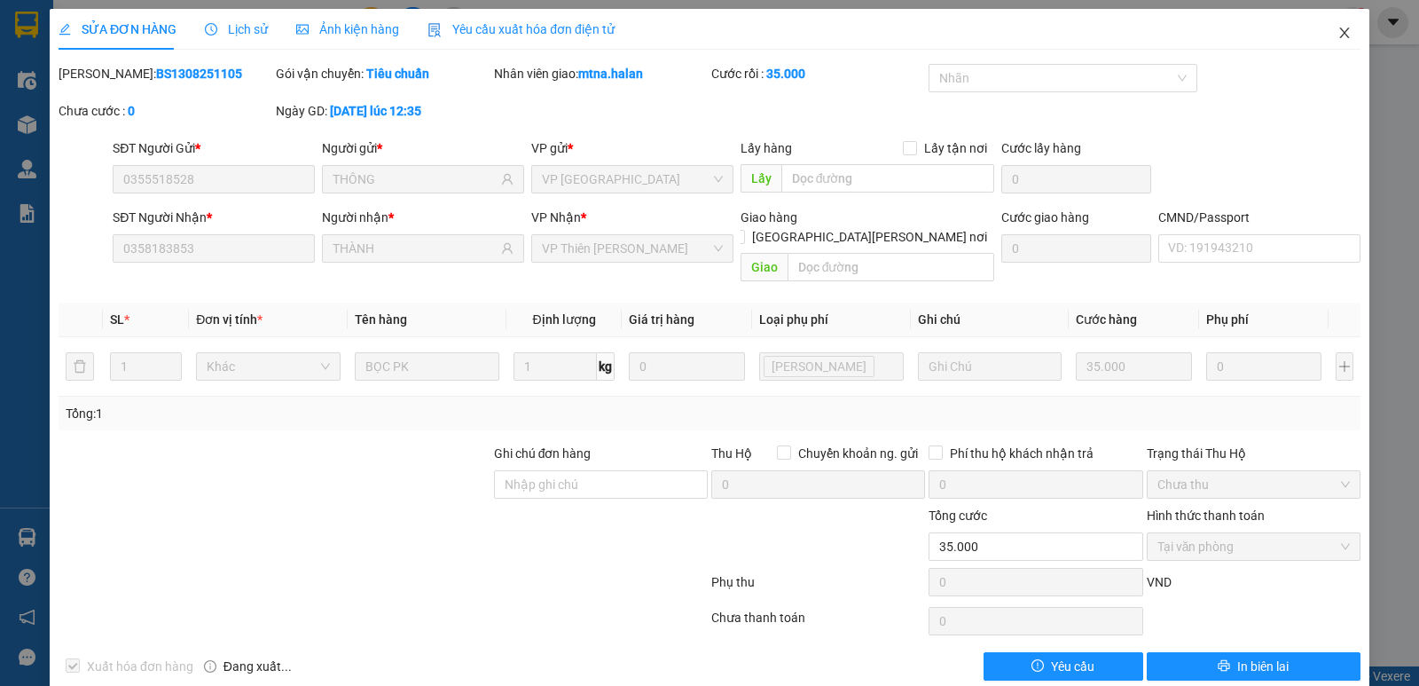
click at [1337, 38] on icon "close" at bounding box center [1344, 33] width 14 height 14
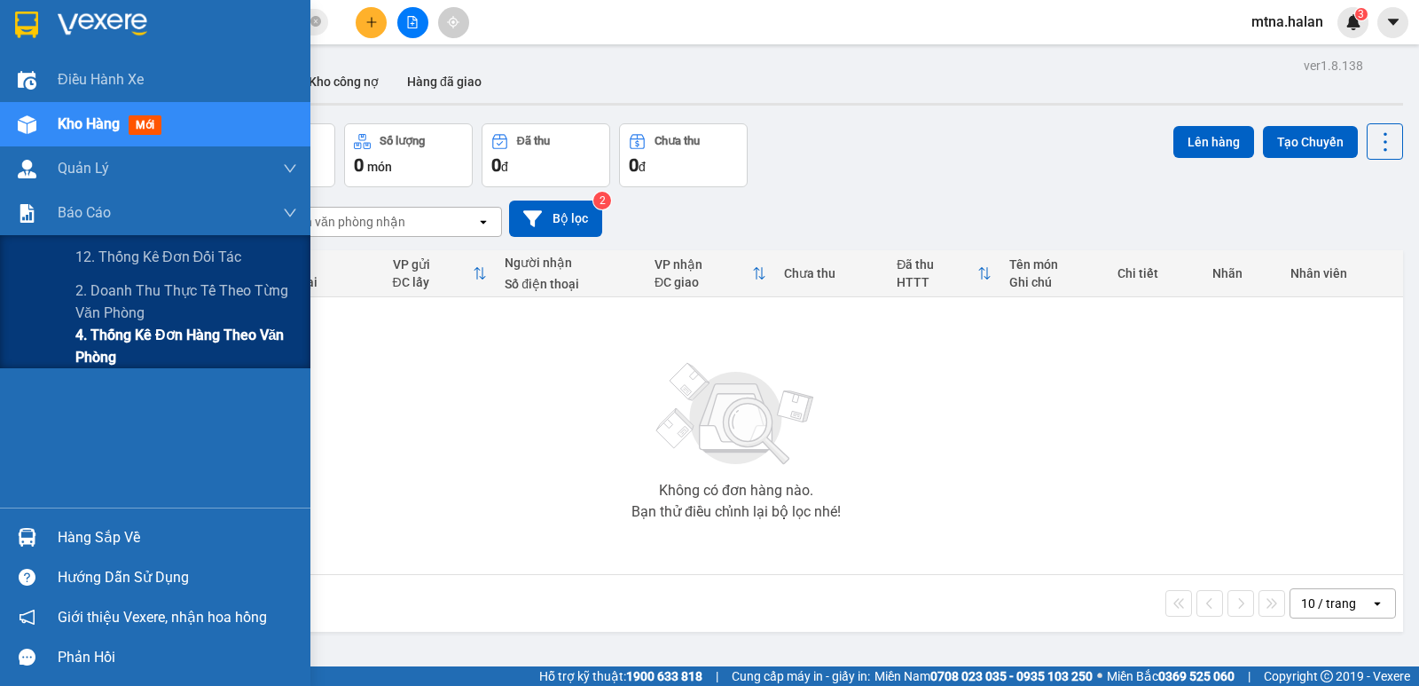
click at [87, 351] on span "4. Thống kê đơn hàng theo văn phòng" at bounding box center [186, 346] width 222 height 44
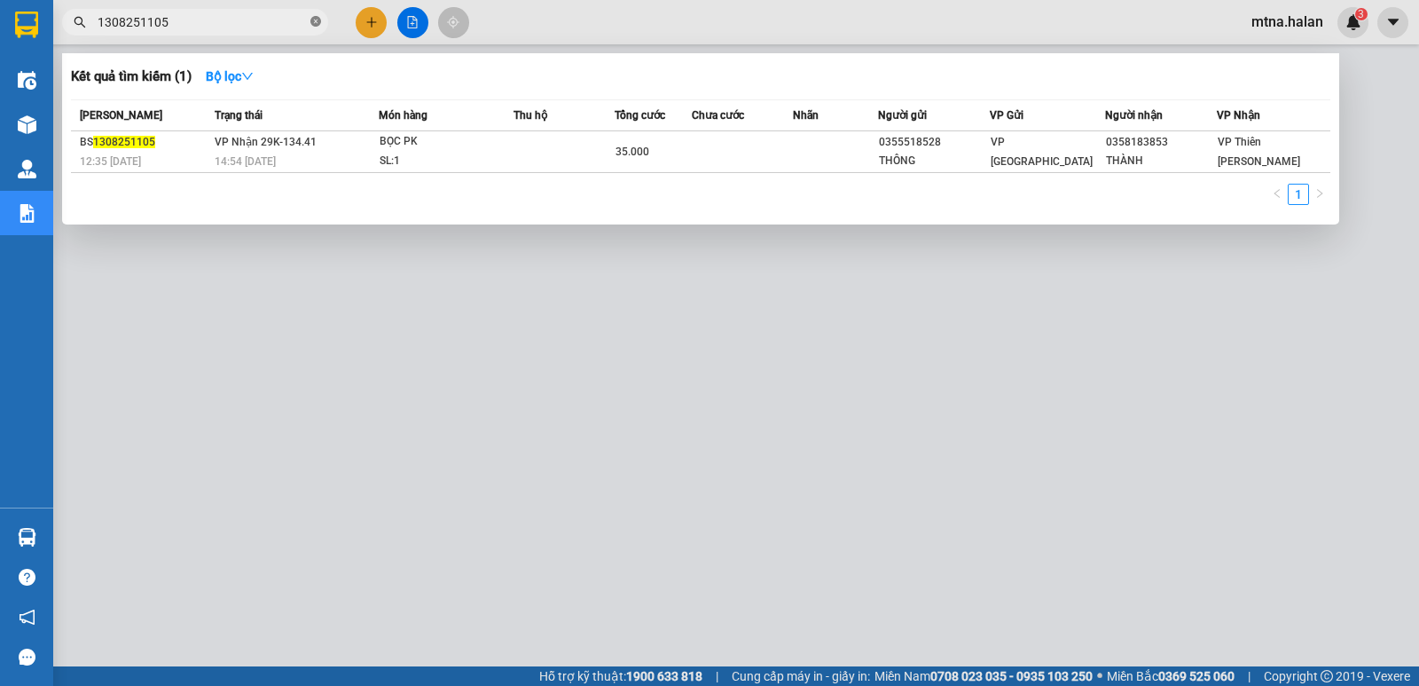
click at [316, 20] on icon "close-circle" at bounding box center [315, 21] width 11 height 11
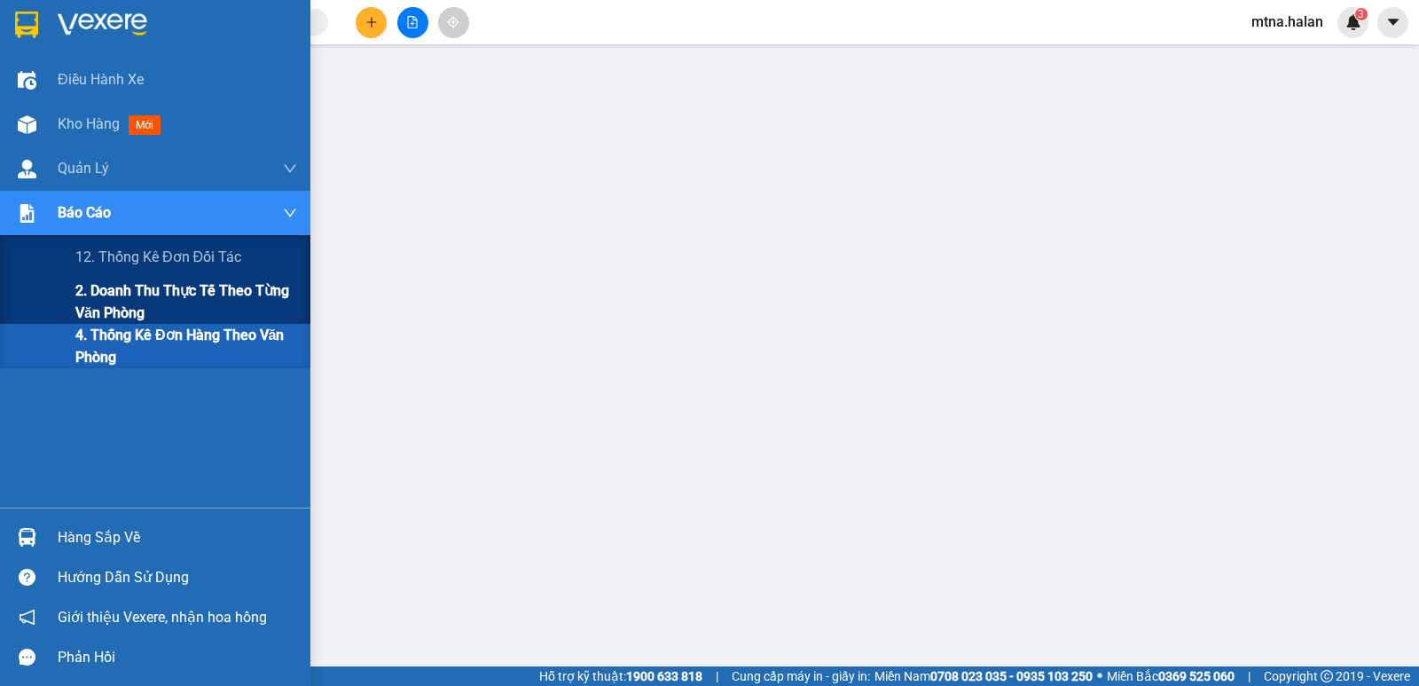
click at [104, 294] on span "2. Doanh thu thực tế theo từng văn phòng" at bounding box center [186, 301] width 222 height 44
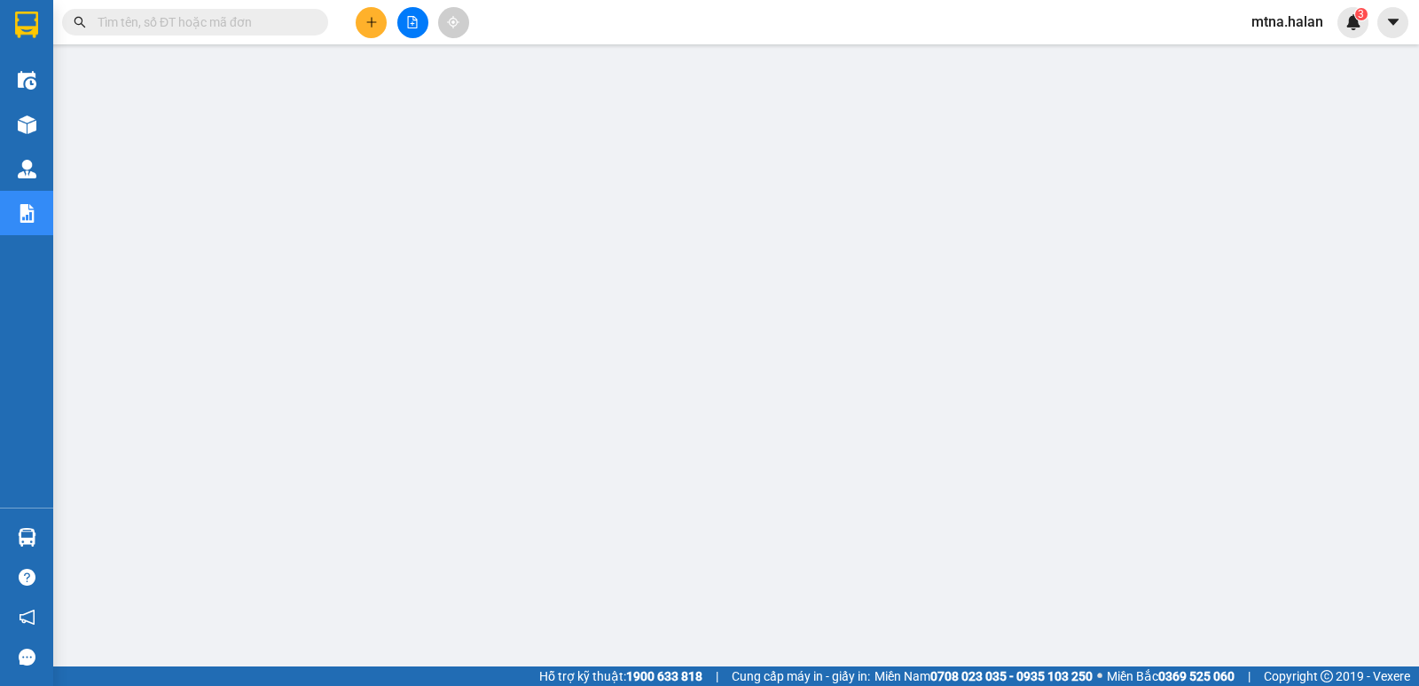
click at [280, 23] on input "text" at bounding box center [202, 22] width 209 height 20
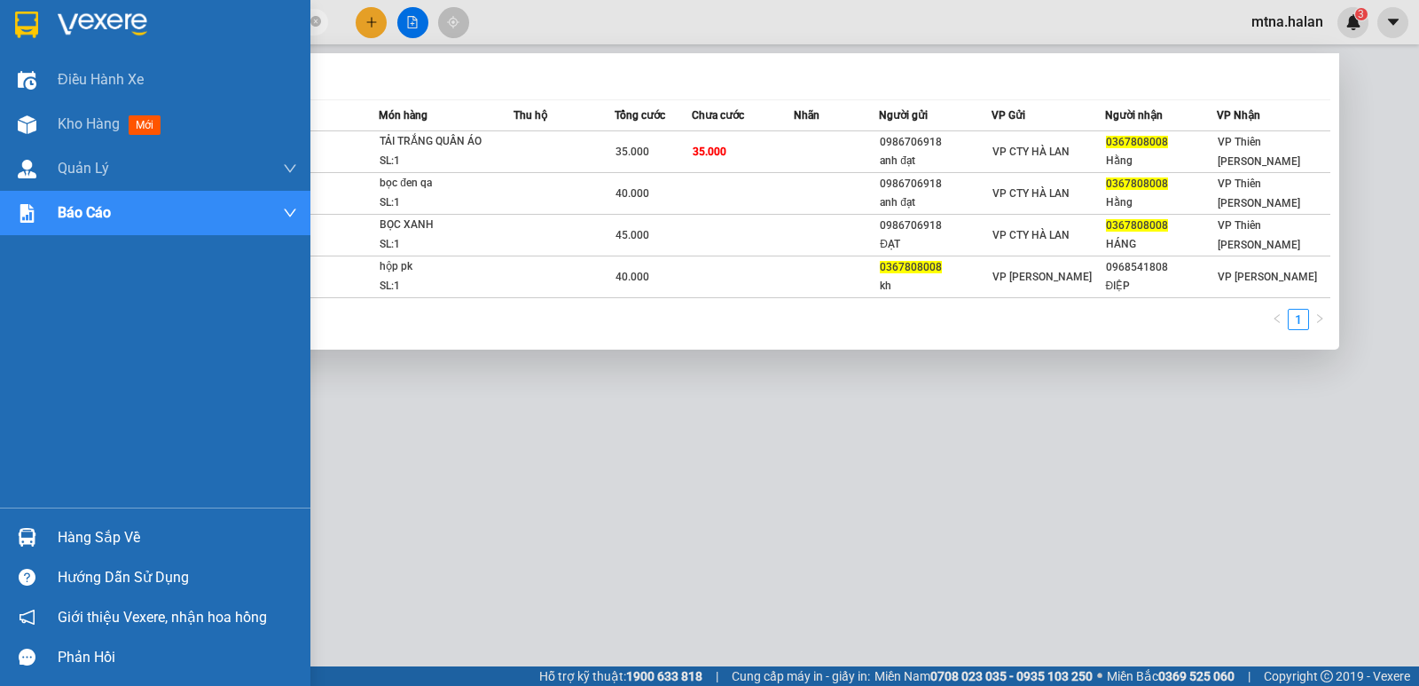
type input "0367808008"
click at [22, 538] on img at bounding box center [27, 537] width 19 height 19
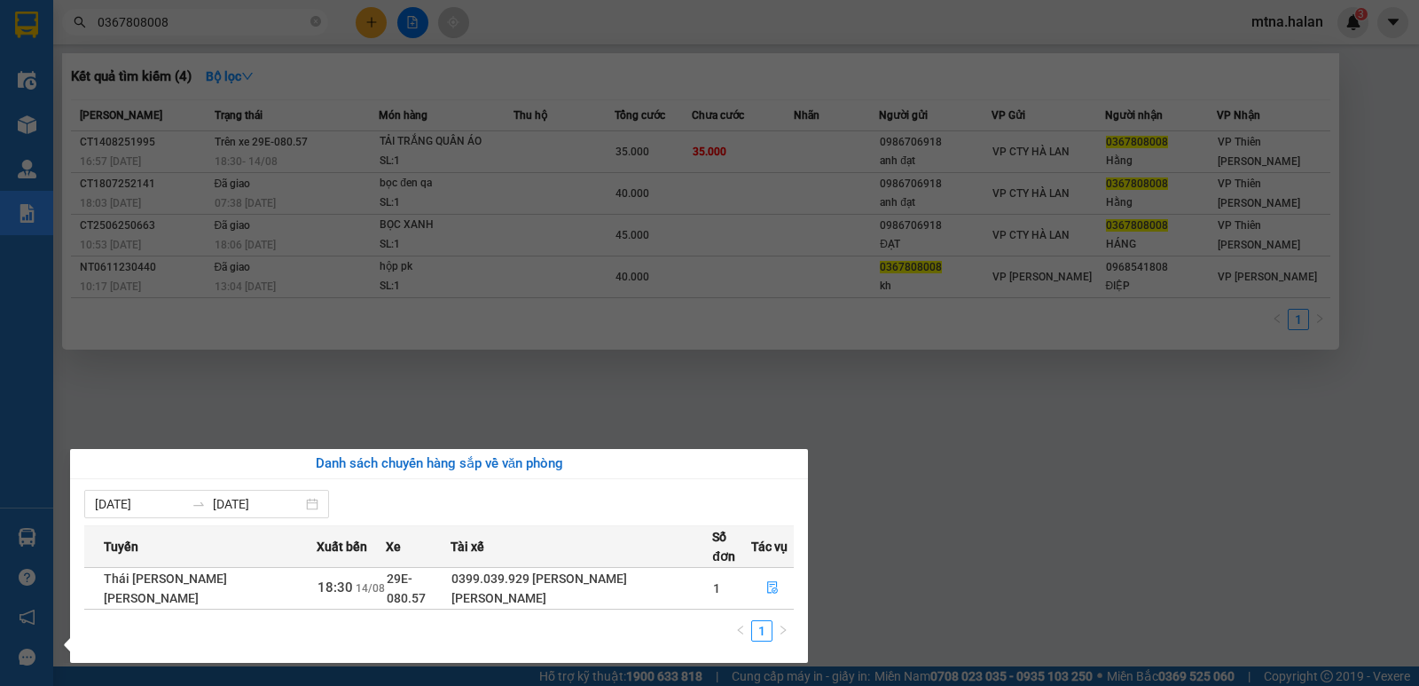
click at [758, 148] on section "Kết quả tìm kiếm ( 4 ) Bộ lọc Mã ĐH Trạng thái Món hàng Thu hộ Tổng cước Chưa c…" at bounding box center [709, 343] width 1419 height 686
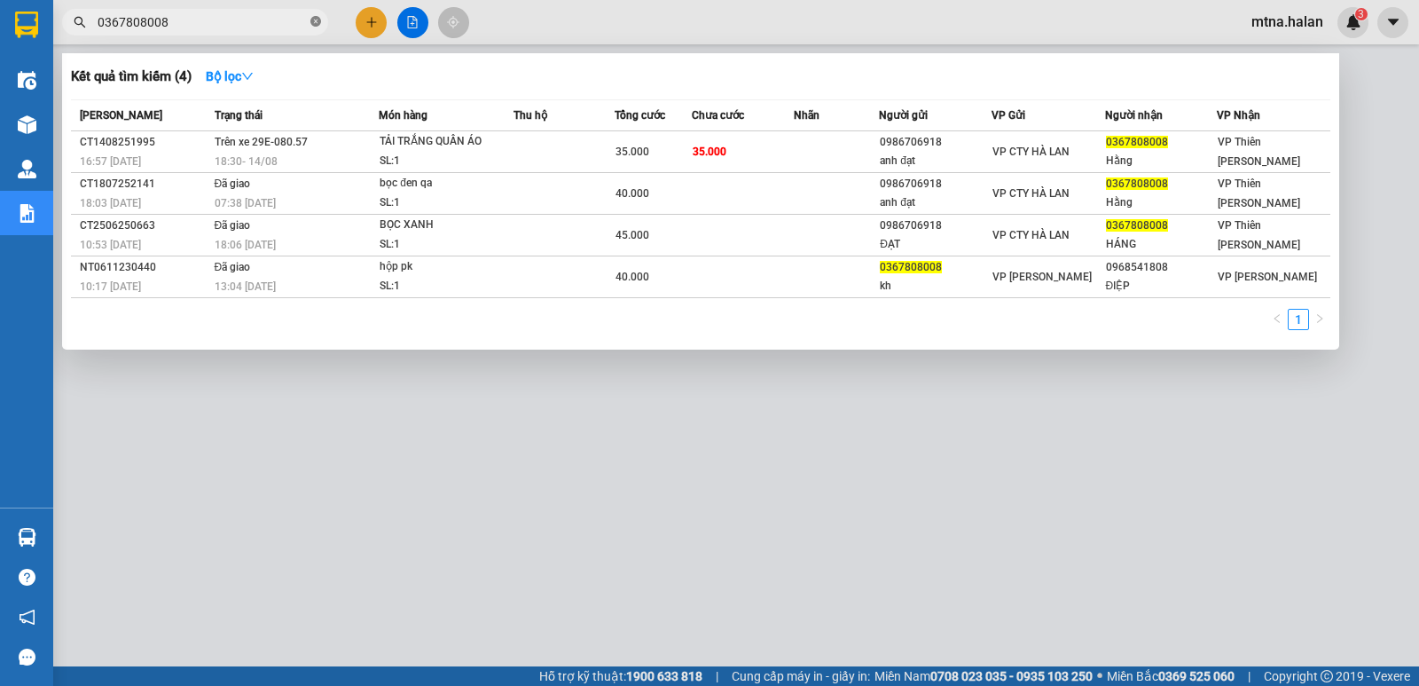
click at [317, 20] on icon "close-circle" at bounding box center [315, 21] width 11 height 11
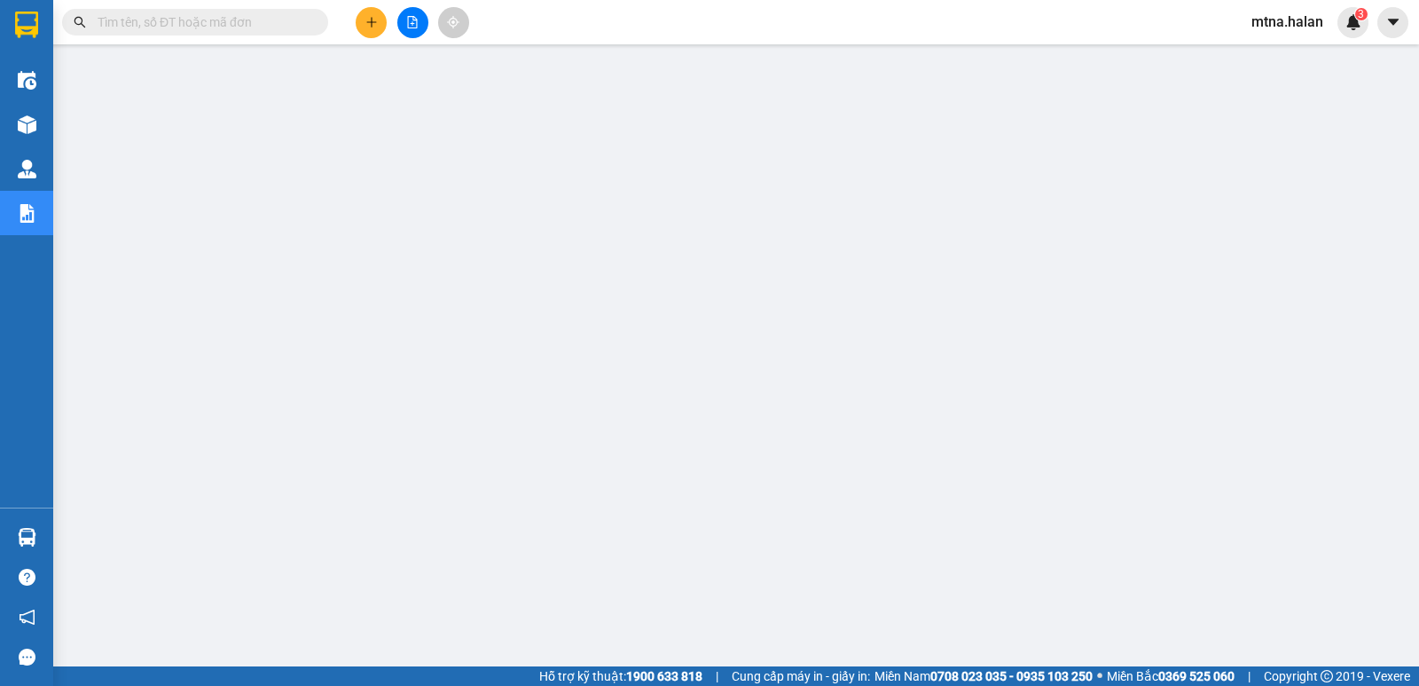
click at [277, 22] on input "text" at bounding box center [202, 22] width 209 height 20
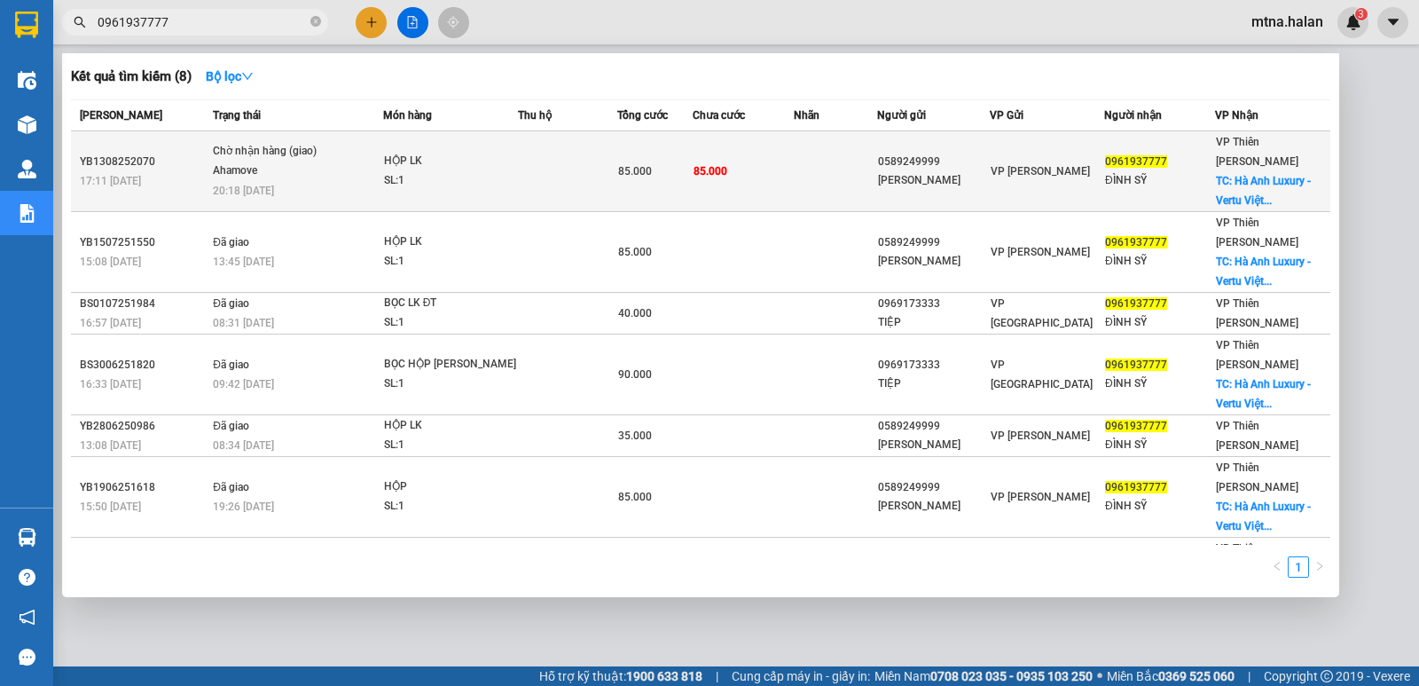
type input "0961937777"
click at [778, 168] on td "85.000" at bounding box center [743, 171] width 100 height 81
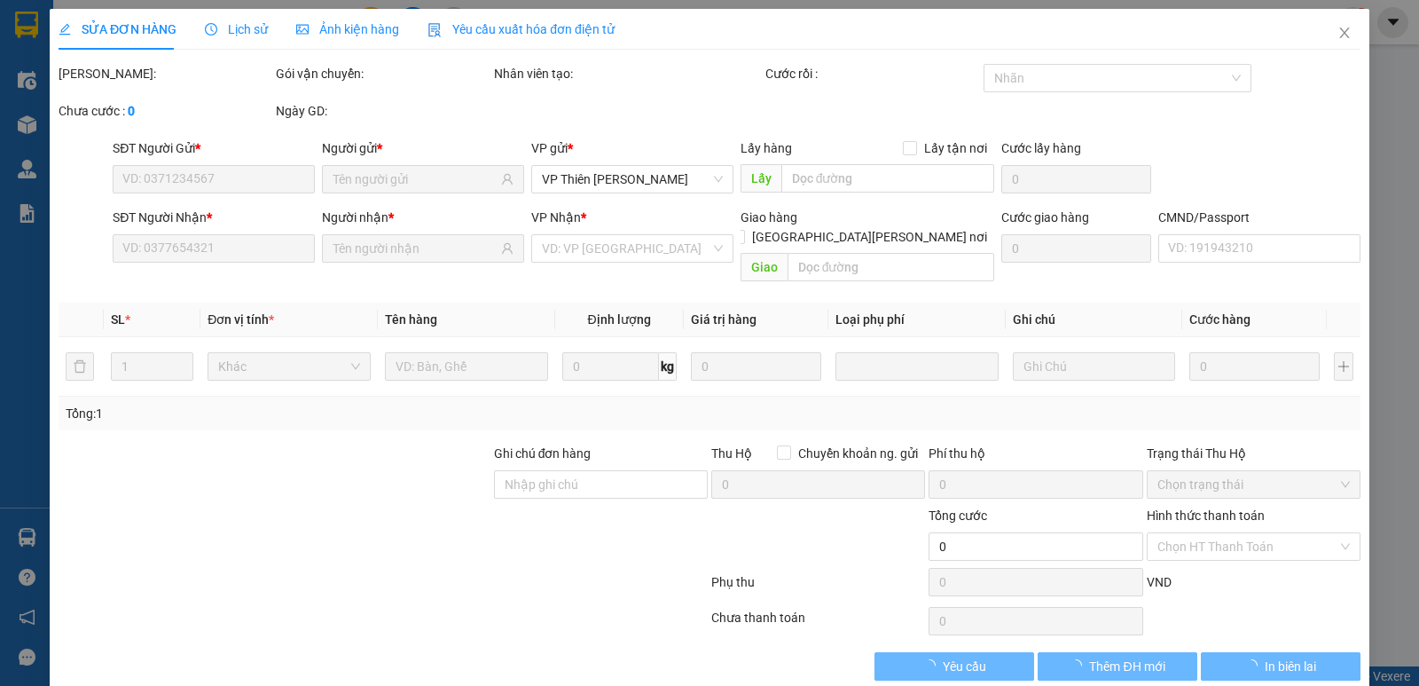
type input "0589249999"
type input "[PERSON_NAME]"
type input "0961937777"
type input "ĐÌNH SỸ"
checkbox input "true"
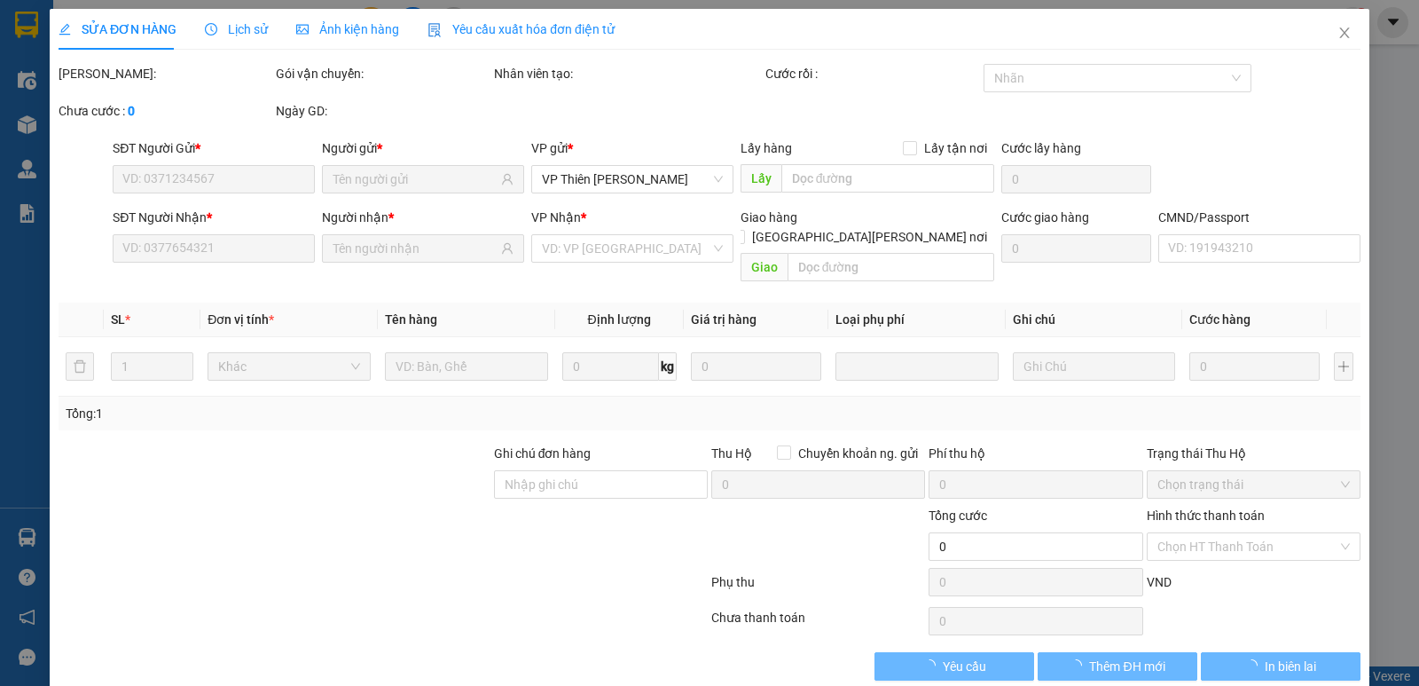
type input "Hà Anh Luxury - Vertu Việt Nam, Khu 6.9ha, Hậu Ái, Hoài Đức, Hà Nội 100000, Việ…"
type input "50.000"
type input "85.000"
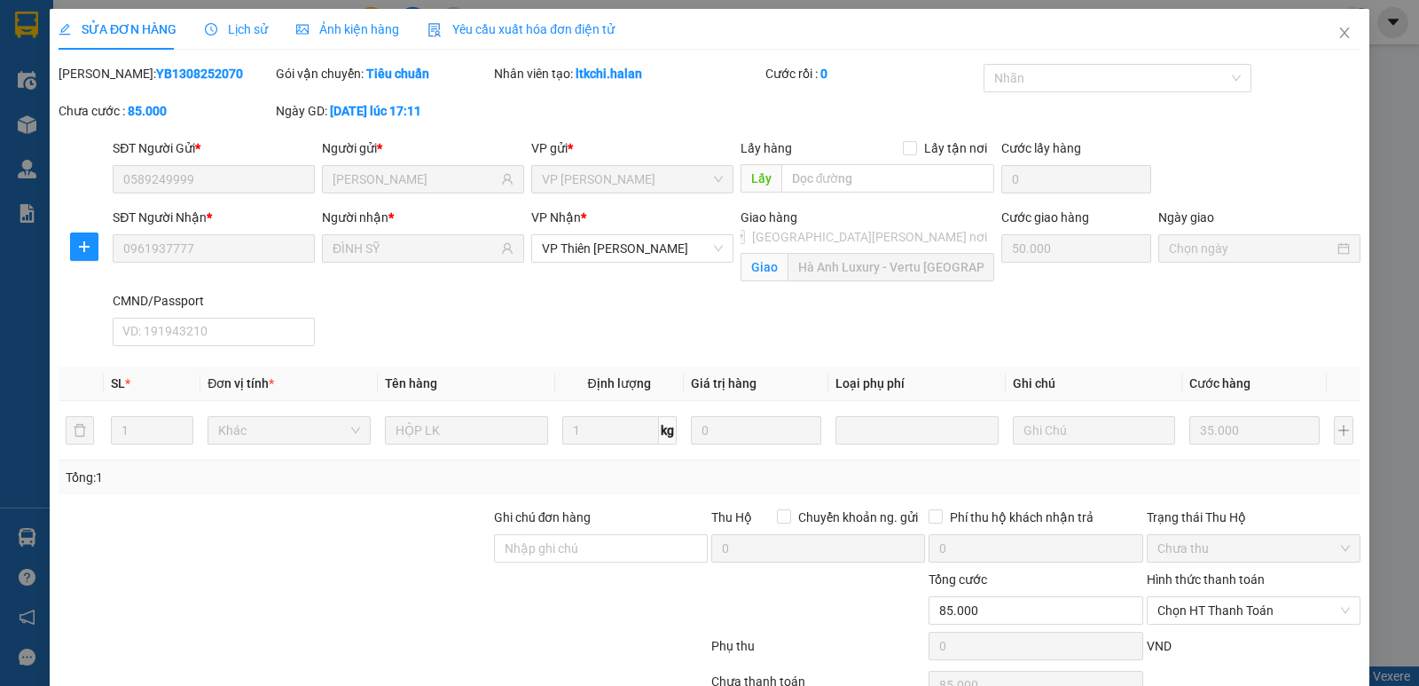
click at [27, 531] on div "SỬA ĐƠN HÀNG Lịch sử Ảnh kiện hàng Yêu cầu xuất hóa đơn điện tử Total Paid Fee …" at bounding box center [709, 343] width 1419 height 686
click at [16, 541] on div "SỬA ĐƠN HÀNG Lịch sử Ảnh kiện hàng Yêu cầu xuất hóa đơn điện tử Total Paid Fee …" at bounding box center [709, 343] width 1419 height 686
click at [1339, 31] on icon "close" at bounding box center [1344, 32] width 10 height 11
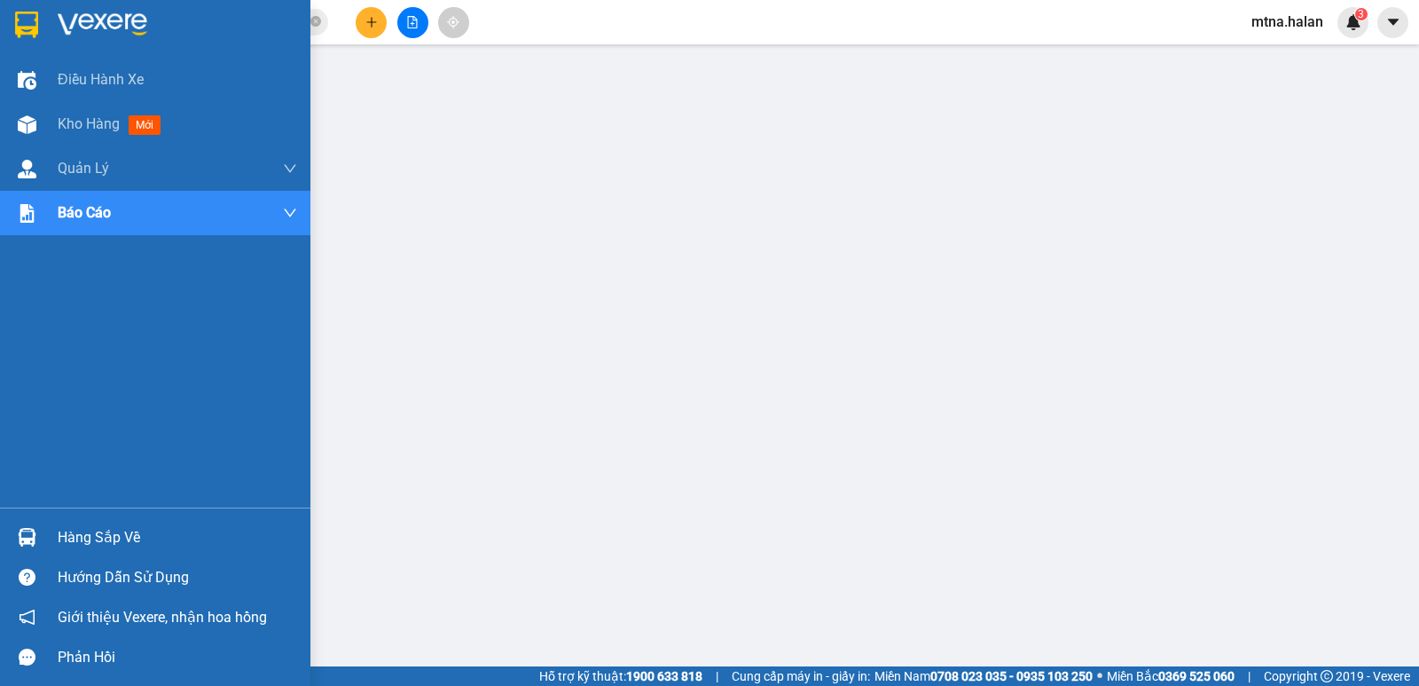
click at [26, 537] on img at bounding box center [27, 537] width 19 height 19
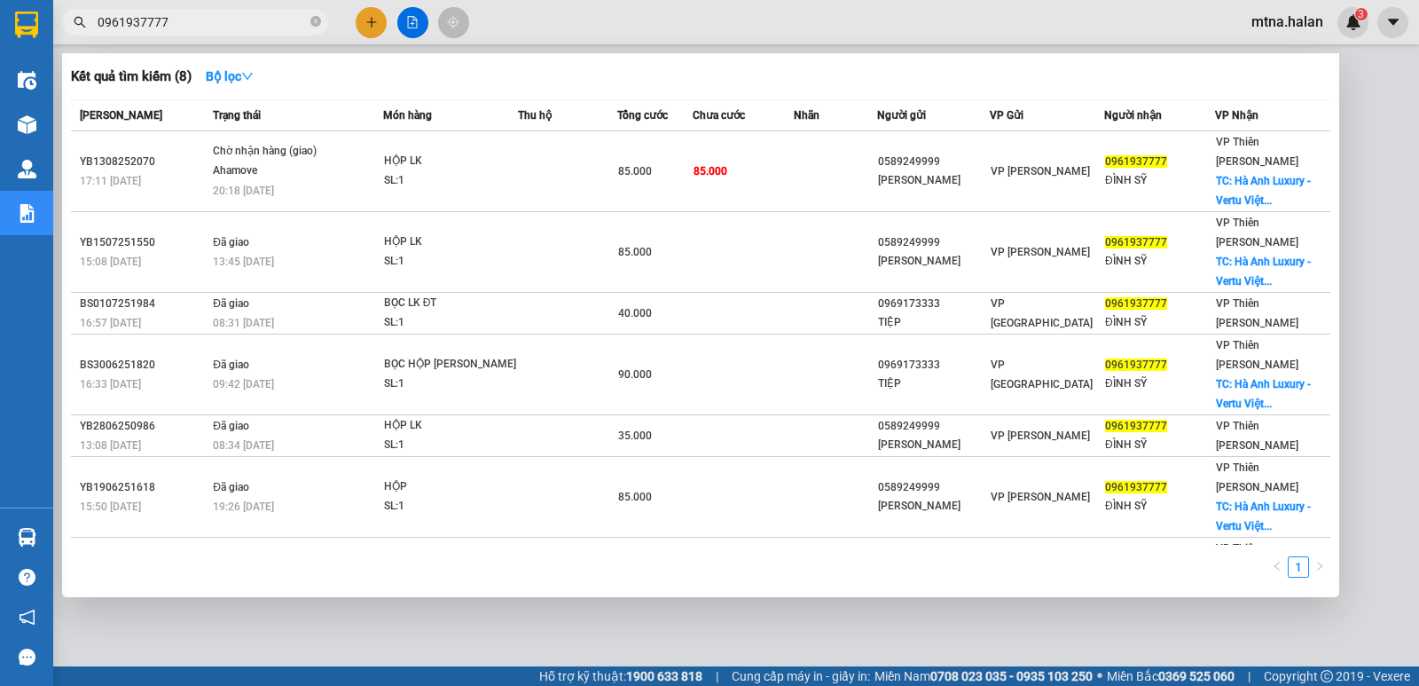
click at [213, 20] on input "0961937777" at bounding box center [202, 22] width 209 height 20
click at [317, 17] on icon "close-circle" at bounding box center [315, 21] width 11 height 11
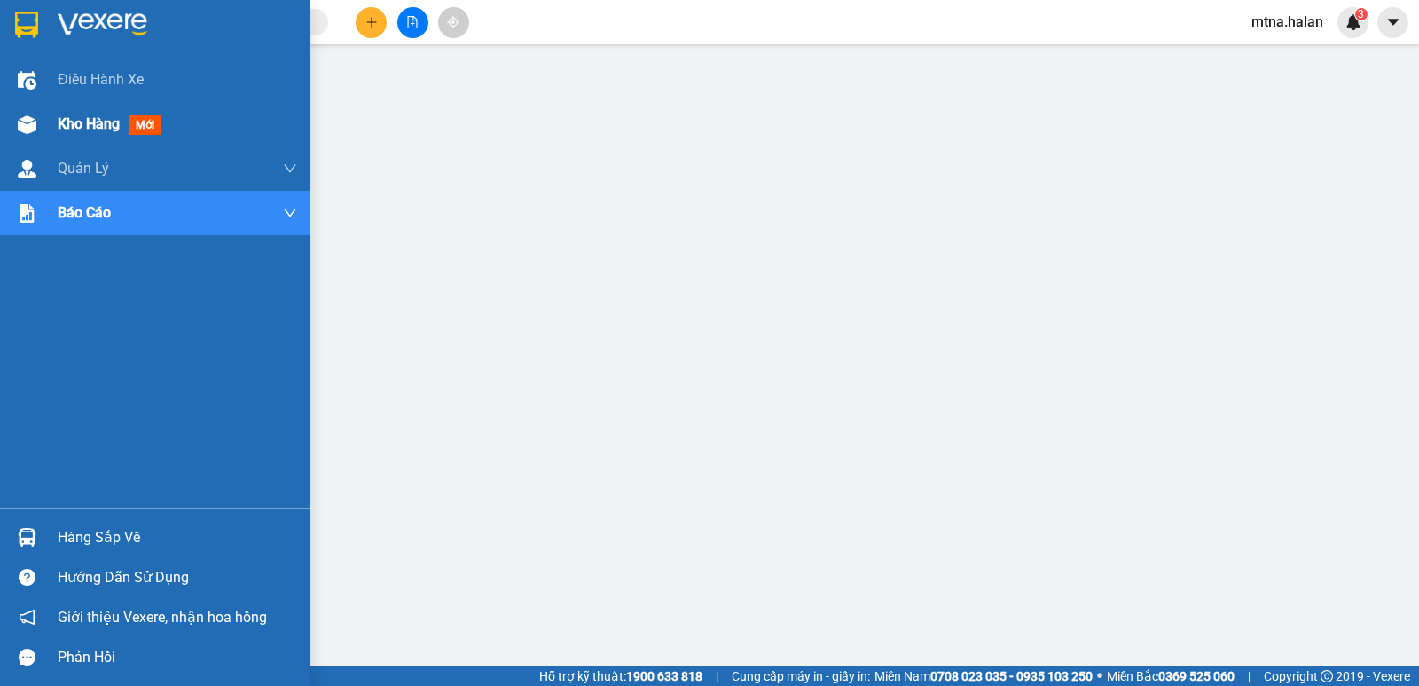
click at [12, 120] on div at bounding box center [27, 124] width 31 height 31
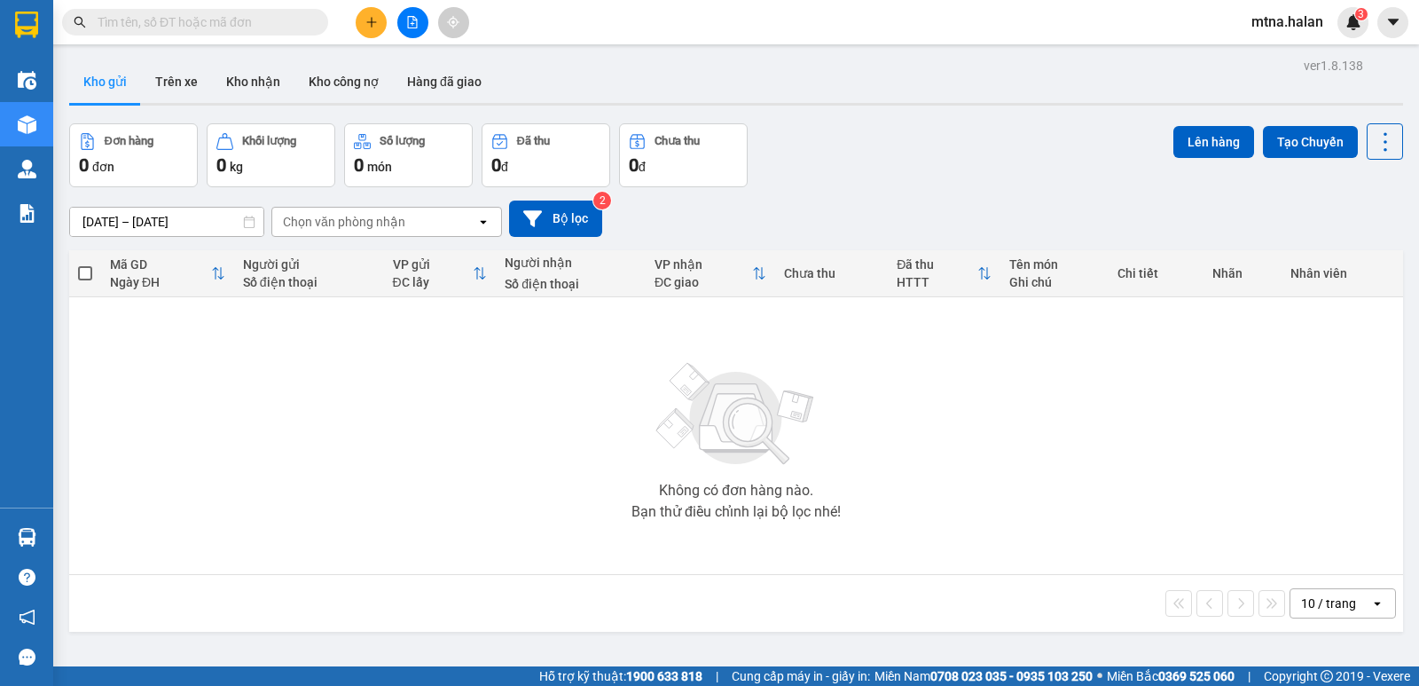
click at [286, 24] on input "text" at bounding box center [202, 22] width 209 height 20
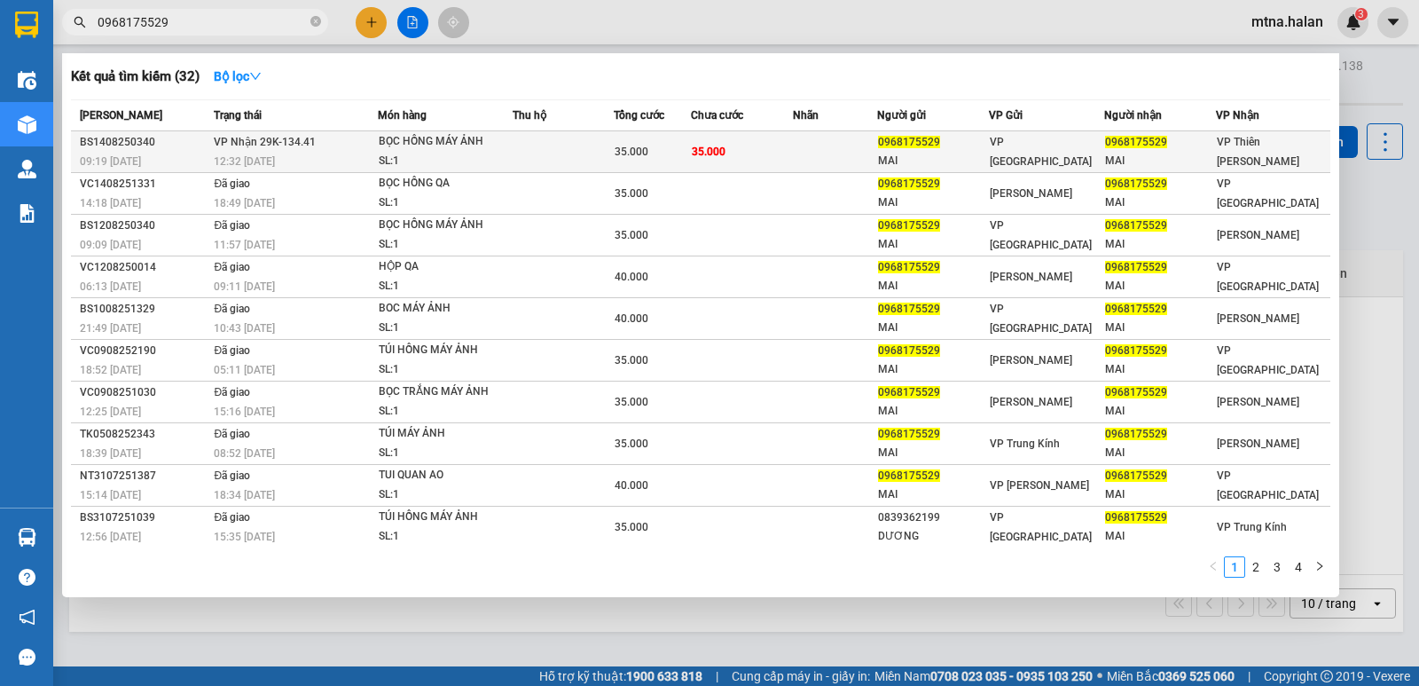
type input "0968175529"
click at [811, 146] on td at bounding box center [835, 152] width 84 height 42
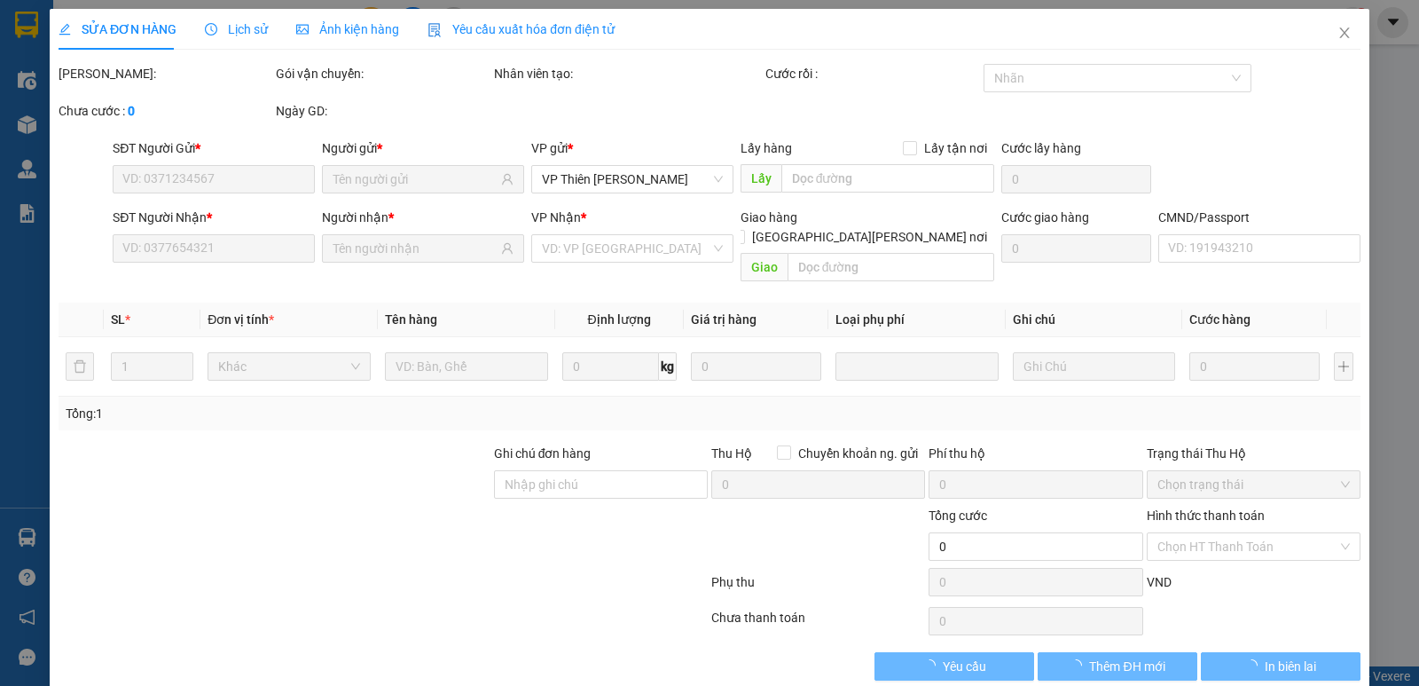
type input "0968175529"
type input "MAI"
type input "0968175529"
type input "MAI"
type input "35.000"
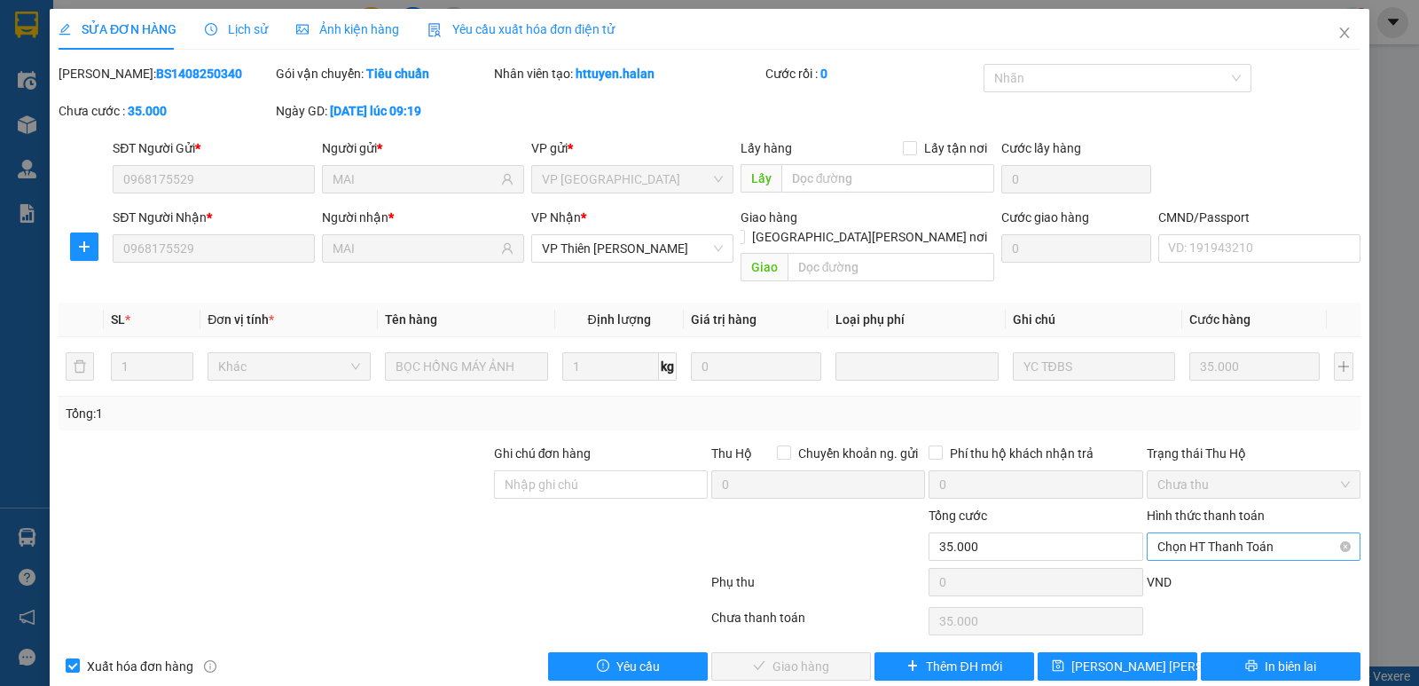
click at [1195, 533] on span "Chọn HT Thanh Toán" at bounding box center [1253, 546] width 192 height 27
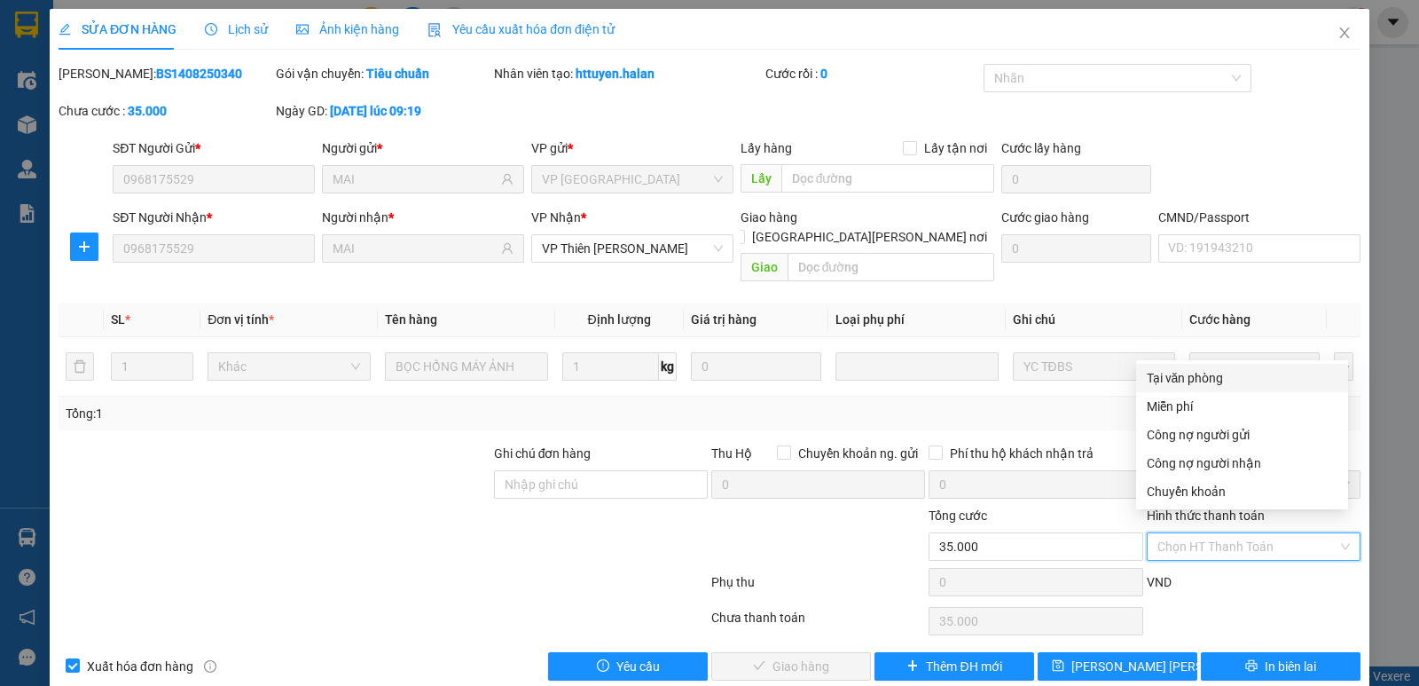
click at [1172, 379] on div "Tại văn phòng" at bounding box center [1242, 378] width 191 height 20
type input "0"
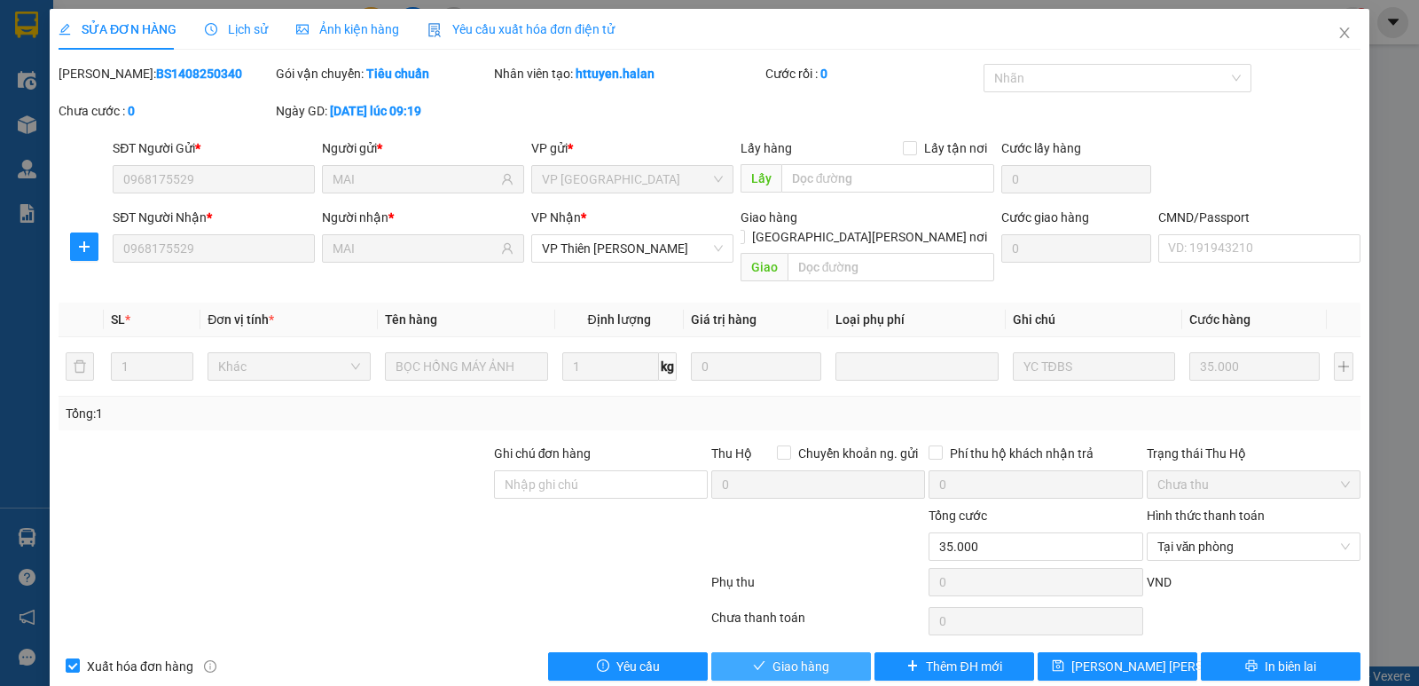
click at [810, 656] on span "Giao hàng" at bounding box center [800, 666] width 57 height 20
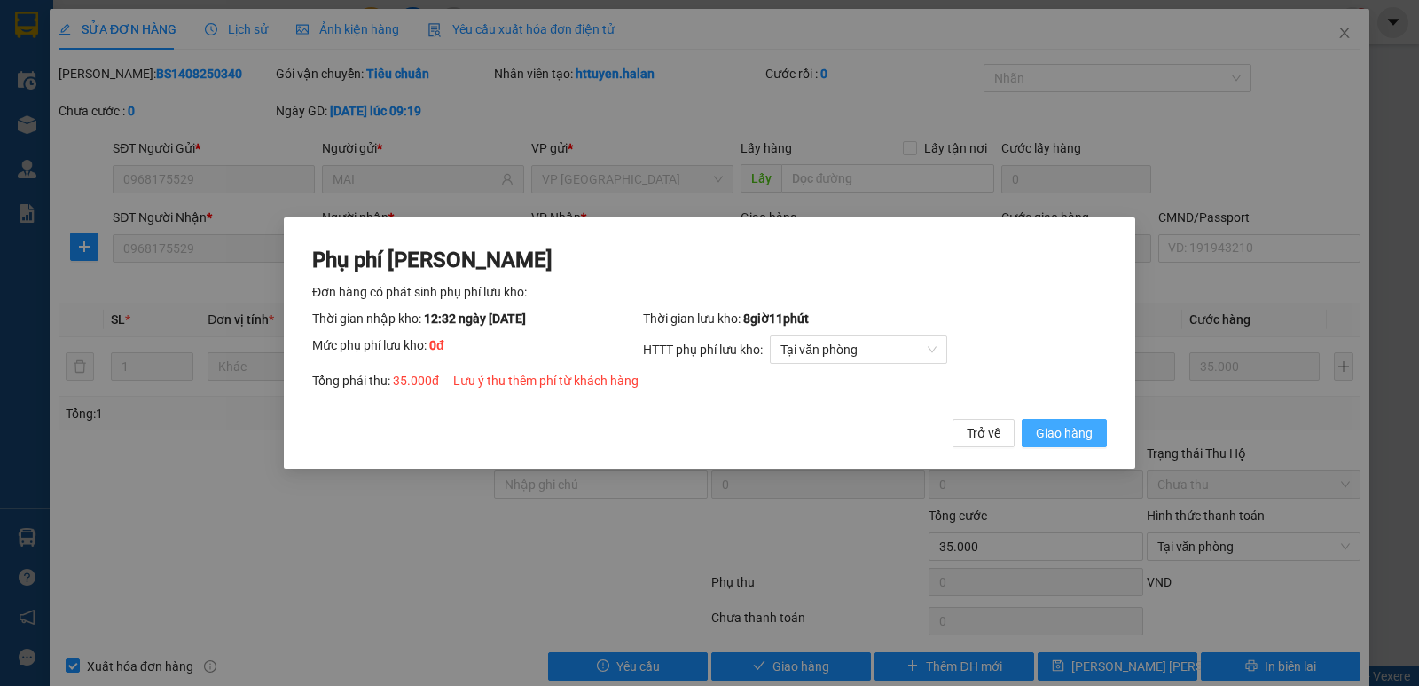
click at [1078, 430] on span "Giao hàng" at bounding box center [1064, 433] width 57 height 20
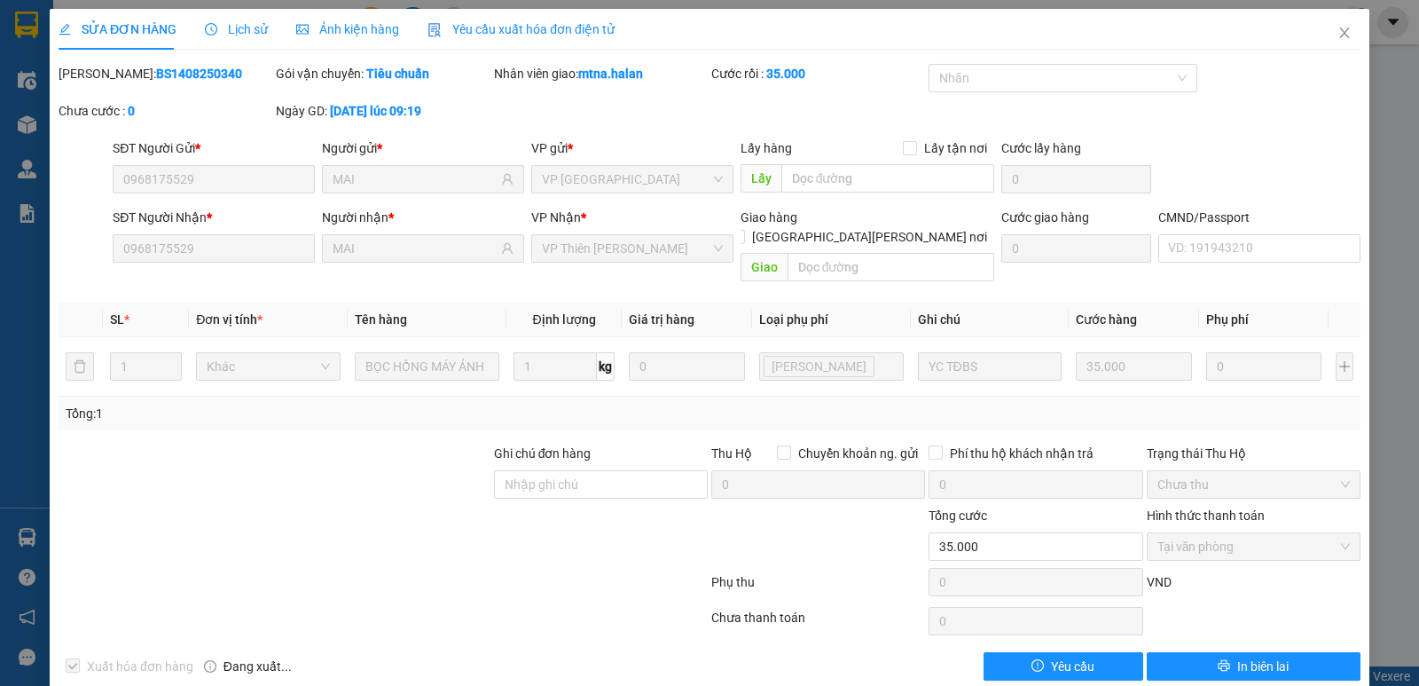
click at [15, 533] on div "SỬA ĐƠN HÀNG Lịch sử Ảnh kiện hàng Yêu cầu xuất hóa đơn điện tử Total Paid Fee …" at bounding box center [709, 343] width 1419 height 686
click at [1339, 29] on icon "close" at bounding box center [1344, 32] width 10 height 11
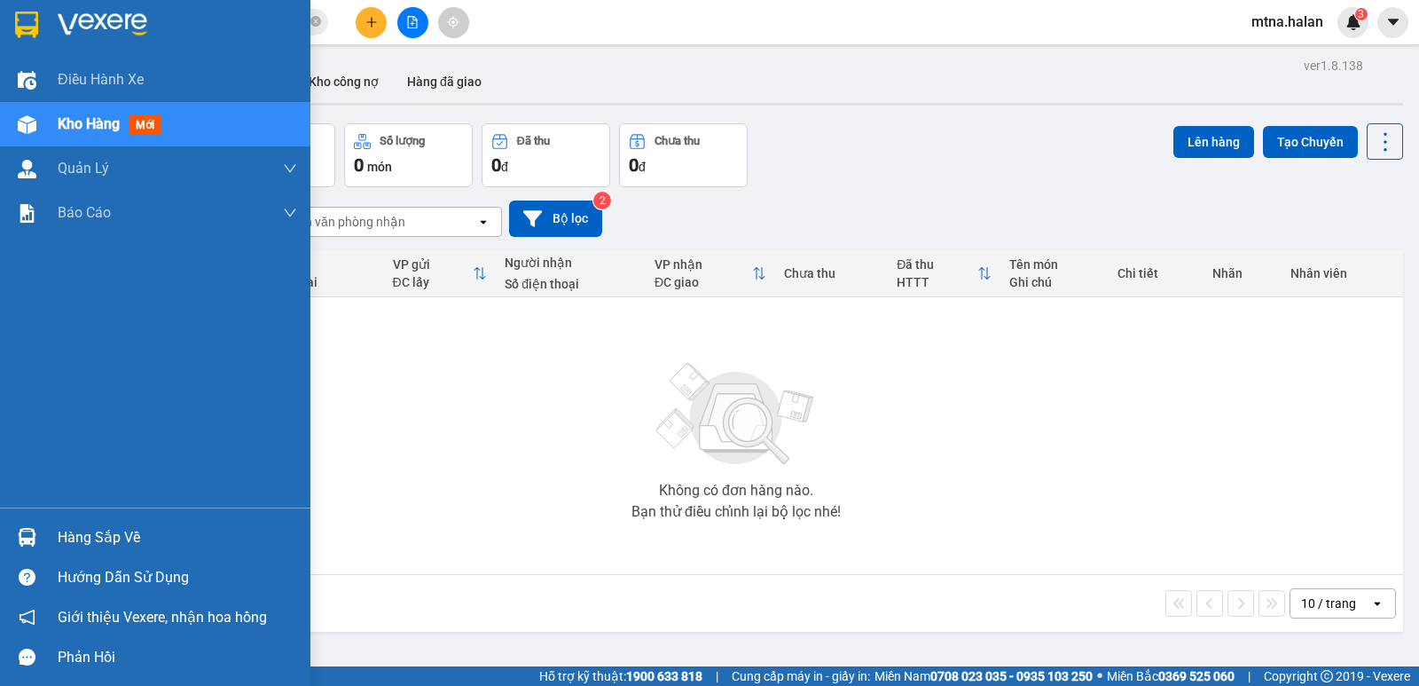
click at [27, 533] on img at bounding box center [27, 537] width 19 height 19
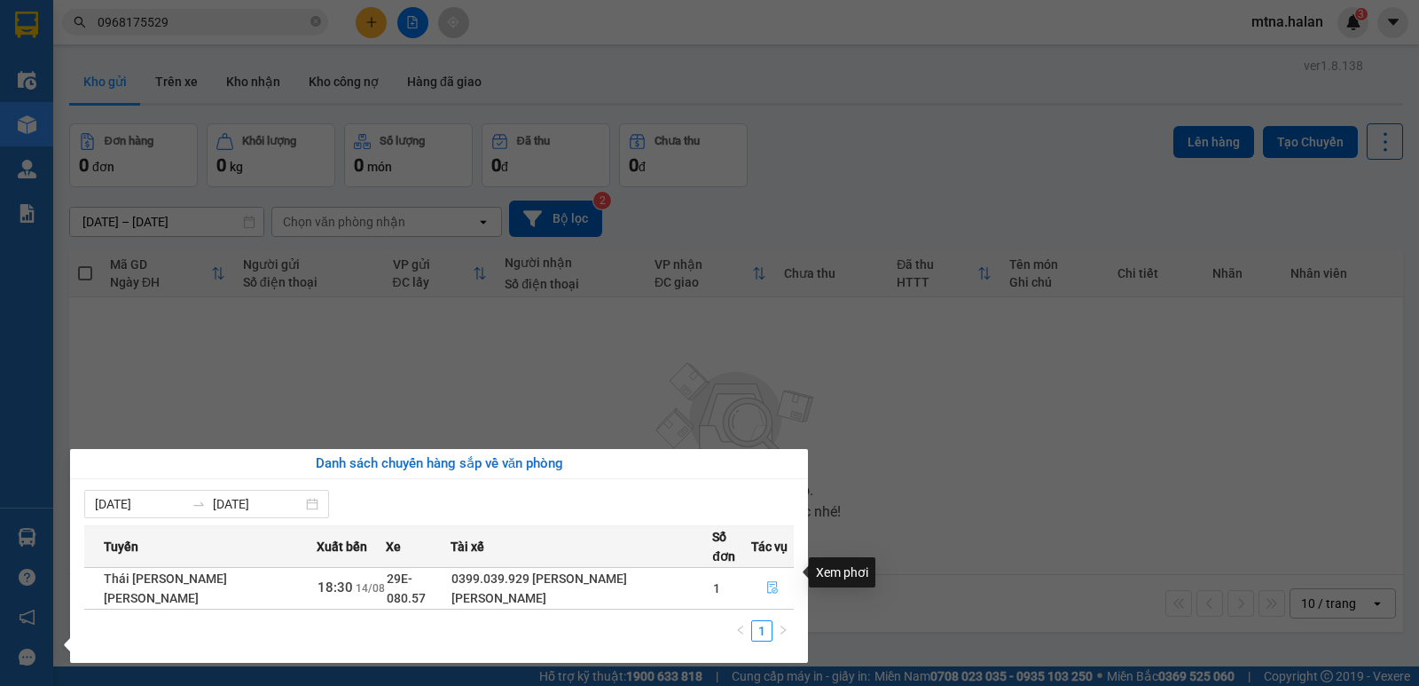
click at [771, 581] on icon "file-done" at bounding box center [772, 587] width 12 height 12
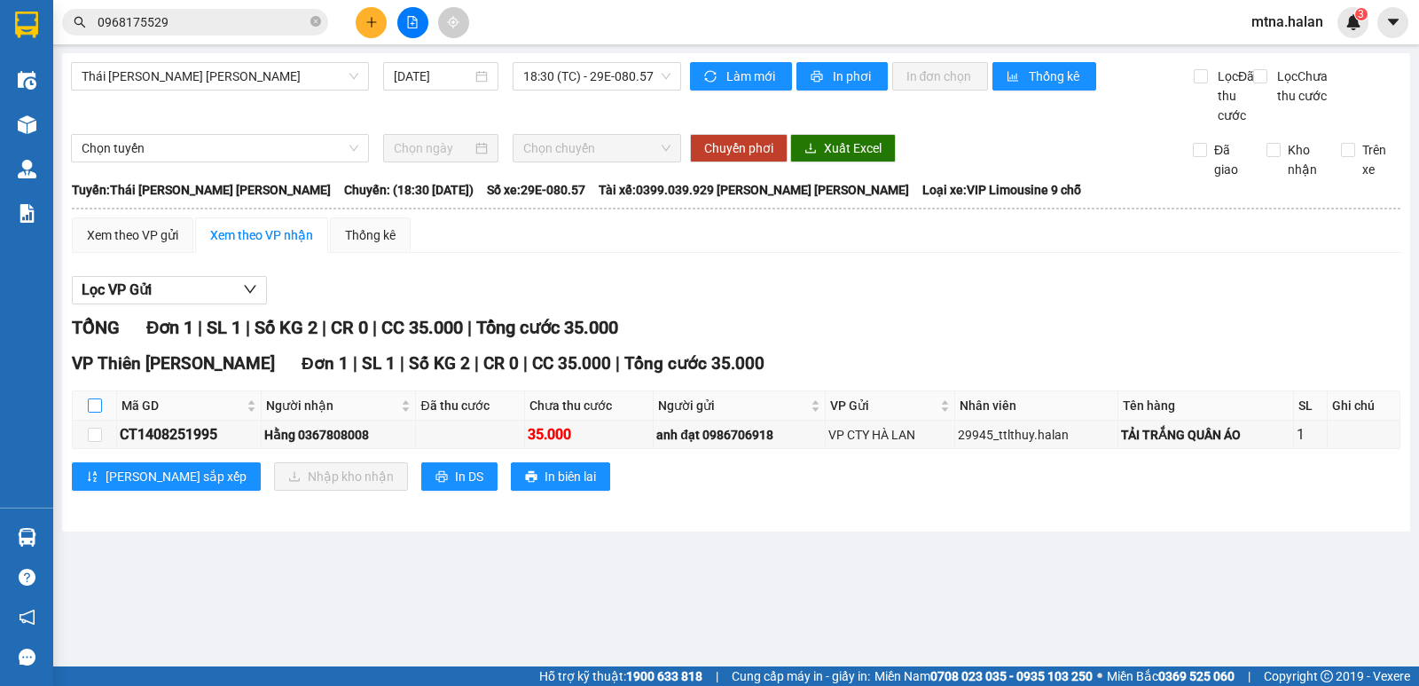
click at [97, 412] on input "checkbox" at bounding box center [95, 405] width 14 height 14
checkbox input "true"
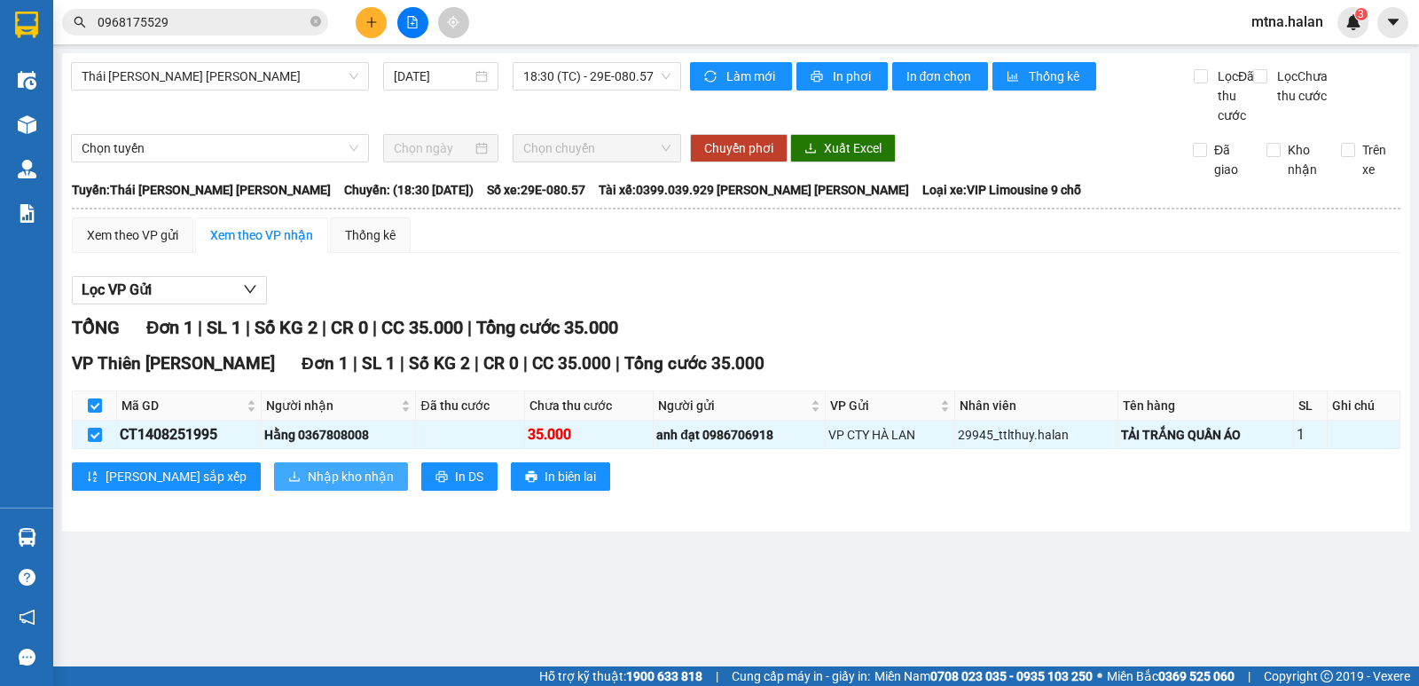
click at [308, 486] on span "Nhập kho nhận" at bounding box center [351, 476] width 86 height 20
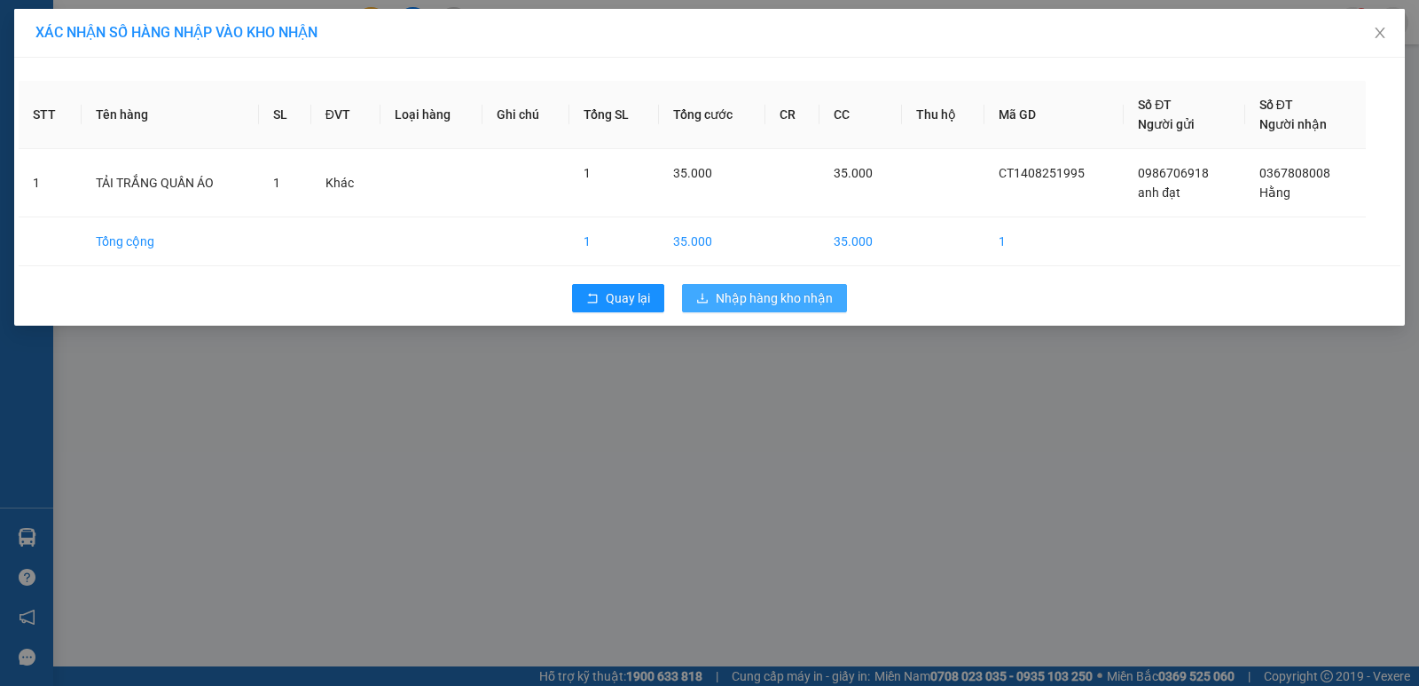
click at [765, 302] on span "Nhập hàng kho nhận" at bounding box center [774, 298] width 117 height 20
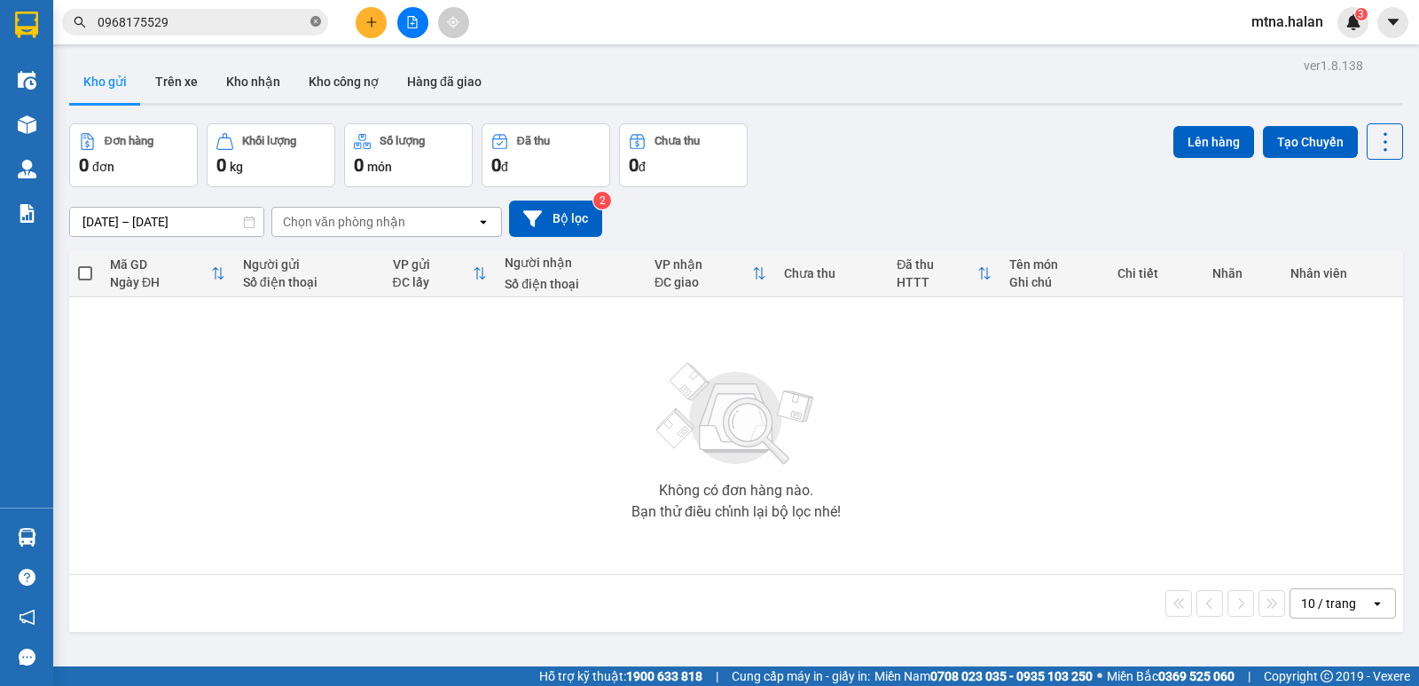
click at [320, 21] on icon "close-circle" at bounding box center [315, 21] width 11 height 11
click at [287, 16] on input "text" at bounding box center [202, 22] width 209 height 20
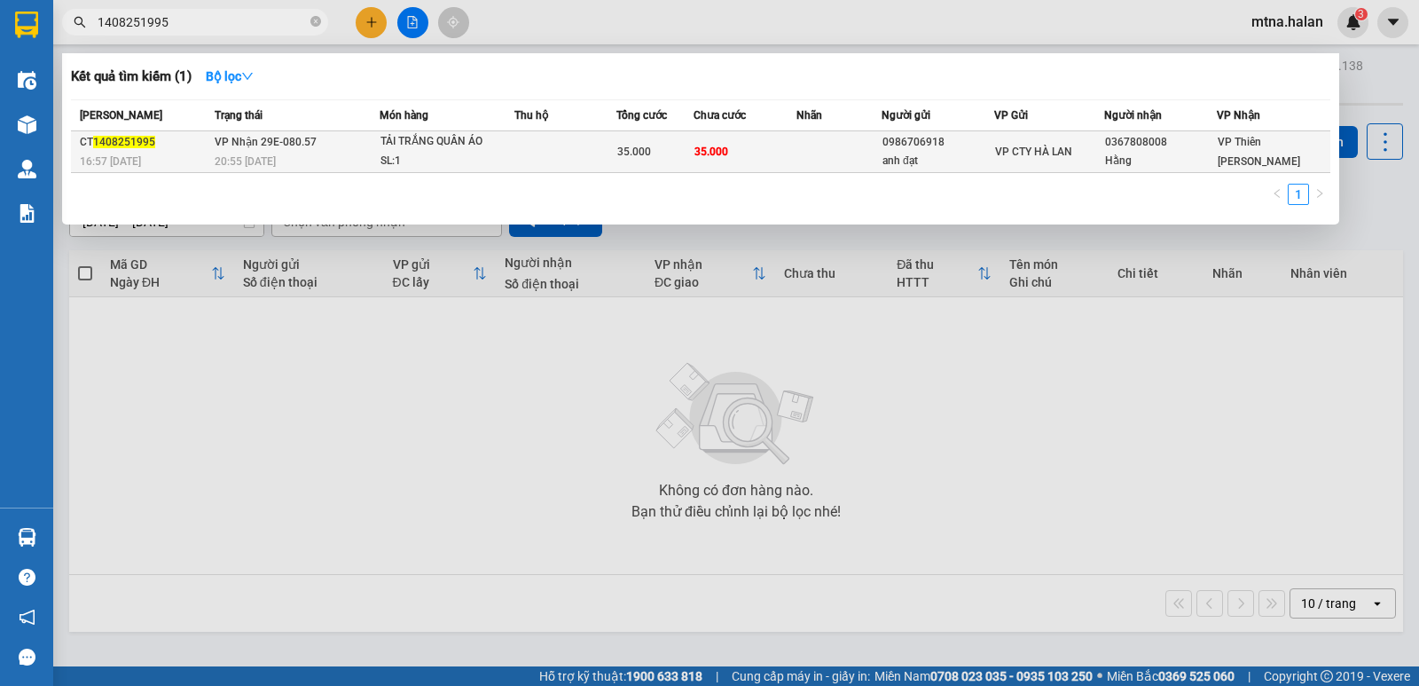
type input "1408251995"
click at [766, 153] on td "35.000" at bounding box center [745, 152] width 103 height 42
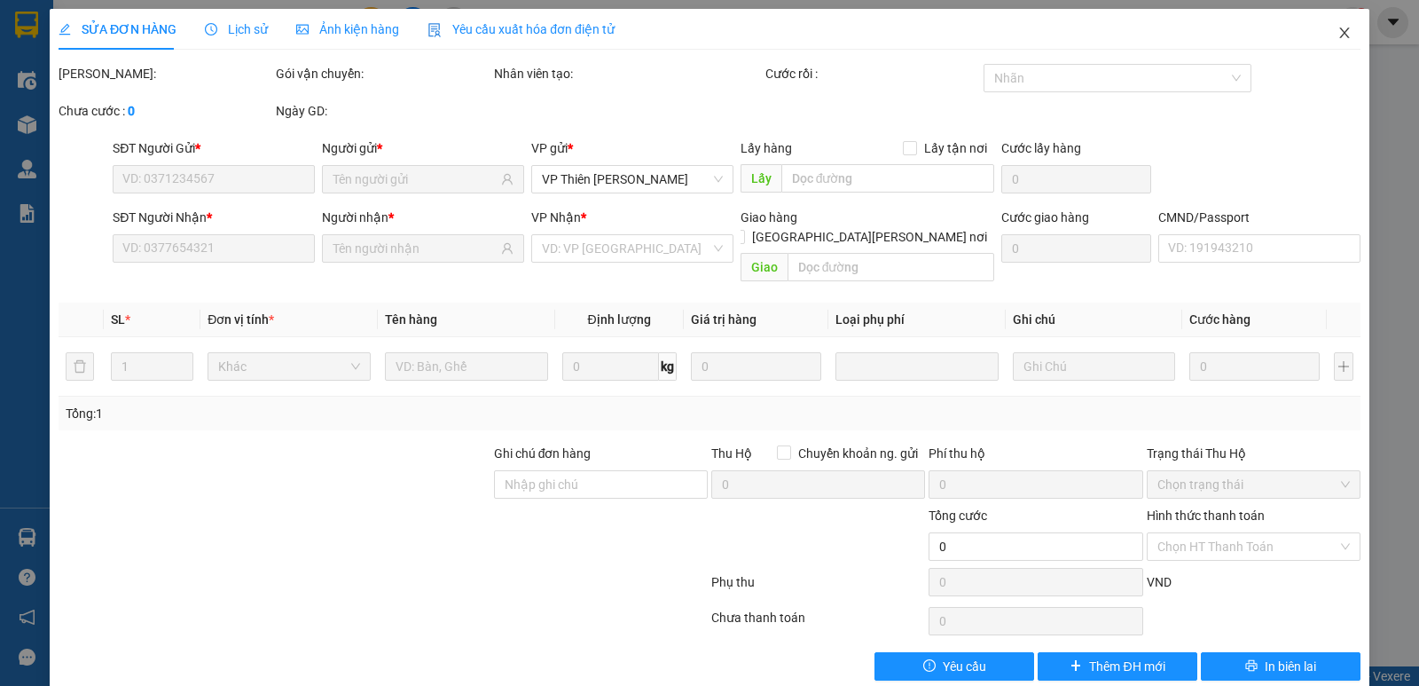
click at [1337, 35] on icon "close" at bounding box center [1344, 33] width 14 height 14
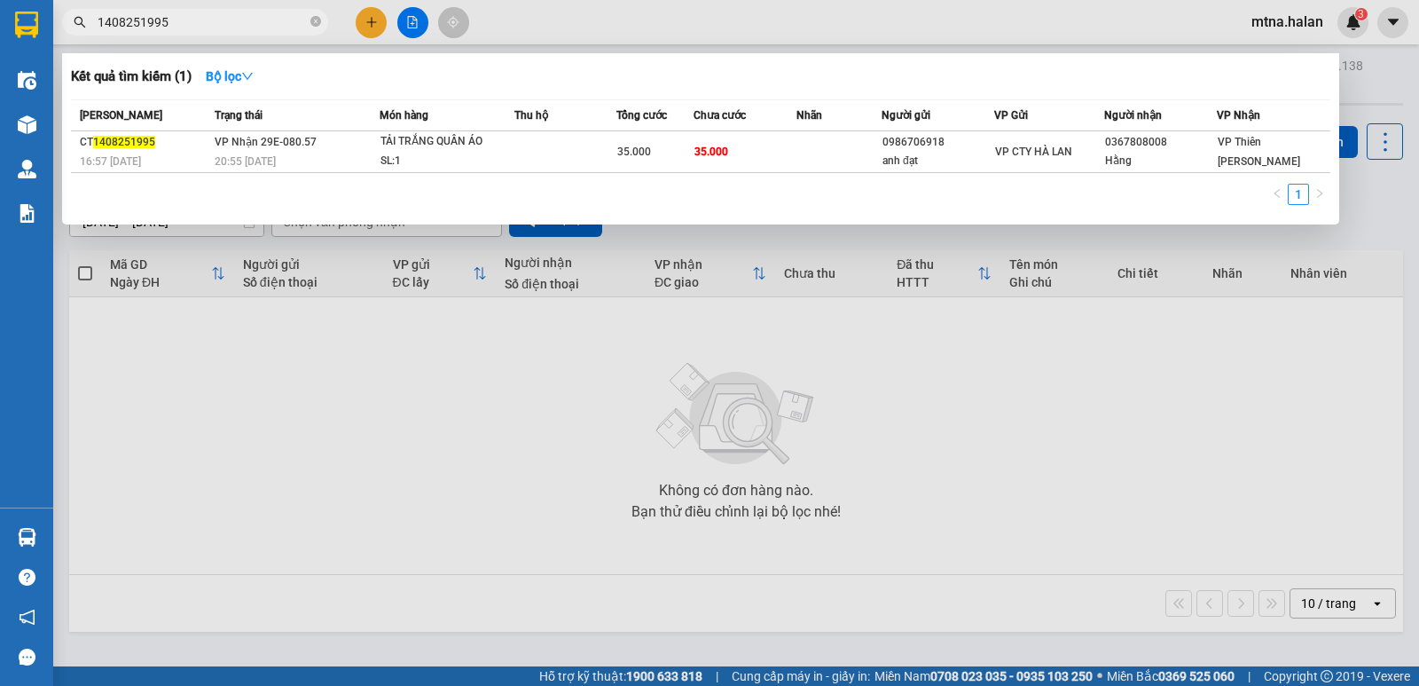
click at [208, 16] on input "1408251995" at bounding box center [202, 22] width 209 height 20
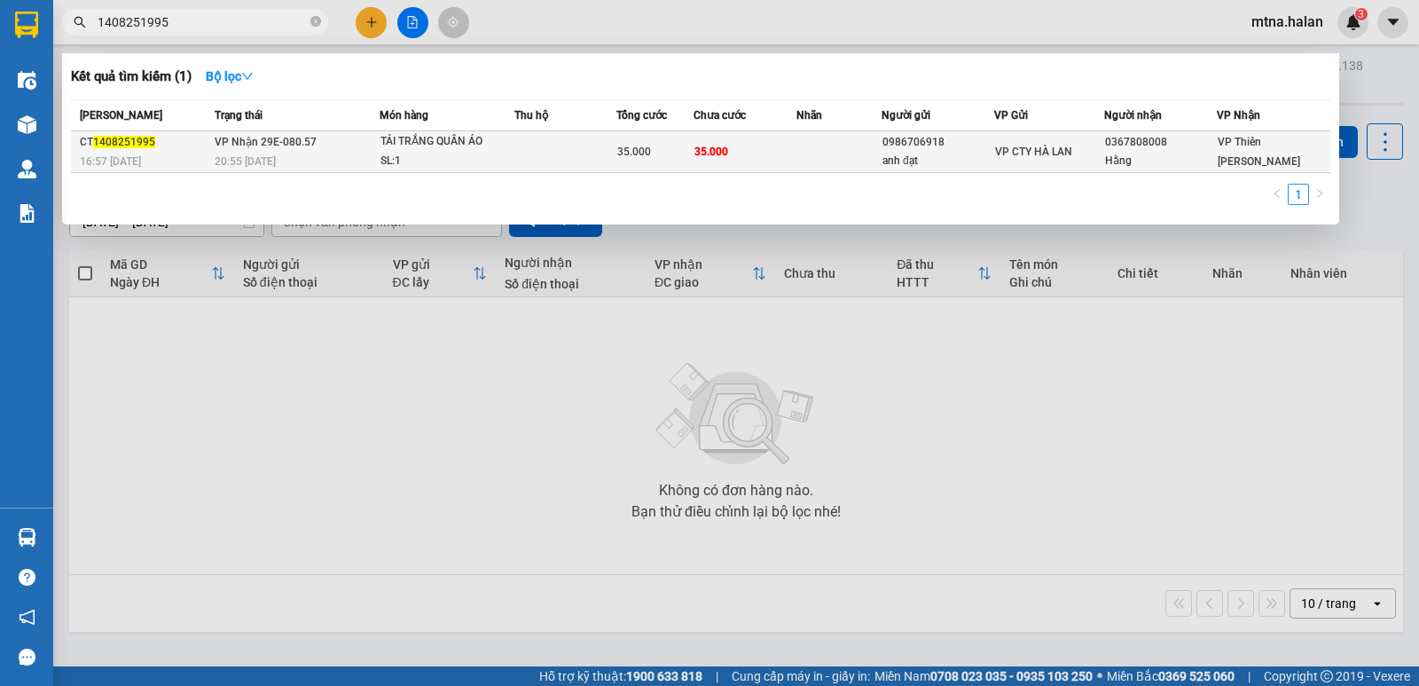
click at [788, 152] on td "35.000" at bounding box center [745, 152] width 103 height 42
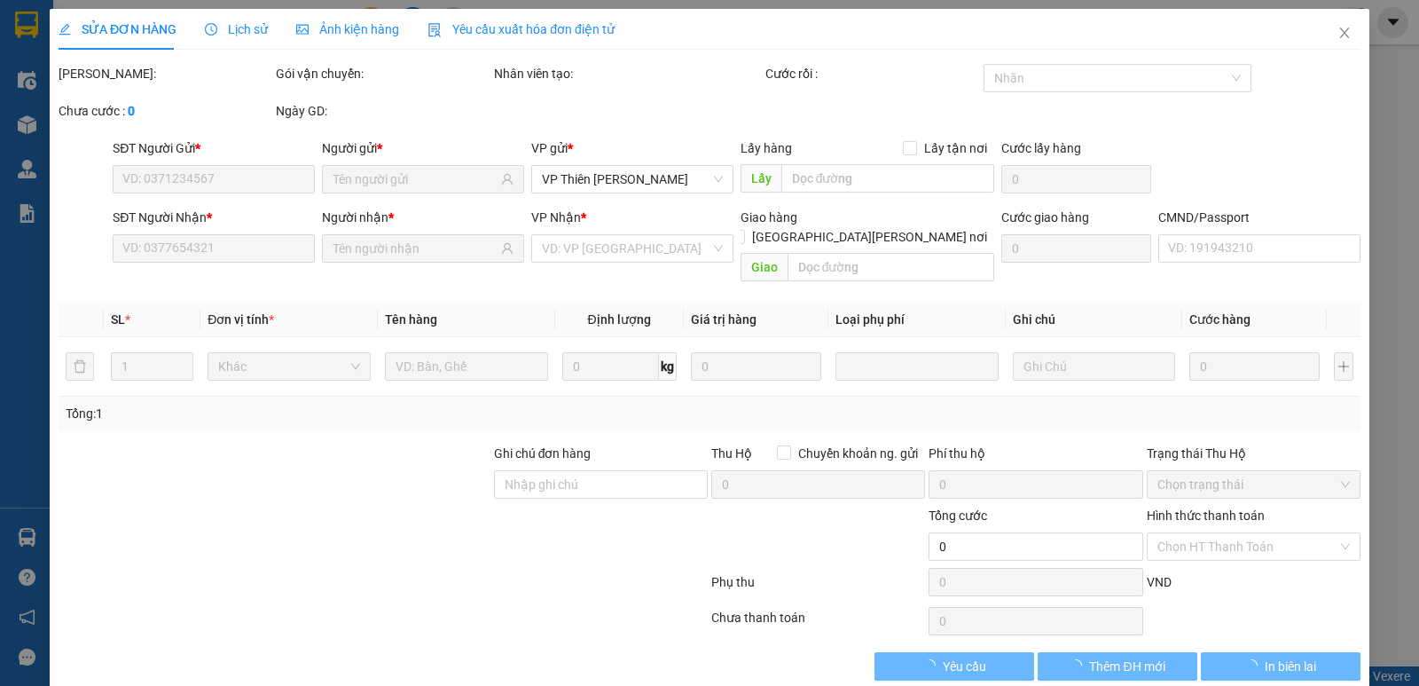
type input "0986706918"
type input "anh đạt"
type input "0367808008"
type input "Hằng"
type input "35.000"
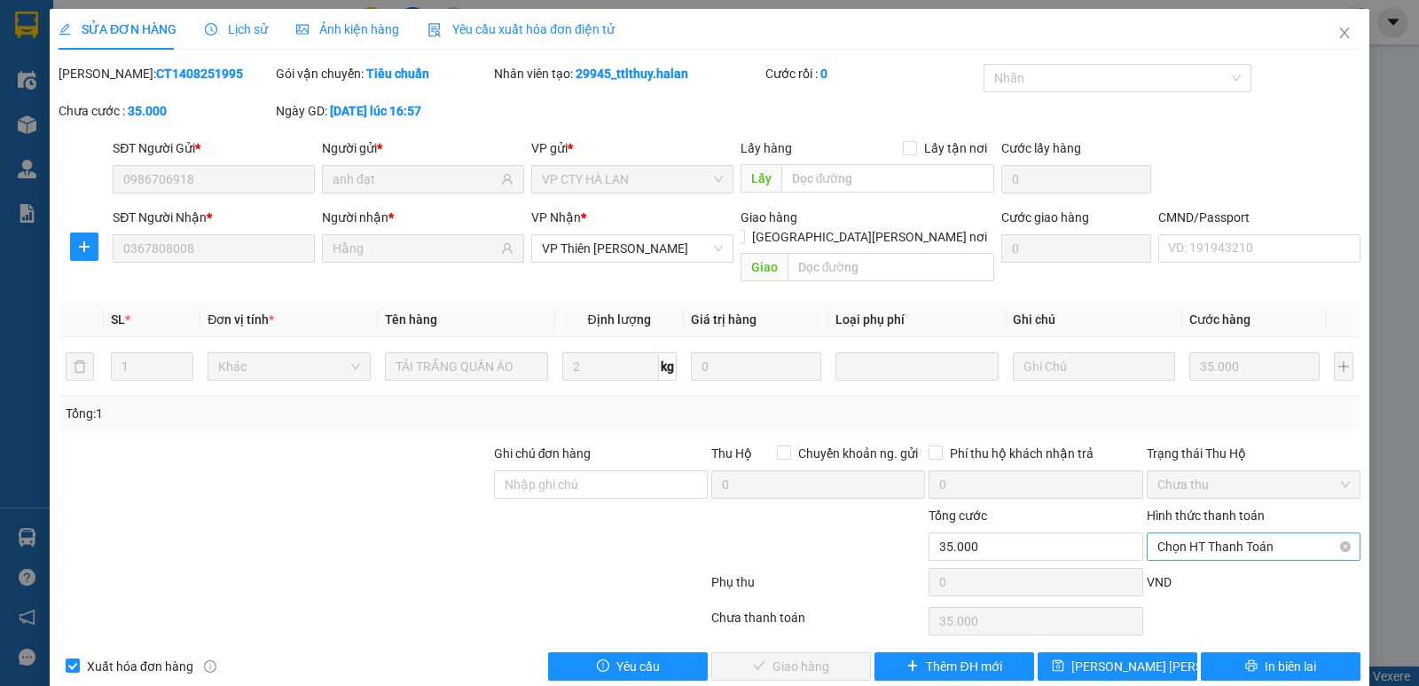
click at [1195, 533] on span "Chọn HT Thanh Toán" at bounding box center [1253, 546] width 192 height 27
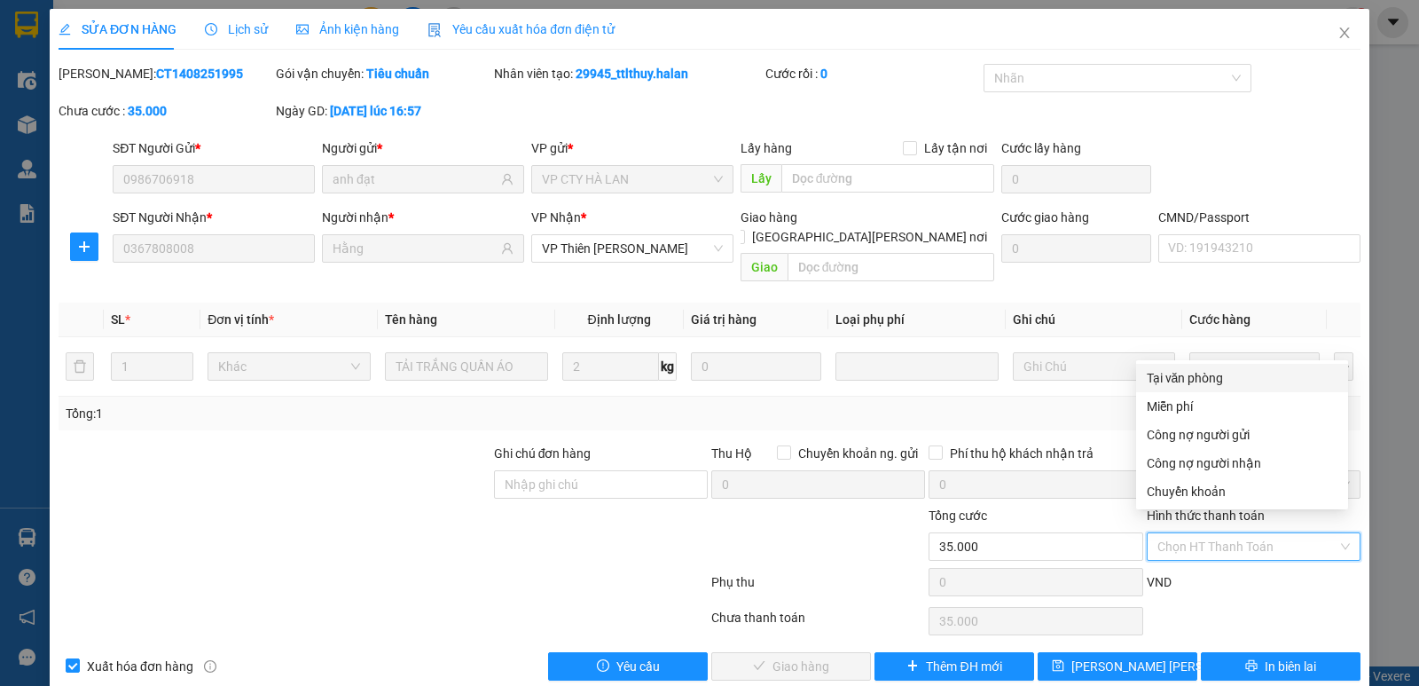
click at [1186, 375] on div "Tại văn phòng" at bounding box center [1242, 378] width 191 height 20
type input "0"
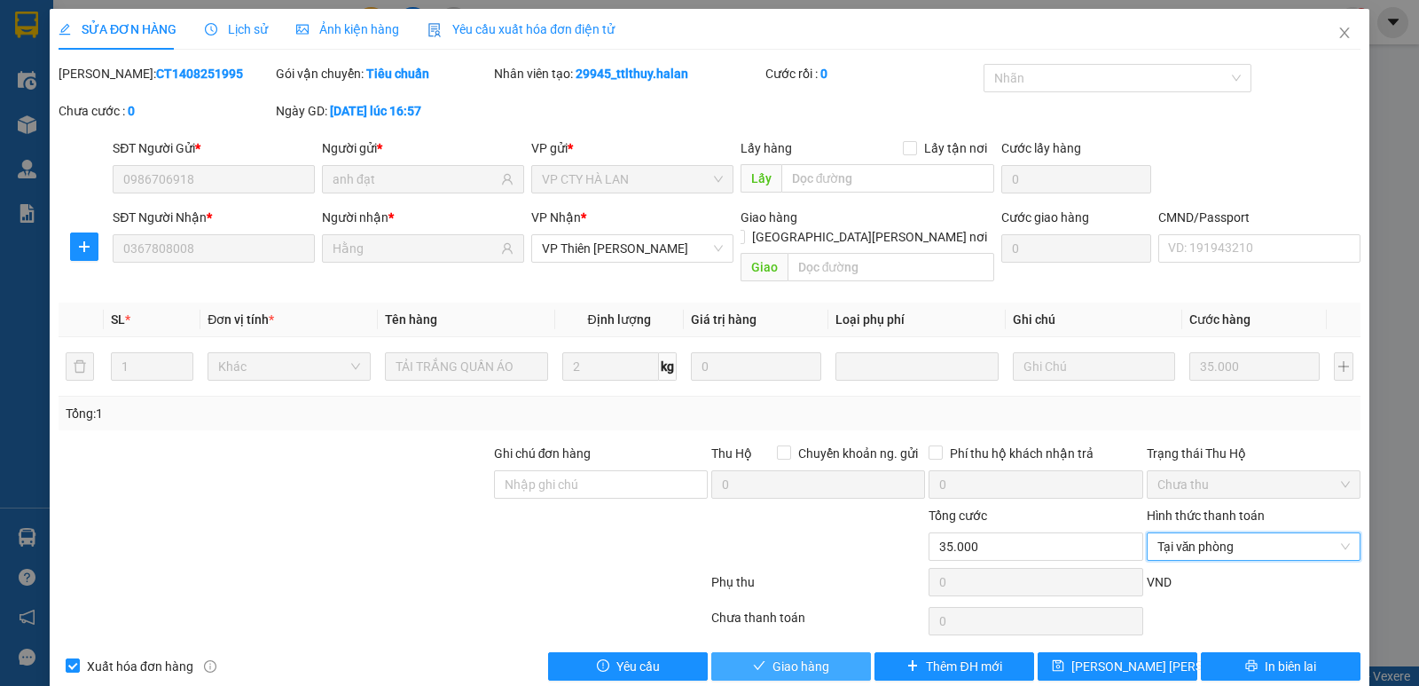
click at [795, 656] on span "Giao hàng" at bounding box center [800, 666] width 57 height 20
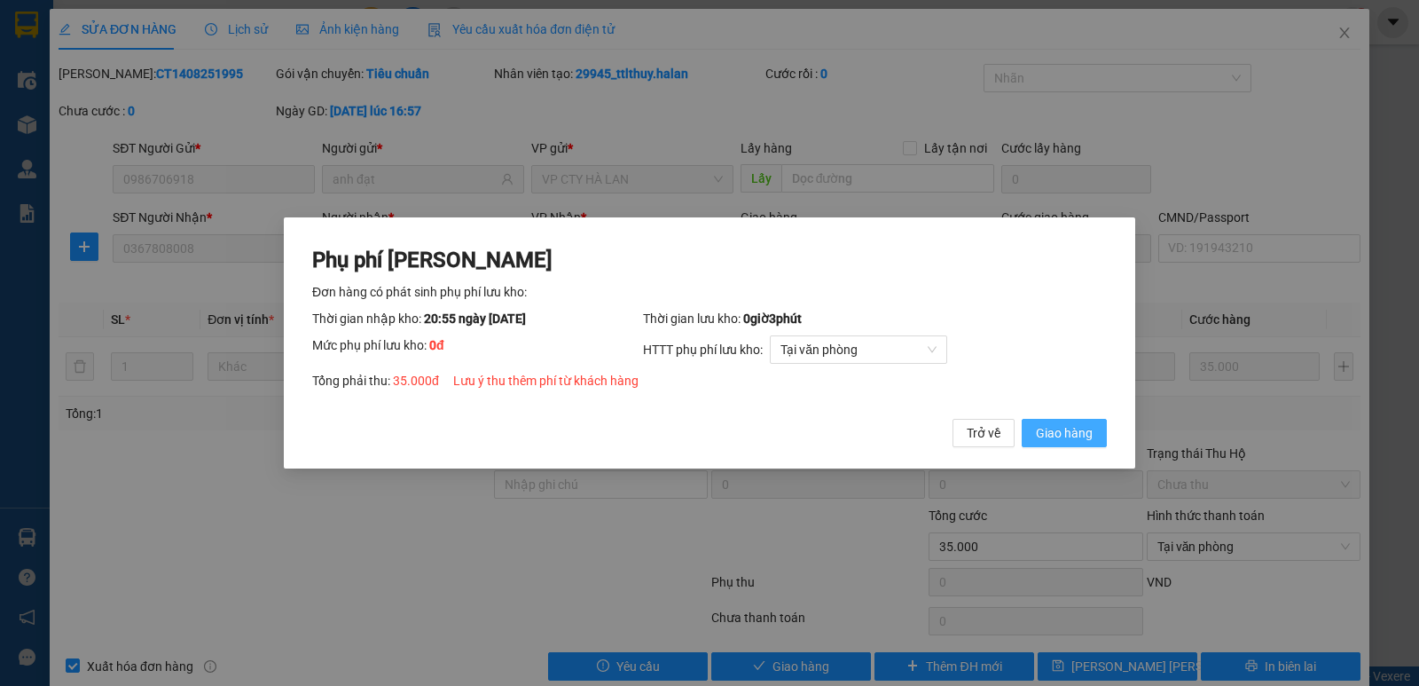
click at [1068, 430] on span "Giao hàng" at bounding box center [1064, 433] width 57 height 20
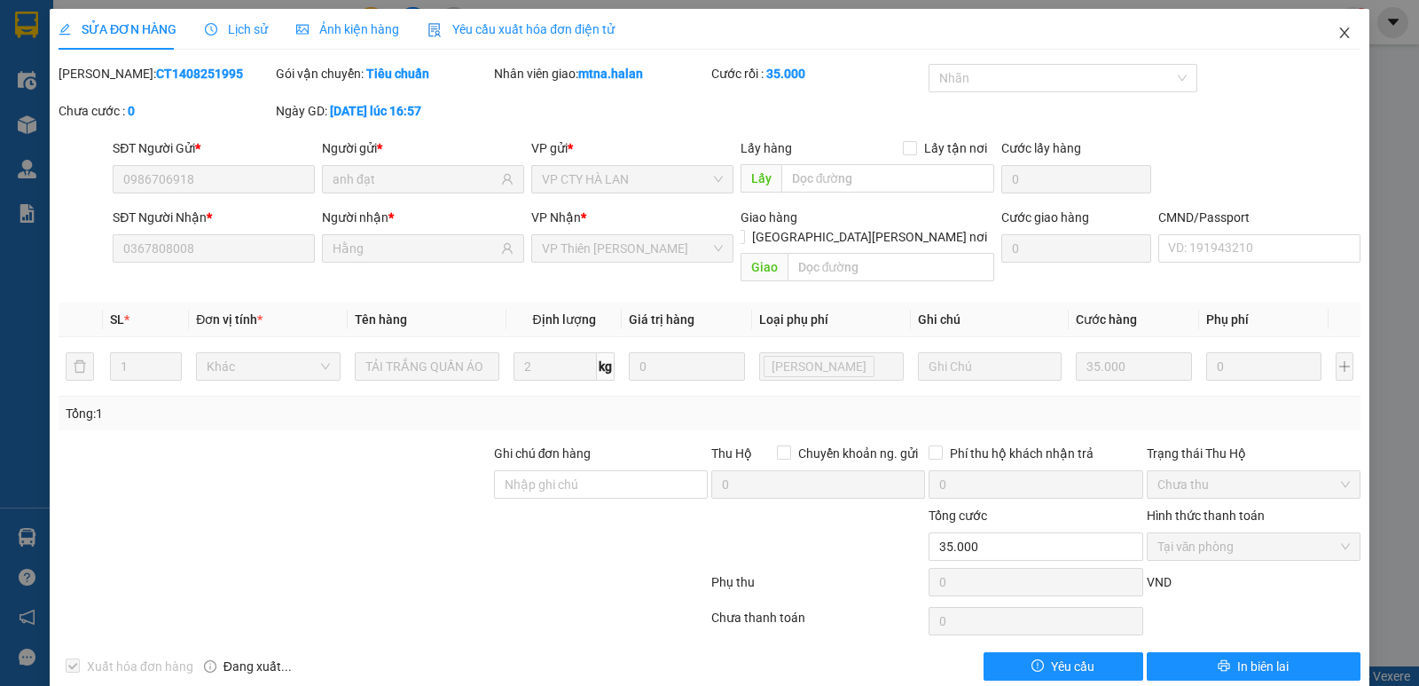
click at [1337, 31] on icon "close" at bounding box center [1344, 33] width 14 height 14
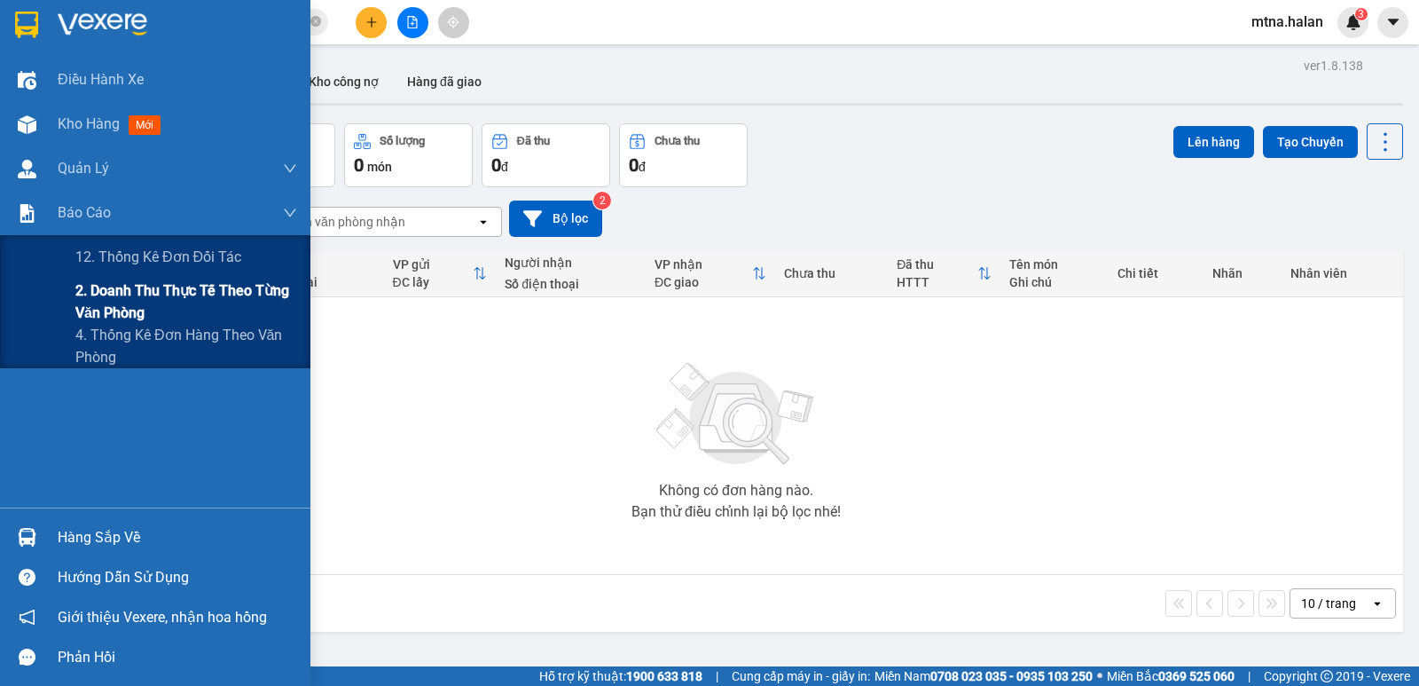
click at [112, 295] on span "2. Doanh thu thực tế theo từng văn phòng" at bounding box center [186, 301] width 222 height 44
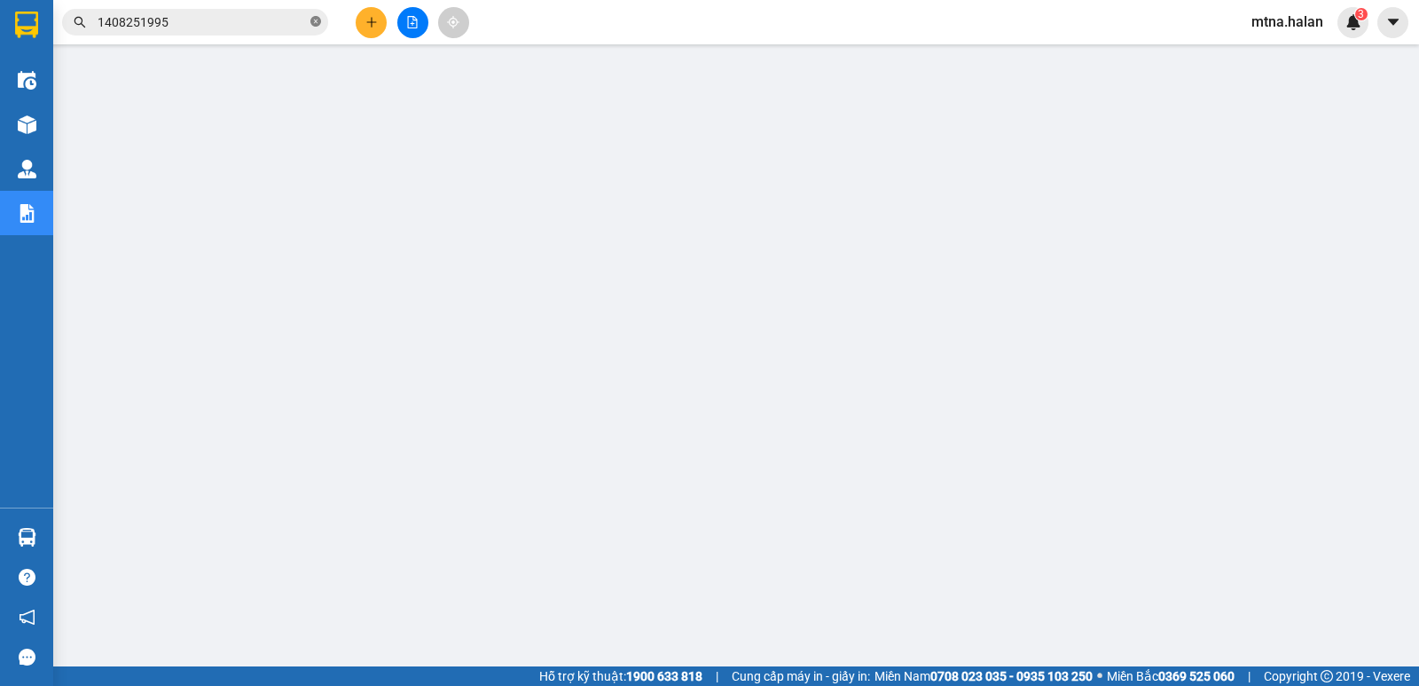
click at [317, 20] on icon "close-circle" at bounding box center [315, 21] width 11 height 11
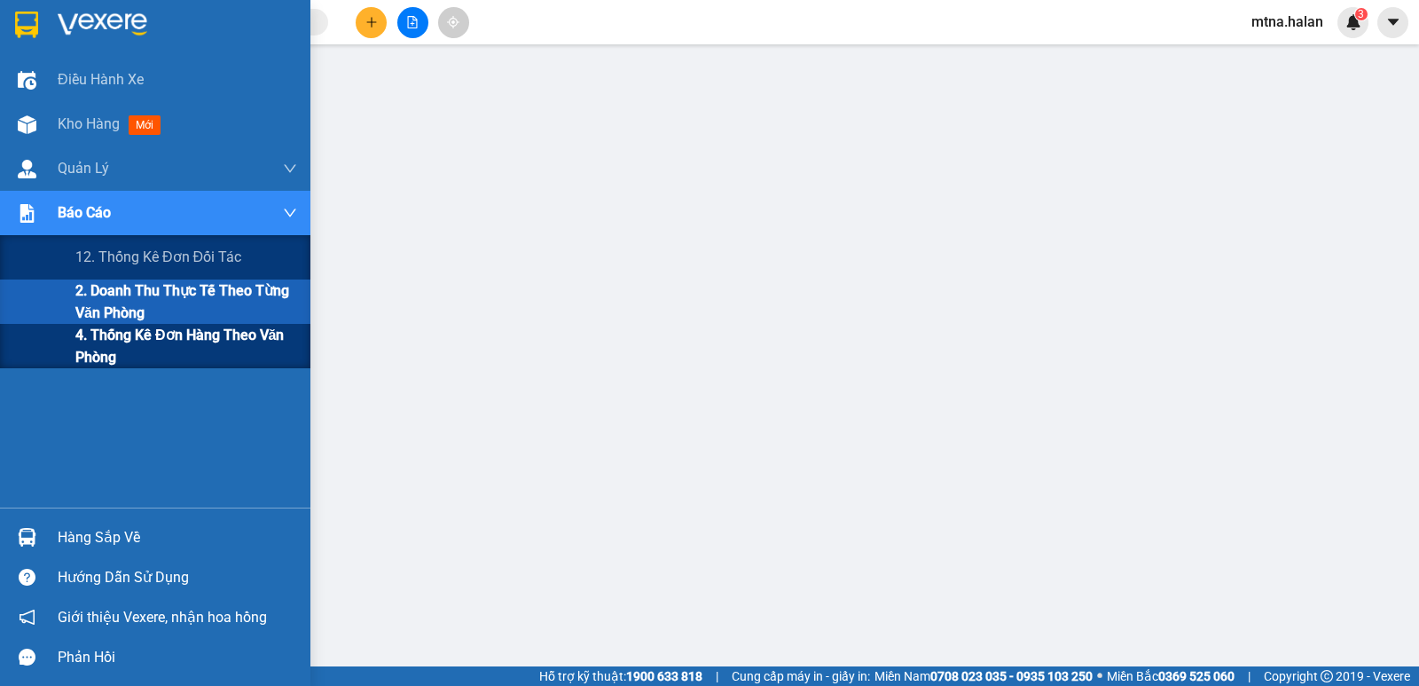
click at [93, 343] on span "4. Thống kê đơn hàng theo văn phòng" at bounding box center [186, 346] width 222 height 44
